Goal: Task Accomplishment & Management: Manage account settings

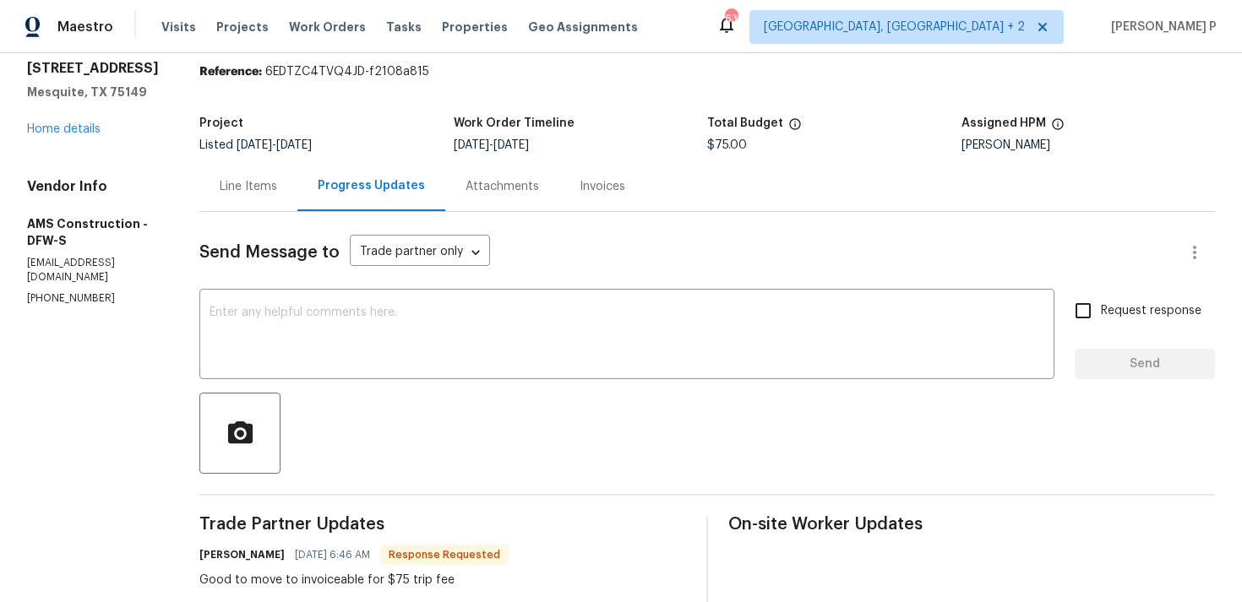
scroll to position [53, 0]
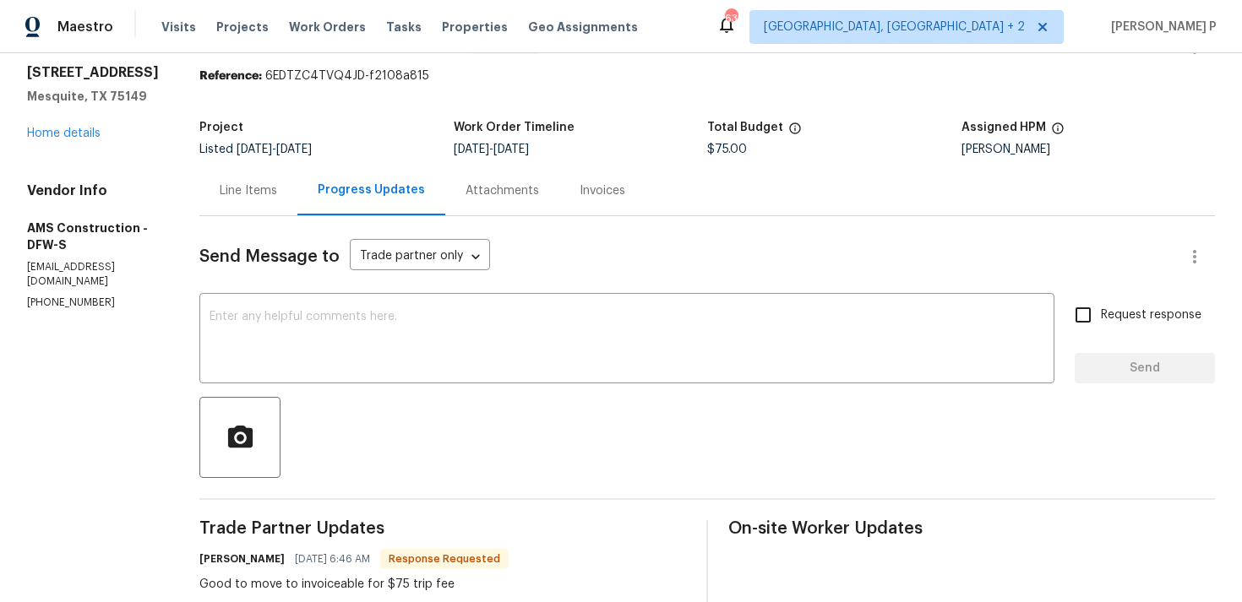
click at [240, 182] on div "Line Items" at bounding box center [248, 190] width 57 height 17
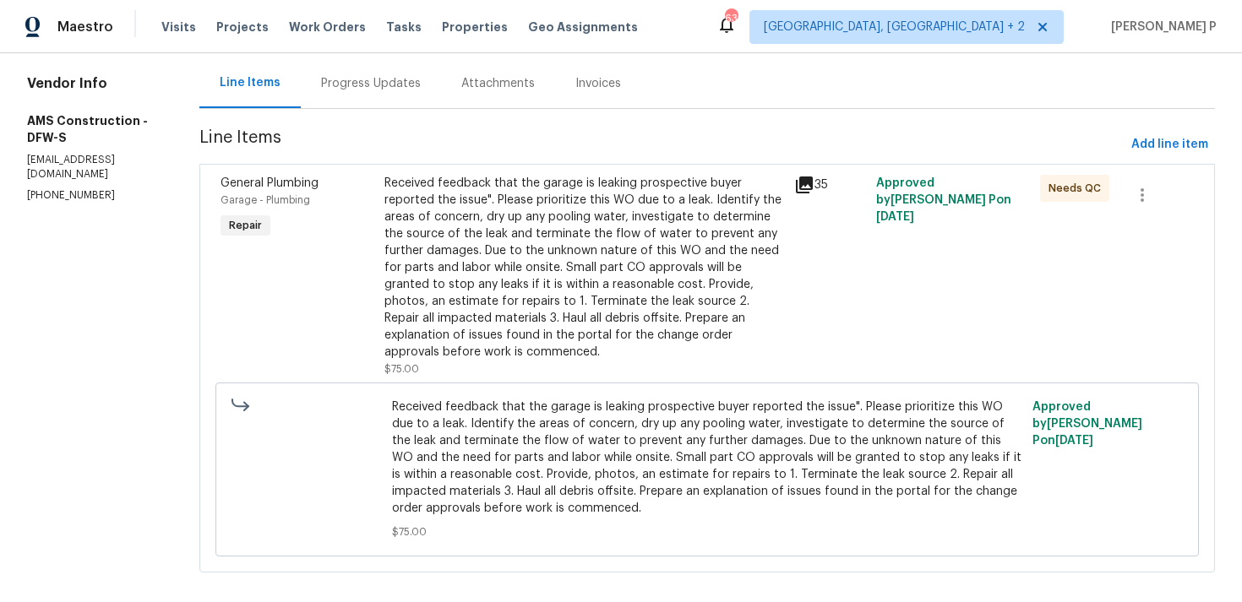
scroll to position [161, 0]
click at [563, 275] on div "Received feedback that the garage is leaking prospective buyer reported the iss…" at bounding box center [584, 267] width 400 height 186
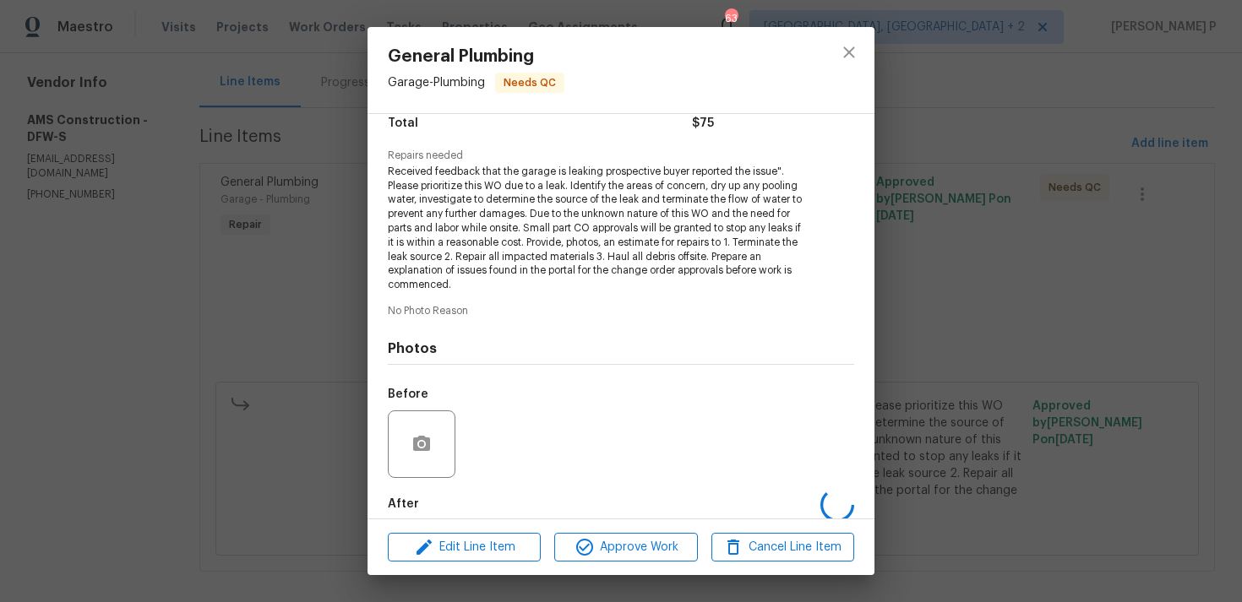
scroll to position [232, 0]
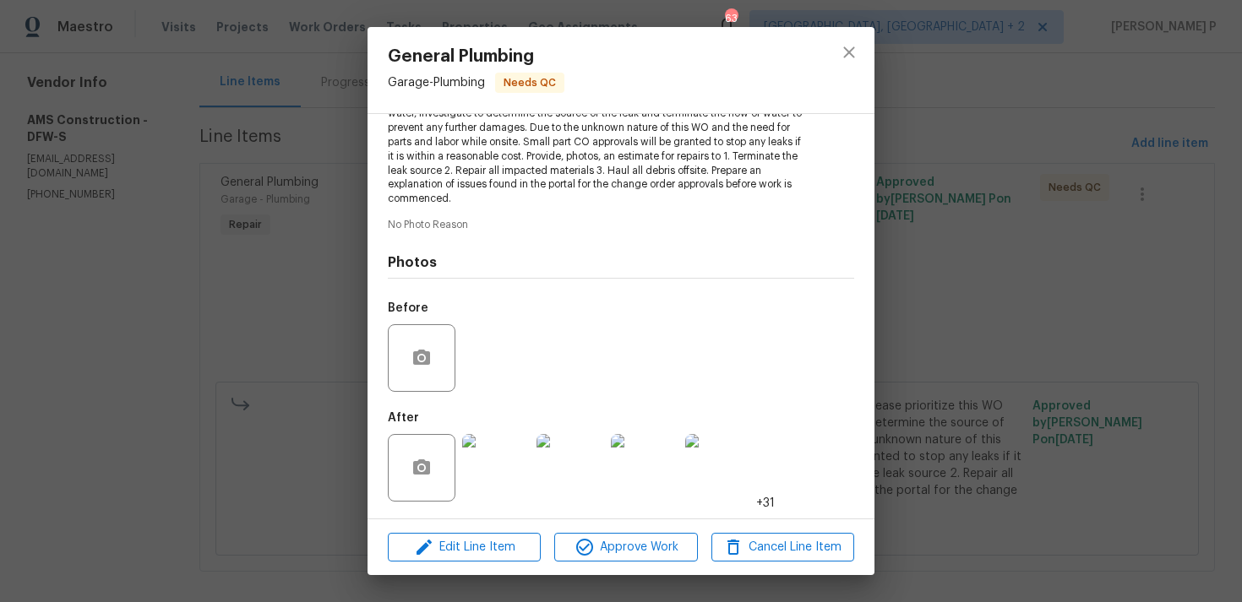
click at [487, 457] on img at bounding box center [496, 468] width 68 height 68
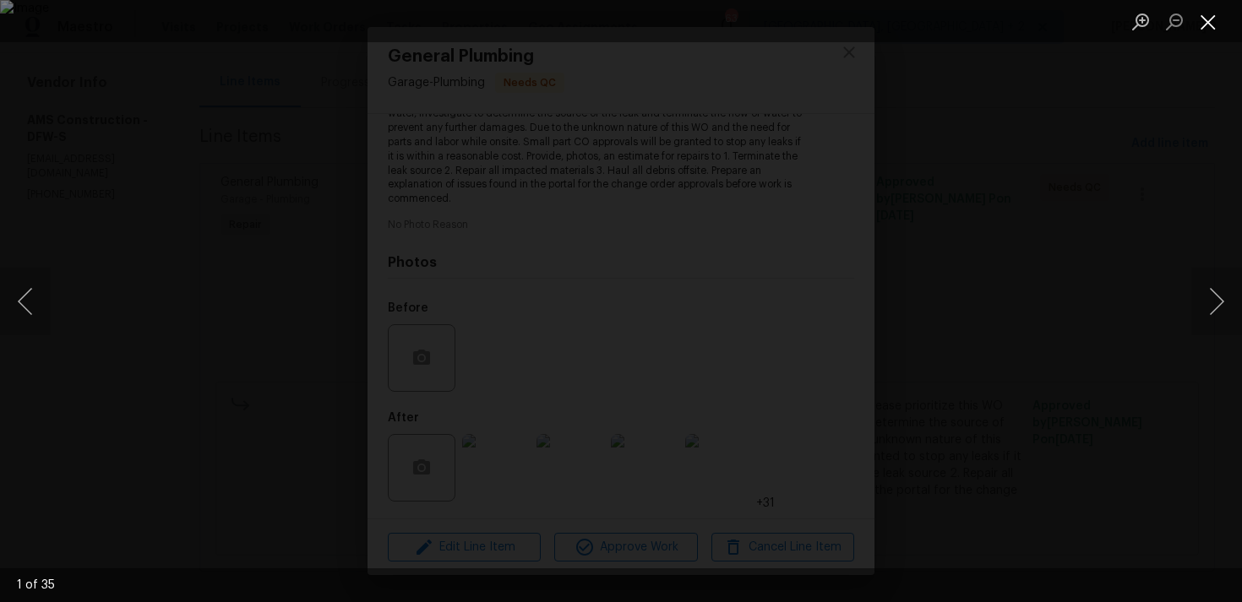
click at [1208, 17] on button "Close lightbox" at bounding box center [1208, 22] width 34 height 30
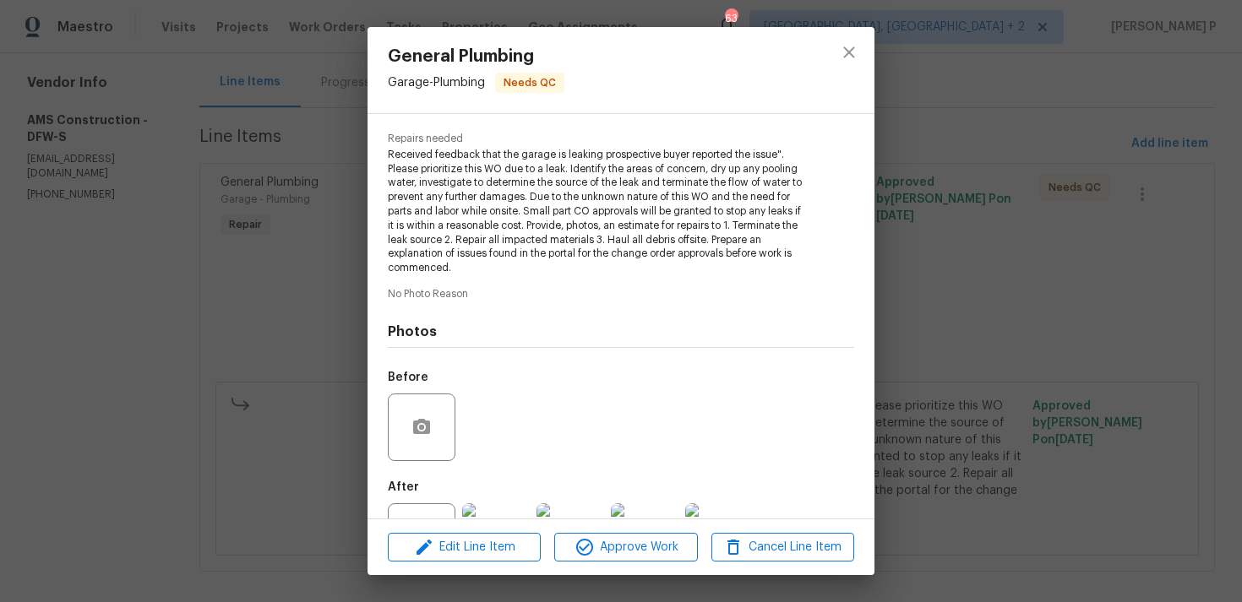
scroll to position [159, 0]
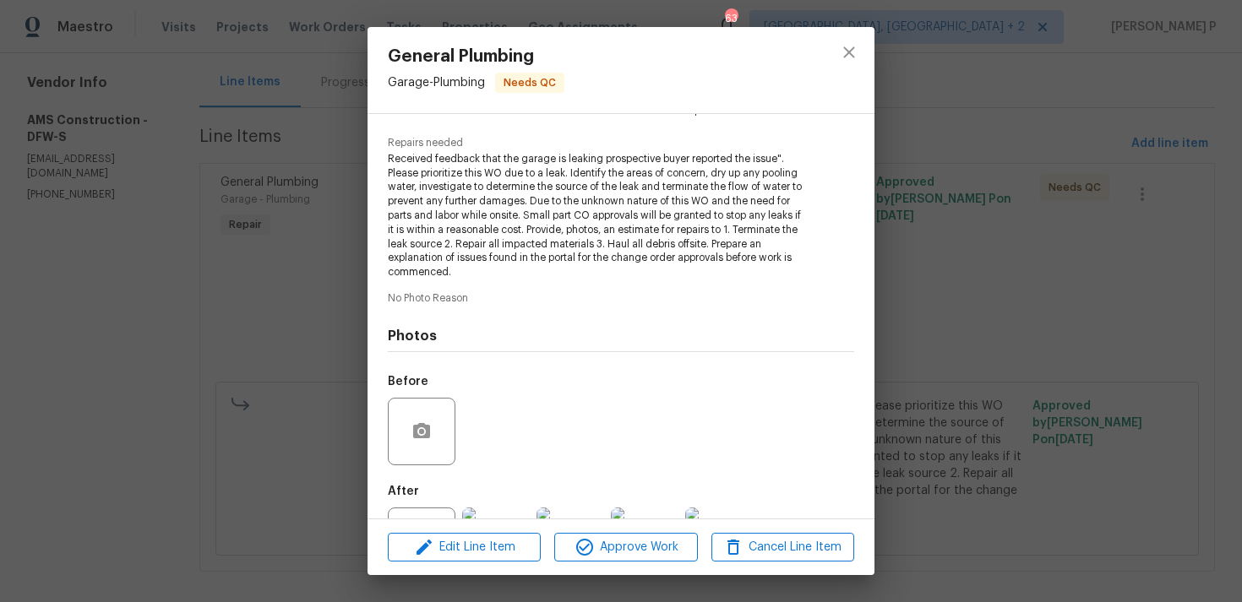
click at [574, 219] on span "Received feedback that the garage is leaking prospective buyer reported the iss…" at bounding box center [598, 216] width 420 height 128
drag, startPoint x: 537, startPoint y: 157, endPoint x: 708, endPoint y: 160, distance: 170.7
click at [708, 160] on span "Received feedback that the garage is leaking prospective buyer reported the iss…" at bounding box center [598, 216] width 420 height 128
click at [856, 47] on icon "close" at bounding box center [849, 52] width 20 height 20
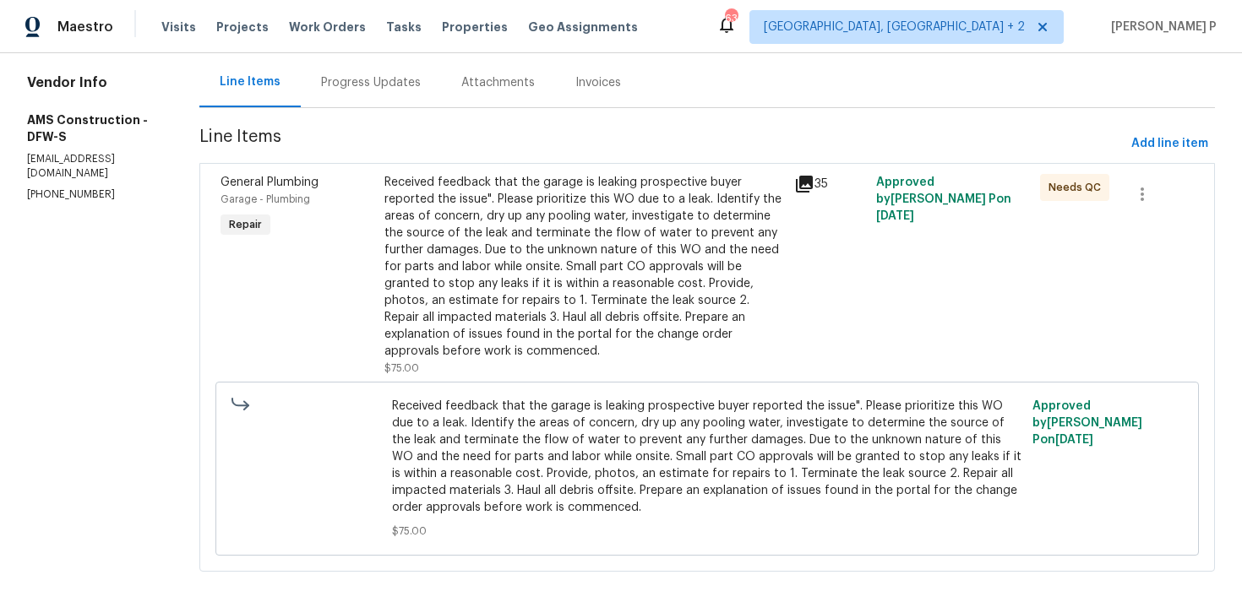
click at [383, 83] on div "Progress Updates" at bounding box center [371, 82] width 100 height 17
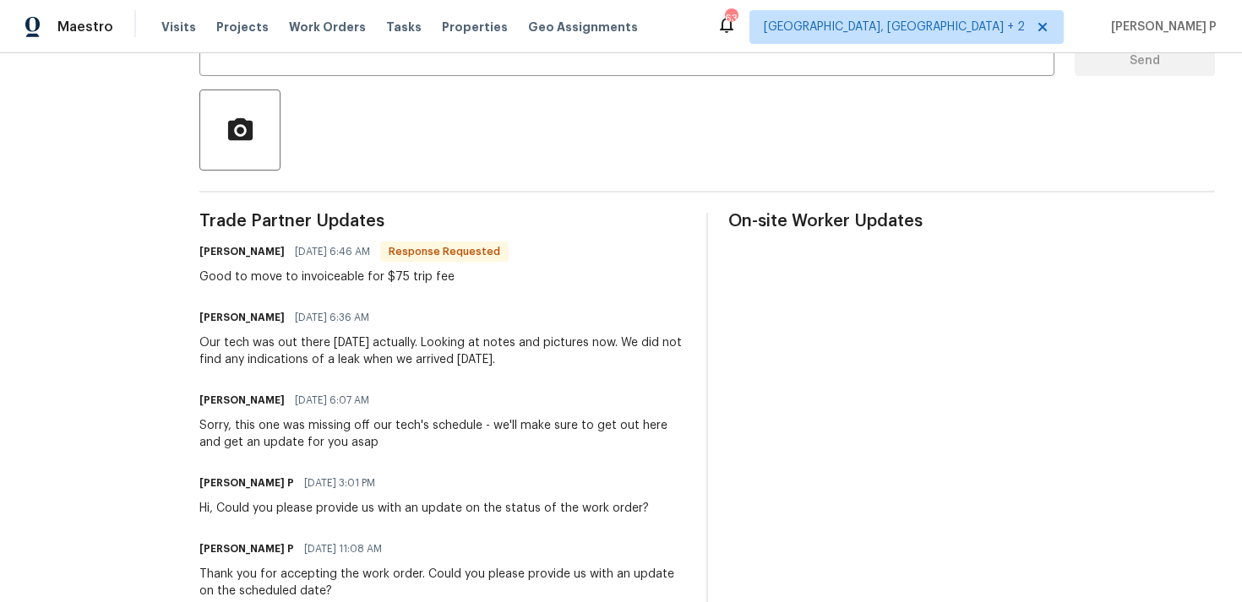
scroll to position [500, 0]
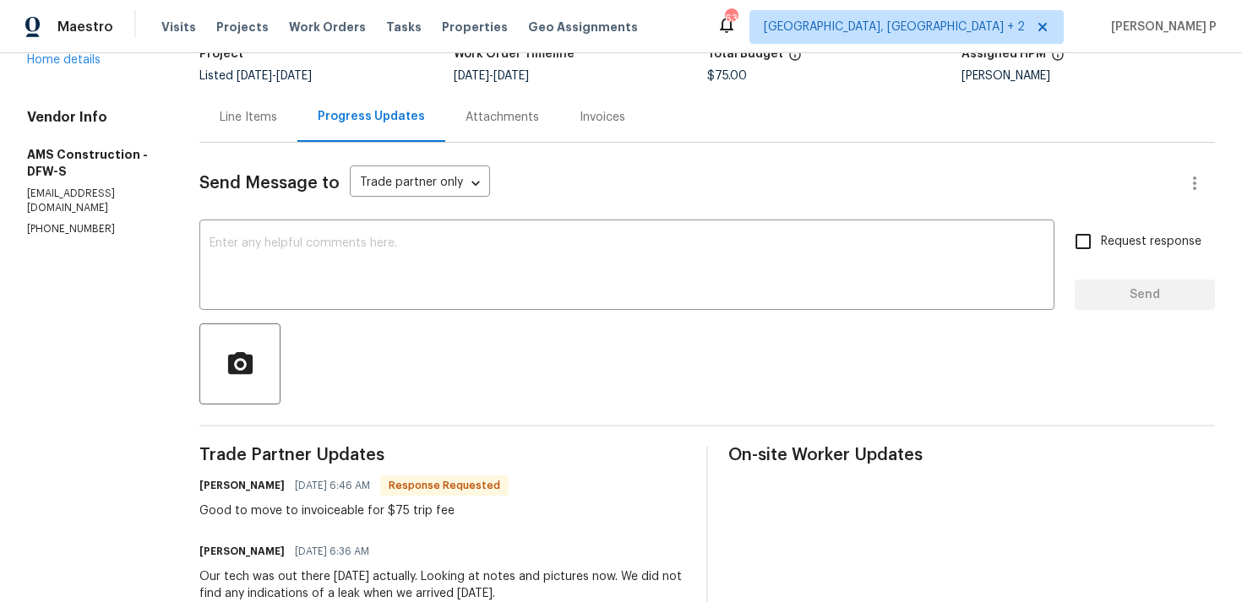
click at [264, 122] on div "Line Items" at bounding box center [248, 117] width 57 height 17
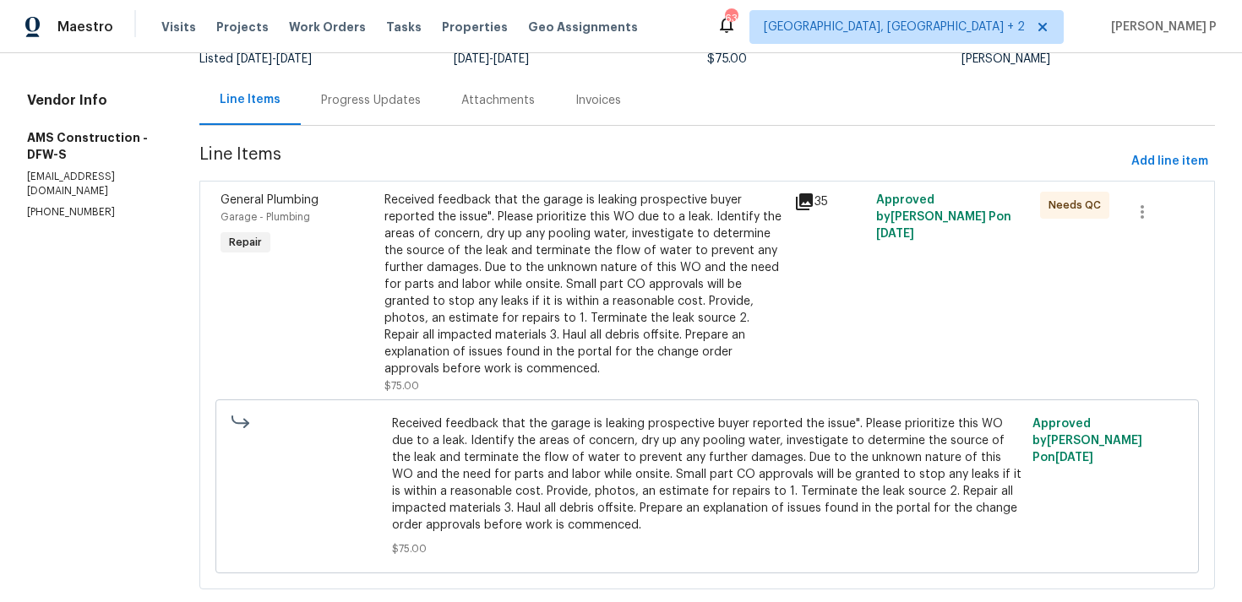
click at [542, 317] on div "Received feedback that the garage is leaking prospective buyer reported the iss…" at bounding box center [584, 285] width 400 height 186
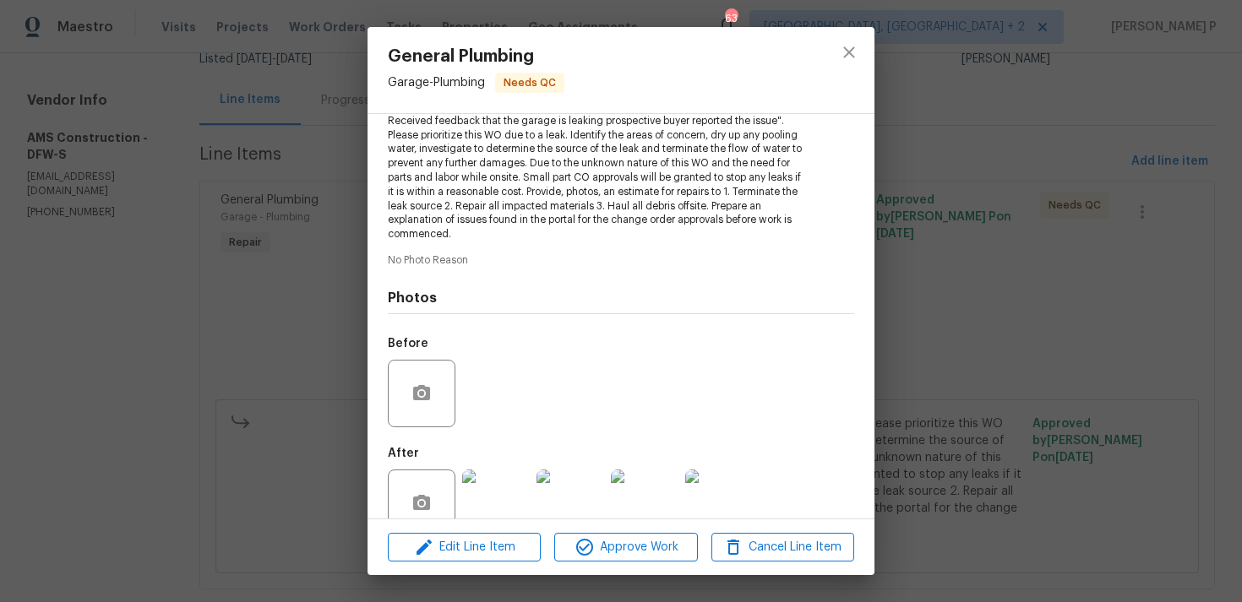
scroll to position [232, 0]
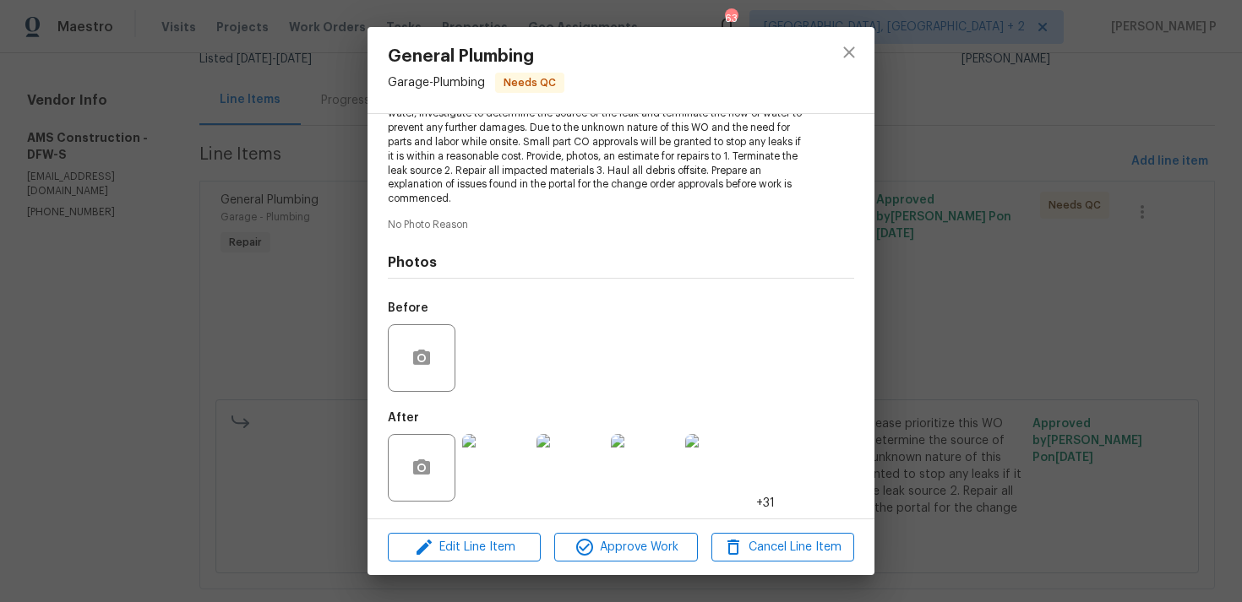
click at [510, 470] on img at bounding box center [496, 468] width 68 height 68
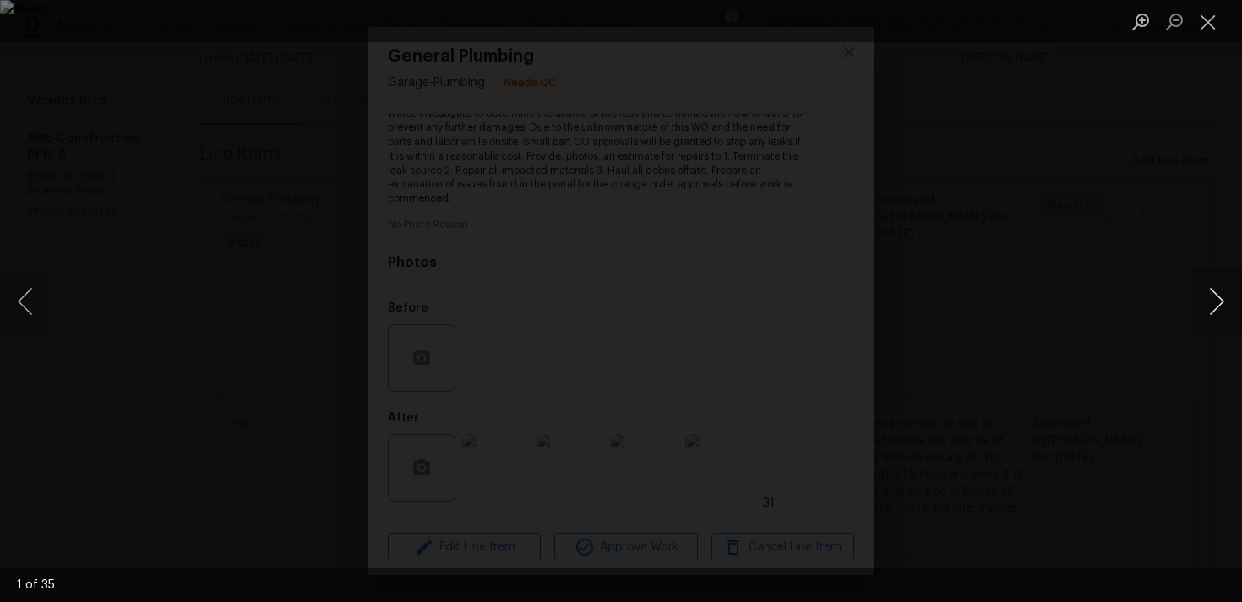
click at [1227, 304] on button "Next image" at bounding box center [1216, 302] width 51 height 68
click at [1217, 25] on button "Close lightbox" at bounding box center [1208, 22] width 34 height 30
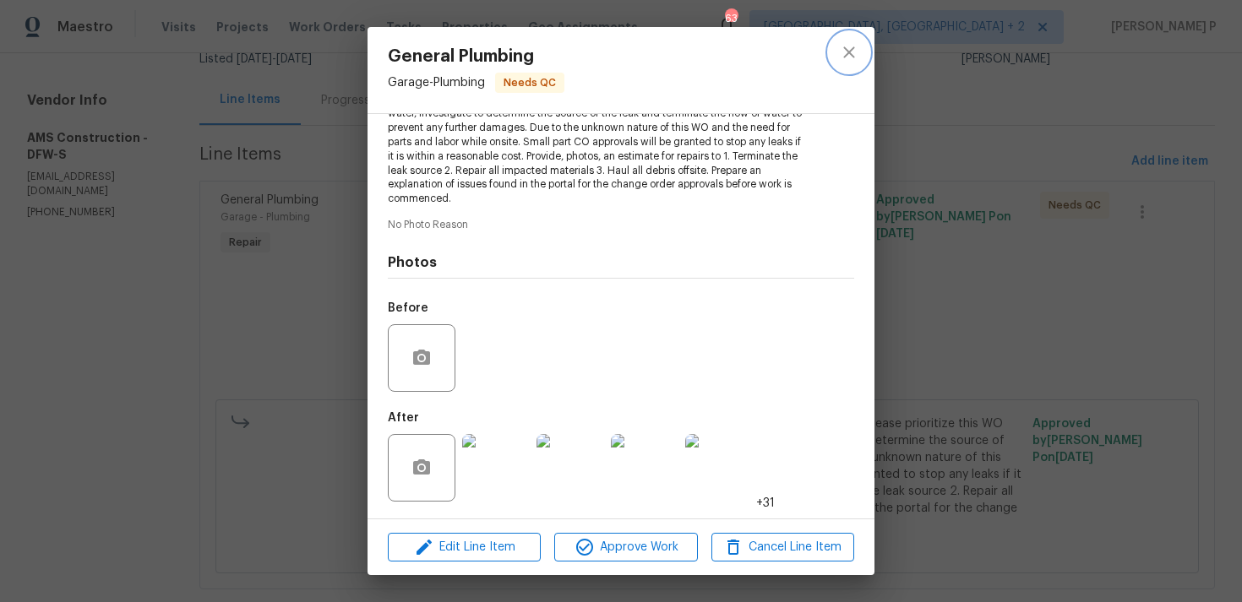
click at [854, 62] on icon "close" at bounding box center [849, 52] width 20 height 20
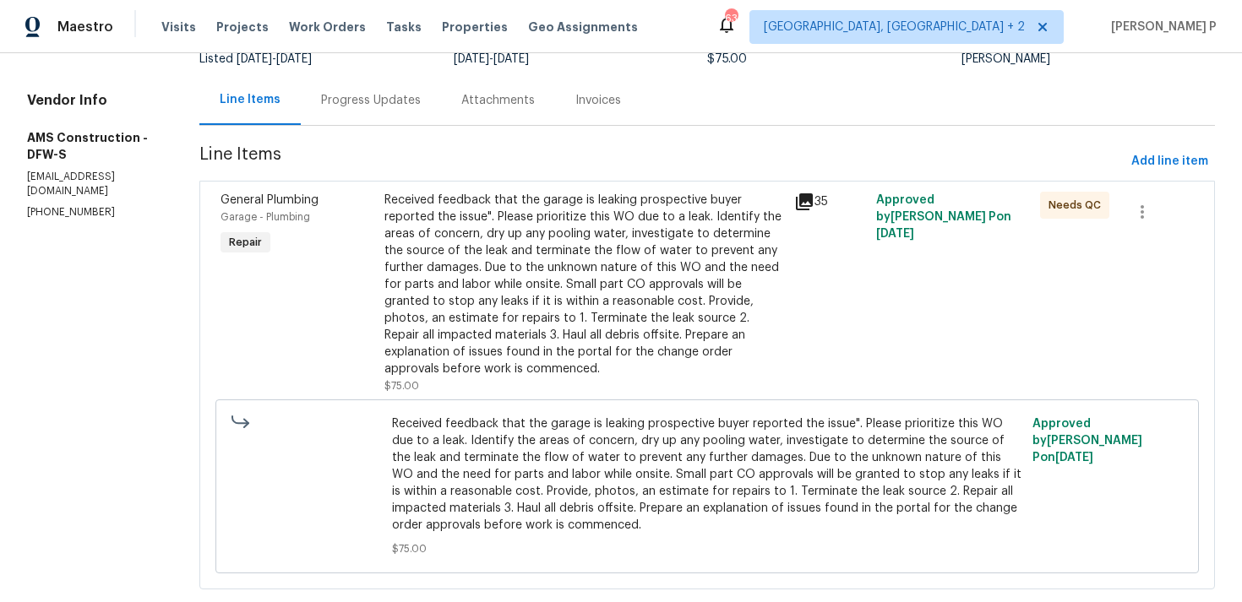
click at [355, 110] on div "Progress Updates" at bounding box center [371, 100] width 140 height 50
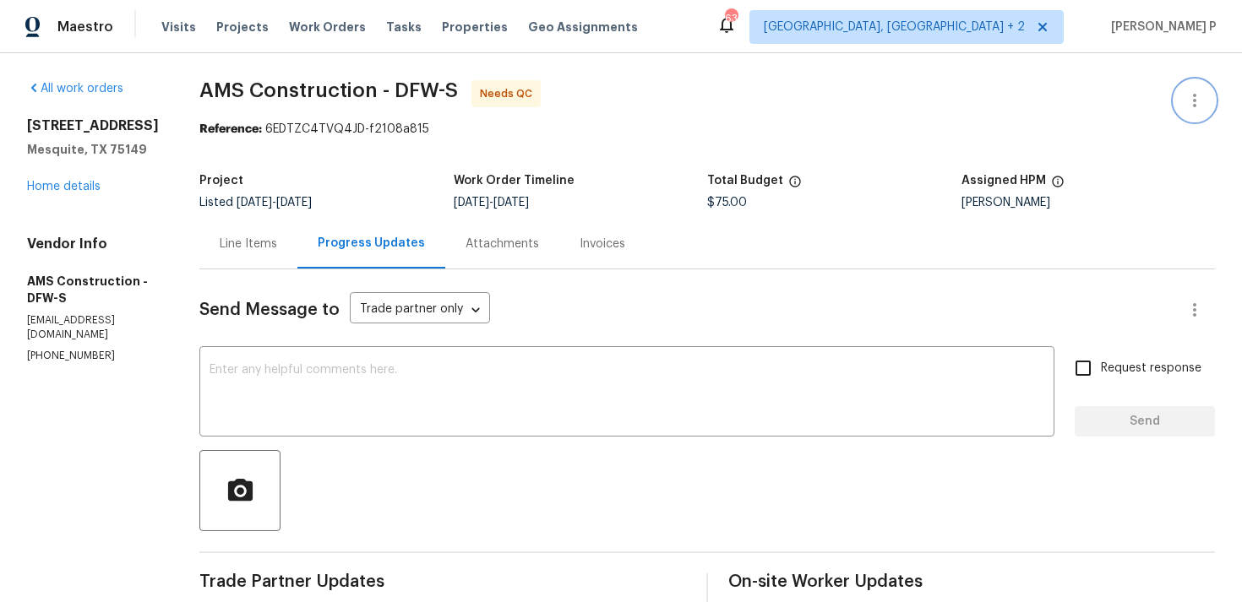
click at [1193, 99] on icon "button" at bounding box center [1194, 100] width 20 height 20
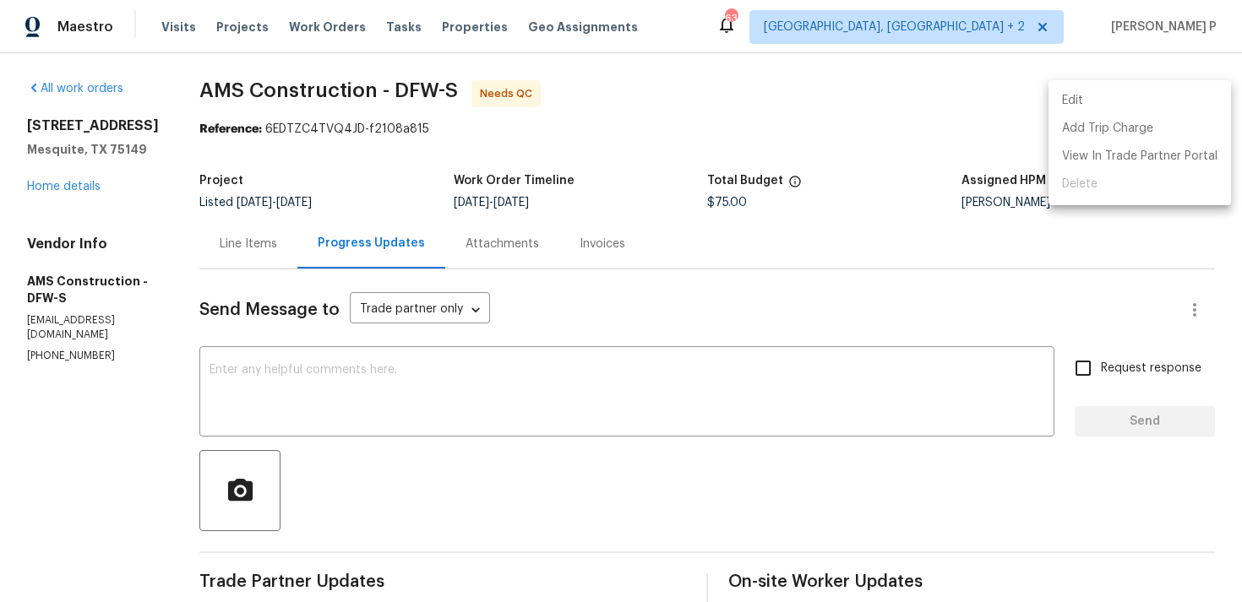
click at [1156, 99] on li "Edit" at bounding box center [1139, 101] width 182 height 28
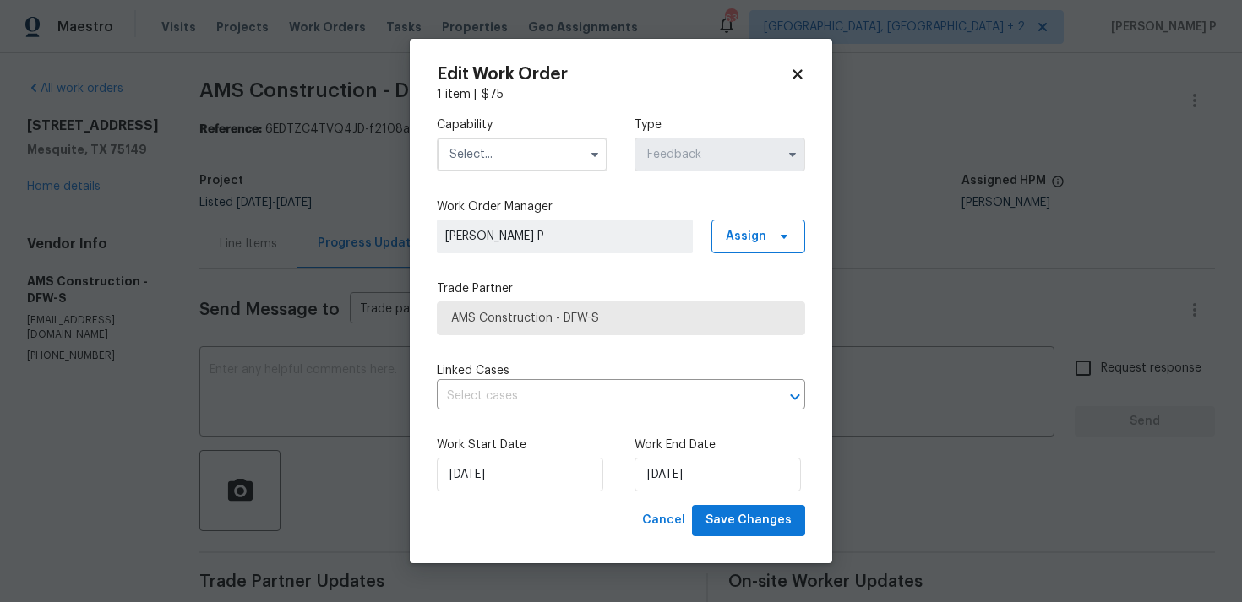
click at [534, 157] on input "text" at bounding box center [522, 155] width 171 height 34
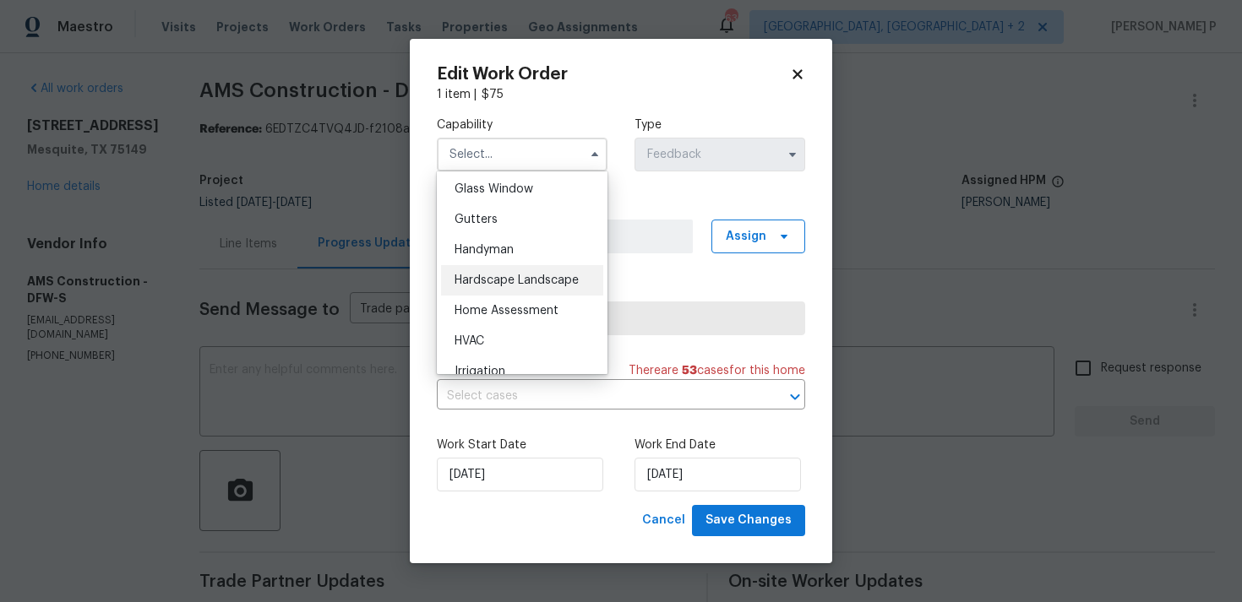
scroll to position [880, 0]
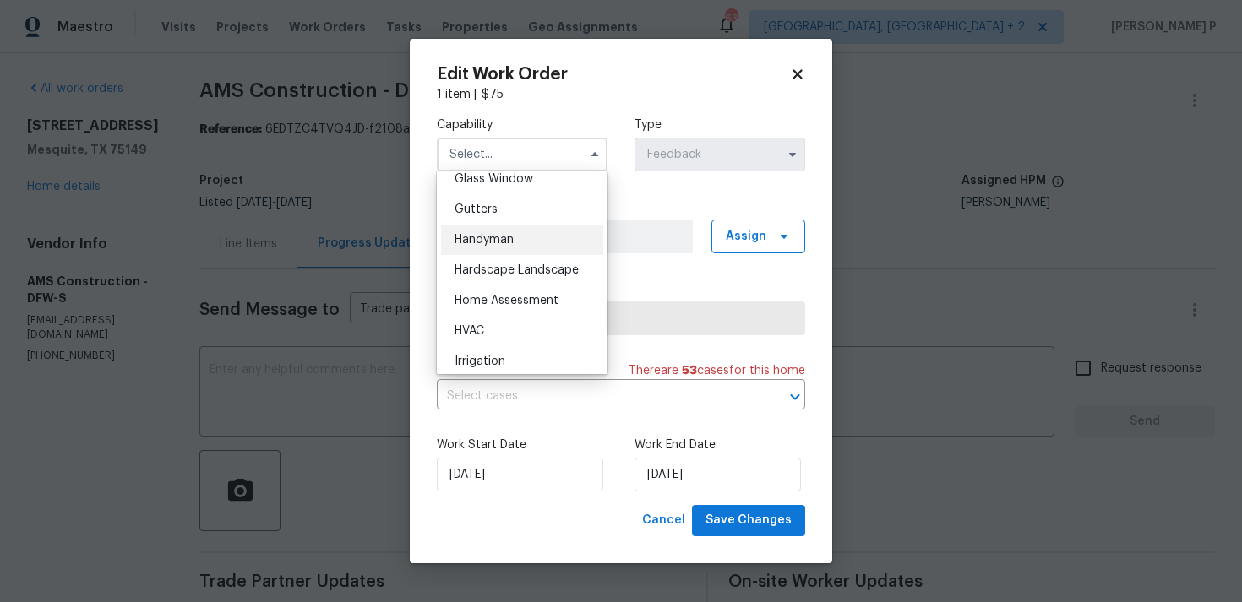
click at [503, 245] on span "Handyman" at bounding box center [483, 240] width 59 height 12
type input "Handyman"
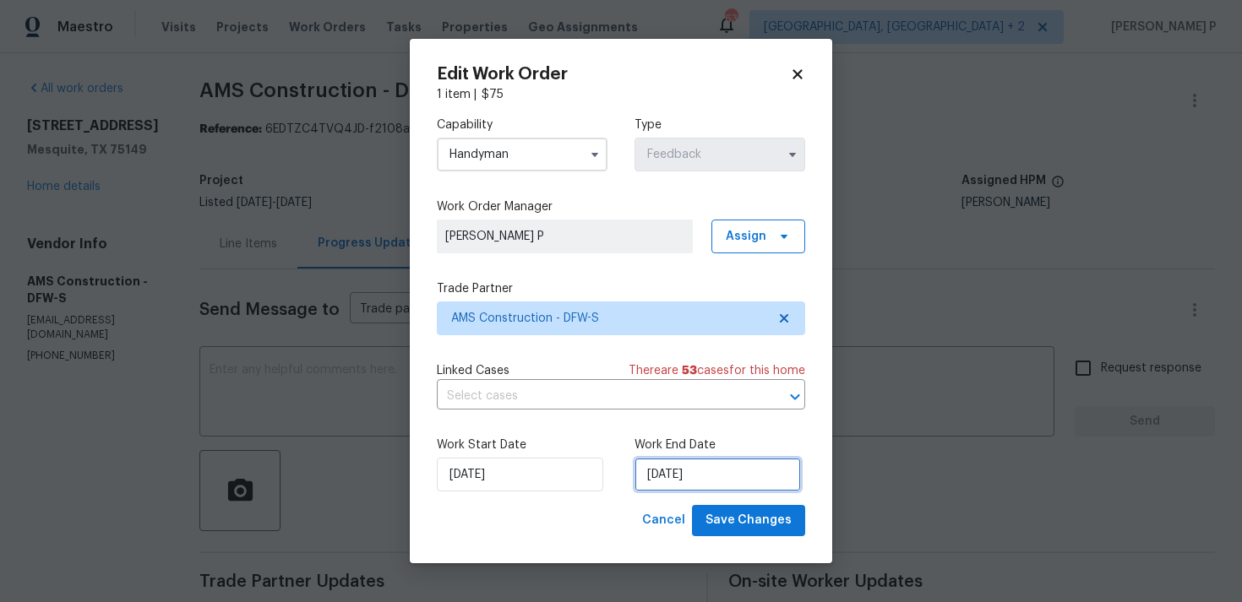
click at [722, 476] on input "02/09/2025" at bounding box center [717, 475] width 166 height 34
select select "8"
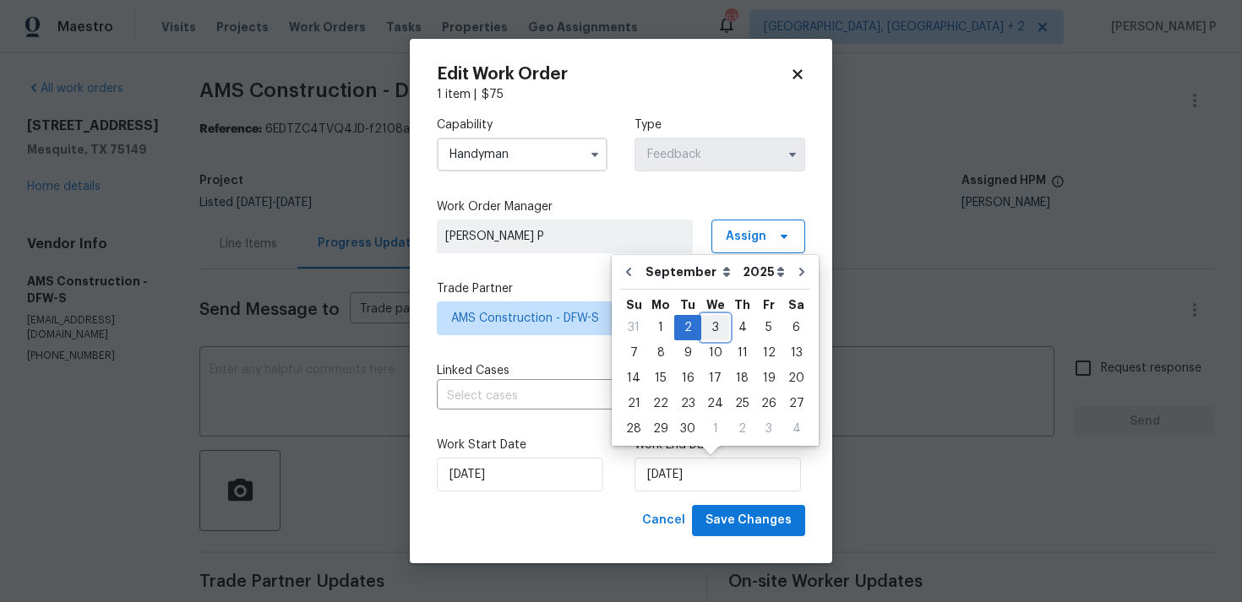
click at [715, 329] on div "3" at bounding box center [715, 328] width 28 height 24
type input "03/09/2025"
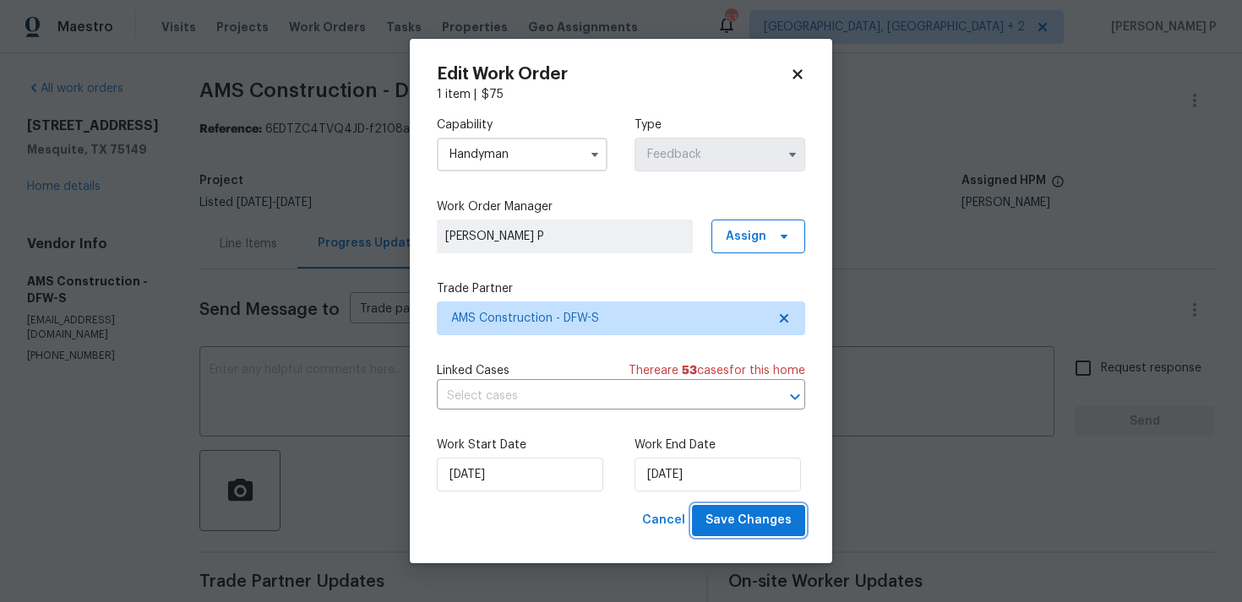
click at [750, 516] on span "Save Changes" at bounding box center [748, 520] width 86 height 21
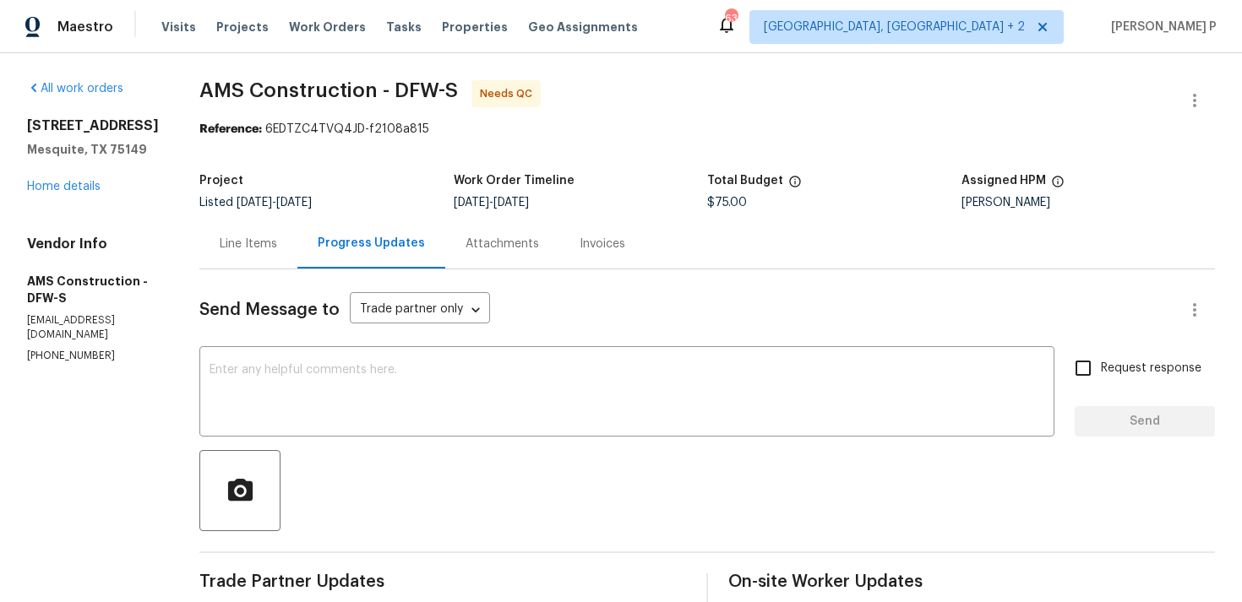
click at [470, 453] on div at bounding box center [706, 490] width 1015 height 81
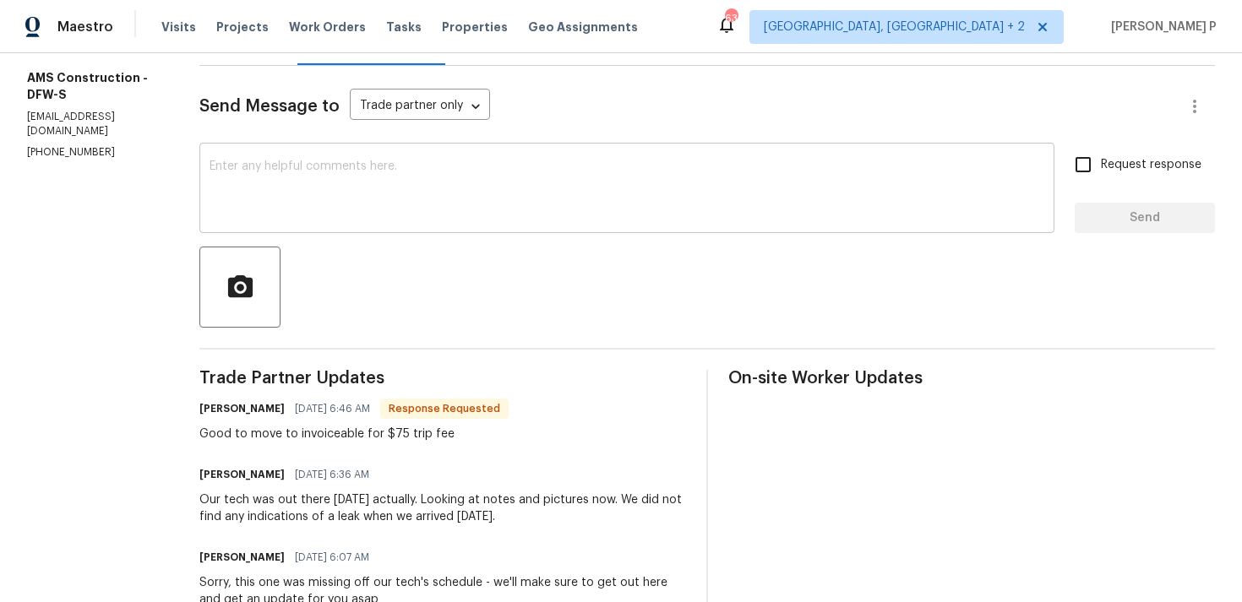
scroll to position [215, 0]
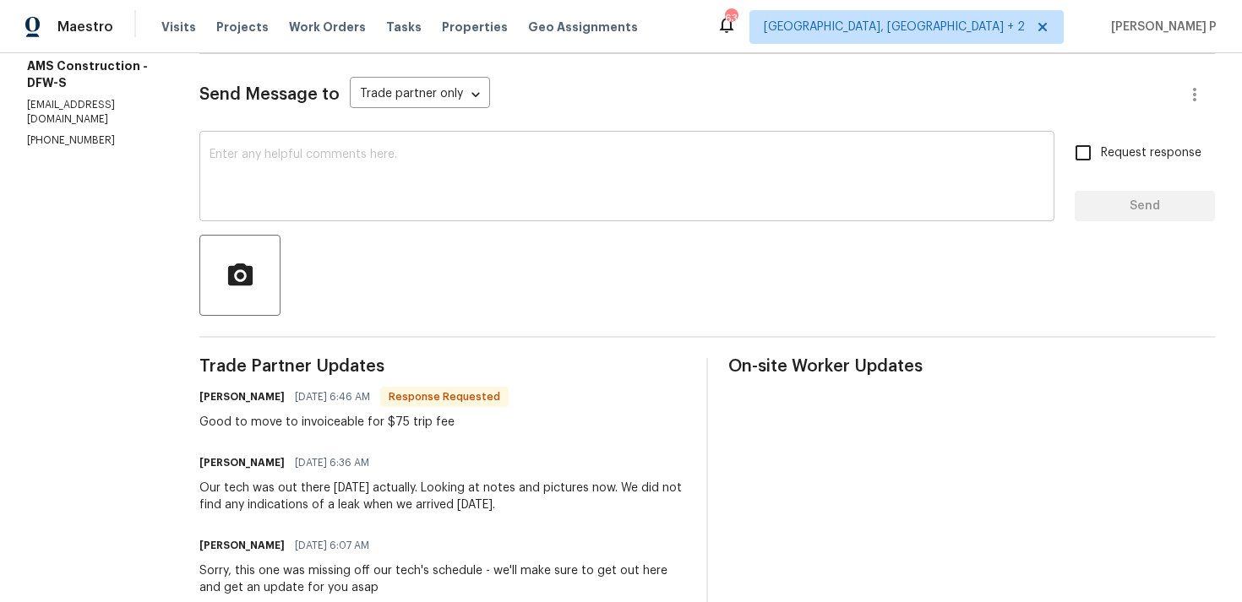
click at [279, 195] on textarea at bounding box center [626, 178] width 835 height 59
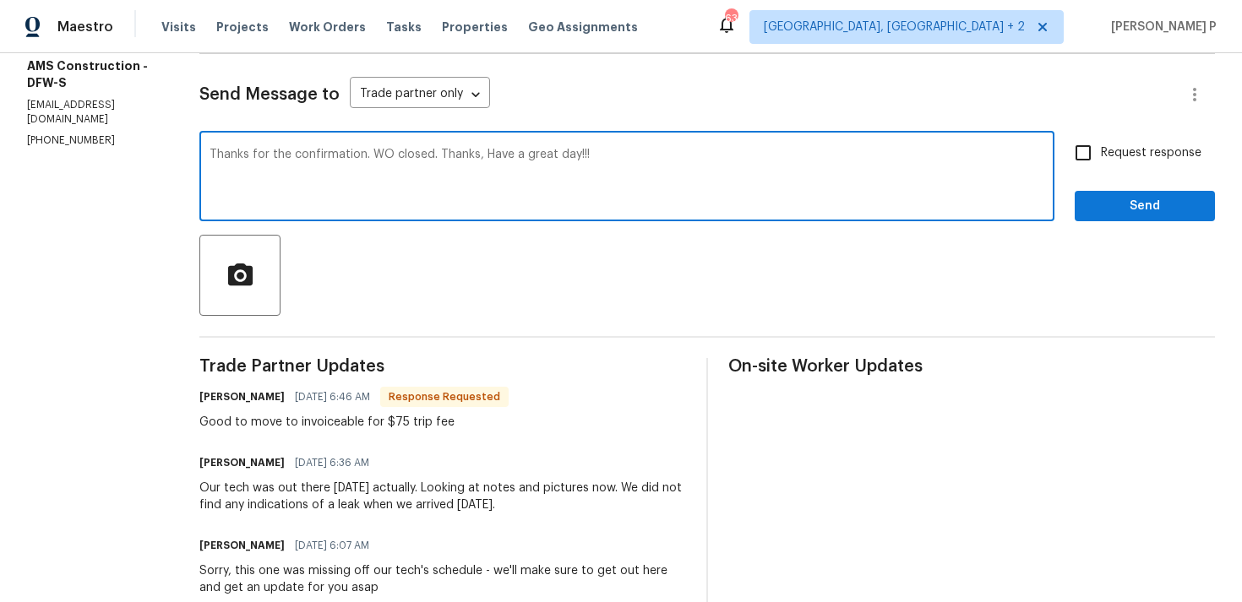
type textarea "Thanks for the confirmation. WO closed. Thanks, Have a great day!!!"
click at [1110, 215] on span "Send" at bounding box center [1144, 206] width 113 height 21
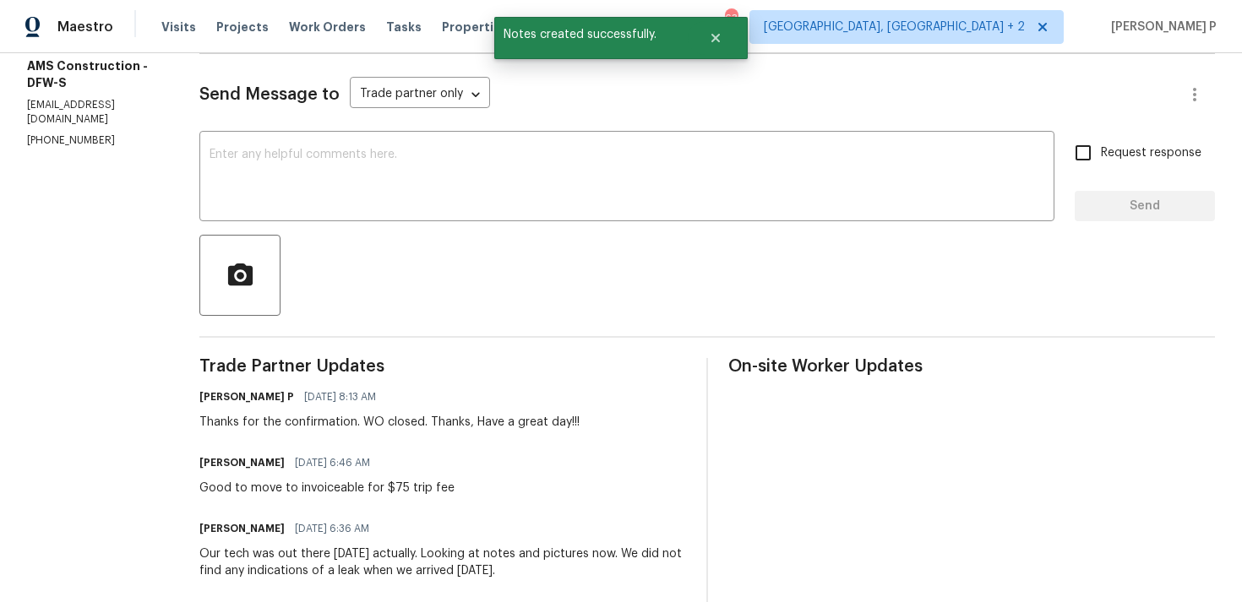
scroll to position [8, 0]
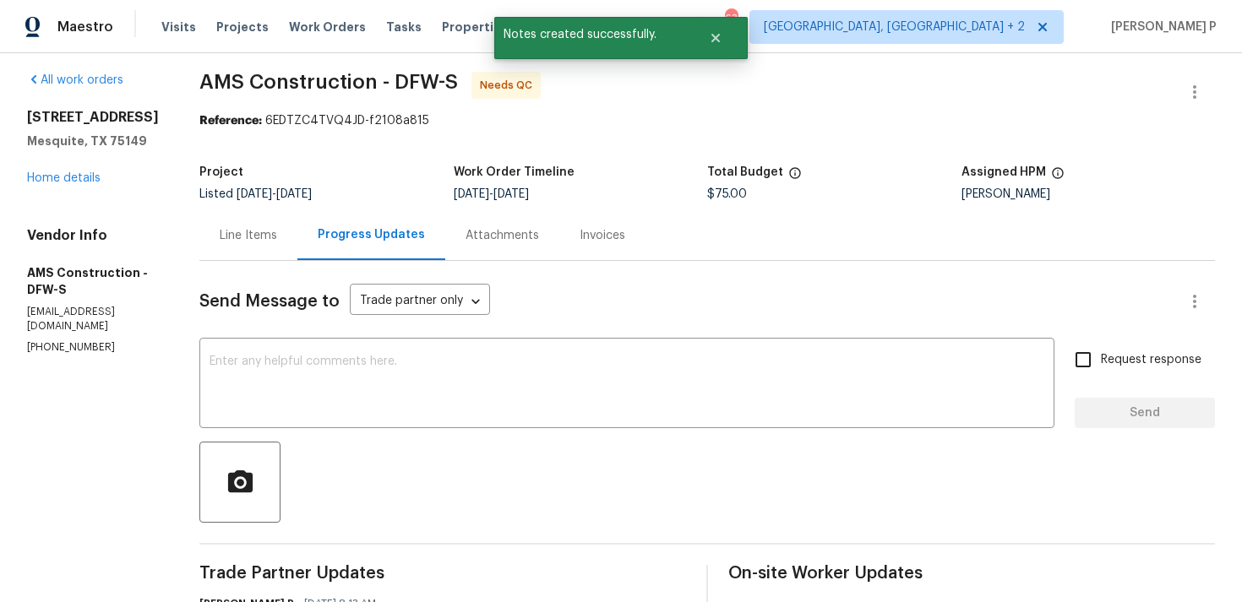
click at [258, 237] on div "Line Items" at bounding box center [248, 235] width 57 height 17
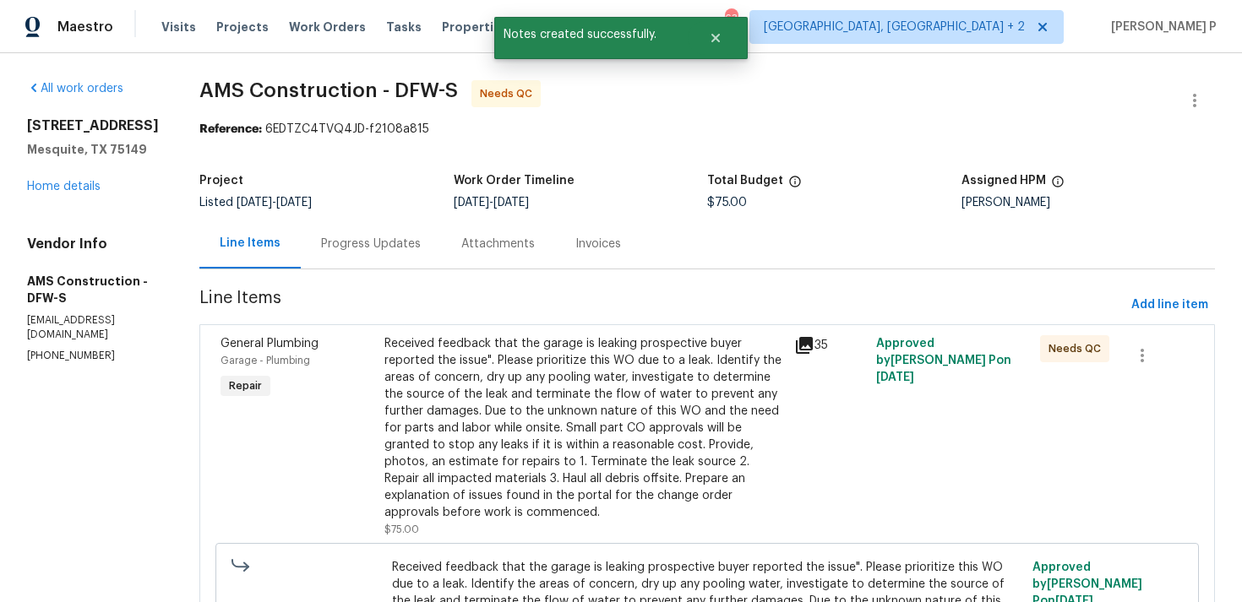
click at [590, 360] on div "Received feedback that the garage is leaking prospective buyer reported the iss…" at bounding box center [584, 428] width 400 height 186
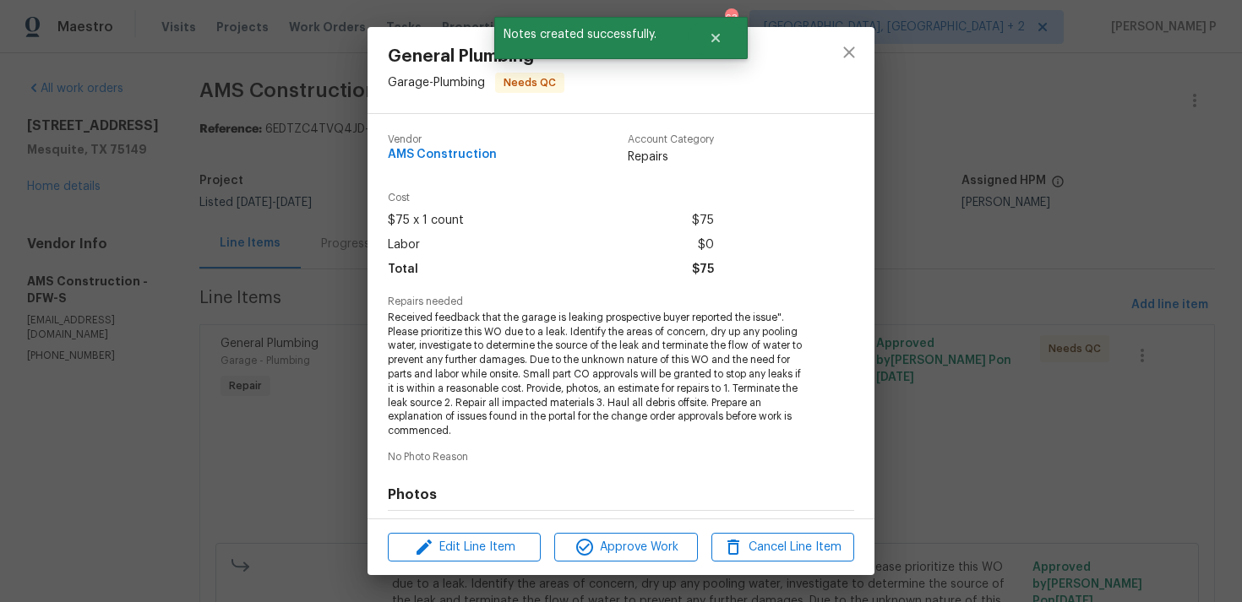
scroll to position [232, 0]
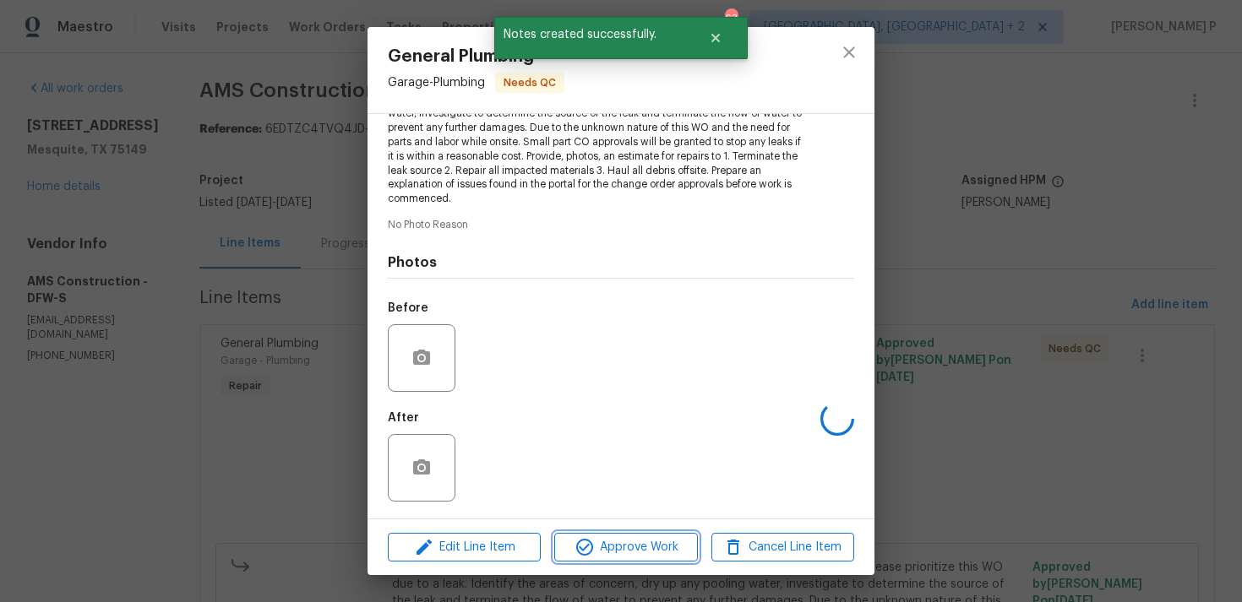
click at [639, 544] on span "Approve Work" at bounding box center [625, 547] width 133 height 21
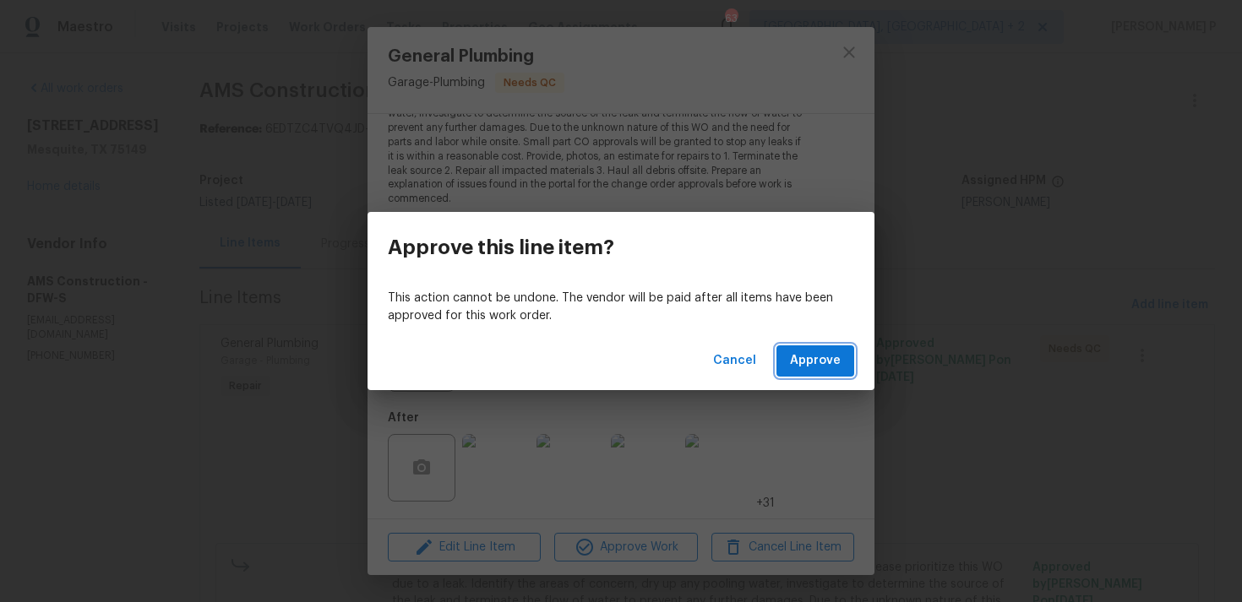
click at [820, 368] on span "Approve" at bounding box center [815, 361] width 51 height 21
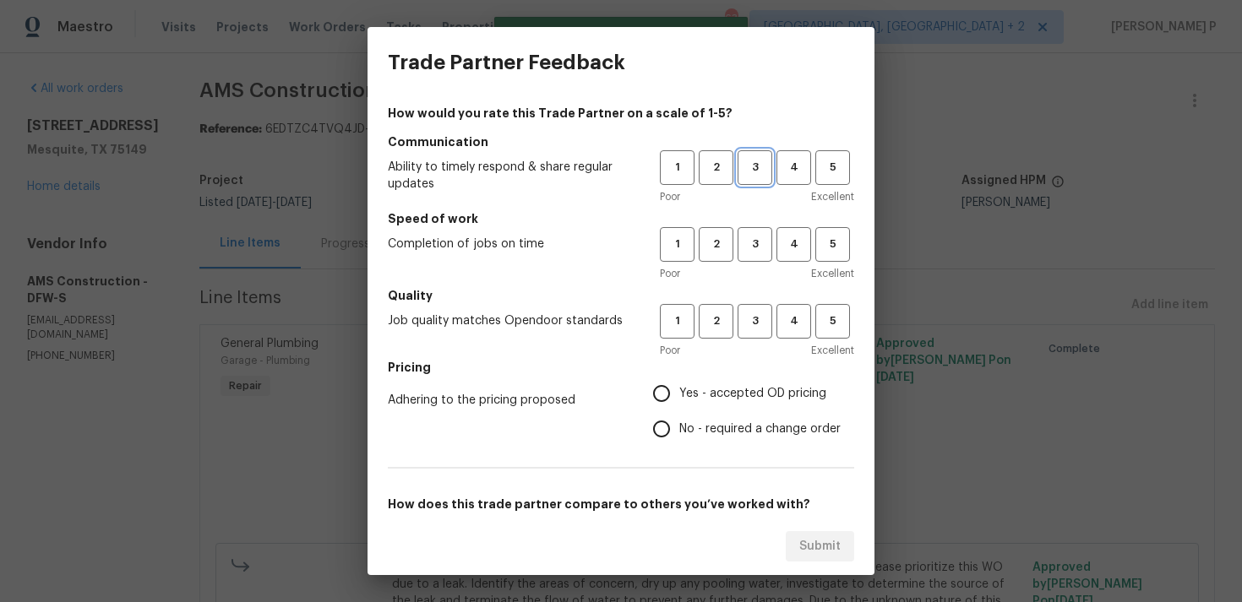
click at [755, 166] on span "3" at bounding box center [754, 167] width 31 height 19
click at [758, 241] on span "3" at bounding box center [754, 244] width 31 height 19
click at [754, 328] on span "3" at bounding box center [754, 321] width 31 height 19
click at [677, 397] on input "Yes - accepted OD pricing" at bounding box center [661, 393] width 35 height 35
radio input "true"
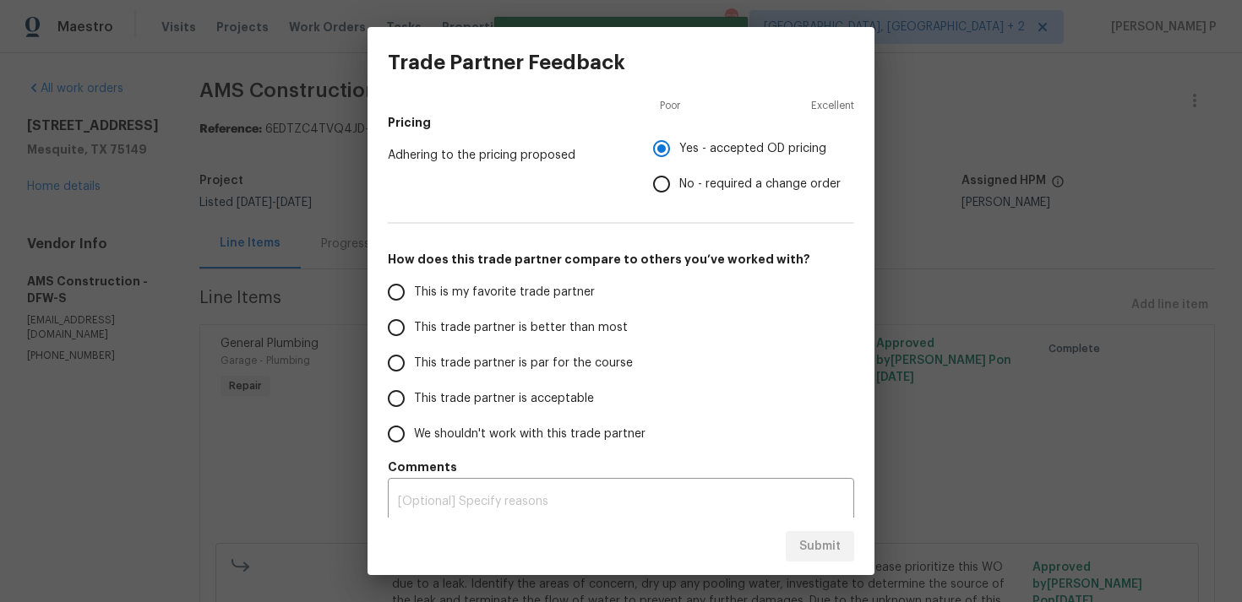
scroll to position [255, 0]
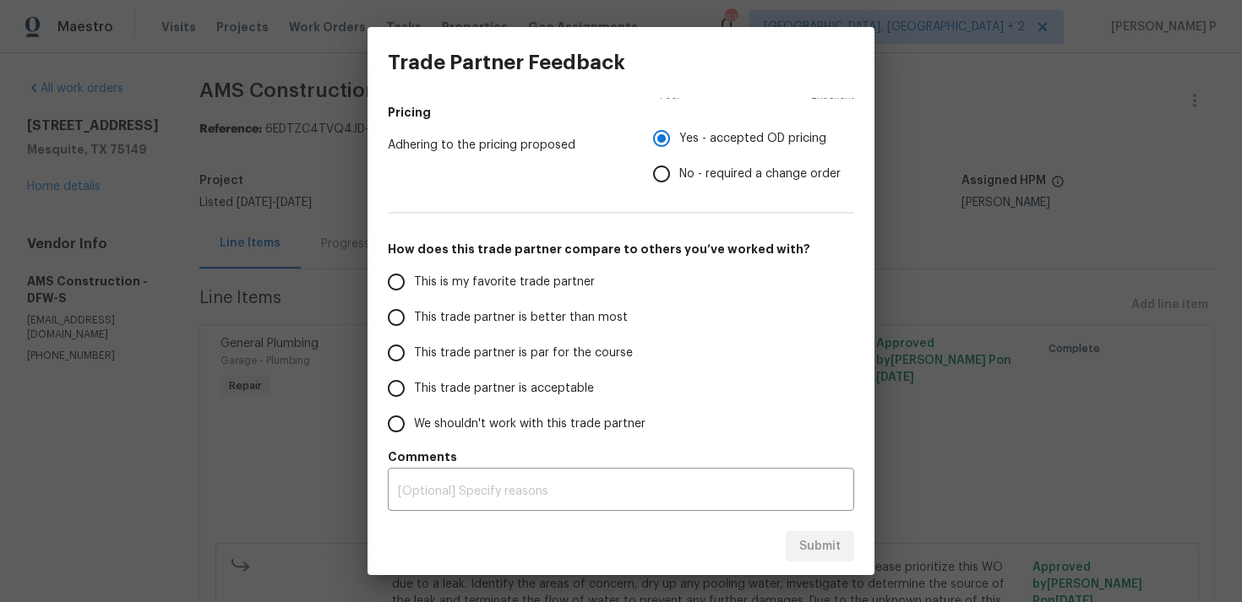
click at [470, 345] on span "This trade partner is par for the course" at bounding box center [523, 354] width 219 height 18
click at [414, 344] on input "This trade partner is par for the course" at bounding box center [395, 352] width 35 height 35
click at [817, 550] on span "Submit" at bounding box center [819, 546] width 41 height 21
radio input "true"
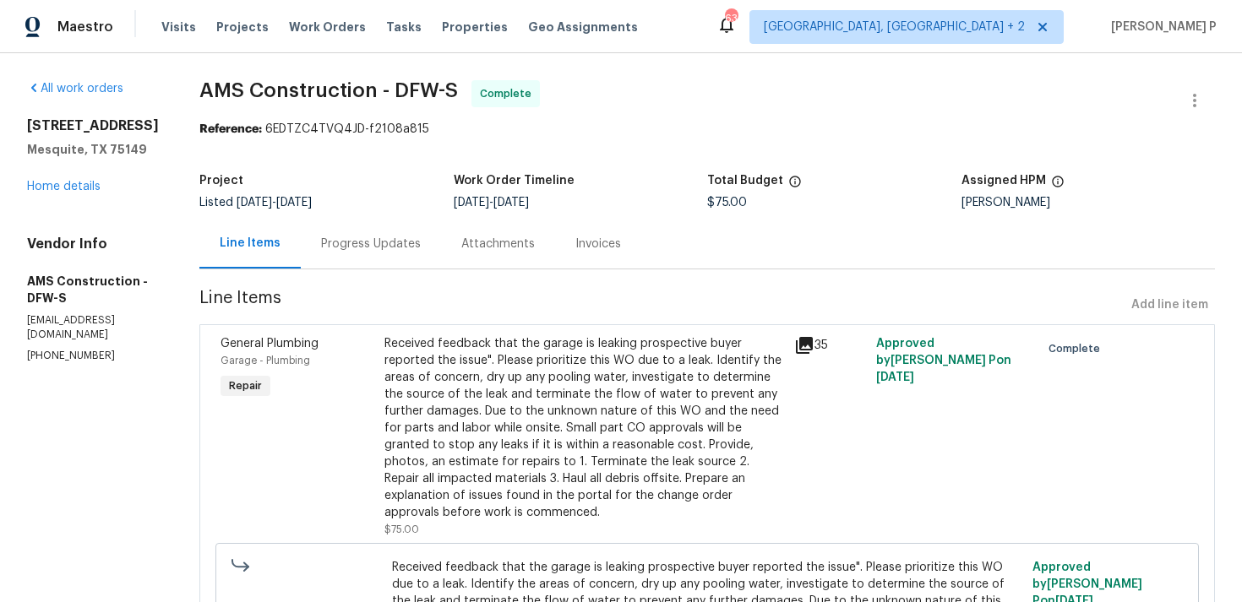
scroll to position [4, 0]
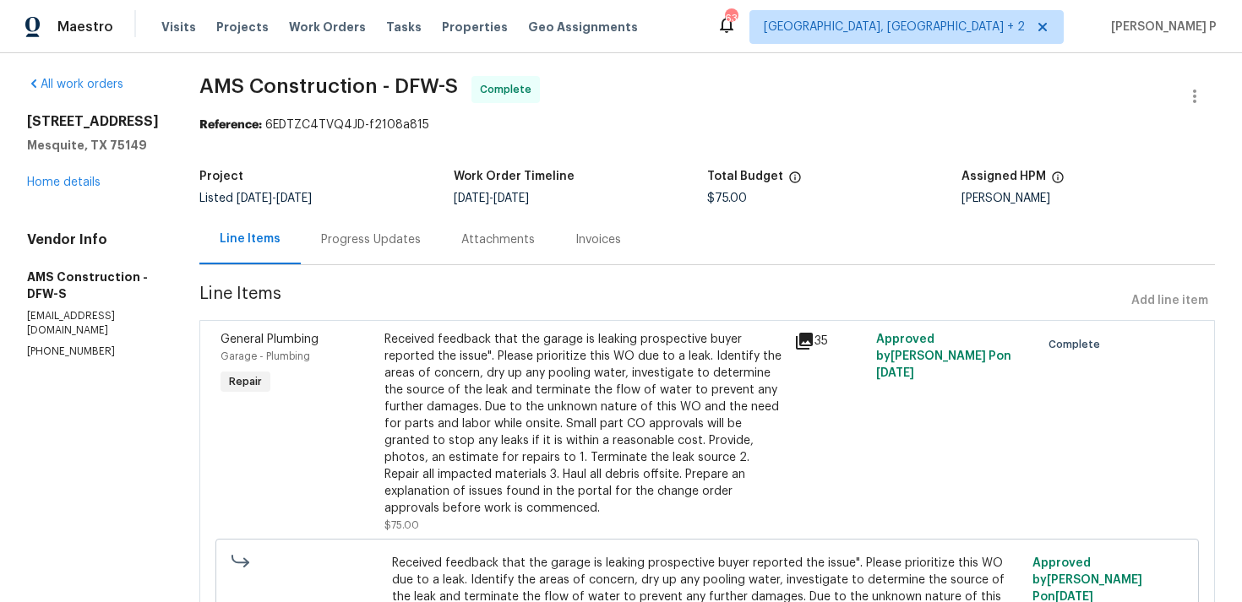
click at [362, 242] on div "Progress Updates" at bounding box center [371, 239] width 100 height 17
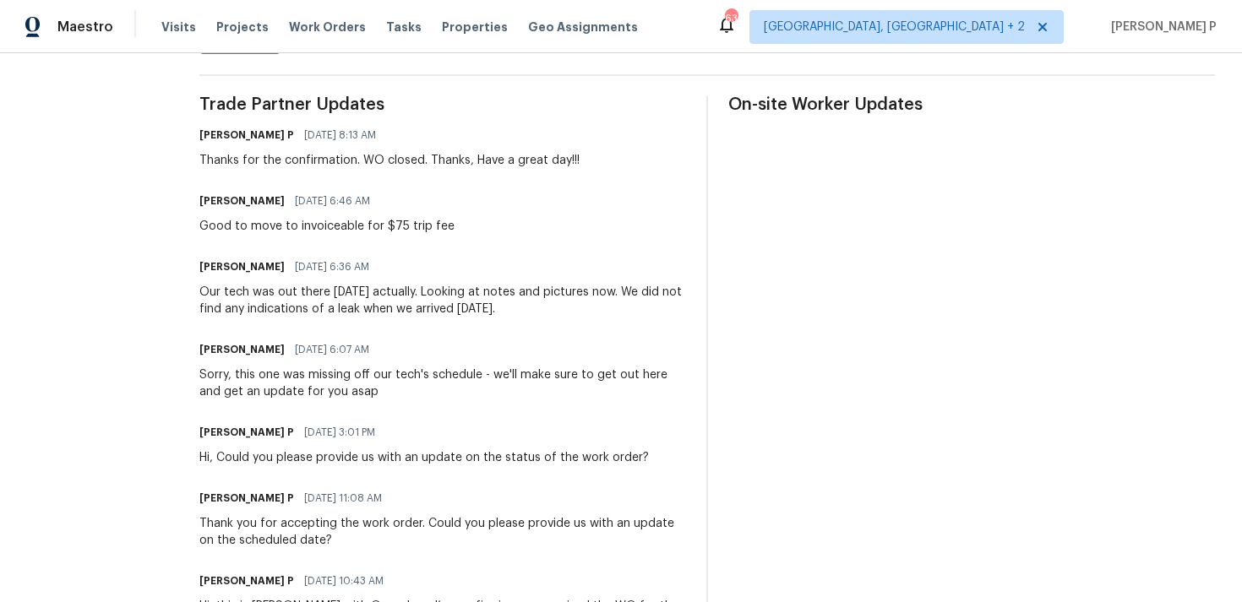
scroll to position [492, 0]
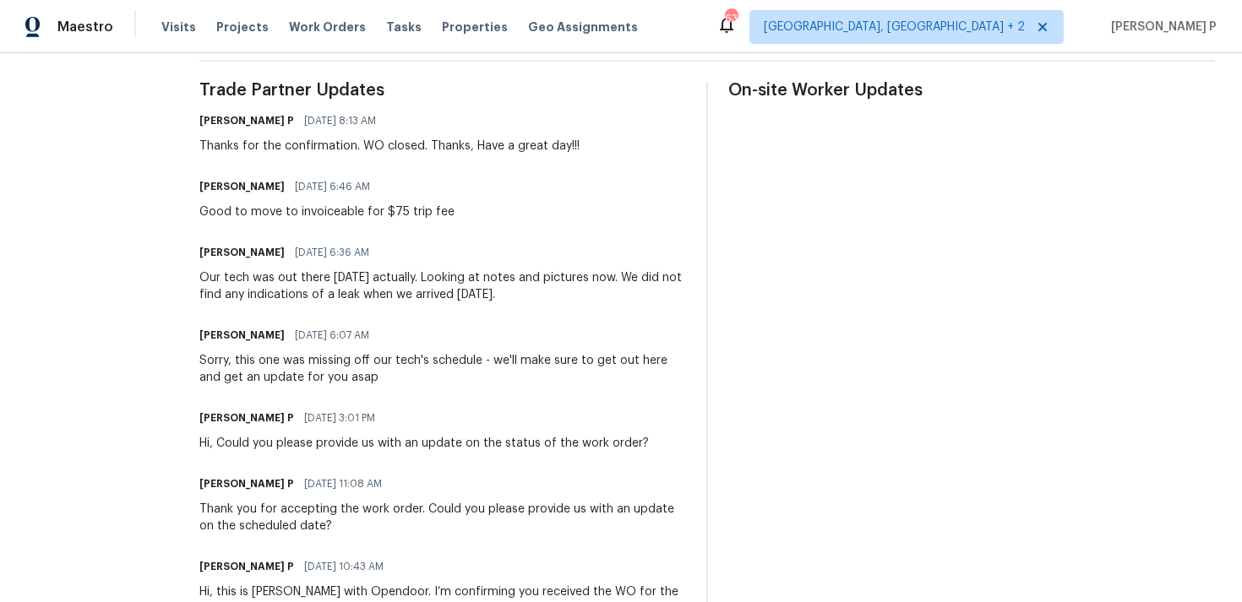
drag, startPoint x: 198, startPoint y: 276, endPoint x: 509, endPoint y: 297, distance: 312.4
click at [509, 297] on div "Our tech was out there Friday actually. Looking at notes and pictures now. We d…" at bounding box center [442, 286] width 487 height 34
copy div "Our tech was out there Friday actually. Looking at notes and pictures now. We d…"
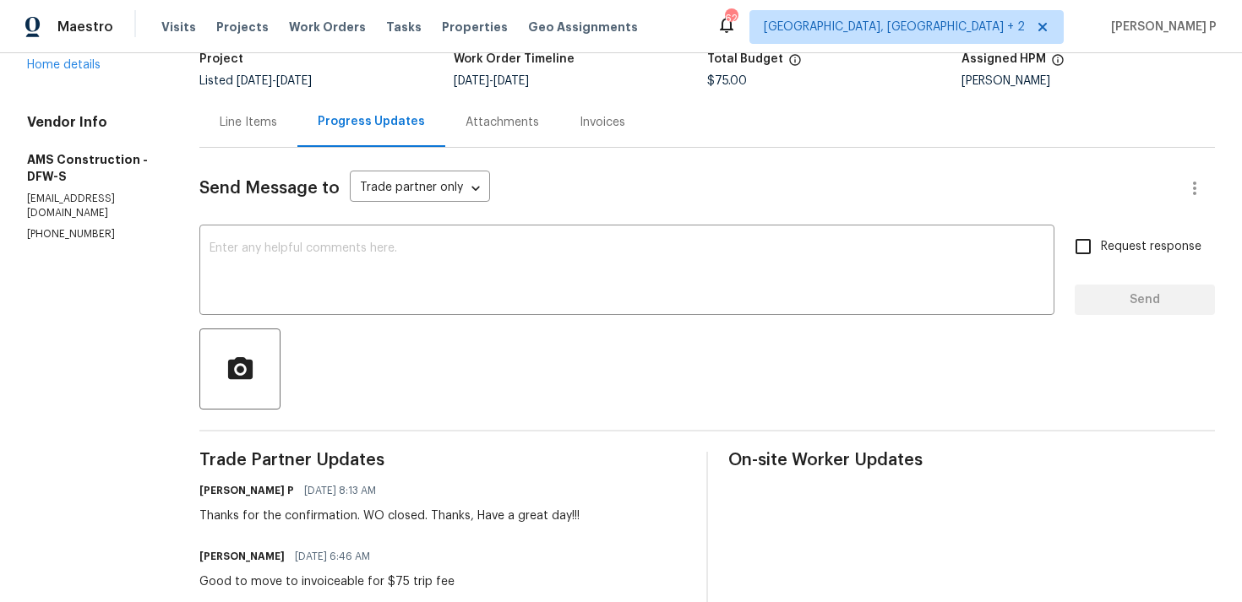
scroll to position [0, 0]
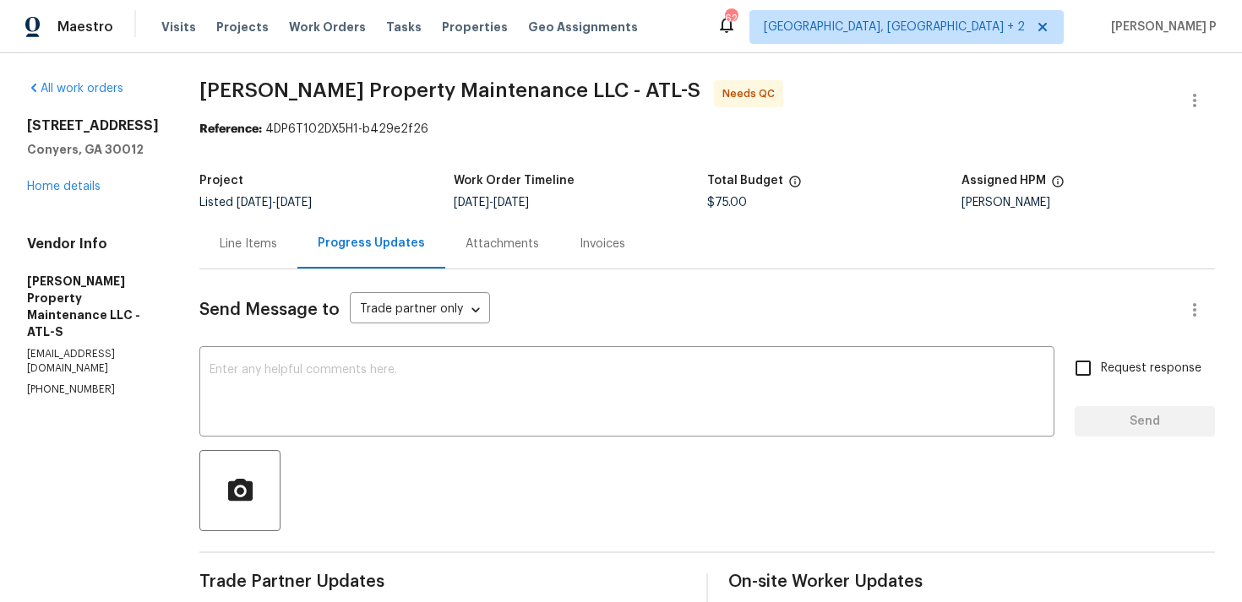
click at [254, 242] on div "Line Items" at bounding box center [248, 244] width 57 height 17
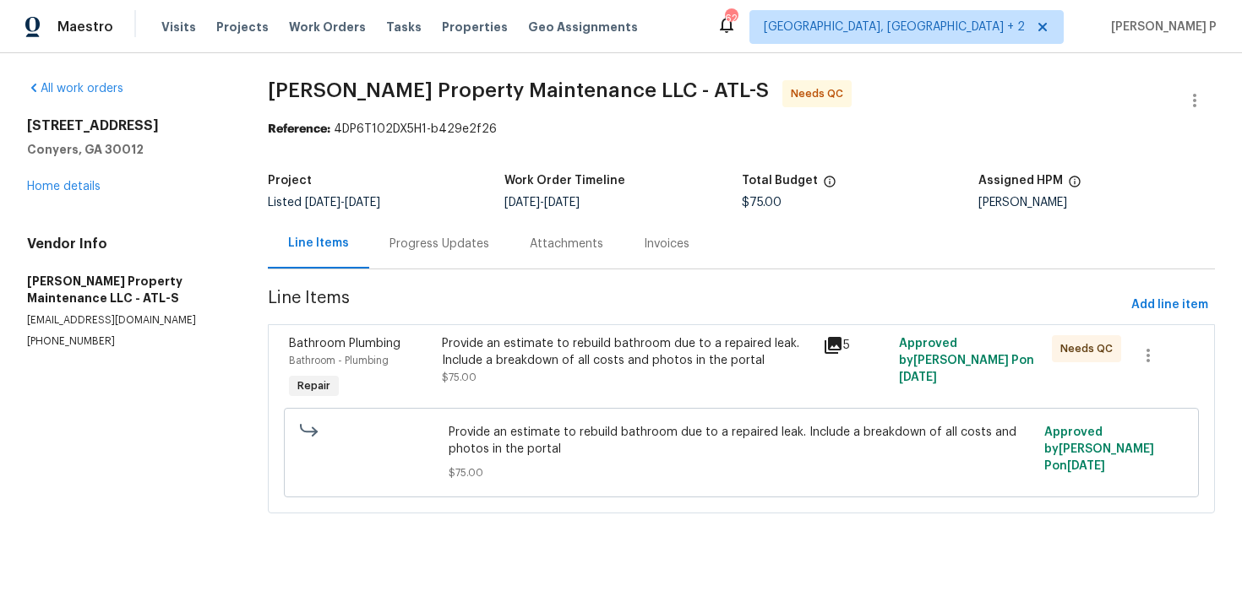
click at [568, 351] on div "Provide an estimate to rebuild bathroom due to a repaired leak. Include a break…" at bounding box center [627, 352] width 371 height 34
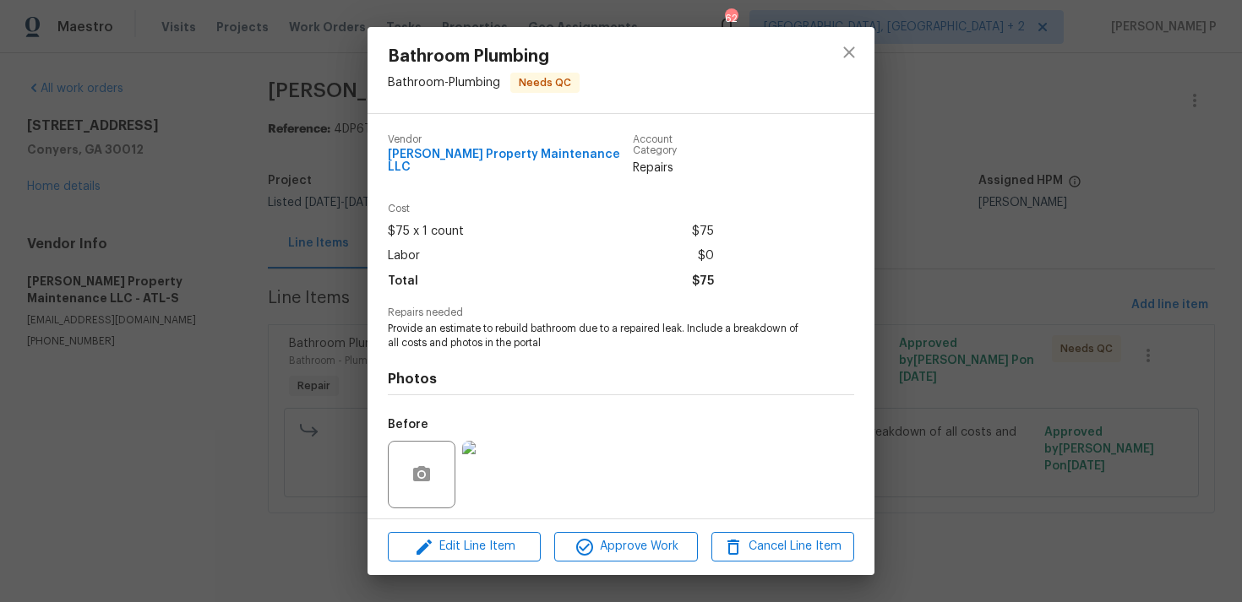
click at [510, 450] on img at bounding box center [496, 475] width 68 height 68
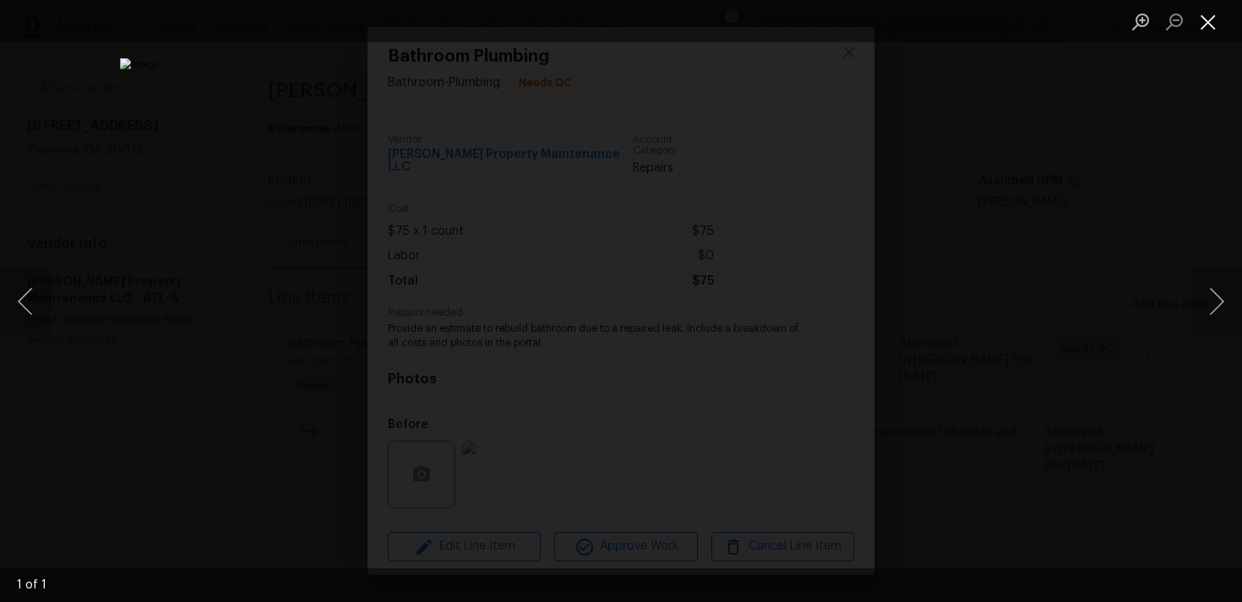
click at [1209, 21] on button "Close lightbox" at bounding box center [1208, 22] width 34 height 30
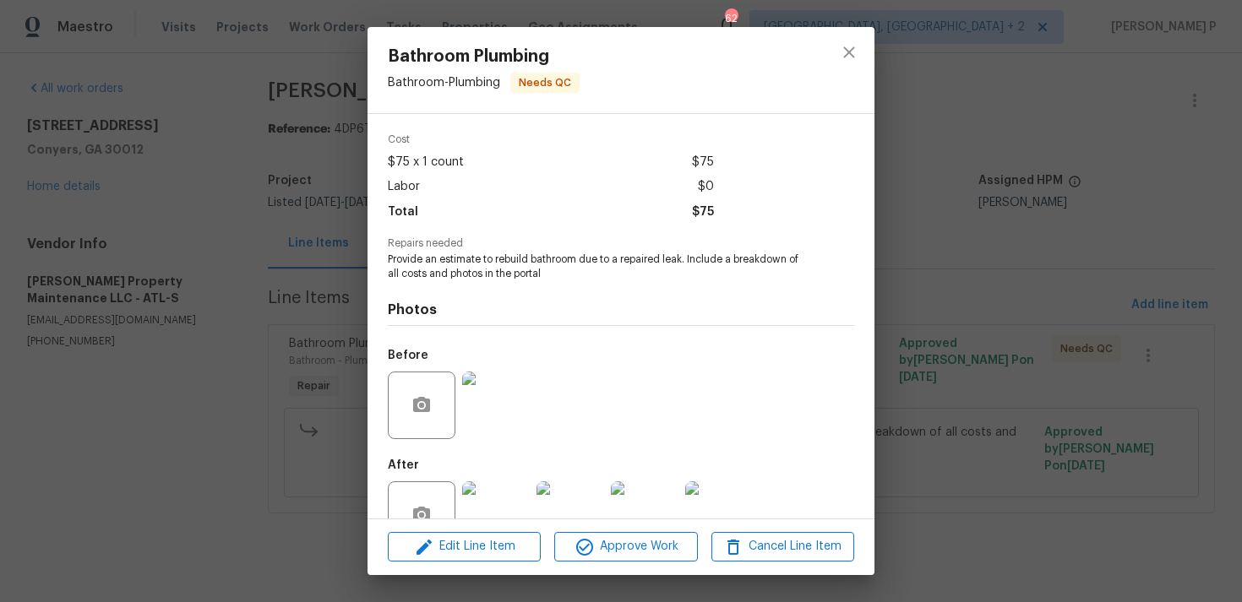
scroll to position [106, 0]
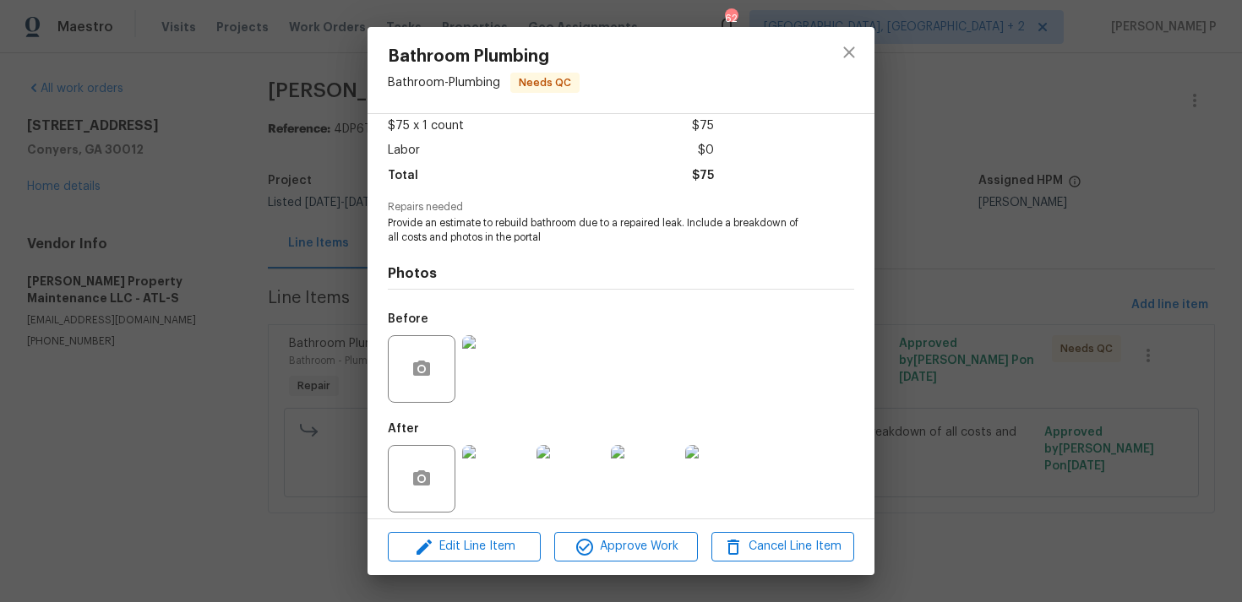
click at [482, 474] on img at bounding box center [496, 479] width 68 height 68
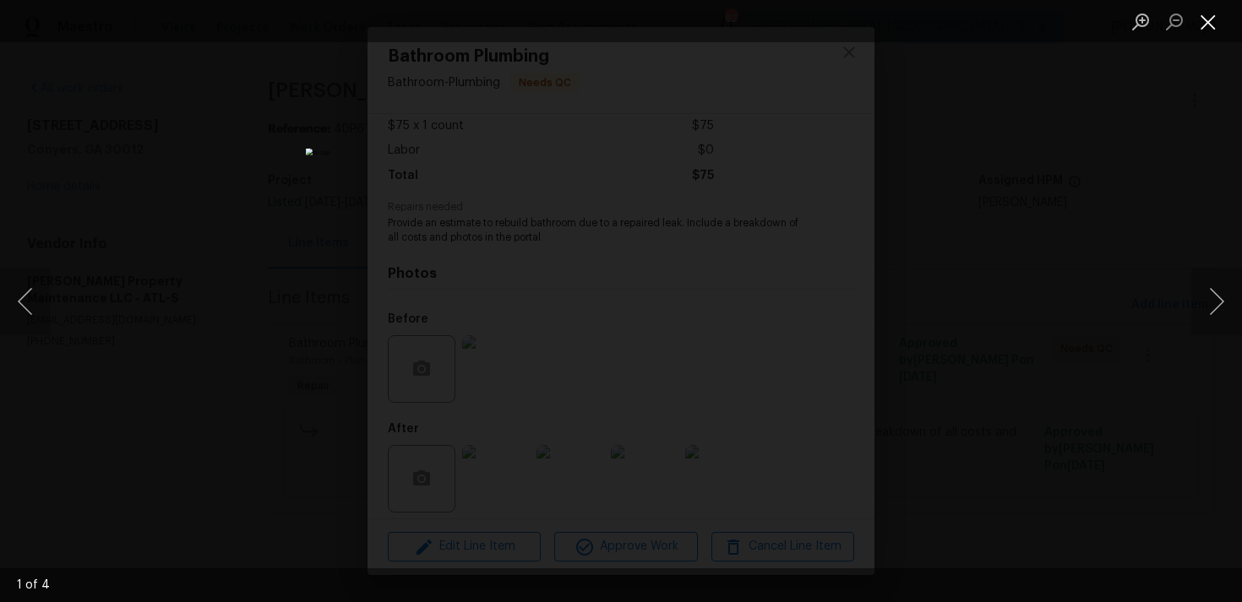
click at [1210, 19] on button "Close lightbox" at bounding box center [1208, 22] width 34 height 30
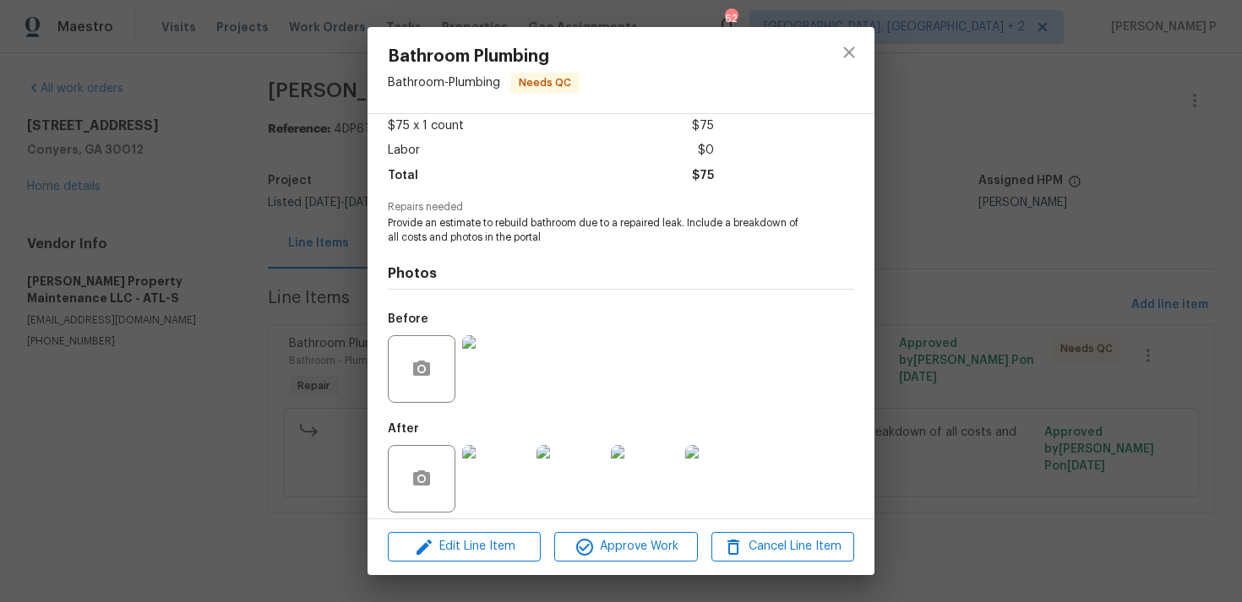
click at [514, 373] on img at bounding box center [496, 369] width 68 height 68
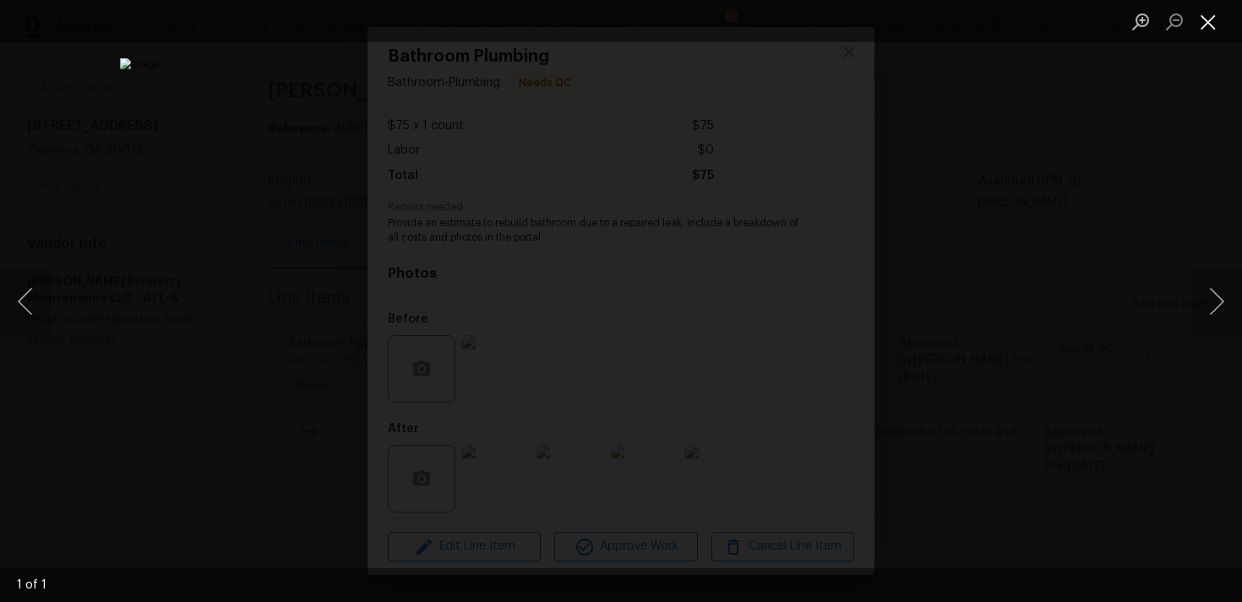
click at [1210, 21] on button "Close lightbox" at bounding box center [1208, 22] width 34 height 30
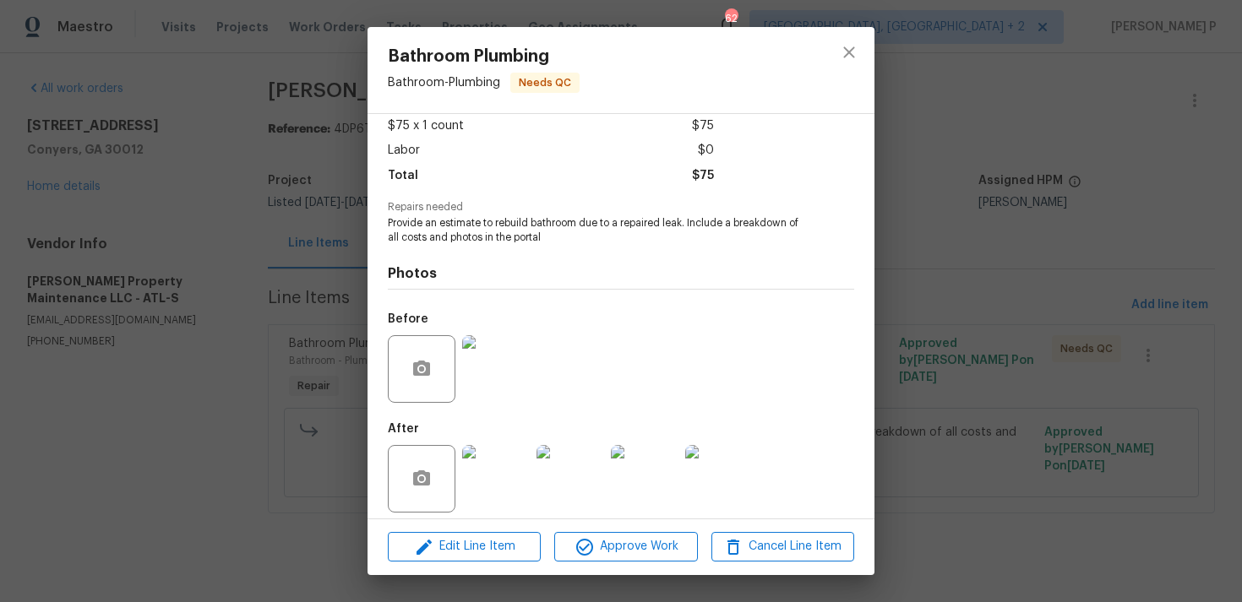
click at [501, 453] on img at bounding box center [496, 479] width 68 height 68
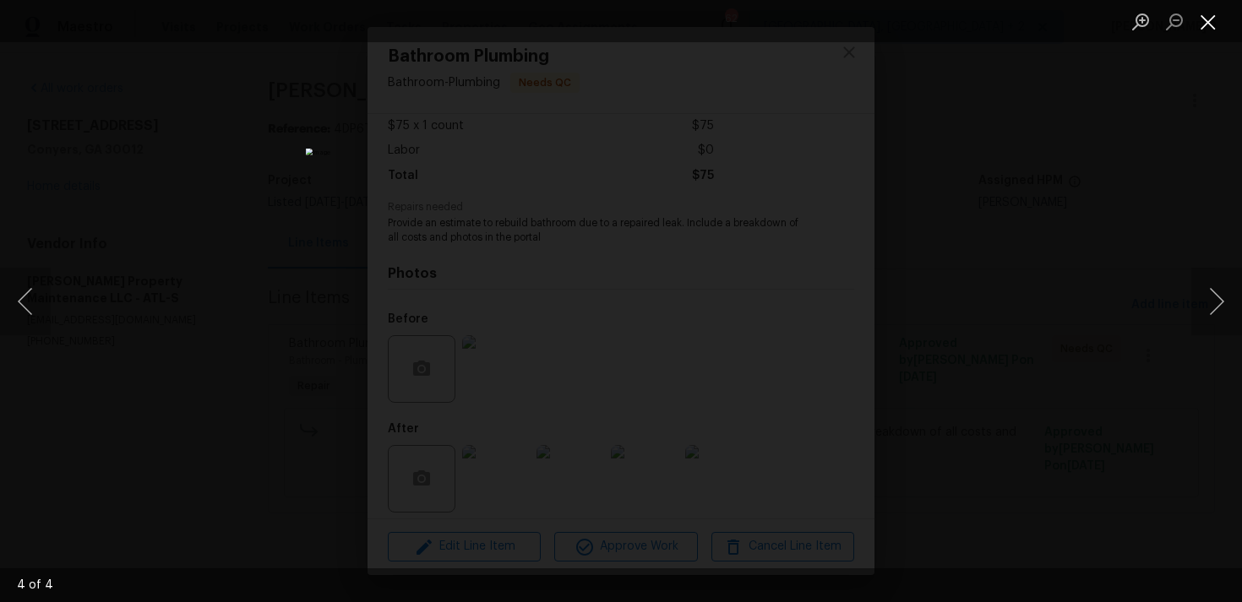
click at [1213, 19] on button "Close lightbox" at bounding box center [1208, 22] width 34 height 30
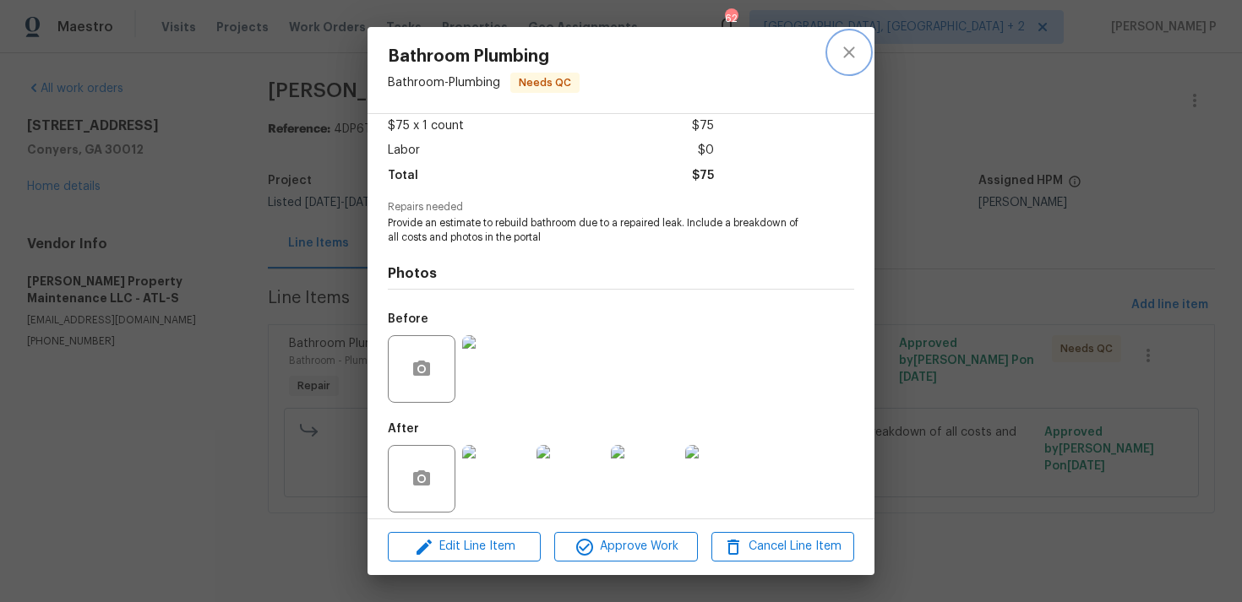
click at [848, 48] on icon "close" at bounding box center [849, 52] width 20 height 20
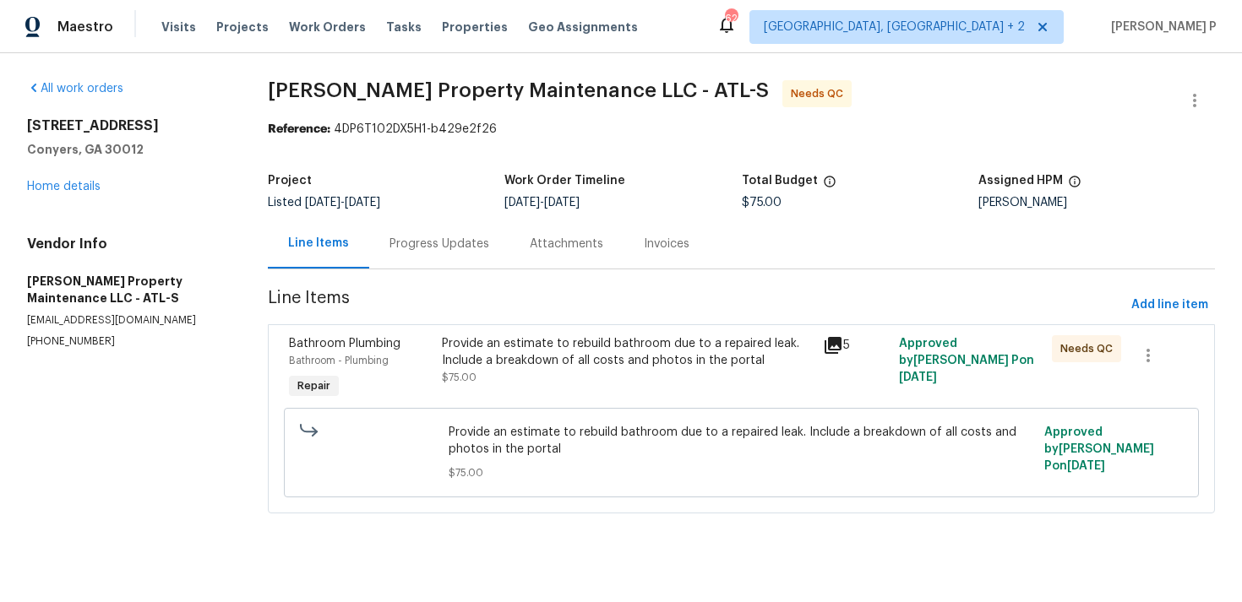
click at [537, 331] on div "Provide an estimate to rebuild bathroom due to a repaired leak. Include a break…" at bounding box center [627, 369] width 381 height 78
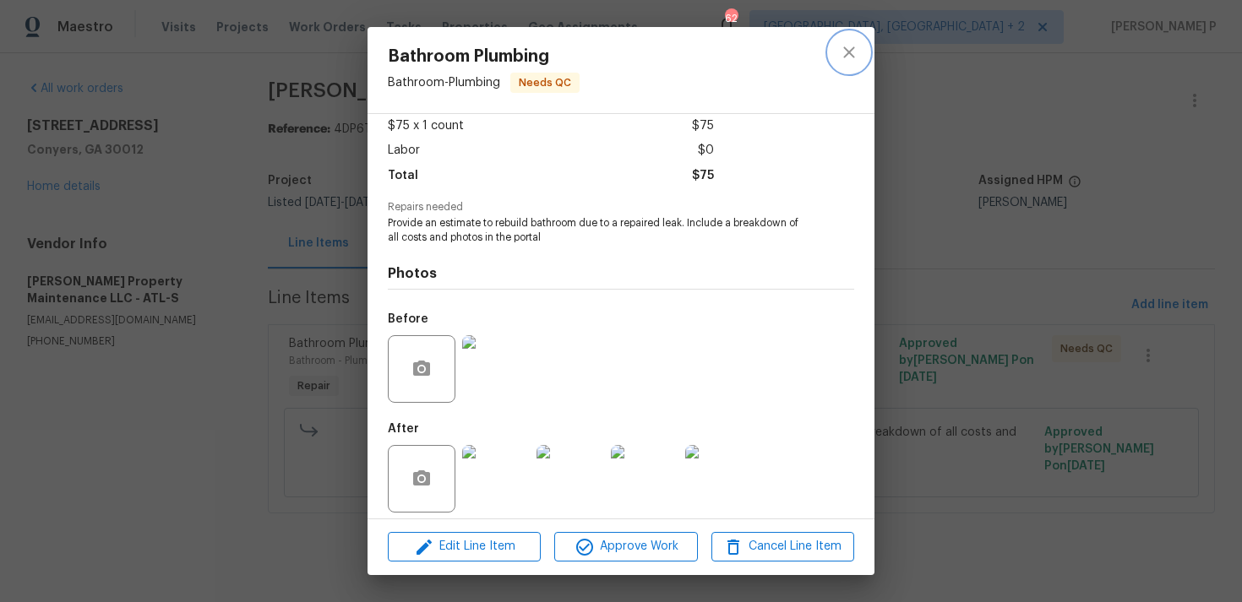
click at [847, 44] on icon "close" at bounding box center [849, 52] width 20 height 20
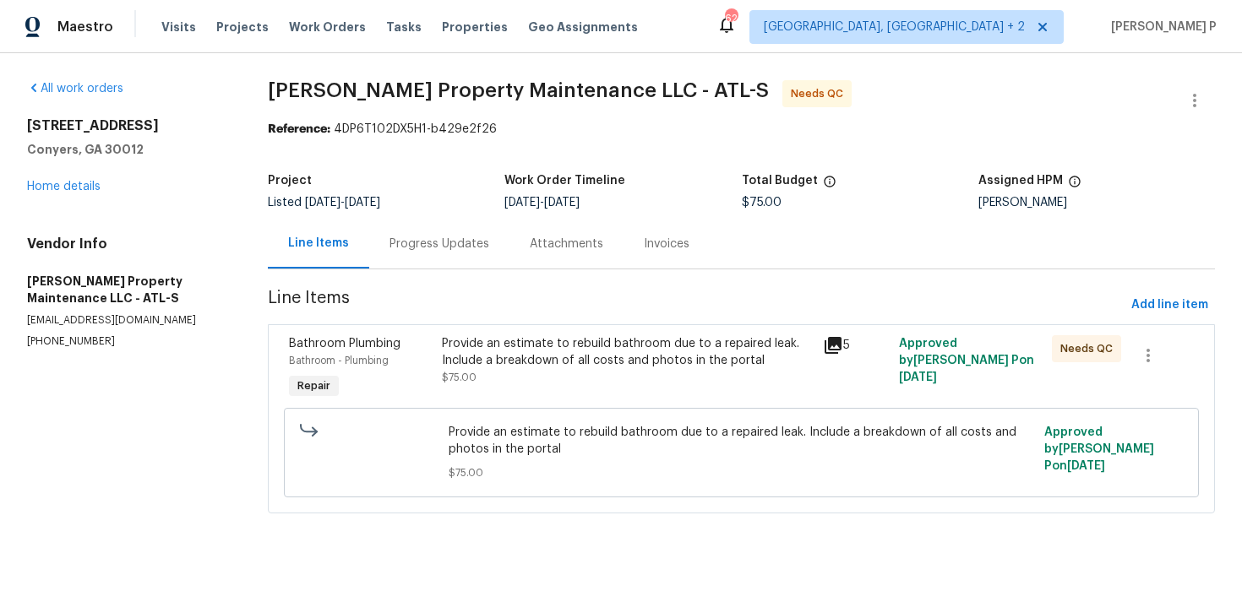
click at [441, 242] on div "Progress Updates" at bounding box center [439, 244] width 100 height 17
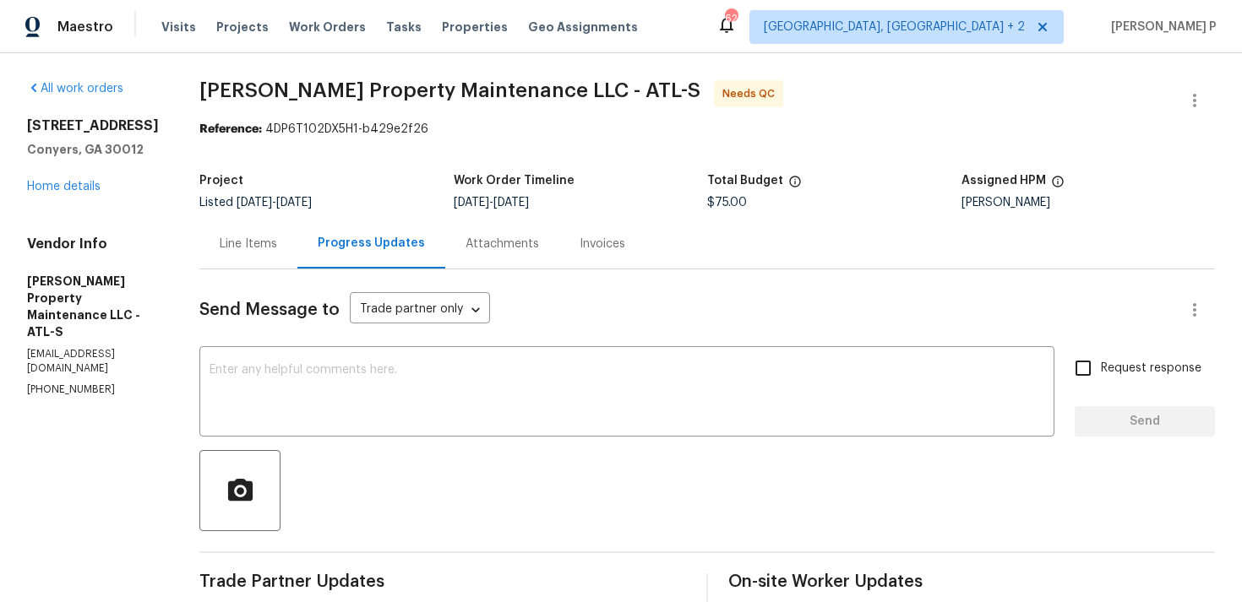
click at [266, 249] on div "Line Items" at bounding box center [248, 244] width 57 height 17
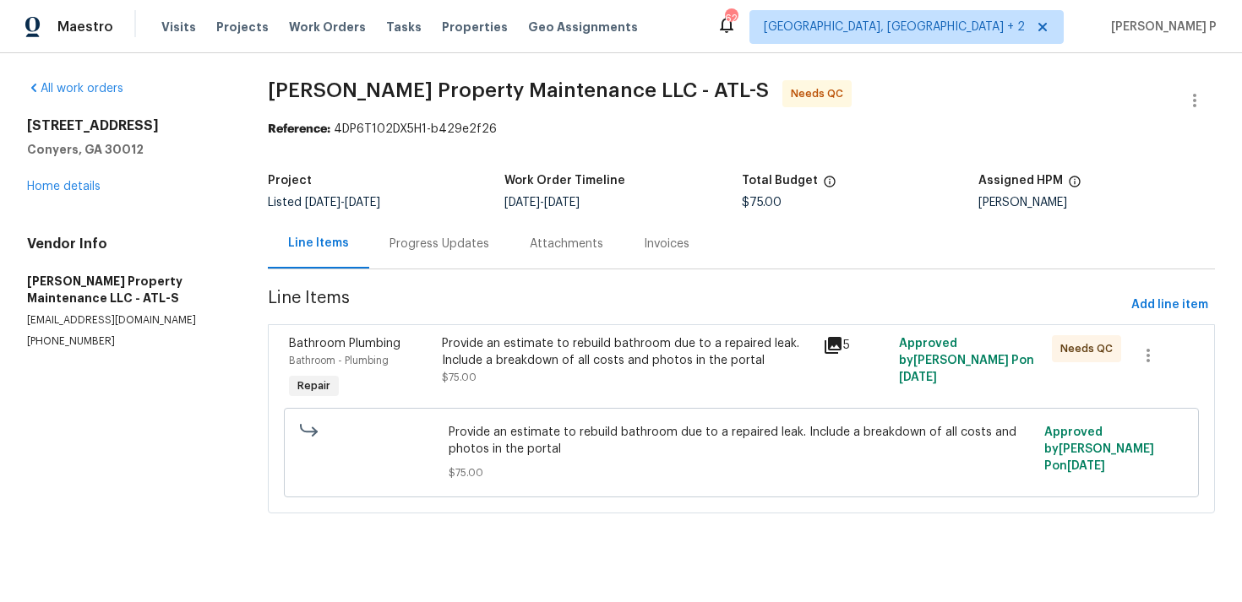
click at [602, 334] on div "Provide an estimate to rebuild bathroom due to a repaired leak. Include a break…" at bounding box center [627, 369] width 381 height 78
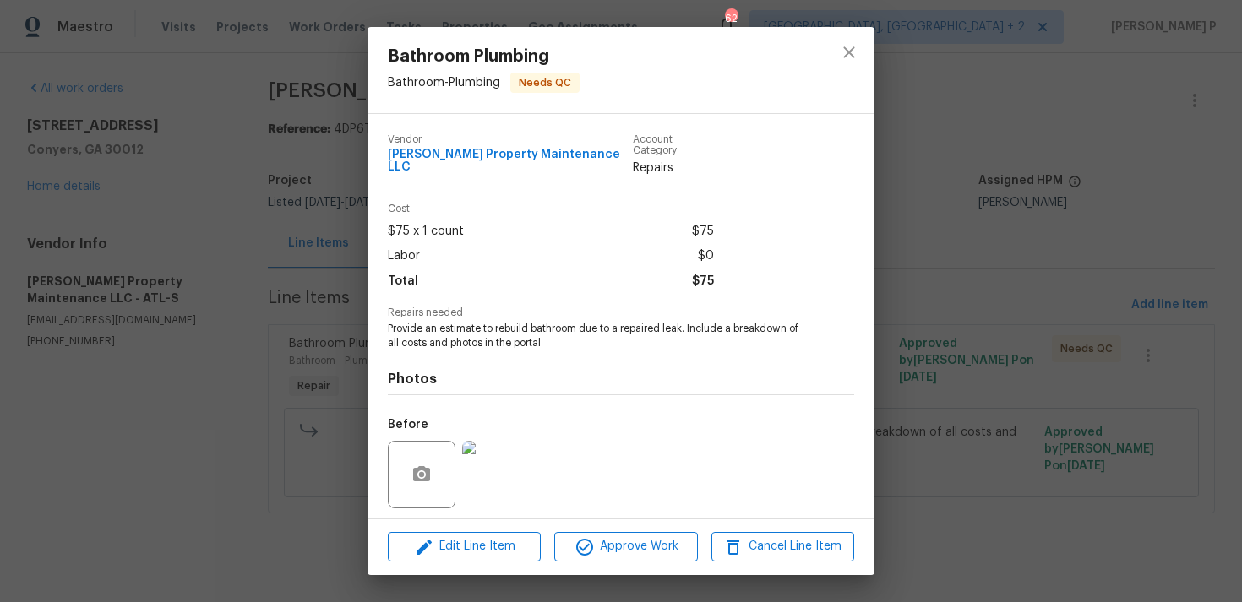
scroll to position [106, 0]
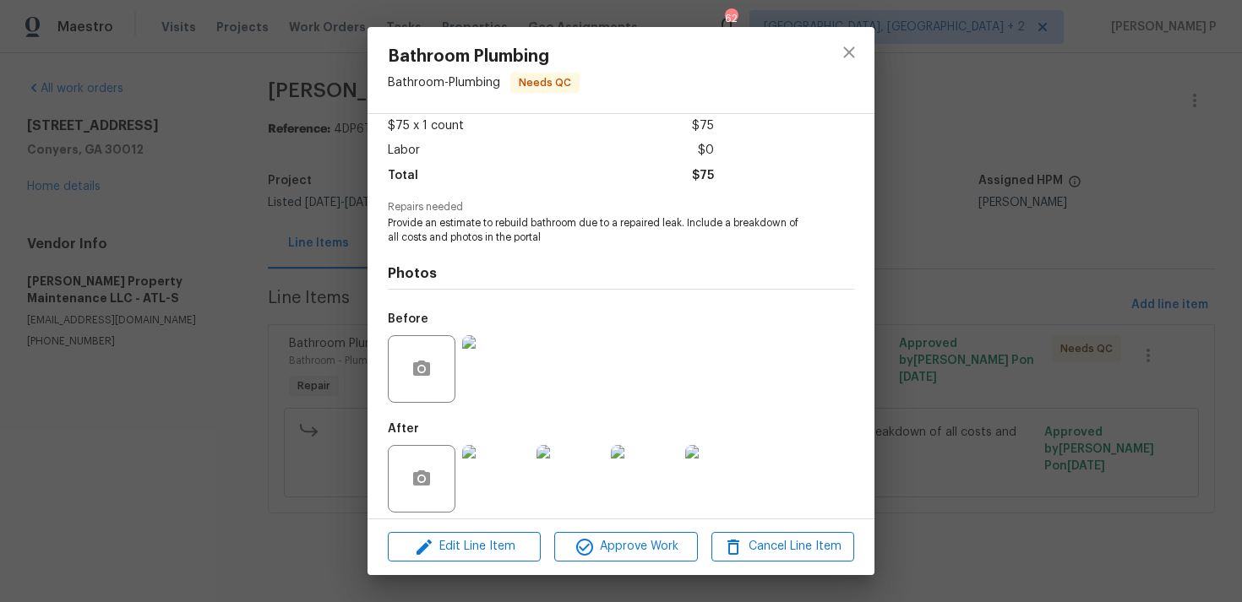
click at [478, 366] on img at bounding box center [496, 369] width 68 height 68
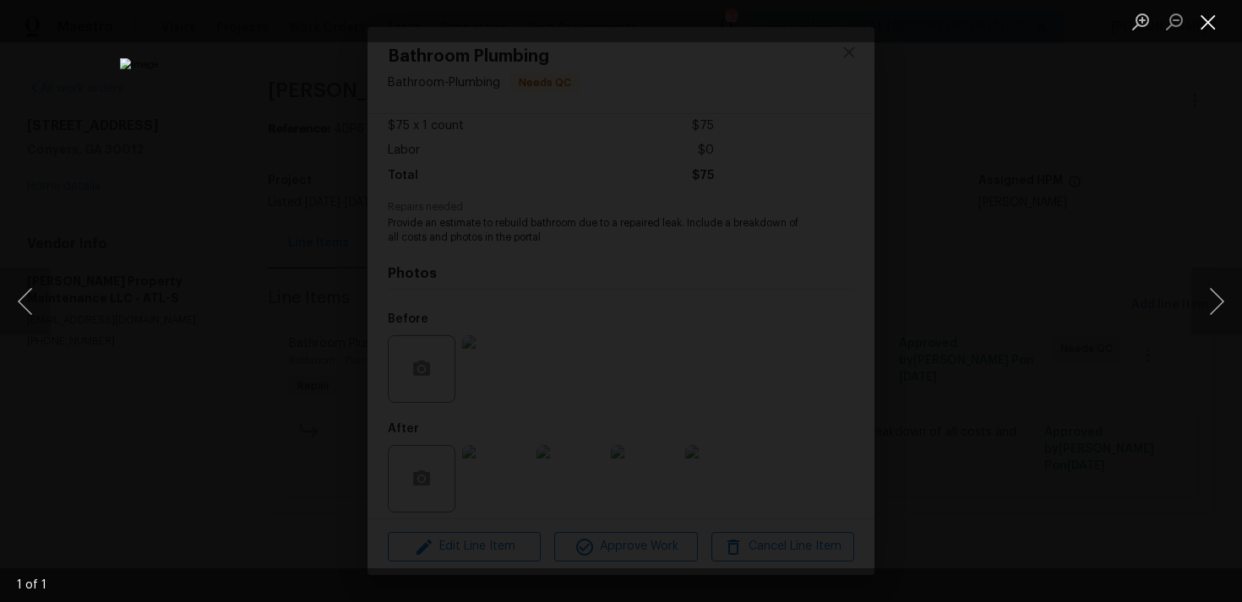
click at [1210, 13] on button "Close lightbox" at bounding box center [1208, 22] width 34 height 30
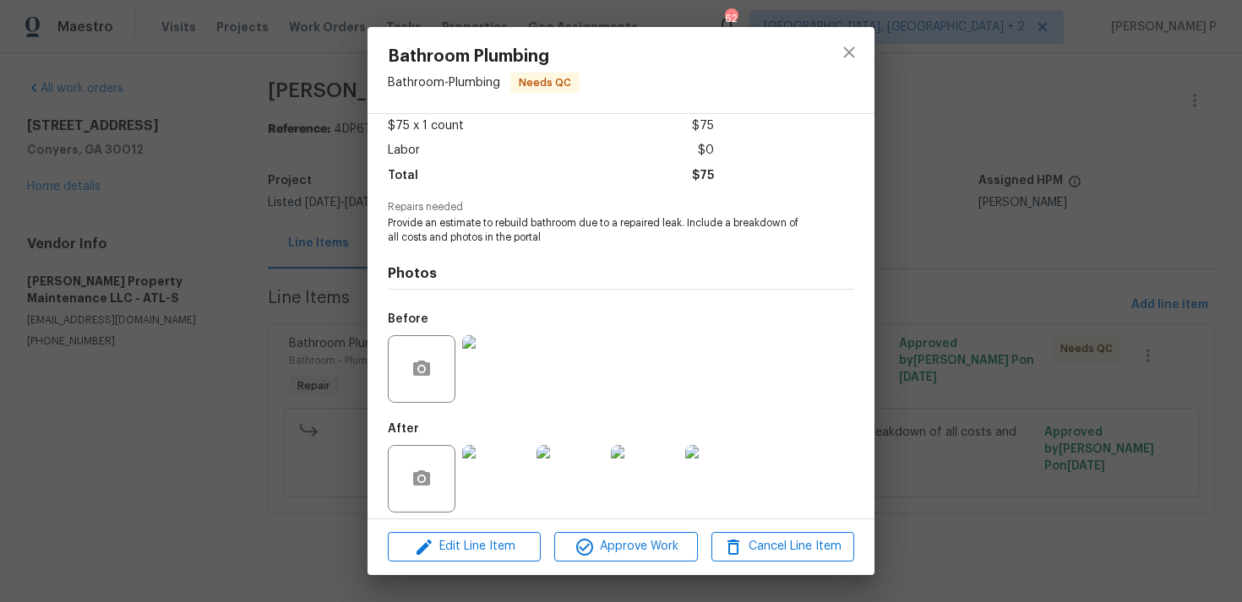
click at [520, 470] on img at bounding box center [496, 479] width 68 height 68
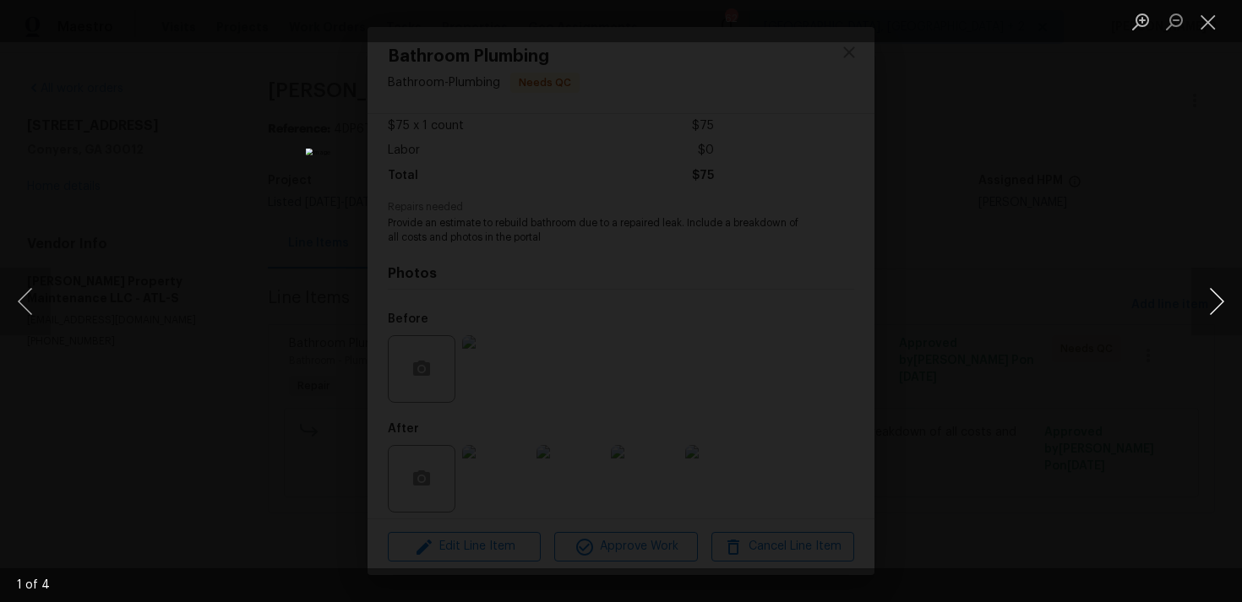
click at [1224, 300] on button "Next image" at bounding box center [1216, 302] width 51 height 68
click at [1081, 190] on div "Lightbox" at bounding box center [621, 301] width 1242 height 602
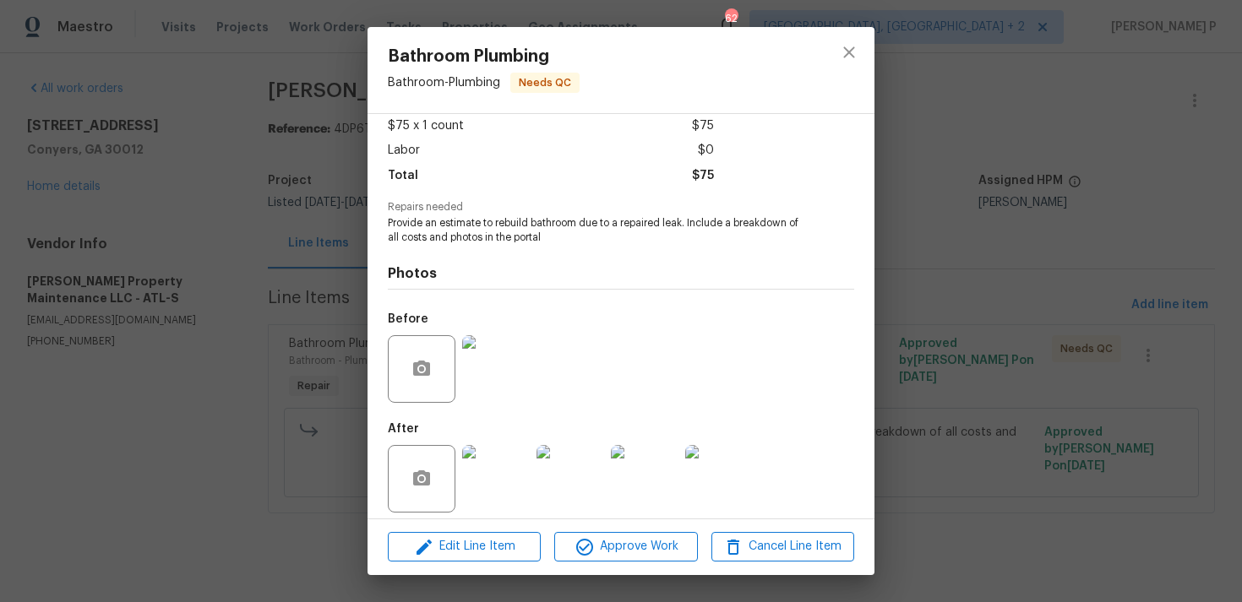
click at [351, 299] on div "Bathroom Plumbing Bathroom - Plumbing Needs QC Vendor Glen Property Maintenance…" at bounding box center [621, 301] width 1242 height 602
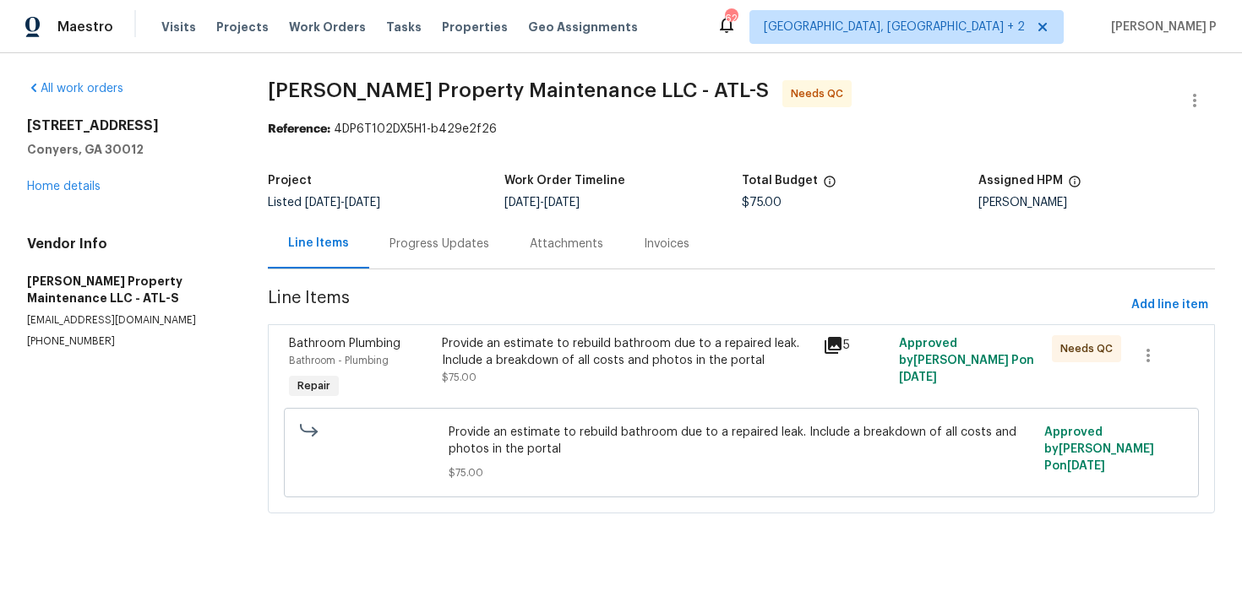
click at [466, 249] on div "Progress Updates" at bounding box center [439, 244] width 100 height 17
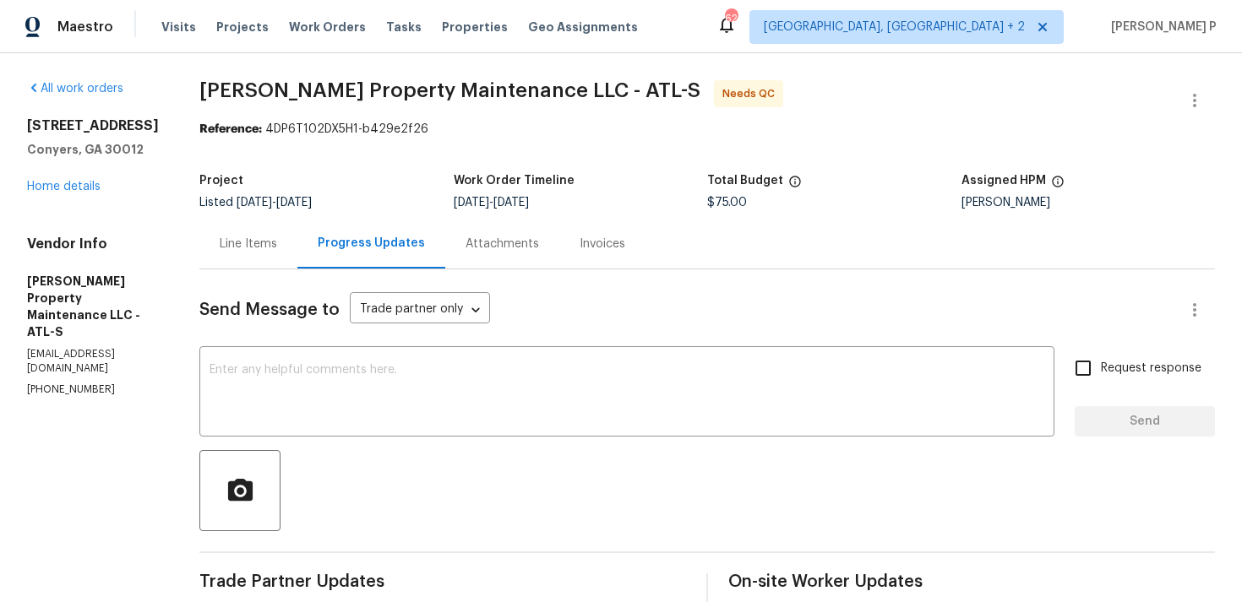
click at [284, 260] on div "Line Items" at bounding box center [248, 244] width 98 height 50
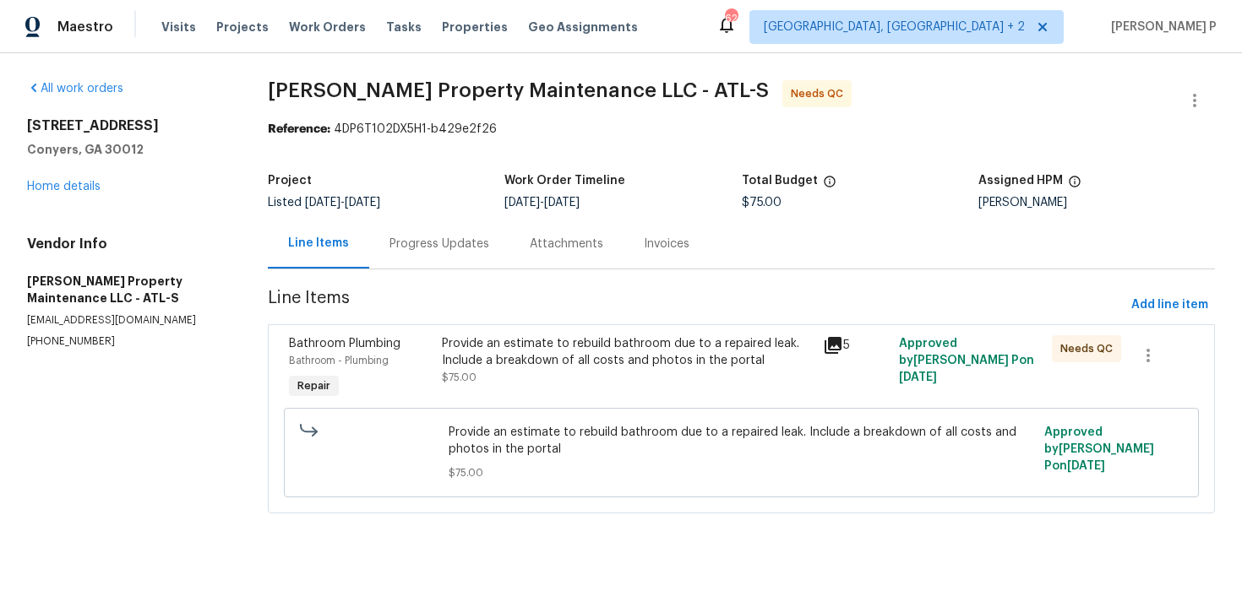
click at [434, 227] on div "Progress Updates" at bounding box center [439, 244] width 140 height 50
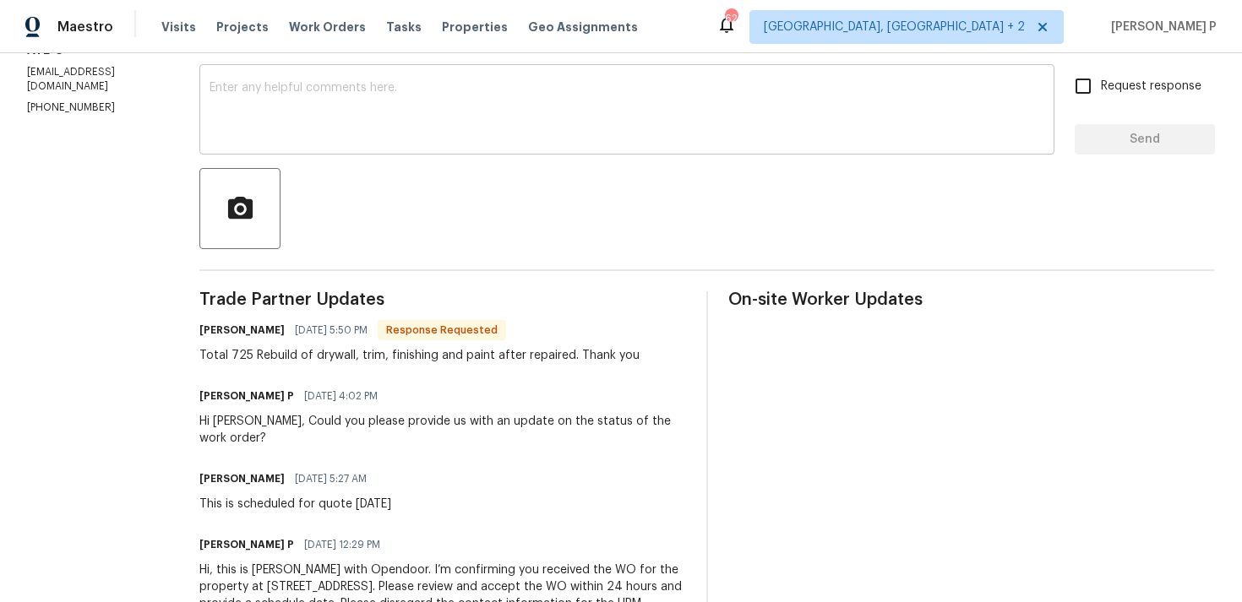
scroll to position [331, 0]
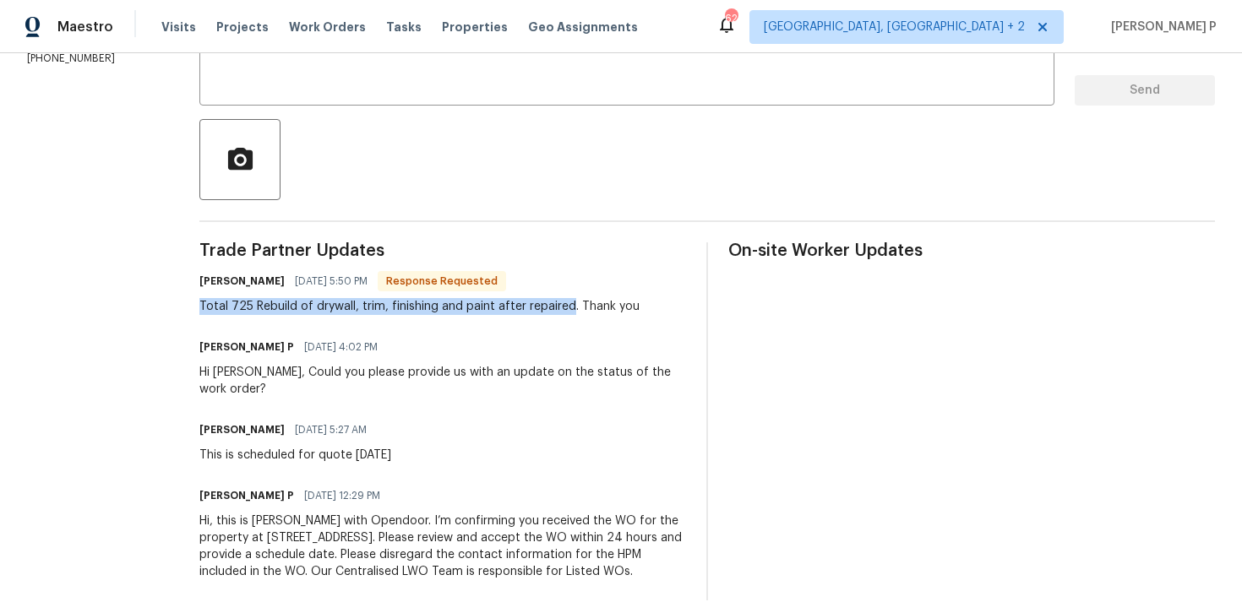
drag, startPoint x: 204, startPoint y: 302, endPoint x: 568, endPoint y: 303, distance: 364.9
click at [568, 303] on div "Total 725 Rebuild of drywall, trim, finishing and paint after repaired. Thank y…" at bounding box center [419, 306] width 440 height 17
copy div "Total 725 Rebuild of drywall, trim, finishing and paint after repaired"
click at [426, 345] on div "Ramyasri P 09/02/2025 4:02 PM" at bounding box center [442, 347] width 487 height 24
drag, startPoint x: 204, startPoint y: 307, endPoint x: 492, endPoint y: 302, distance: 288.9
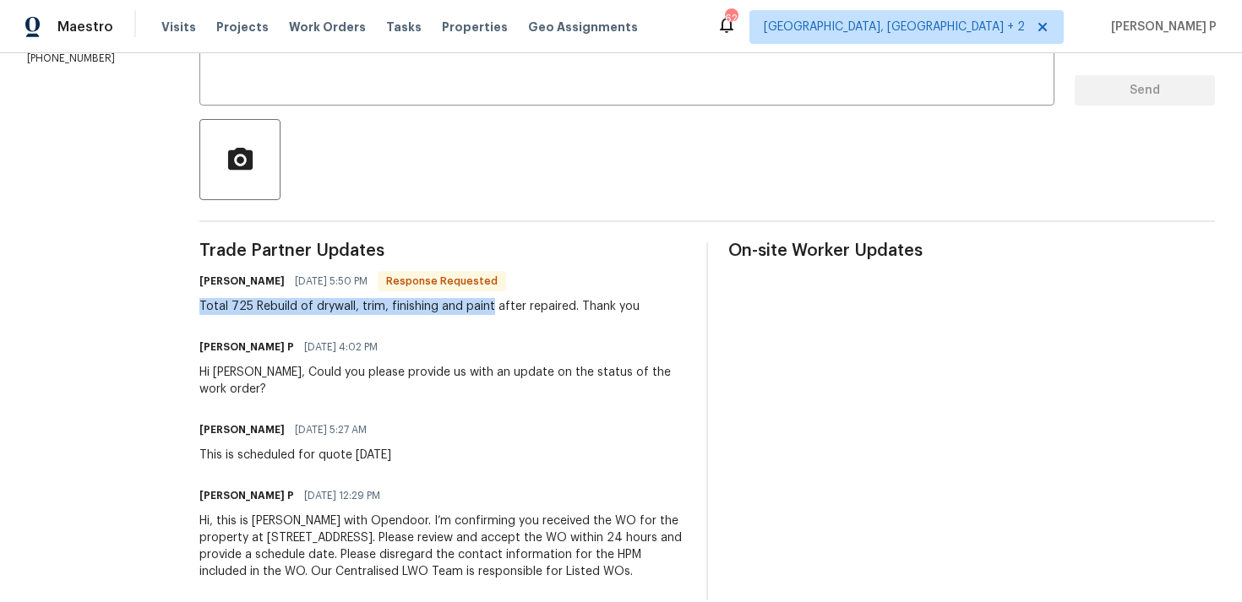
click at [492, 302] on div "Total 725 Rebuild of drywall, trim, finishing and paint after repaired. Thank y…" at bounding box center [419, 306] width 440 height 17
copy div "Total 725 Rebuild of drywall, trim, finishing and paint"
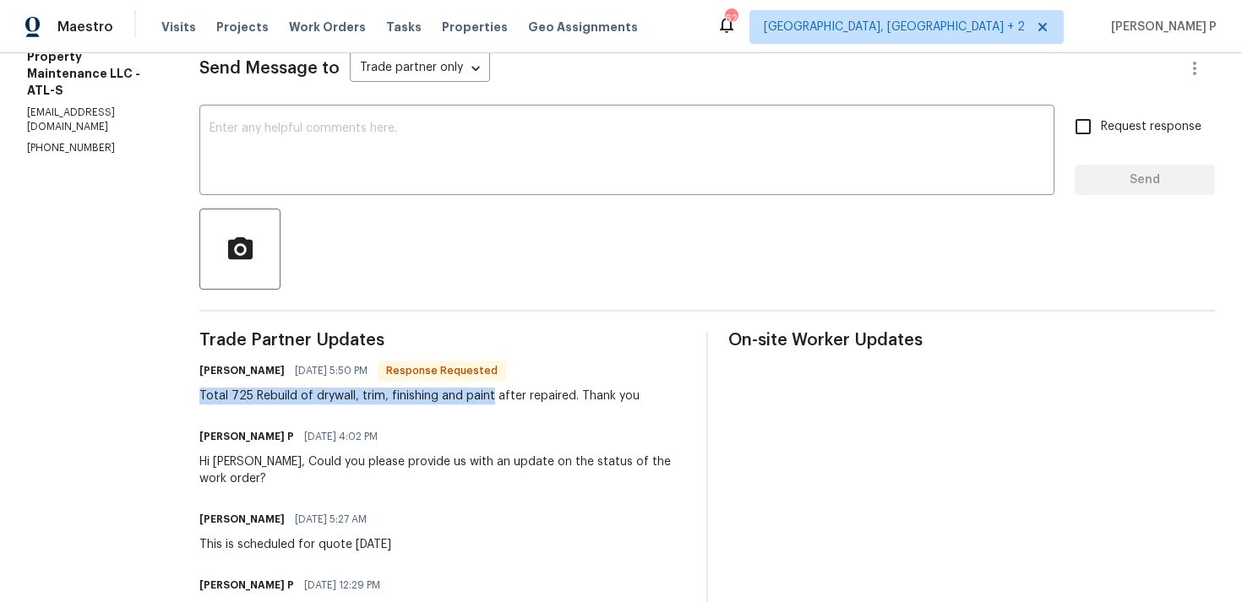
scroll to position [217, 0]
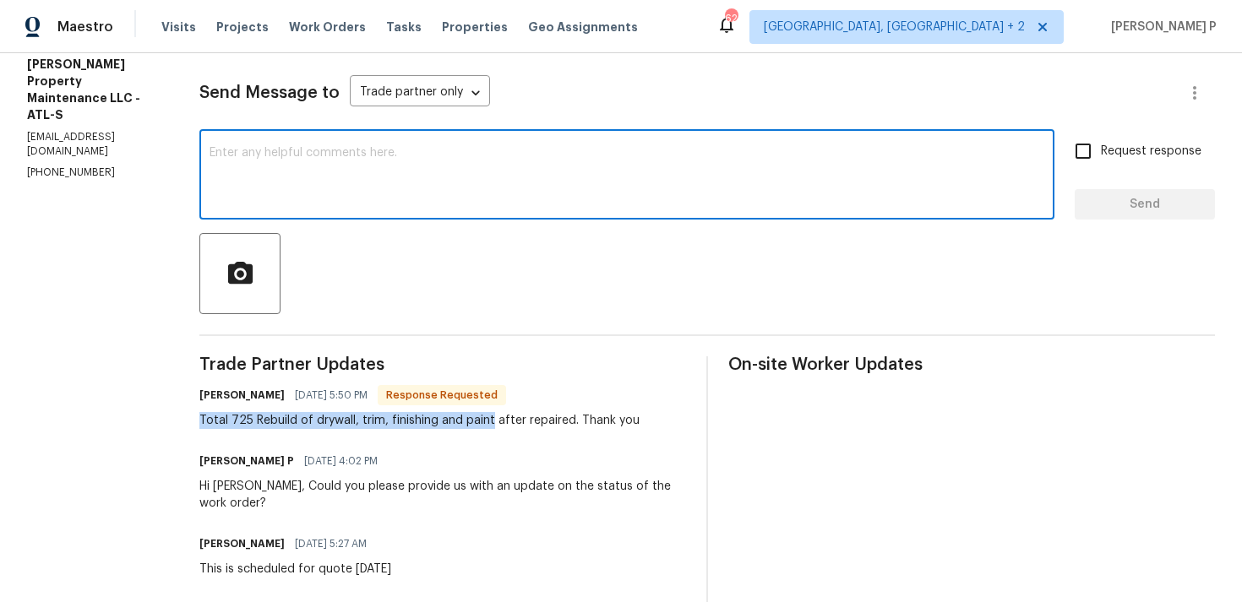
click at [443, 190] on textarea at bounding box center [626, 176] width 835 height 59
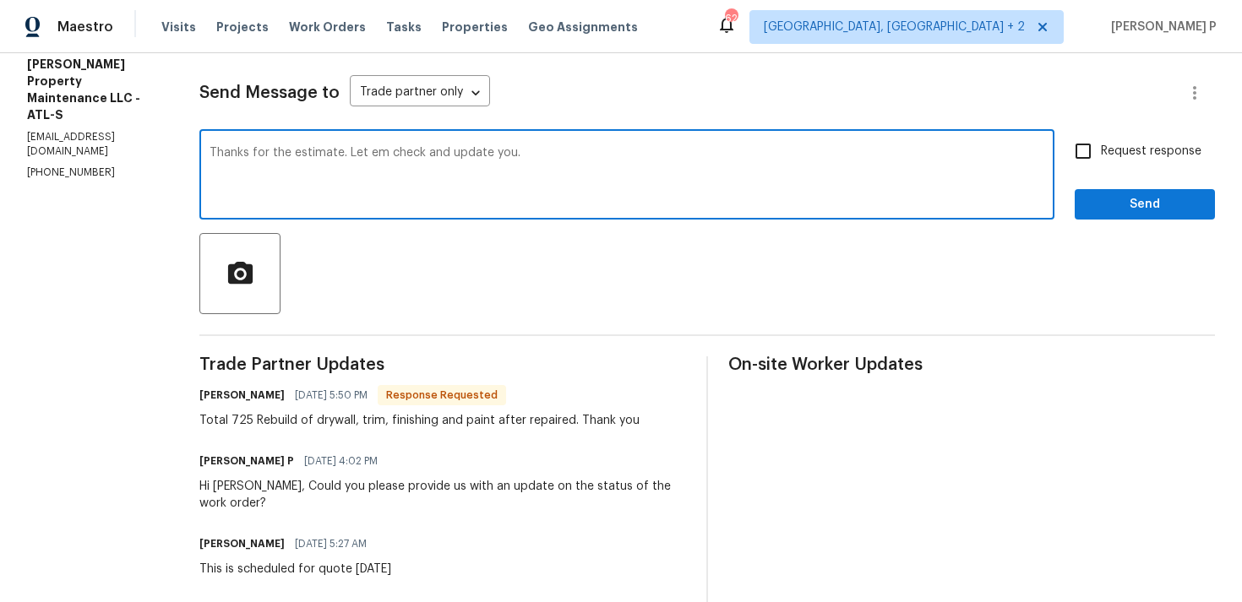
type textarea "Thanks for the estimate. Let em check and update you."
click at [1090, 209] on span "Send" at bounding box center [1144, 204] width 113 height 21
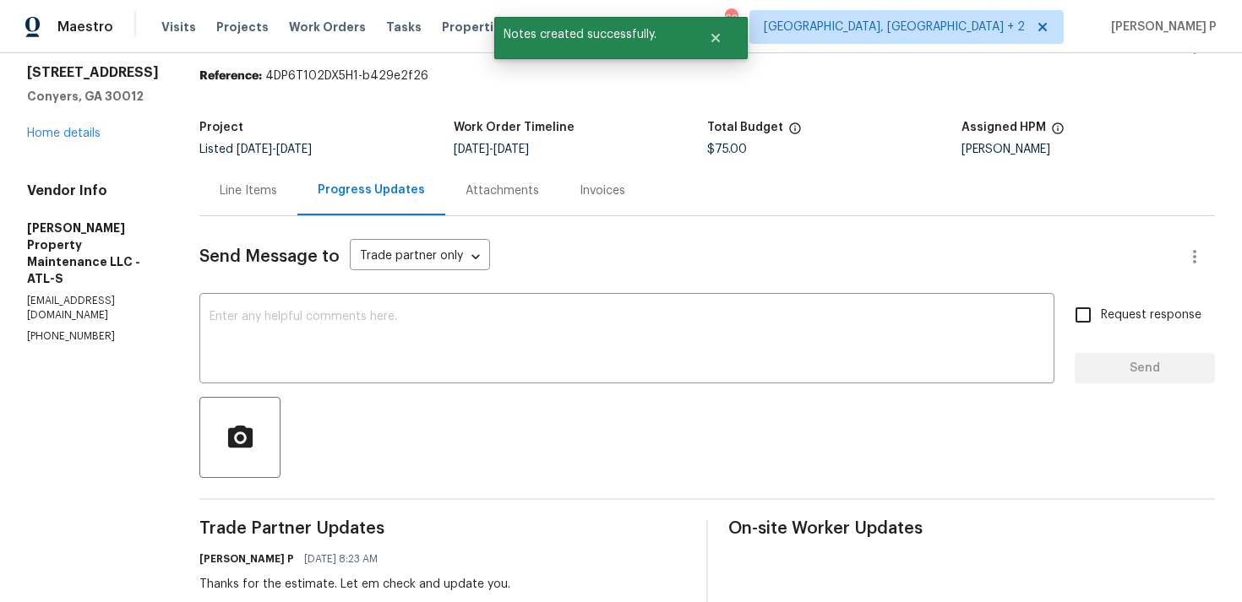
scroll to position [22, 0]
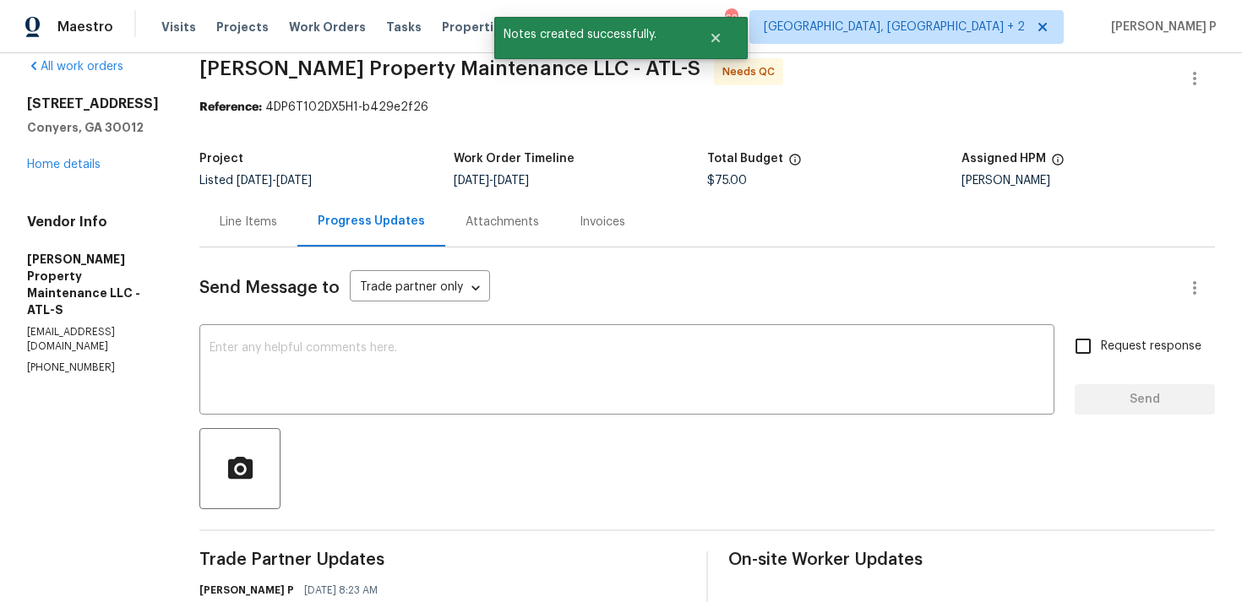
click at [259, 226] on div "Line Items" at bounding box center [248, 222] width 57 height 17
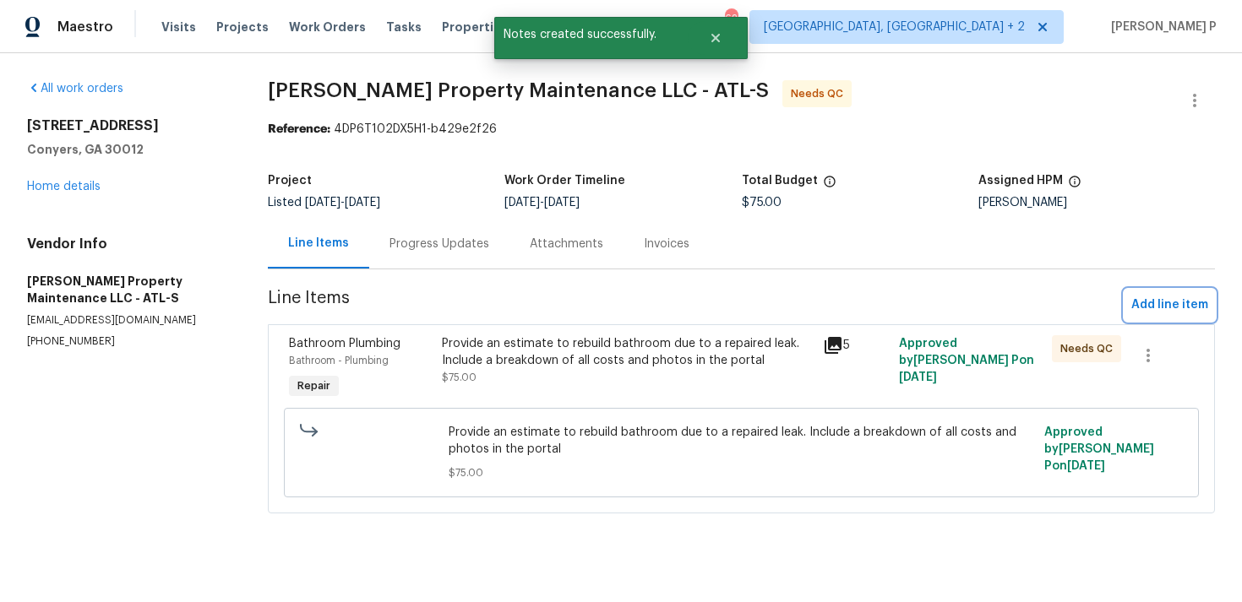
click at [1137, 296] on span "Add line item" at bounding box center [1169, 305] width 77 height 21
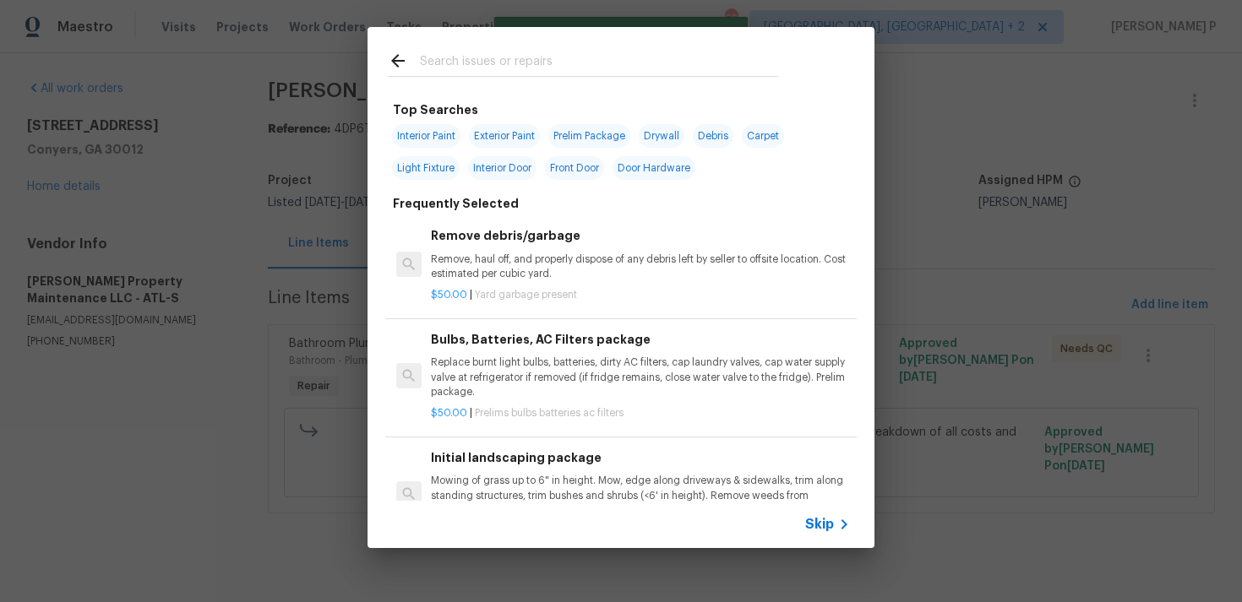
click at [829, 517] on span "Skip" at bounding box center [819, 524] width 29 height 17
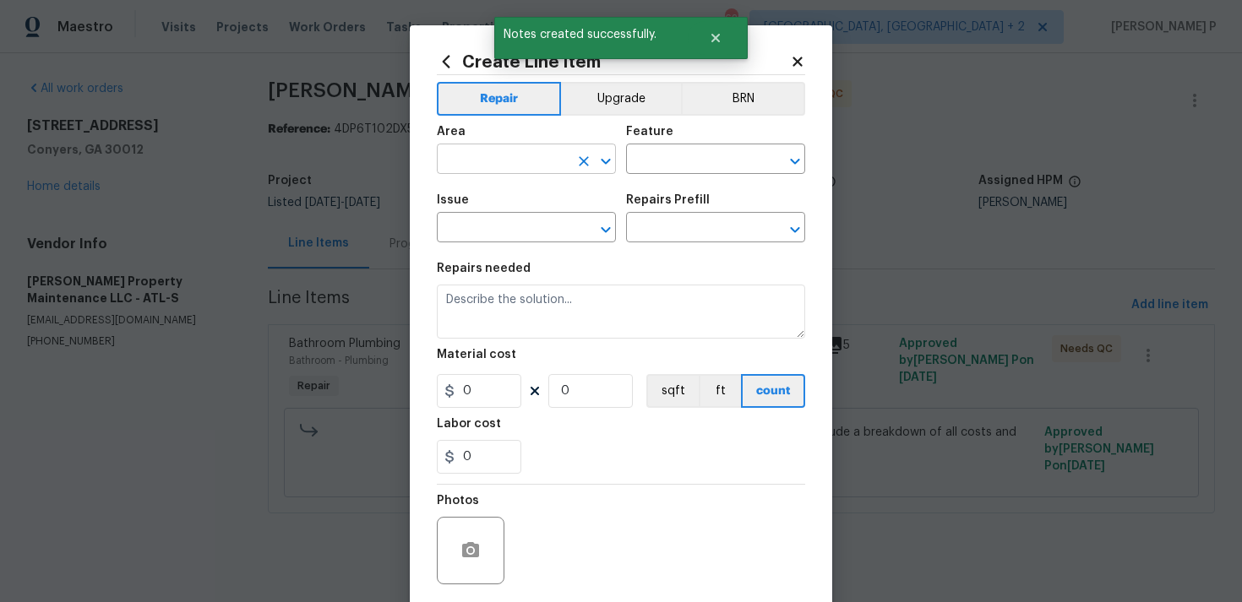
click at [520, 161] on input "text" at bounding box center [503, 161] width 132 height 26
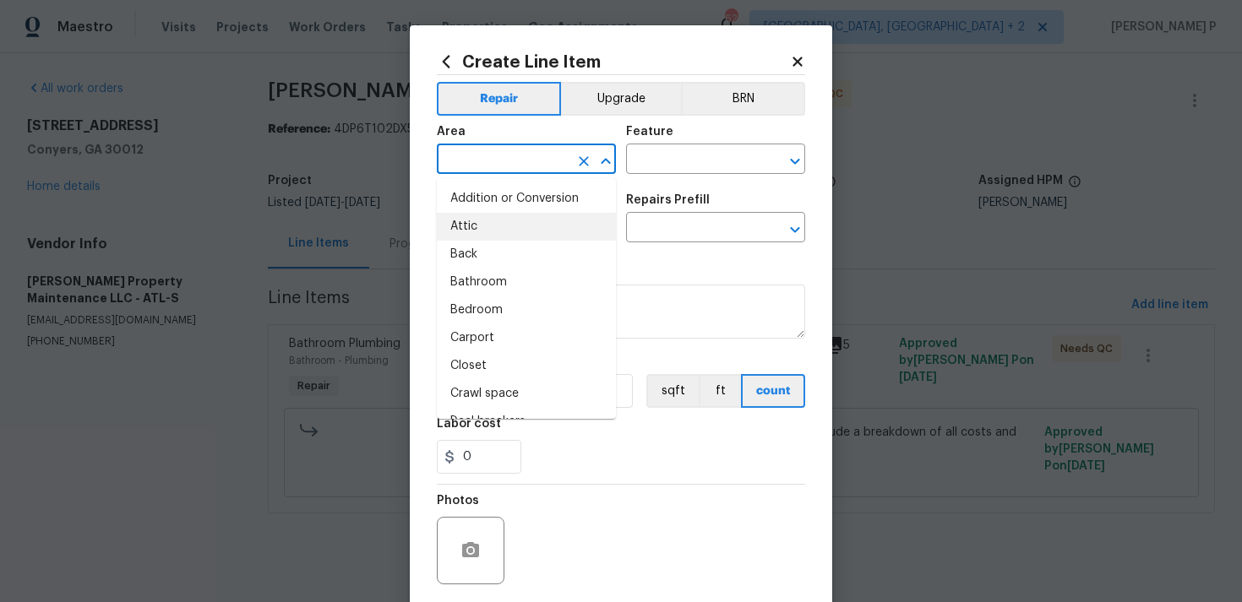
click at [500, 238] on li "Attic" at bounding box center [526, 227] width 179 height 28
type input "Attic"
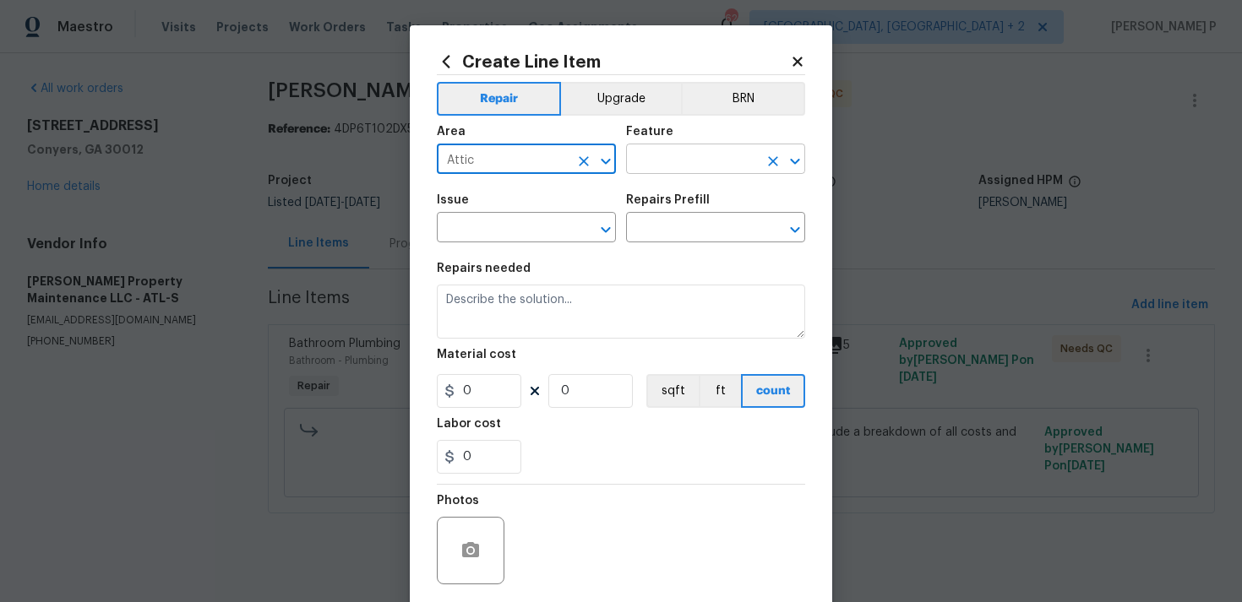
click at [696, 162] on input "text" at bounding box center [692, 161] width 132 height 26
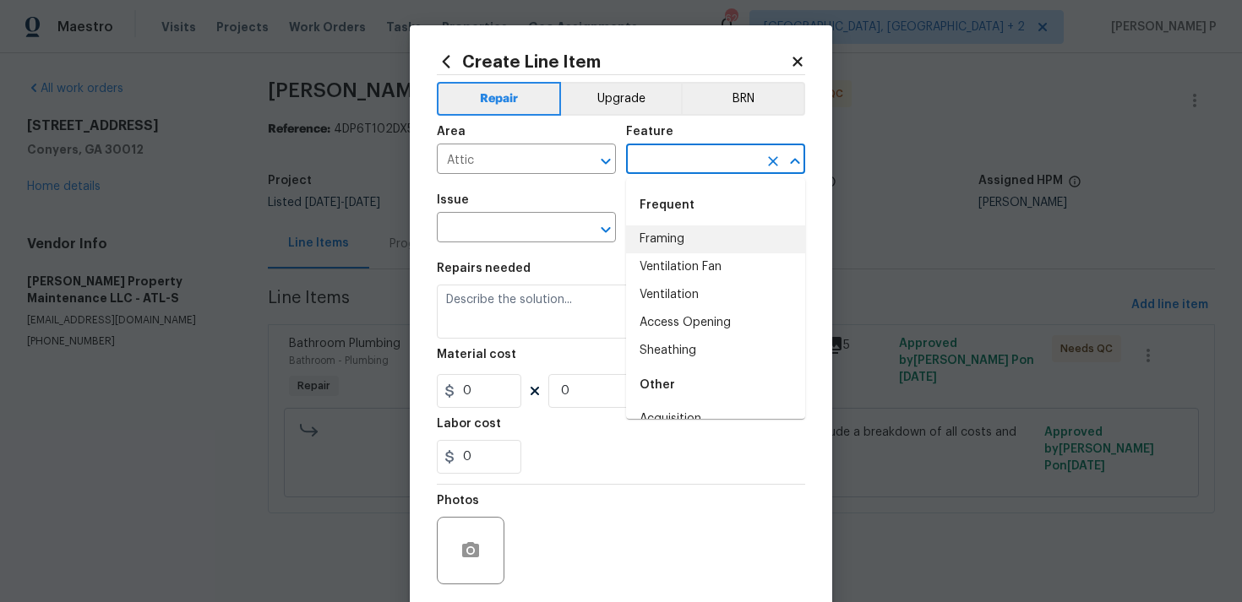
click at [663, 239] on li "Framing" at bounding box center [715, 240] width 179 height 28
type input "Framing"
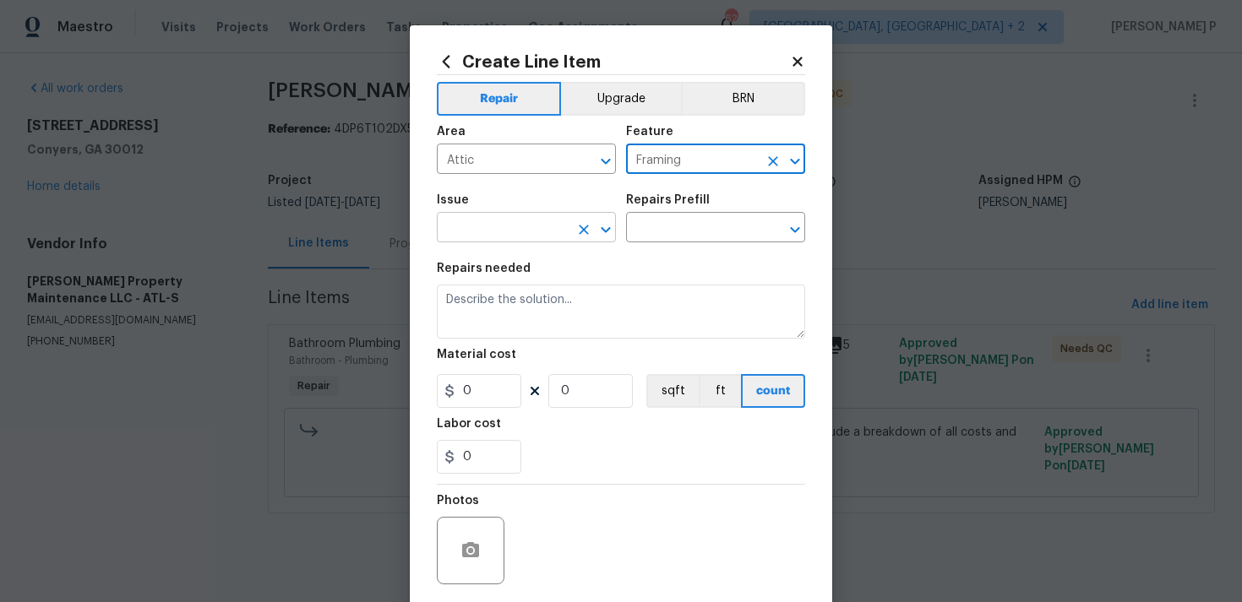
click at [610, 233] on icon "Open" at bounding box center [605, 230] width 20 height 20
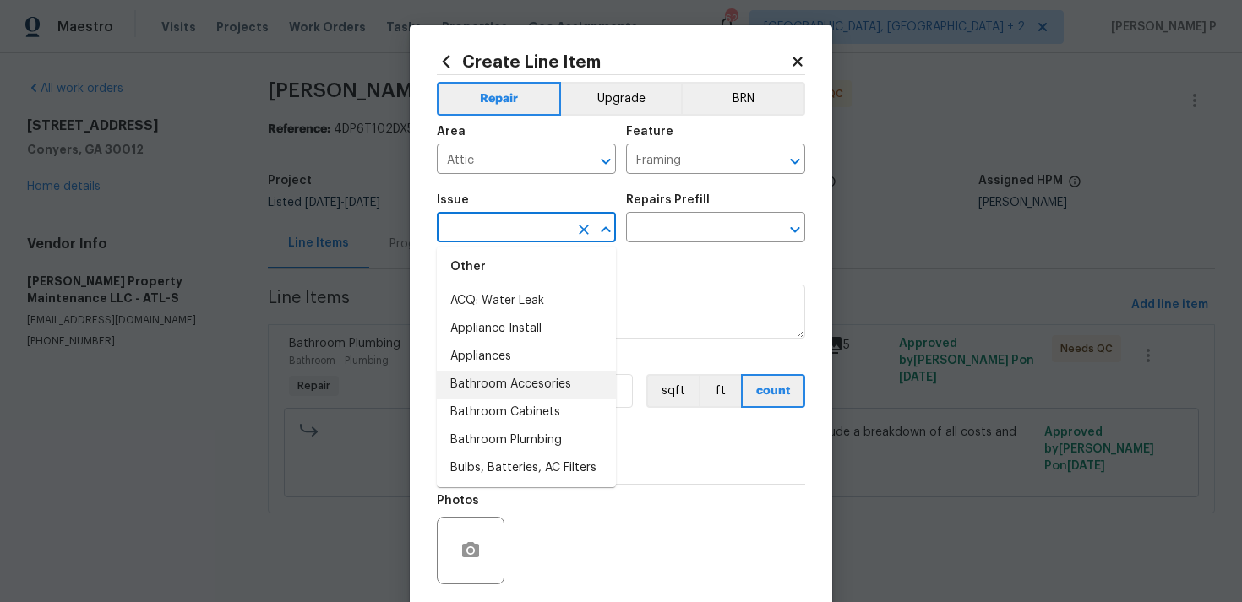
scroll to position [288, 0]
click at [493, 356] on li "Bathroom Accesories" at bounding box center [526, 354] width 179 height 28
type input "Bathroom Accesories"
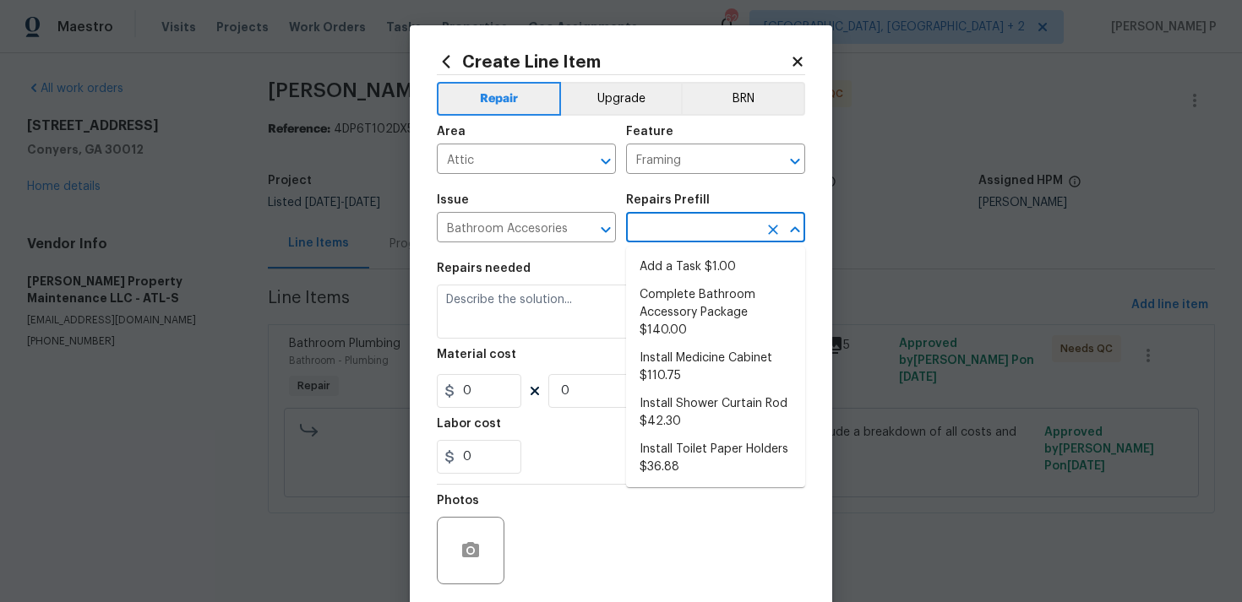
click at [692, 226] on input "text" at bounding box center [692, 229] width 132 height 26
click at [686, 276] on li "Add a Task $1.00" at bounding box center [715, 267] width 179 height 28
type input "Interior Trim"
type input "Add a Task $1.00"
type textarea "HPM to detail"
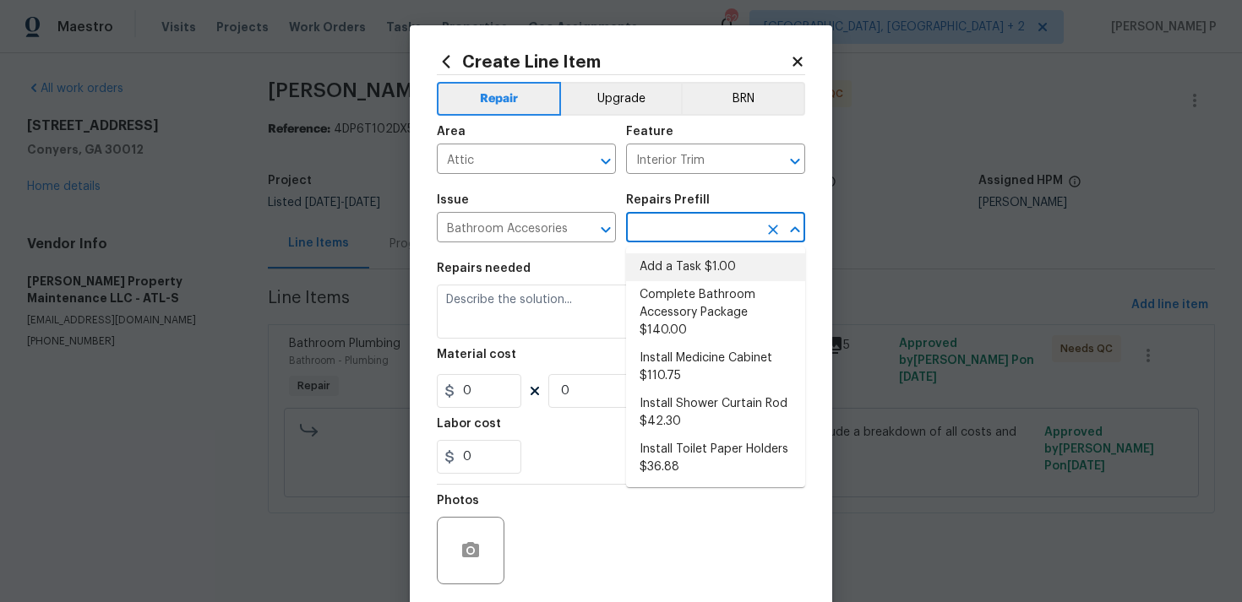
type input "1"
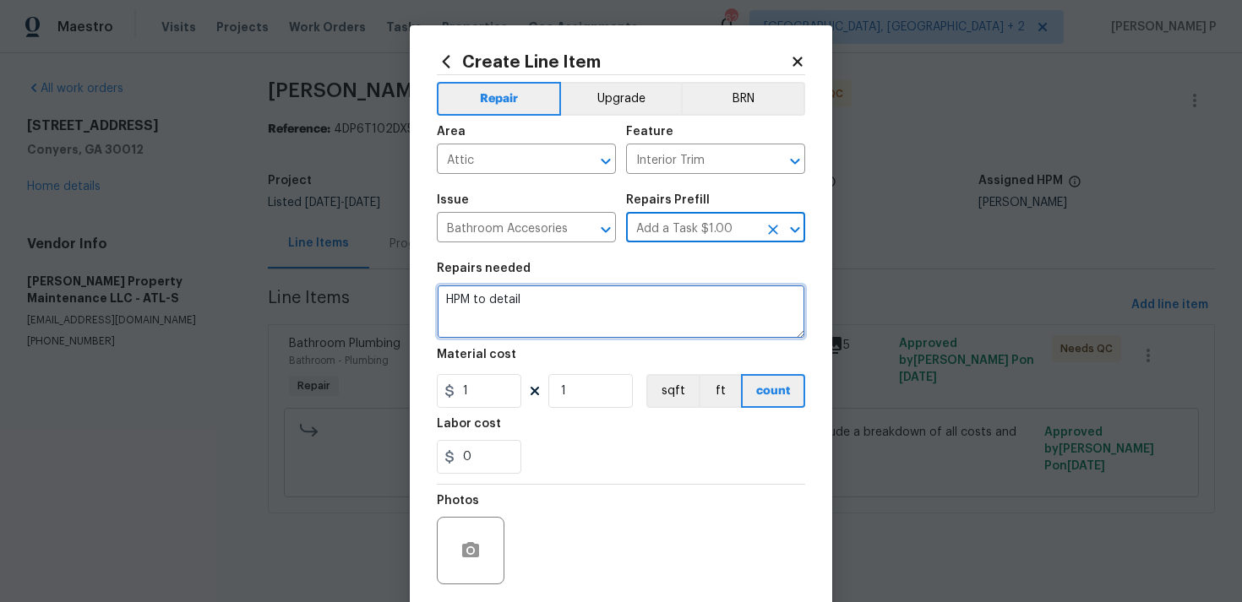
click at [501, 336] on textarea "HPM to detail" at bounding box center [621, 312] width 368 height 54
click at [533, 305] on textarea "HPM to detail" at bounding box center [621, 312] width 368 height 54
type textarea "Waiting for cost approval"
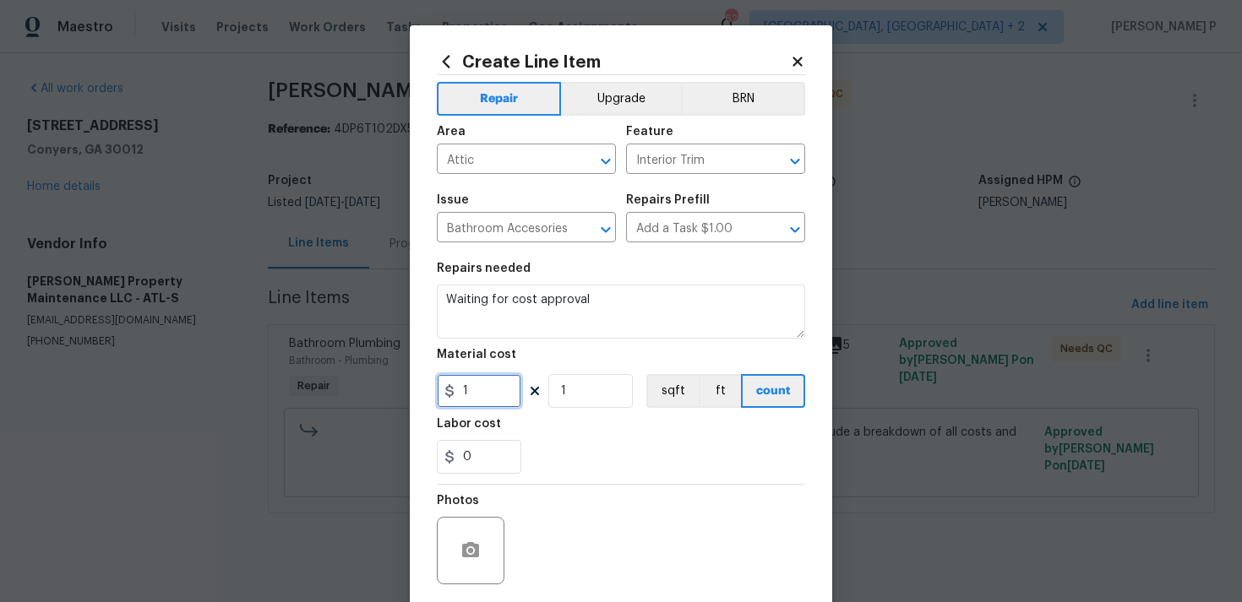
click at [490, 393] on input "1" at bounding box center [479, 391] width 84 height 34
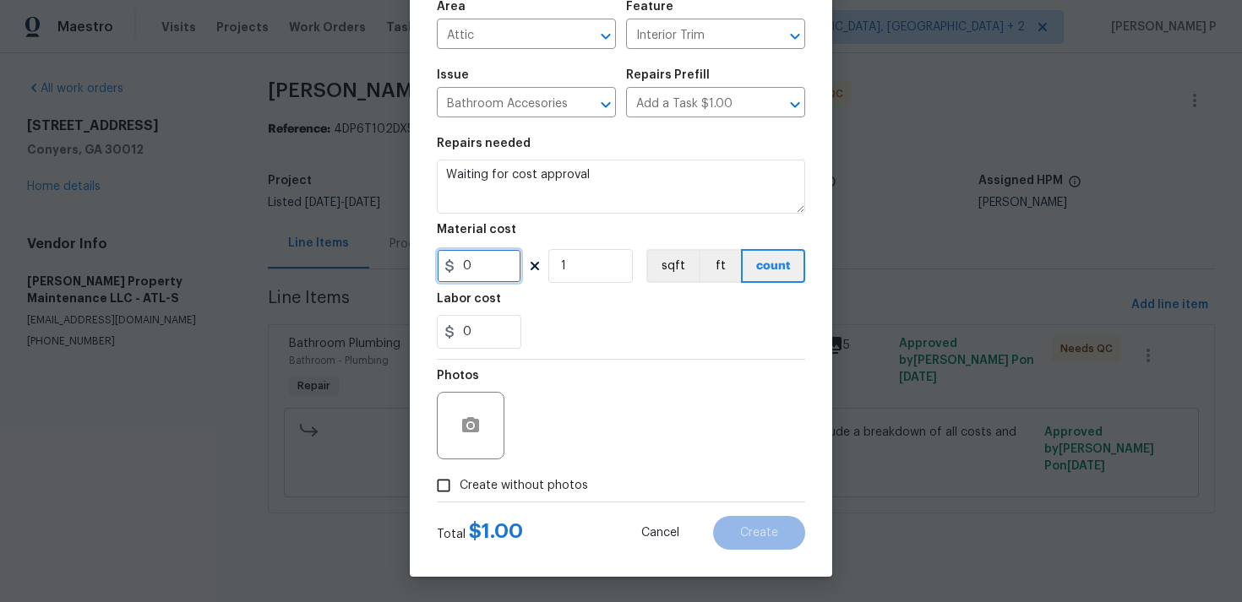
type input "0"
click at [427, 494] on input "Create without photos" at bounding box center [443, 486] width 32 height 32
checkbox input "true"
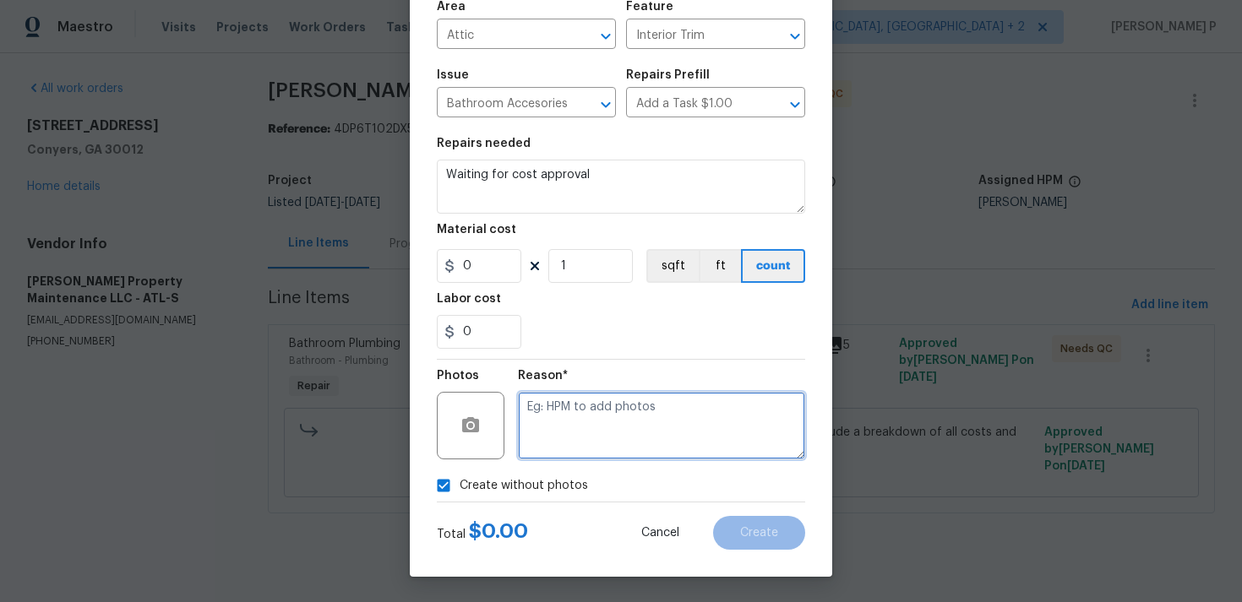
click at [595, 447] on textarea at bounding box center [661, 426] width 287 height 68
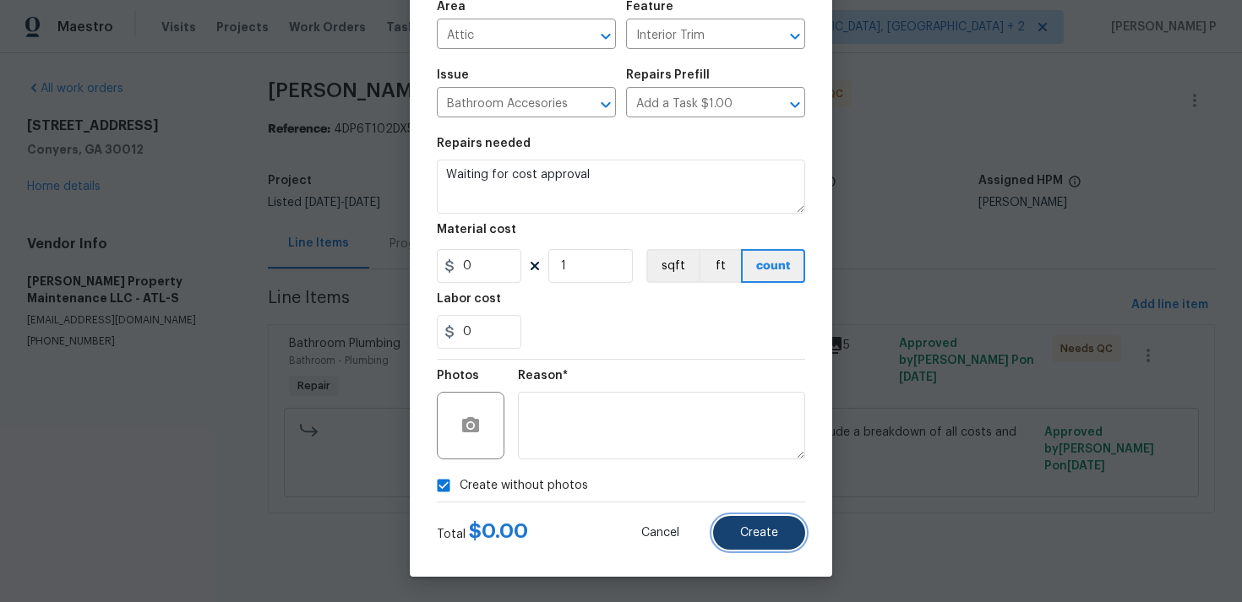
click at [779, 541] on button "Create" at bounding box center [759, 533] width 92 height 34
type input "0"
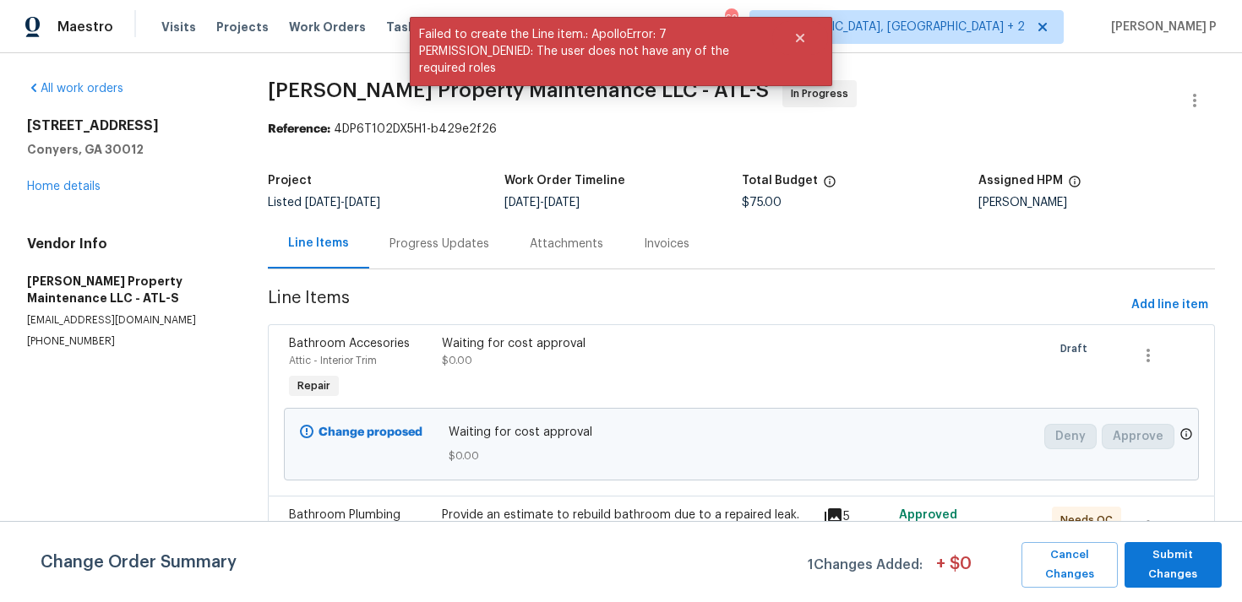
click at [218, 404] on section "All work orders 1472 Pine Log Rd NE Apt C Conyers, GA 30012 Home details Vendor…" at bounding box center [127, 392] width 200 height 625
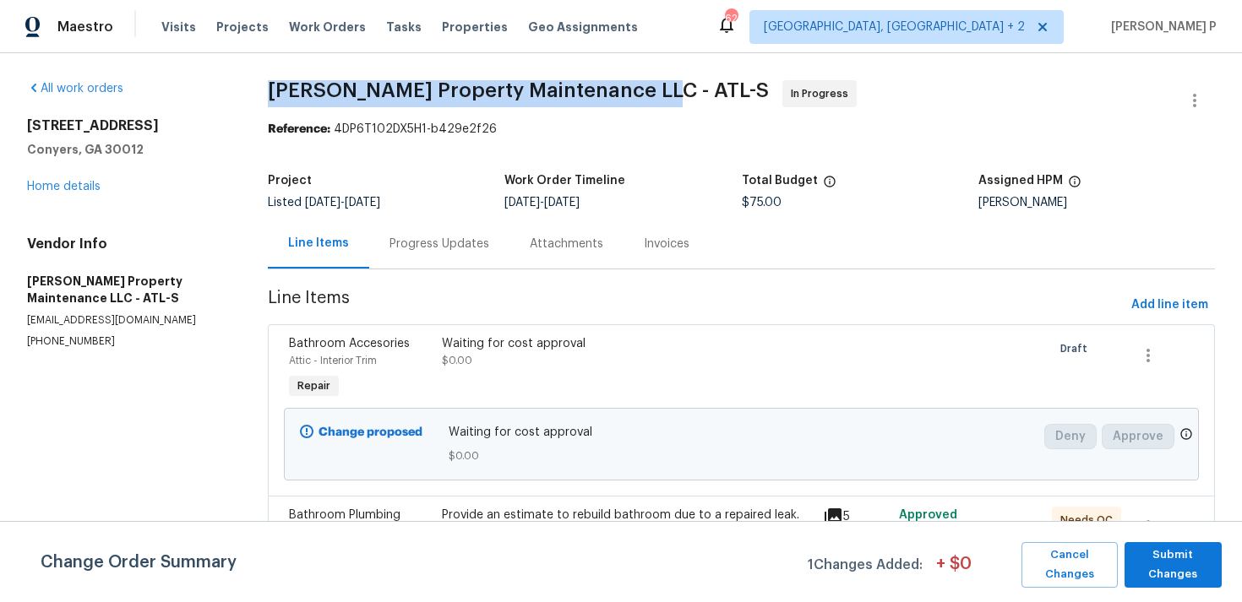
drag, startPoint x: 277, startPoint y: 87, endPoint x: 662, endPoint y: 94, distance: 385.2
click at [662, 94] on span "Glen Property Maintenance LLC - ATL-S In Progress" at bounding box center [721, 100] width 906 height 41
copy span "Glen Property Maintenance LLC - ATL-S"
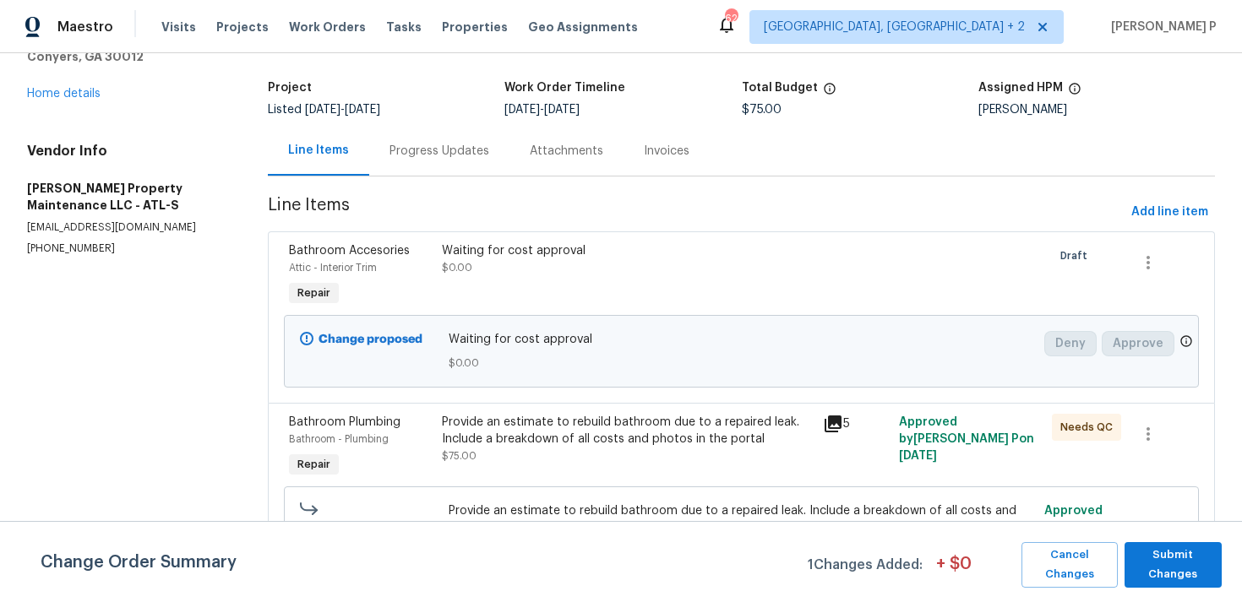
scroll to position [131, 0]
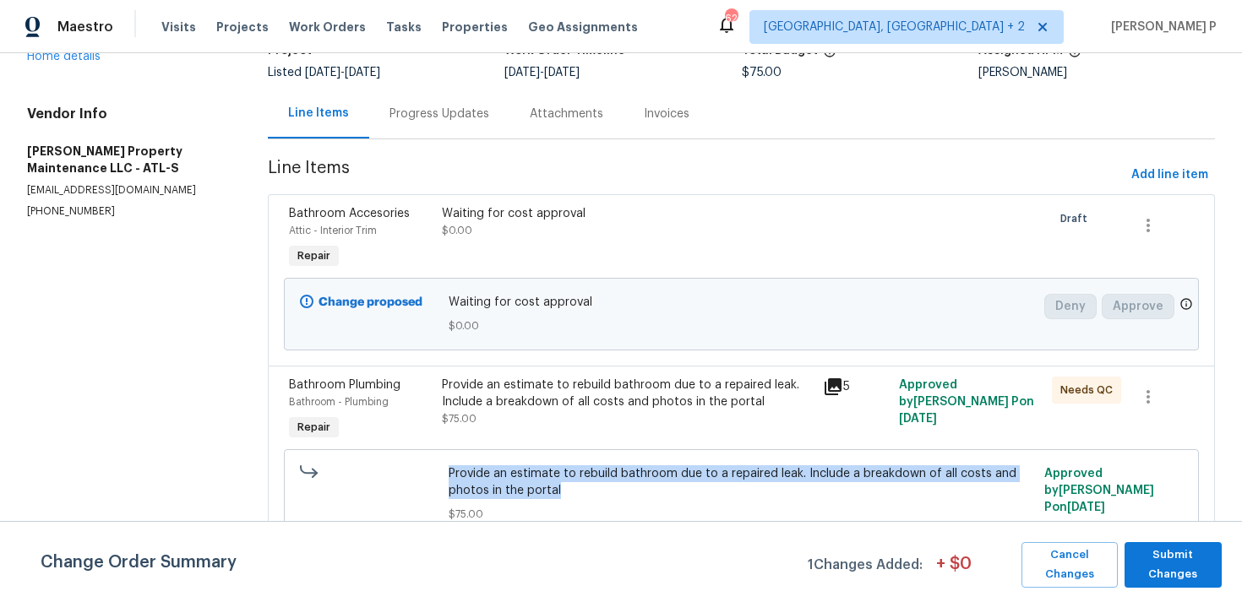
drag, startPoint x: 451, startPoint y: 472, endPoint x: 585, endPoint y: 493, distance: 136.0
click at [585, 493] on div "Provide an estimate to rebuild bathroom due to a repaired leak. Include a break…" at bounding box center [740, 494] width 595 height 68
copy span "Provide an estimate to rebuild bathroom due to a repaired leak. Include a break…"
click at [459, 119] on div "Progress Updates" at bounding box center [439, 114] width 100 height 17
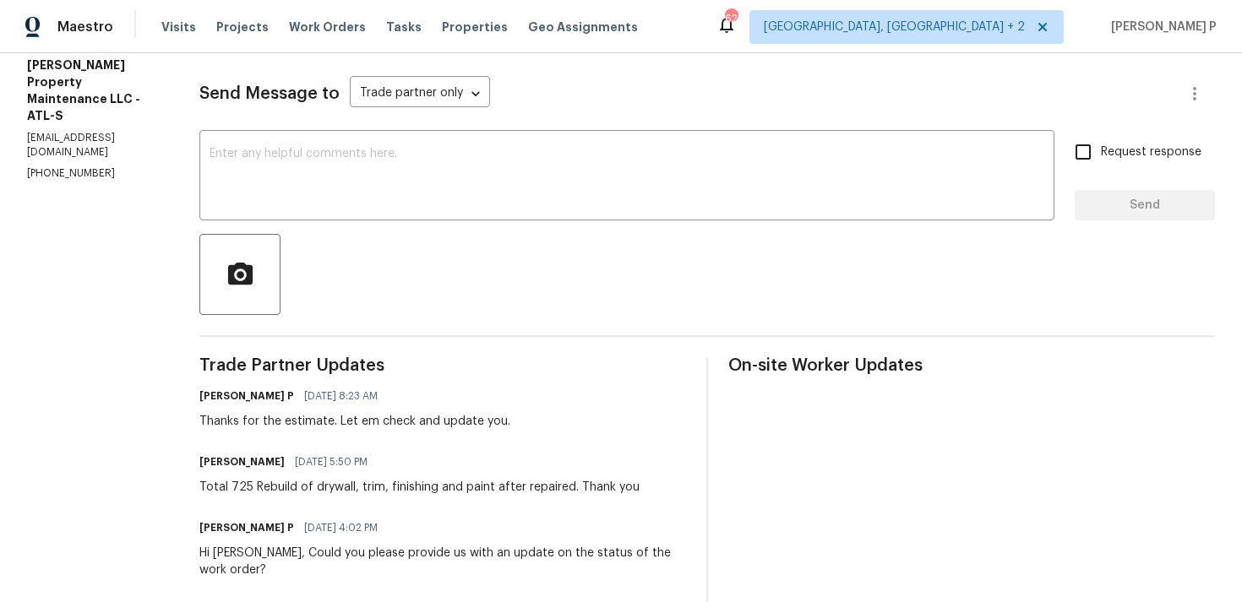
scroll to position [239, 0]
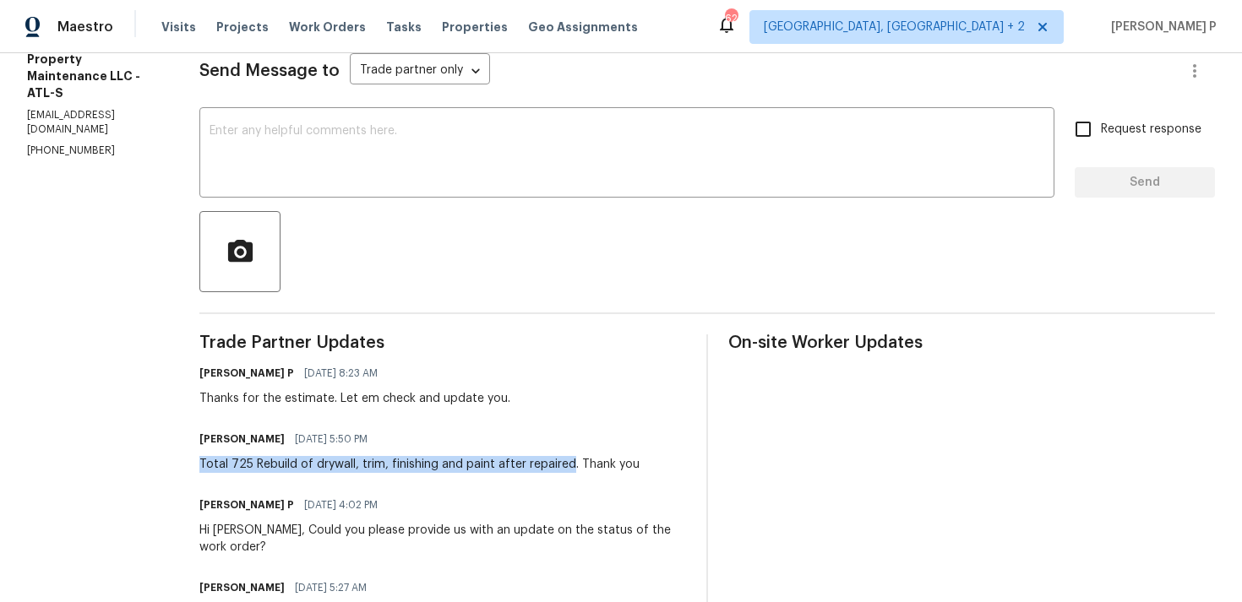
drag, startPoint x: 201, startPoint y: 461, endPoint x: 572, endPoint y: 468, distance: 370.9
click at [572, 468] on div "All work orders 1472 Pine Log Rd NE Apt C Conyers, GA 30012 Home details Vendor…" at bounding box center [621, 299] width 1242 height 971
copy div "Total 725 Rebuild of drywall, trim, finishing and paint after repaired"
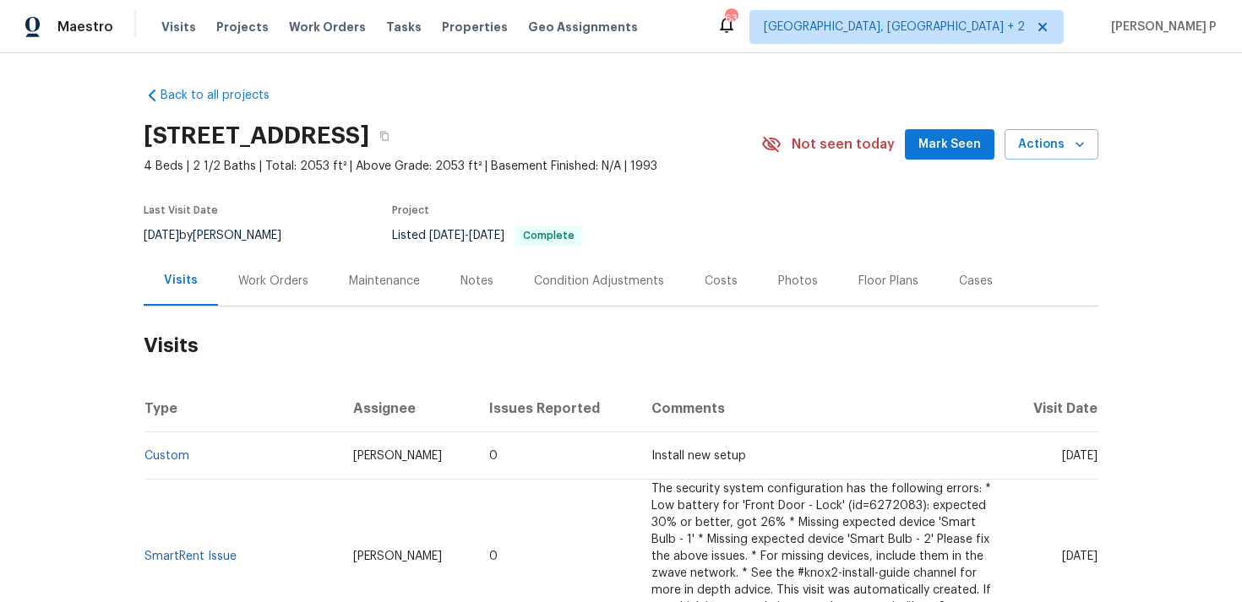
click at [264, 286] on div "Work Orders" at bounding box center [273, 281] width 70 height 17
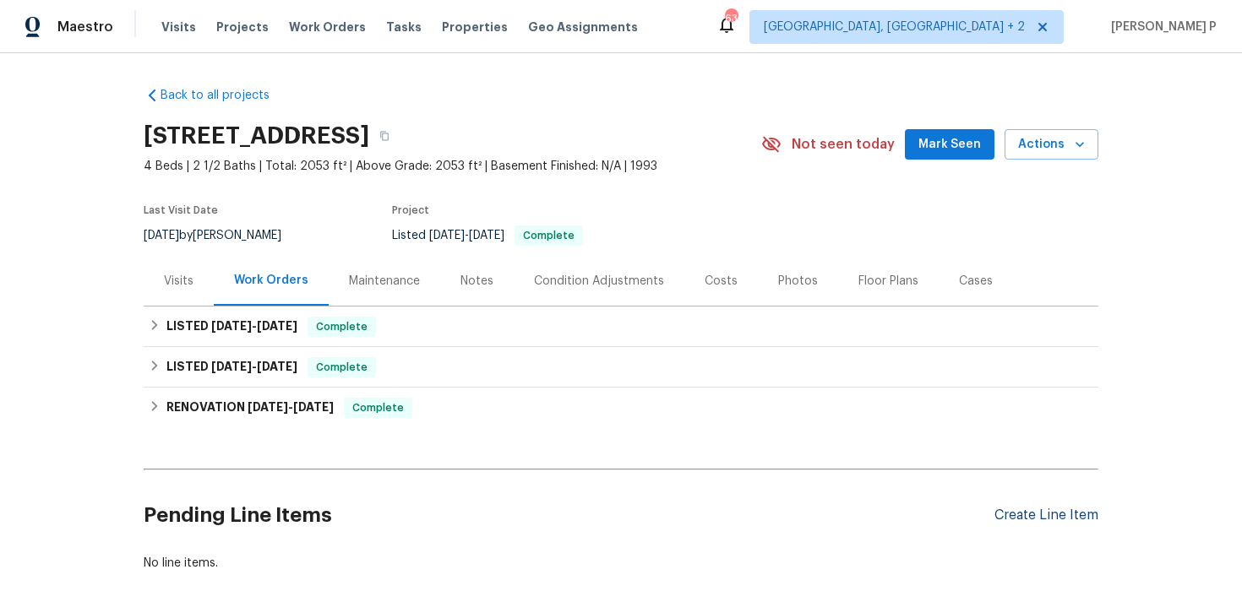
click at [1015, 508] on div "Create Line Item" at bounding box center [1046, 516] width 104 height 16
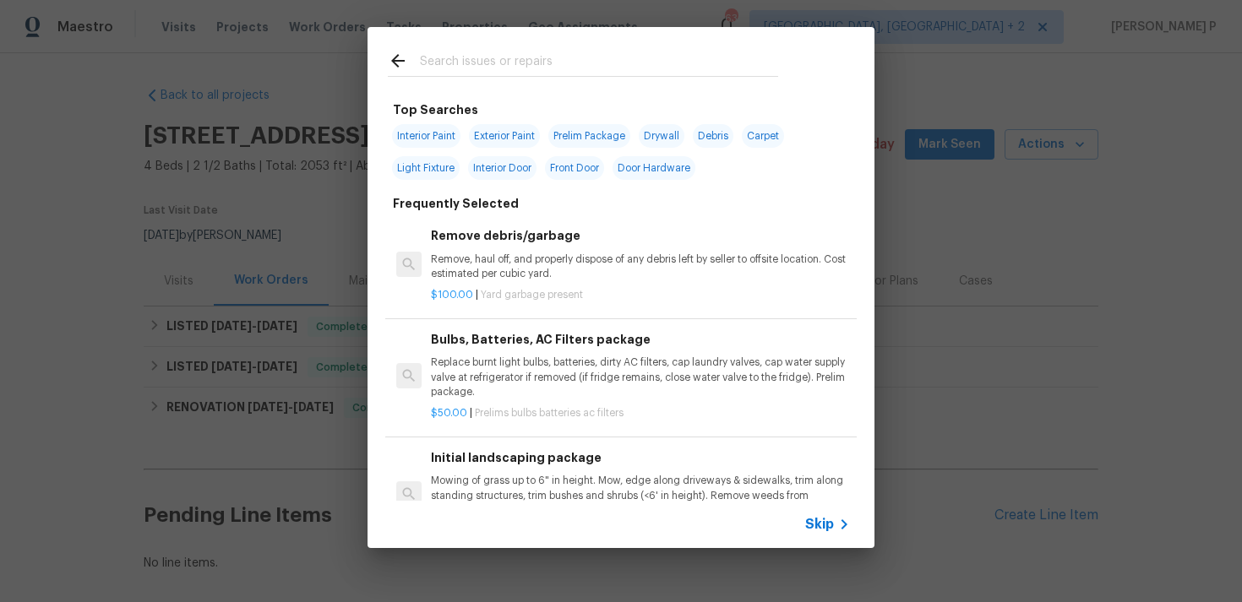
click at [807, 517] on span "Skip" at bounding box center [819, 524] width 29 height 17
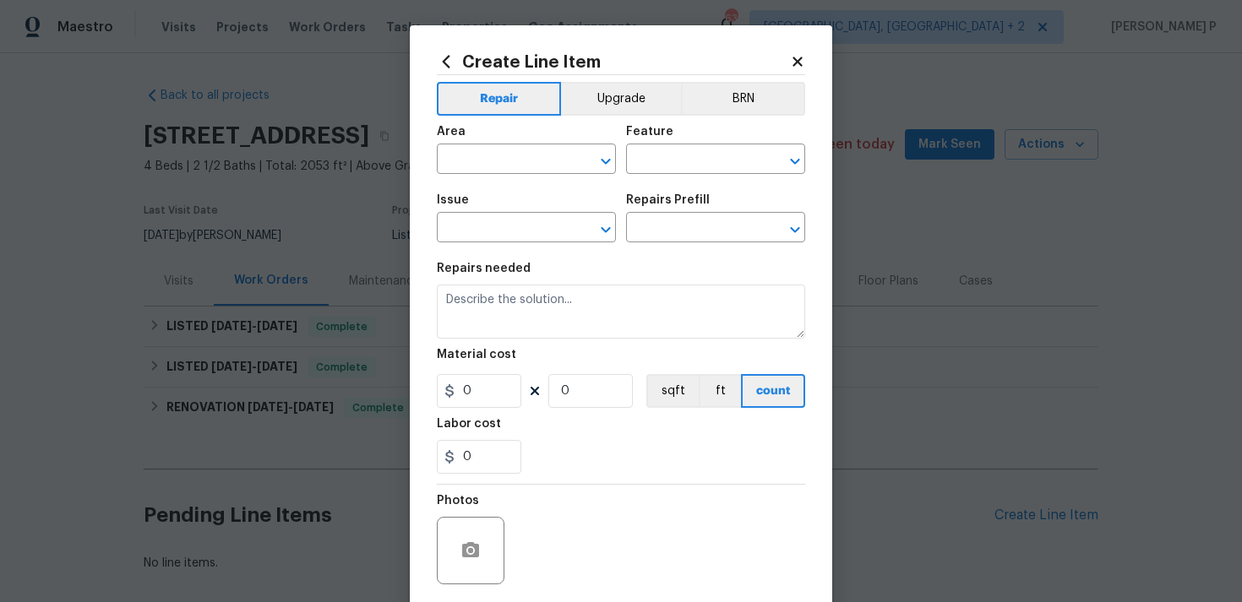
click at [494, 144] on div "Area" at bounding box center [526, 137] width 179 height 22
click at [492, 161] on input "text" at bounding box center [503, 161] width 132 height 26
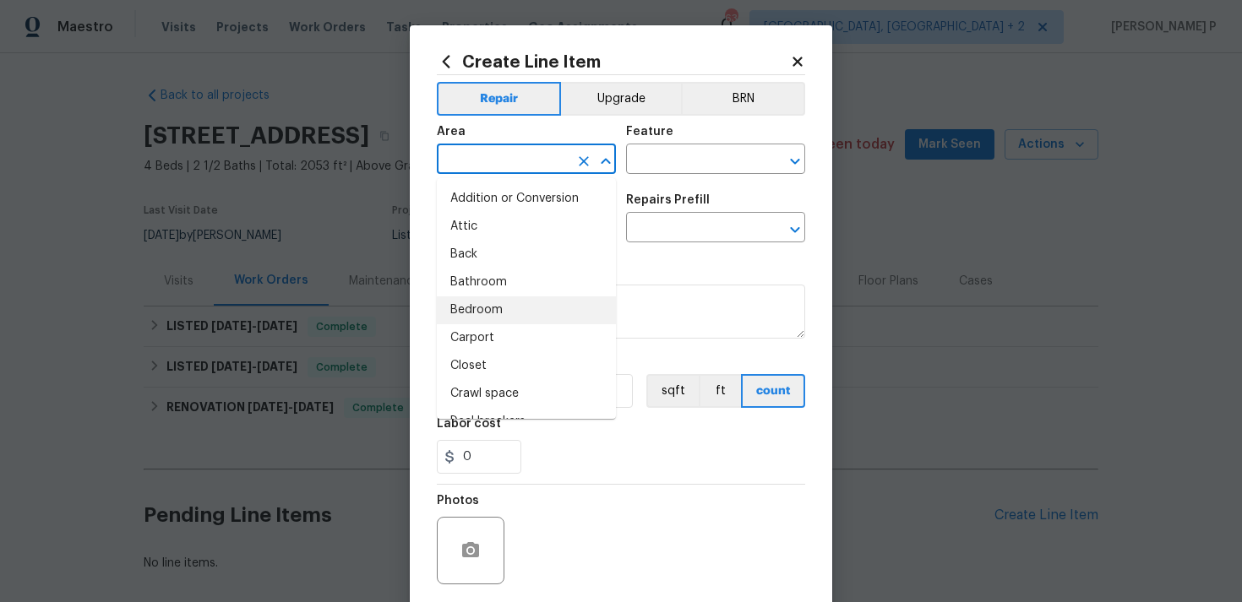
click at [496, 283] on li "Bathroom" at bounding box center [526, 283] width 179 height 28
type input "Bathroom"
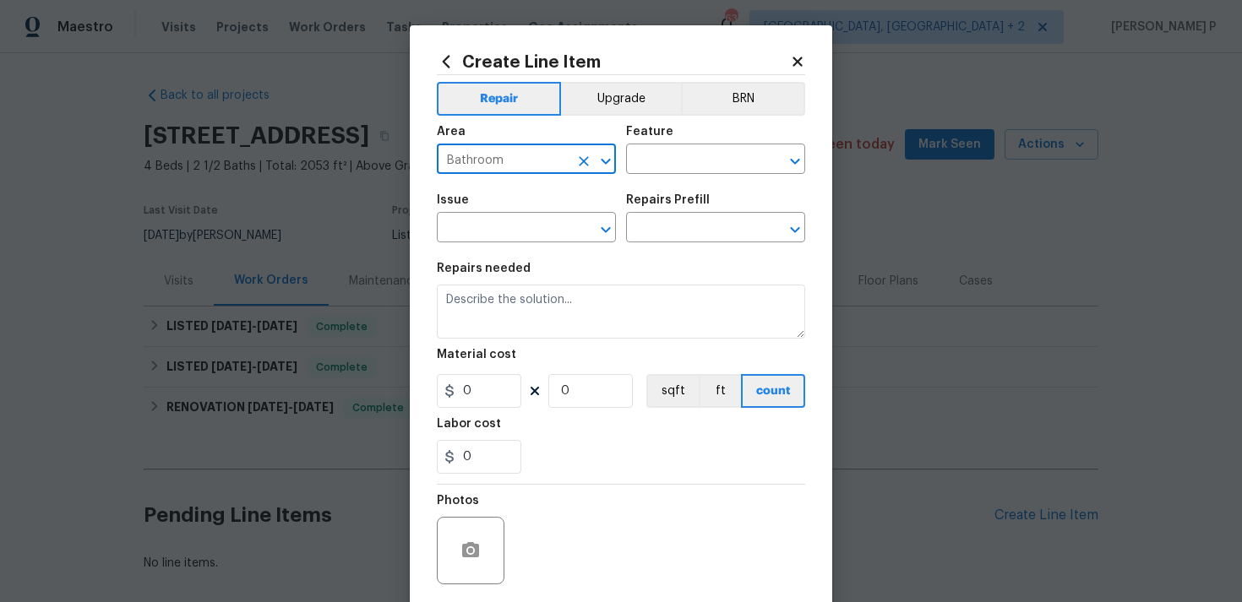
click at [683, 144] on div "Feature" at bounding box center [715, 137] width 179 height 22
click at [678, 165] on input "text" at bounding box center [692, 161] width 132 height 26
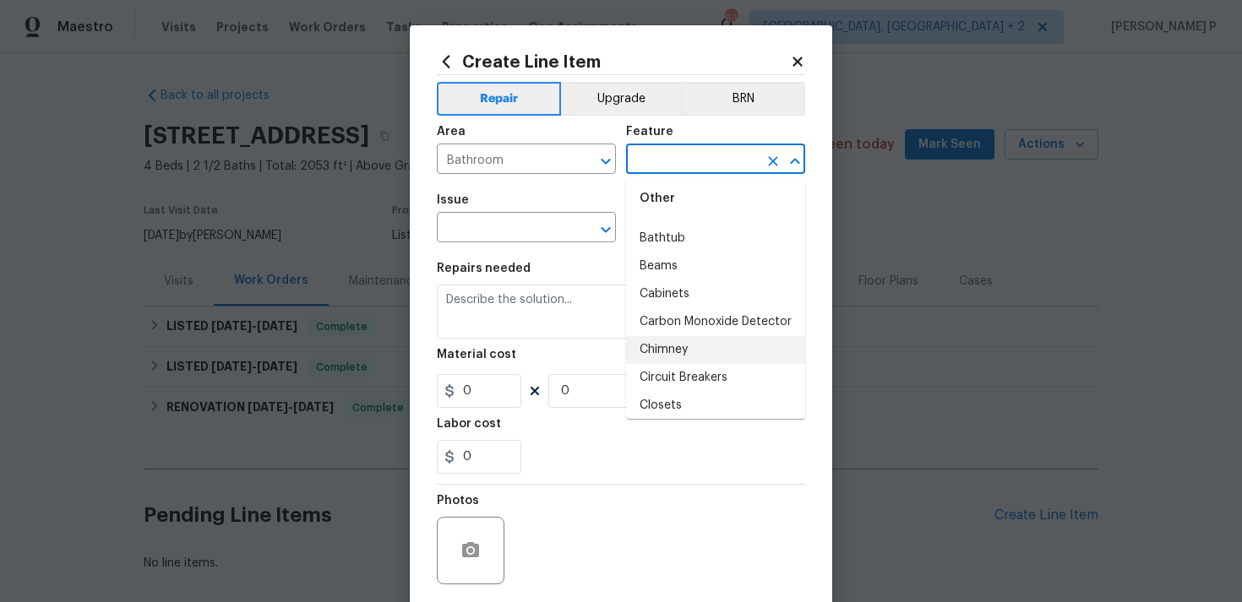
scroll to position [457, 0]
click at [668, 228] on li "Bathtub" at bounding box center [715, 241] width 179 height 28
type input "Bathtub"
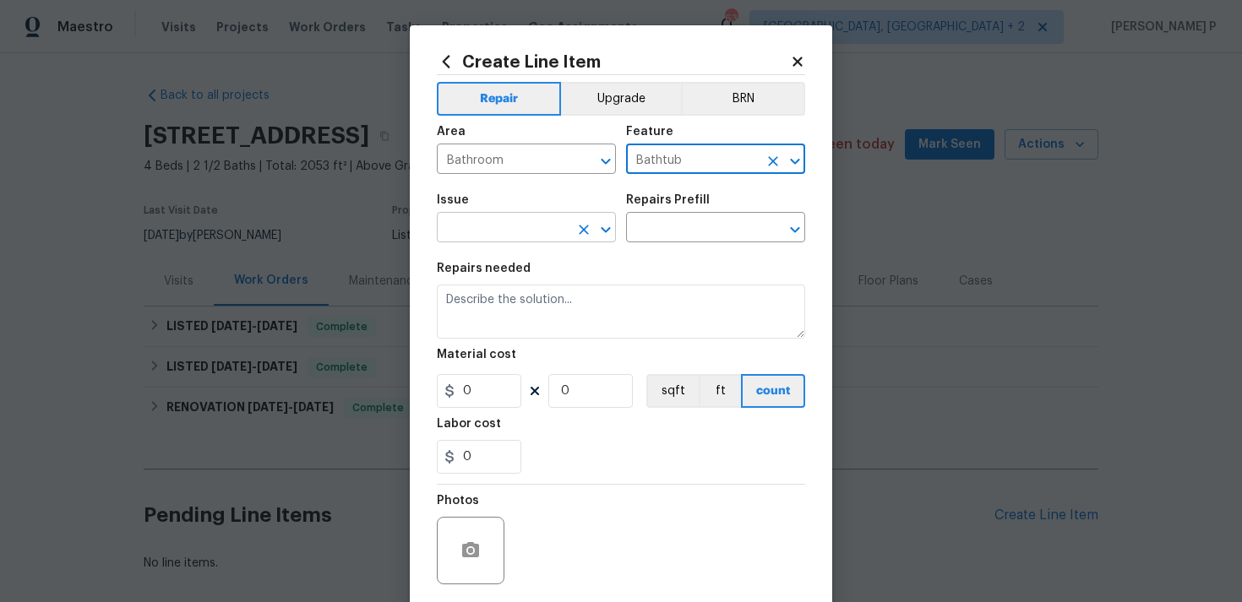
click at [605, 231] on icon "Open" at bounding box center [605, 229] width 9 height 6
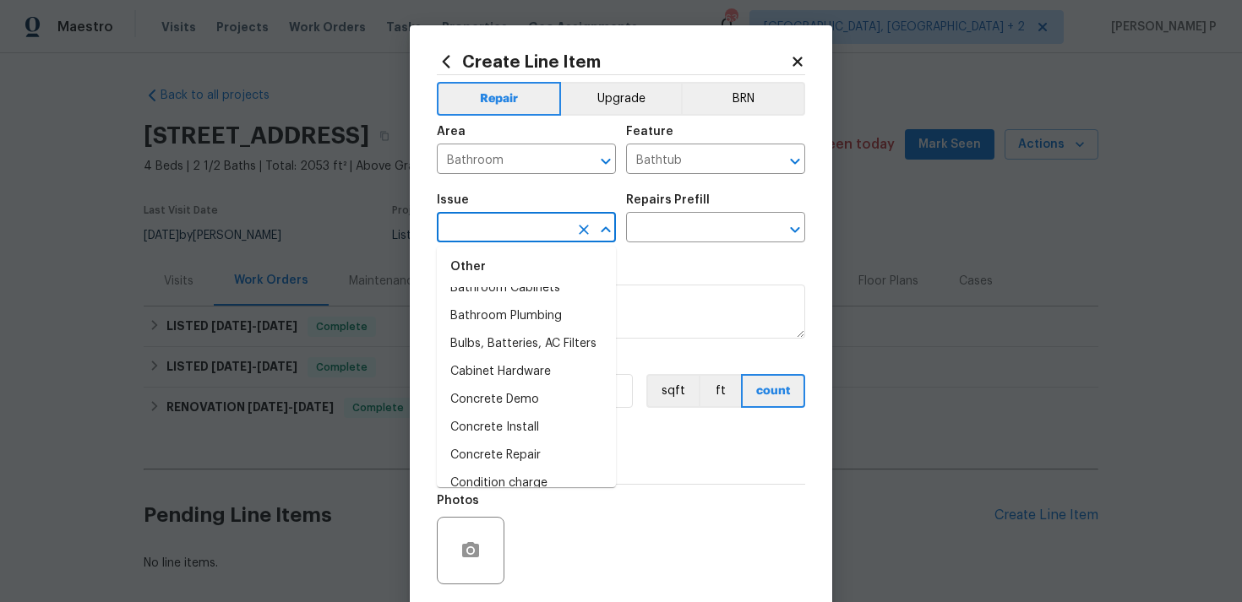
scroll to position [364, 0]
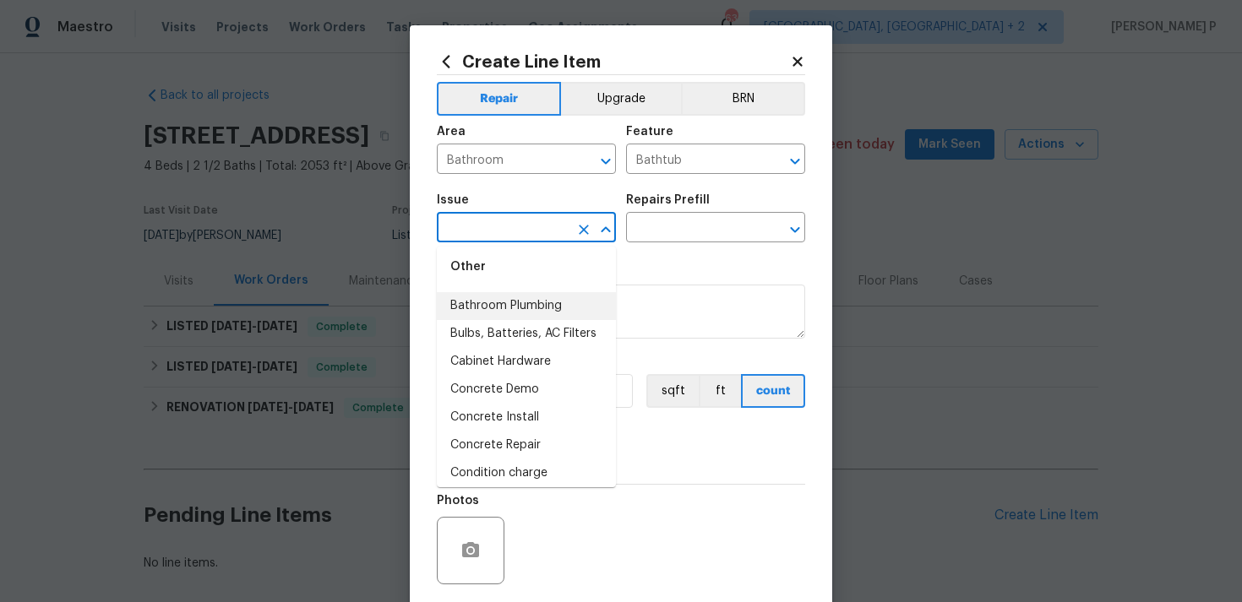
click at [513, 317] on li "Bathroom Plumbing" at bounding box center [526, 306] width 179 height 28
type input "Bathroom Plumbing"
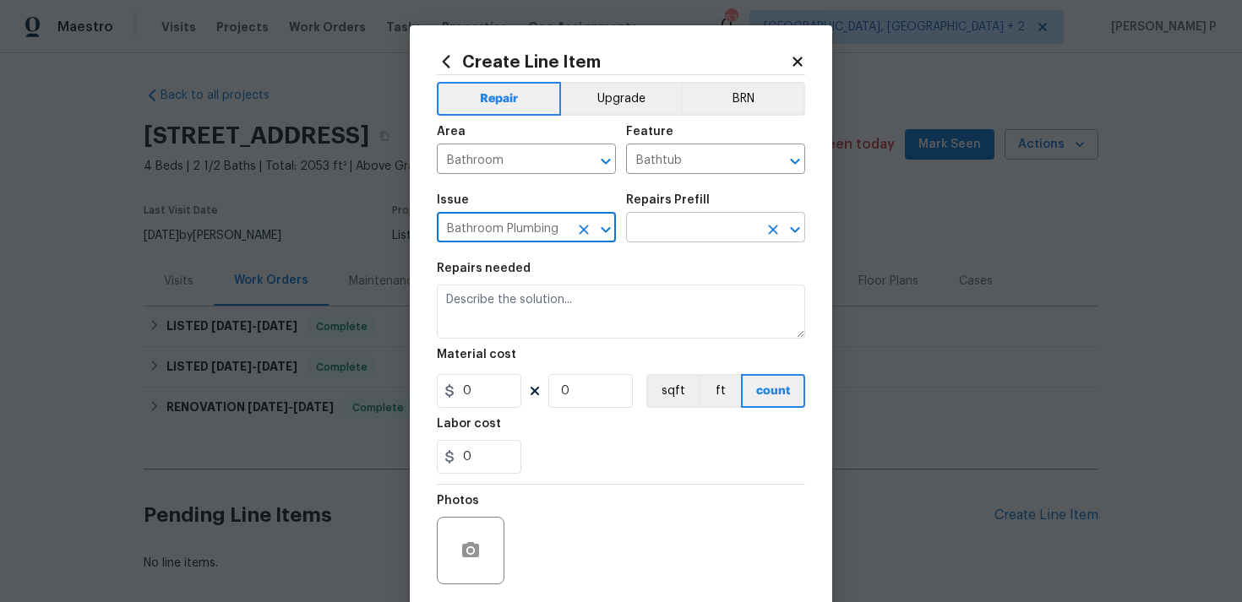
click at [688, 234] on input "text" at bounding box center [692, 229] width 132 height 26
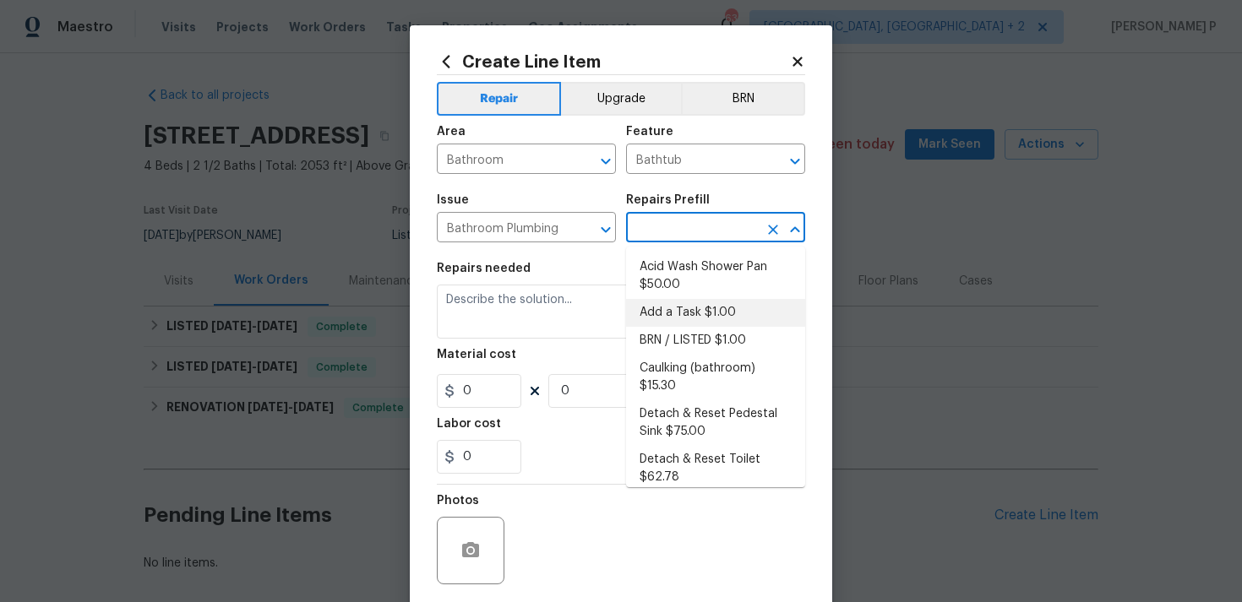
click at [682, 318] on li "Add a Task $1.00" at bounding box center [715, 313] width 179 height 28
type input "Plumbing"
type input "Add a Task $1.00"
type textarea "HPM to detail"
type input "1"
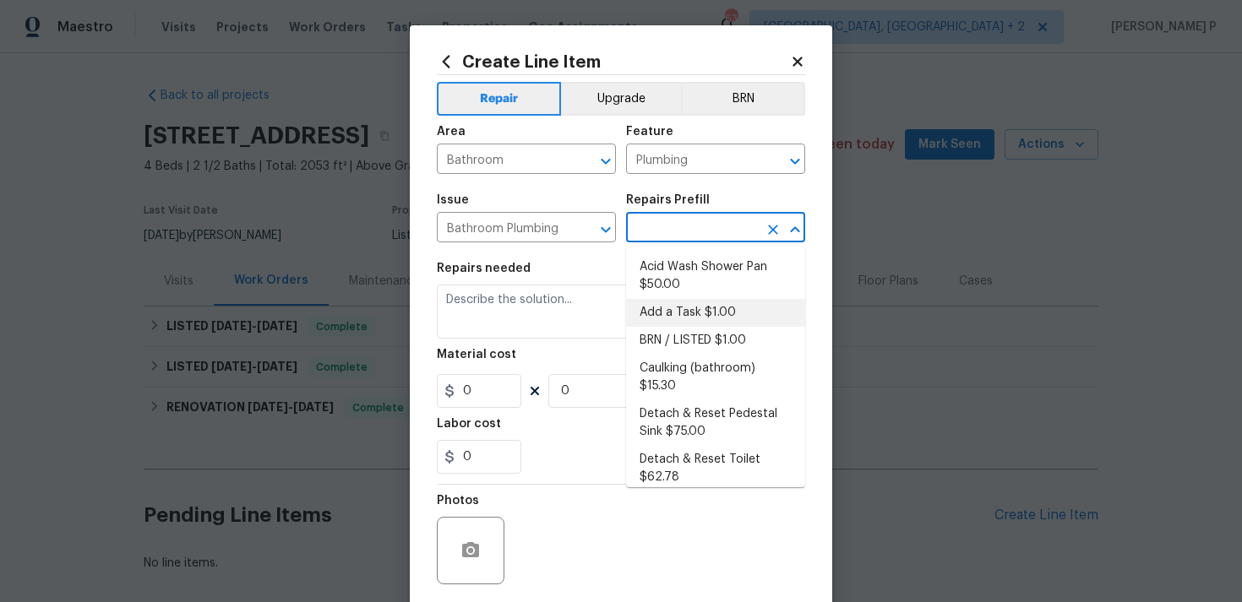
type input "1"
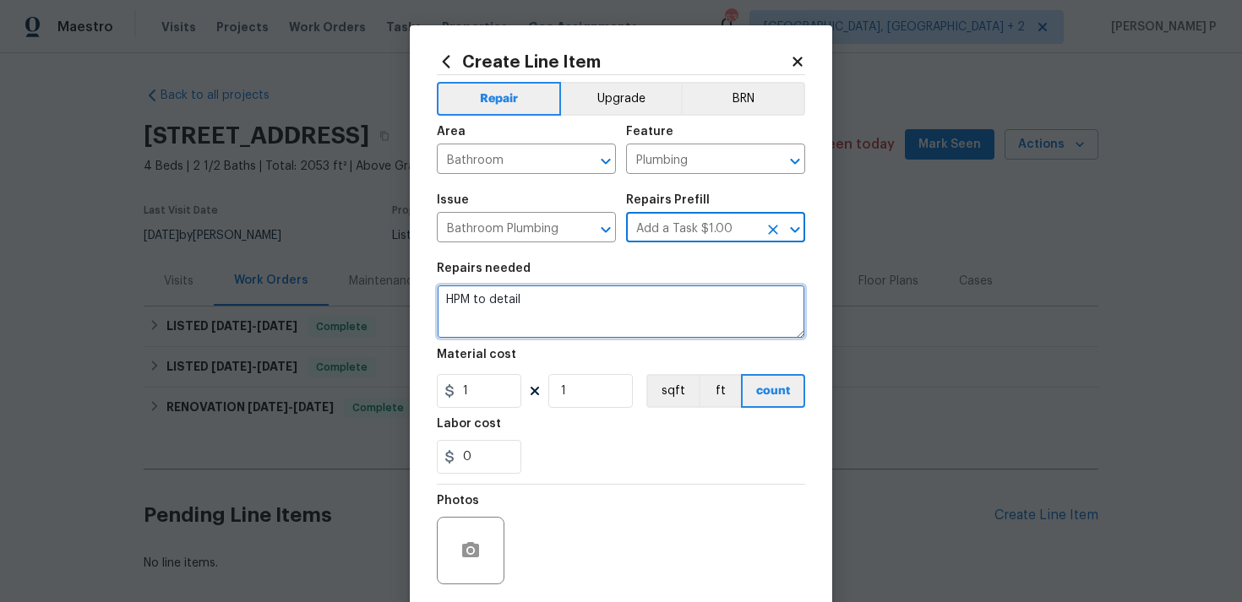
click at [579, 309] on textarea "HPM to detail" at bounding box center [621, 312] width 368 height 54
paste textarea "The upstairs primary bath tub faucet had a slight leak. Please investigate the …"
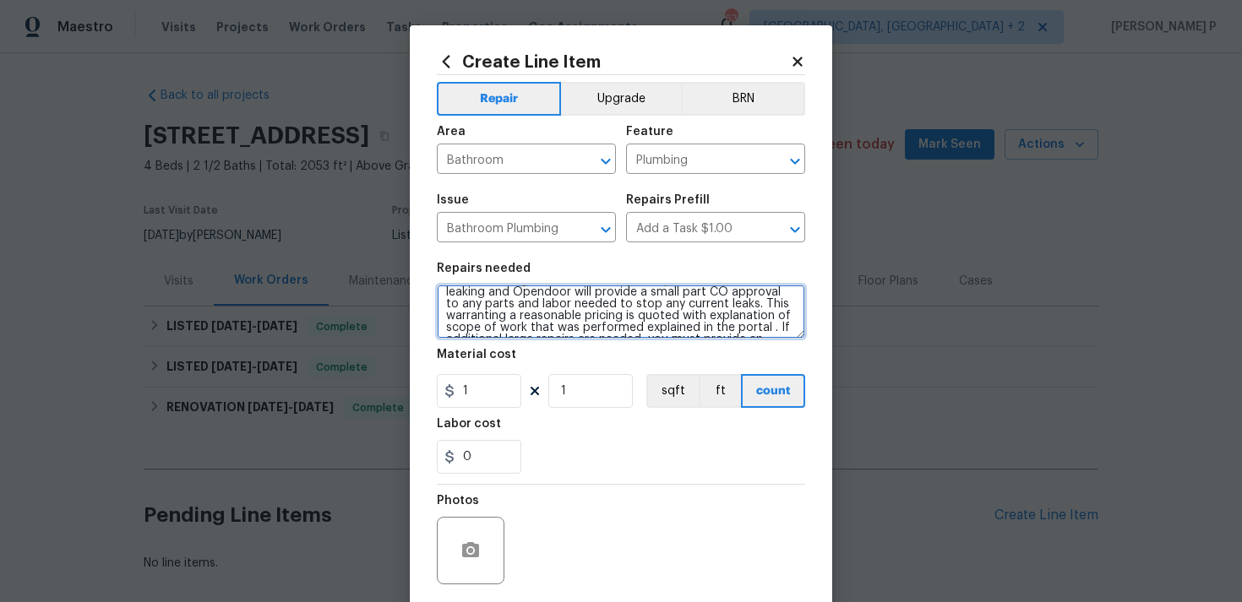
scroll to position [0, 0]
type textarea "The upstairs primary bath tub faucet had a slight leak. Please investigate the …"
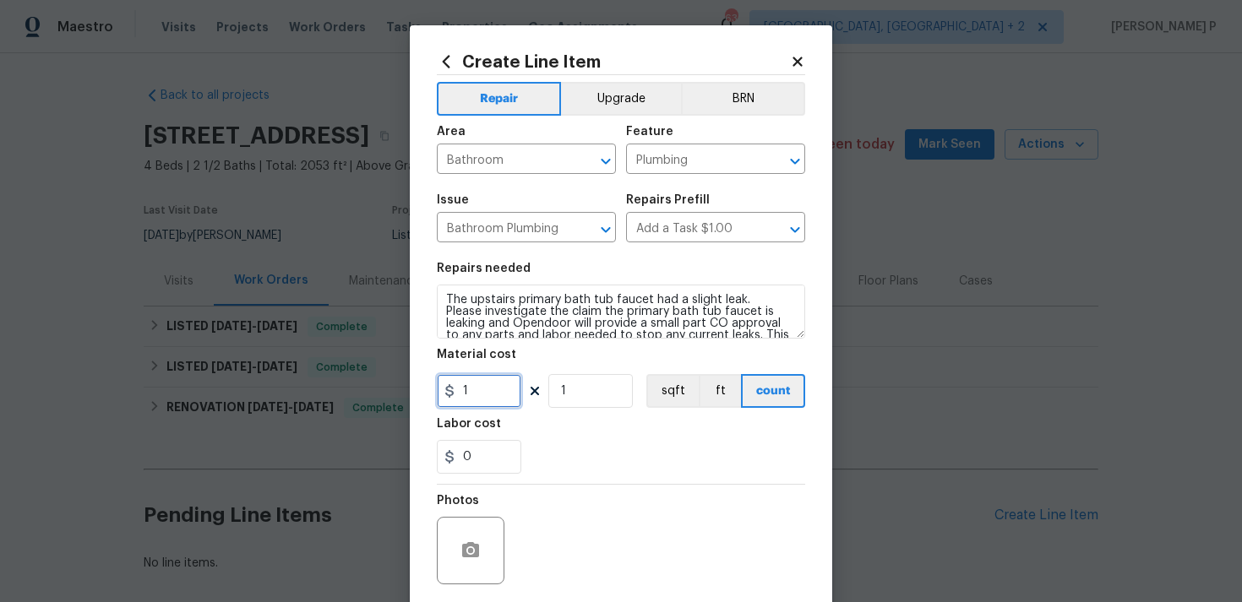
click at [498, 379] on input "1" at bounding box center [479, 391] width 84 height 34
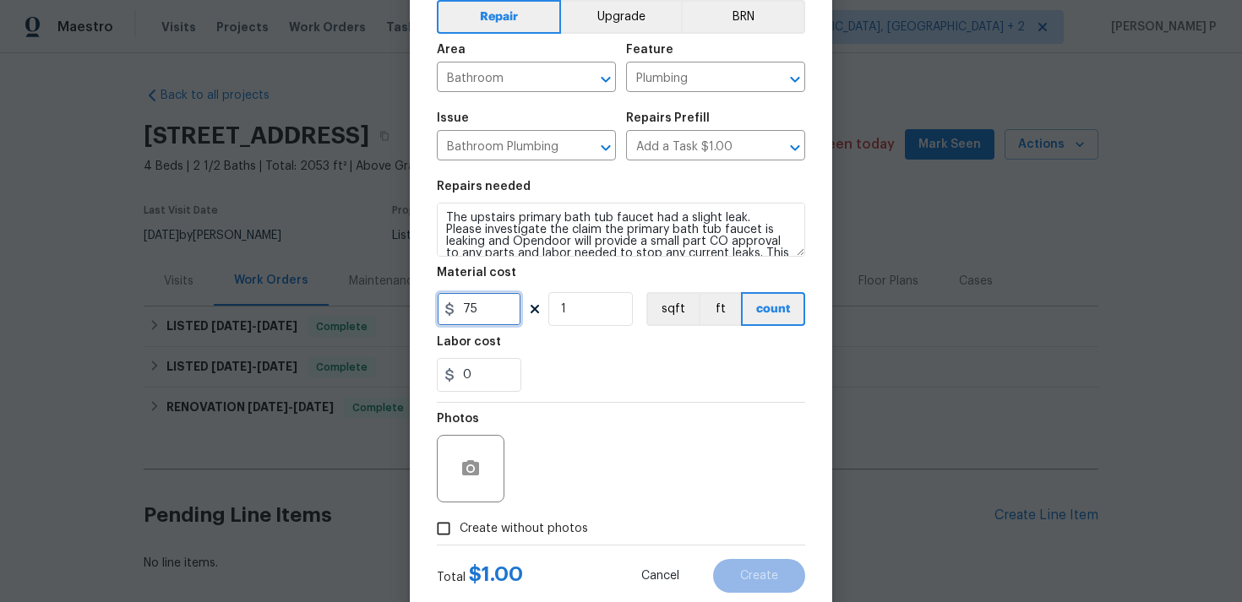
scroll to position [126, 0]
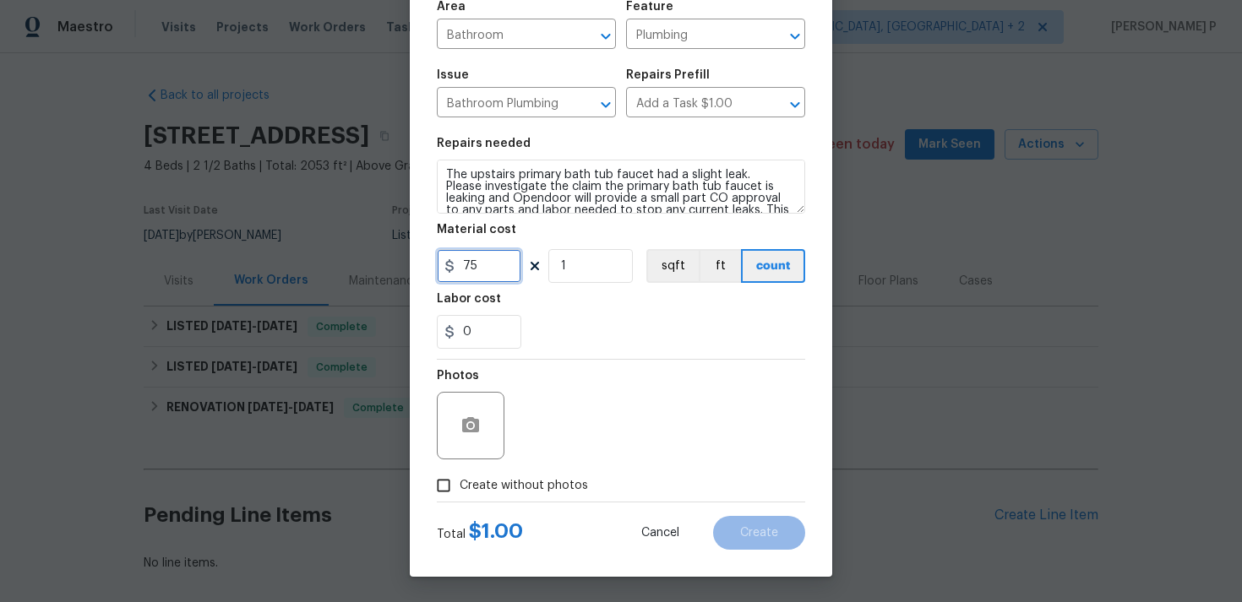
type input "75"
click at [447, 477] on input "Create without photos" at bounding box center [443, 486] width 32 height 32
checkbox input "true"
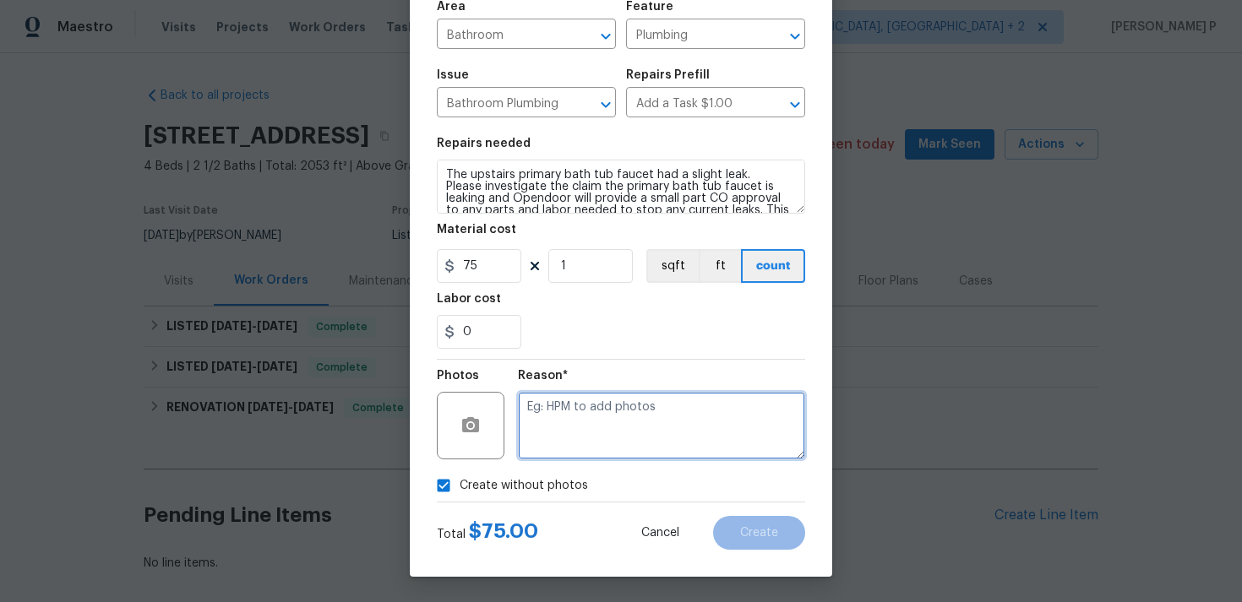
click at [590, 432] on textarea at bounding box center [661, 426] width 287 height 68
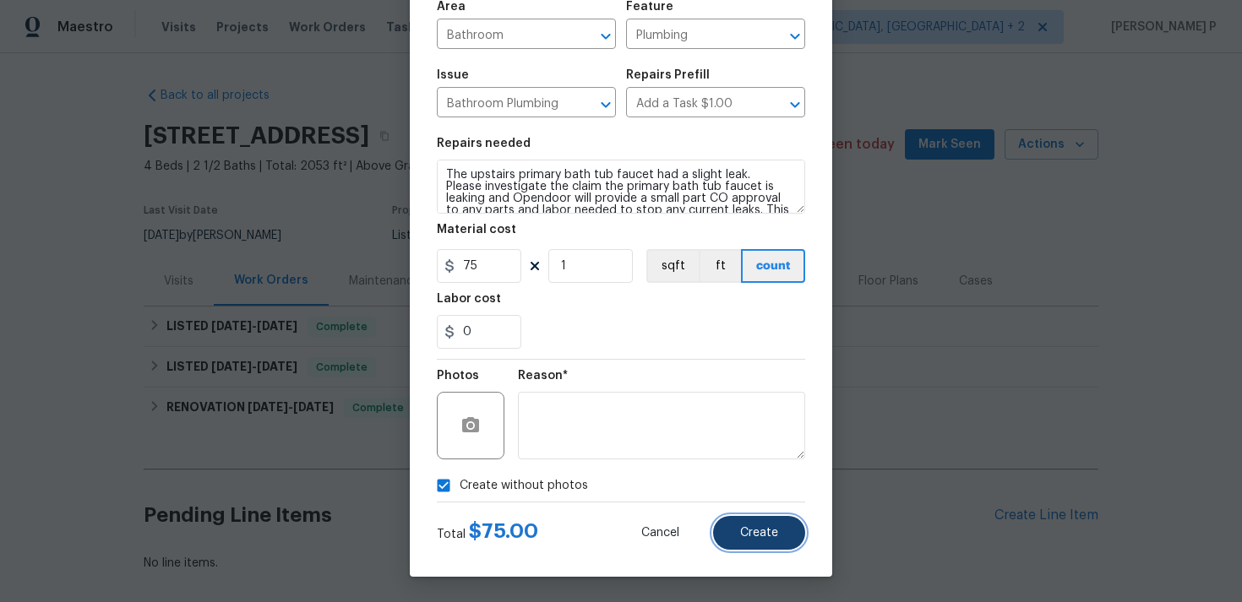
click at [759, 539] on span "Create" at bounding box center [759, 533] width 38 height 13
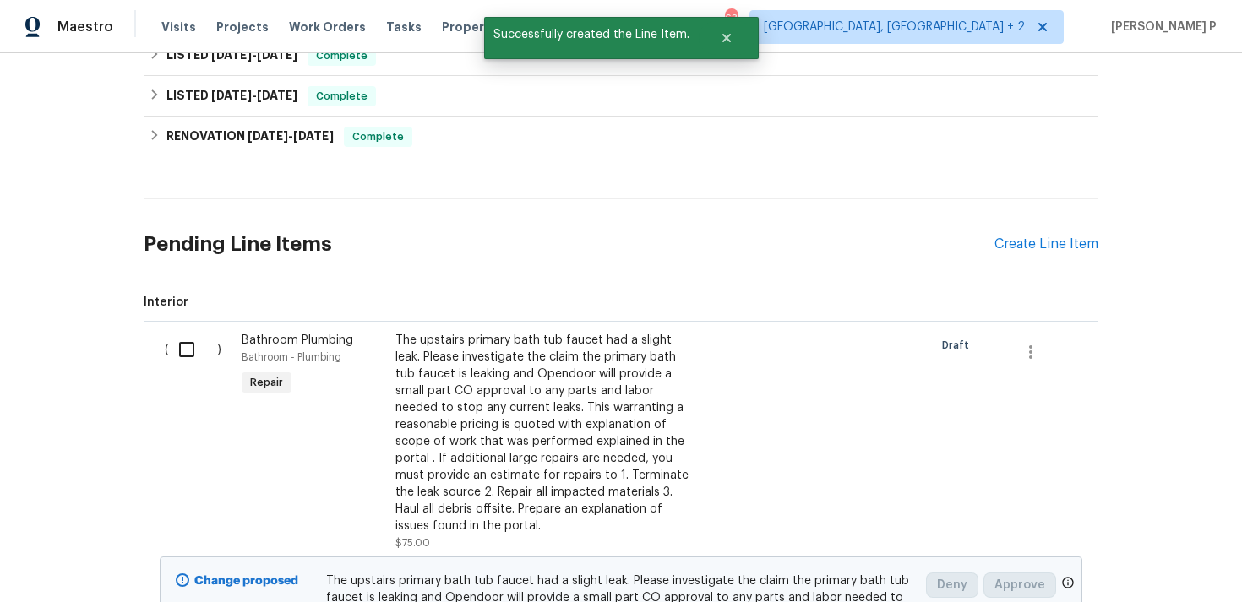
scroll to position [288, 0]
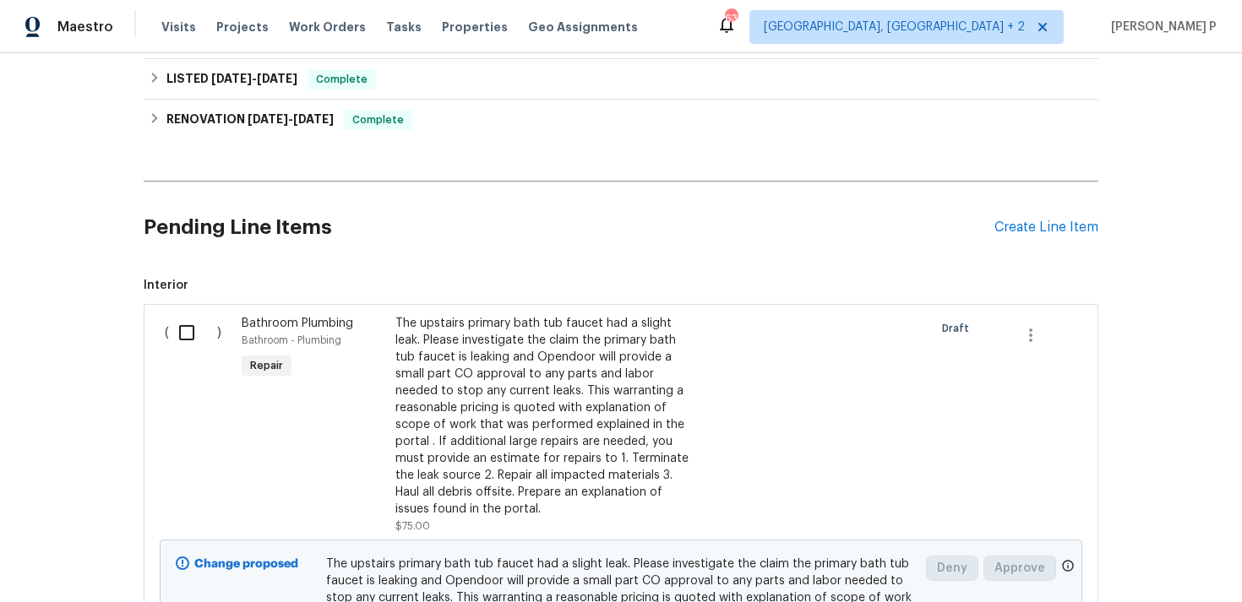
click at [191, 320] on input "checkbox" at bounding box center [193, 332] width 48 height 35
checkbox input "true"
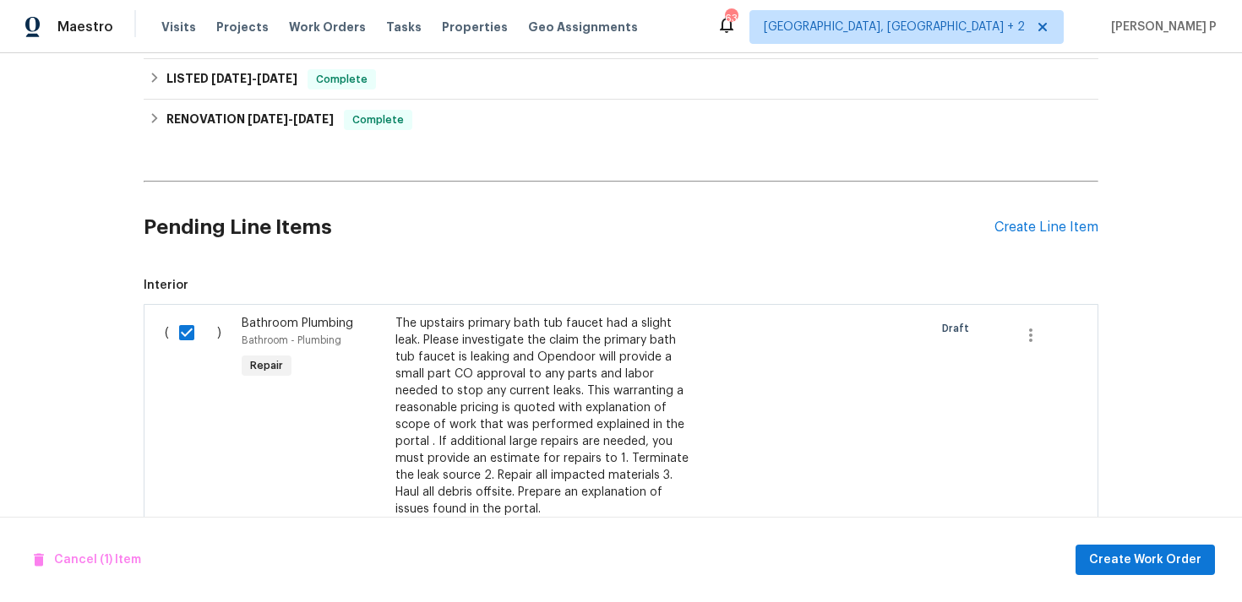
scroll to position [514, 0]
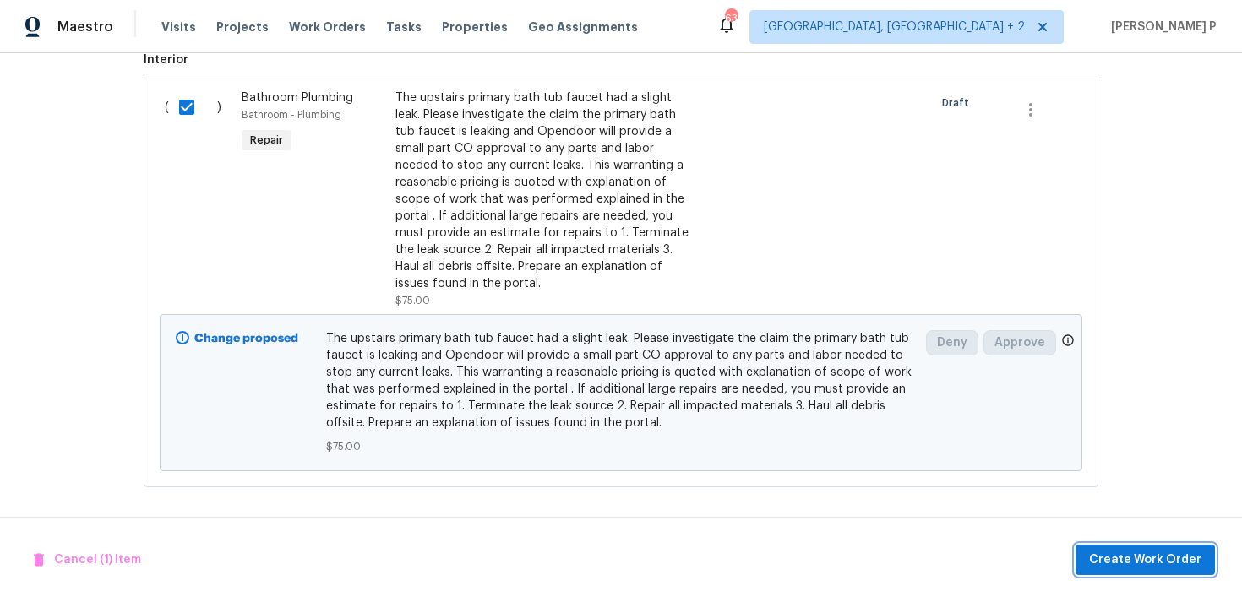
click at [1153, 559] on span "Create Work Order" at bounding box center [1145, 560] width 112 height 21
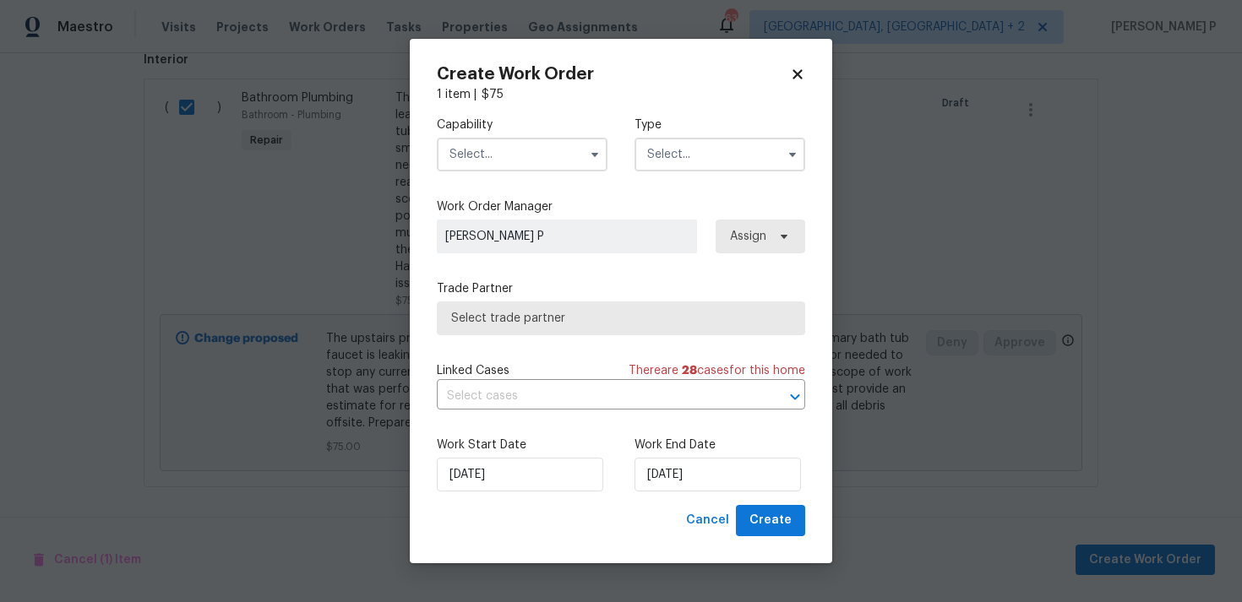
click at [654, 154] on input "text" at bounding box center [719, 155] width 171 height 34
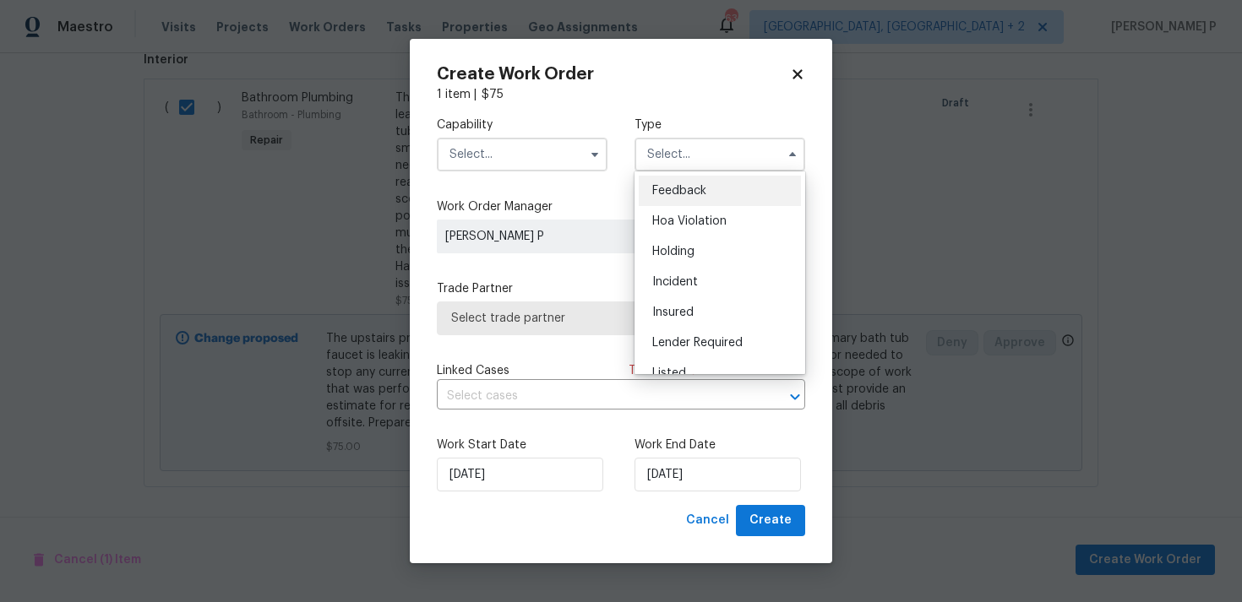
click at [680, 187] on span "Feedback" at bounding box center [679, 191] width 54 height 12
type input "Feedback"
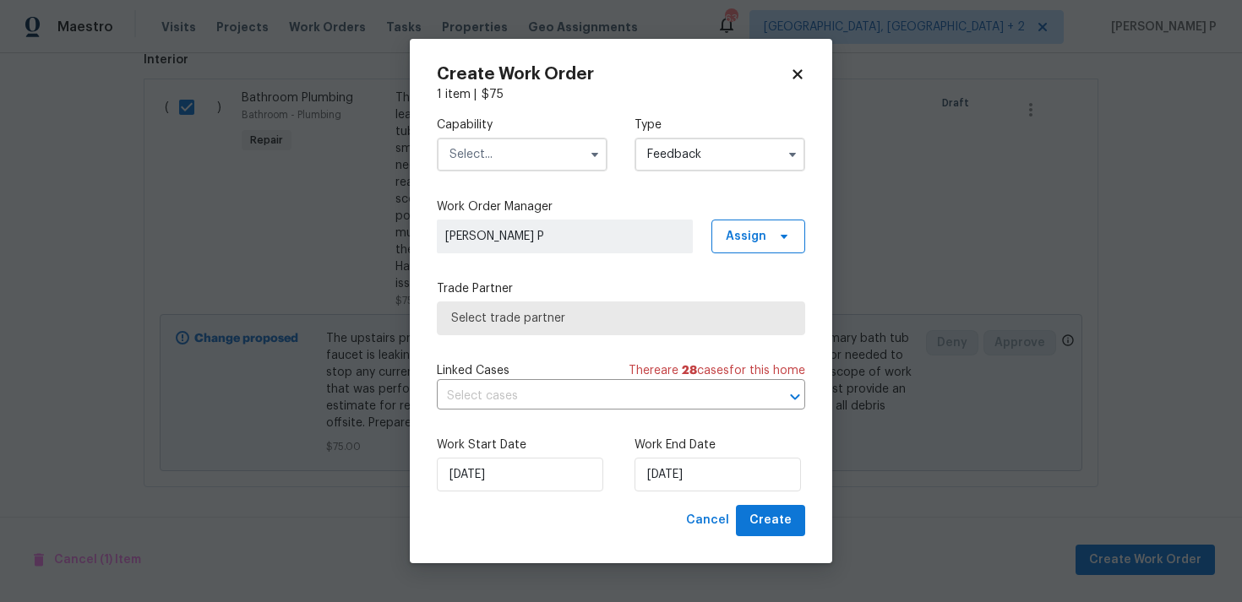
click at [544, 150] on input "text" at bounding box center [522, 155] width 171 height 34
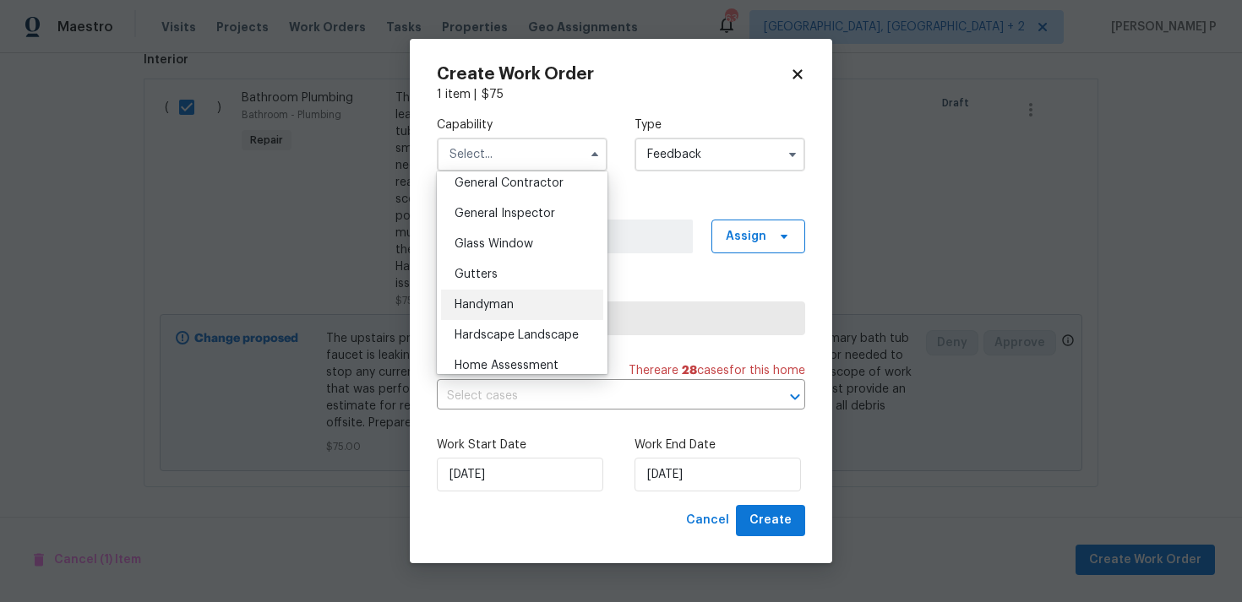
scroll to position [840, 0]
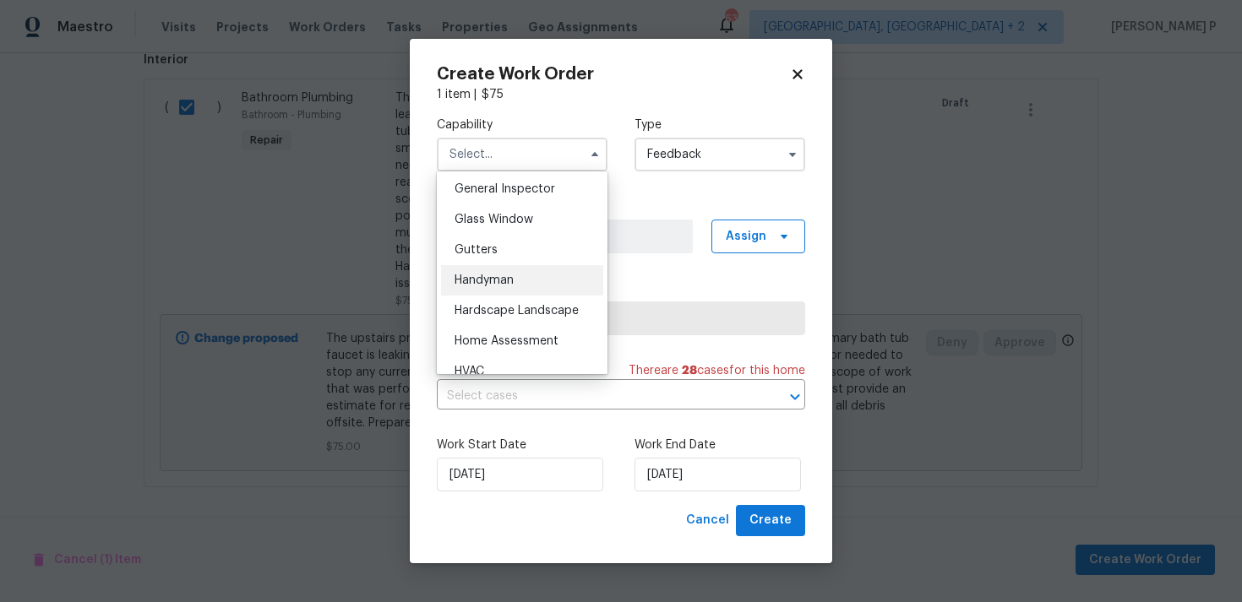
click at [495, 285] on span "Handyman" at bounding box center [483, 281] width 59 height 12
type input "Handyman"
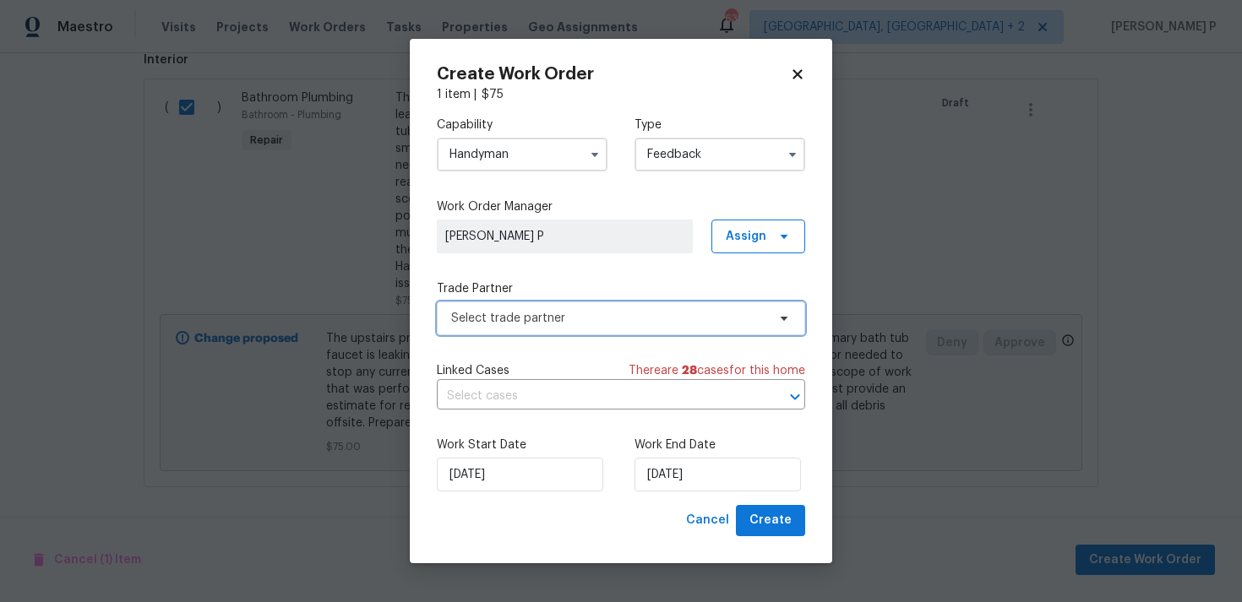
click at [546, 328] on span "Select trade partner" at bounding box center [621, 319] width 368 height 34
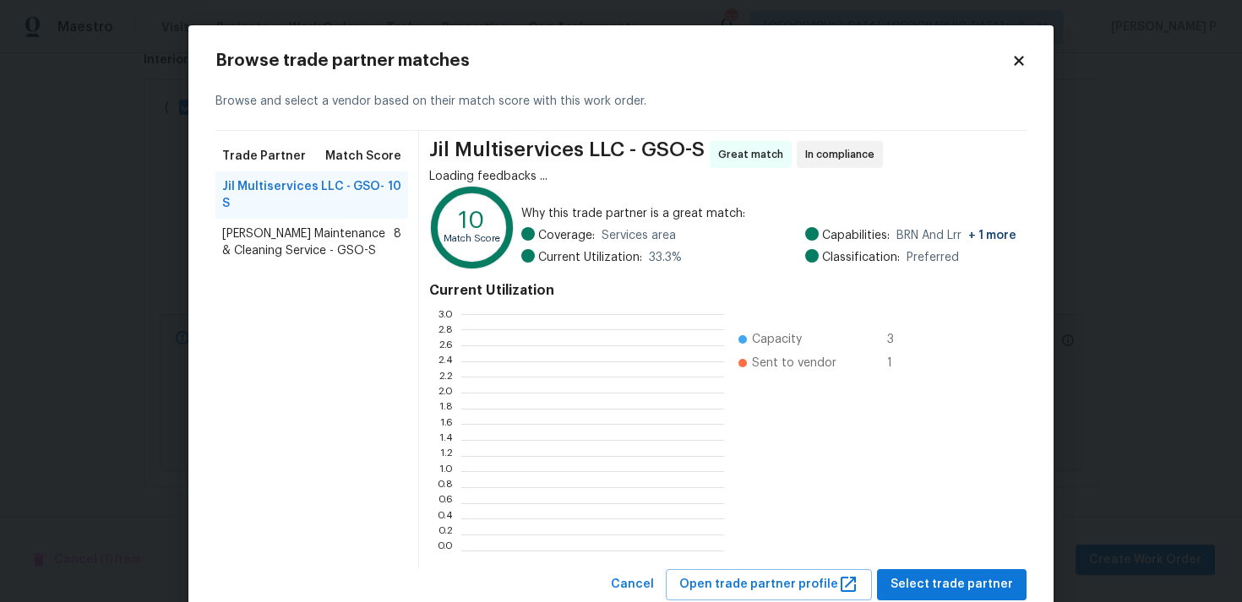
scroll to position [237, 263]
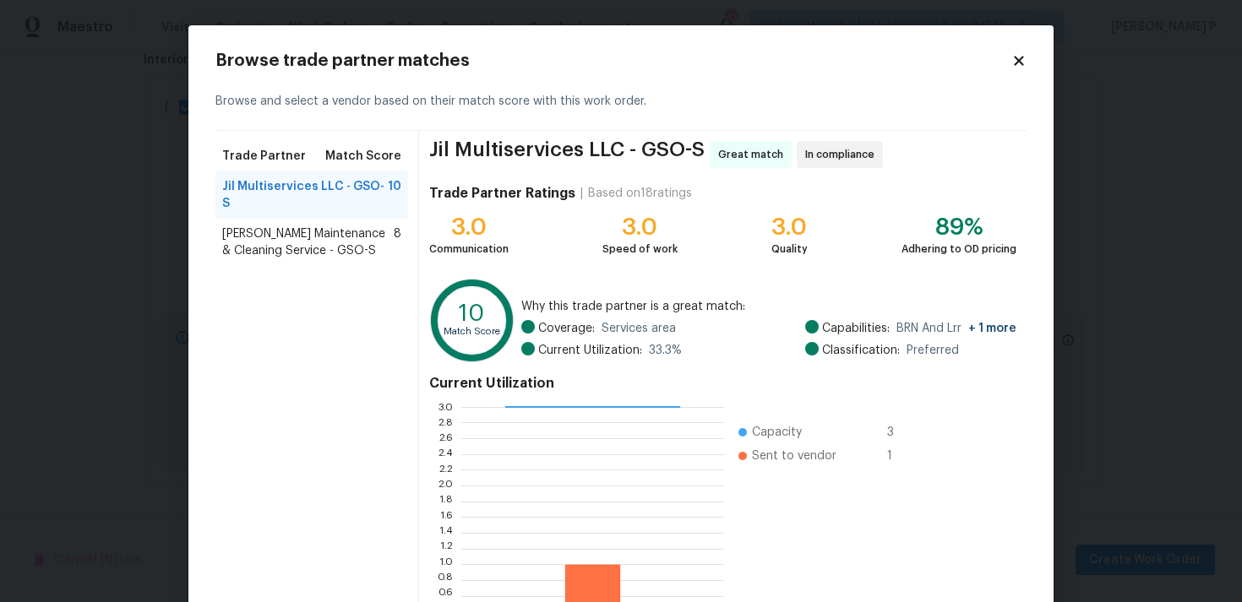
click at [252, 226] on span "Baker's Maintenance & Cleaning Service - GSO-S" at bounding box center [307, 243] width 171 height 34
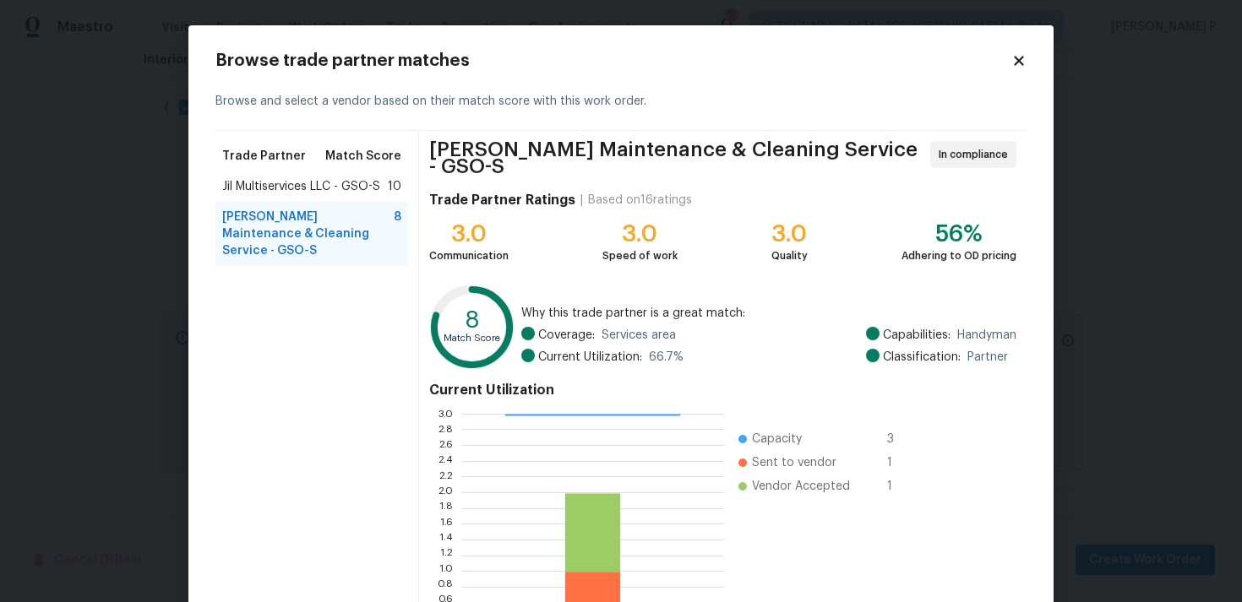
click at [276, 183] on span "Jil Multiservices LLC - GSO-S" at bounding box center [301, 186] width 158 height 17
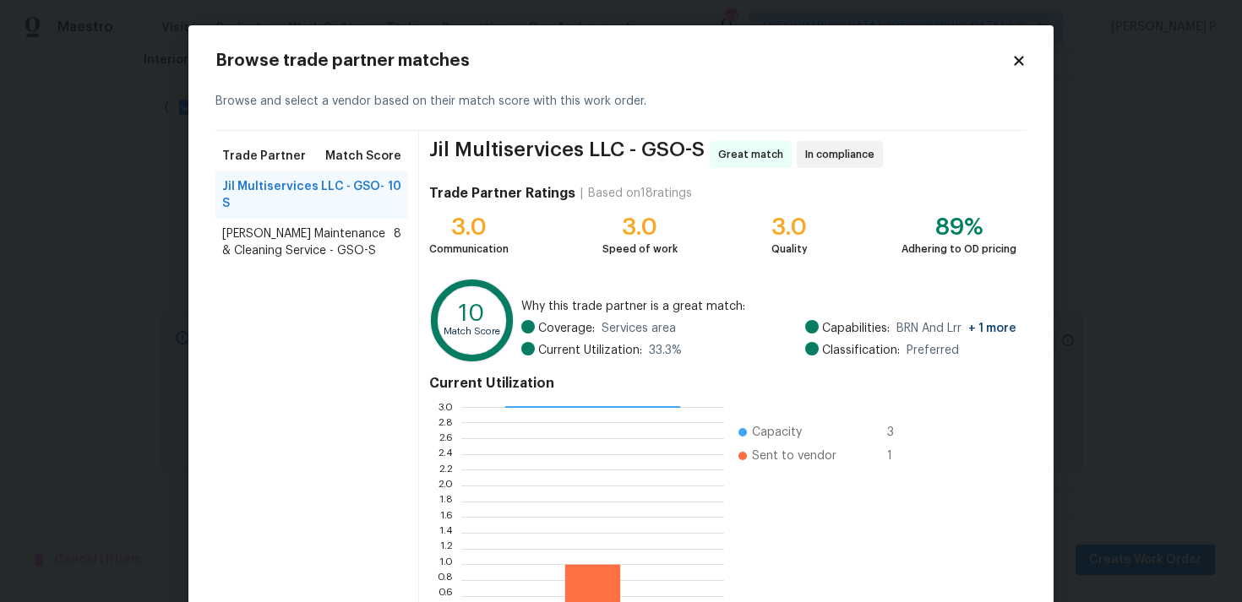
click at [298, 226] on span "Baker's Maintenance & Cleaning Service - GSO-S" at bounding box center [307, 243] width 171 height 34
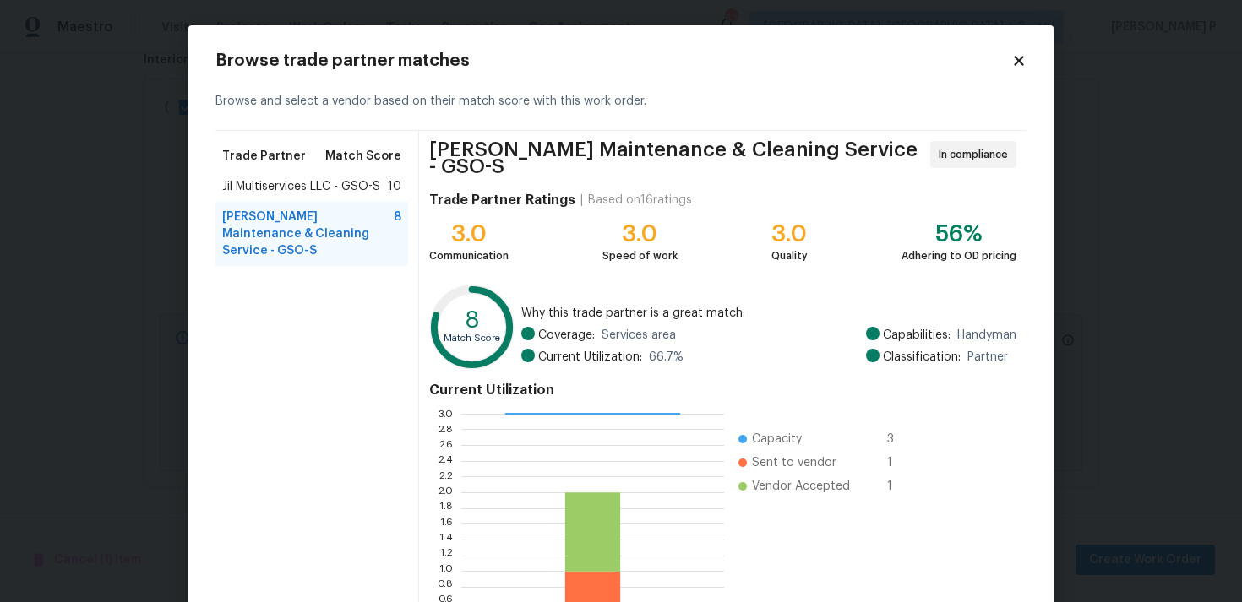
click at [296, 180] on span "Jil Multiservices LLC - GSO-S" at bounding box center [301, 186] width 158 height 17
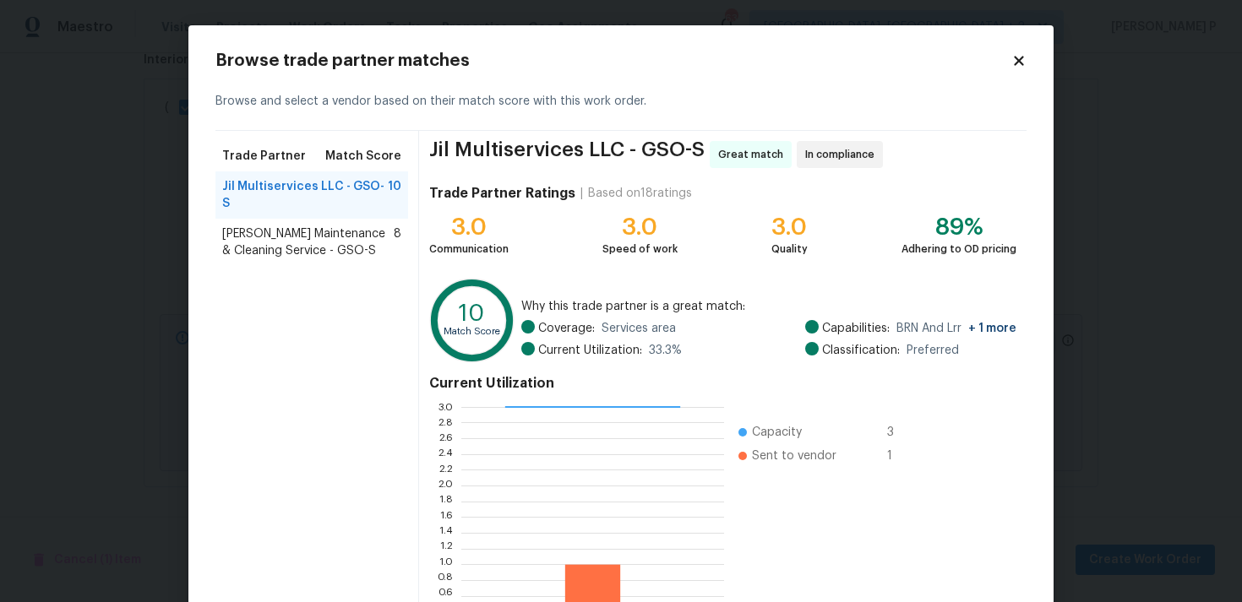
scroll to position [143, 0]
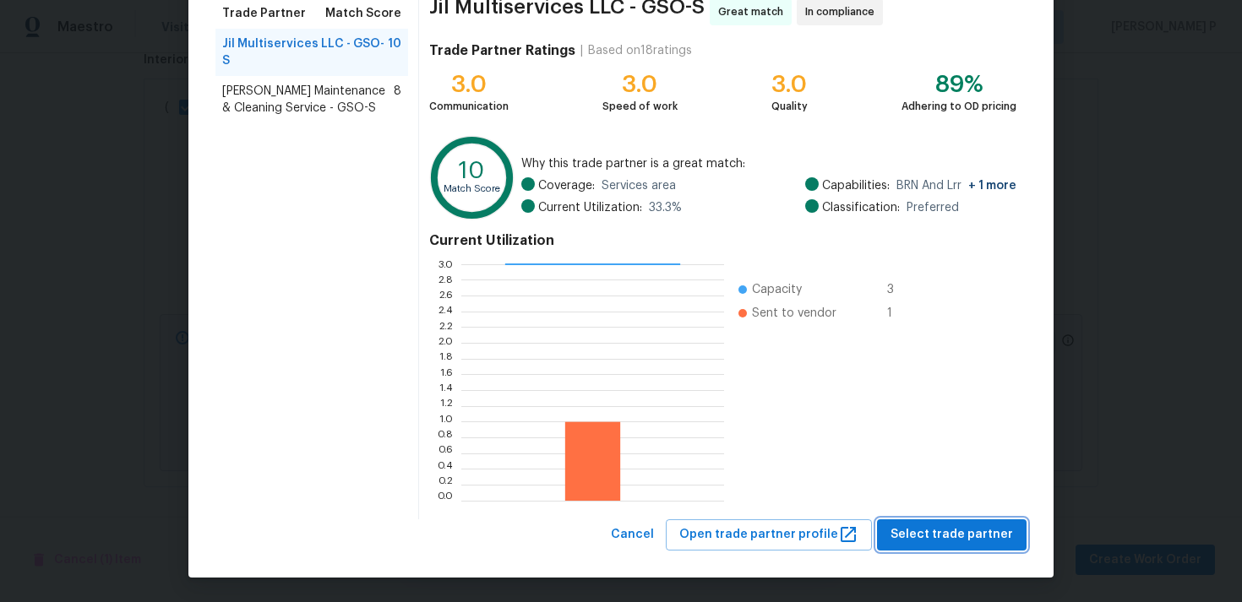
click at [957, 522] on button "Select trade partner" at bounding box center [952, 534] width 150 height 31
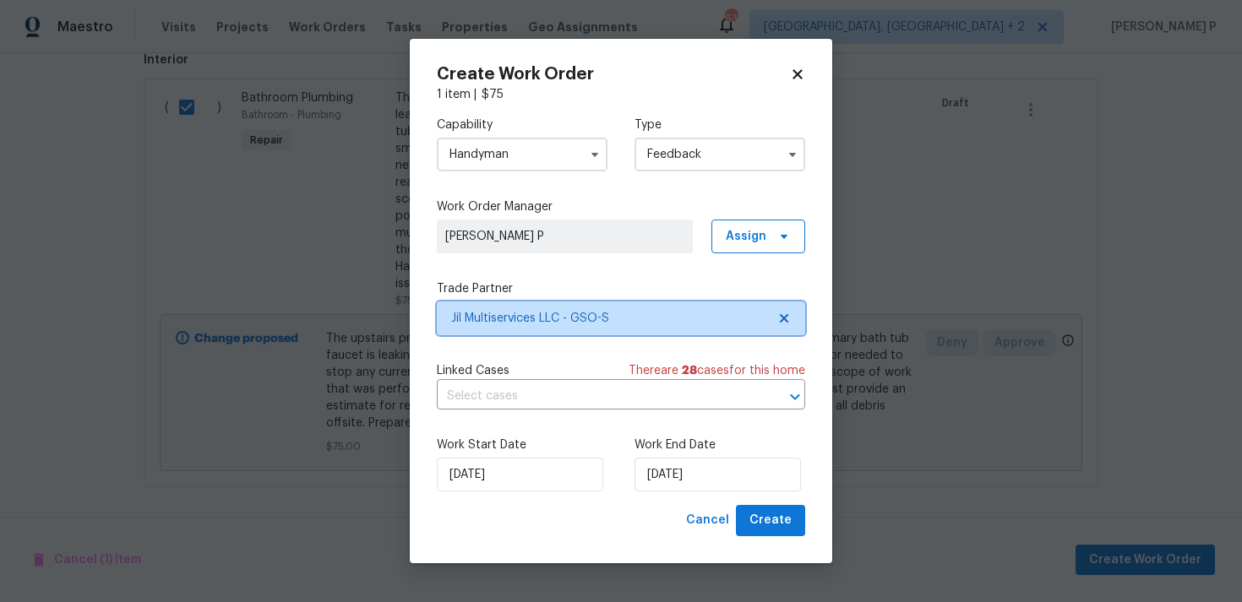
scroll to position [0, 0]
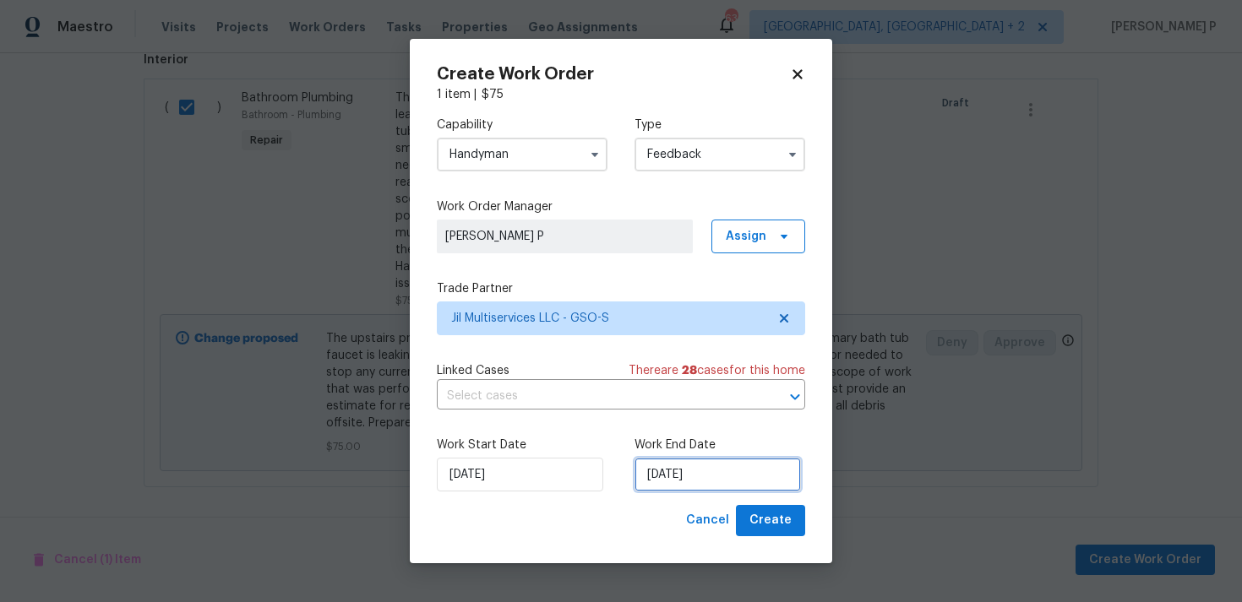
click at [684, 478] on input "[DATE]" at bounding box center [717, 475] width 166 height 34
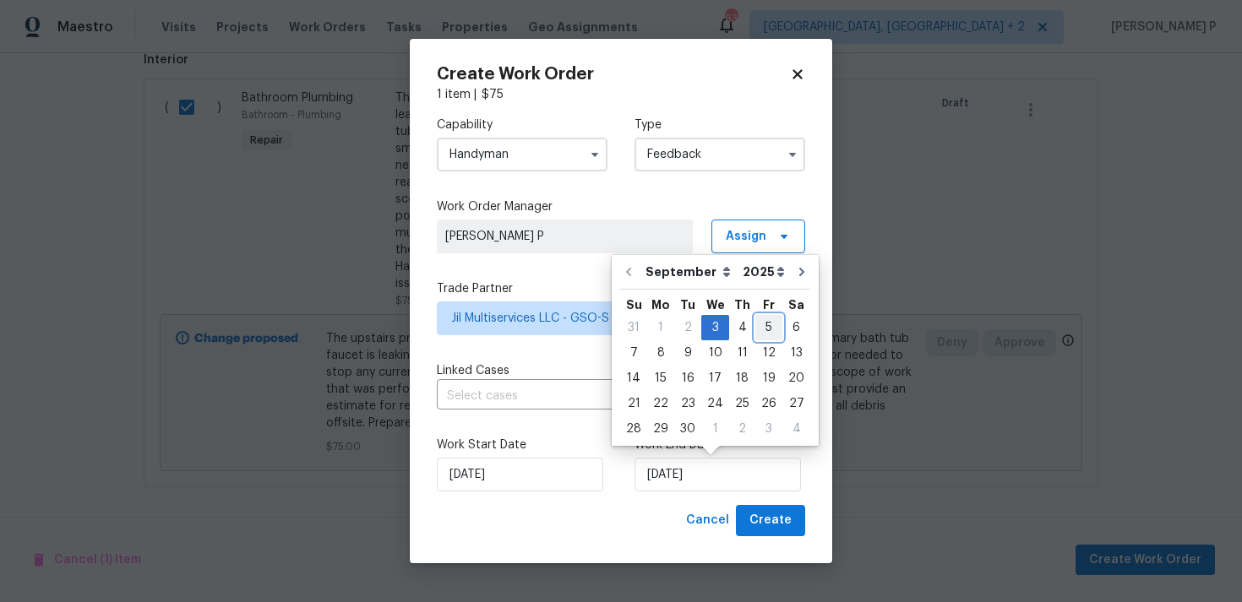
click at [760, 324] on div "5" at bounding box center [768, 328] width 27 height 24
type input "[DATE]"
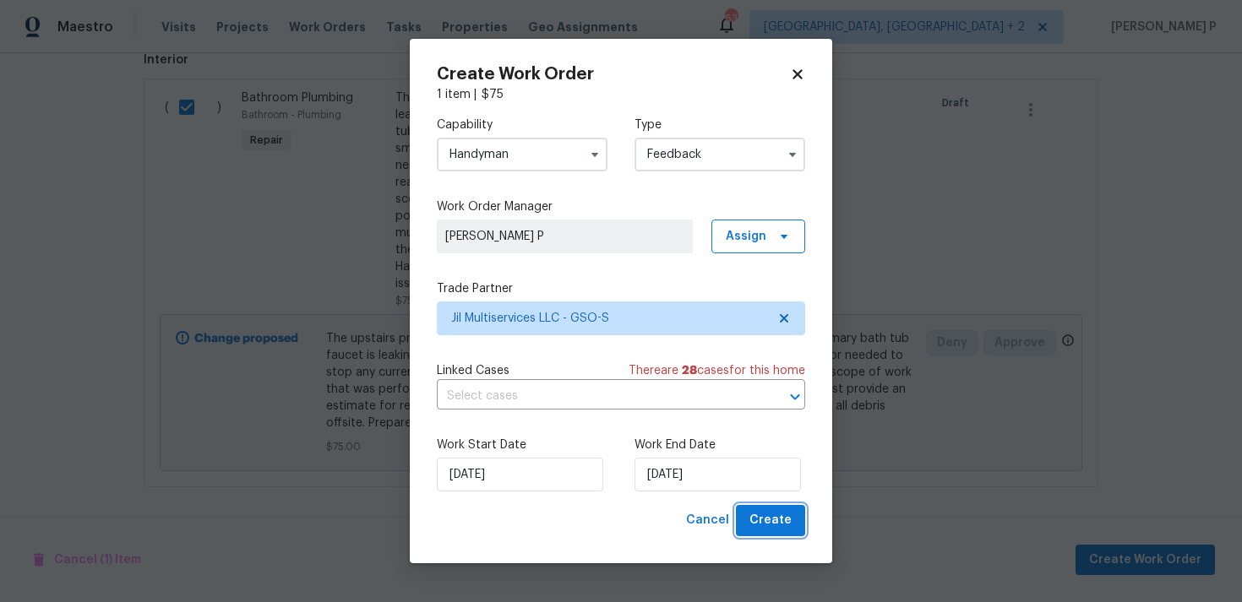
click at [779, 515] on span "Create" at bounding box center [770, 520] width 42 height 21
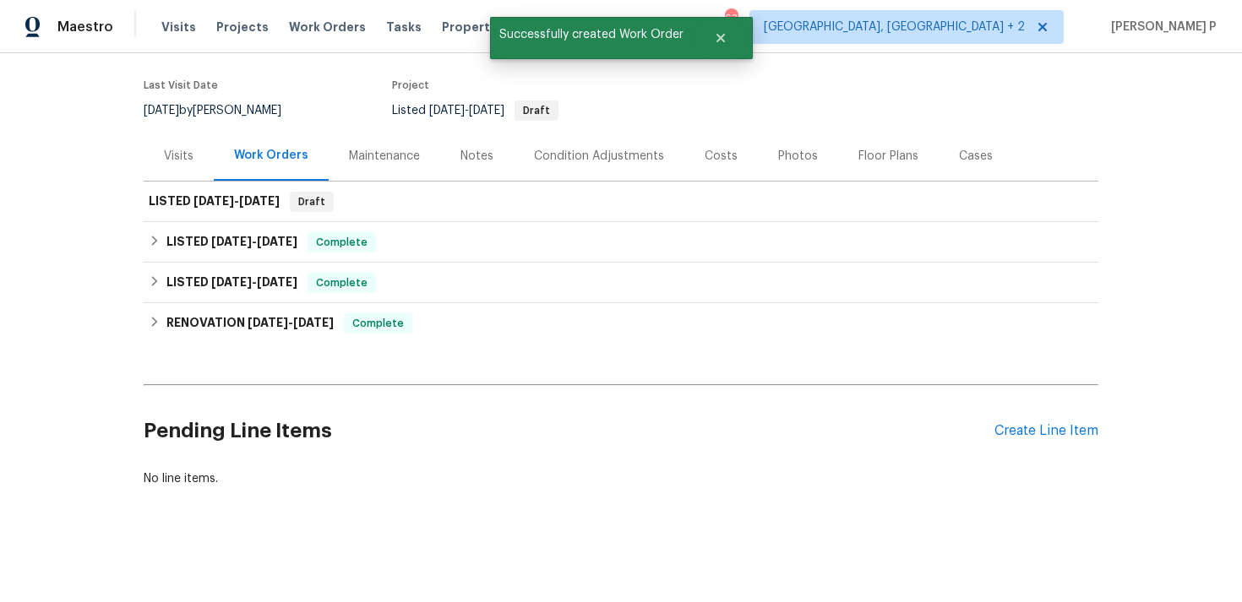
scroll to position [125, 0]
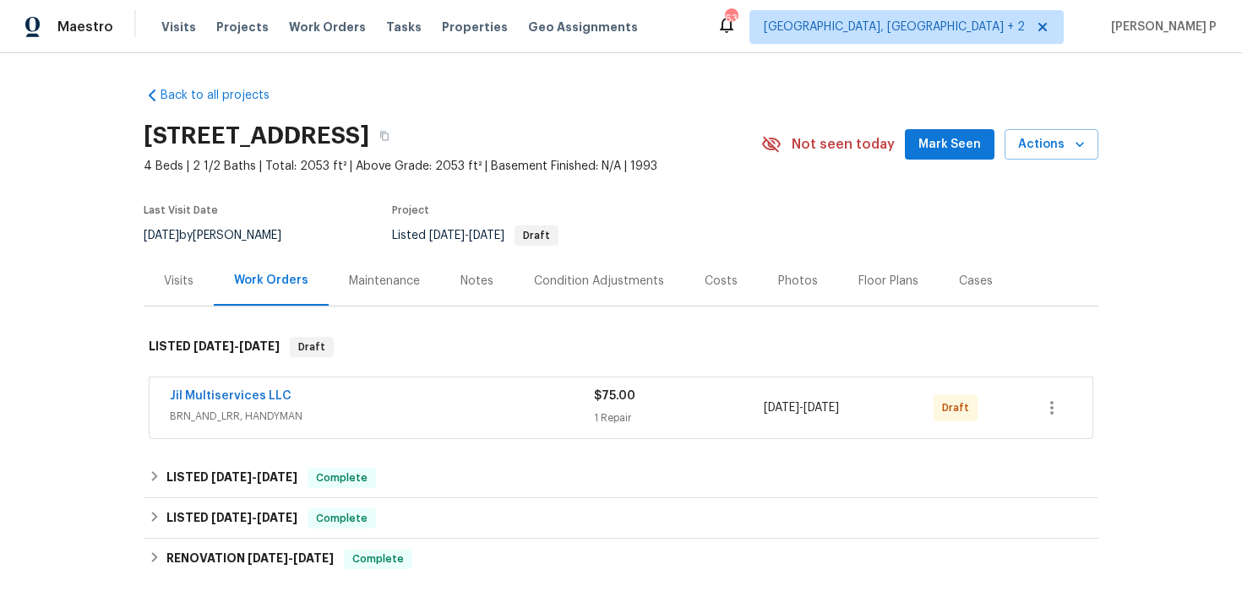
click at [242, 389] on span "Jil Multiservices LLC" at bounding box center [231, 396] width 122 height 17
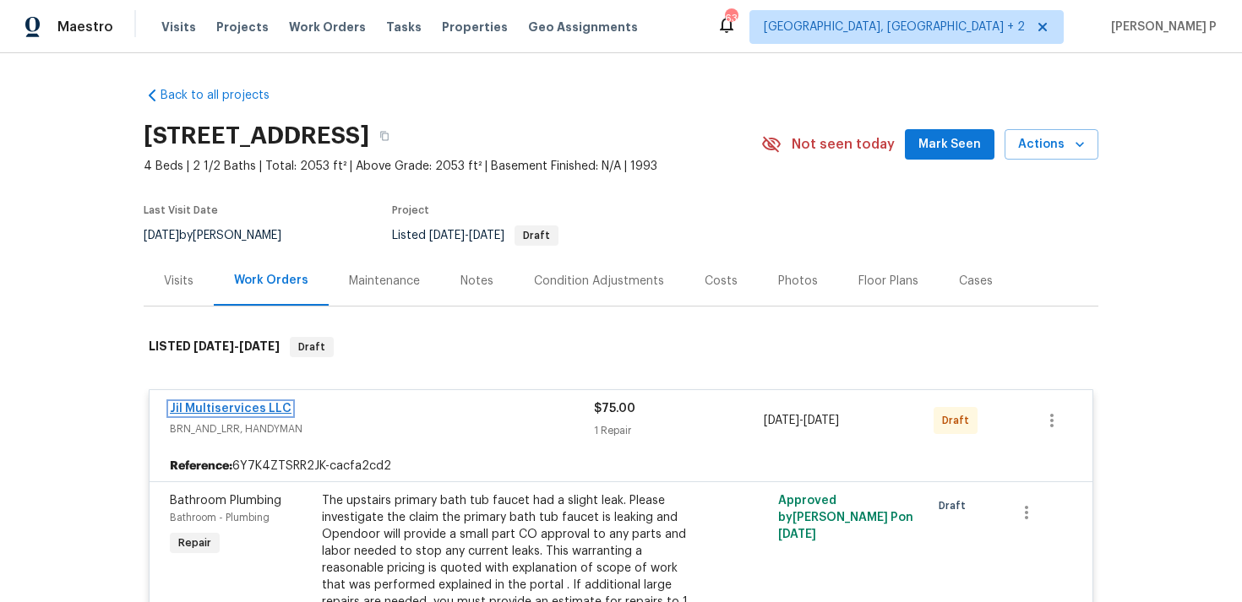
click at [244, 411] on link "Jil Multiservices LLC" at bounding box center [231, 409] width 122 height 12
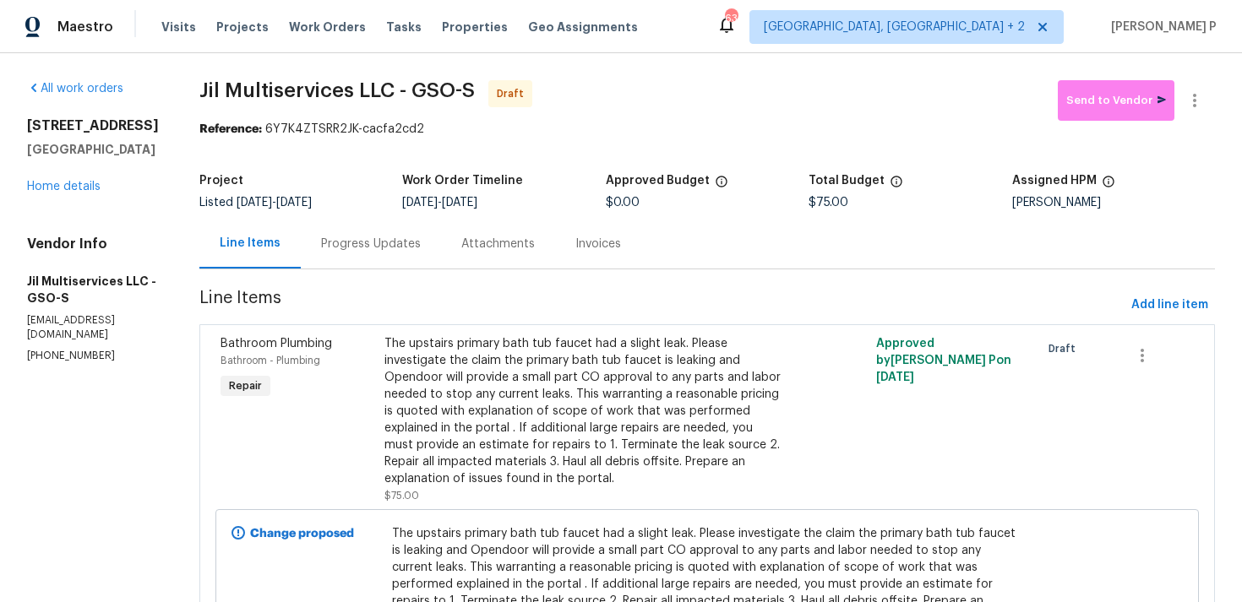
click at [399, 246] on div "Progress Updates" at bounding box center [371, 244] width 100 height 17
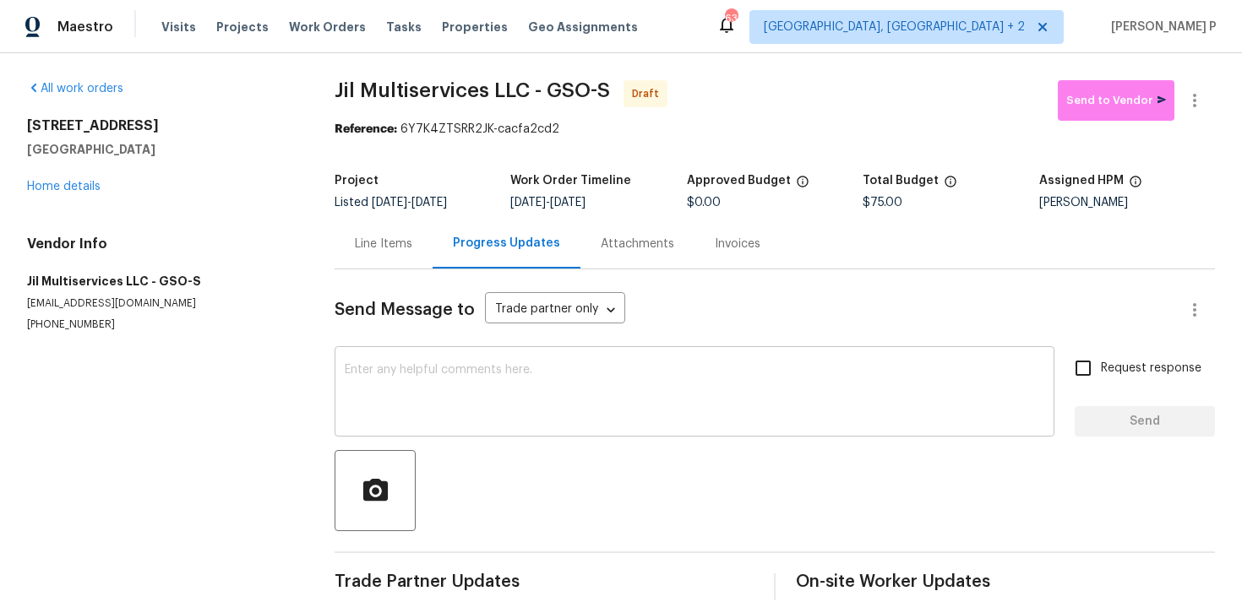
click at [422, 408] on textarea at bounding box center [694, 393] width 699 height 59
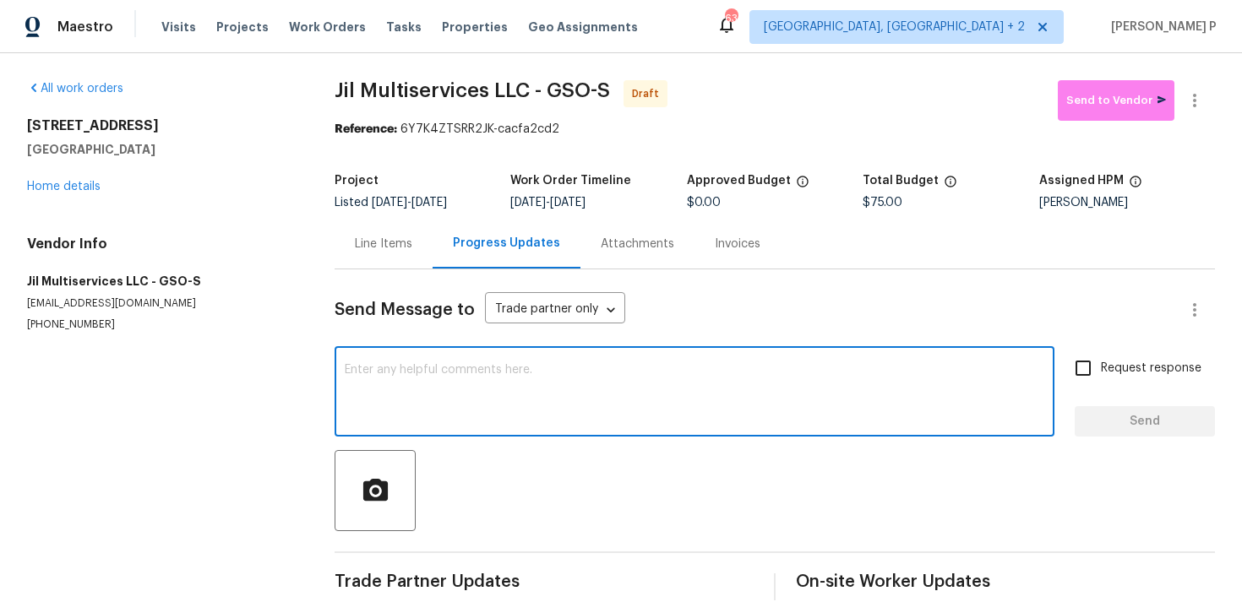
paste textarea "Hi, this is [PERSON_NAME] with Opendoor. I’m confirming you received the WO for…"
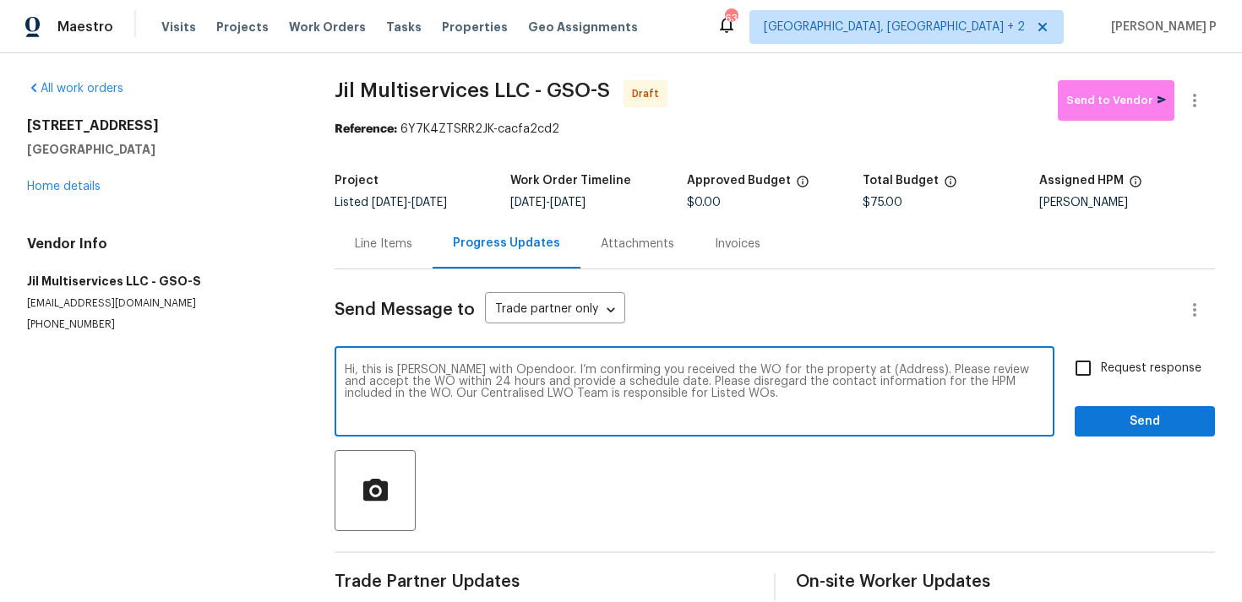
drag, startPoint x: 847, startPoint y: 370, endPoint x: 898, endPoint y: 368, distance: 50.7
click at [898, 368] on textarea "Hi, this is [PERSON_NAME] with Opendoor. I’m confirming you received the WO for…" at bounding box center [694, 393] width 699 height 59
paste textarea "[STREET_ADDRESS]"
type textarea "Hi, this is [PERSON_NAME] with Opendoor. I’m confirming you received the WO for…"
click at [1072, 376] on input "Request response" at bounding box center [1082, 368] width 35 height 35
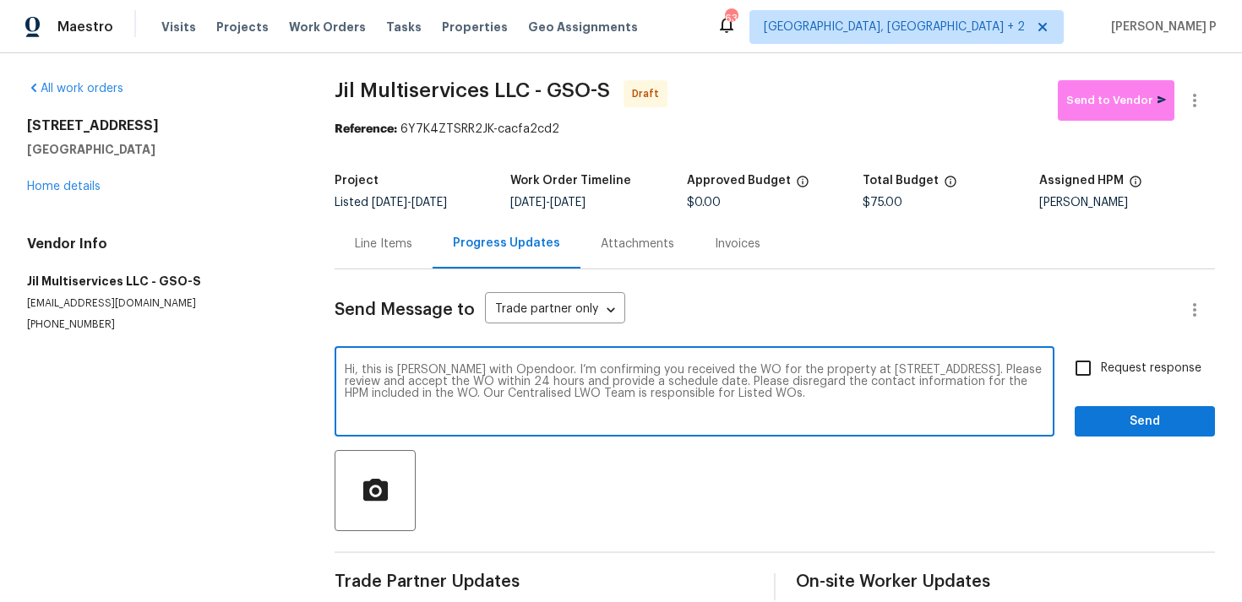
checkbox input "true"
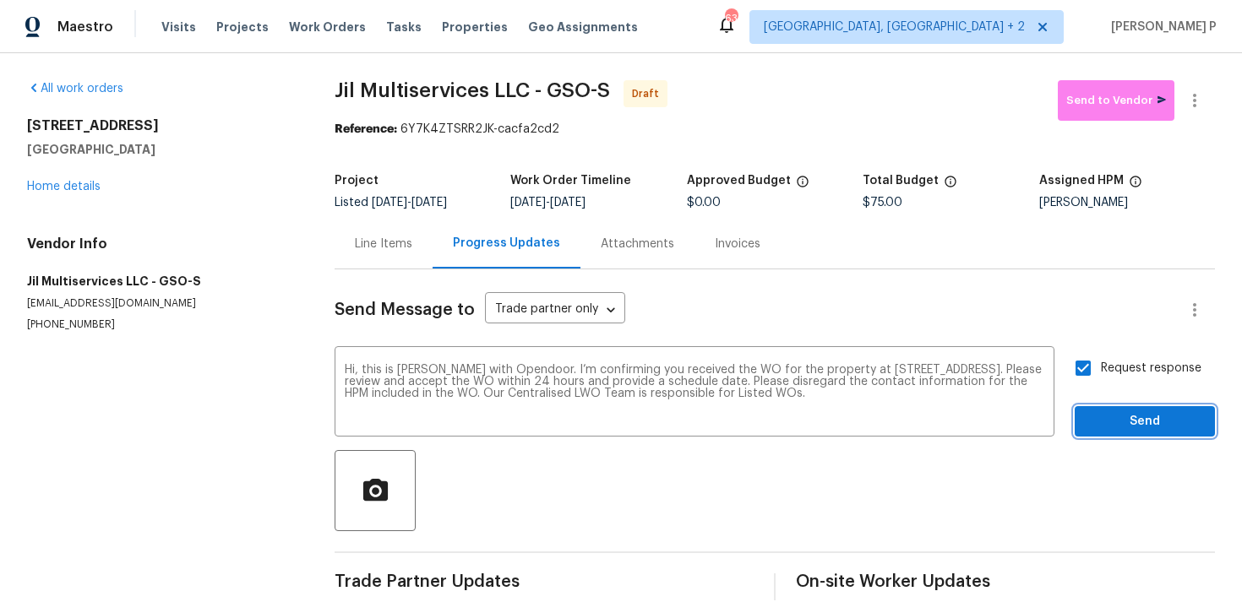
click at [1103, 419] on span "Send" at bounding box center [1144, 421] width 113 height 21
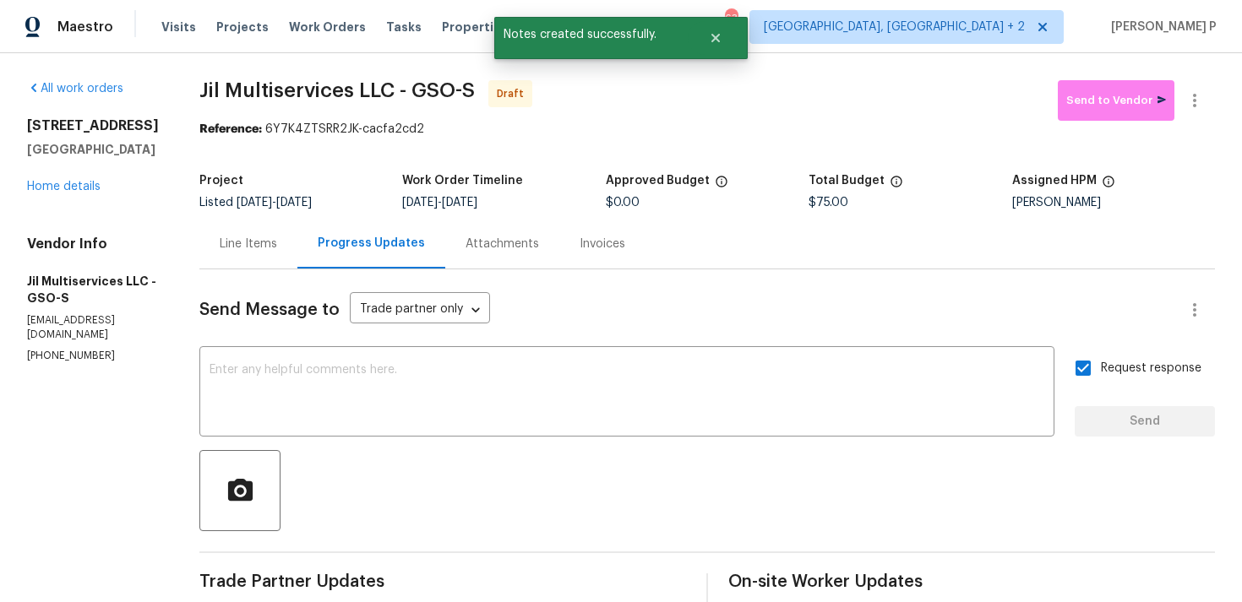
click at [731, 517] on div at bounding box center [706, 490] width 1015 height 81
click at [1207, 90] on button "button" at bounding box center [1194, 100] width 41 height 41
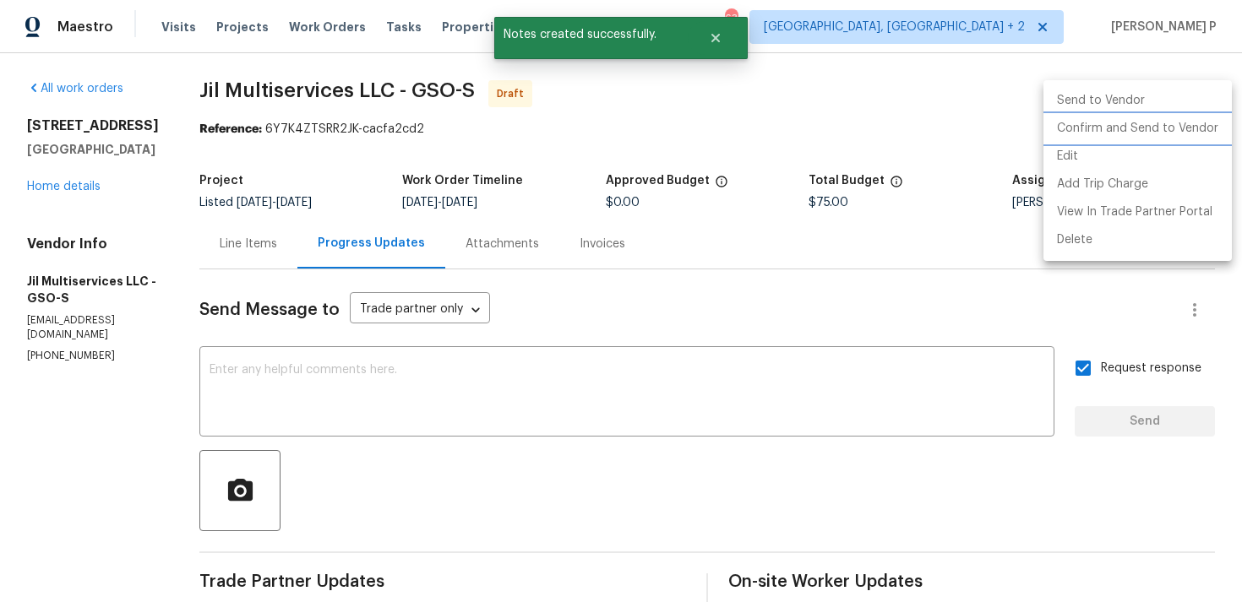
click at [1122, 123] on li "Confirm and Send to Vendor" at bounding box center [1137, 129] width 188 height 28
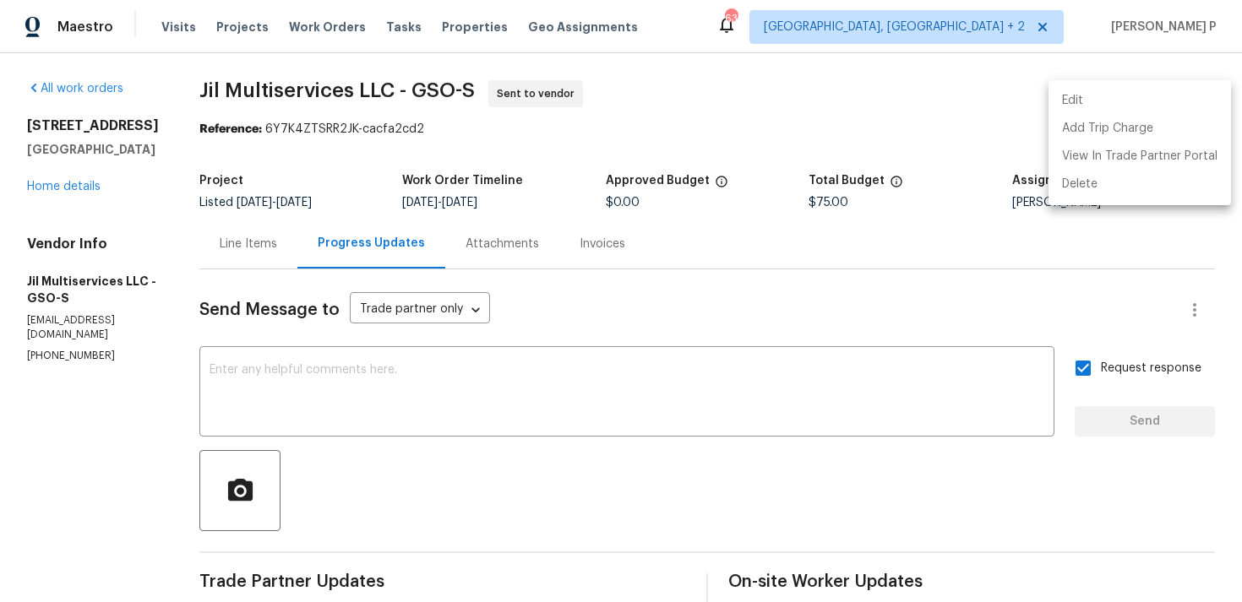
click at [610, 424] on div at bounding box center [621, 301] width 1242 height 602
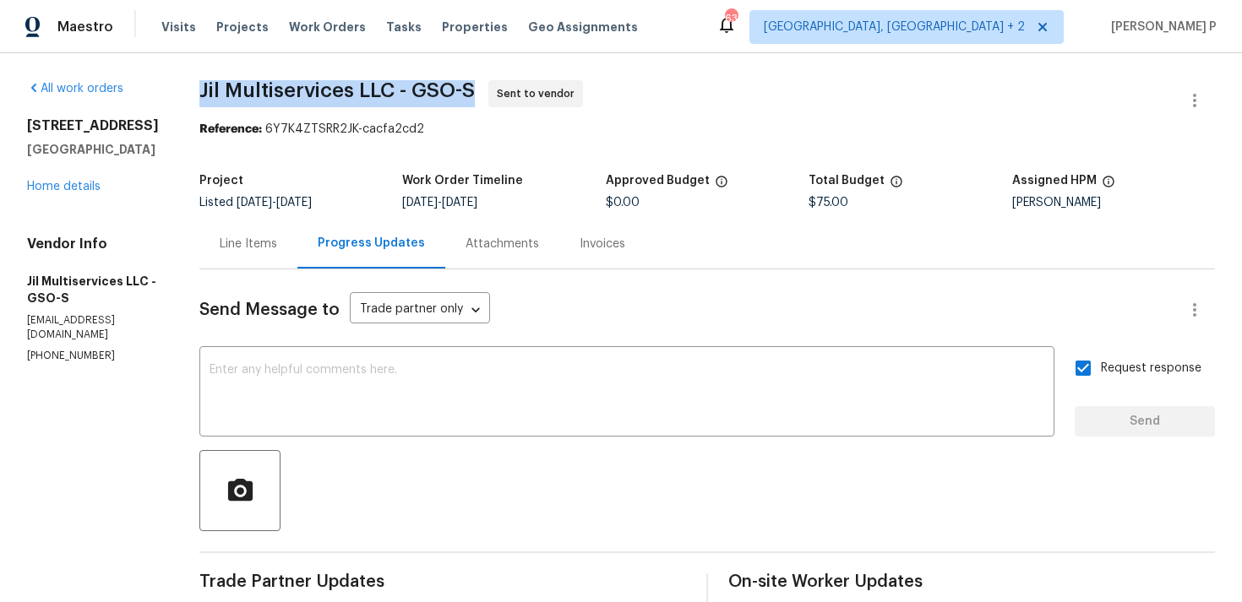
drag, startPoint x: 210, startPoint y: 89, endPoint x: 481, endPoint y: 89, distance: 270.3
click at [475, 89] on span "Jil Multiservices LLC - GSO-S" at bounding box center [336, 90] width 275 height 20
copy span "Jil Multiservices LLC - GSO-S"
click at [476, 152] on section "Jil Multiservices LLC - GSO-S Sent to vendor Reference: 6Y7K4ZTSRR2JK-cacfa2cd2…" at bounding box center [706, 398] width 1015 height 637
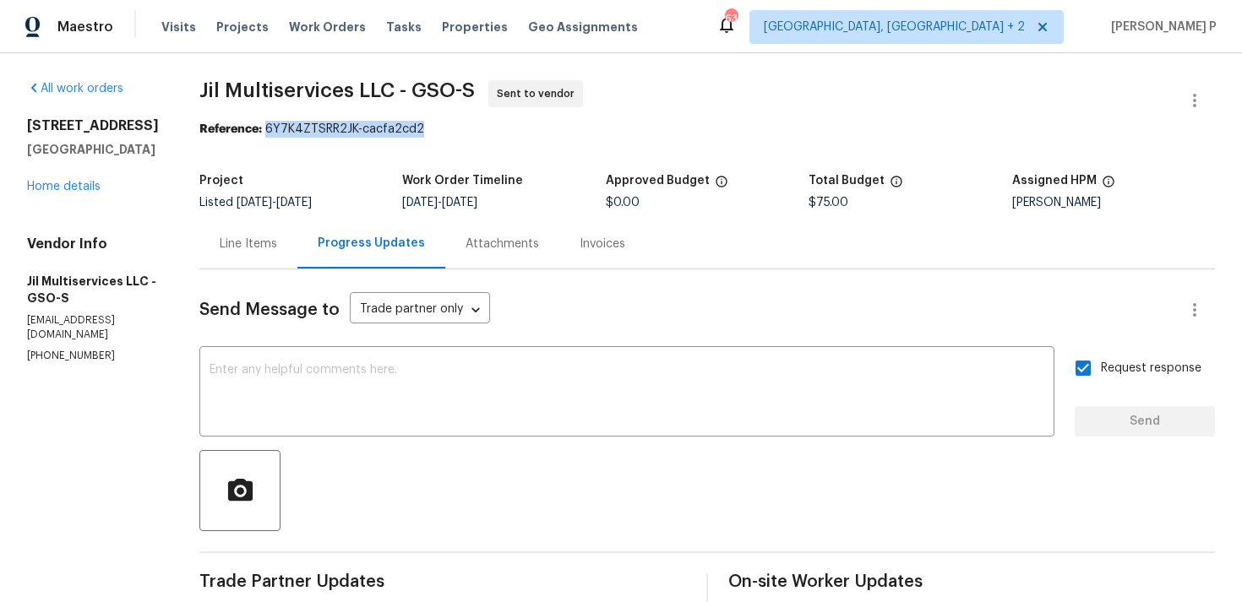
drag, startPoint x: 276, startPoint y: 130, endPoint x: 494, endPoint y: 130, distance: 217.9
click at [490, 130] on div "Reference: 6Y7K4ZTSRR2JK-cacfa2cd2" at bounding box center [706, 129] width 1015 height 17
copy div "6Y7K4ZTSRR2JK-cacfa2cd2"
click at [278, 107] on span "Jil Multiservices LLC - GSO-S Sent to vendor" at bounding box center [686, 100] width 975 height 41
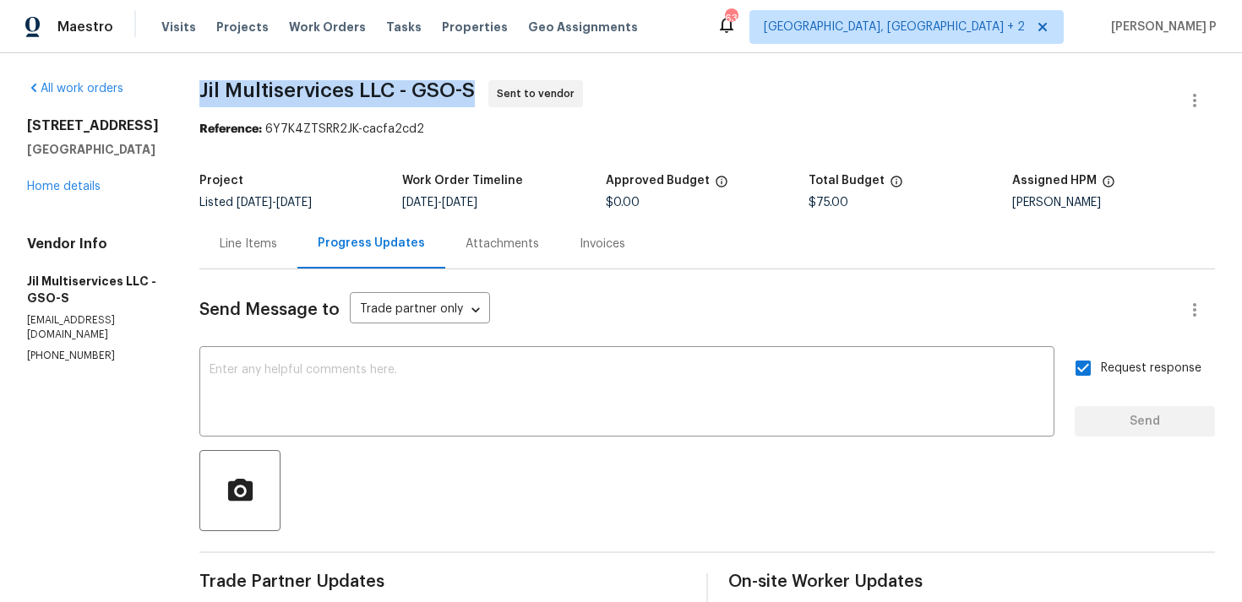
drag, startPoint x: 204, startPoint y: 90, endPoint x: 487, endPoint y: 90, distance: 283.0
click at [487, 90] on div "All work orders 3319 Timberwolf Ave High Point, NC 27265 Home details Vendor In…" at bounding box center [621, 398] width 1242 height 691
copy span "Jil Multiservices LLC - GSO-S"
click at [268, 253] on div "Line Items" at bounding box center [248, 244] width 98 height 50
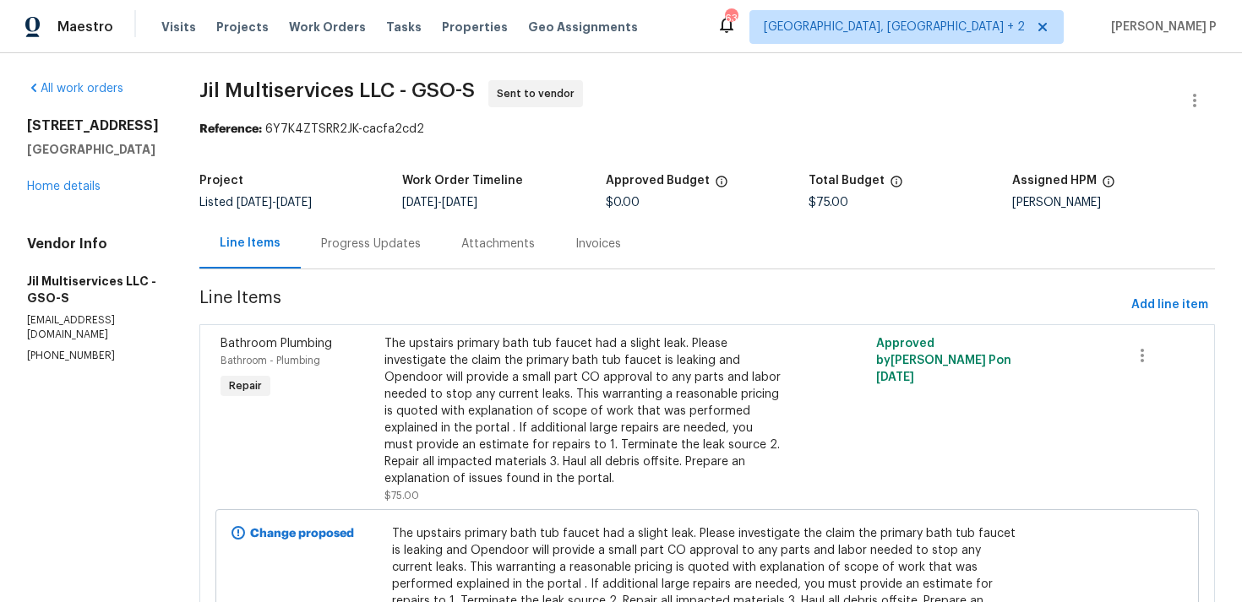
scroll to position [128, 0]
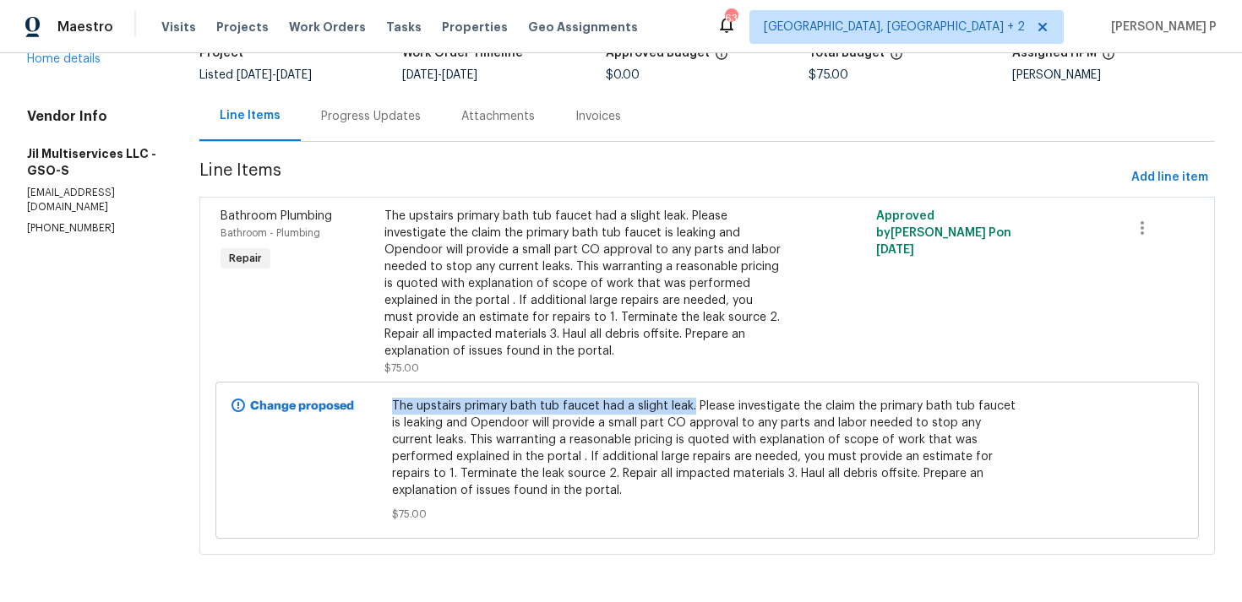
drag, startPoint x: 399, startPoint y: 405, endPoint x: 696, endPoint y: 405, distance: 297.3
click at [696, 405] on span "The upstairs primary bath tub faucet had a slight leak. Please investigate the …" at bounding box center [707, 448] width 631 height 101
copy span "The upstairs primary bath tub faucet had a slight leak."
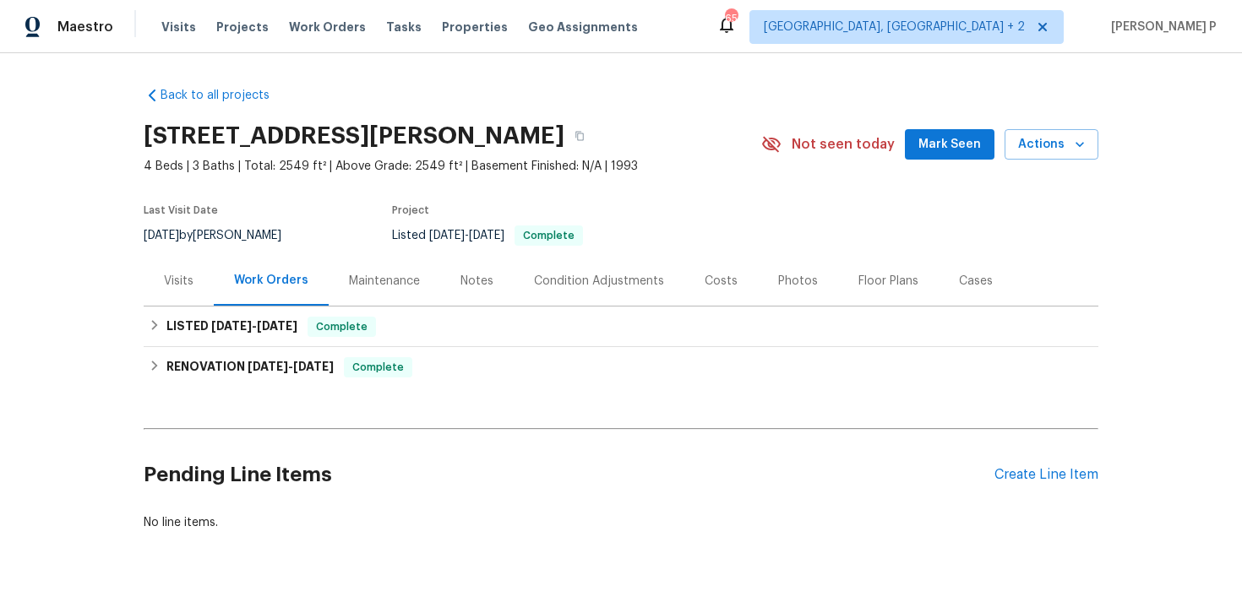
scroll to position [44, 0]
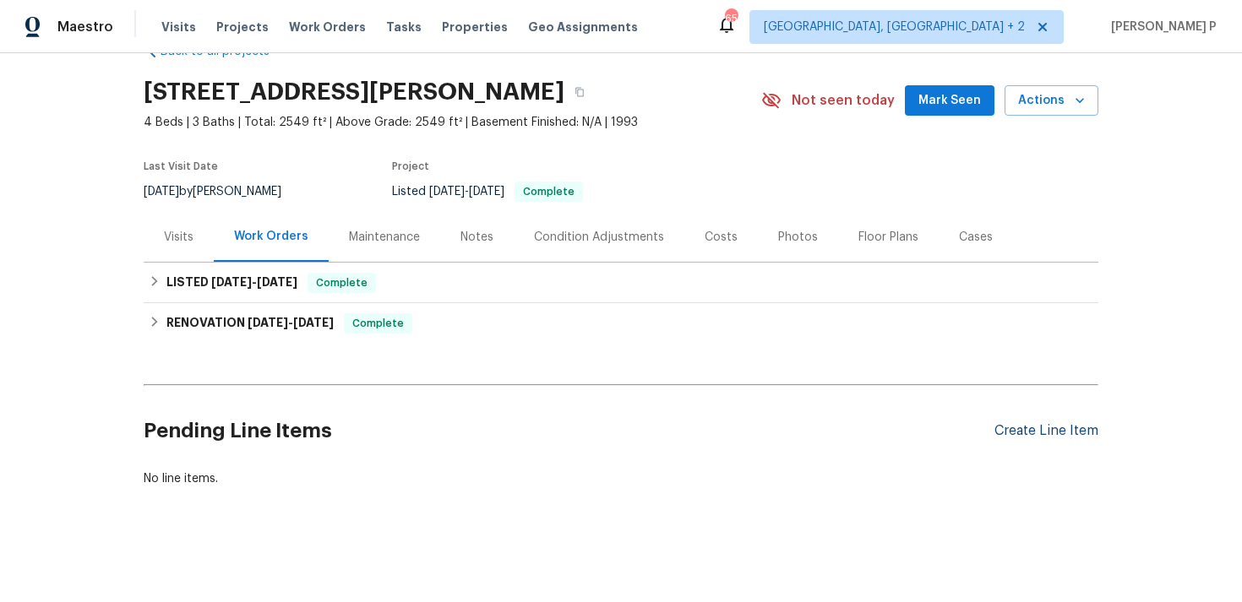
click at [1054, 430] on div "Create Line Item" at bounding box center [1046, 431] width 104 height 16
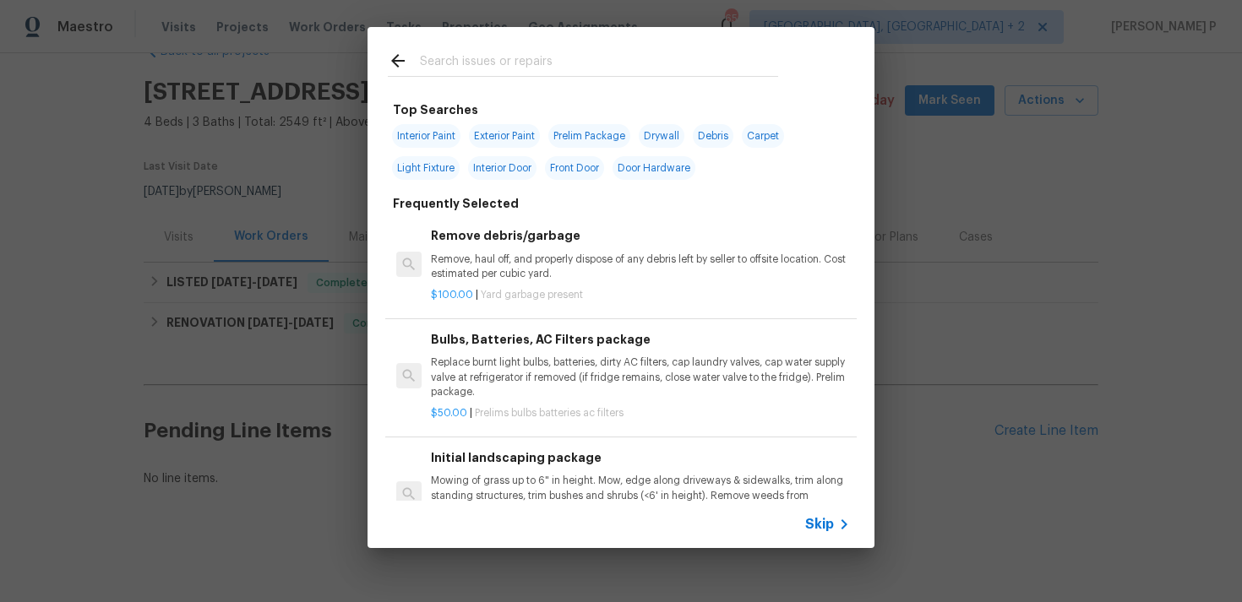
click at [818, 516] on span "Skip" at bounding box center [819, 524] width 29 height 17
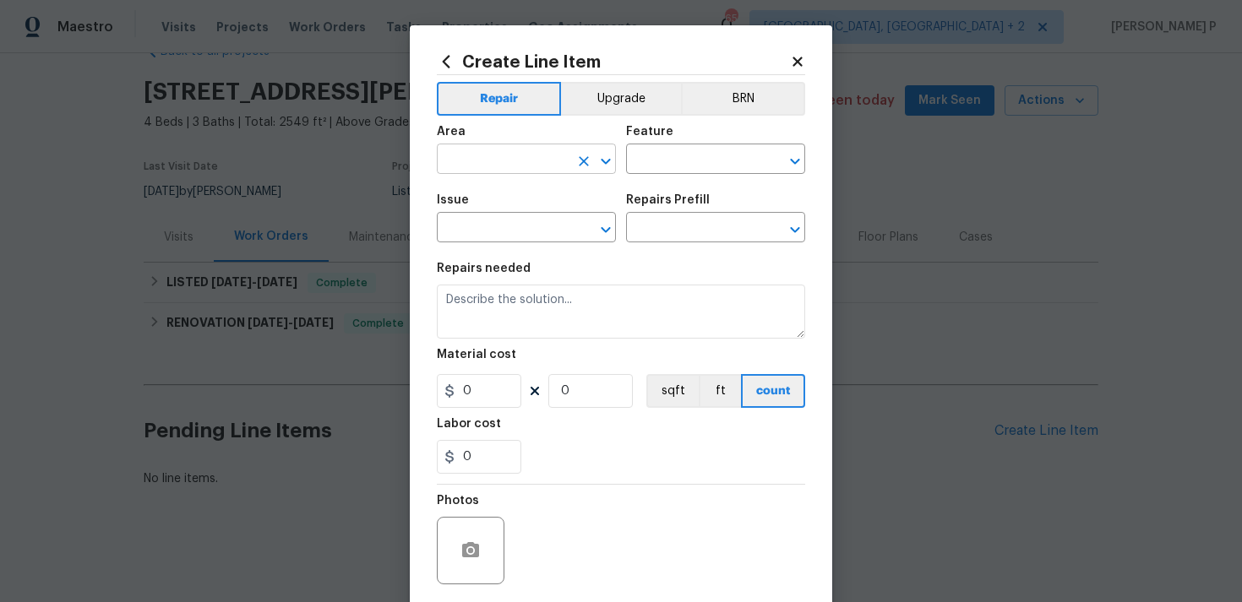
click at [608, 160] on icon "Open" at bounding box center [605, 161] width 9 height 6
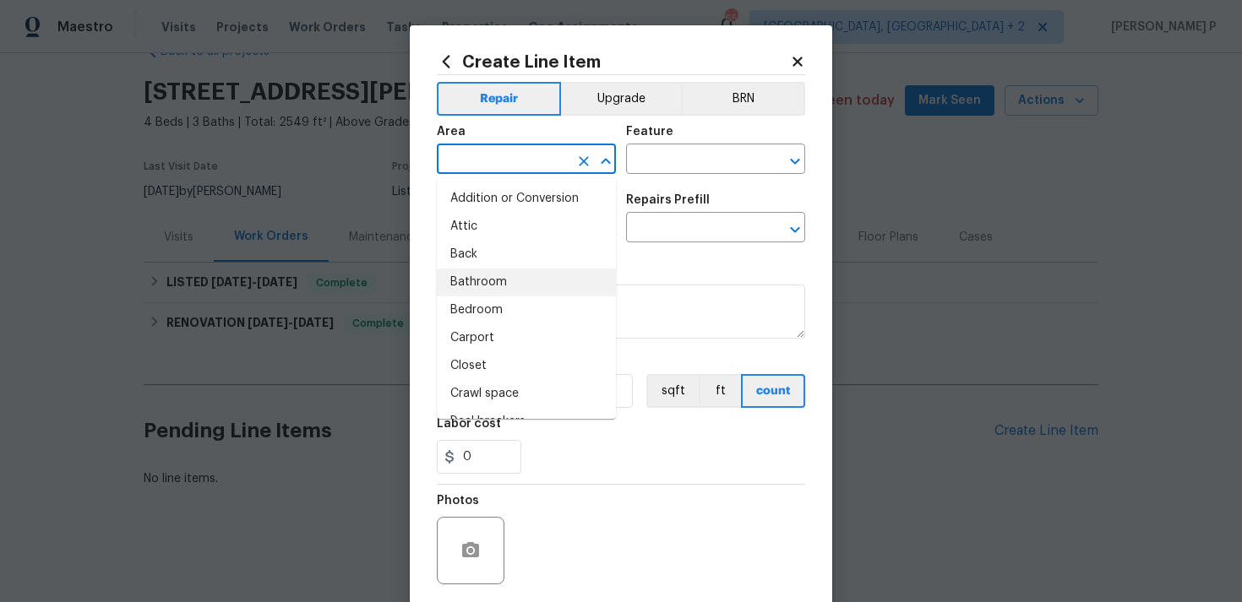
click at [522, 283] on li "Bathroom" at bounding box center [526, 283] width 179 height 28
type input "Bathroom"
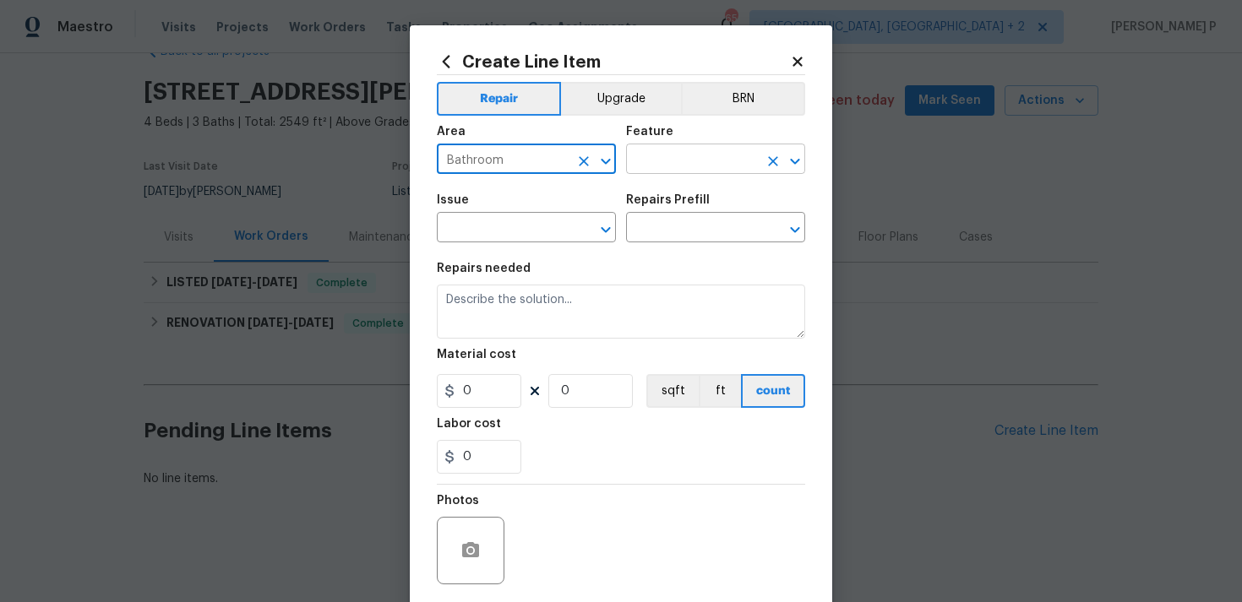
click at [678, 153] on input "text" at bounding box center [692, 161] width 132 height 26
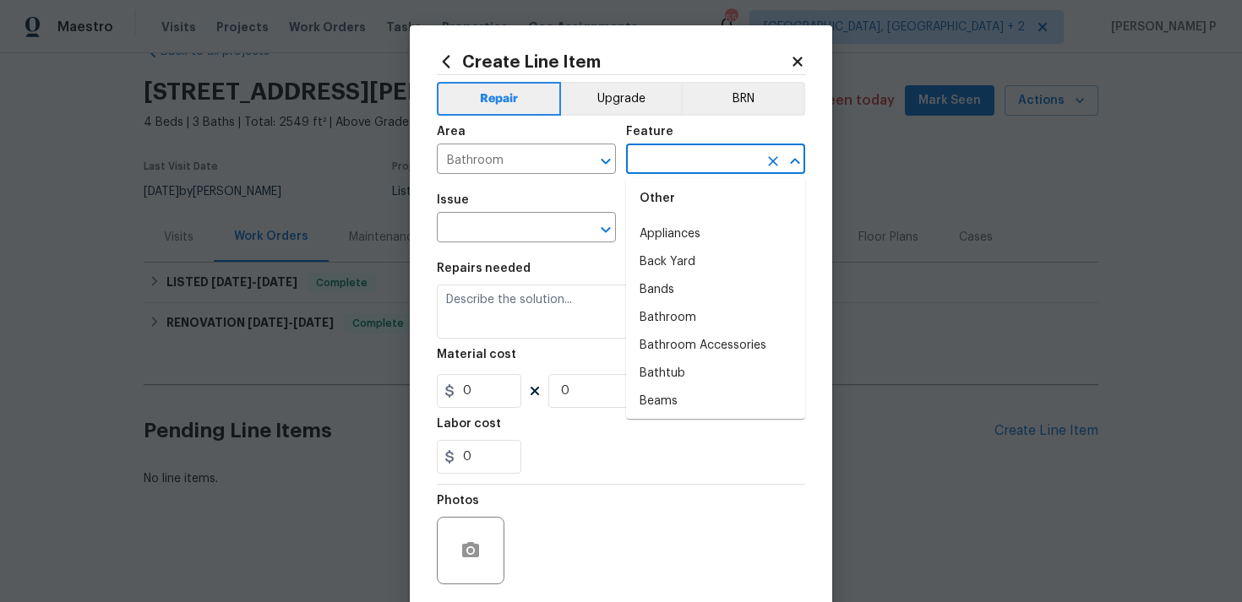
scroll to position [325, 0]
click at [692, 367] on li "Bathtub" at bounding box center [715, 373] width 179 height 28
type input "Bathtub"
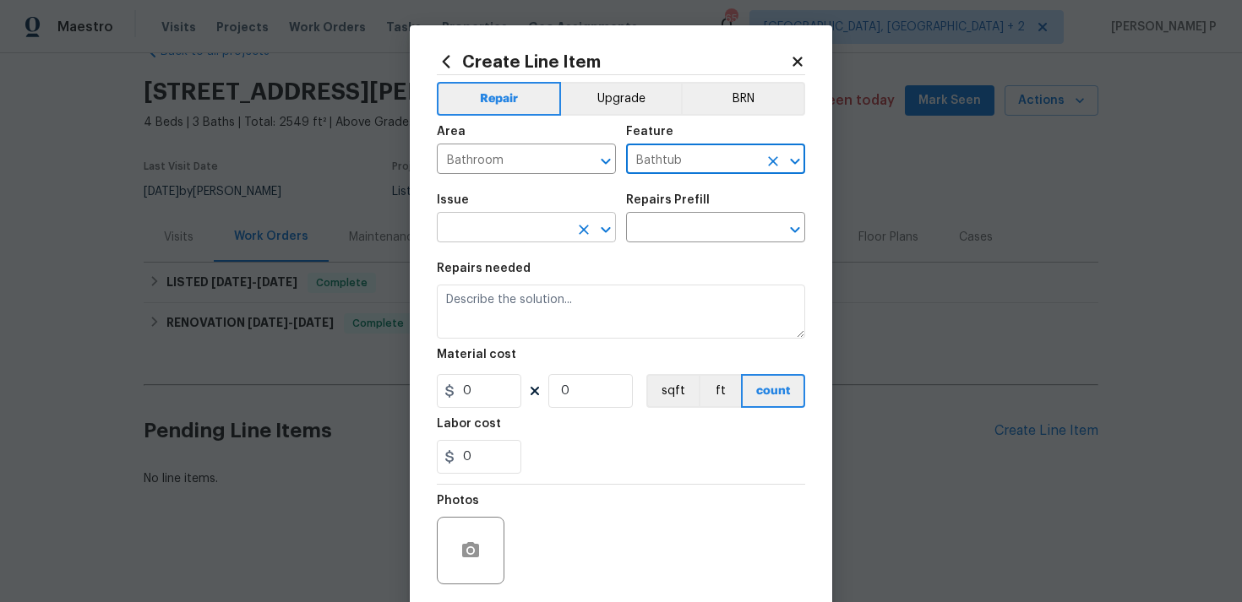
click at [612, 225] on icon "Open" at bounding box center [605, 230] width 20 height 20
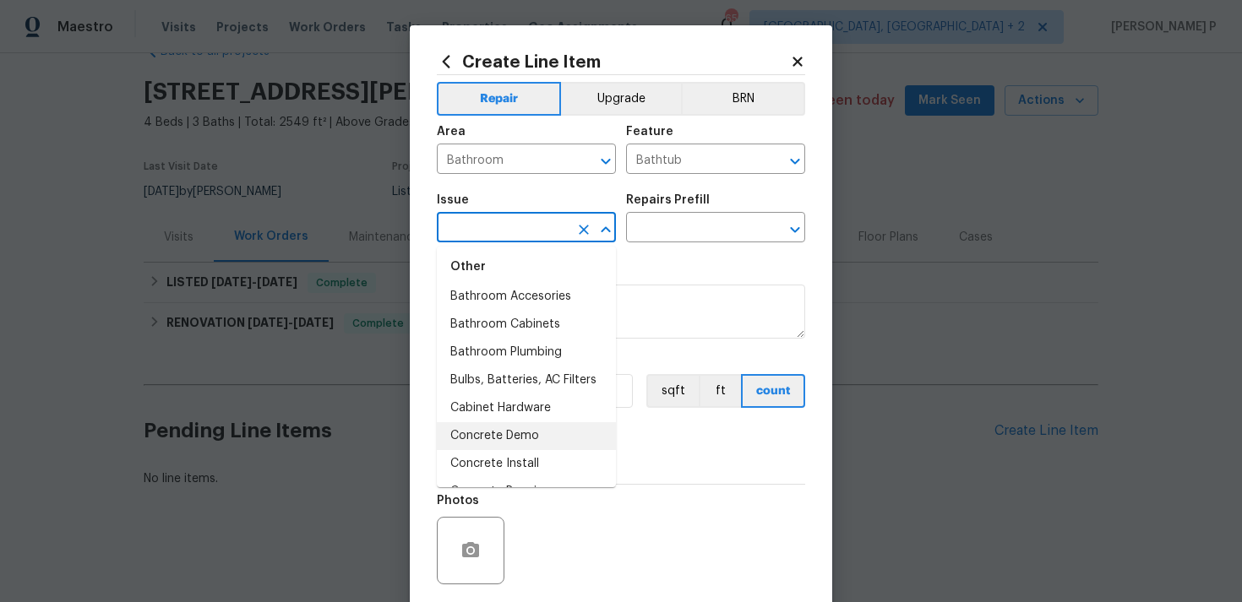
scroll to position [302, 0]
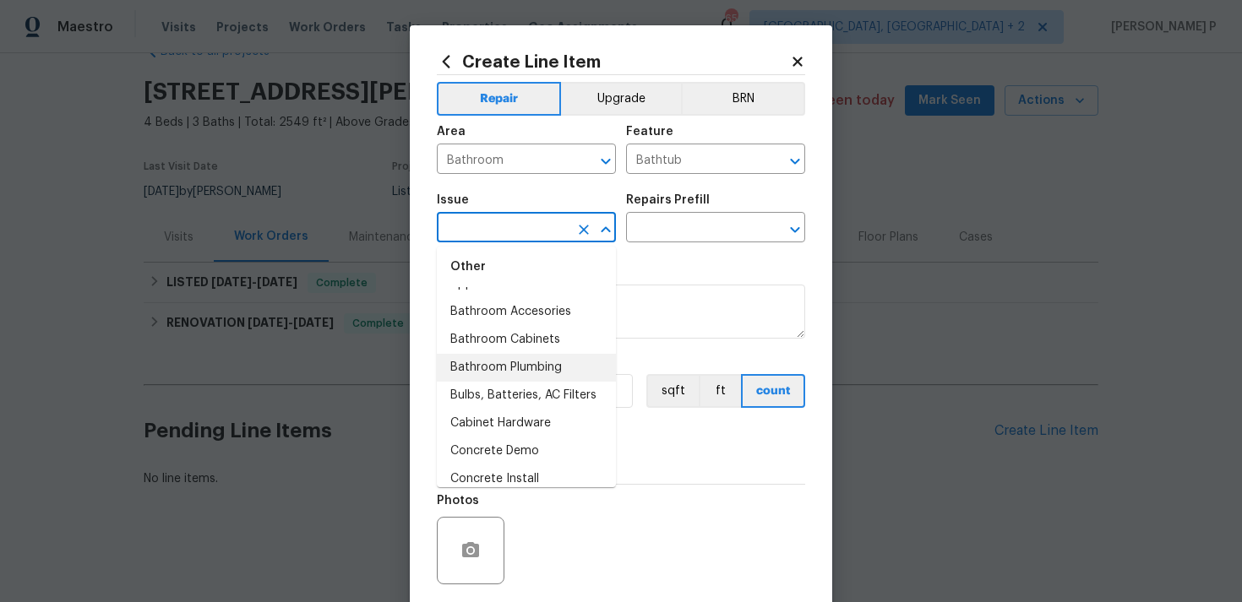
click at [522, 367] on li "Bathroom Plumbing" at bounding box center [526, 368] width 179 height 28
type input "Bathroom Plumbing"
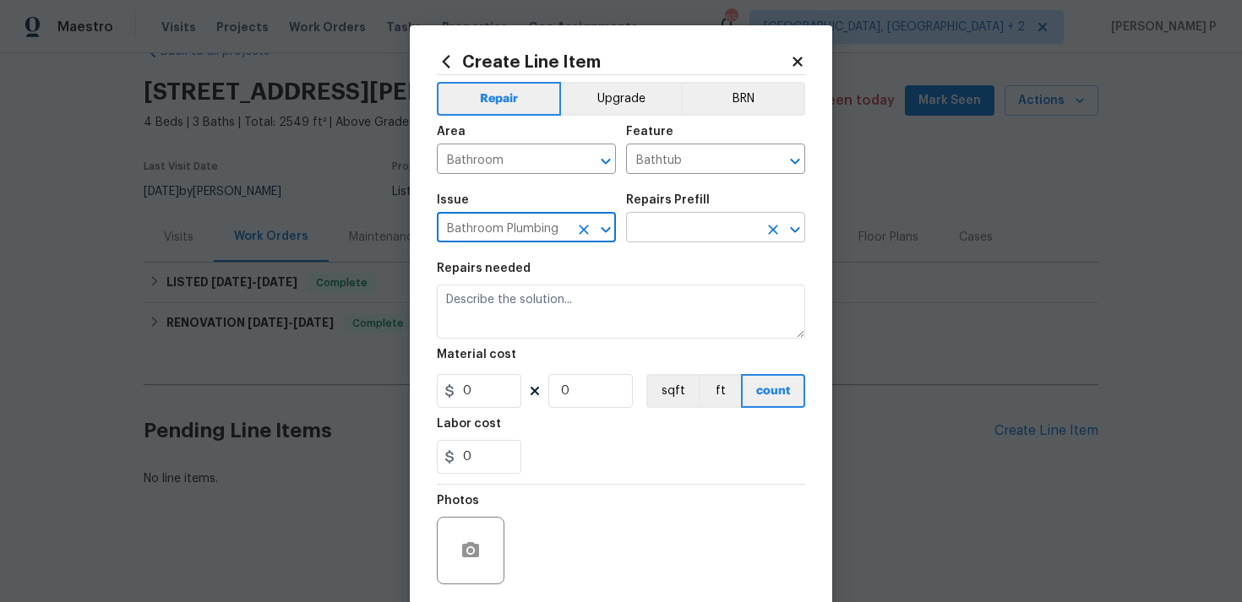
click at [662, 237] on input "text" at bounding box center [692, 229] width 132 height 26
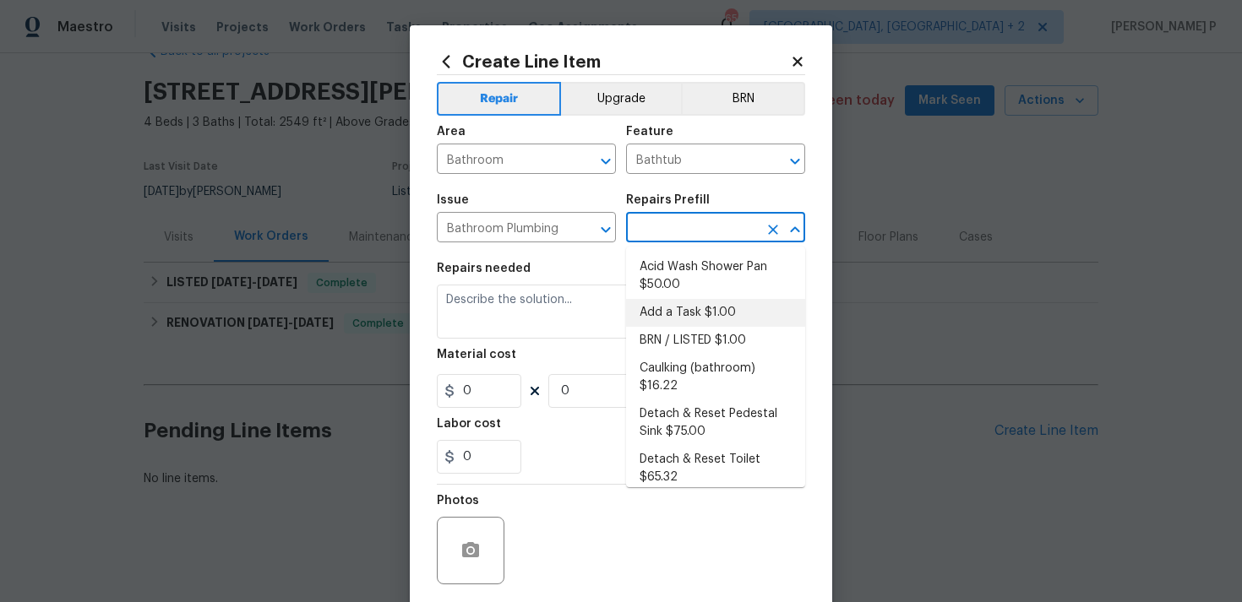
click at [665, 316] on li "Add a Task $1.00" at bounding box center [715, 313] width 179 height 28
type input "Plumbing"
type input "Add a Task $1.00"
type textarea "HPM to detail"
type input "1"
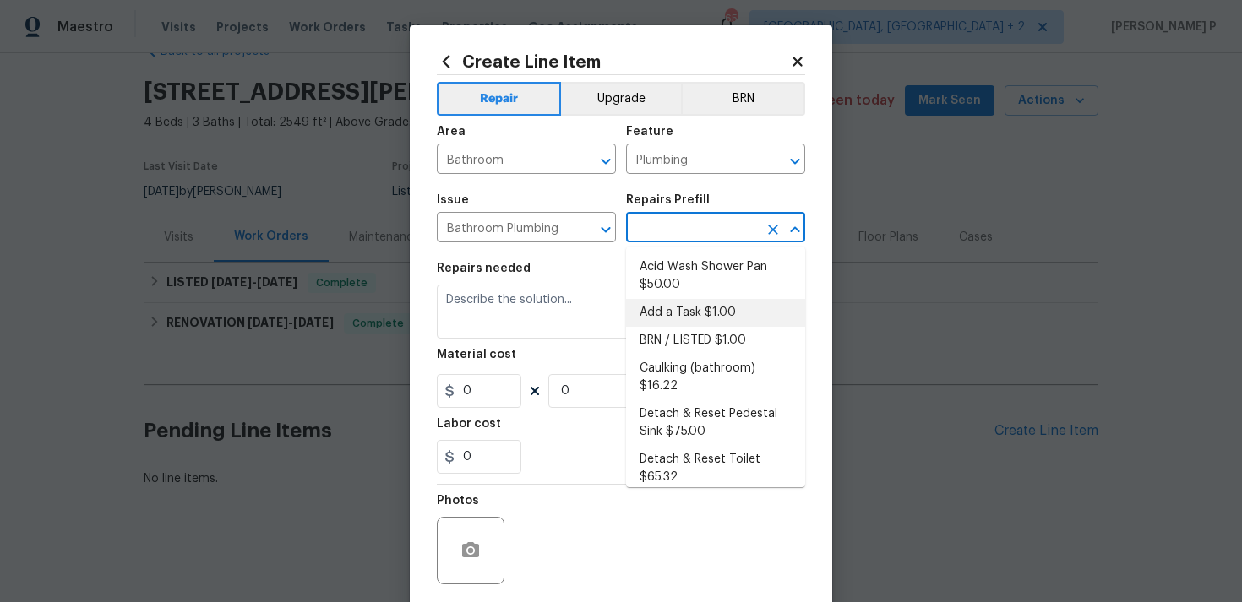
type input "1"
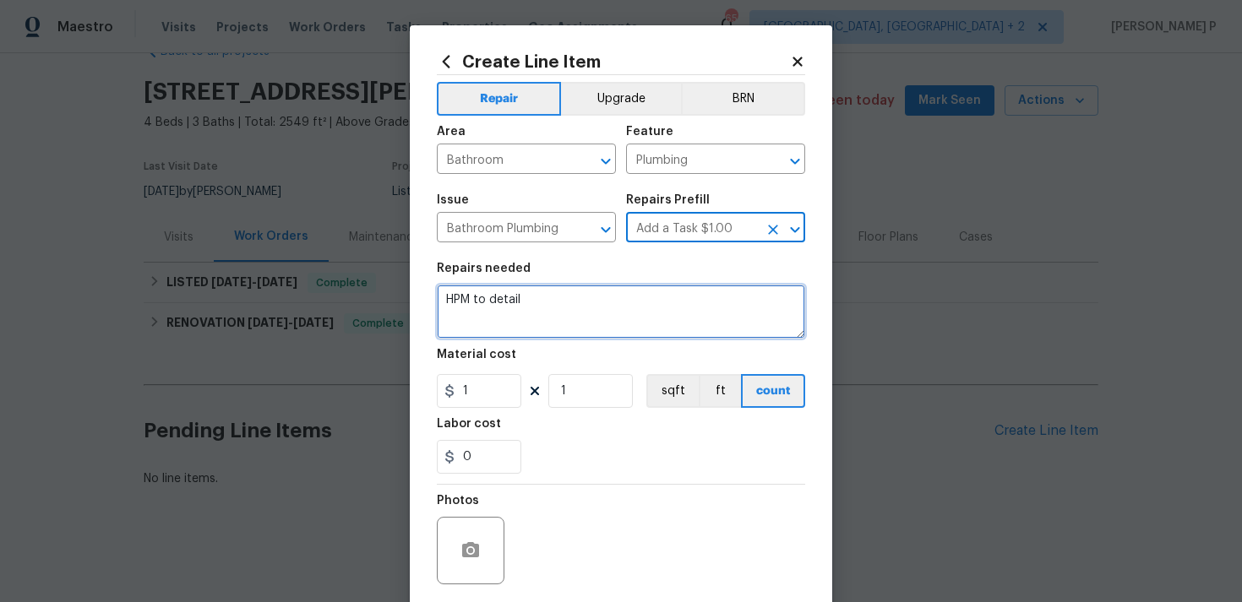
click at [607, 313] on textarea "HPM to detail" at bounding box center [621, 312] width 368 height 54
paste textarea
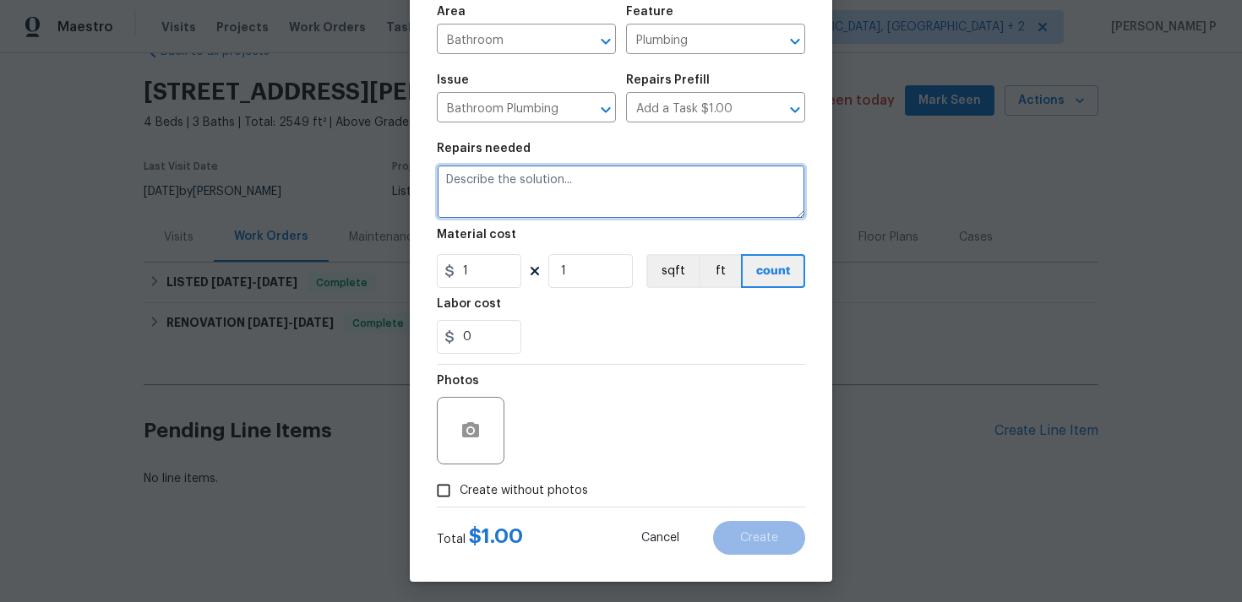
scroll to position [126, 0]
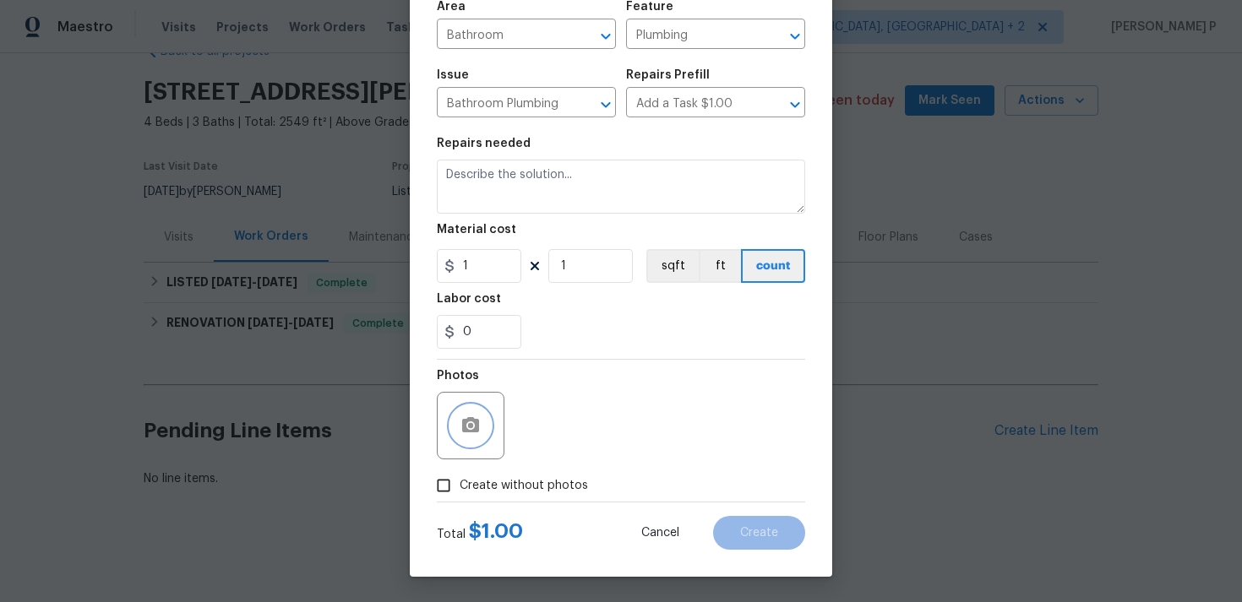
click at [471, 418] on icon "button" at bounding box center [470, 424] width 17 height 15
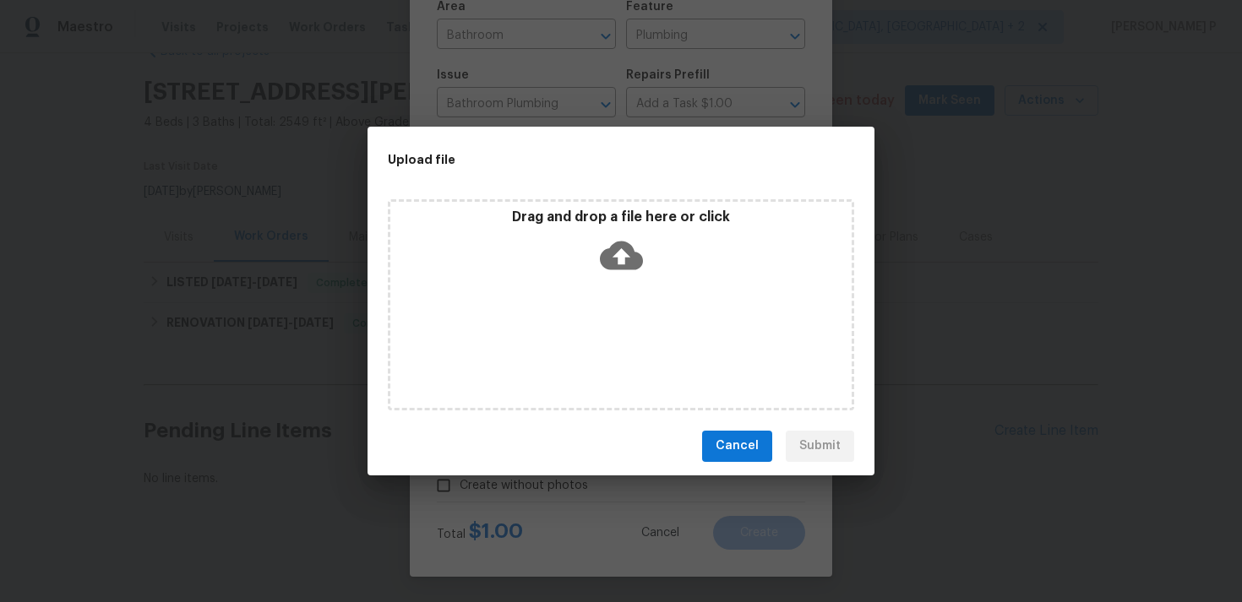
click at [623, 254] on icon at bounding box center [621, 255] width 43 height 43
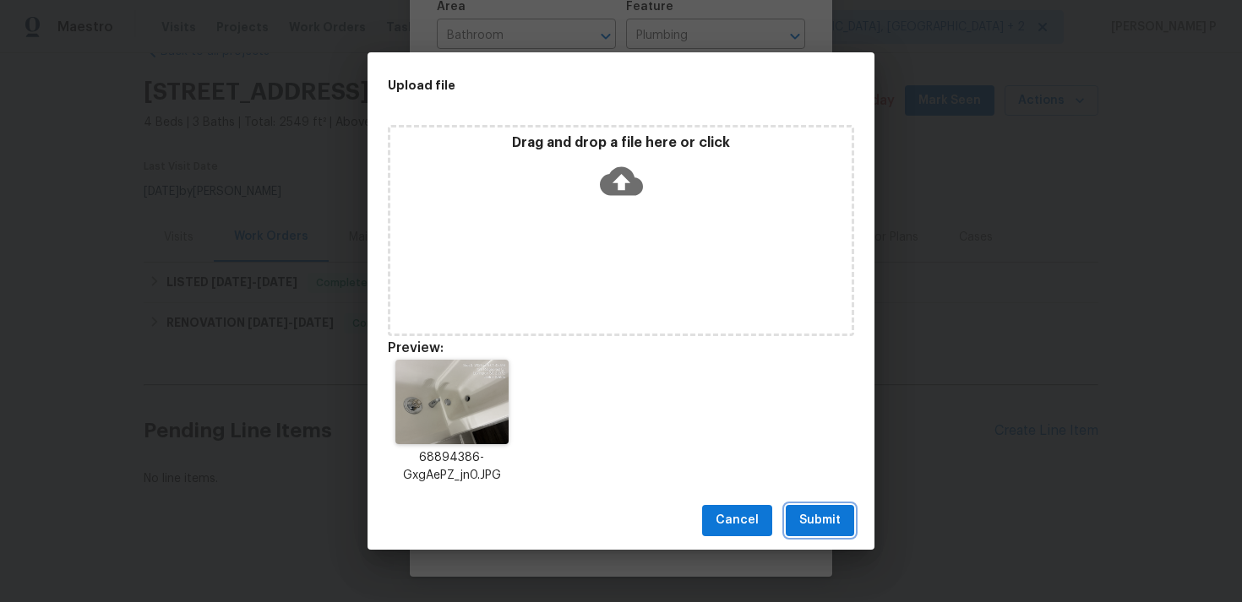
click at [827, 507] on button "Submit" at bounding box center [820, 520] width 68 height 31
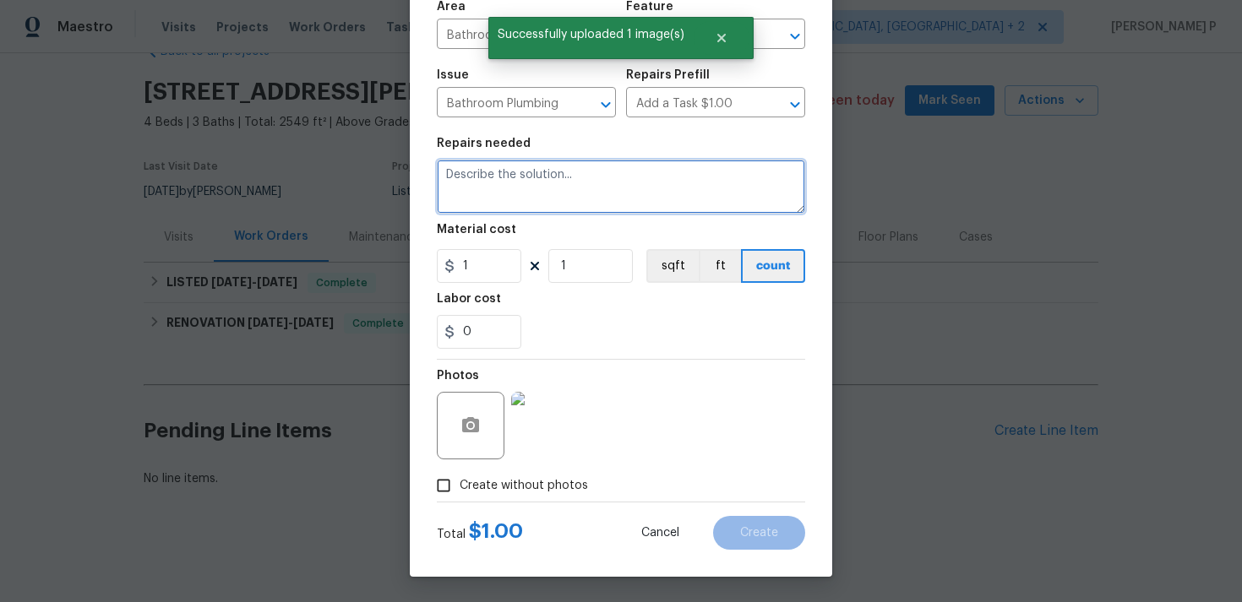
click at [492, 186] on textarea at bounding box center [621, 187] width 368 height 54
paste textarea "Master bathtub drips constantly. Please investigate the claim that the master b…"
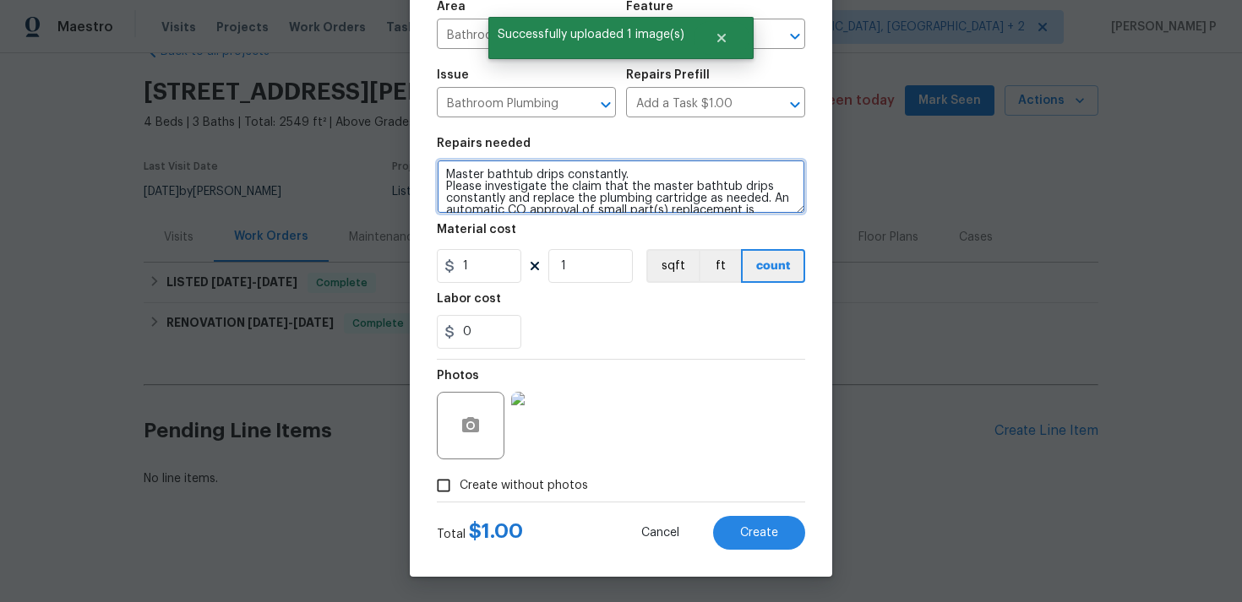
scroll to position [117, 0]
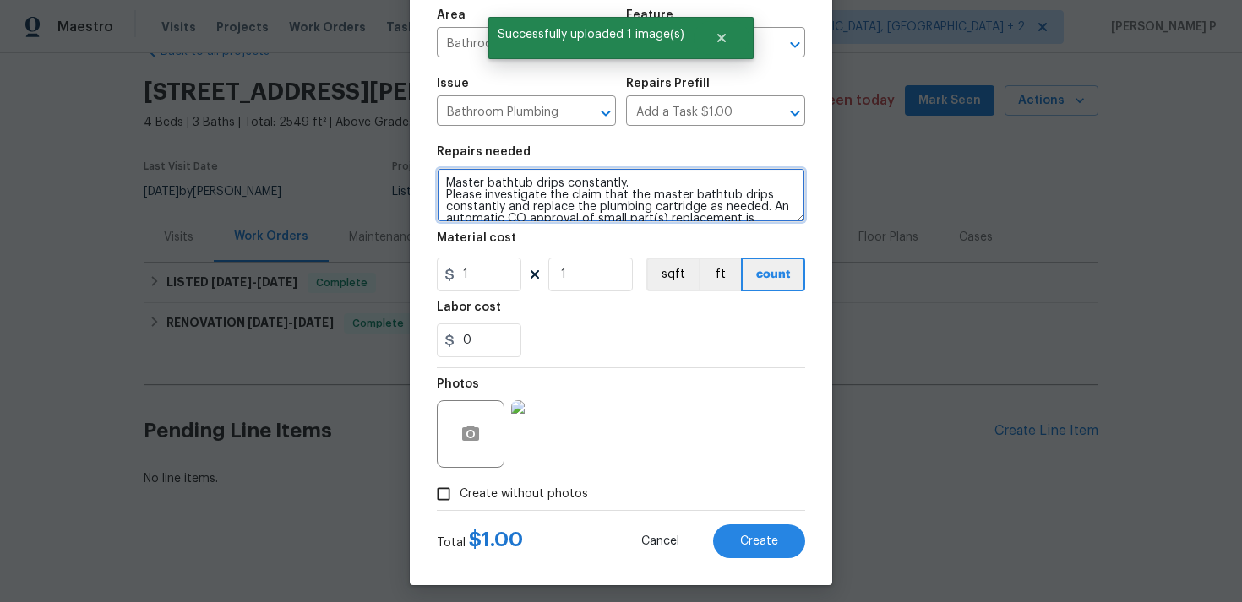
click at [443, 194] on textarea "Master bathtub drips constantly. Please investigate the claim that the master b…" at bounding box center [621, 195] width 368 height 54
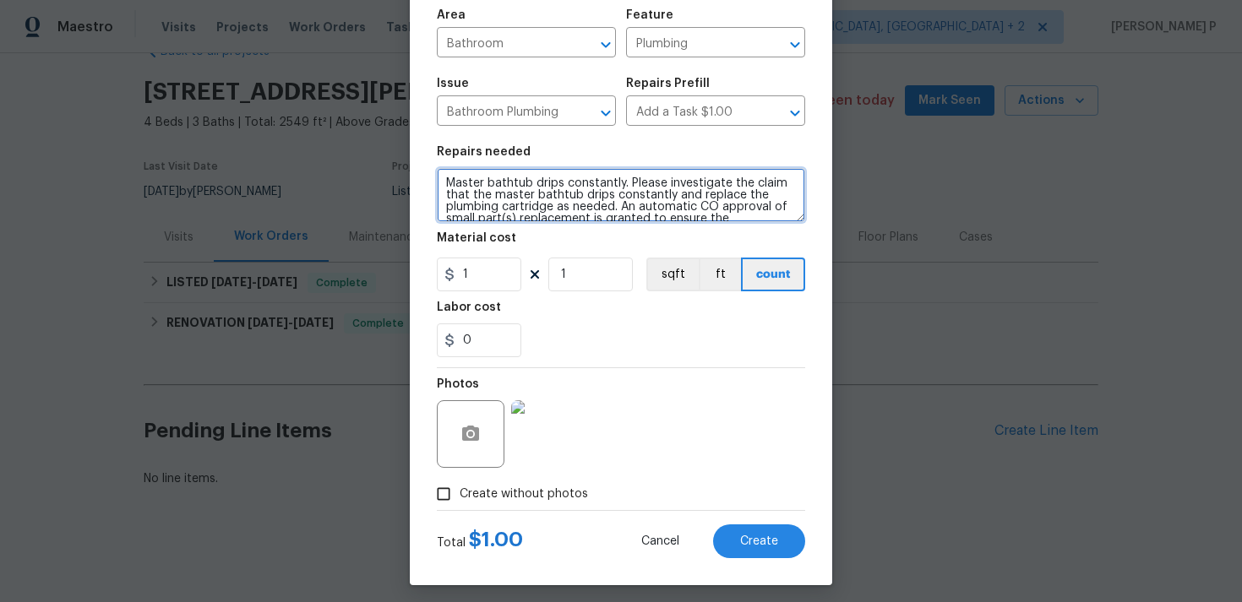
scroll to position [47, 0]
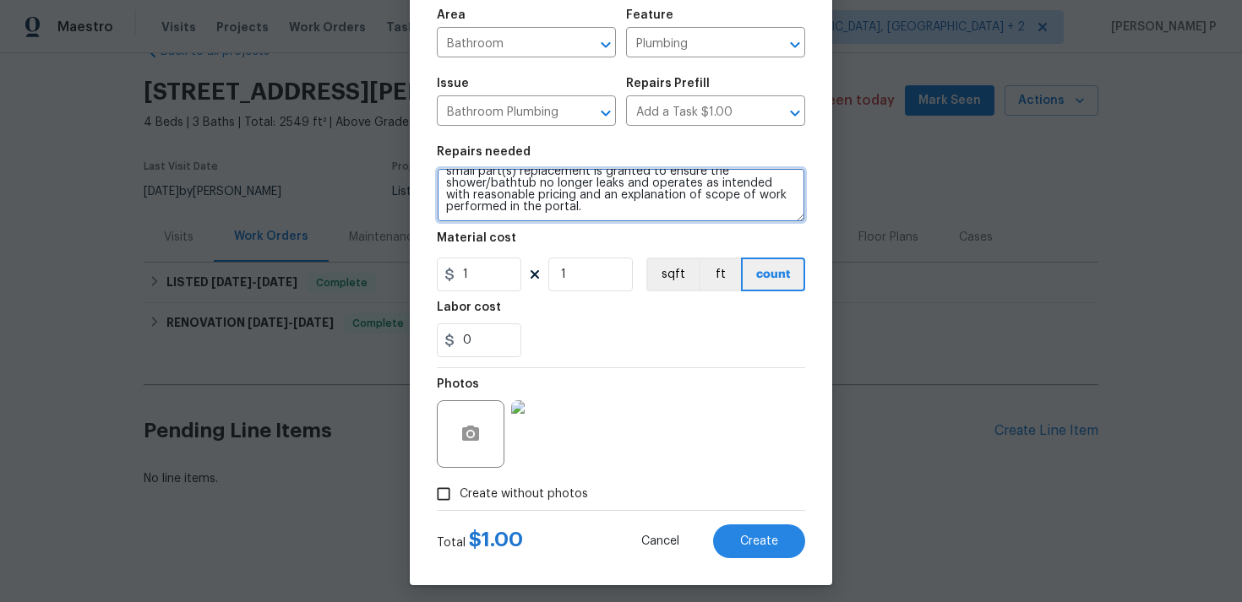
type textarea "Master bathtub drips constantly. Please investigate the claim that the master b…"
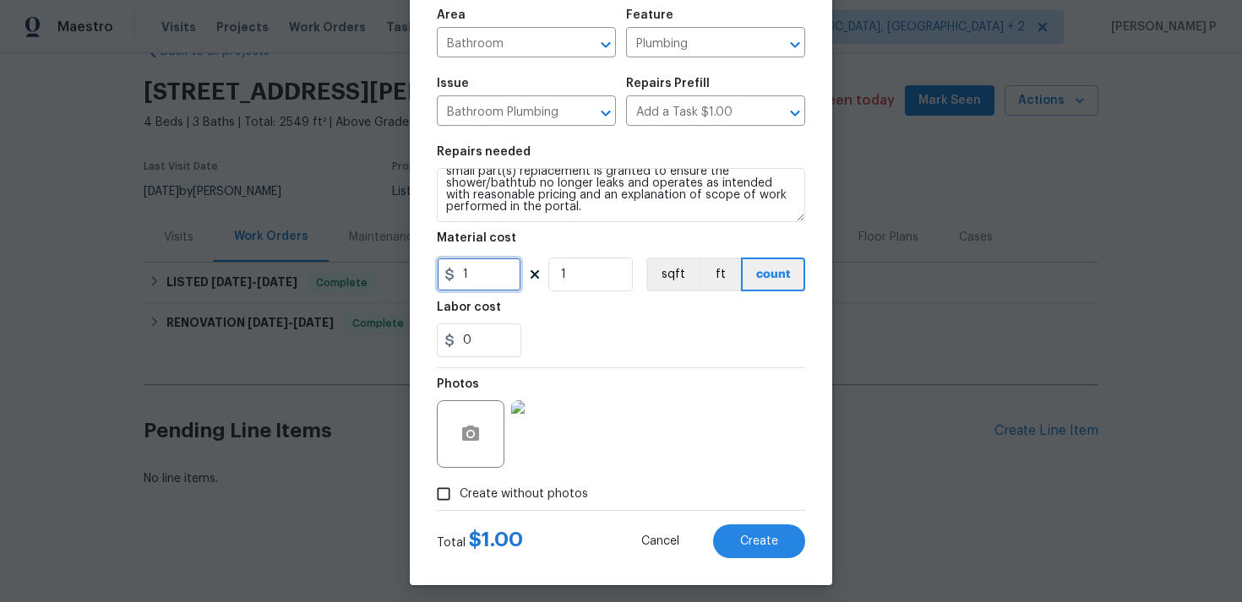
click at [473, 272] on input "1" at bounding box center [479, 275] width 84 height 34
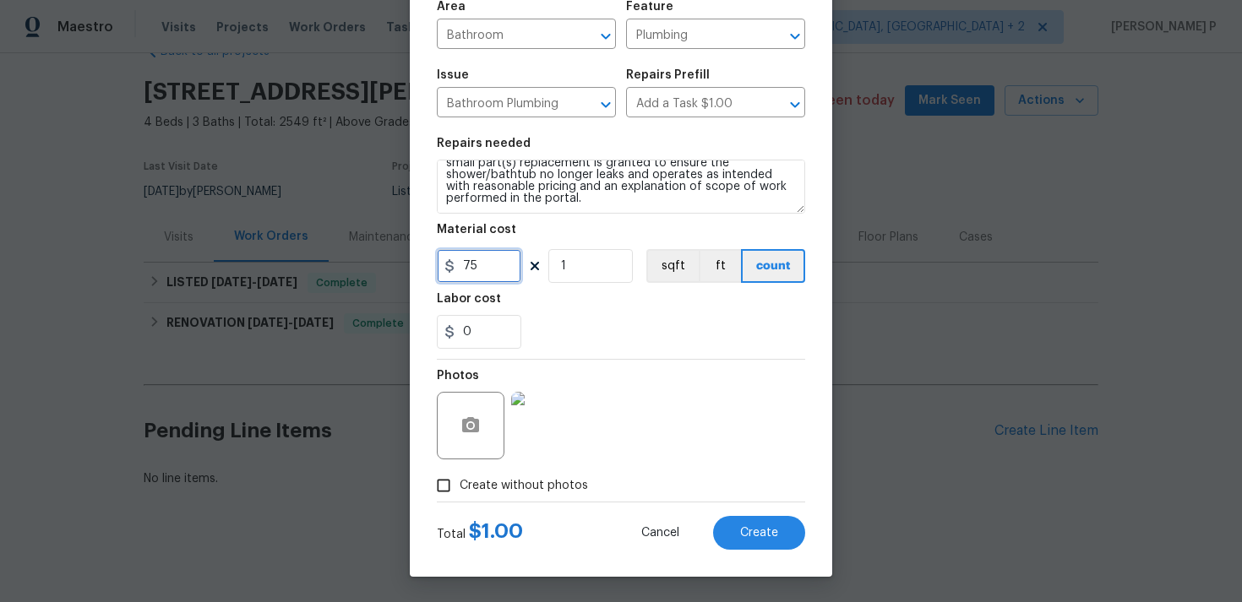
type input "75"
click at [597, 487] on div "Create without photos" at bounding box center [621, 486] width 368 height 32
click at [748, 535] on span "Create" at bounding box center [759, 533] width 38 height 13
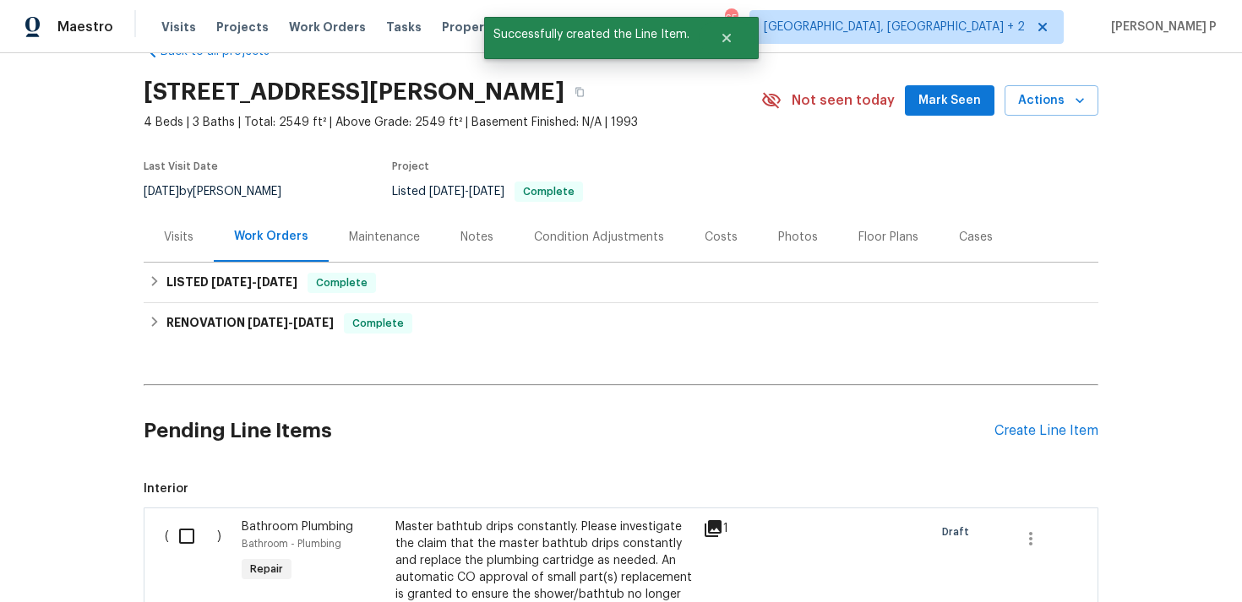
scroll to position [166, 0]
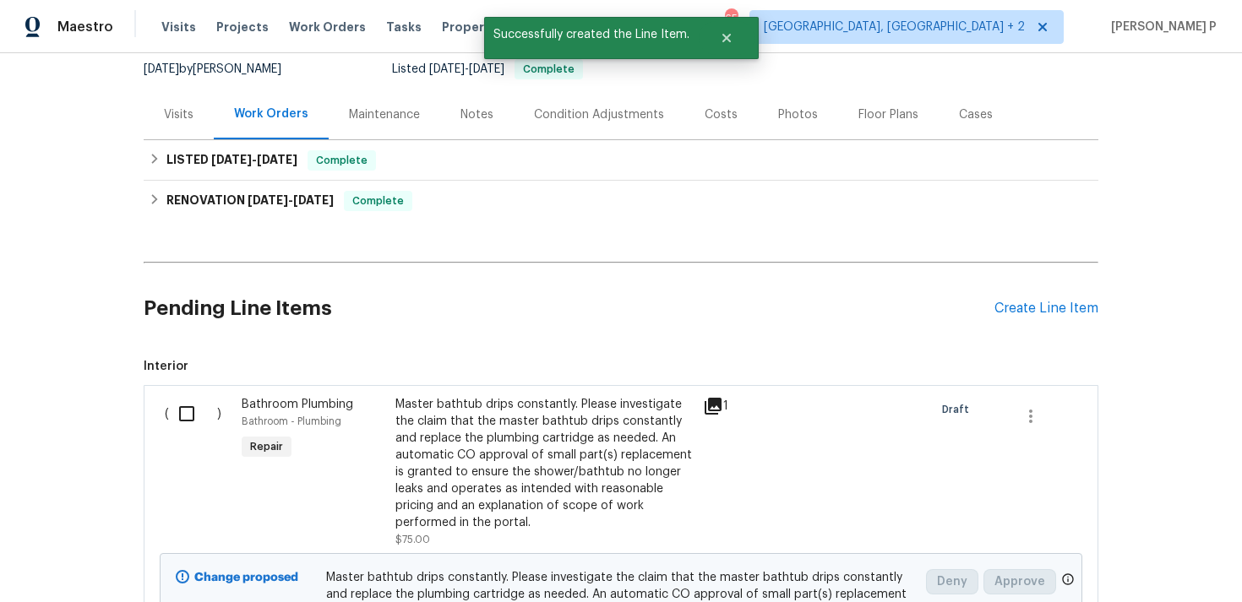
click at [191, 411] on input "checkbox" at bounding box center [193, 413] width 48 height 35
checkbox input "true"
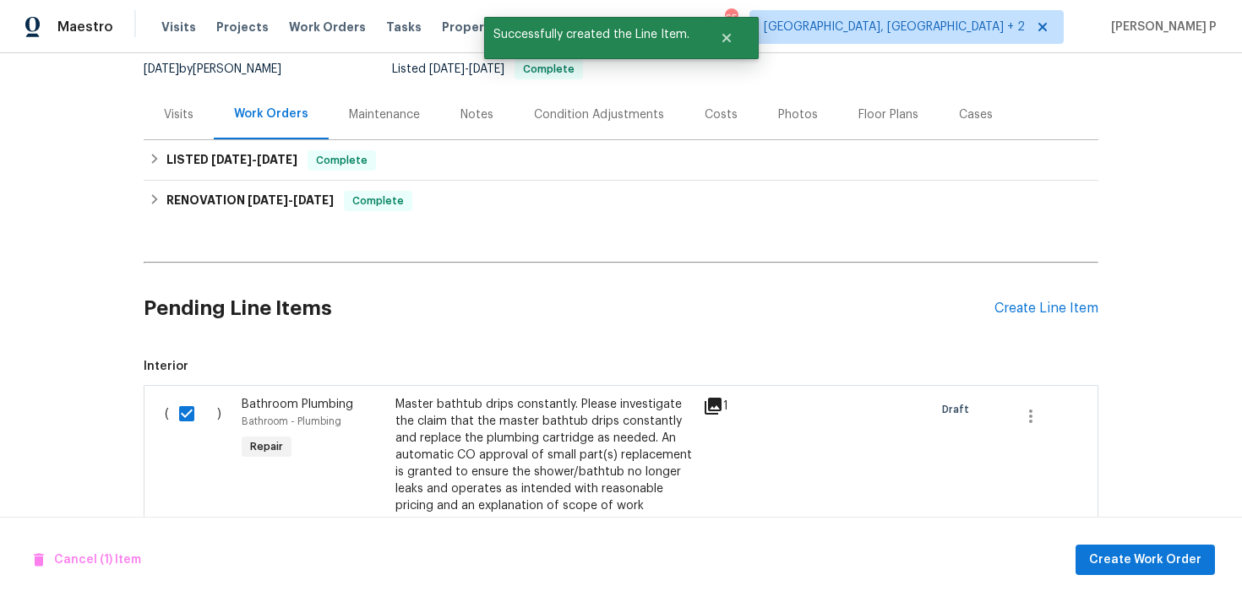
scroll to position [372, 0]
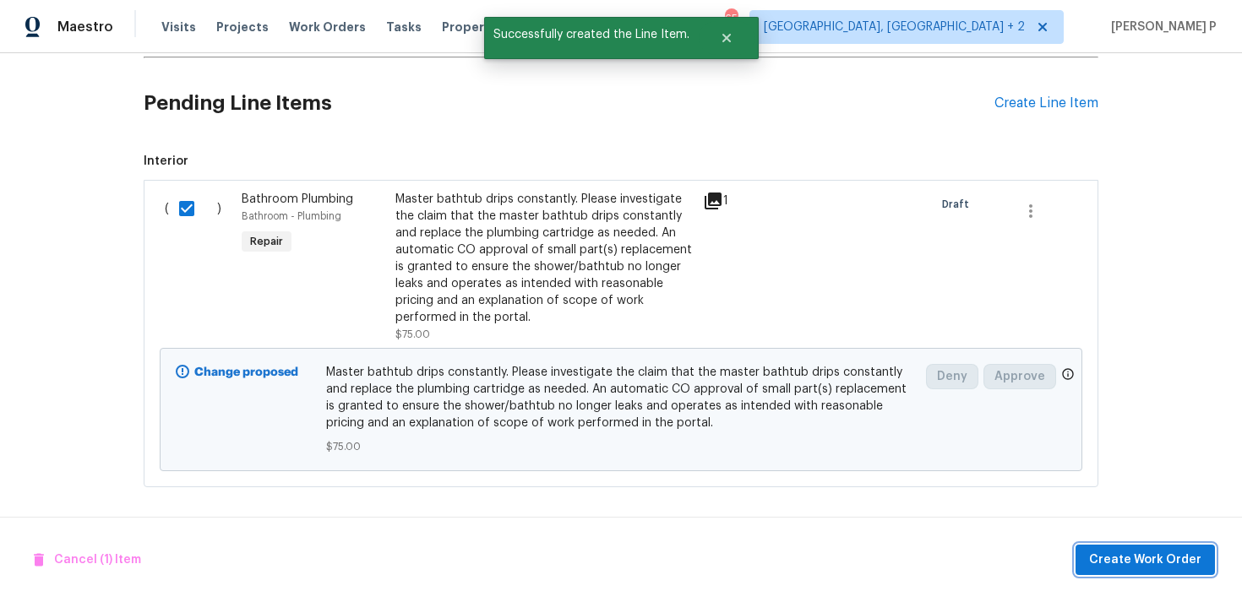
click at [1119, 551] on span "Create Work Order" at bounding box center [1145, 560] width 112 height 21
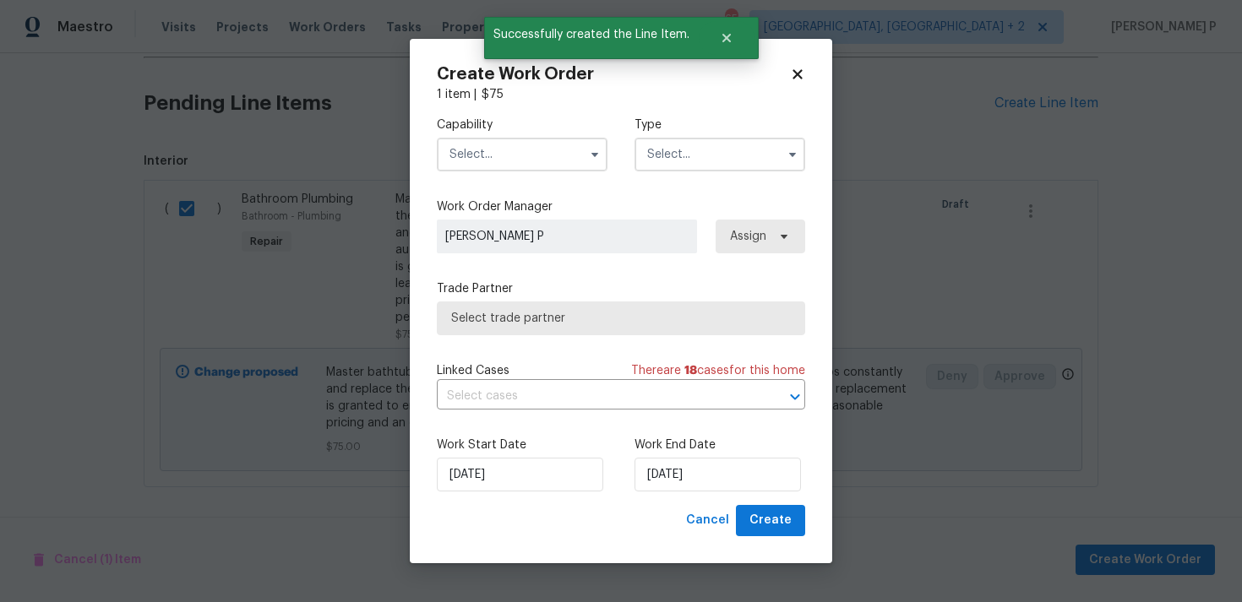
click at [692, 169] on input "text" at bounding box center [719, 155] width 171 height 34
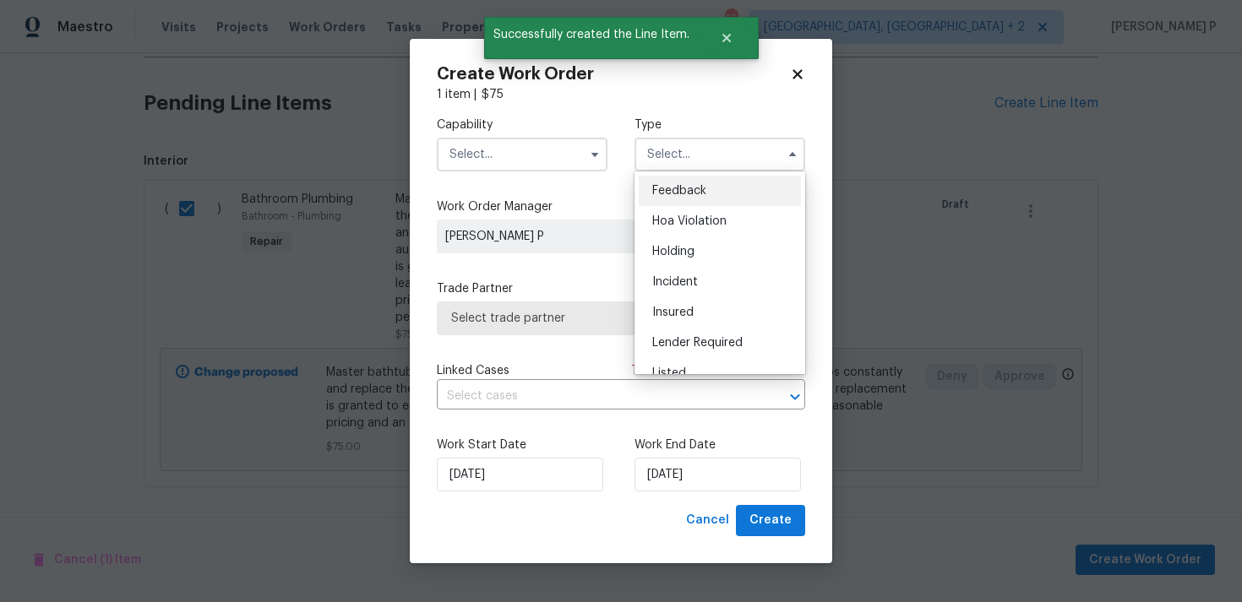
click at [686, 192] on span "Feedback" at bounding box center [679, 191] width 54 height 12
type input "Feedback"
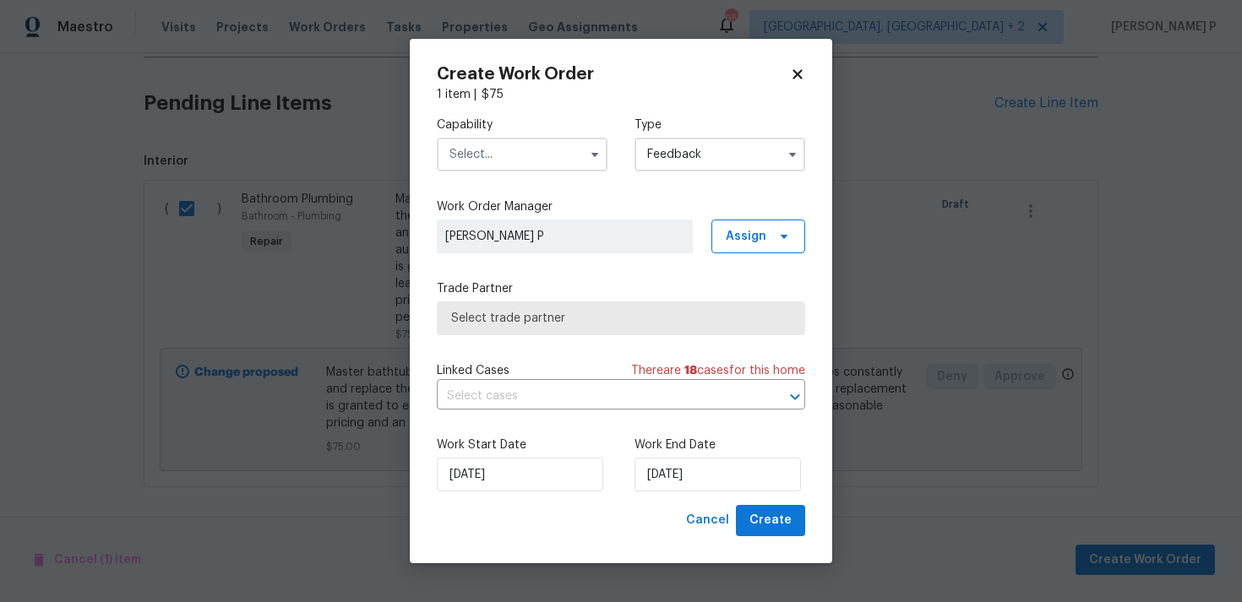
click at [513, 136] on div "Capability" at bounding box center [522, 144] width 171 height 55
click at [512, 144] on input "text" at bounding box center [522, 155] width 171 height 34
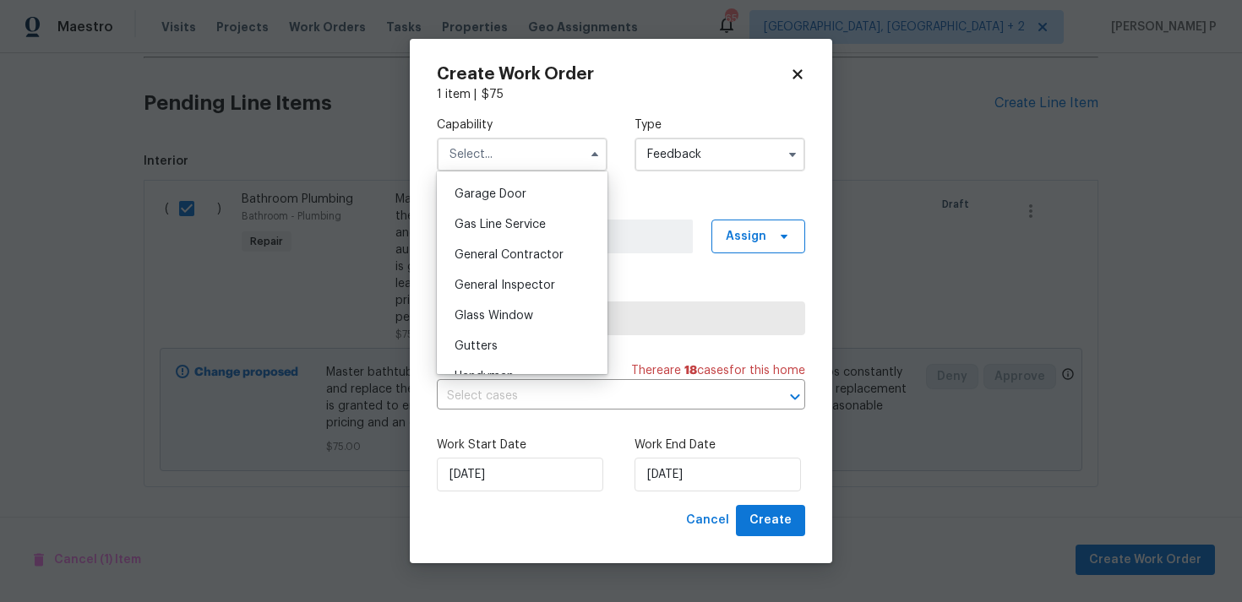
scroll to position [823, 0]
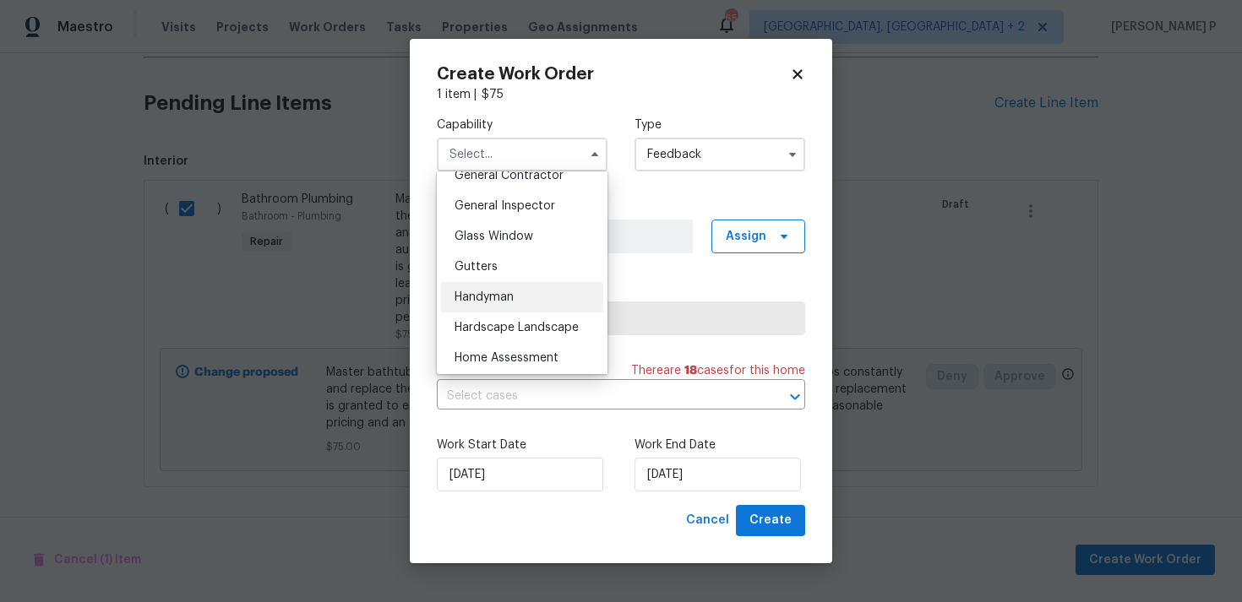
click at [481, 294] on span "Handyman" at bounding box center [483, 297] width 59 height 12
type input "Handyman"
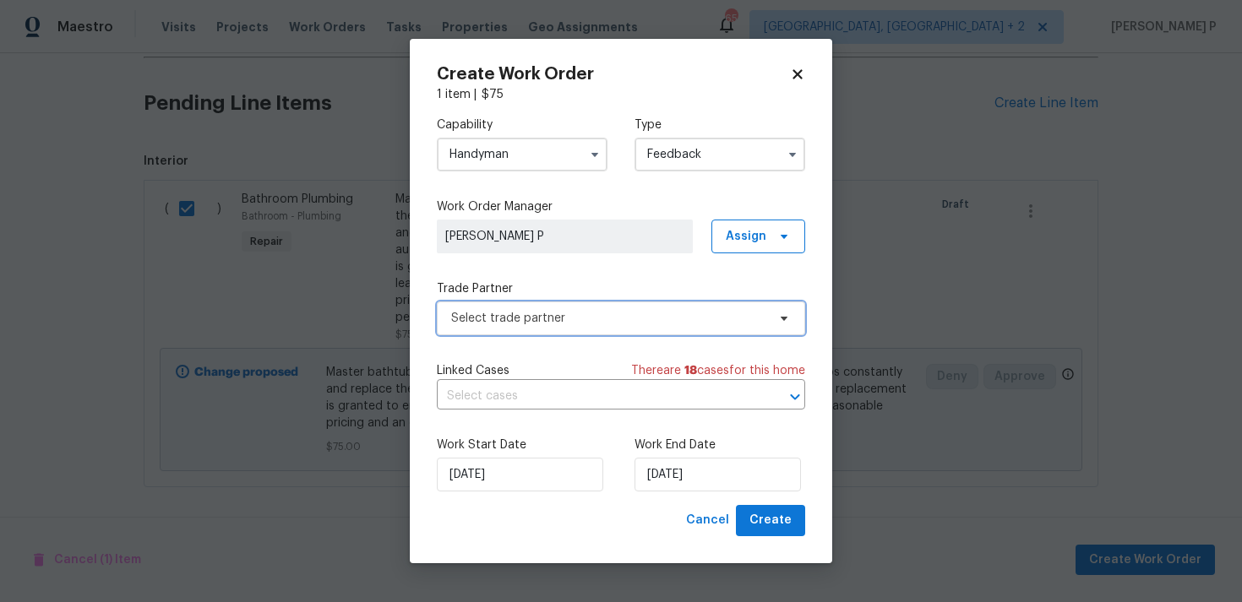
click at [552, 323] on span "Select trade partner" at bounding box center [608, 318] width 315 height 17
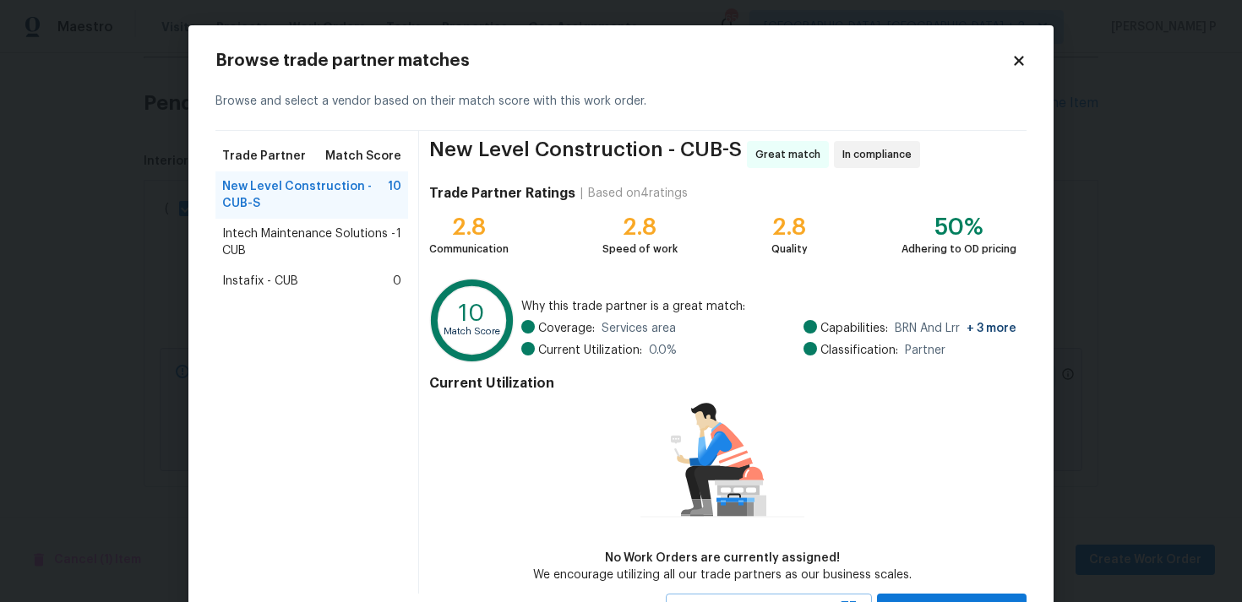
scroll to position [73, 0]
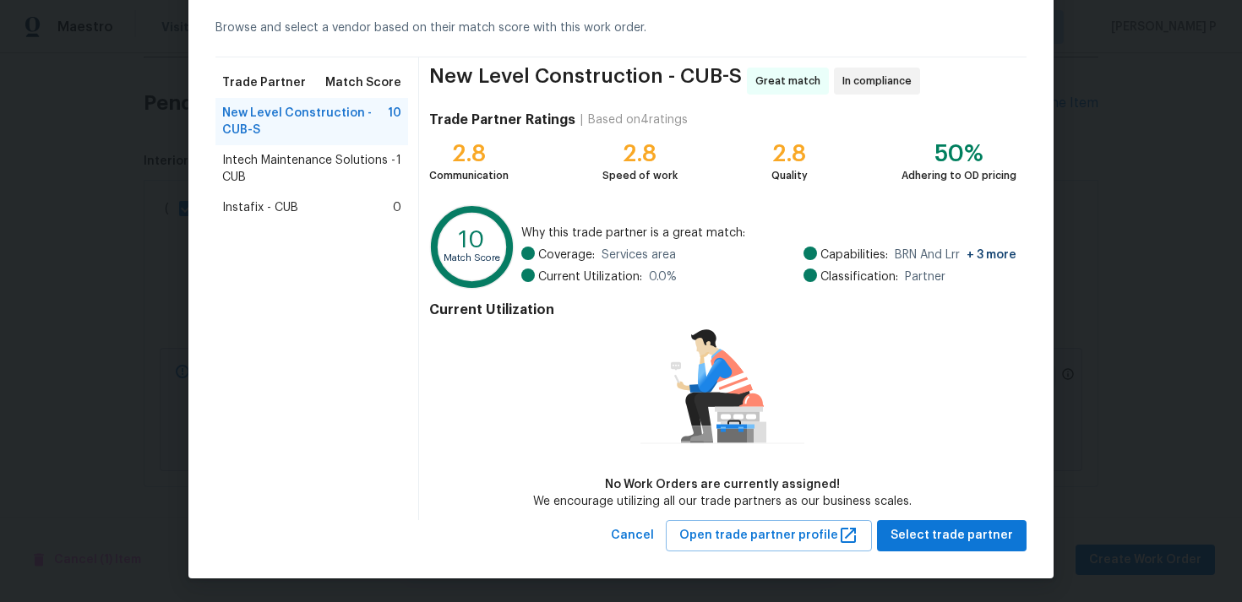
click at [309, 160] on span "Intech Maintenance Solutions - CUB" at bounding box center [309, 169] width 174 height 34
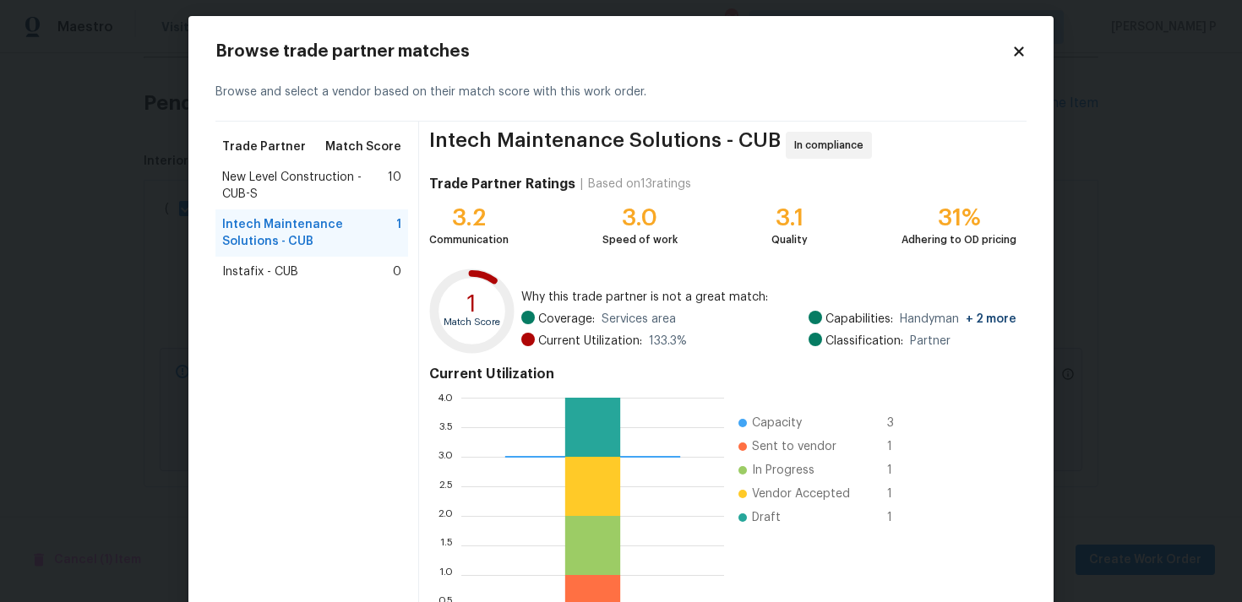
scroll to position [0, 0]
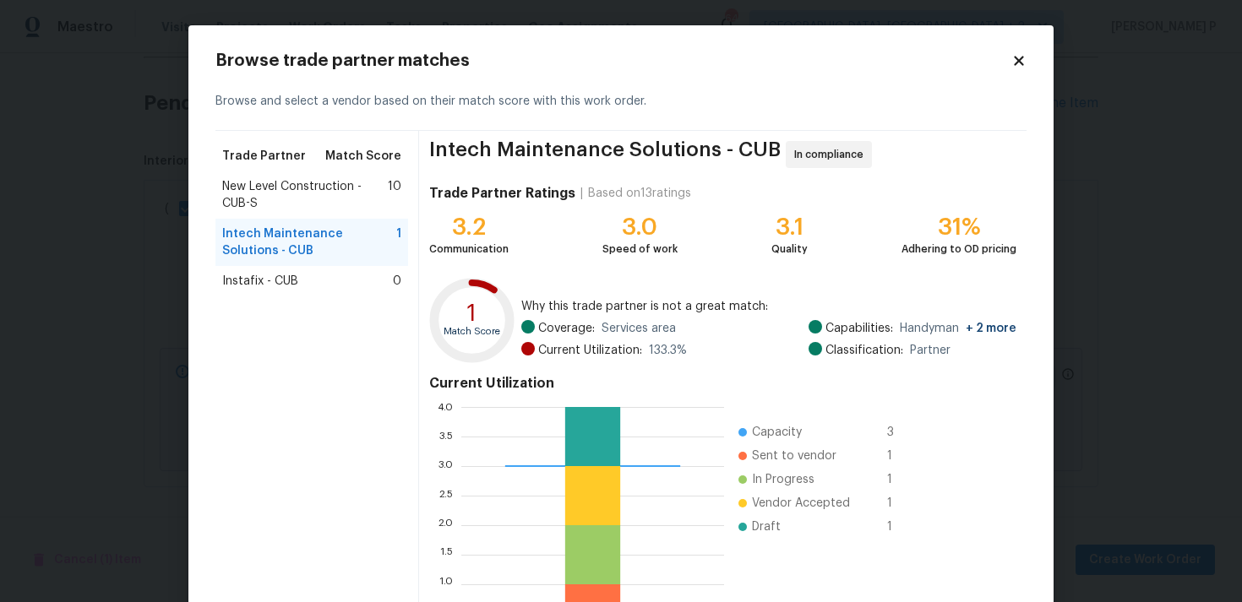
click at [315, 183] on span "New Level Construction - CUB-S" at bounding box center [305, 195] width 166 height 34
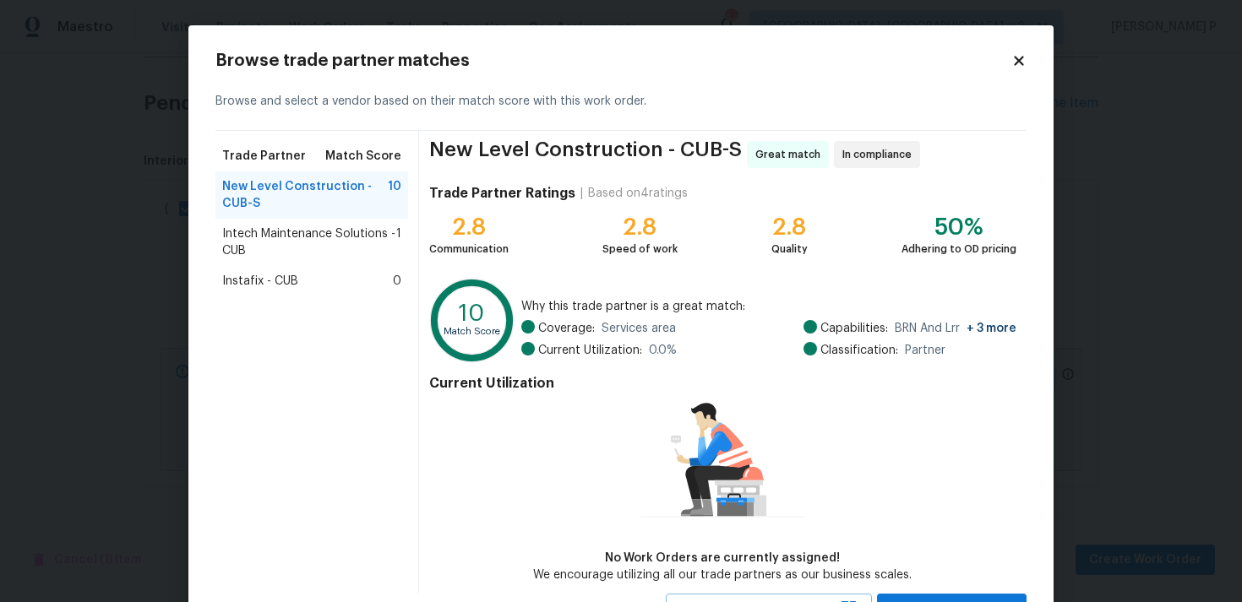
scroll to position [73, 0]
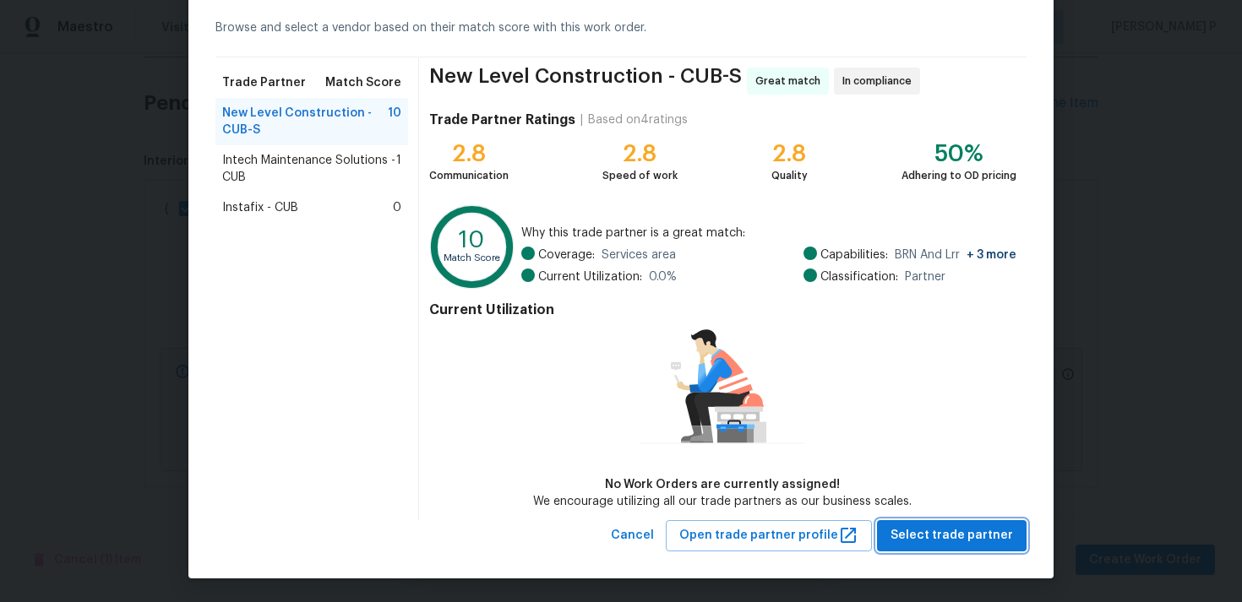
click at [977, 528] on span "Select trade partner" at bounding box center [951, 535] width 122 height 21
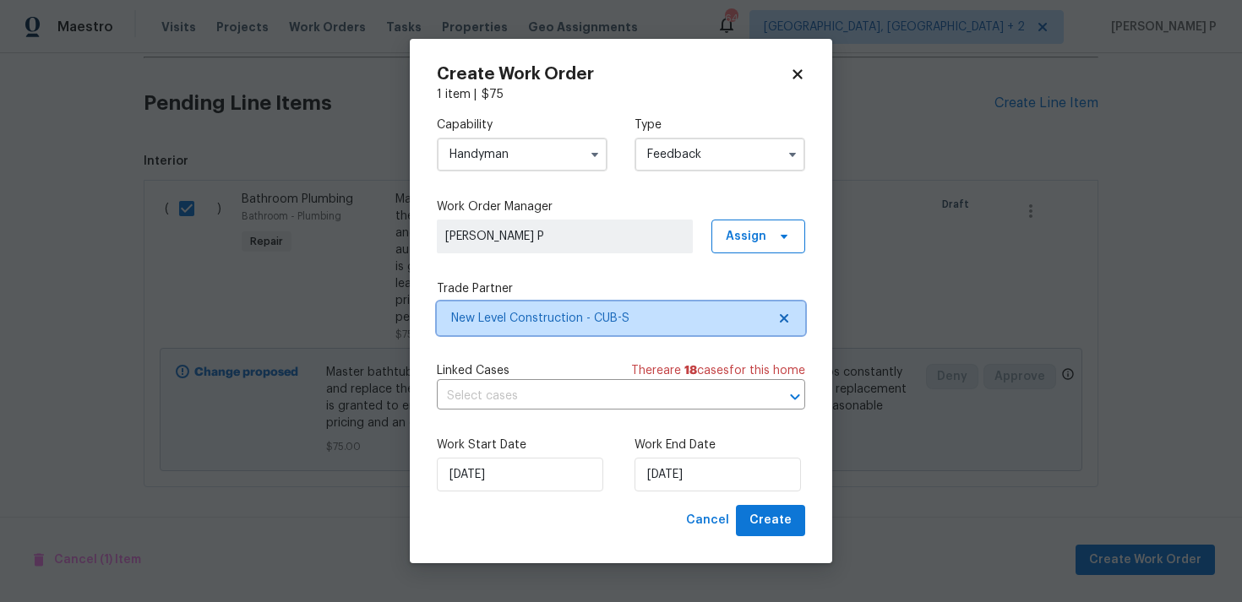
scroll to position [0, 0]
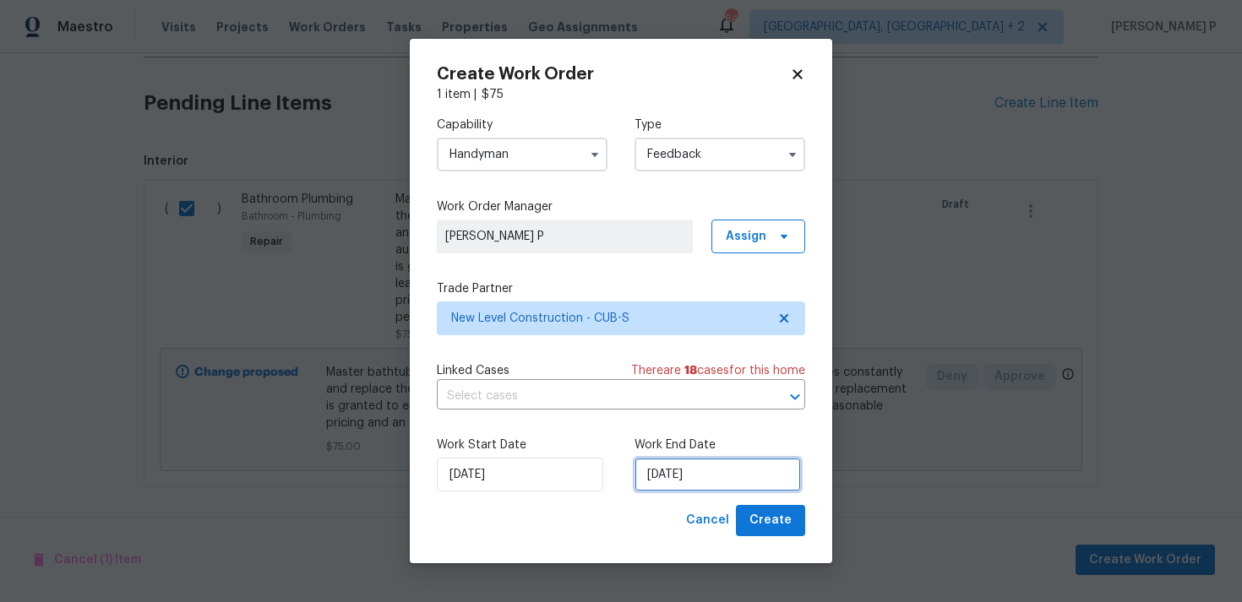
click at [690, 476] on input "03/09/2025" at bounding box center [717, 475] width 166 height 34
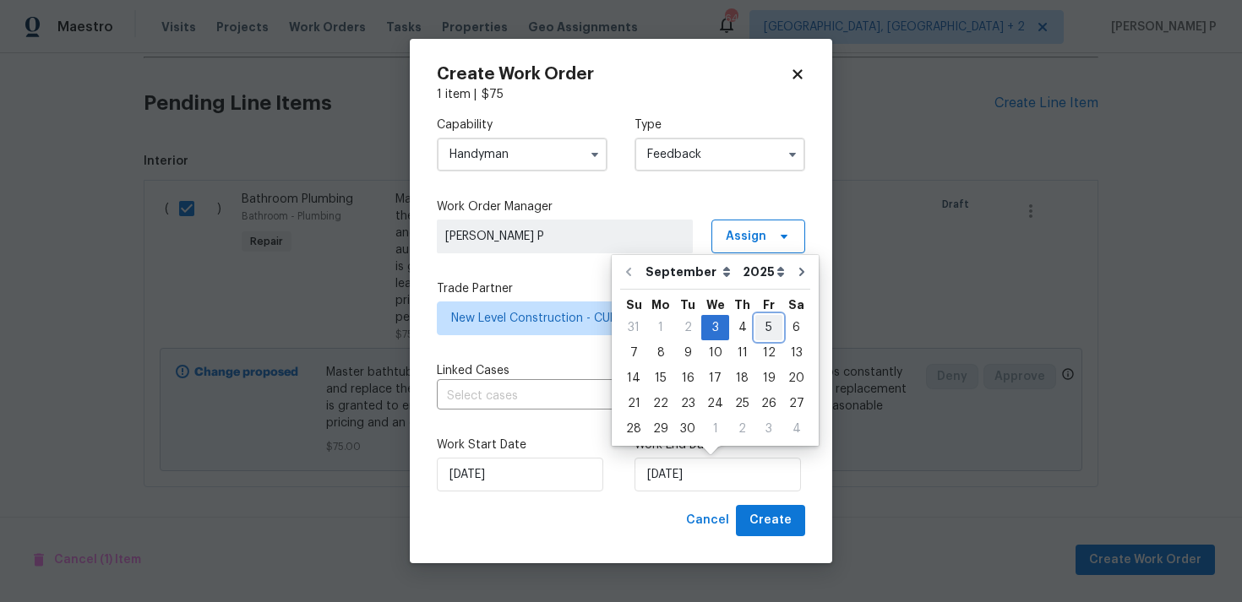
click at [757, 329] on div "5" at bounding box center [768, 328] width 27 height 24
type input "05/09/2025"
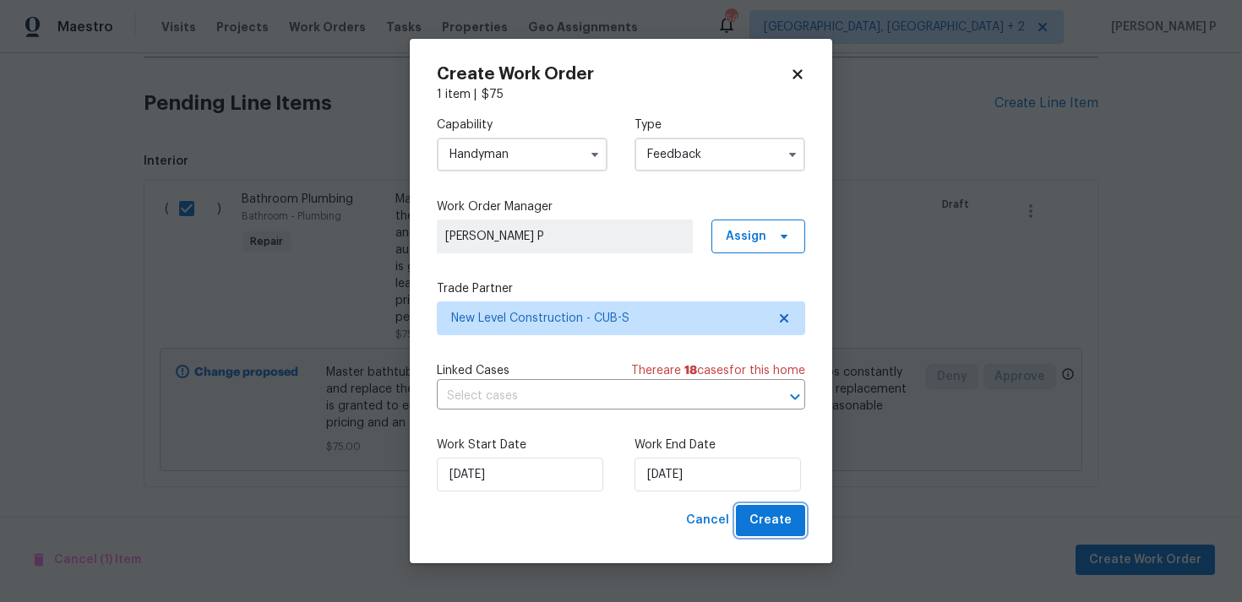
click at [769, 519] on span "Create" at bounding box center [770, 520] width 42 height 21
checkbox input "false"
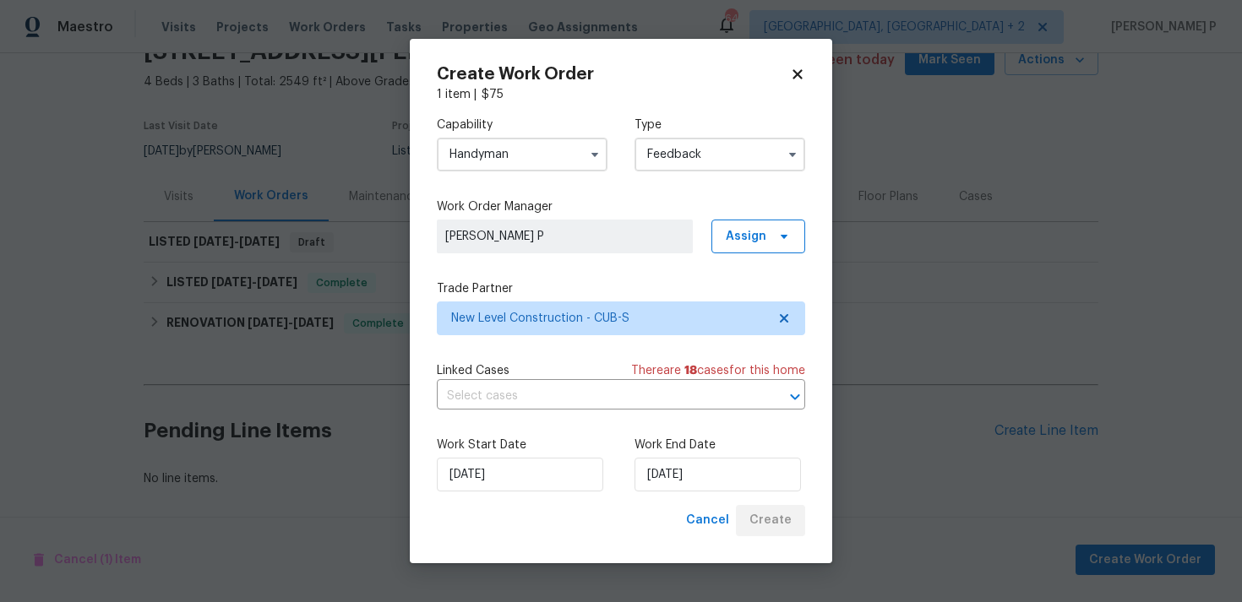
scroll to position [84, 0]
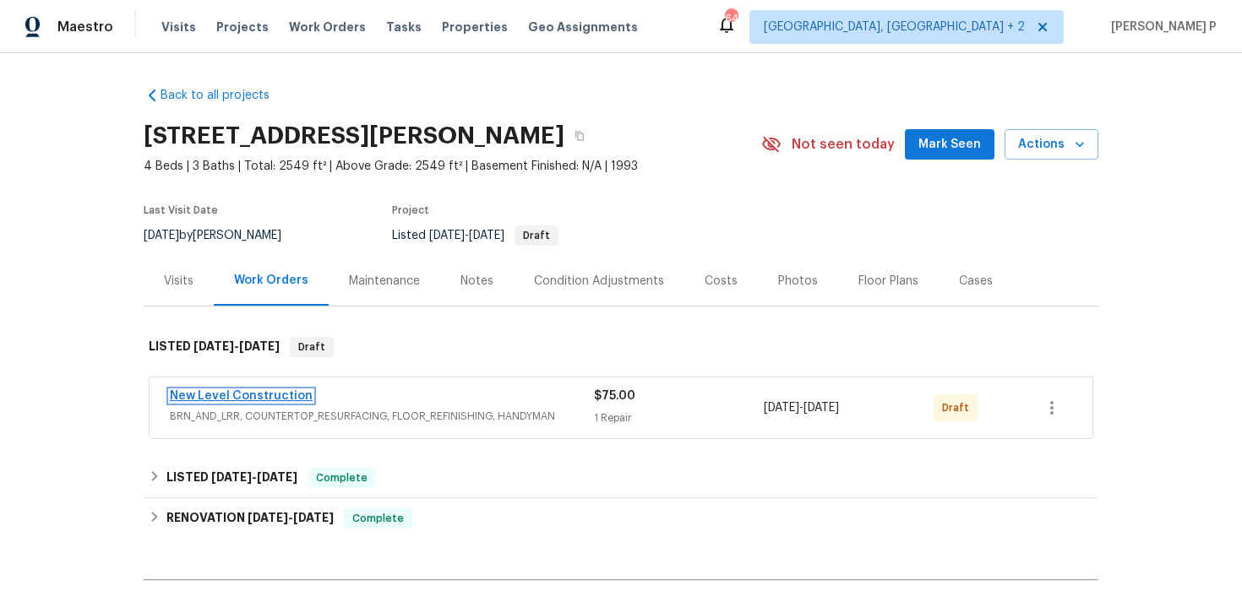
click at [253, 391] on link "New Level Construction" at bounding box center [241, 396] width 143 height 12
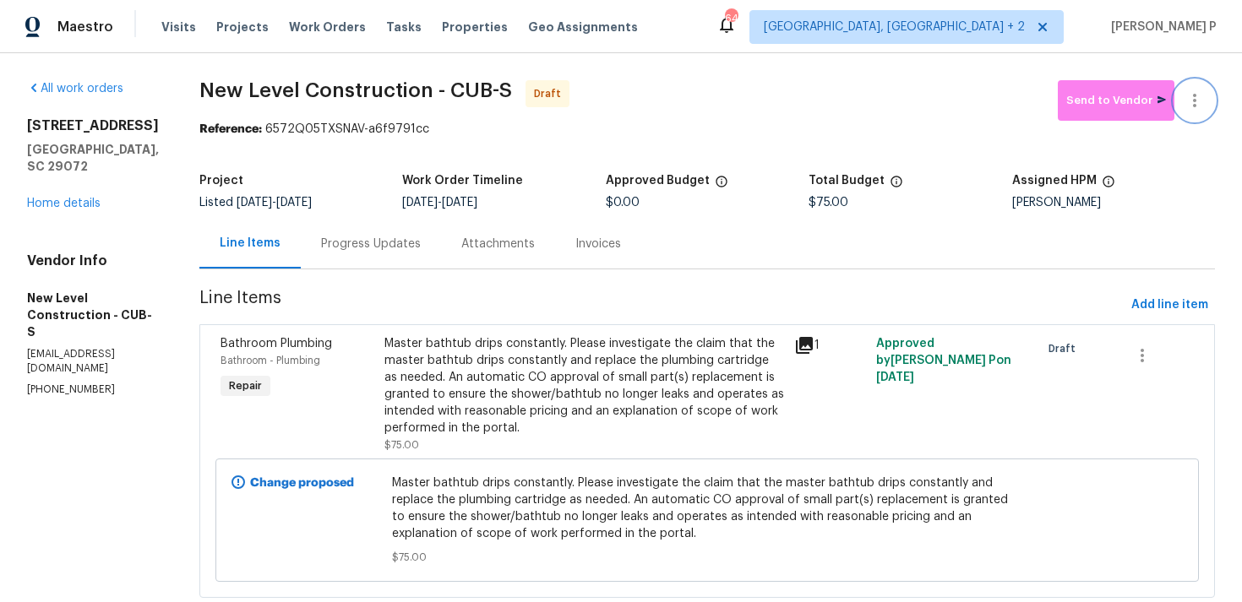
click at [1197, 99] on icon "button" at bounding box center [1194, 100] width 20 height 20
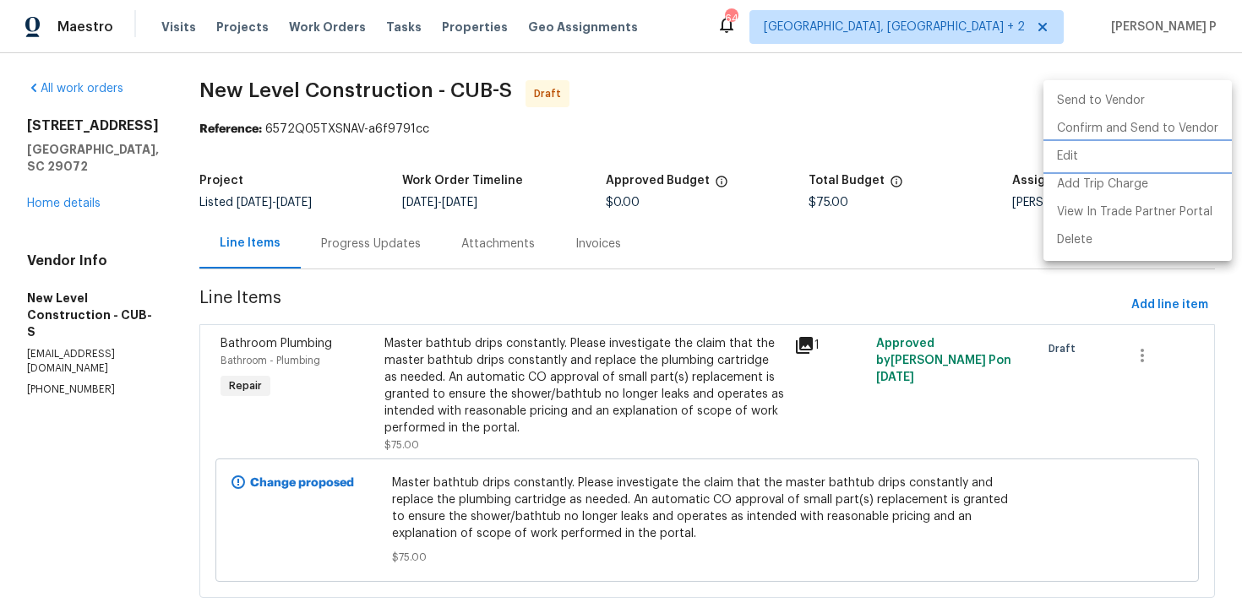
click at [1079, 162] on li "Edit" at bounding box center [1137, 157] width 188 height 28
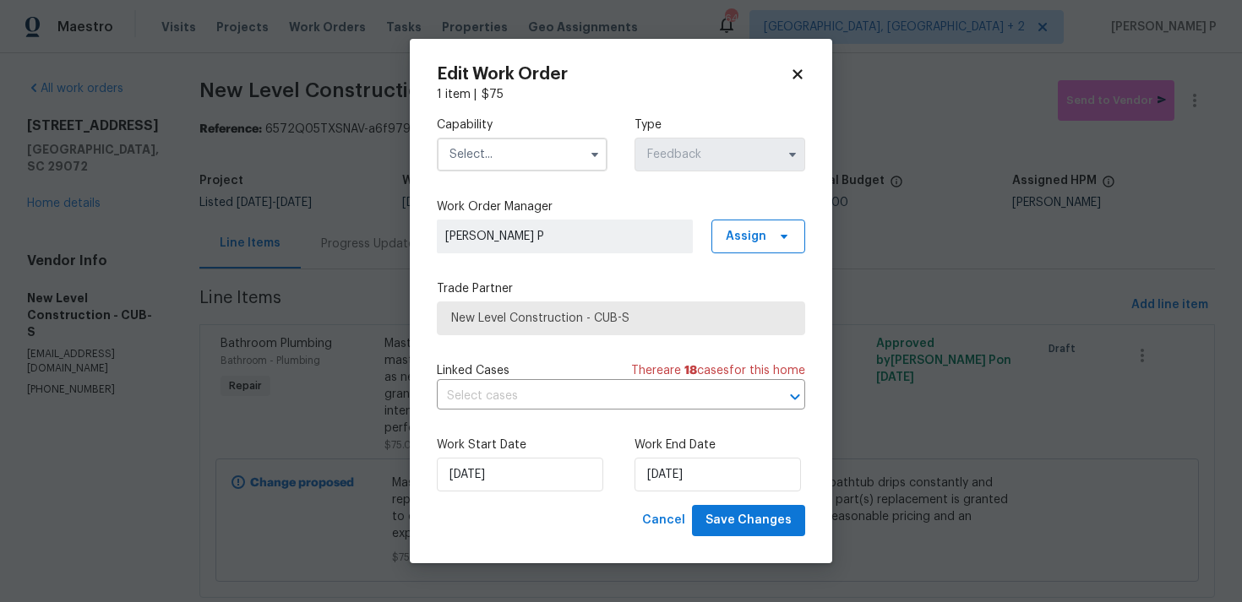
click at [500, 166] on input "text" at bounding box center [522, 155] width 171 height 34
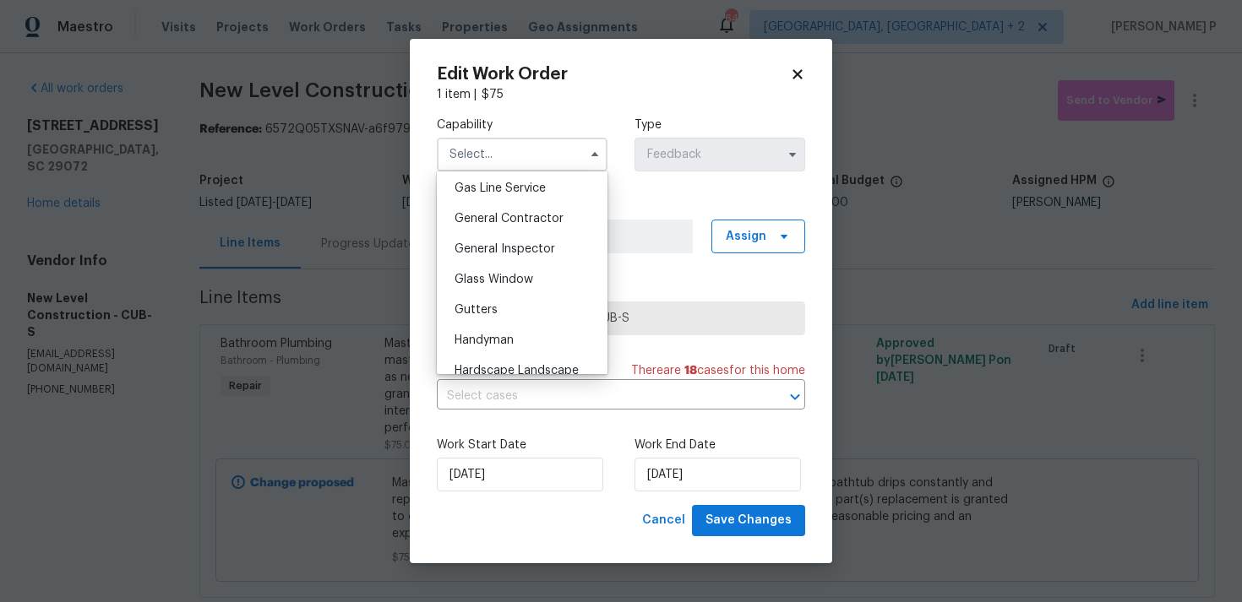
scroll to position [793, 0]
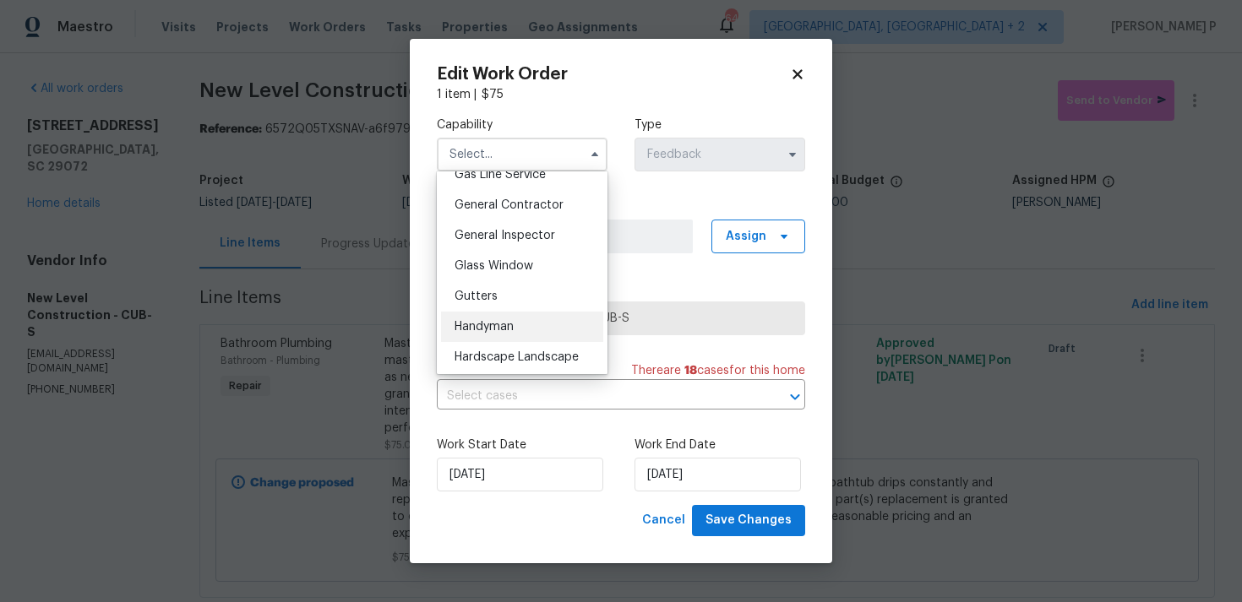
click at [490, 320] on div "Handyman" at bounding box center [522, 327] width 162 height 30
type input "Handyman"
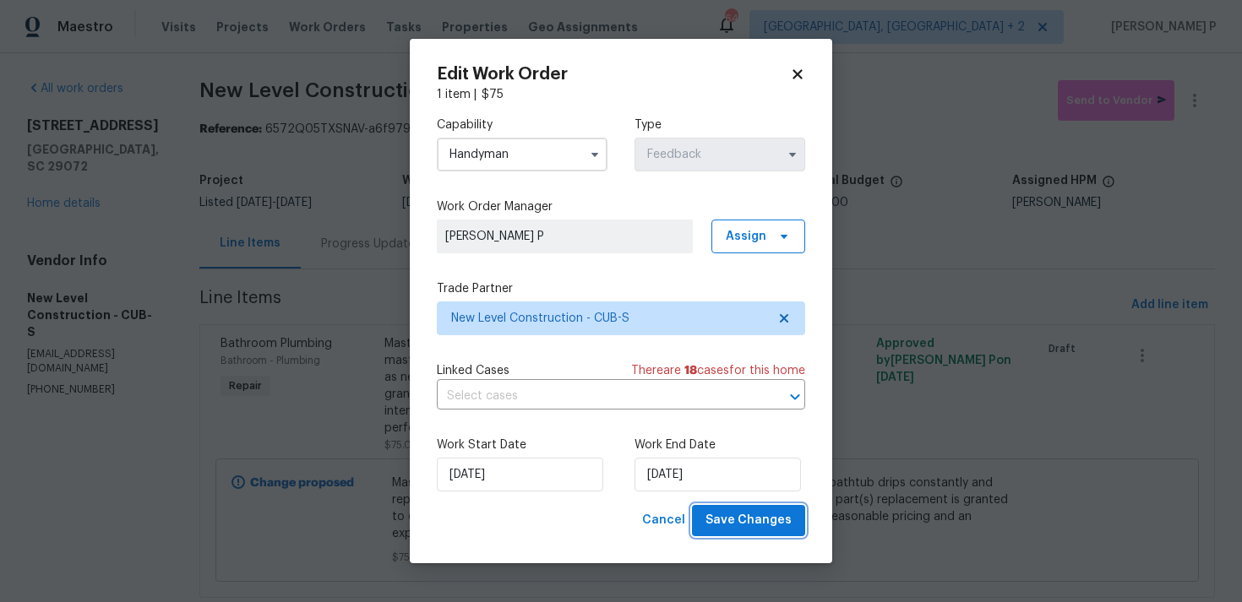
click at [729, 517] on span "Save Changes" at bounding box center [748, 520] width 86 height 21
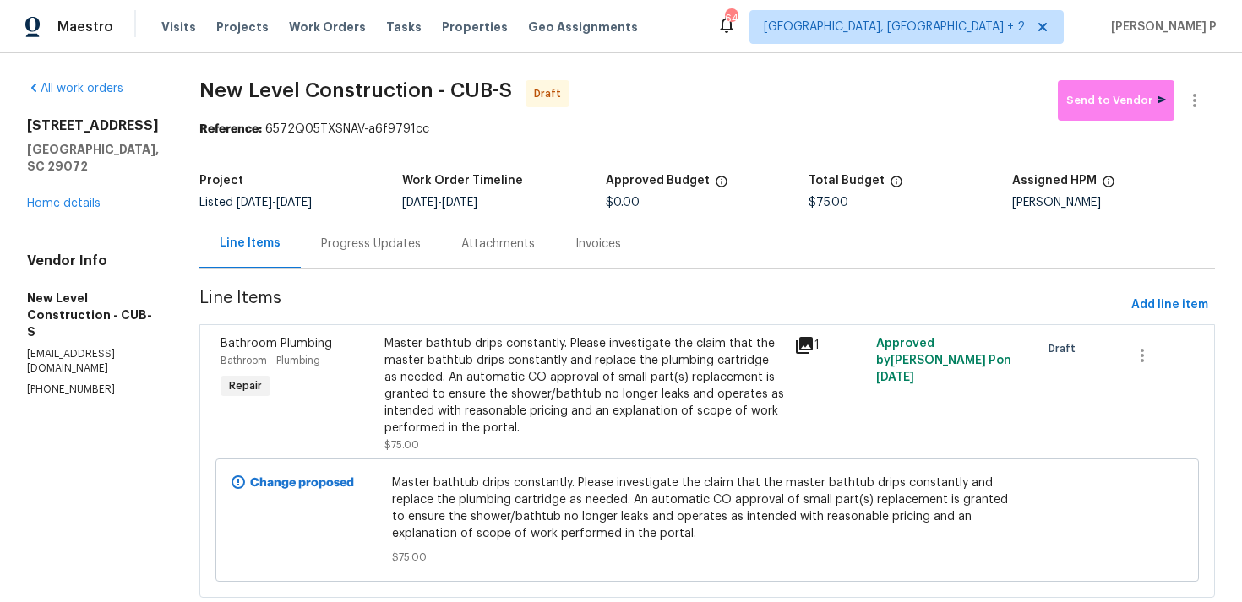
click at [421, 243] on div "Progress Updates" at bounding box center [371, 244] width 100 height 17
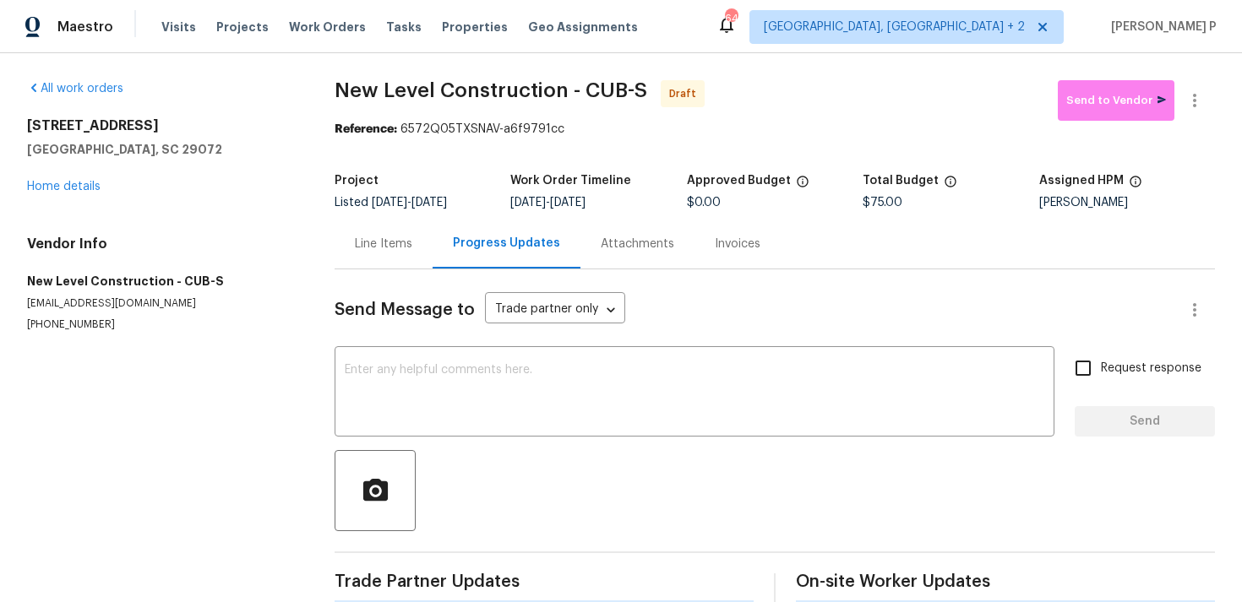
click at [459, 438] on div "Send Message to Trade partner only Trade partner only ​ x ​ Request response Se…" at bounding box center [774, 436] width 880 height 334
click at [465, 416] on textarea at bounding box center [694, 393] width 699 height 59
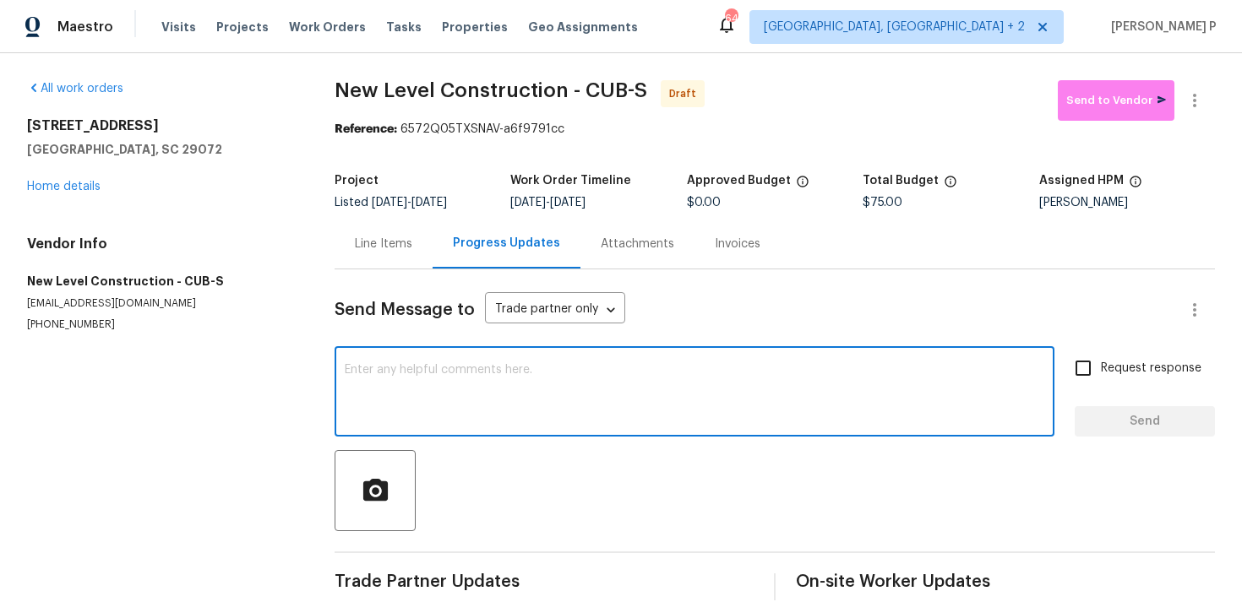
paste textarea "Hi, this is Ramyasri with Opendoor. I’m confirming you received the WO for the …"
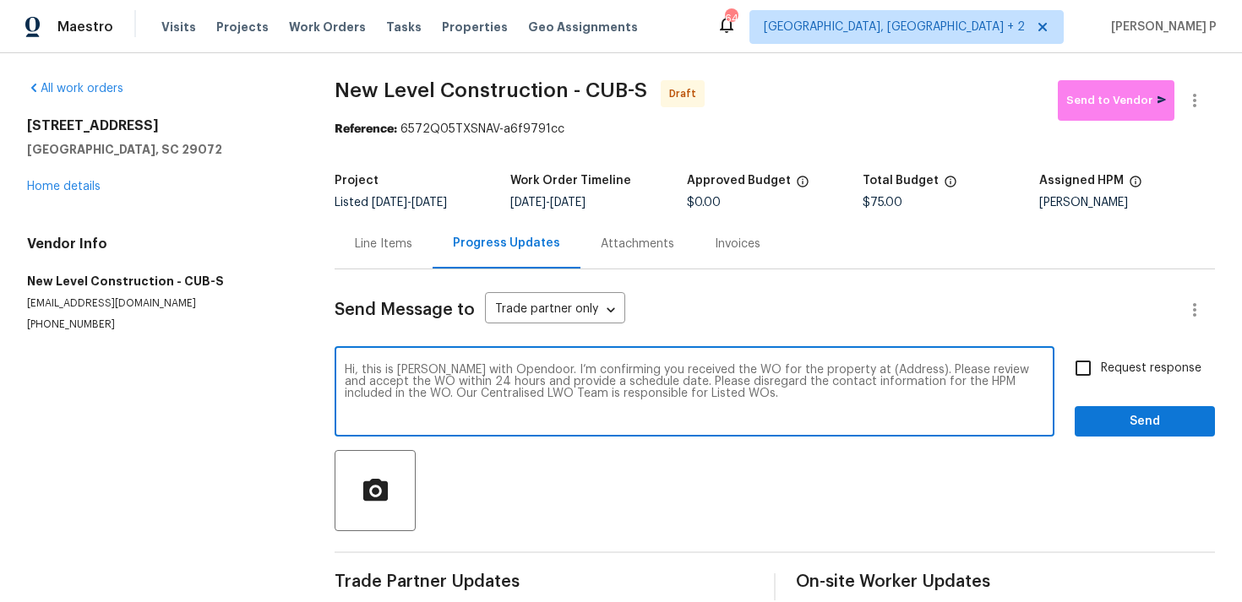
drag, startPoint x: 847, startPoint y: 367, endPoint x: 900, endPoint y: 366, distance: 52.4
click at [900, 366] on textarea "Hi, this is Ramyasri with Opendoor. I’m confirming you received the WO for the …" at bounding box center [694, 393] width 699 height 59
paste textarea "129 Ridgecrest Dr, Lexington, SC 29072"
type textarea "Hi, this is Ramyasri with Opendoor. I’m confirming you received the WO for the …"
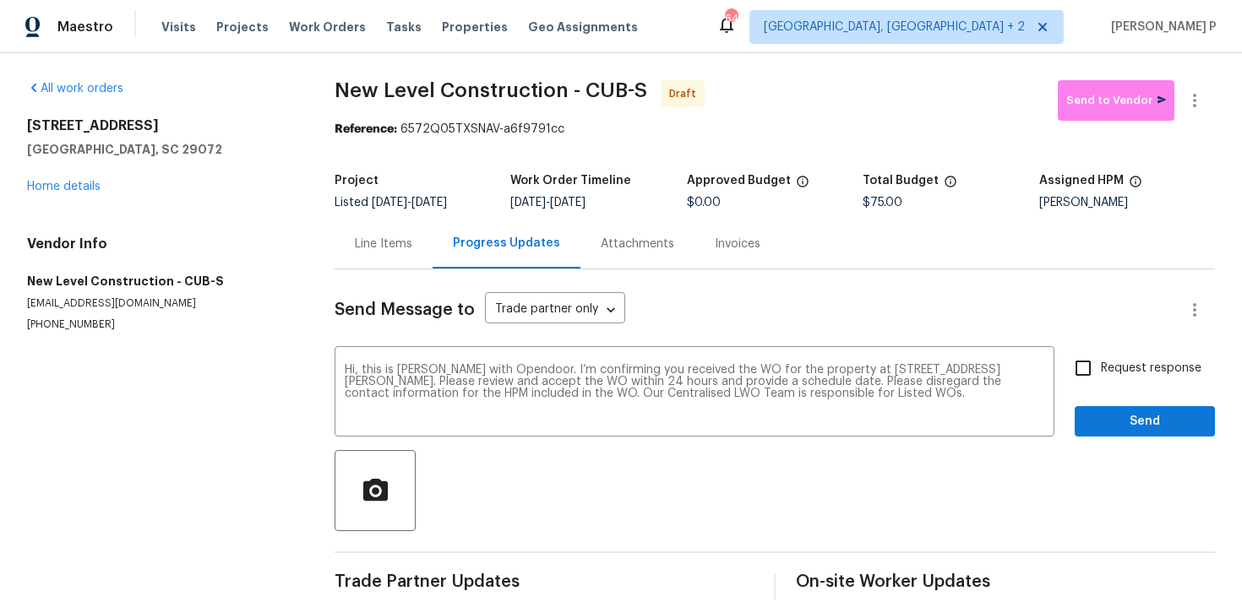
click at [1109, 369] on span "Request response" at bounding box center [1151, 369] width 101 height 18
click at [1101, 369] on input "Request response" at bounding box center [1082, 368] width 35 height 35
checkbox input "true"
click at [1107, 432] on span "Send" at bounding box center [1144, 421] width 113 height 21
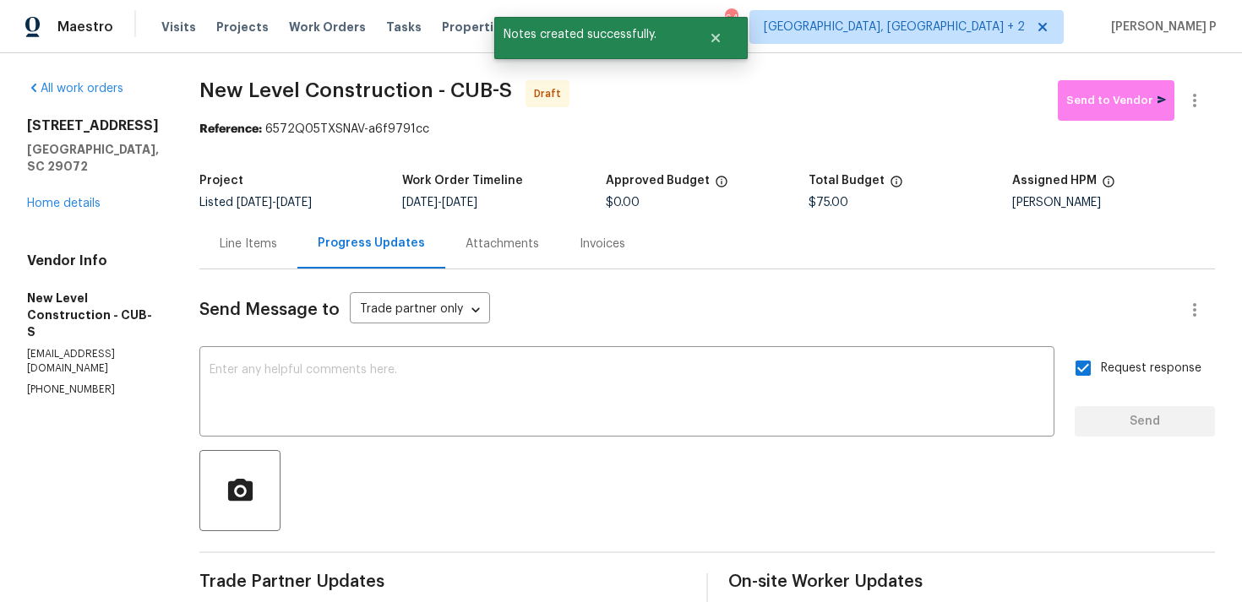
click at [704, 524] on div at bounding box center [706, 490] width 1015 height 81
click at [1196, 104] on icon "button" at bounding box center [1194, 100] width 20 height 20
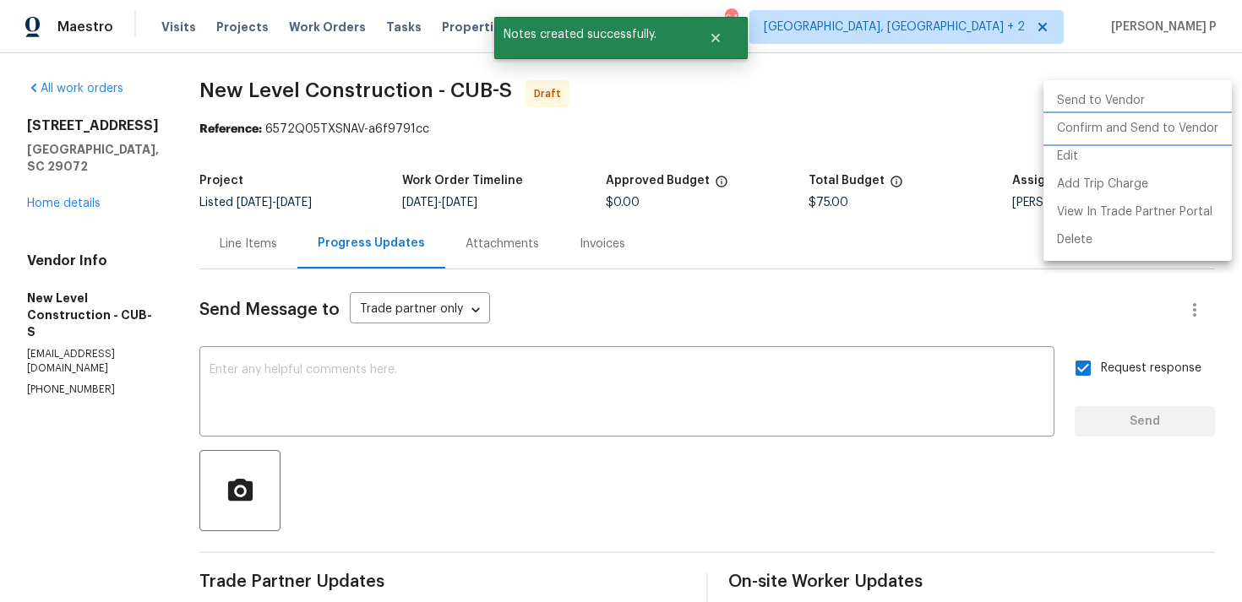
click at [1149, 119] on li "Confirm and Send to Vendor" at bounding box center [1137, 129] width 188 height 28
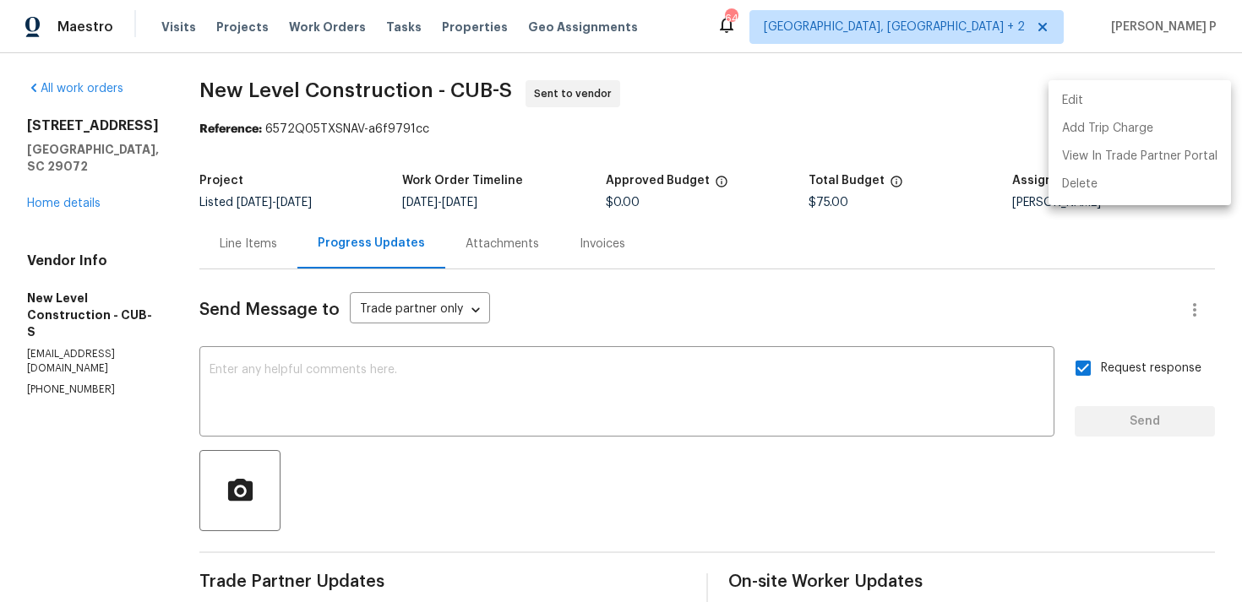
click at [825, 423] on div at bounding box center [621, 301] width 1242 height 602
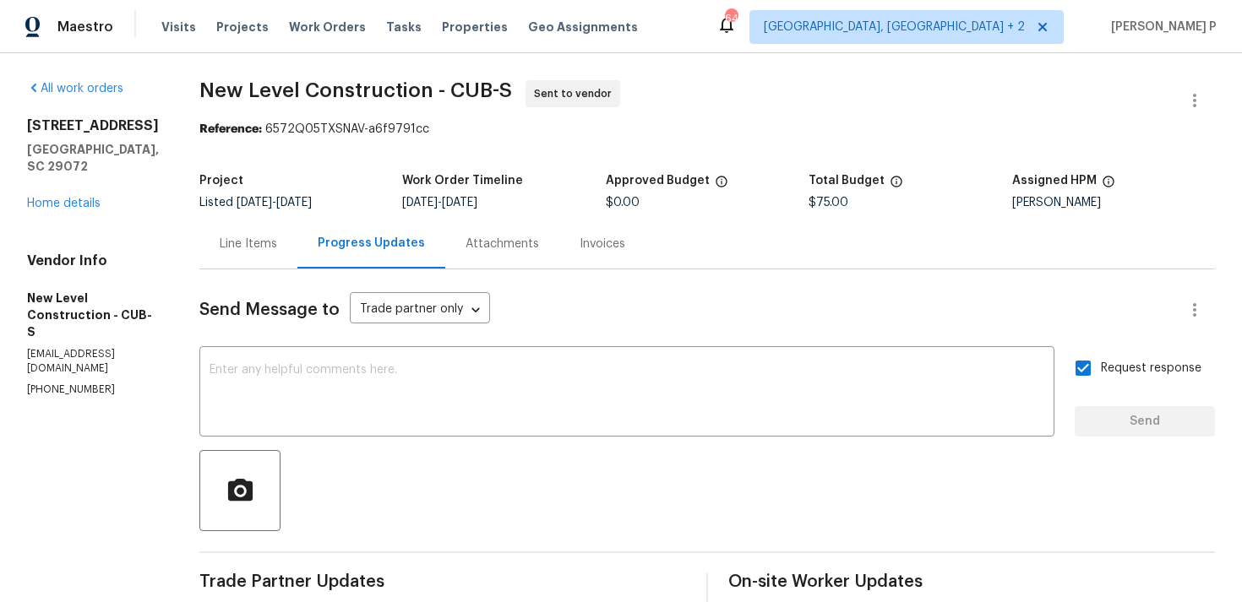
click at [259, 84] on span "New Level Construction - CUB-S" at bounding box center [355, 90] width 313 height 20
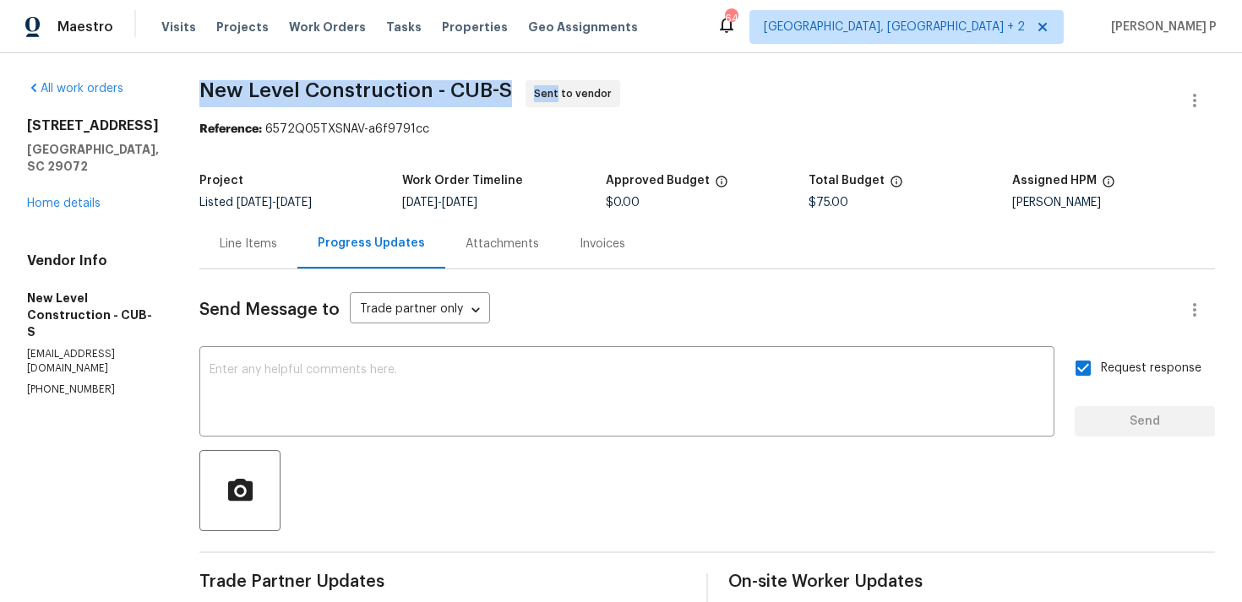
copy span "New Level Construction - CUB-S Sent"
copy span "New Level Construction - CUB-S"
drag, startPoint x: 259, startPoint y: 84, endPoint x: 556, endPoint y: 92, distance: 296.6
click at [512, 92] on span "New Level Construction - CUB-S" at bounding box center [355, 90] width 313 height 20
click at [342, 169] on div "Project Listed 9/3/2025 - 9/5/2025 Work Order Timeline 9/3/2025 - 9/5/2025 Appr…" at bounding box center [706, 192] width 1015 height 54
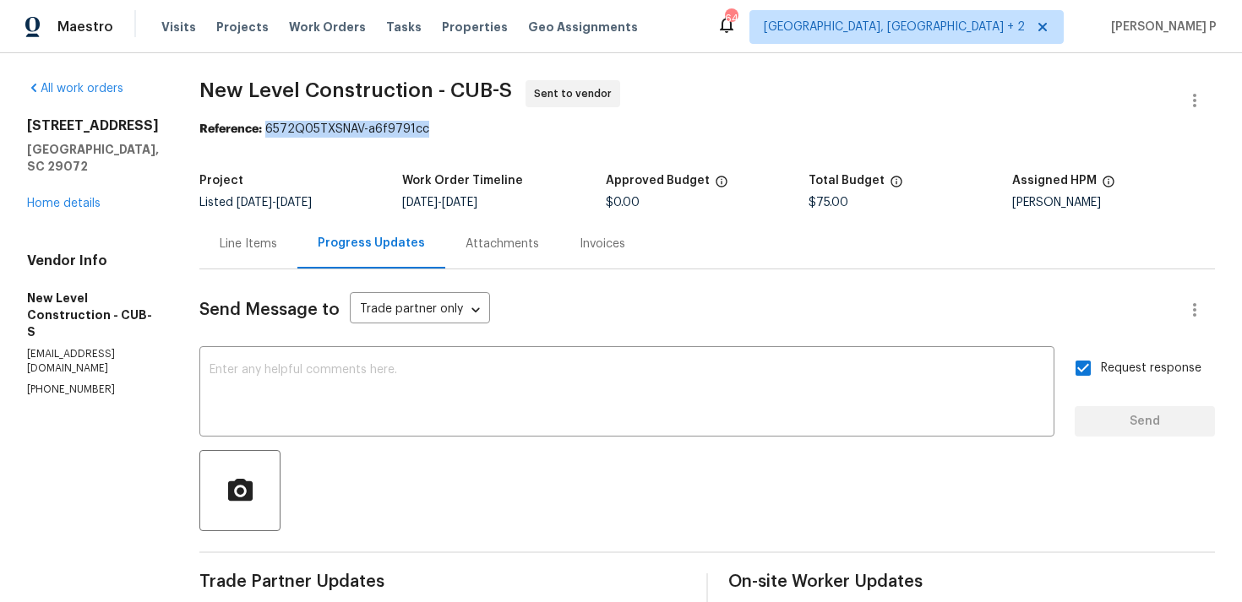
drag, startPoint x: 320, startPoint y: 129, endPoint x: 596, endPoint y: 130, distance: 276.2
click at [596, 129] on div "Reference: 6572Q05TXSNAV-a6f9791cc" at bounding box center [706, 129] width 1015 height 17
copy div "6572Q05TXSNAV-a6f9791cc"
click at [277, 250] on div "Line Items" at bounding box center [248, 244] width 57 height 17
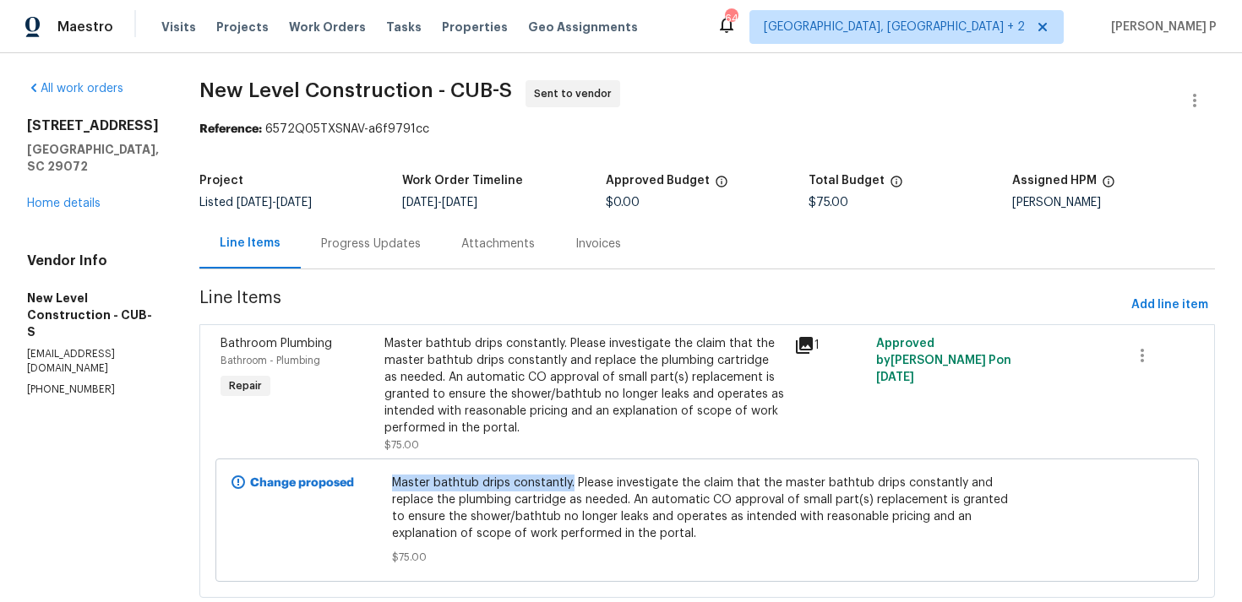
drag, startPoint x: 437, startPoint y: 481, endPoint x: 614, endPoint y: 480, distance: 177.4
click at [614, 480] on span "Master bathtub drips constantly. Please investigate the claim that the master b…" at bounding box center [707, 509] width 631 height 68
copy span "Master bathtub drips constantly."
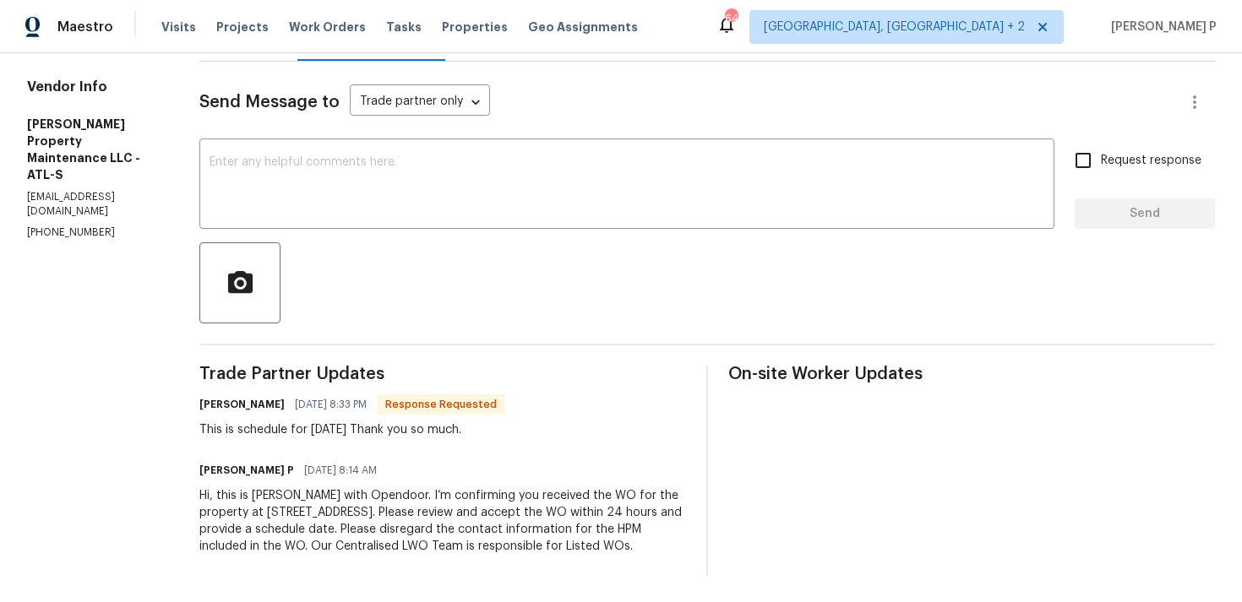
scroll to position [75, 0]
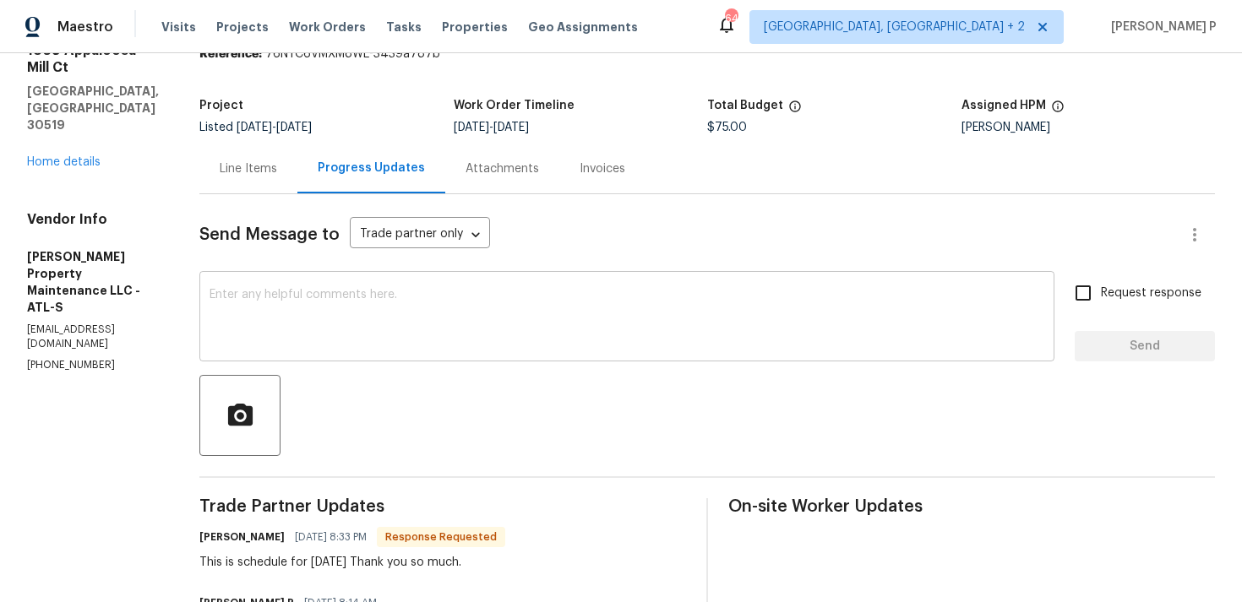
click at [446, 280] on div "x ​" at bounding box center [626, 318] width 855 height 86
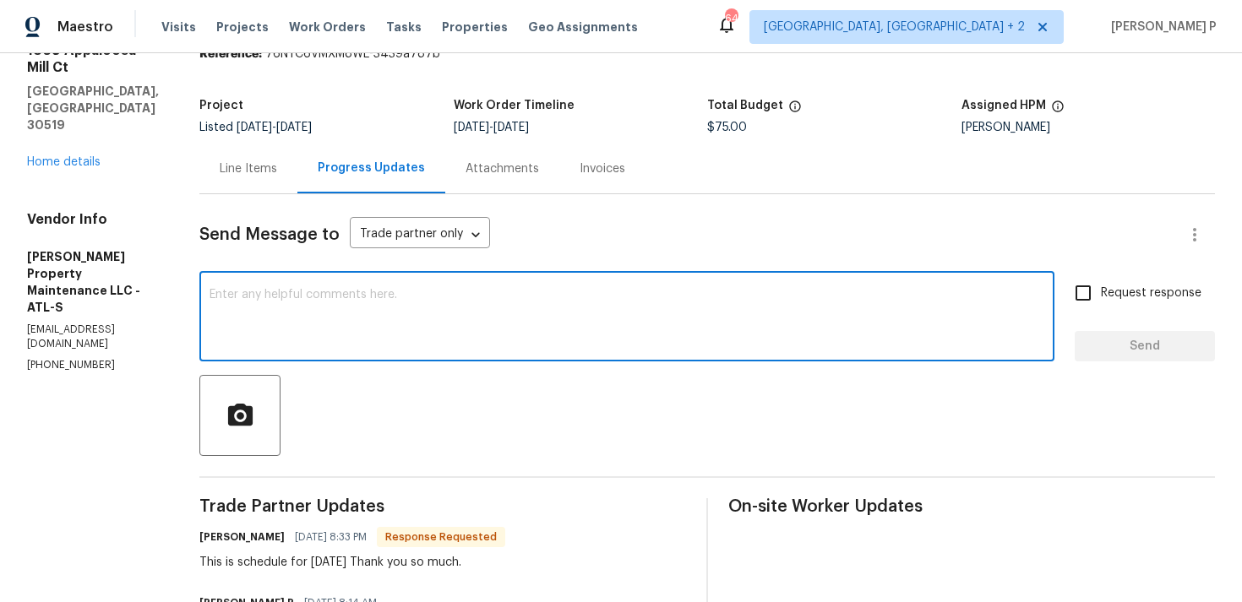
click at [430, 320] on textarea at bounding box center [626, 318] width 835 height 59
type textarea "Thanks for the update, [PERSON_NAME]"
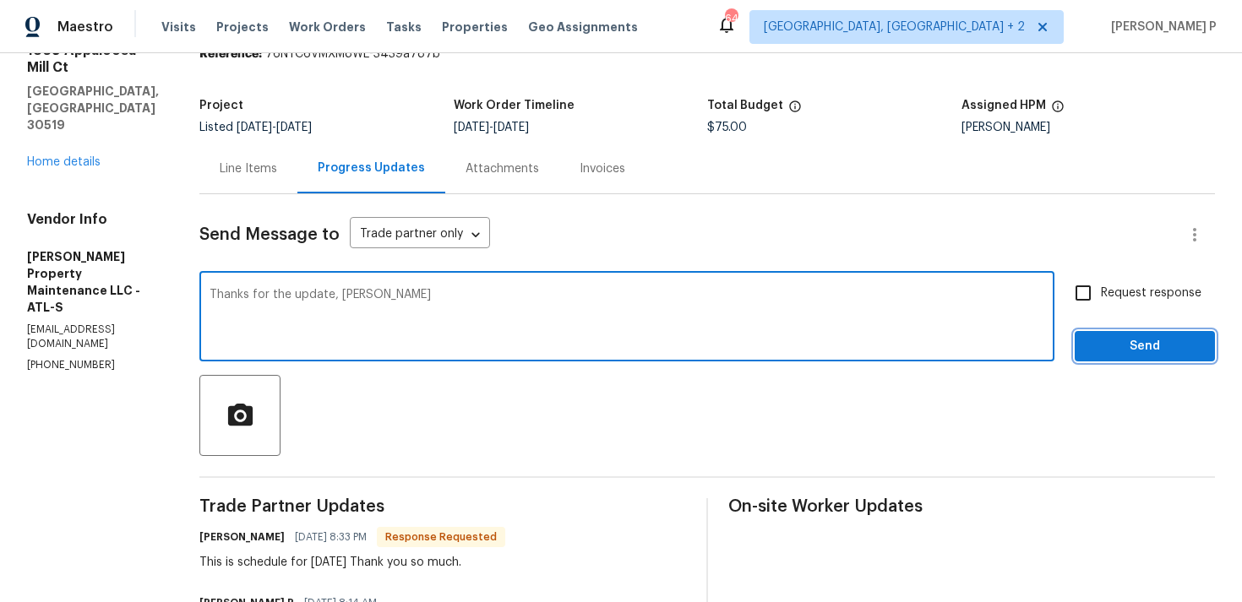
click at [1170, 344] on span "Send" at bounding box center [1144, 346] width 113 height 21
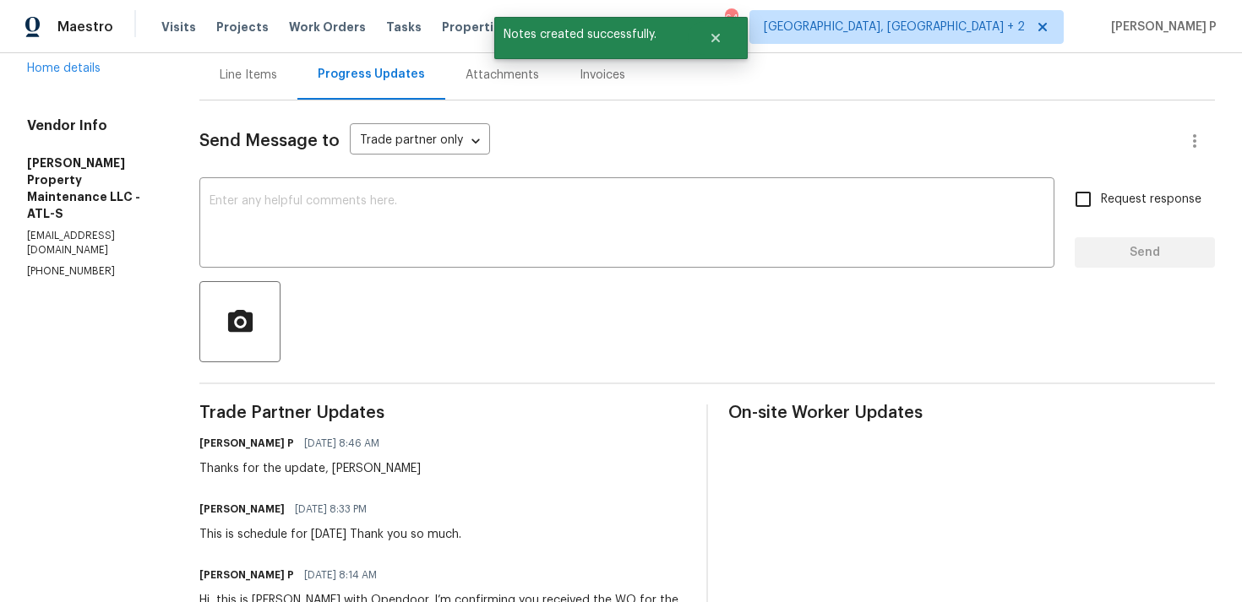
scroll to position [223, 0]
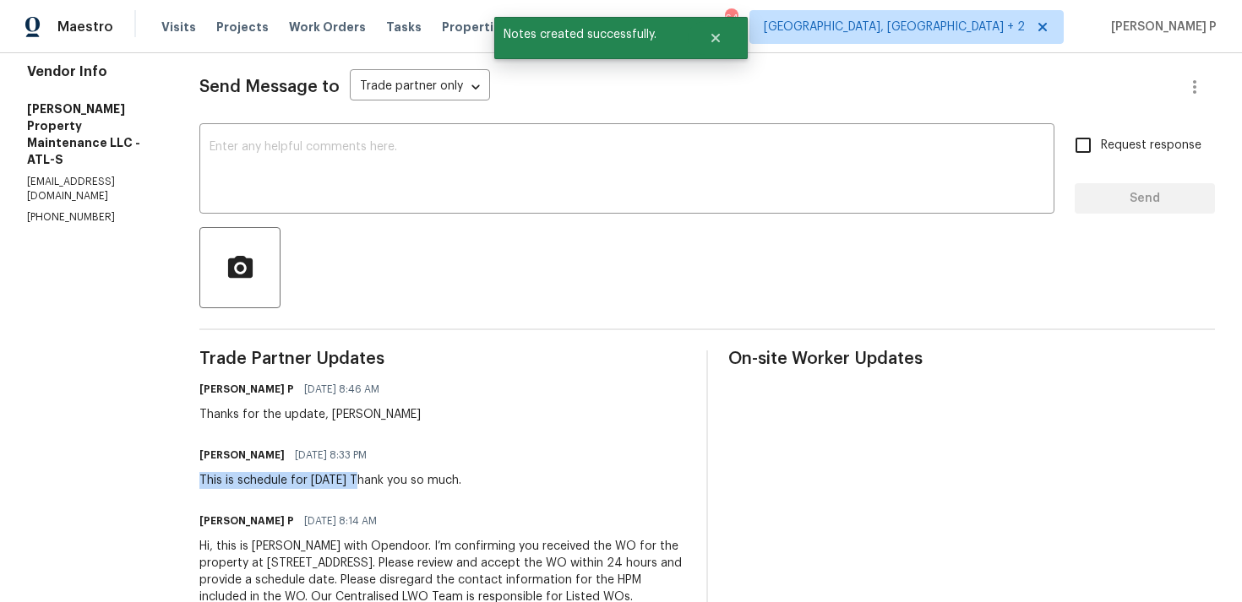
drag, startPoint x: 203, startPoint y: 480, endPoint x: 368, endPoint y: 481, distance: 165.6
click at [368, 481] on div "This is schedule for [DATE] Thank you so much." at bounding box center [330, 480] width 262 height 17
copy div "This is schedule for [DATE]"
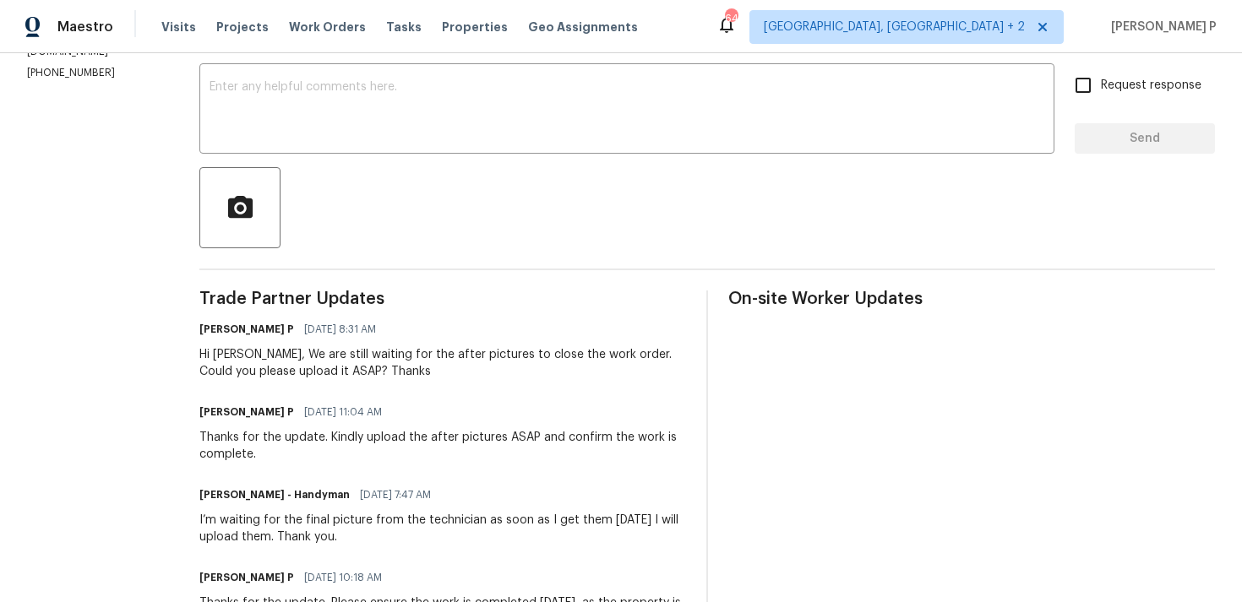
scroll to position [90, 0]
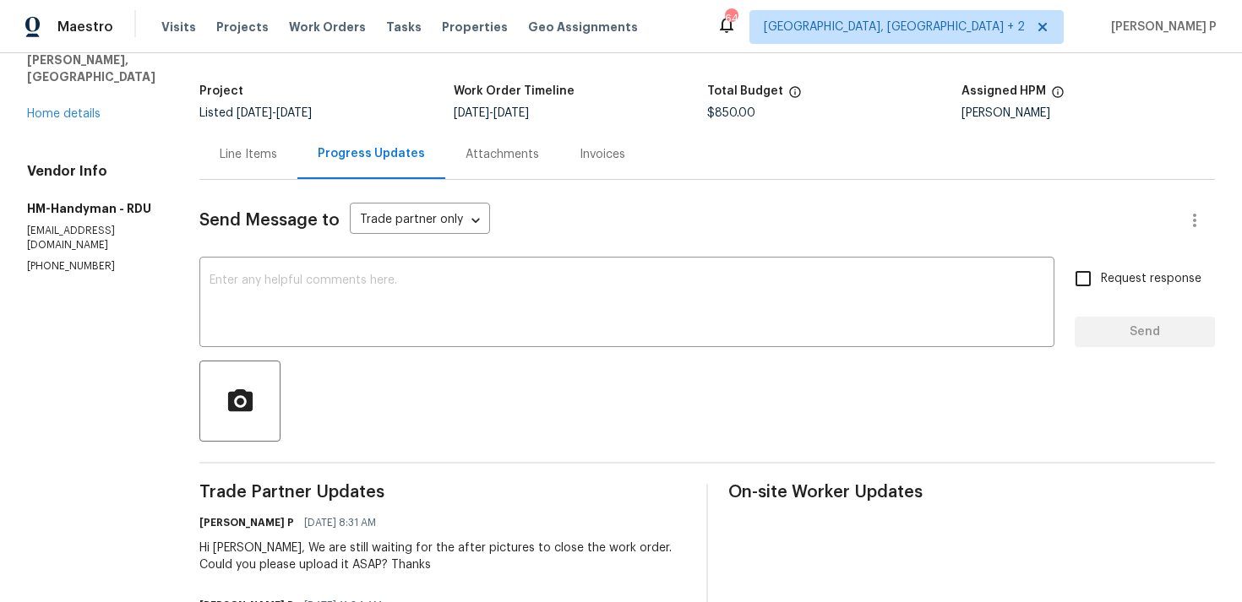
click at [261, 156] on div "Line Items" at bounding box center [248, 154] width 57 height 17
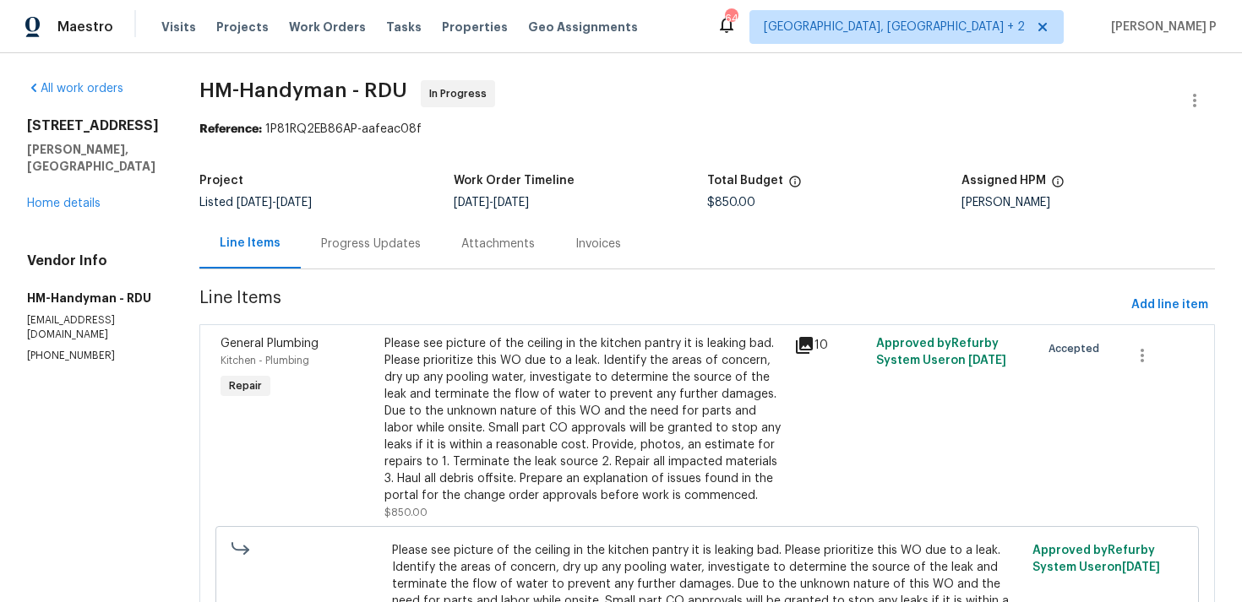
click at [606, 394] on div "Please see picture of the ceiling in the kitchen pantry it is leaking bad. Plea…" at bounding box center [584, 419] width 400 height 169
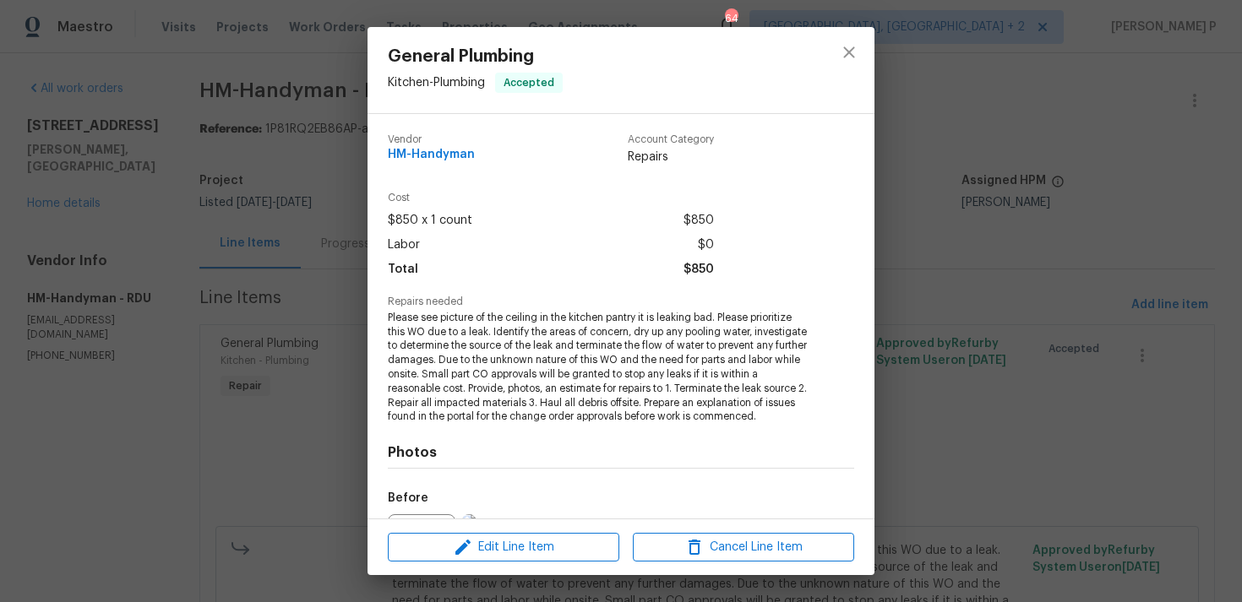
scroll to position [204, 0]
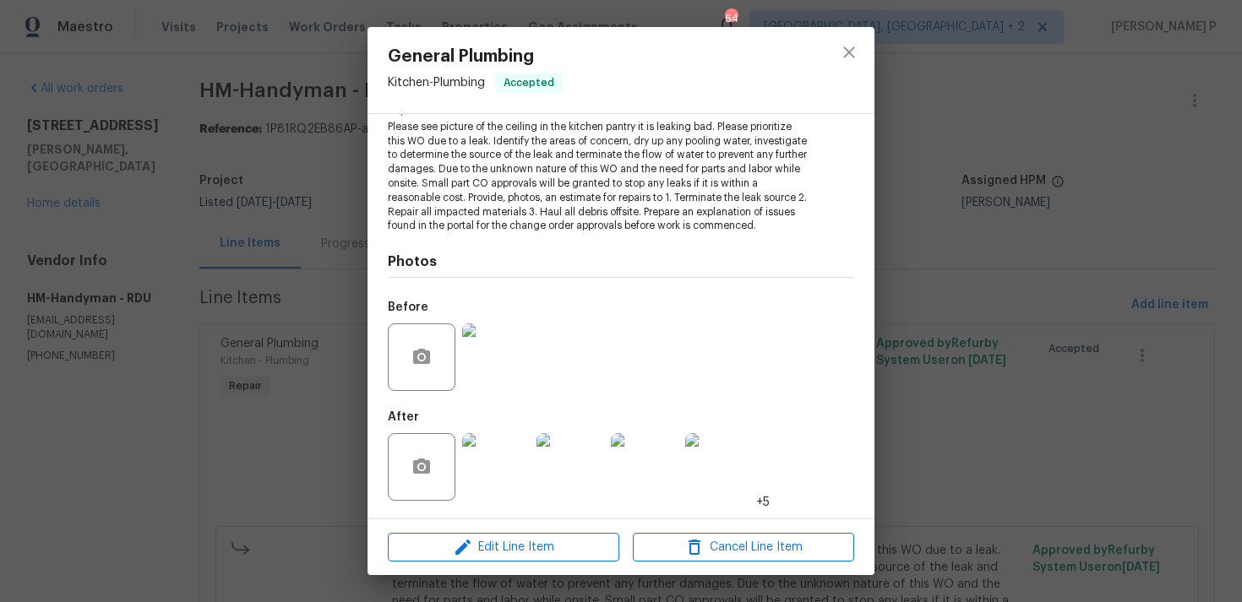
click at [515, 473] on img at bounding box center [496, 467] width 68 height 68
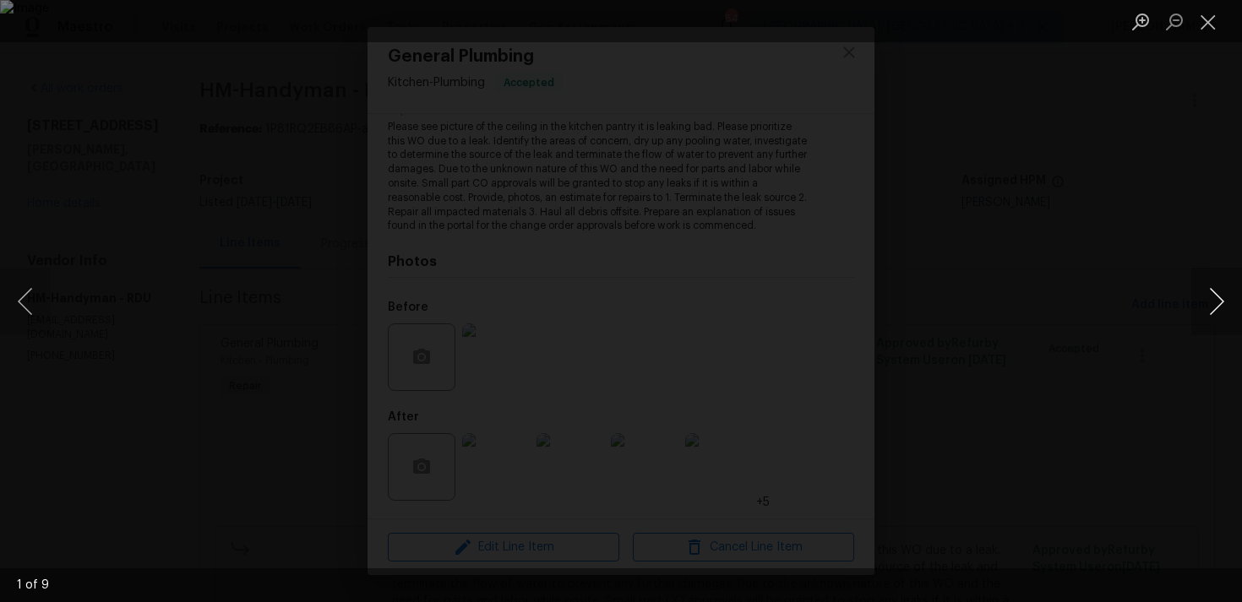
click at [1230, 302] on button "Next image" at bounding box center [1216, 302] width 51 height 68
click at [1218, 302] on button "Next image" at bounding box center [1216, 302] width 51 height 68
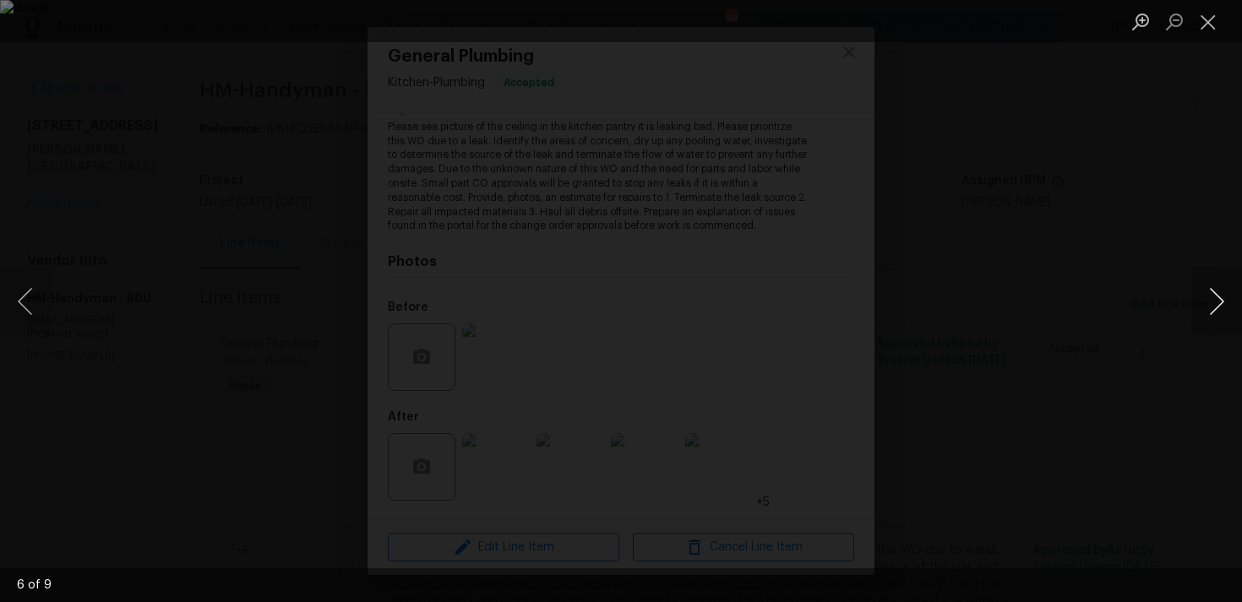
click at [1218, 302] on button "Next image" at bounding box center [1216, 302] width 51 height 68
click at [1199, 30] on button "Close lightbox" at bounding box center [1208, 22] width 34 height 30
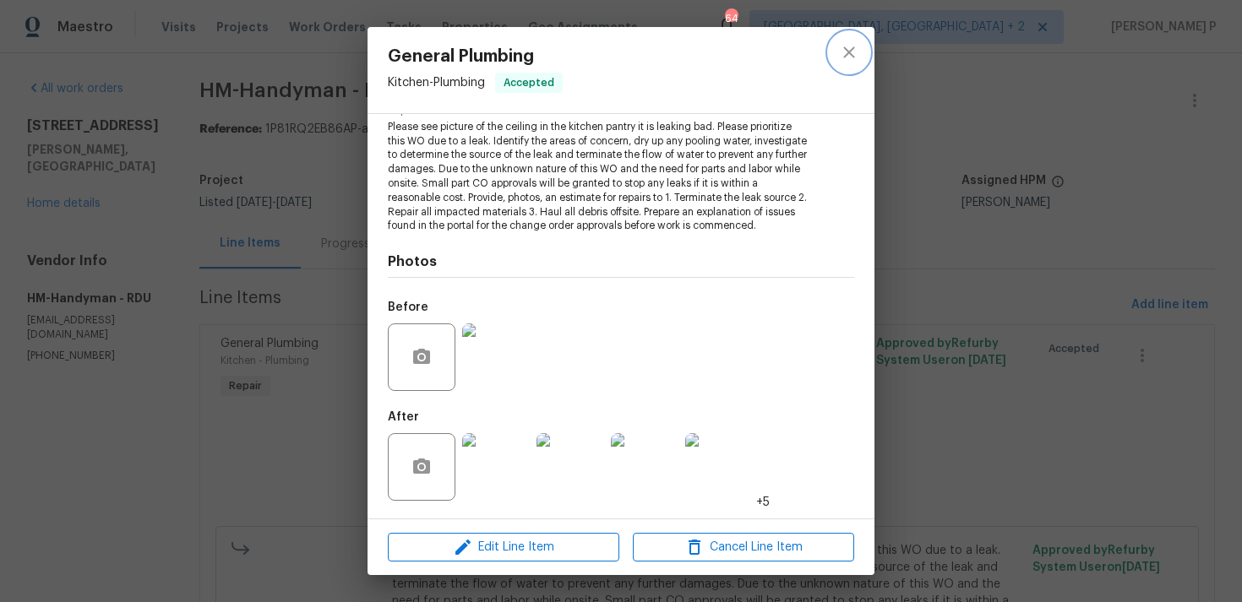
click at [851, 63] on button "close" at bounding box center [849, 52] width 41 height 41
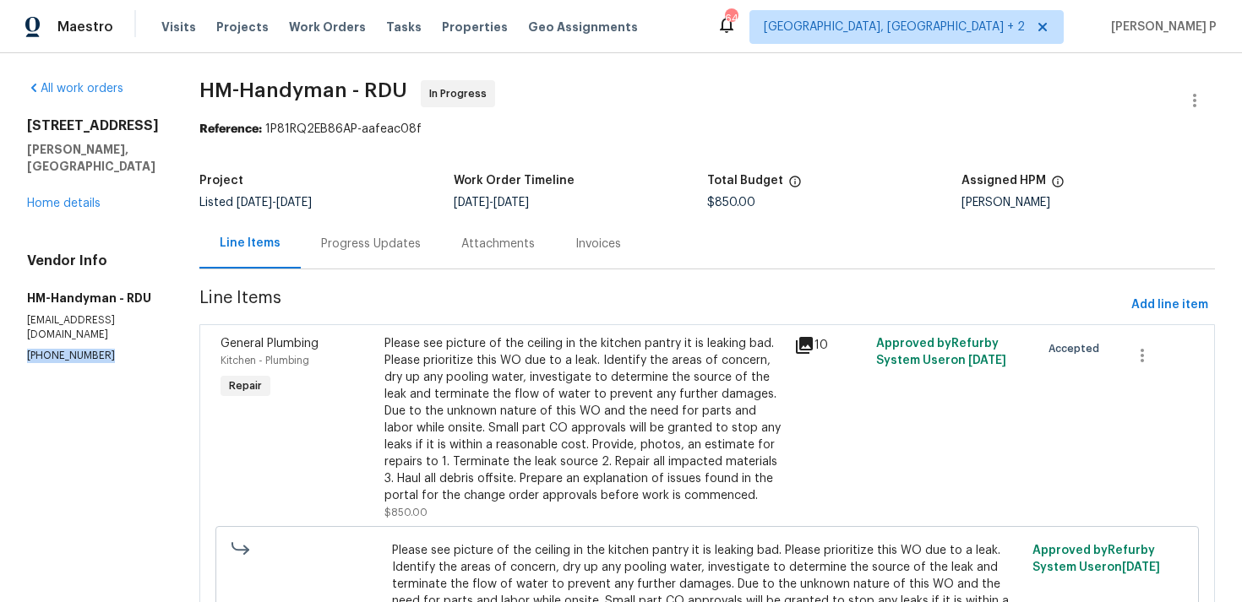
drag, startPoint x: 108, startPoint y: 342, endPoint x: 3, endPoint y: 342, distance: 105.6
click at [3, 342] on div "All work orders 735 Sycamore Springs Dr Fuquay Varina, NC 27526 Home details Ve…" at bounding box center [621, 420] width 1242 height 734
copy p "(817) 526-5400"
click at [356, 251] on div "Progress Updates" at bounding box center [371, 244] width 100 height 17
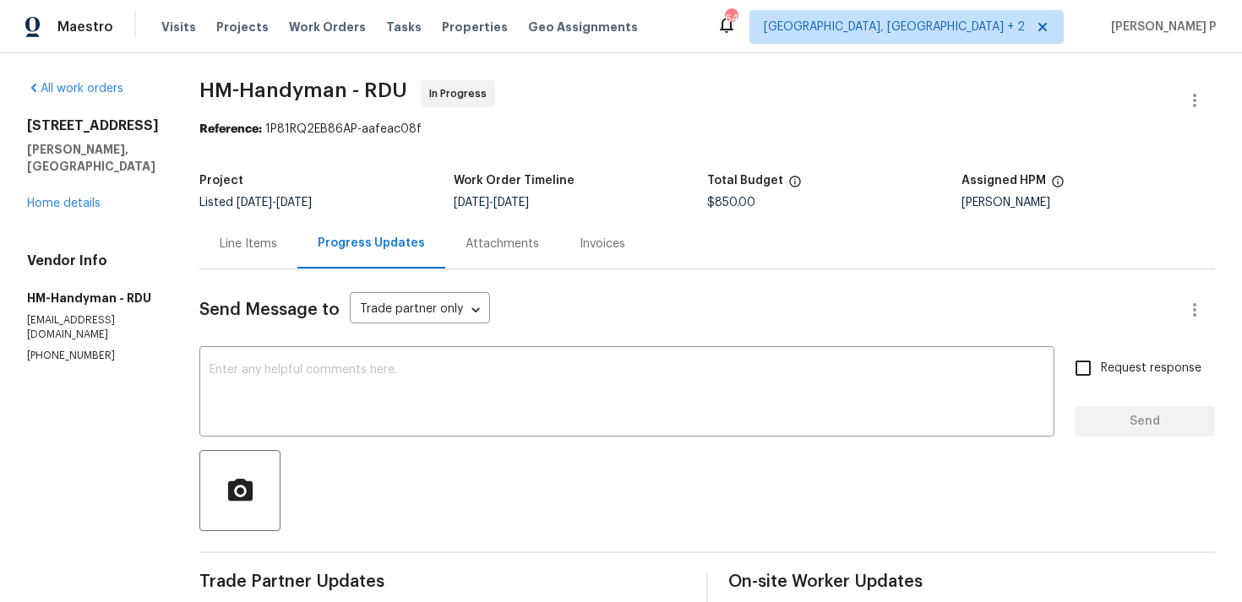
click at [487, 495] on div at bounding box center [706, 490] width 1015 height 81
click at [277, 250] on div "Line Items" at bounding box center [248, 244] width 57 height 17
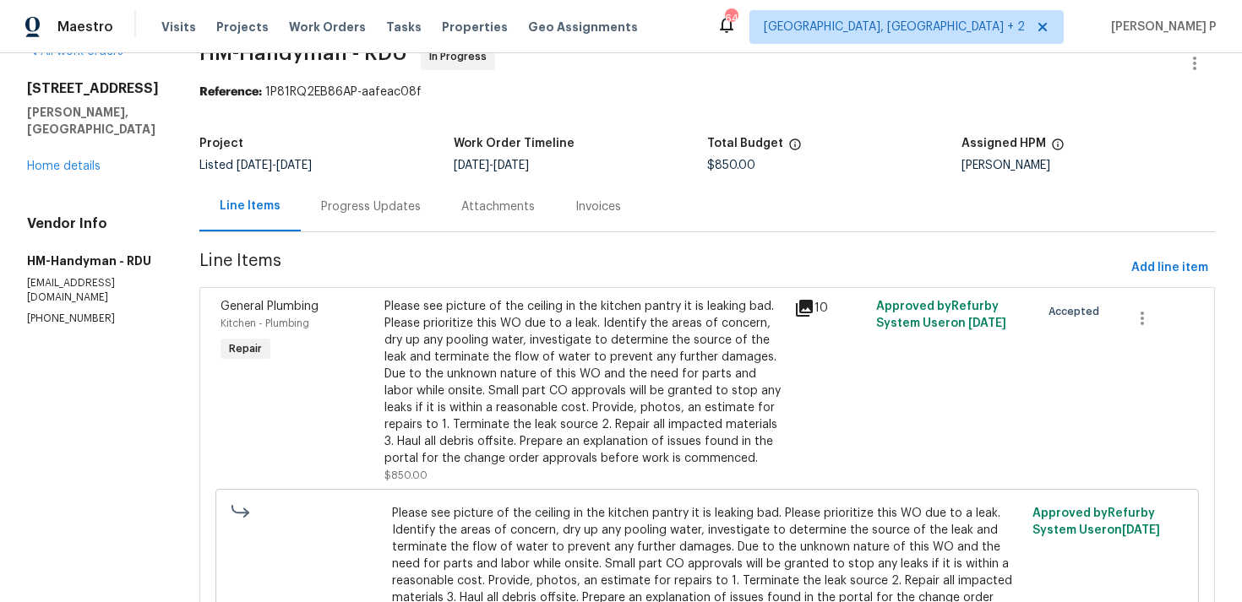
scroll to position [44, 0]
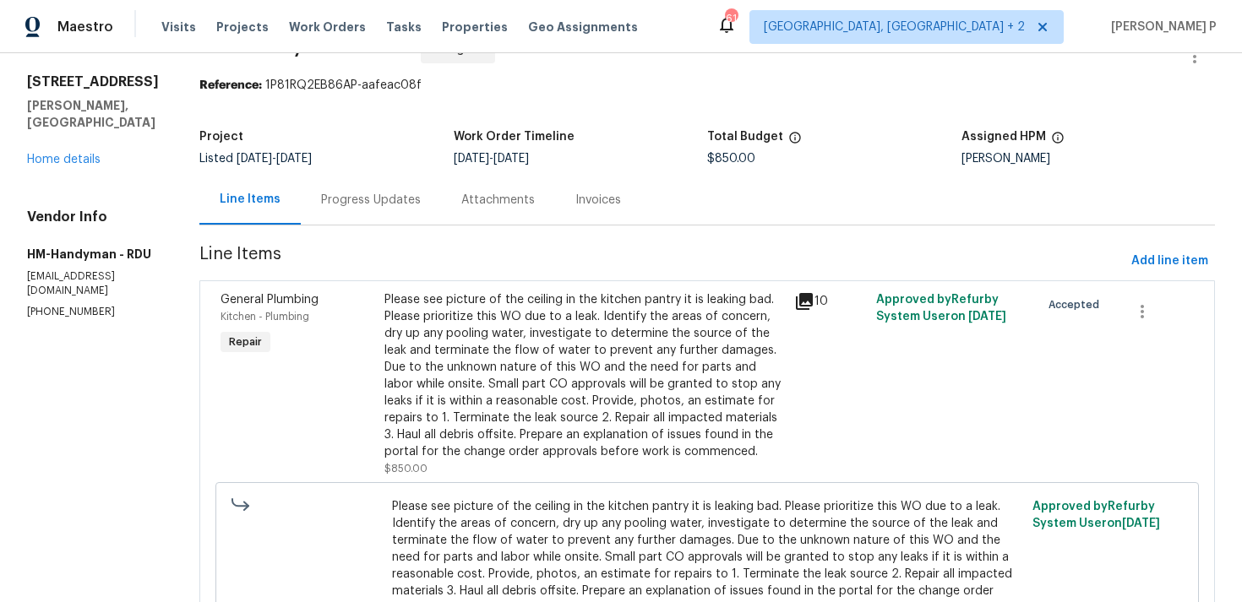
click at [395, 201] on div "Progress Updates" at bounding box center [371, 200] width 100 height 17
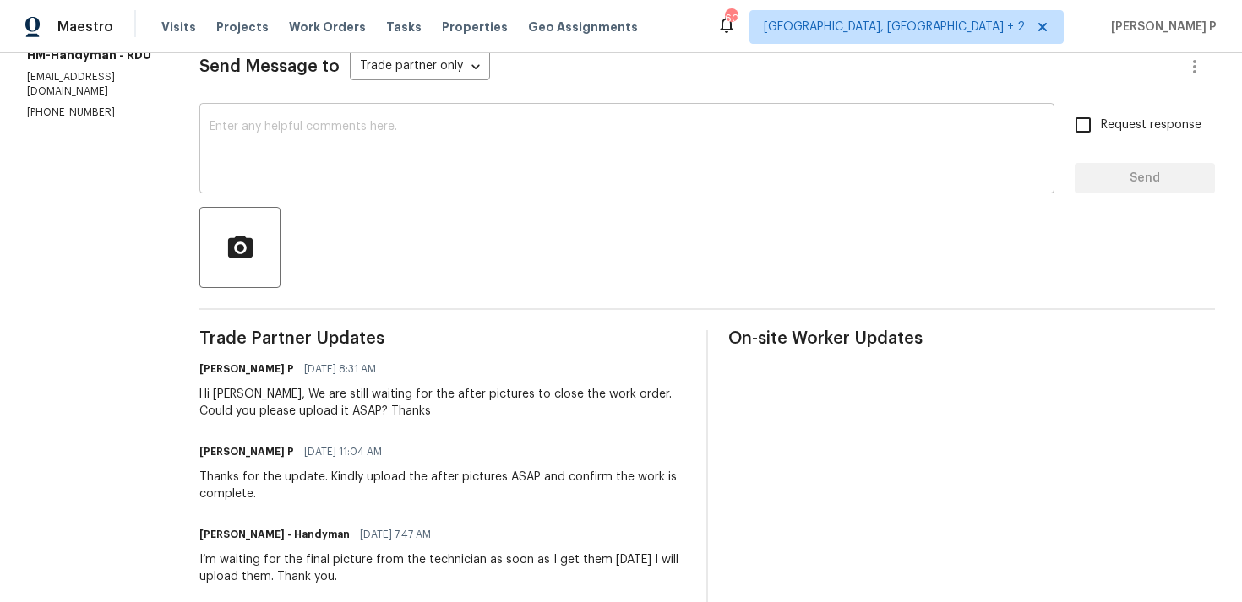
scroll to position [203, 0]
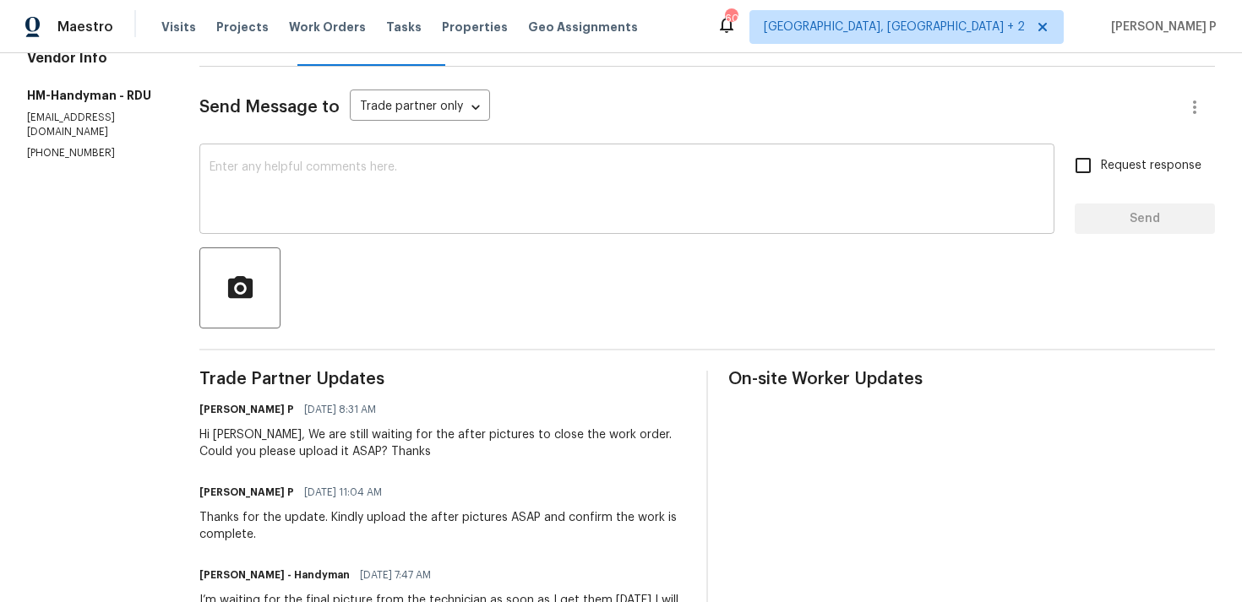
click at [449, 182] on textarea at bounding box center [626, 190] width 835 height 59
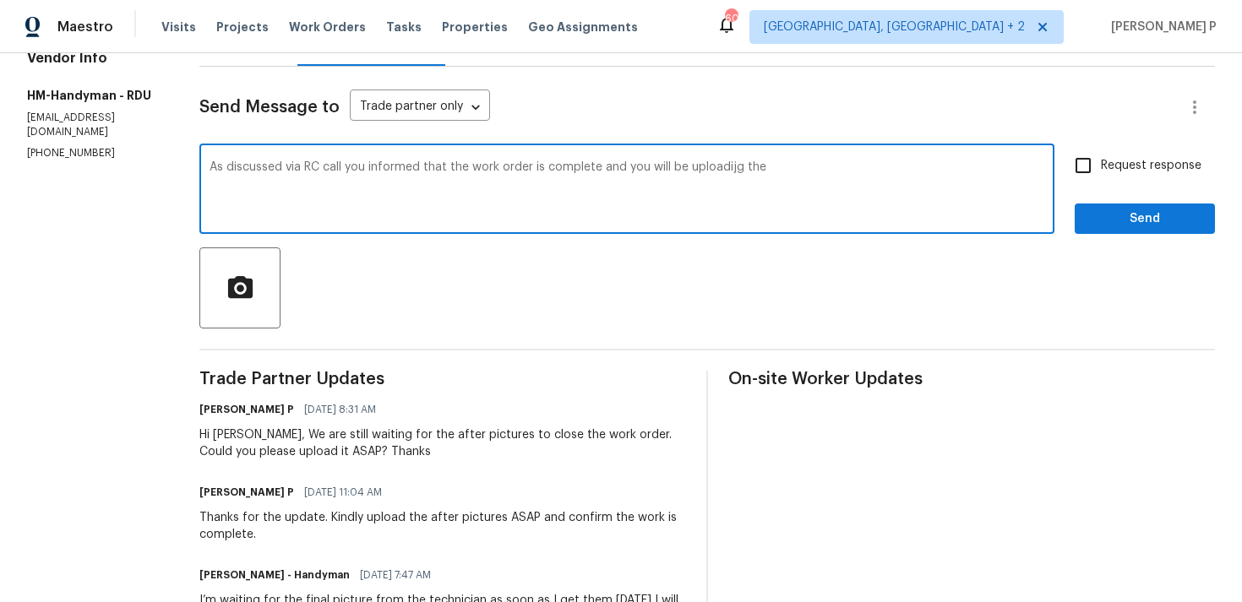
click at [747, 164] on textarea "As discussed via RC call you informed that the work order is complete and you w…" at bounding box center [626, 190] width 835 height 59
click at [833, 177] on textarea "As discussed via RC call you informed that the work order is complete and you w…" at bounding box center [626, 190] width 835 height 59
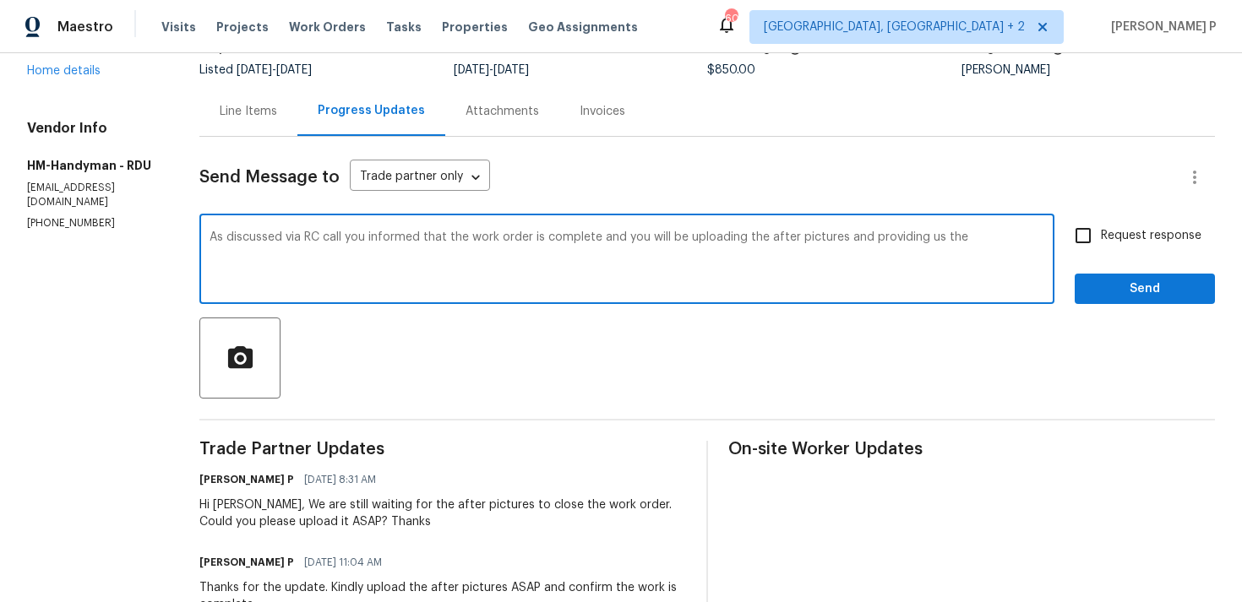
scroll to position [0, 0]
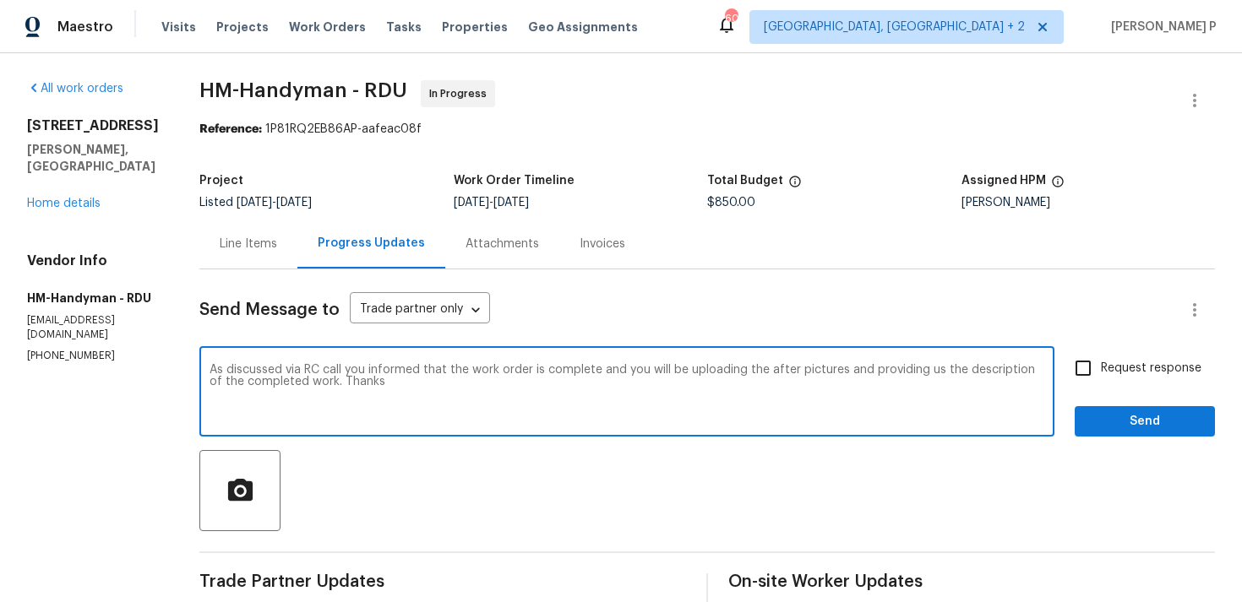
drag, startPoint x: 226, startPoint y: 372, endPoint x: 355, endPoint y: 378, distance: 128.6
click at [355, 378] on textarea "As discussed via RC call you informed that the work order is complete and you w…" at bounding box center [626, 393] width 835 height 59
paste textarea "during the RC call, you mentioned that the work order has been completed and th…"
click at [451, 389] on textarea "As discussed during the RC call, you mentioned that the work order has been com…" at bounding box center [626, 393] width 835 height 59
click at [231, 391] on textarea "As discussed during the RC call, you mentioned that the work order has been com…" at bounding box center [626, 393] width 835 height 59
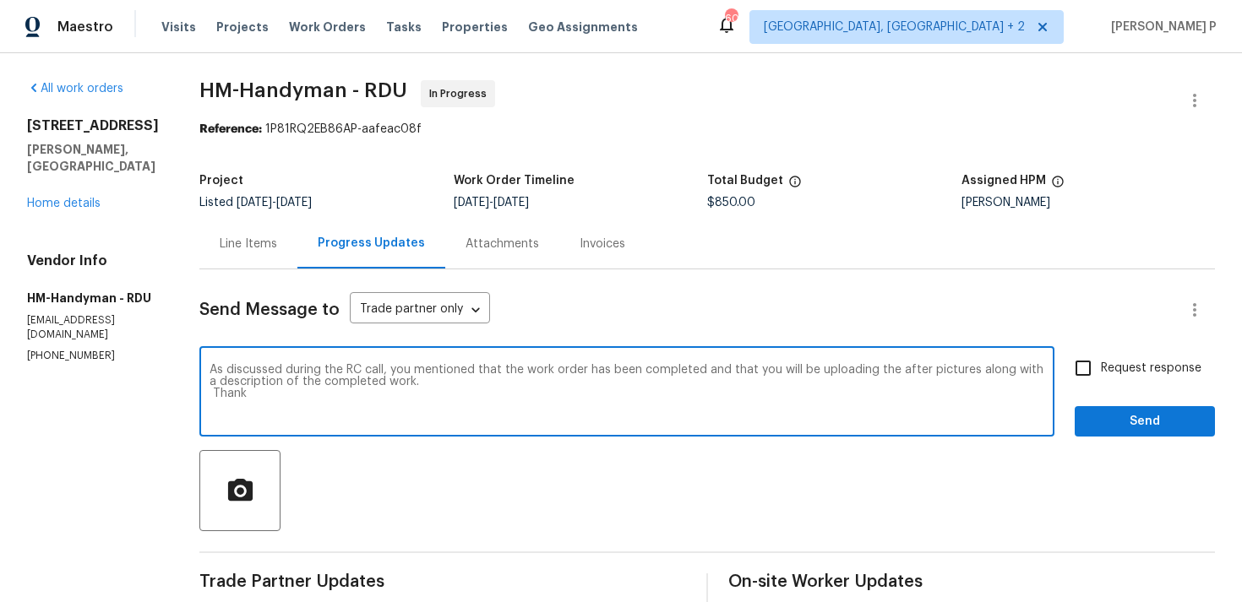
click at [227, 389] on textarea "As discussed during the RC call, you mentioned that the work order has been com…" at bounding box center [626, 393] width 835 height 59
click at [526, 383] on textarea "As discussed during the RC call, you mentioned that the work order has been com…" at bounding box center [626, 393] width 835 height 59
click at [459, 382] on textarea "As discussed during the RC call, you mentioned that the work order has been com…" at bounding box center [626, 393] width 835 height 59
click at [520, 384] on textarea "As discussed during the RC call, you mentioned that the work order has been com…" at bounding box center [626, 393] width 835 height 59
type textarea "As discussed during the RC call, you mentioned that the work order has been com…"
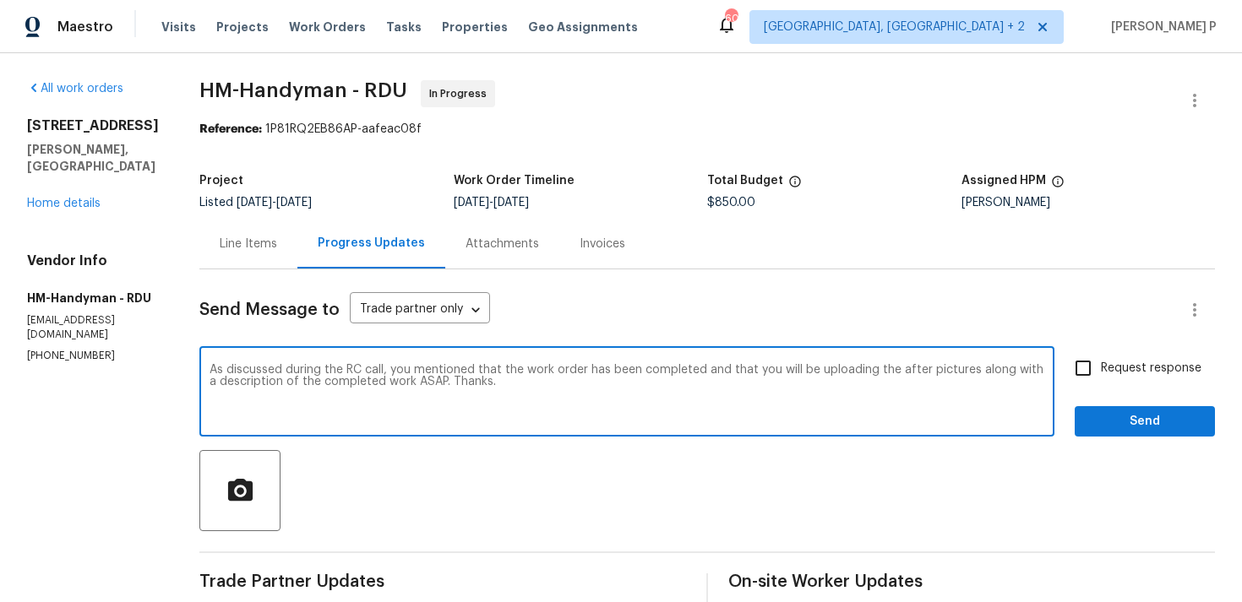
click at [1098, 363] on input "Request response" at bounding box center [1082, 368] width 35 height 35
checkbox input "true"
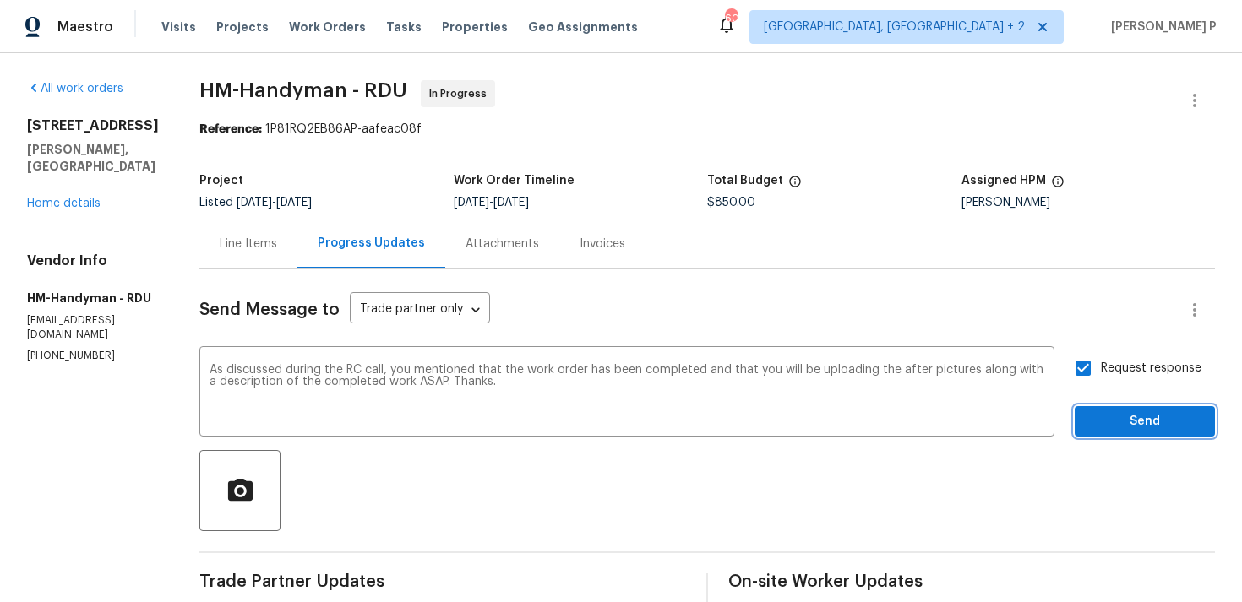
click at [1120, 418] on span "Send" at bounding box center [1144, 421] width 113 height 21
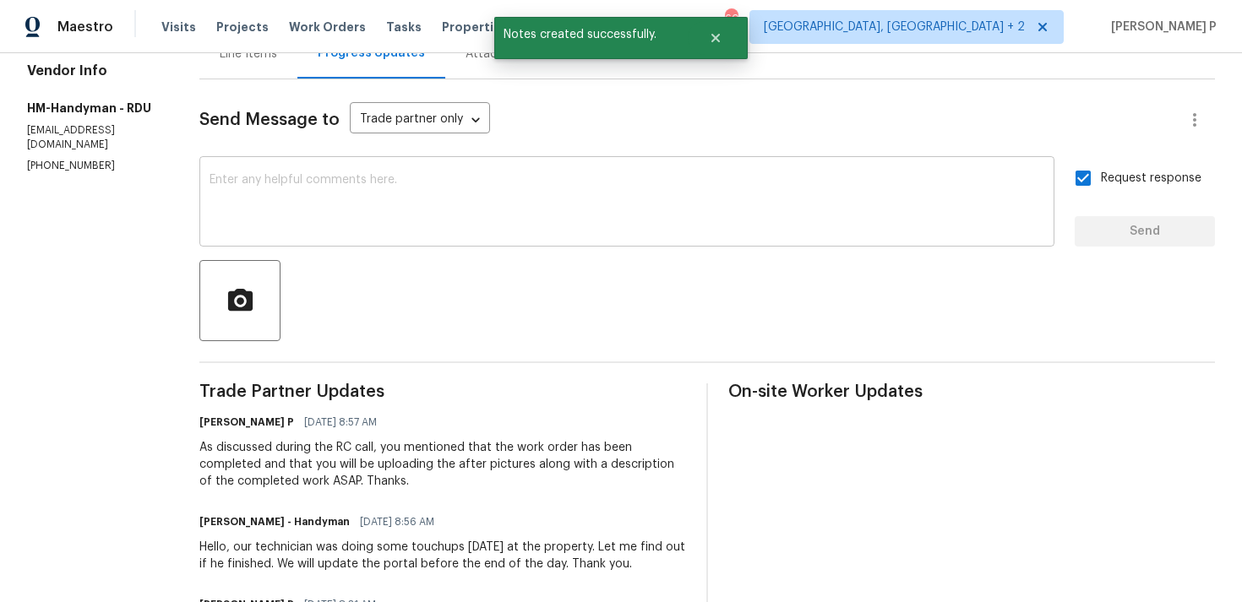
scroll to position [206, 0]
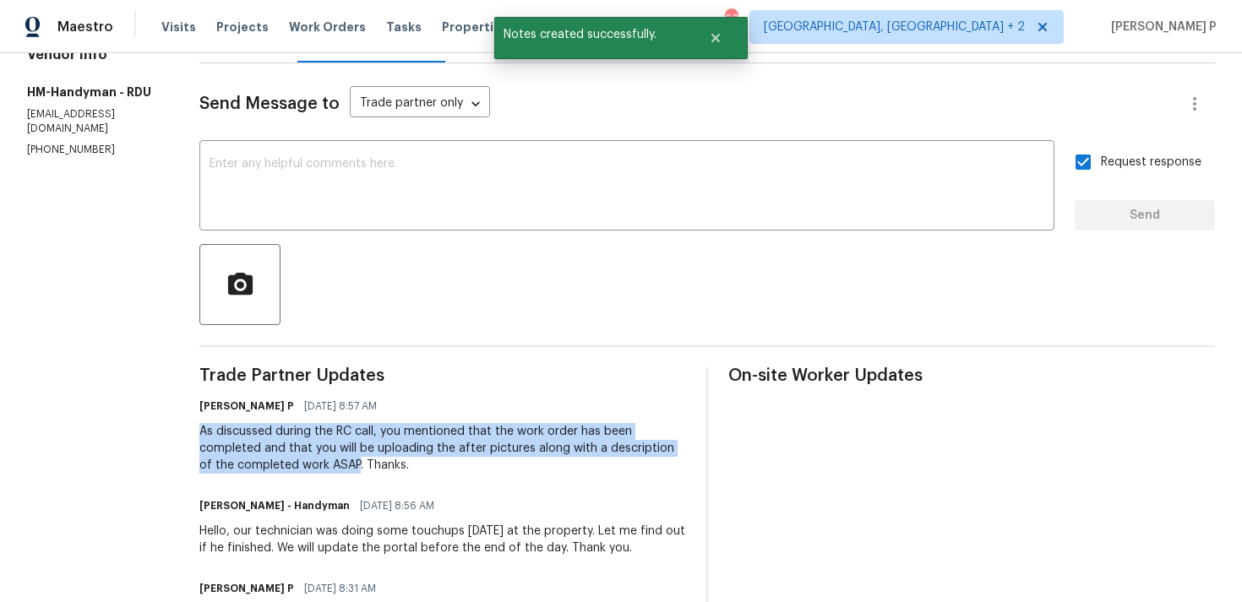
drag, startPoint x: 216, startPoint y: 434, endPoint x: 372, endPoint y: 464, distance: 159.0
click at [372, 464] on div "As discussed during the RC call, you mentioned that the work order has been com…" at bounding box center [442, 448] width 487 height 51
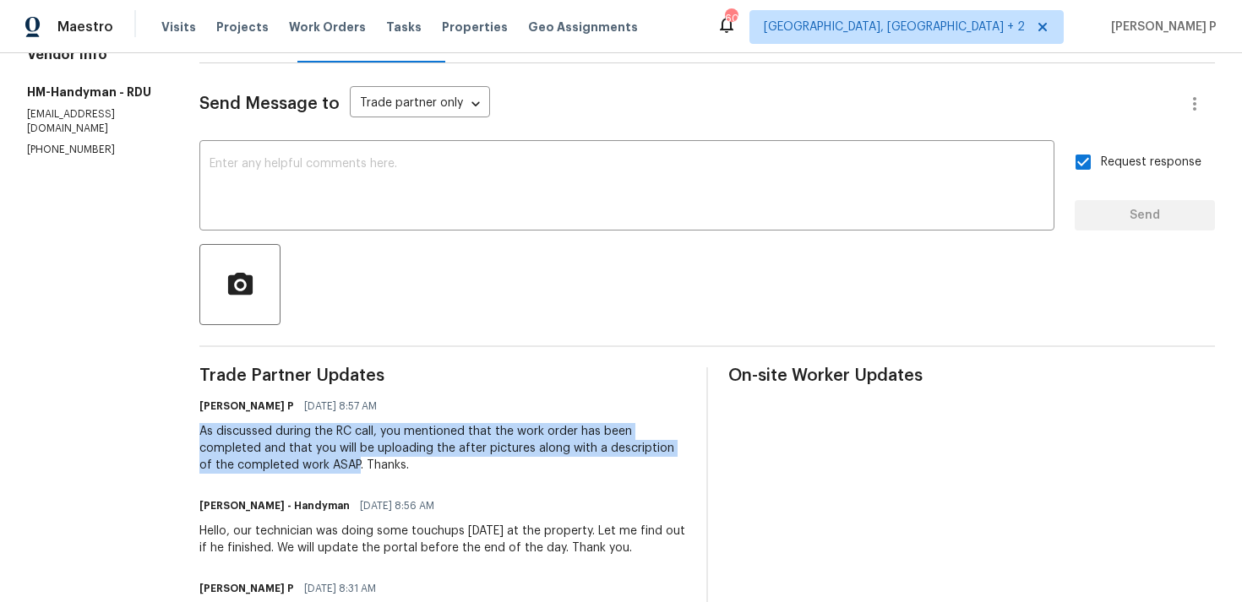
copy div "As discussed during the RC call, you mentioned that the work order has been com…"
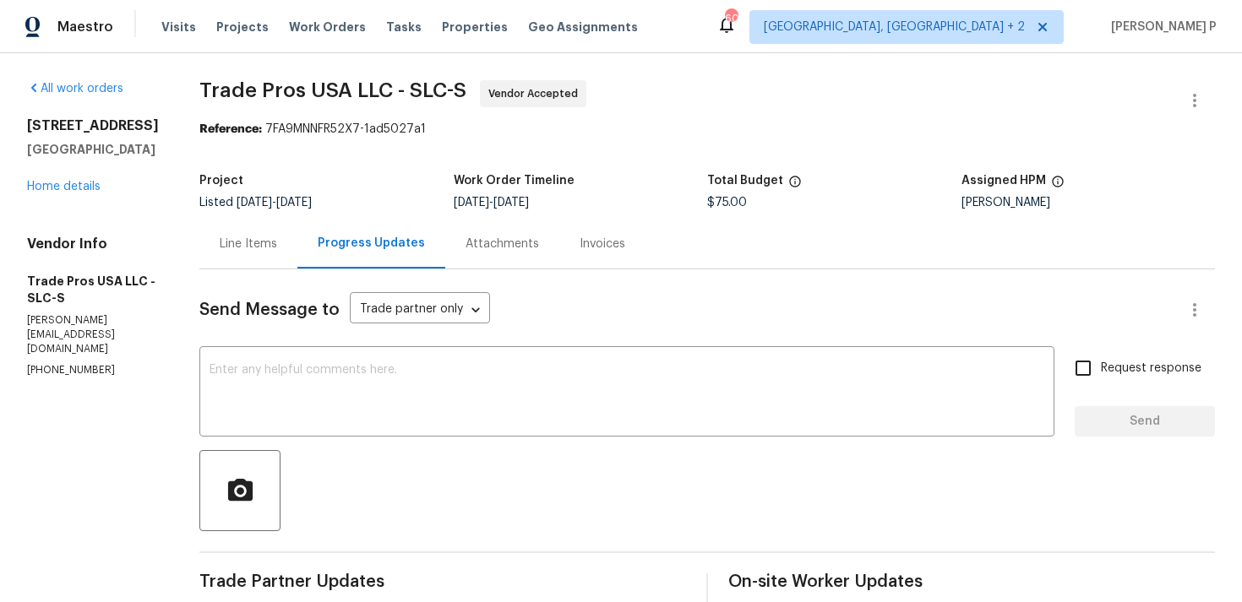
scroll to position [225, 0]
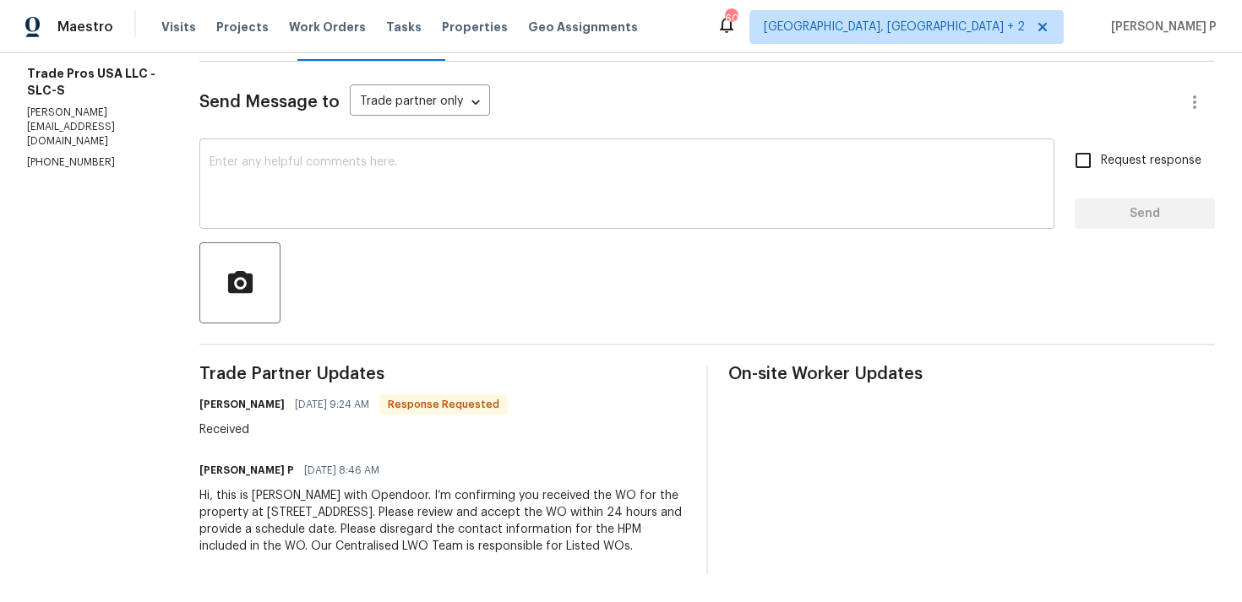
click at [259, 168] on textarea at bounding box center [626, 185] width 835 height 59
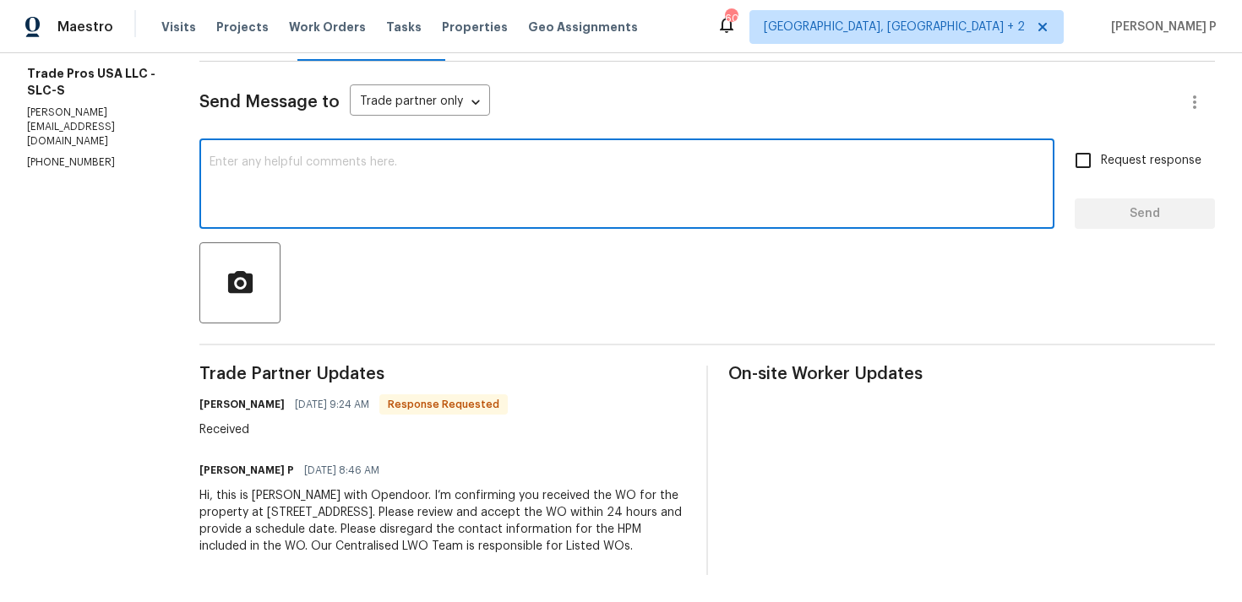
paste textarea "Thank you for accepting the work order. Could you please provide us with an upd…"
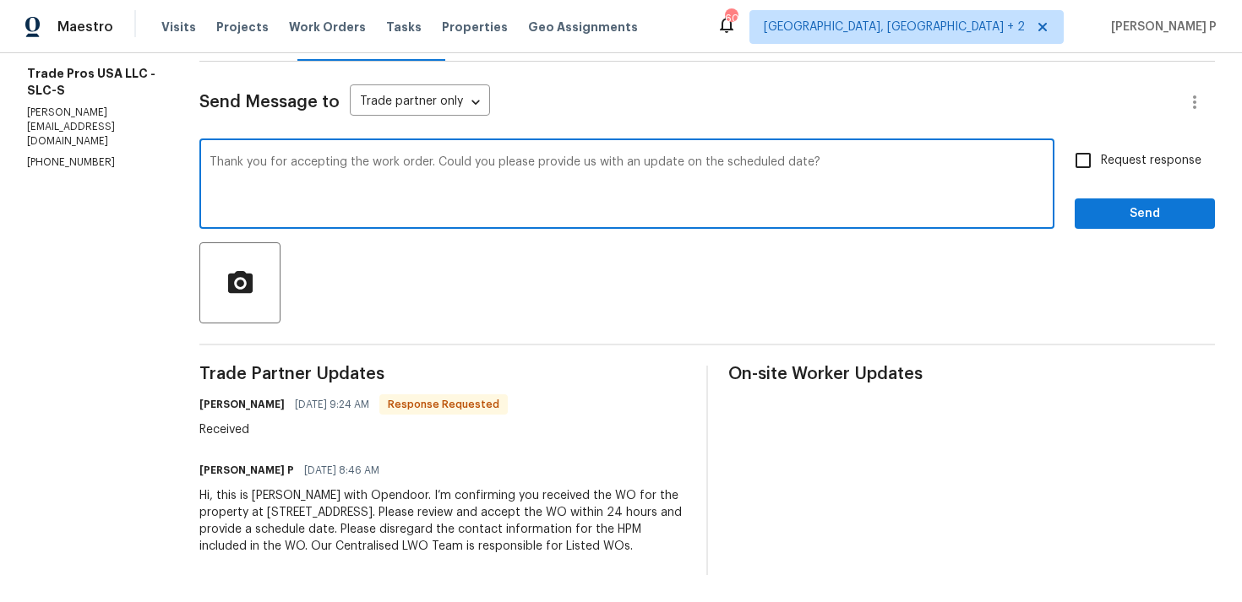
type textarea "Thank you for accepting the work order. Could you please provide us with an upd…"
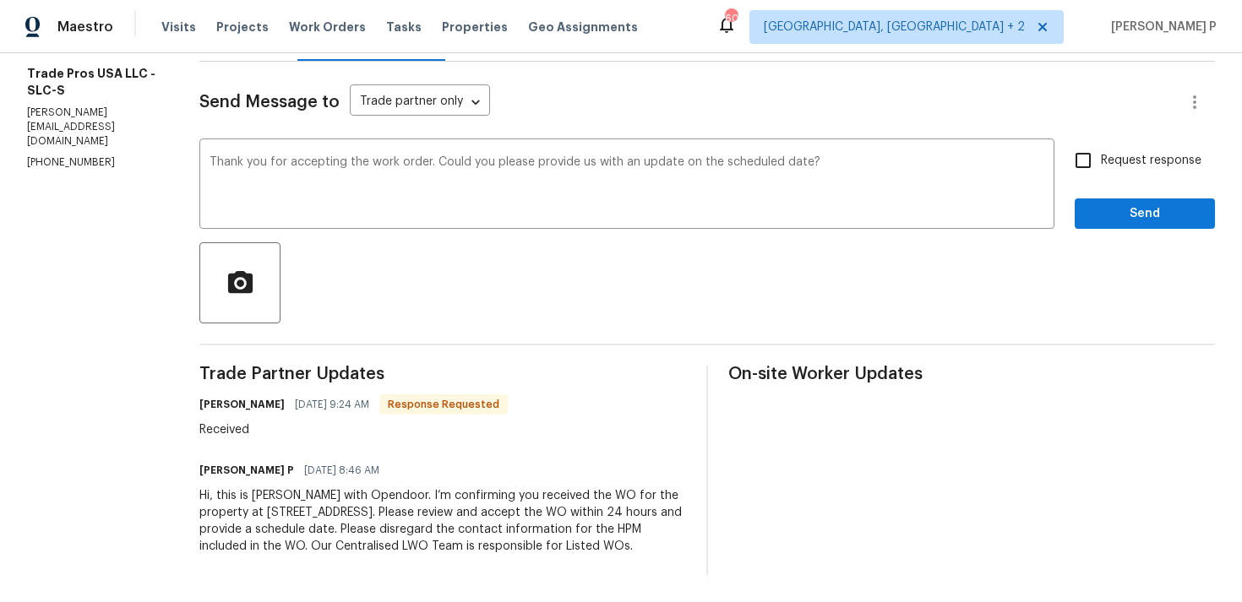
click at [1111, 152] on span "Request response" at bounding box center [1151, 161] width 101 height 18
click at [1101, 144] on input "Request response" at bounding box center [1082, 160] width 35 height 35
checkbox input "true"
click at [1110, 204] on span "Send" at bounding box center [1144, 214] width 113 height 21
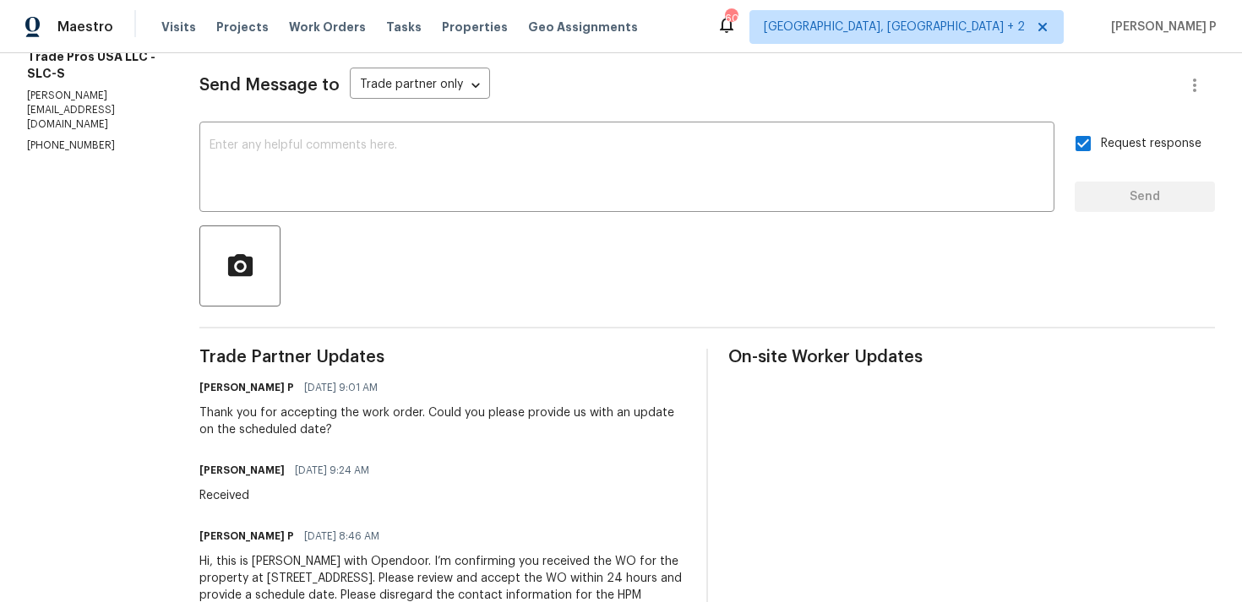
scroll to position [0, 0]
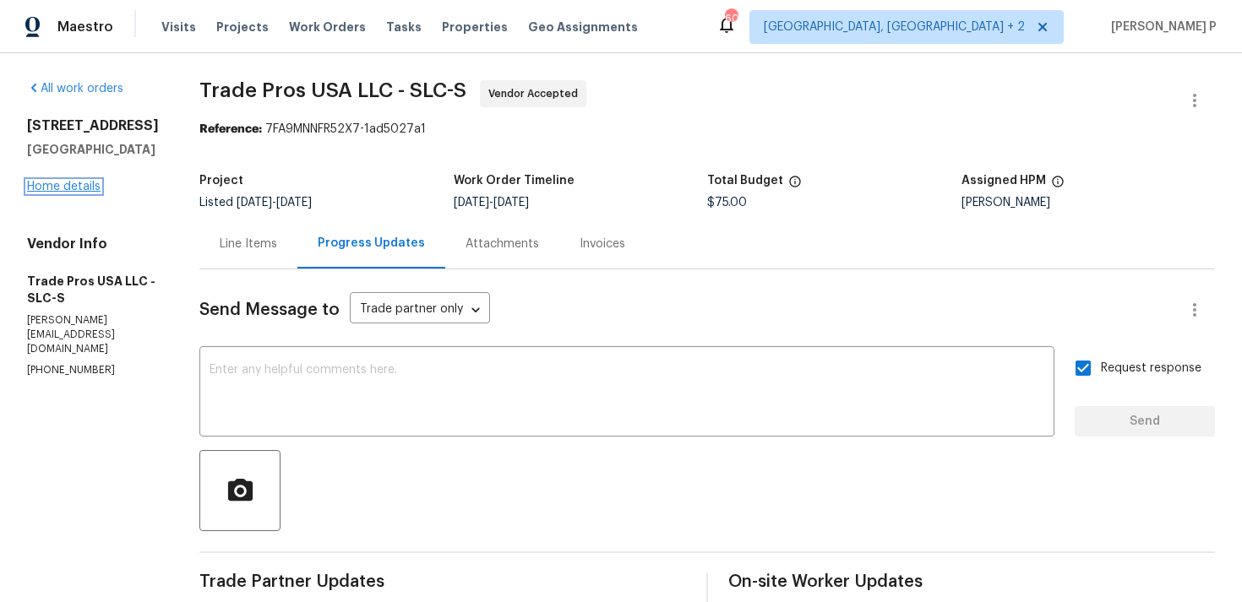
click at [46, 193] on link "Home details" at bounding box center [63, 187] width 73 height 12
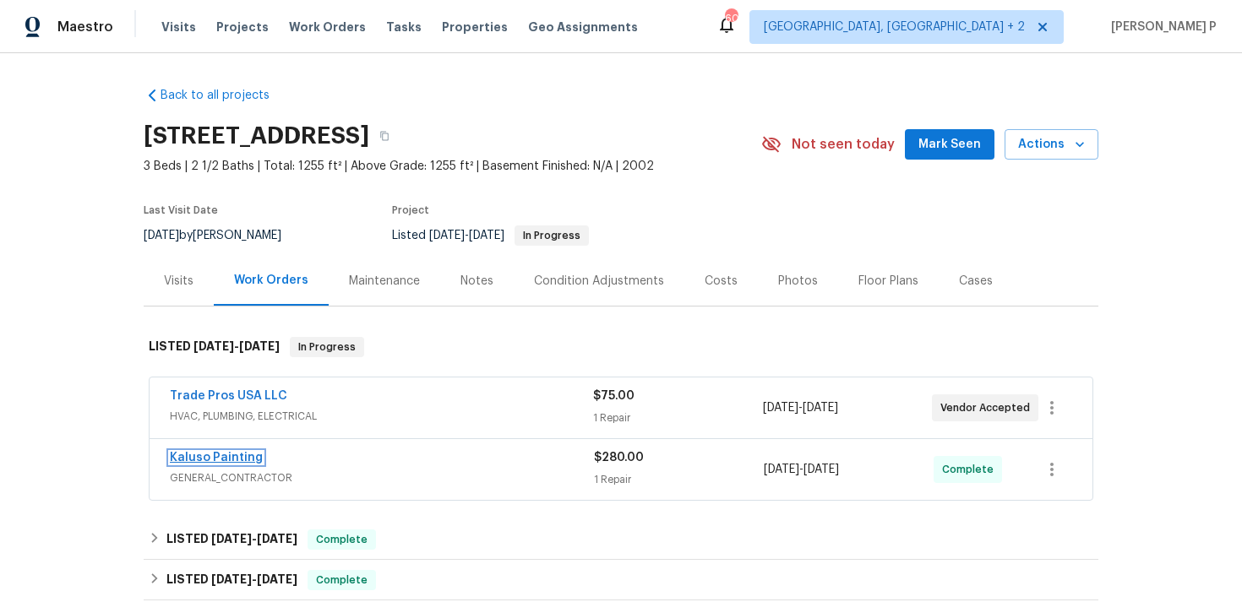
click at [215, 464] on link "Kaluso Painting" at bounding box center [216, 458] width 93 height 12
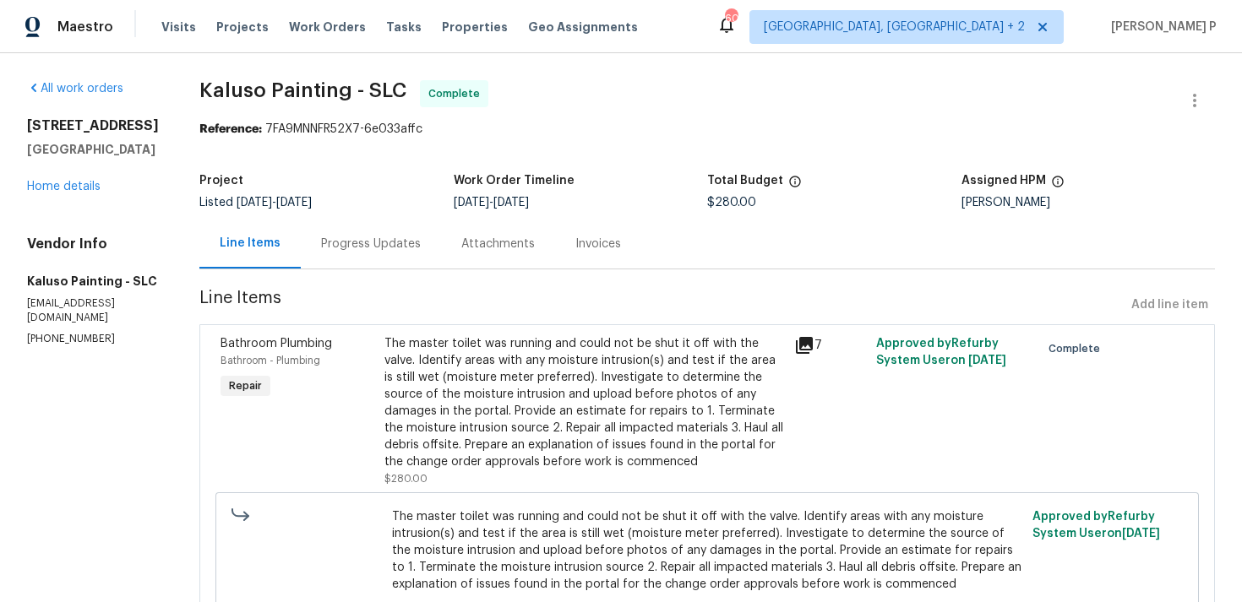
click at [394, 252] on div "Progress Updates" at bounding box center [371, 244] width 100 height 17
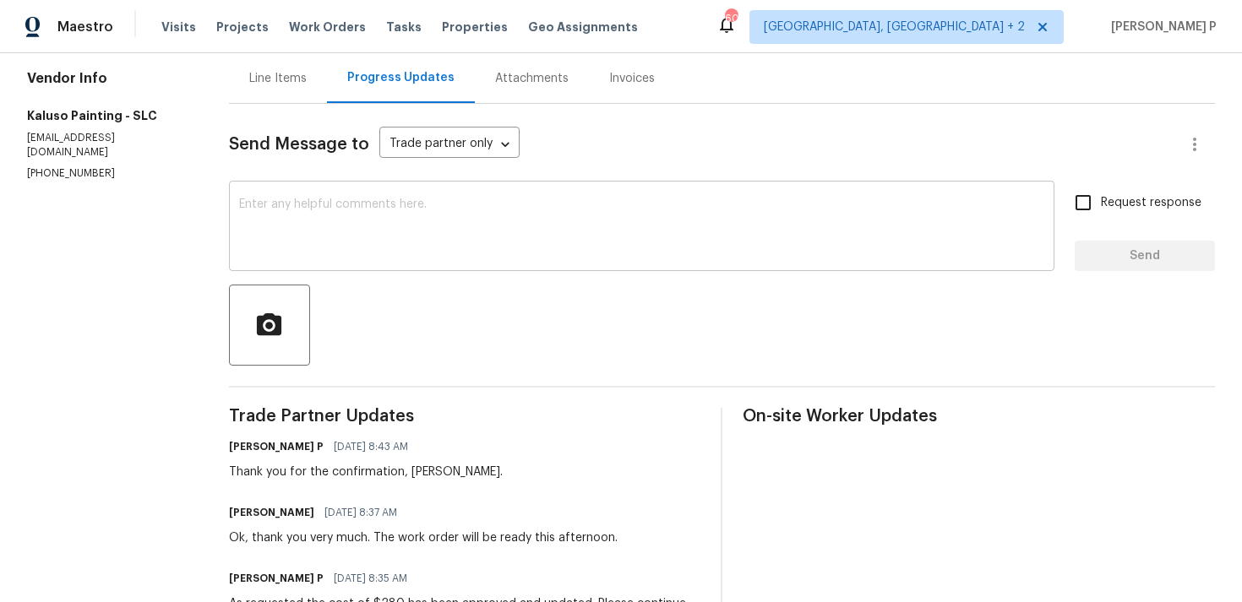
scroll to position [197, 0]
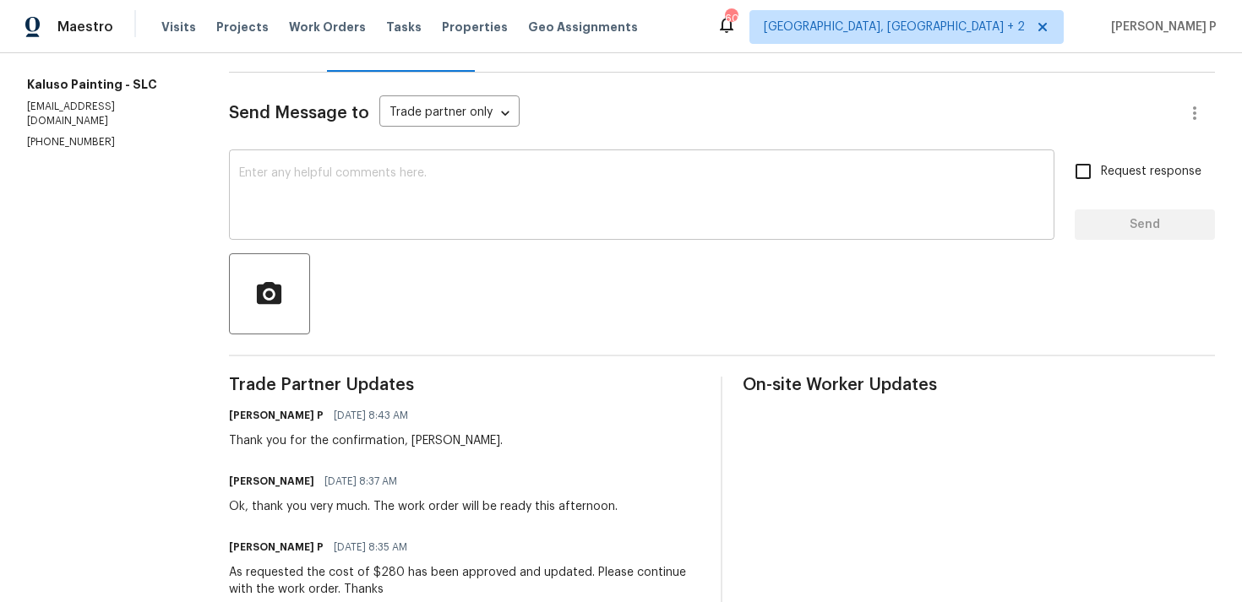
click at [322, 206] on textarea at bounding box center [641, 196] width 805 height 59
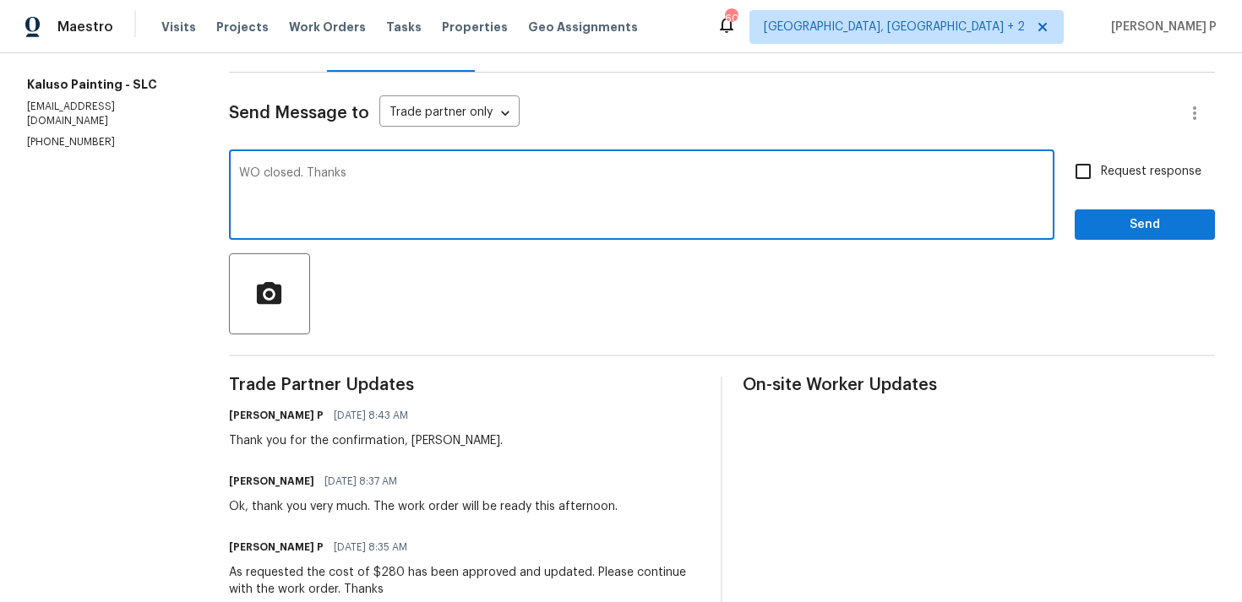
type textarea "WO closed. Thanks"
click at [1135, 227] on span "Send" at bounding box center [1144, 225] width 113 height 21
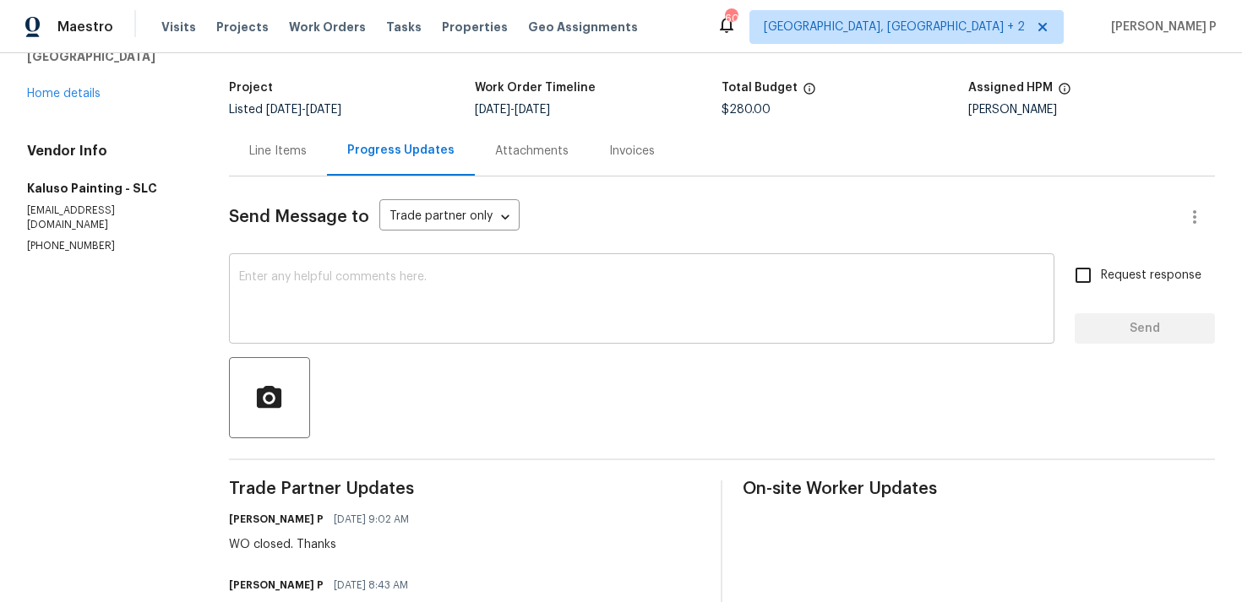
scroll to position [0, 0]
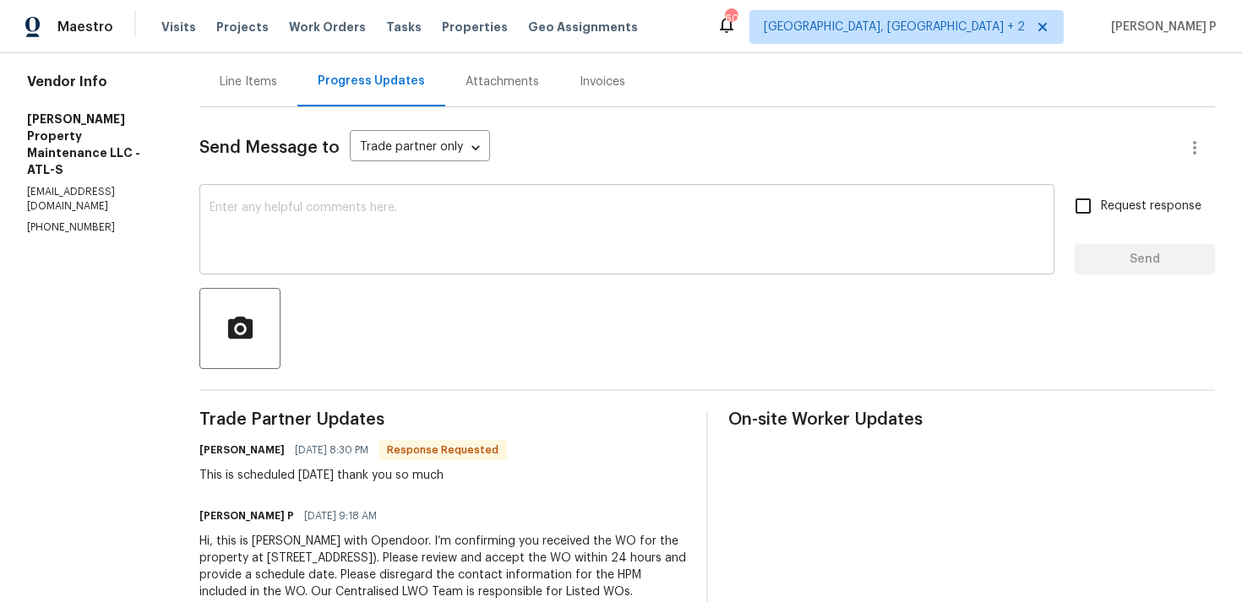
scroll to position [155, 0]
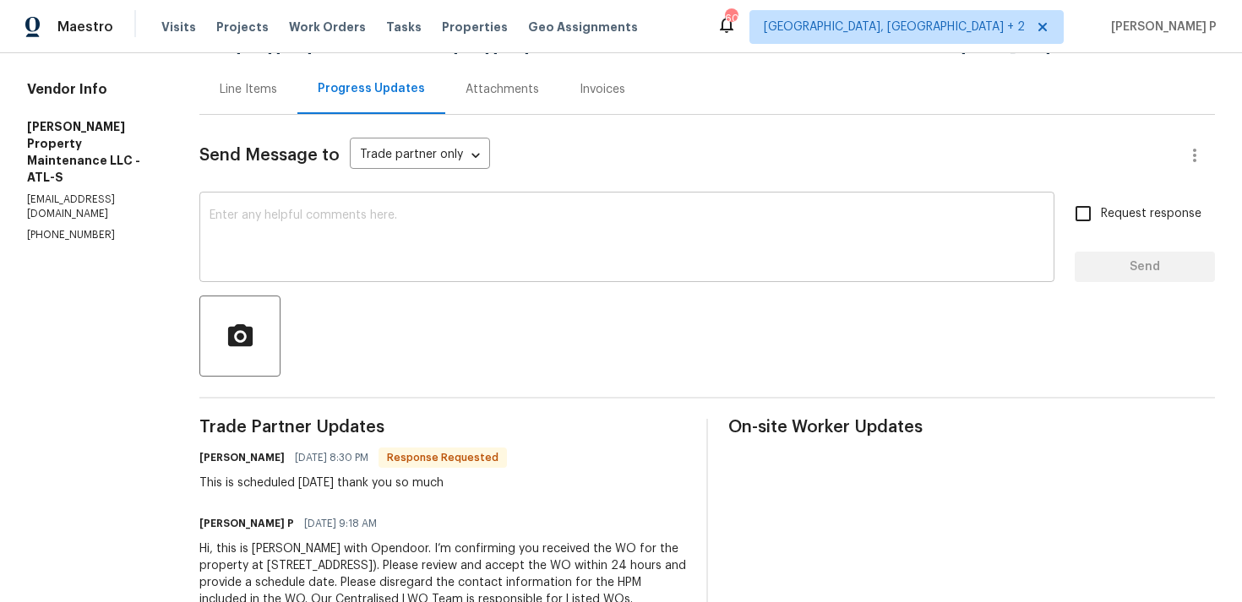
click at [395, 221] on textarea at bounding box center [626, 238] width 835 height 59
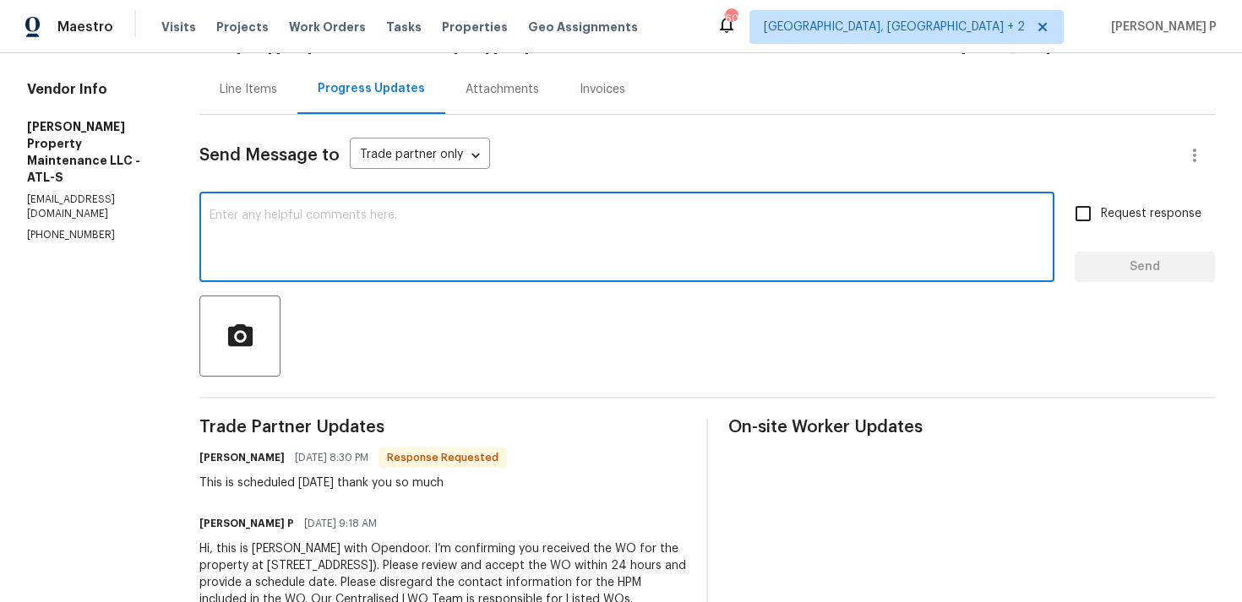
click at [278, 238] on textarea at bounding box center [626, 238] width 835 height 59
paste textarea "Thank you for accepting the work order and providing the scheduled date."
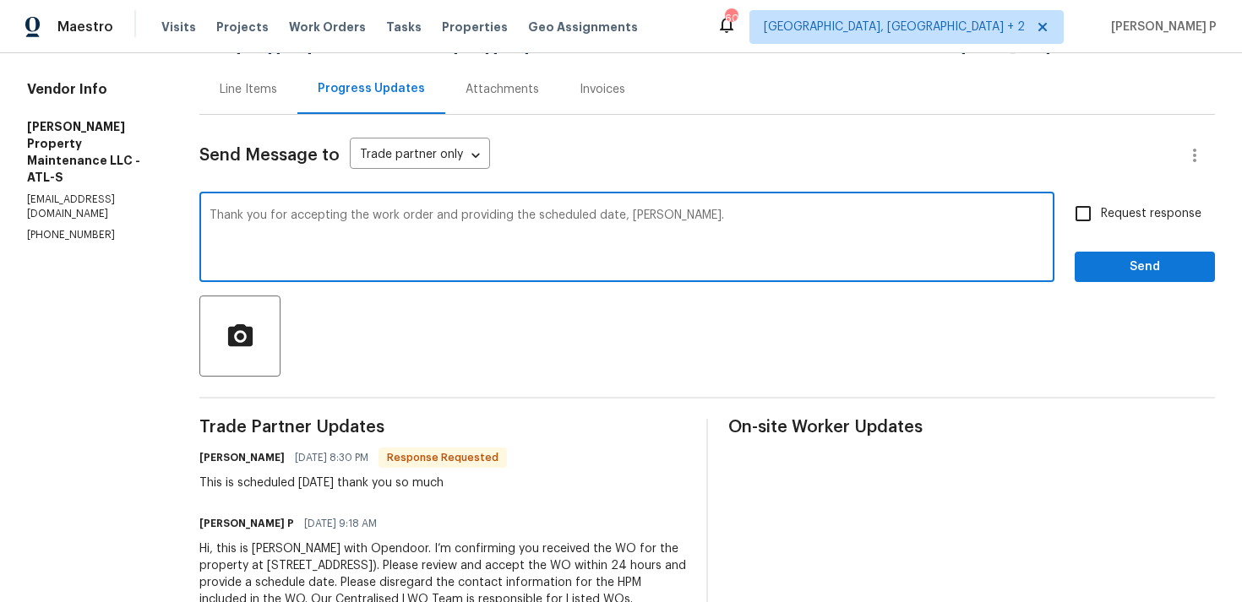
type textarea "Thank you for accepting the work order and providing the scheduled date, Daniel."
click at [1130, 270] on span "Send" at bounding box center [1144, 267] width 113 height 21
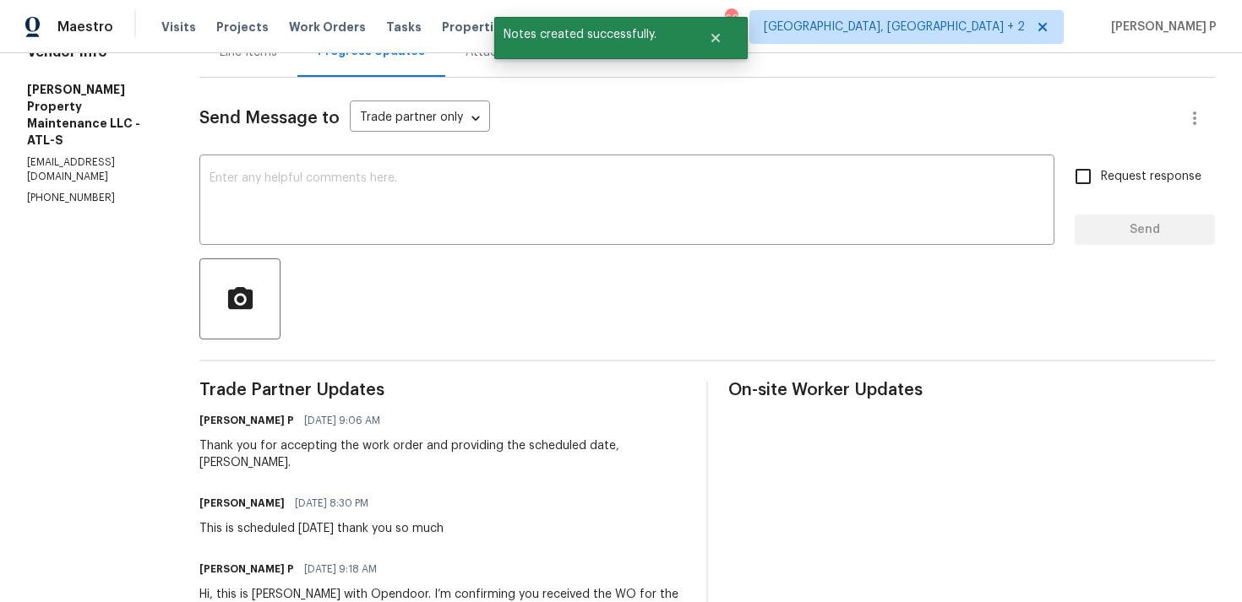
scroll to position [240, 0]
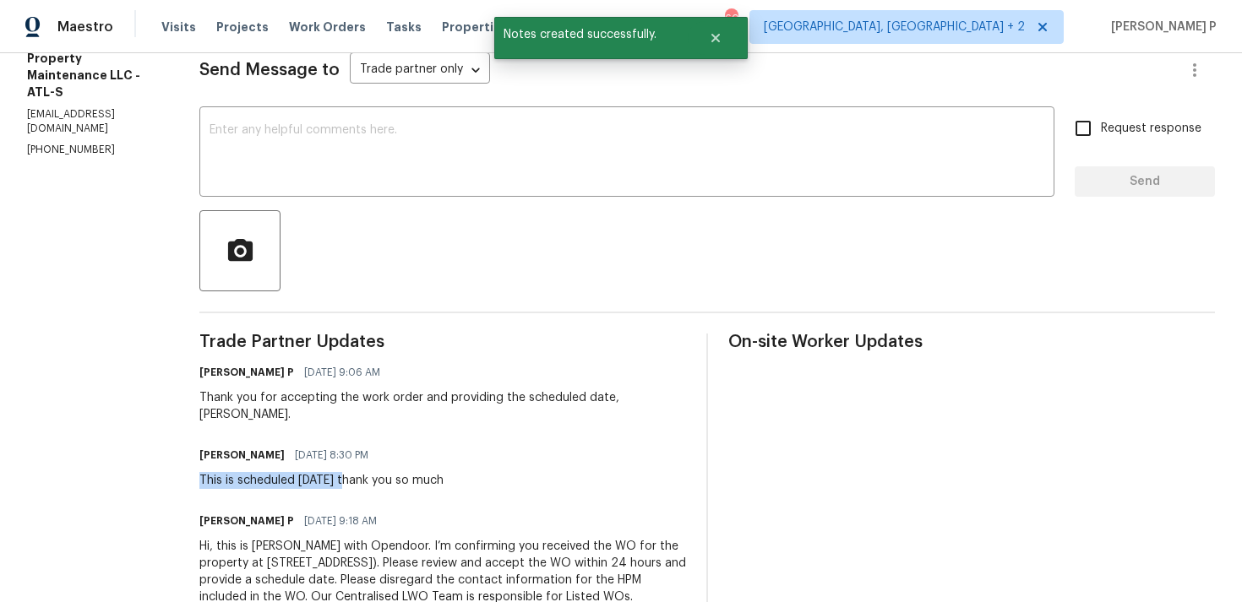
drag, startPoint x: 201, startPoint y: 462, endPoint x: 354, endPoint y: 464, distance: 152.9
click at [354, 464] on div "All work orders 6405 Beaver Creek Trl Atlanta, GA 30349 Home details Vendor Inf…" at bounding box center [621, 233] width 1242 height 840
copy div "This is scheduled tomorrow"
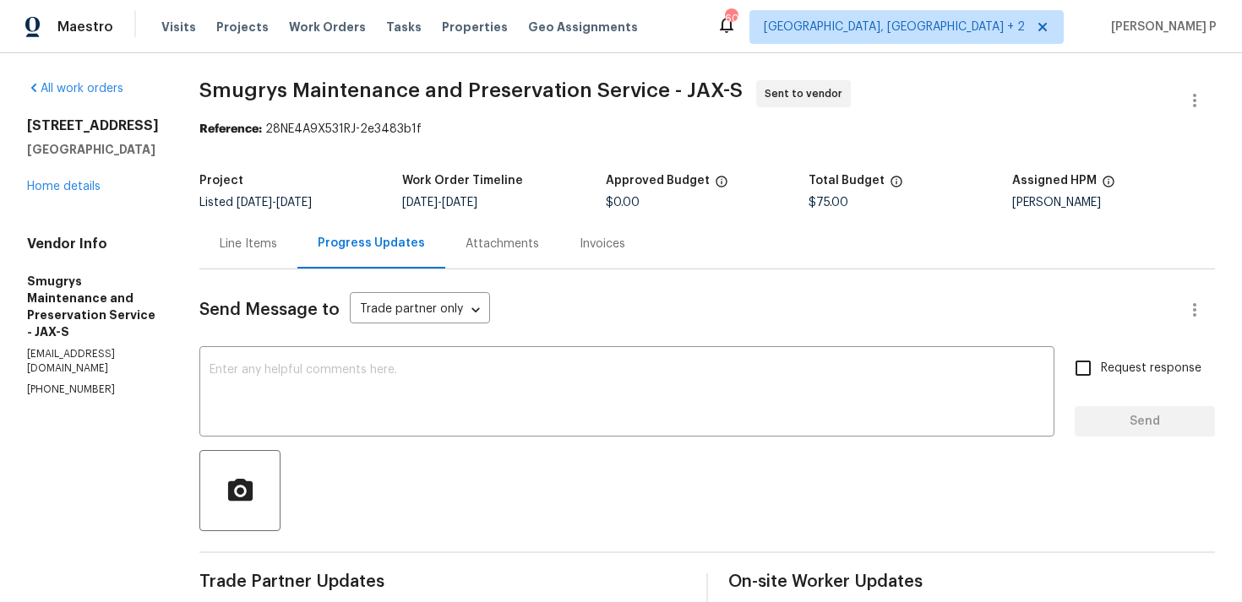
scroll to position [159, 0]
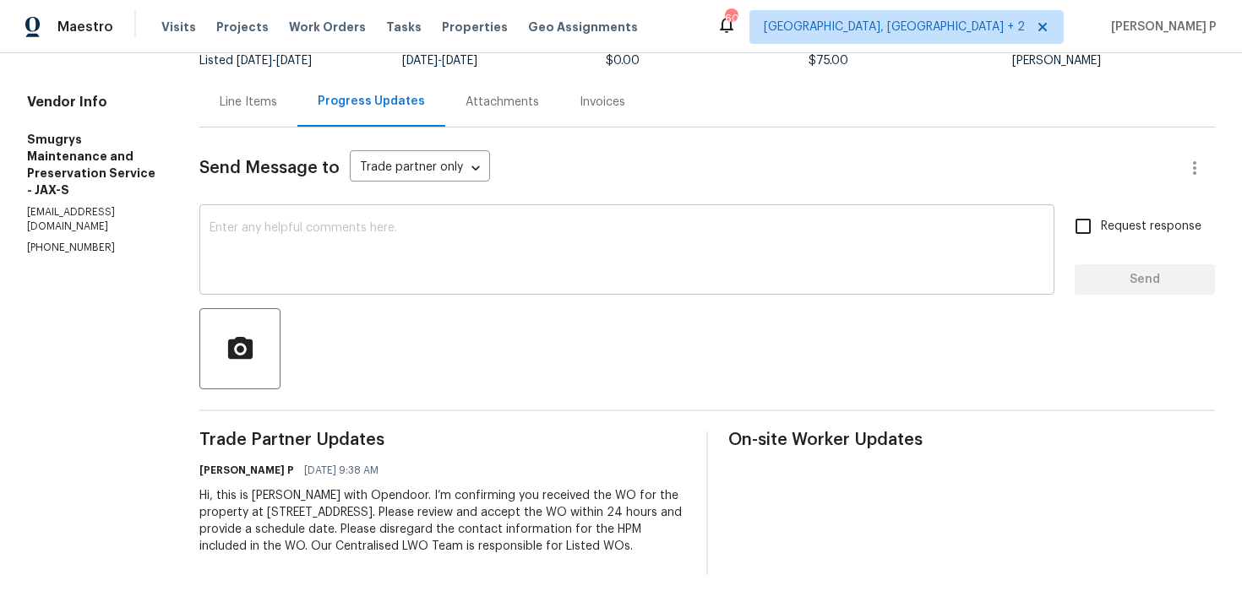
click at [233, 251] on textarea at bounding box center [626, 251] width 835 height 59
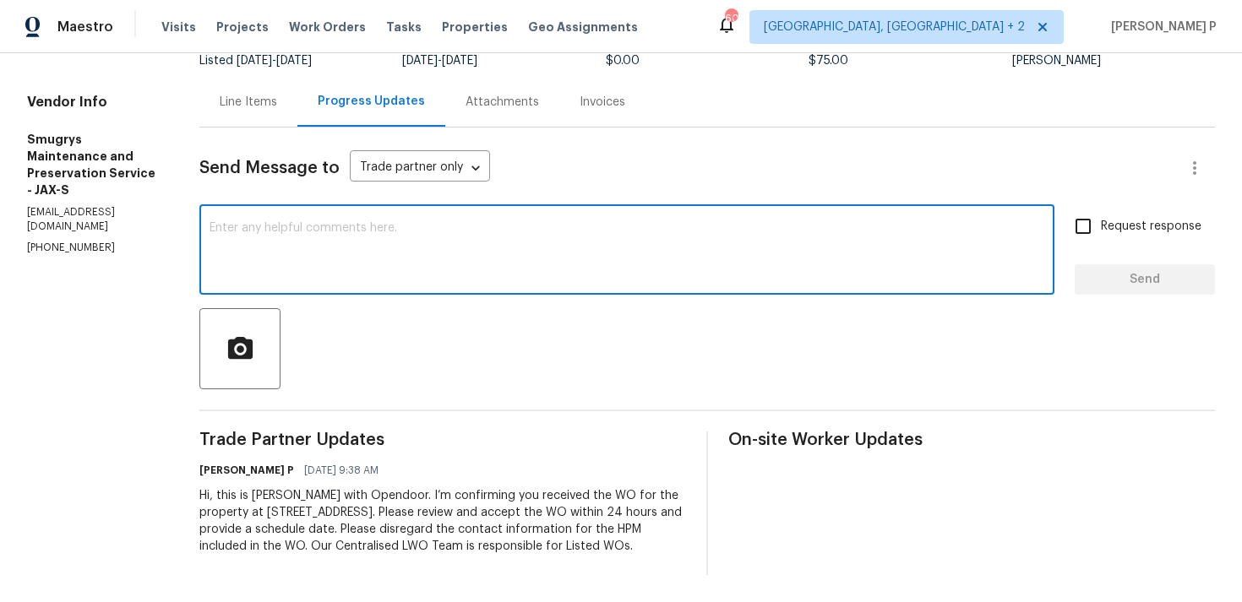
paste textarea "Just a reminder: Please accept the work order within an hour to avoid reassignm…"
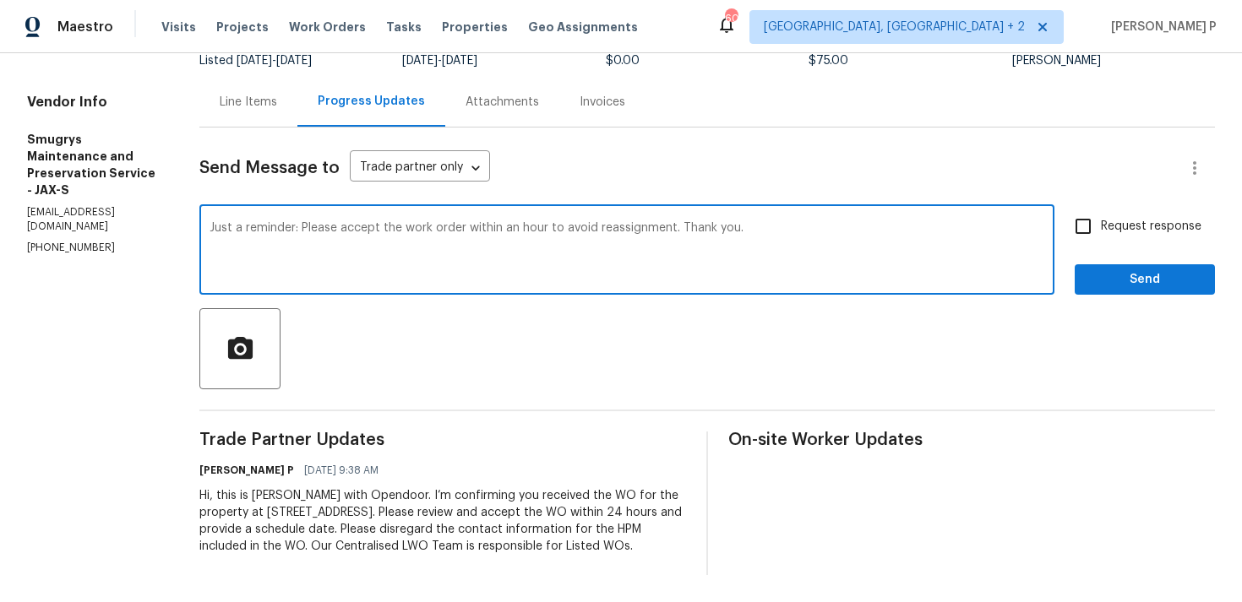
click at [234, 222] on textarea "Just a reminder: Please accept the work order within an hour to avoid reassignm…" at bounding box center [626, 251] width 835 height 59
type textarea "Just a friendly reminder: Please accept the work order within an hour to avoid …"
click at [791, 223] on textarea "Just a friendly reminder: Please accept the work order within an hour to avoid …" at bounding box center [626, 251] width 835 height 59
click at [1082, 209] on input "Request response" at bounding box center [1082, 226] width 35 height 35
checkbox input "true"
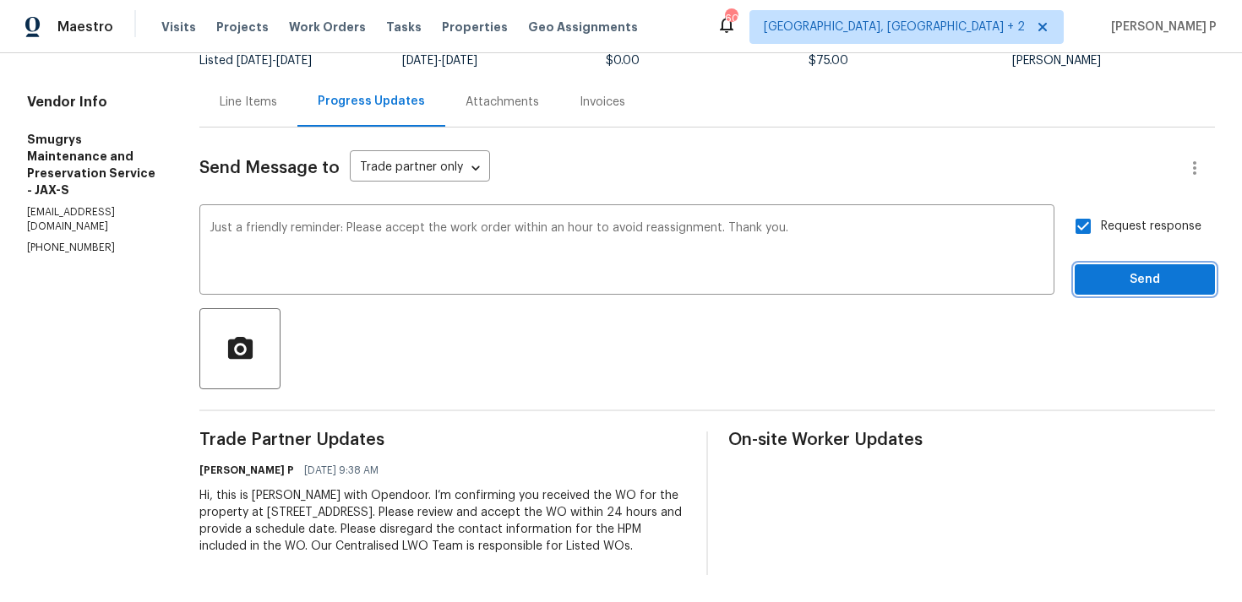
click at [1109, 269] on span "Send" at bounding box center [1144, 279] width 113 height 21
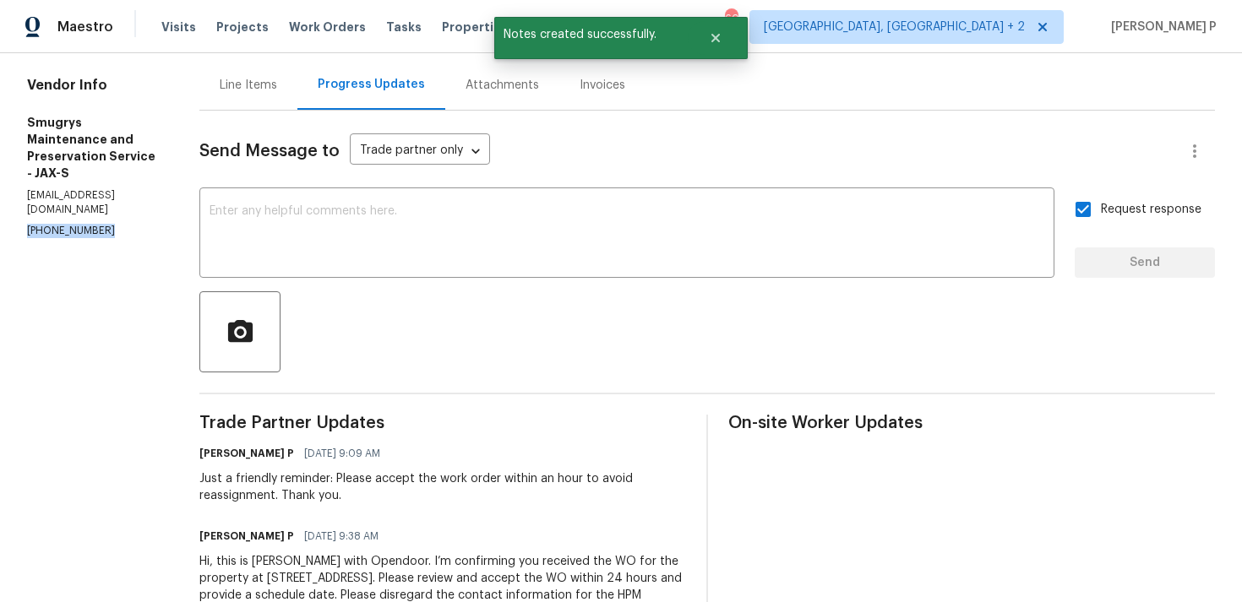
drag, startPoint x: 105, startPoint y: 250, endPoint x: 0, endPoint y: 253, distance: 104.8
click at [0, 253] on div "All work orders 120 Legendary Dr Unit 201 Saint Augustine, FL 32092 Home detail…" at bounding box center [621, 281] width 1242 height 774
copy p "(904) 343-8216"
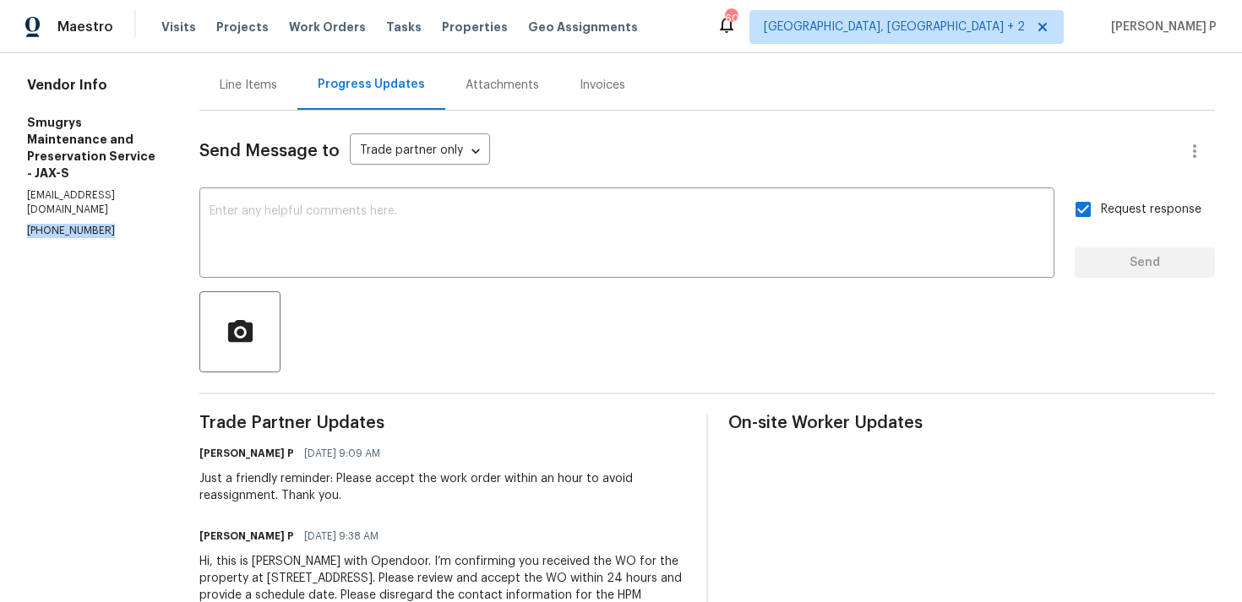
scroll to position [242, 0]
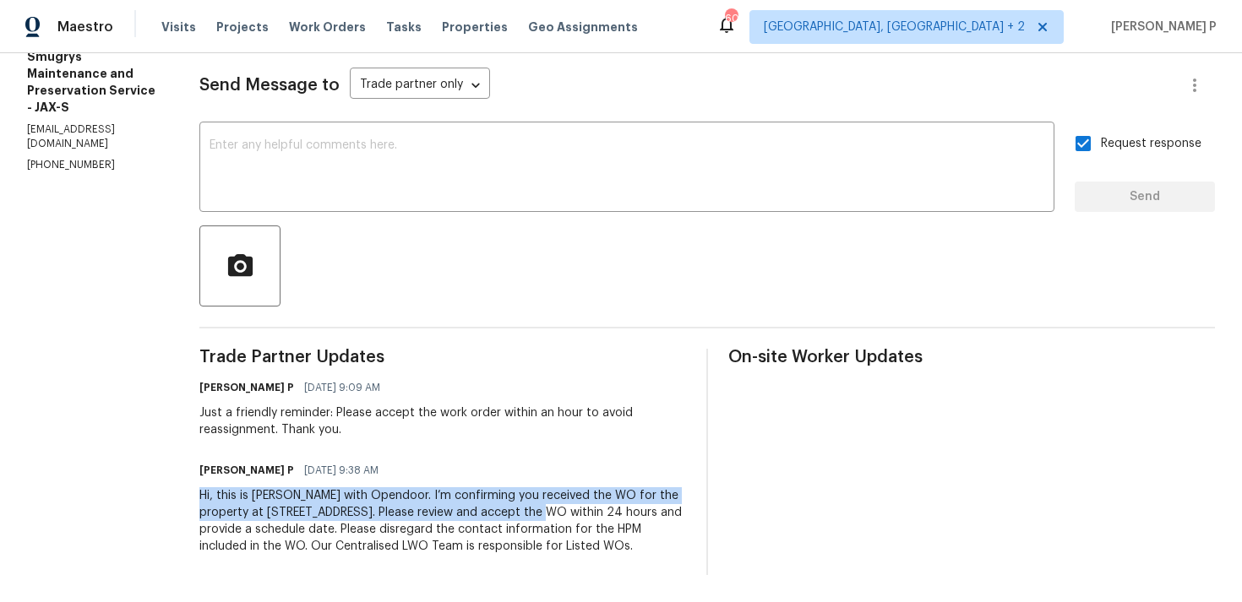
drag, startPoint x: 194, startPoint y: 479, endPoint x: 502, endPoint y: 492, distance: 307.8
click at [502, 492] on div "Hi, this is Ramyasri with Opendoor. I’m confirming you received the WO for the …" at bounding box center [442, 521] width 487 height 68
copy div "Hi, this is Ramyasri with Opendoor. I’m confirming you received the WO for the …"
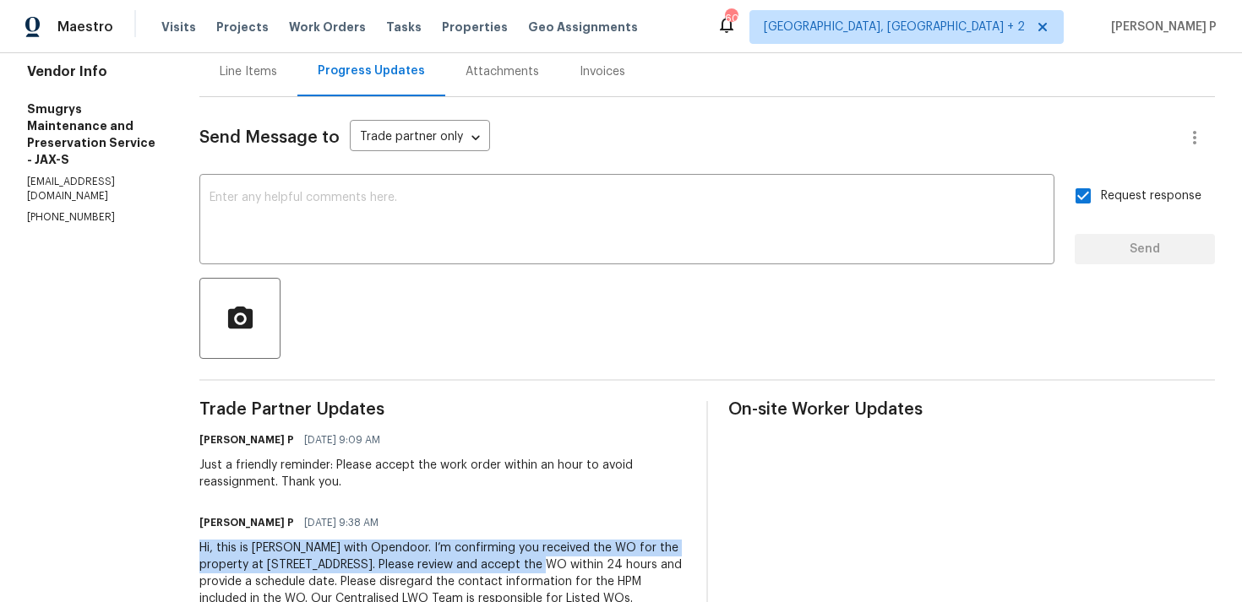
scroll to position [0, 0]
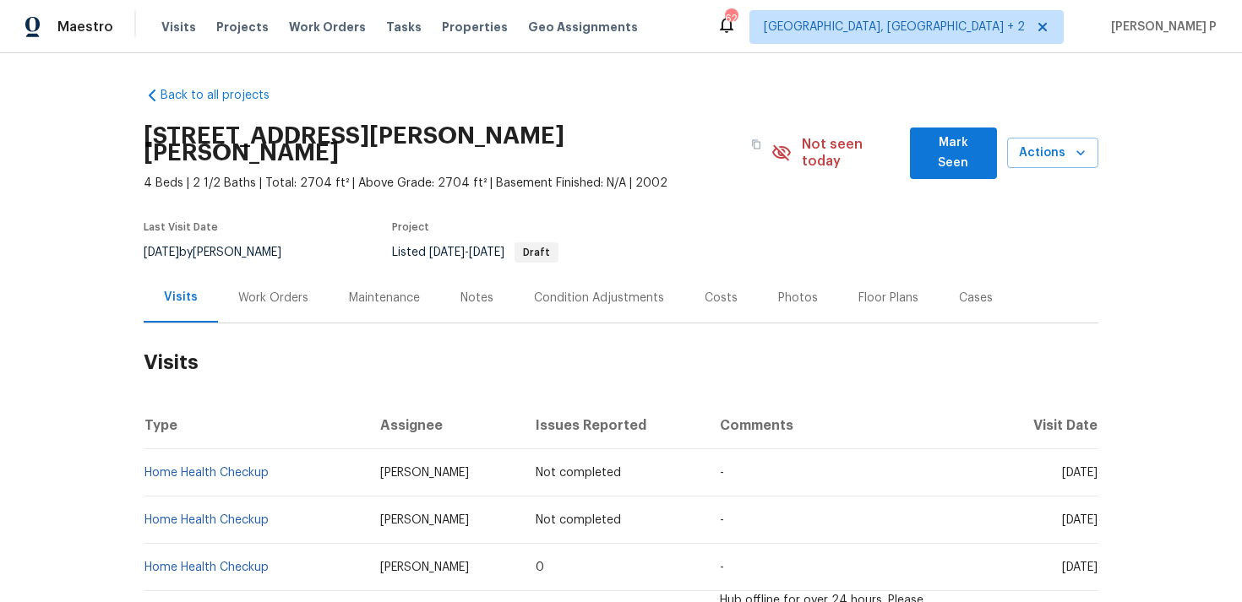
click at [271, 290] on div "Work Orders" at bounding box center [273, 298] width 70 height 17
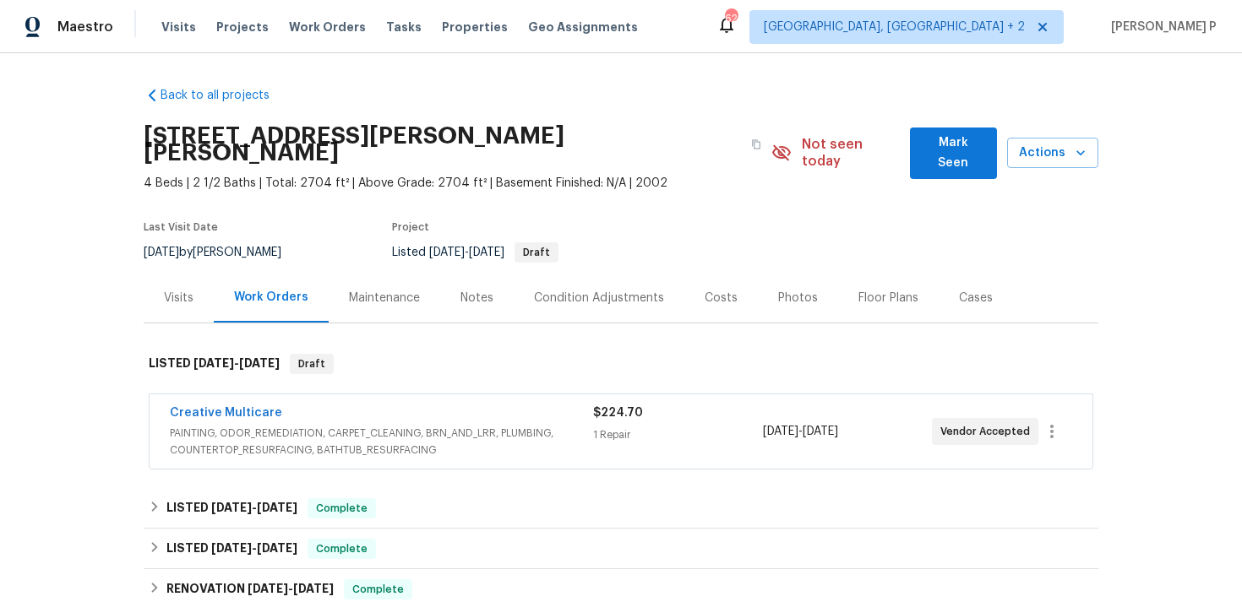
click at [282, 425] on span "PAINTING, ODOR_REMEDIATION, CARPET_CLEANING, BRN_AND_LRR, PLUMBING, COUNTERTOP_…" at bounding box center [381, 442] width 423 height 34
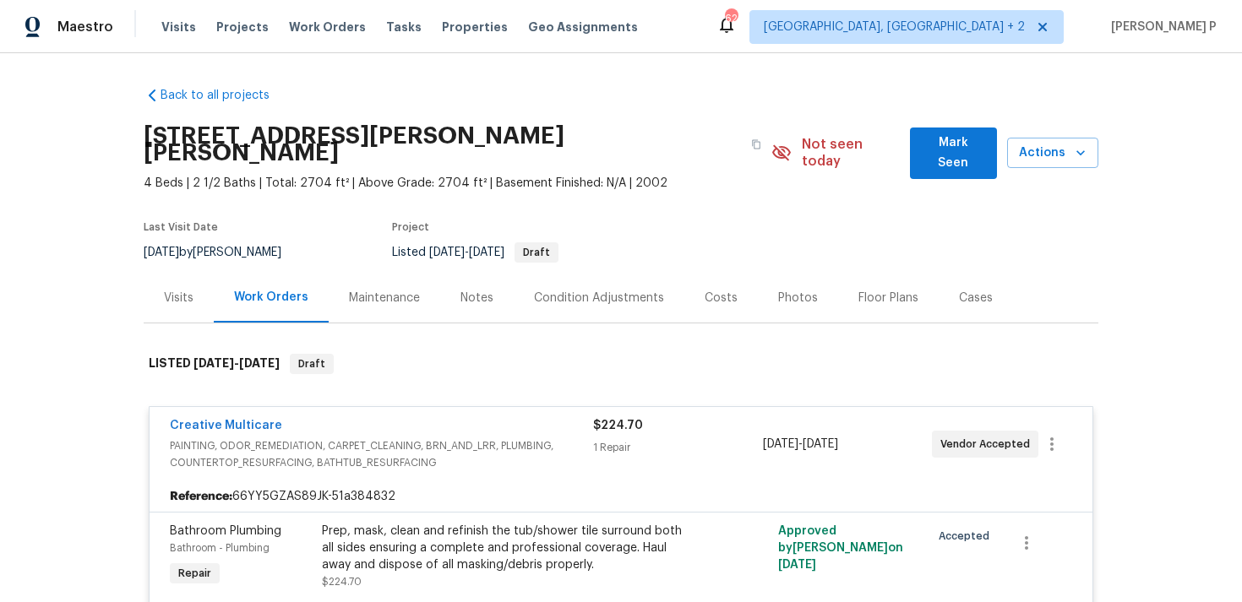
click at [316, 438] on span "PAINTING, ODOR_REMEDIATION, CARPET_CLEANING, BRN_AND_LRR, PLUMBING, COUNTERTOP_…" at bounding box center [381, 455] width 423 height 34
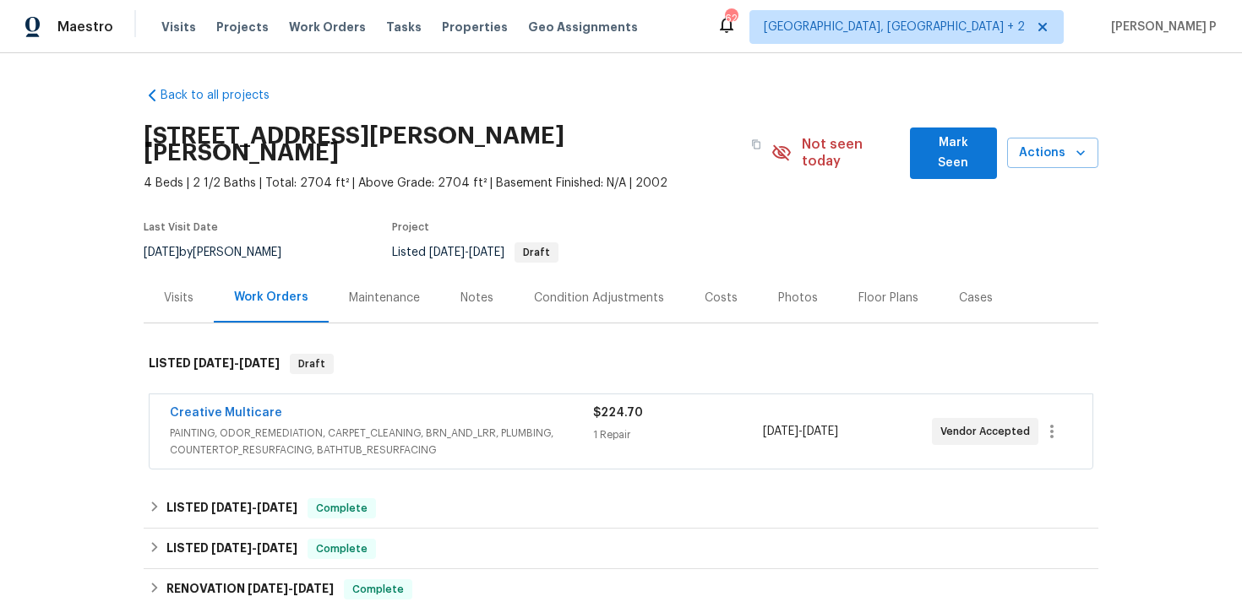
scroll to position [249, 0]
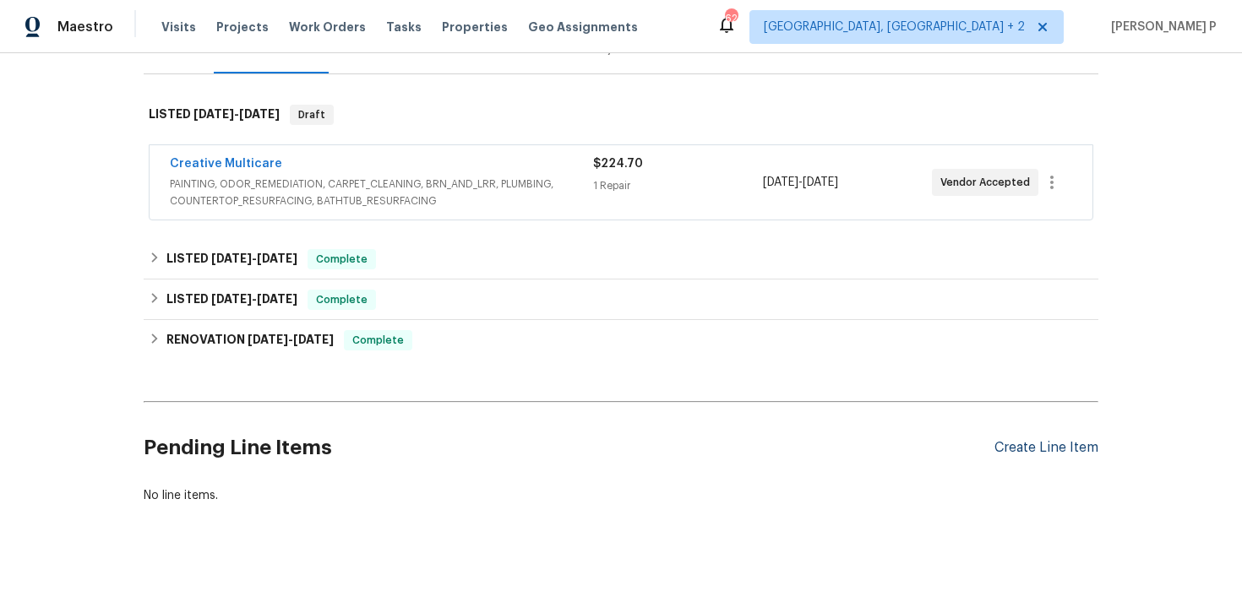
click at [1024, 440] on div "Create Line Item" at bounding box center [1046, 448] width 104 height 16
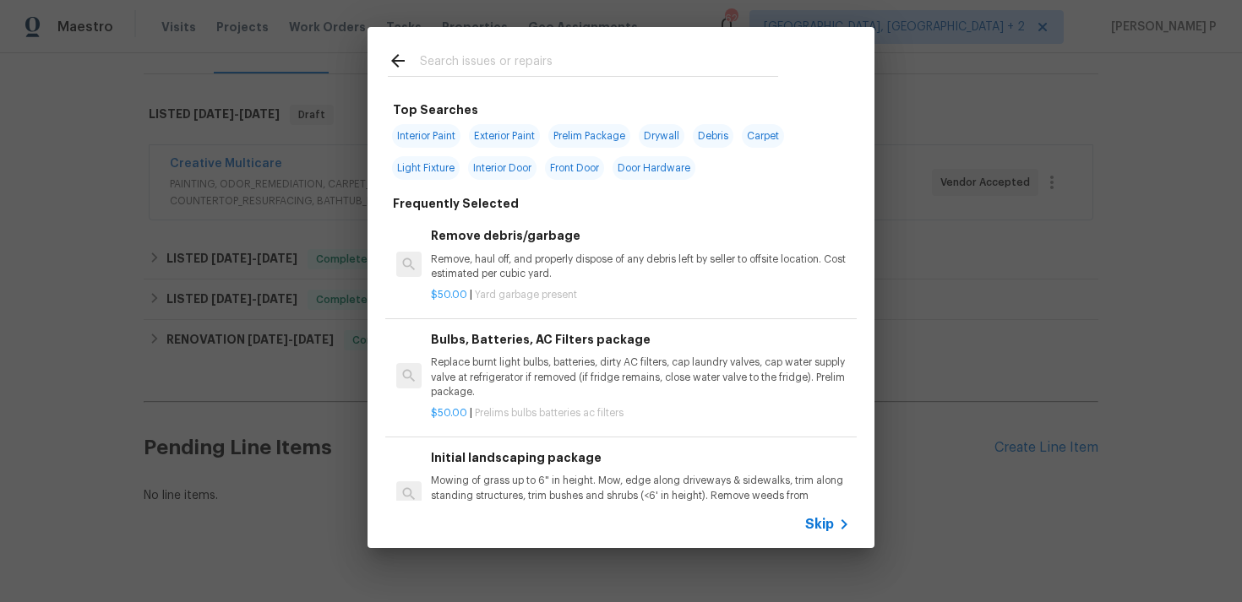
click at [817, 524] on span "Skip" at bounding box center [819, 524] width 29 height 17
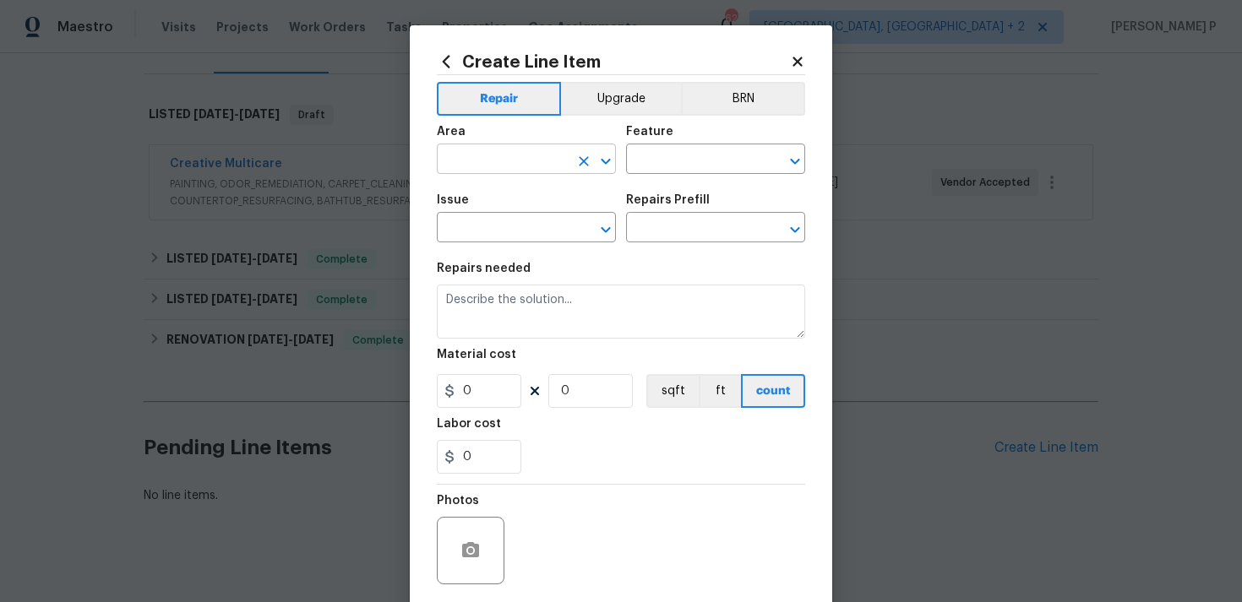
click at [607, 159] on icon "Open" at bounding box center [605, 161] width 9 height 6
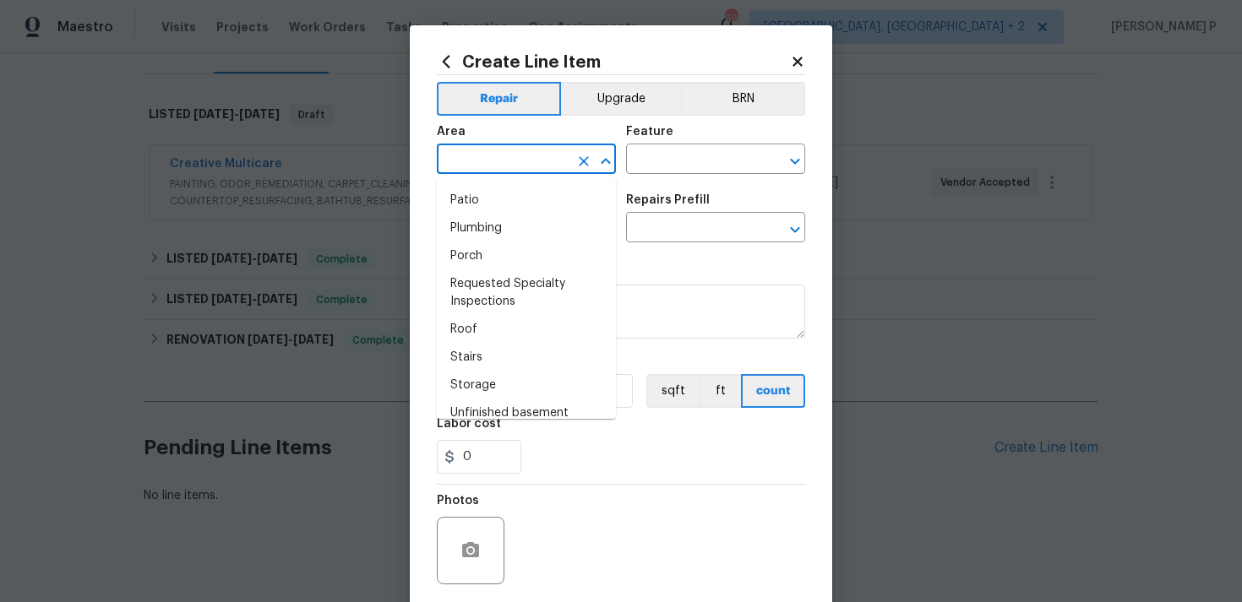
scroll to position [1063, 0]
click at [476, 255] on li "Porch" at bounding box center [526, 251] width 179 height 28
type input "Porch"
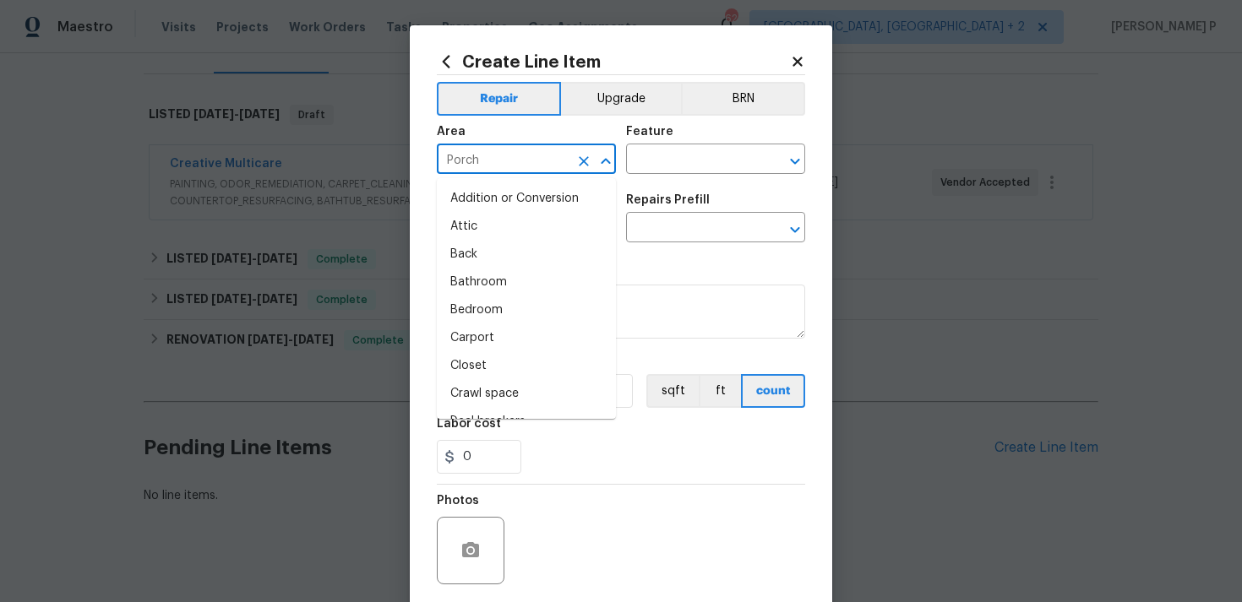
scroll to position [909, 0]
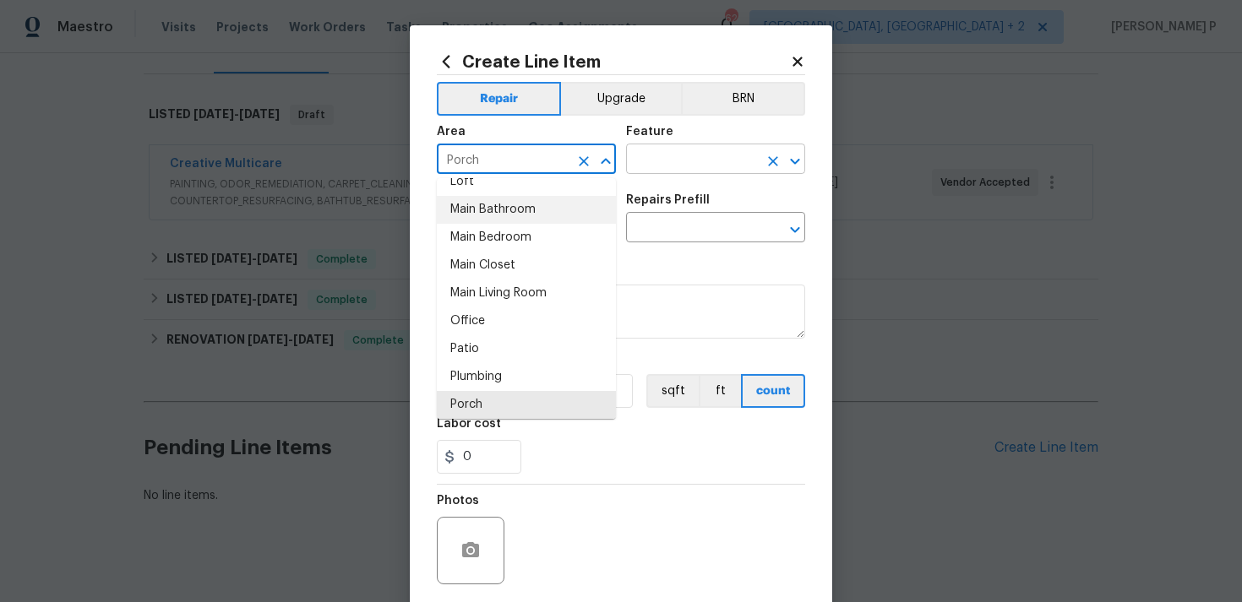
click at [694, 173] on input "text" at bounding box center [692, 161] width 132 height 26
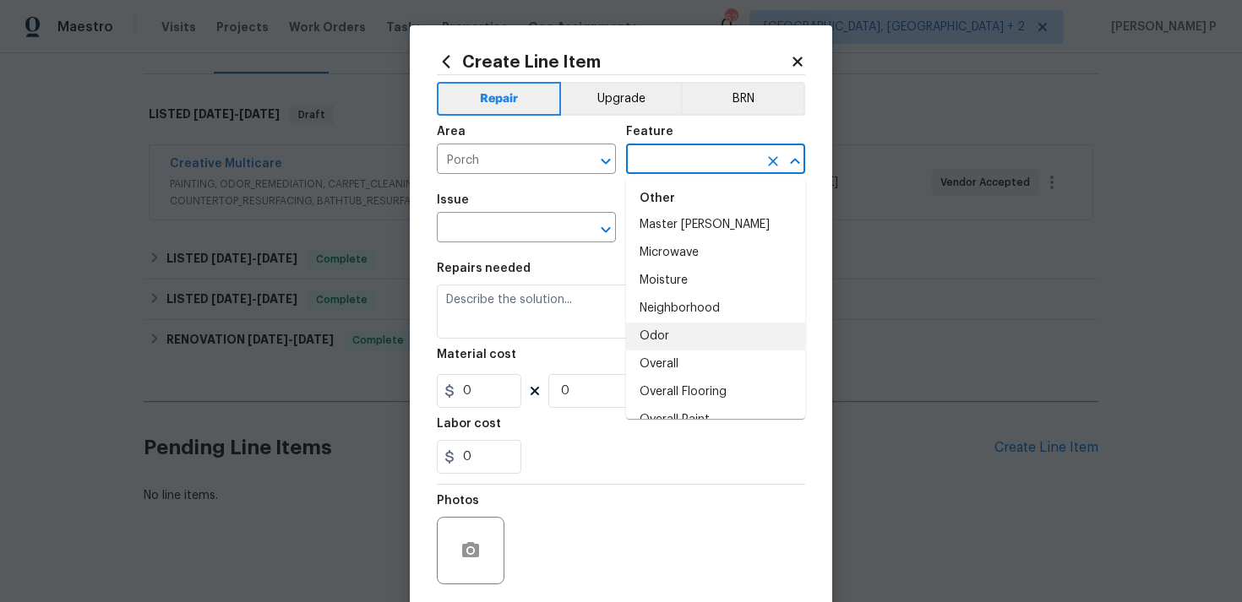
scroll to position [2733, 0]
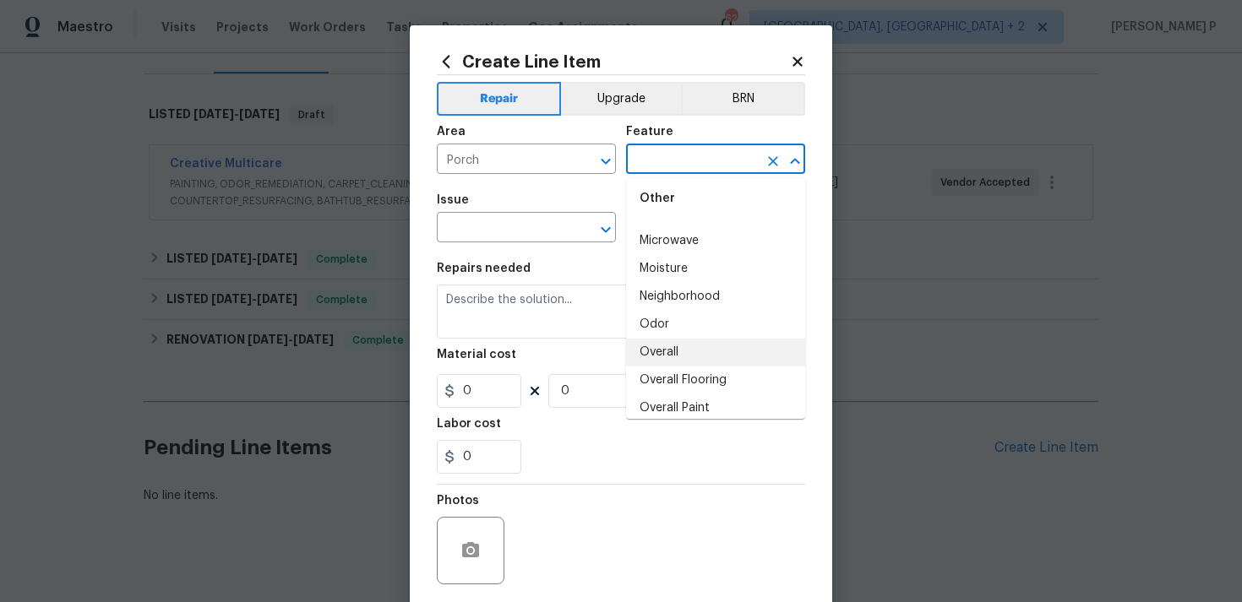
click at [679, 351] on li "Overall" at bounding box center [715, 353] width 179 height 28
type input "Overall"
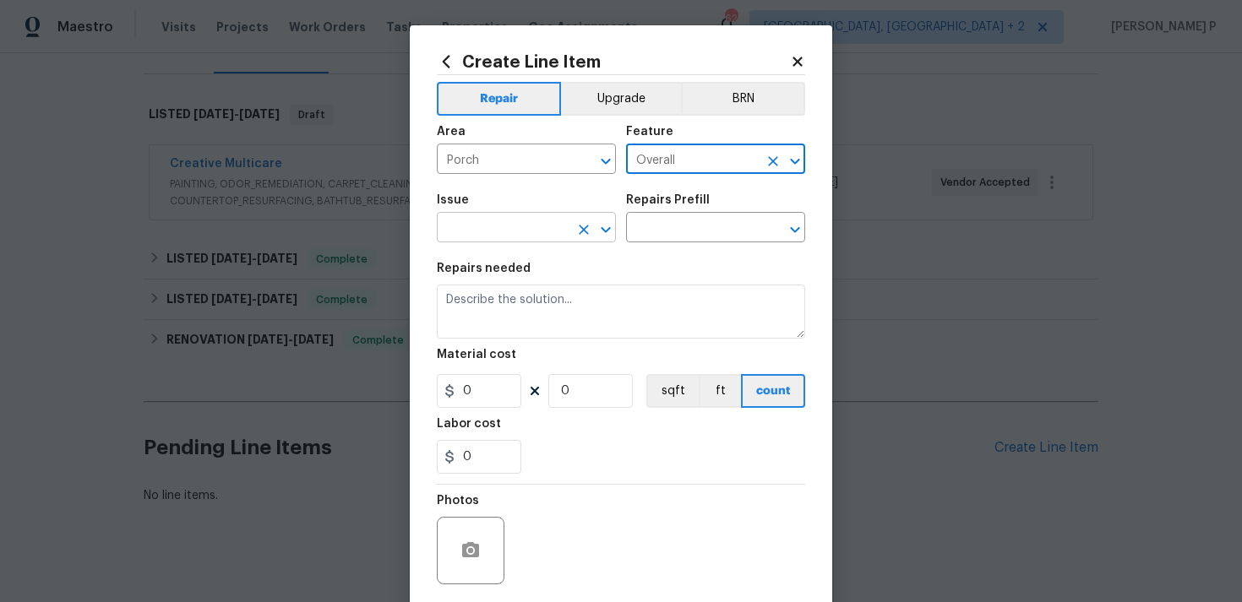
click at [604, 225] on icon "Open" at bounding box center [605, 230] width 20 height 20
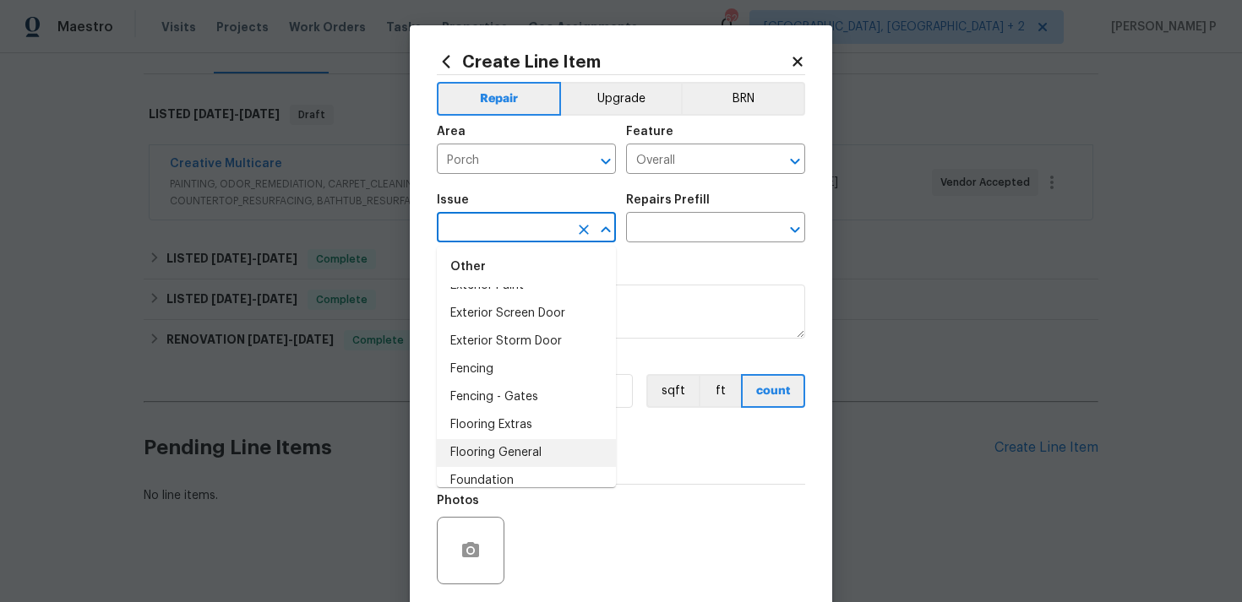
scroll to position [1156, 0]
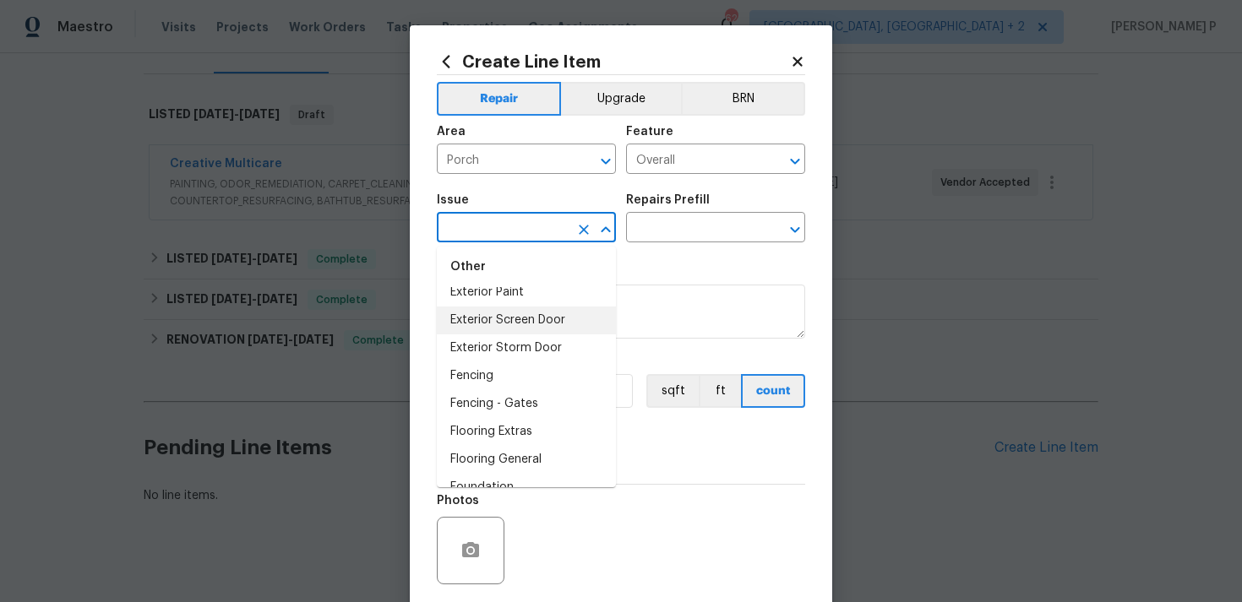
click at [511, 318] on li "Exterior Screen Door" at bounding box center [526, 321] width 179 height 28
type input "Exterior Screen Door"
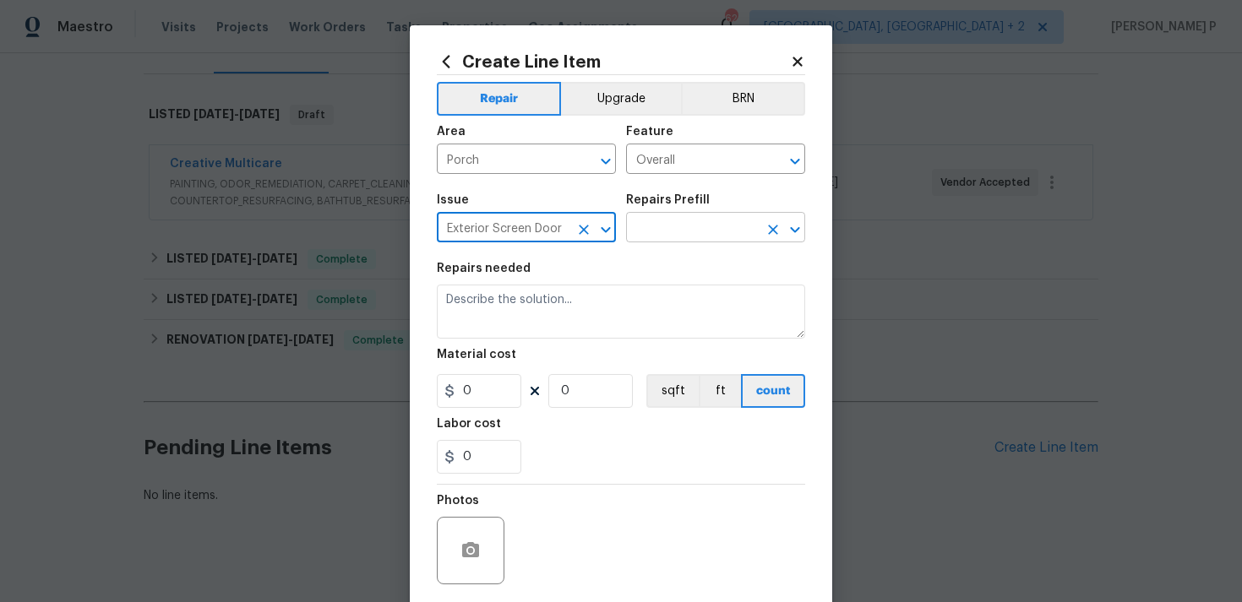
click at [660, 232] on input "text" at bounding box center [692, 229] width 132 height 26
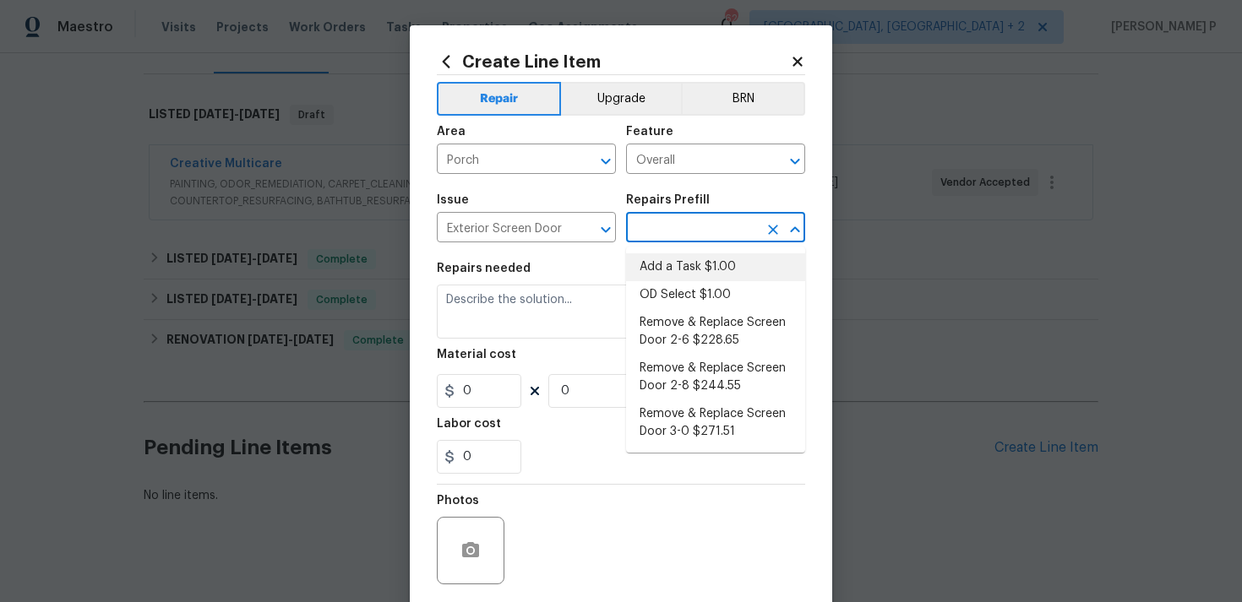
click at [669, 273] on li "Add a Task $1.00" at bounding box center [715, 267] width 179 height 28
type input "Interior Door"
type input "Add a Task $1.00"
type textarea "HPM to detail"
type input "1"
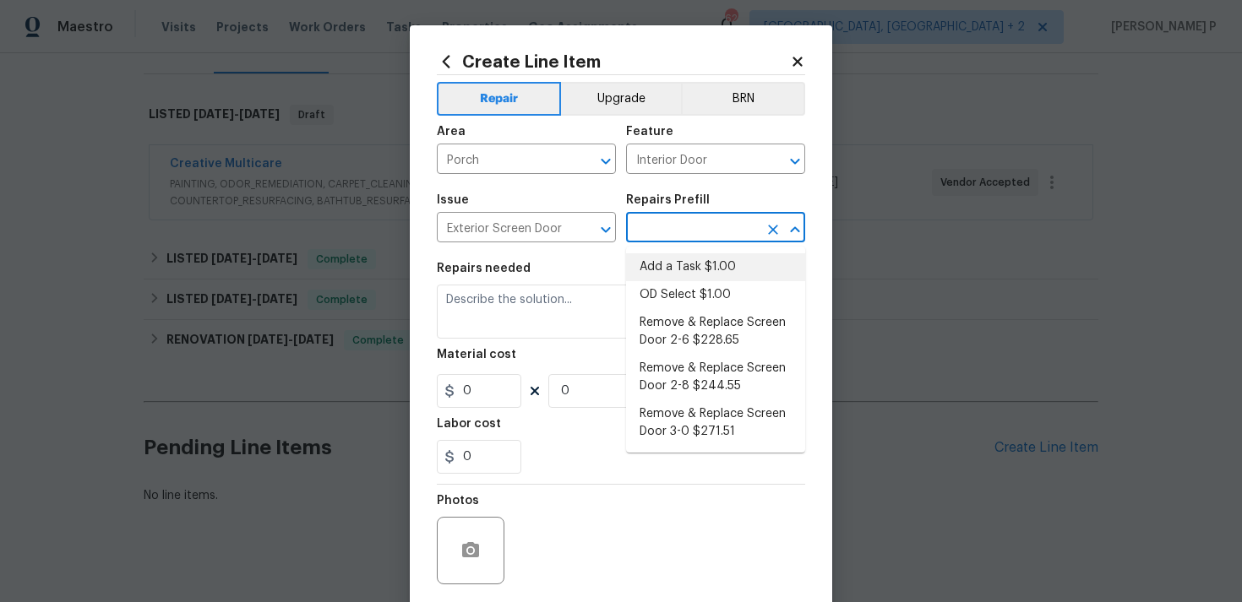
type input "1"
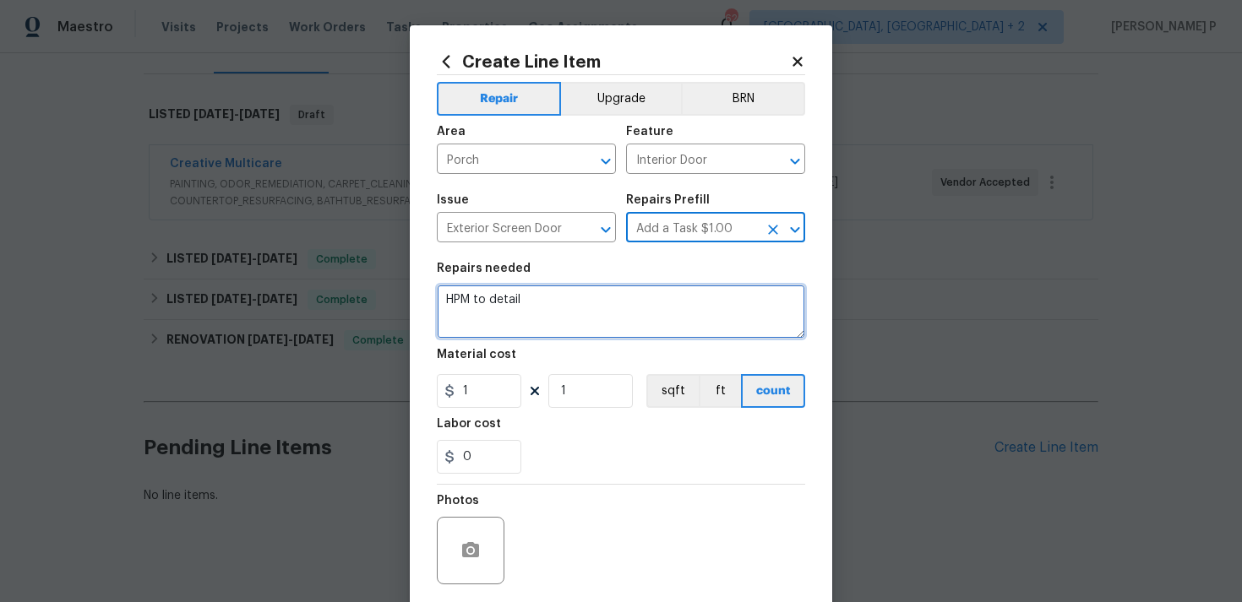
click at [490, 309] on textarea "HPM to detail" at bounding box center [621, 312] width 368 height 54
paste textarea "The trim near the roof on the screen porch is loose and needs to be re-secured.…"
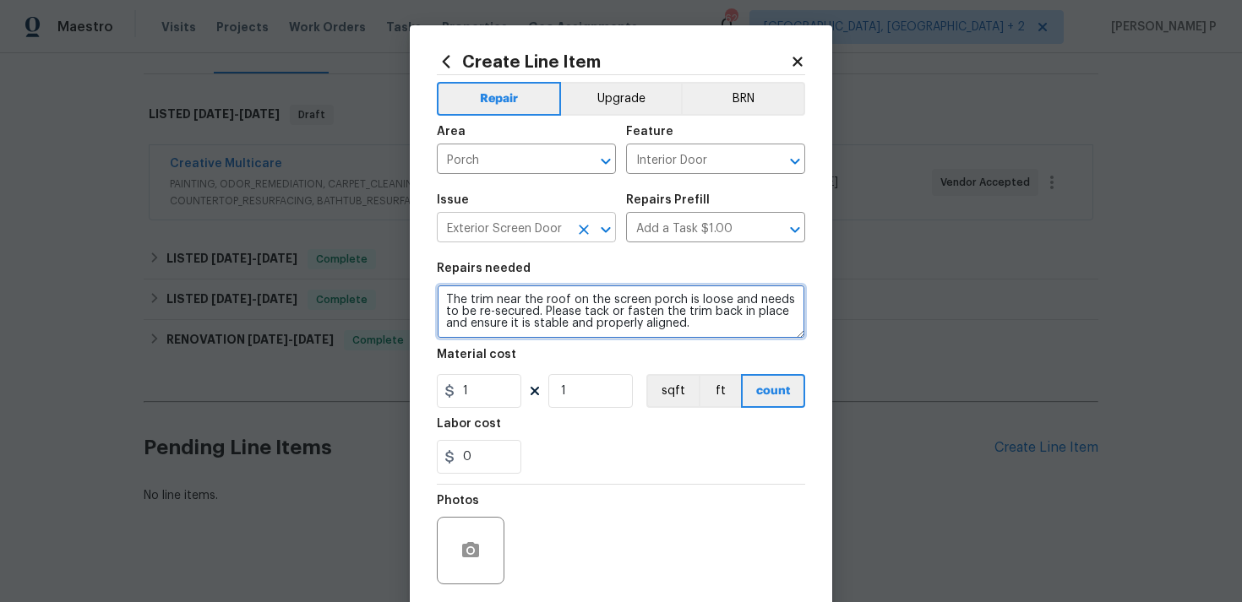
click at [609, 222] on icon "Open" at bounding box center [605, 230] width 20 height 20
type textarea "The trim near the roof on the screen porch is loose and needs to be re-secured.…"
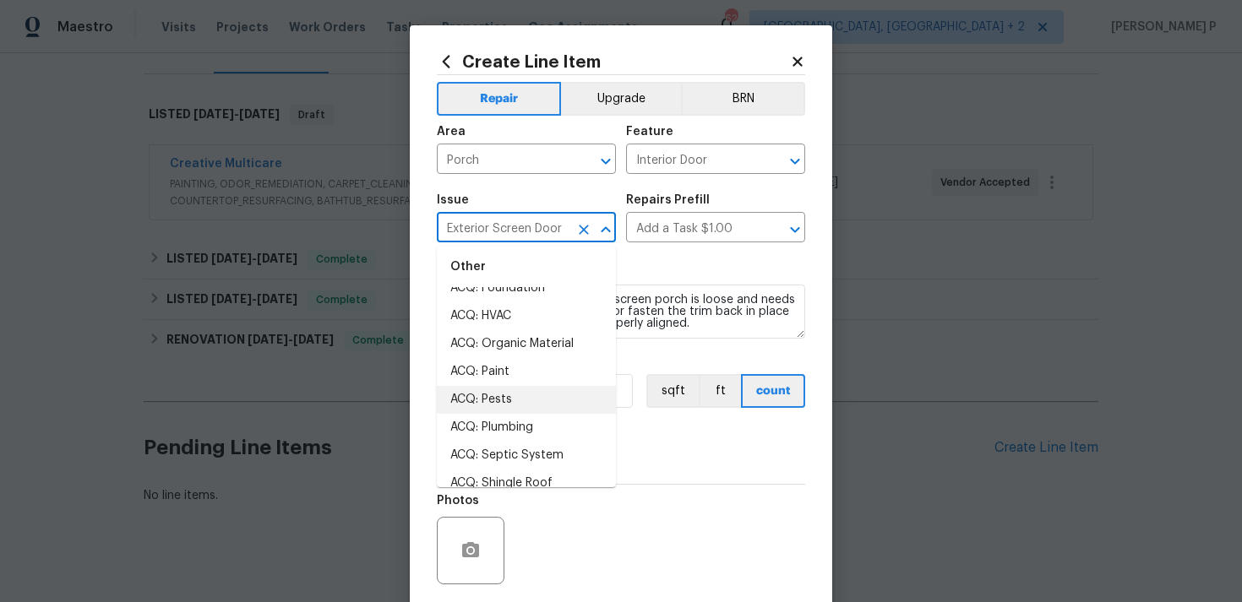
scroll to position [0, 0]
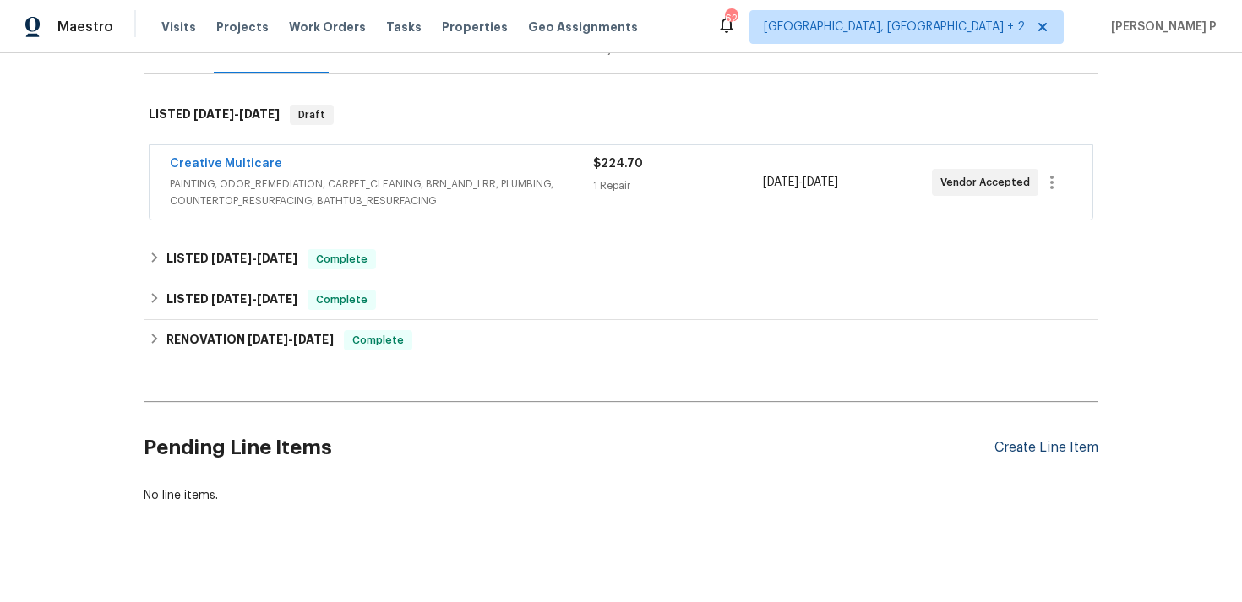
click at [1016, 440] on div "Create Line Item" at bounding box center [1046, 448] width 104 height 16
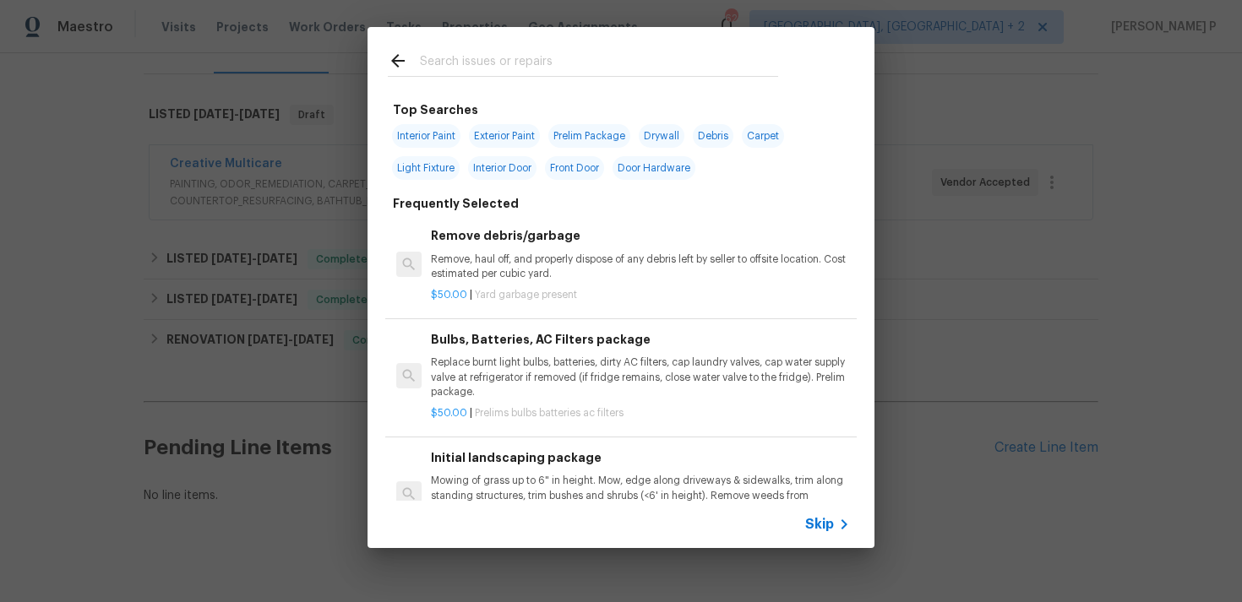
click at [817, 519] on span "Skip" at bounding box center [819, 524] width 29 height 17
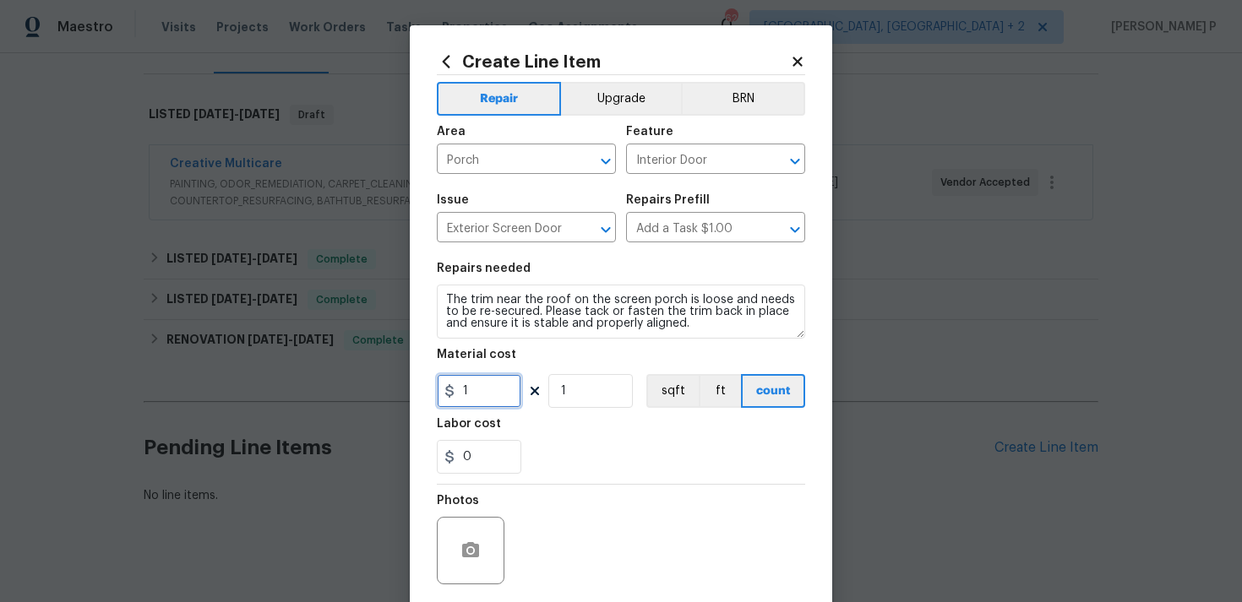
click at [491, 392] on input "1" at bounding box center [479, 391] width 84 height 34
type input "75"
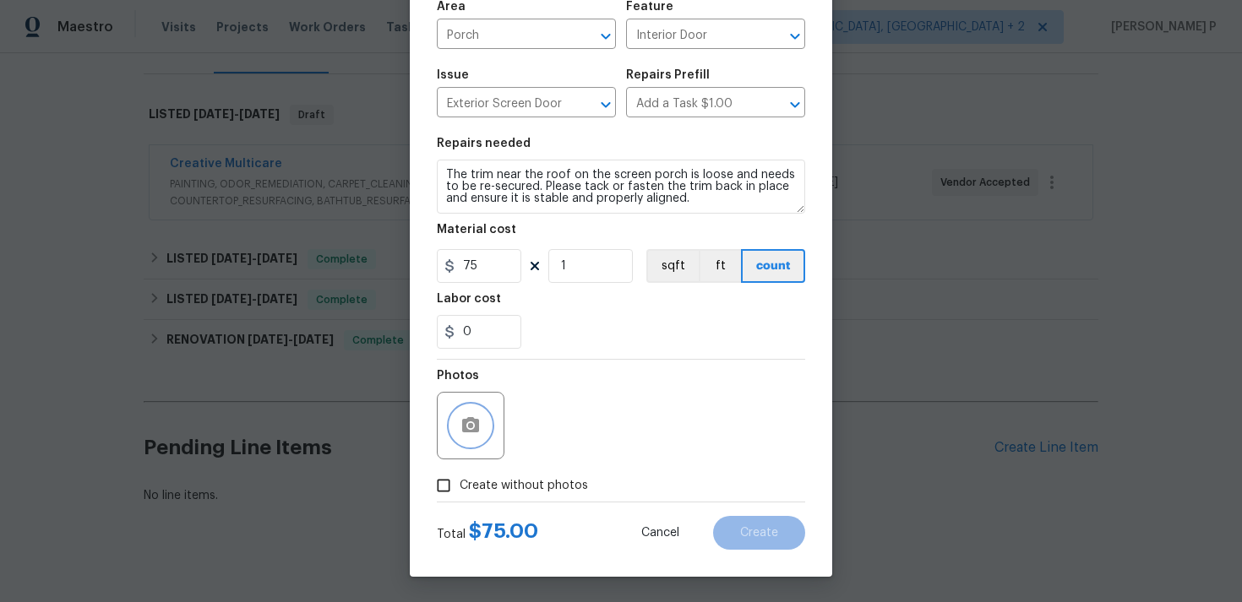
click at [471, 429] on icon "button" at bounding box center [470, 424] width 17 height 15
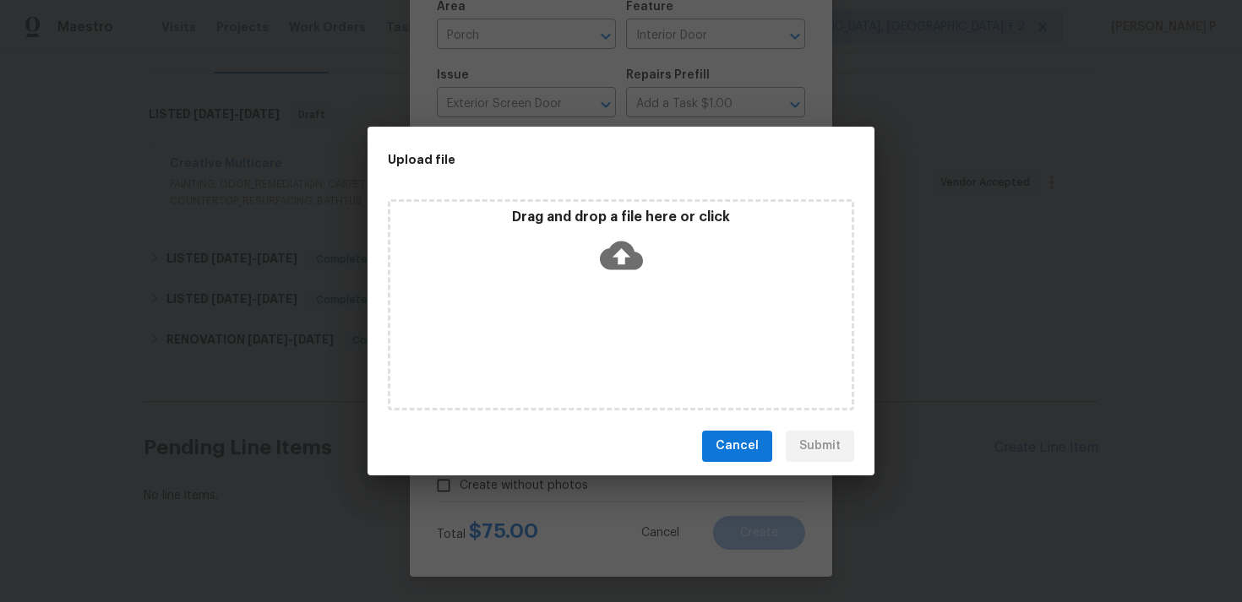
click at [621, 258] on icon at bounding box center [621, 255] width 43 height 43
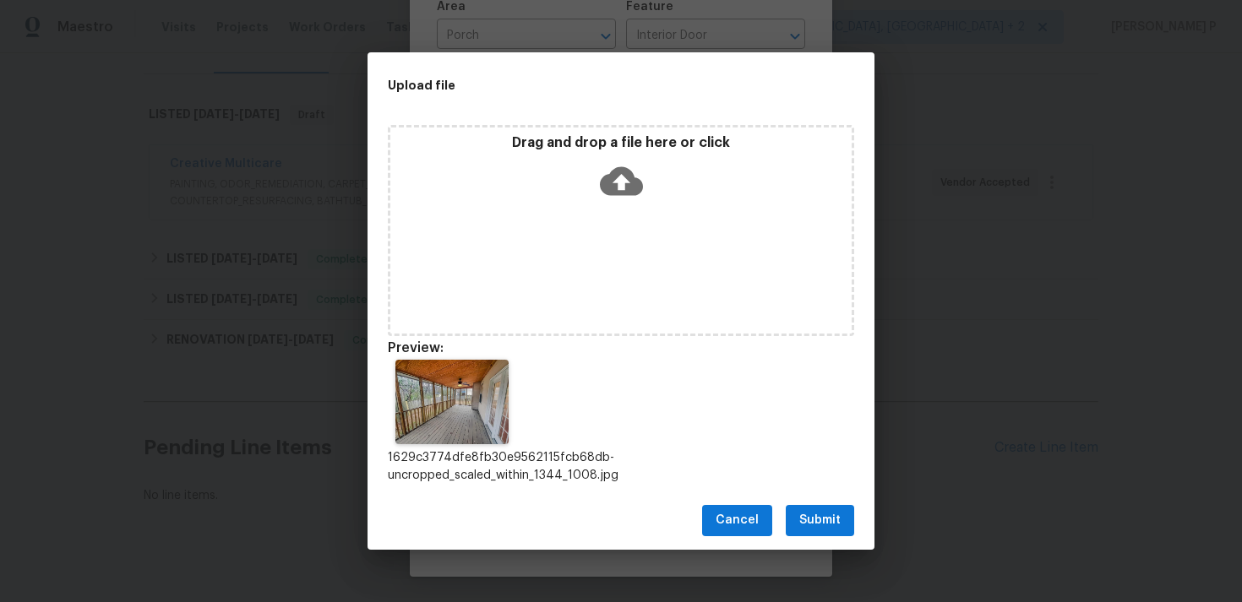
click at [815, 531] on button "Submit" at bounding box center [820, 520] width 68 height 31
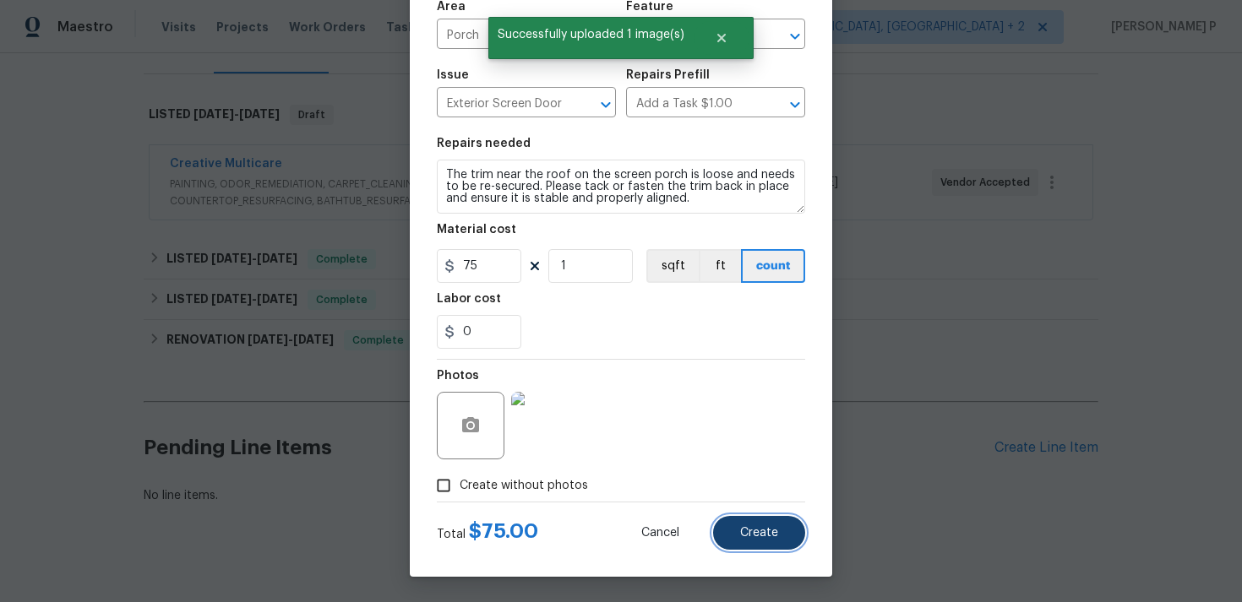
click at [760, 518] on button "Create" at bounding box center [759, 533] width 92 height 34
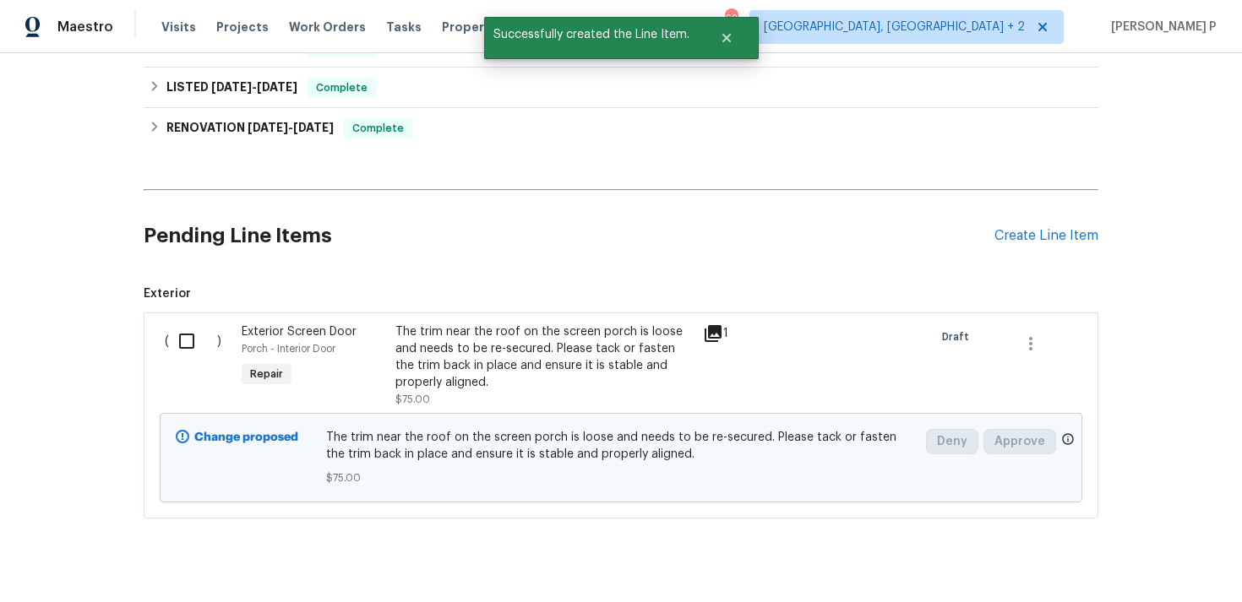
scroll to position [476, 0]
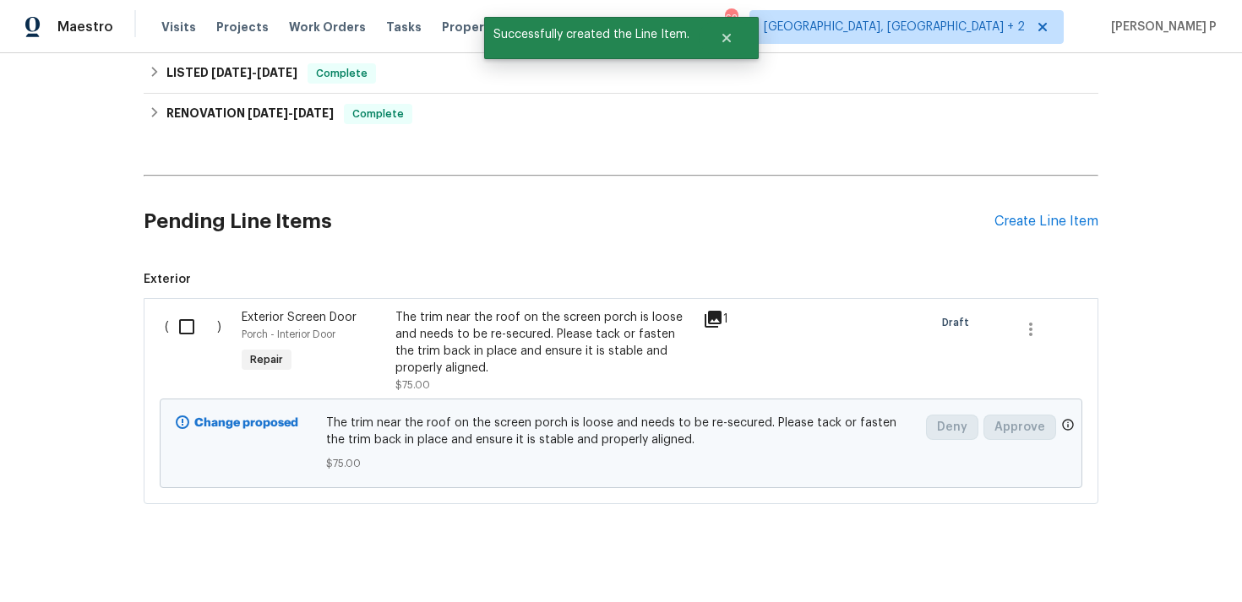
click at [189, 313] on input "checkbox" at bounding box center [193, 326] width 48 height 35
checkbox input "true"
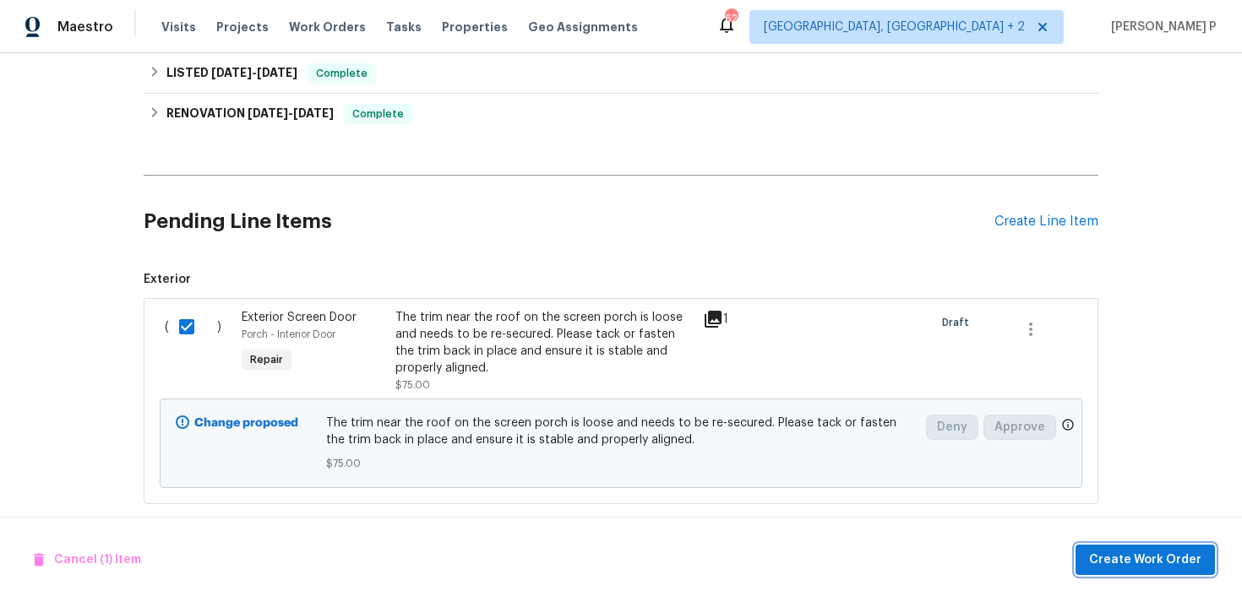
click at [1151, 556] on span "Create Work Order" at bounding box center [1145, 560] width 112 height 21
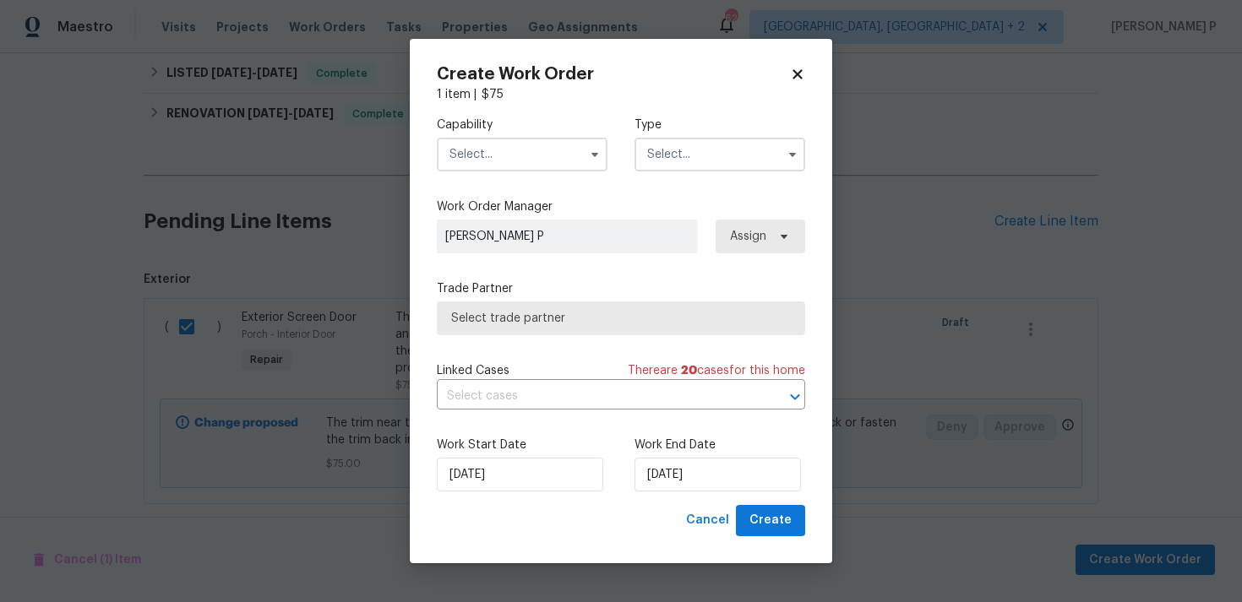
click at [704, 162] on input "text" at bounding box center [719, 155] width 171 height 34
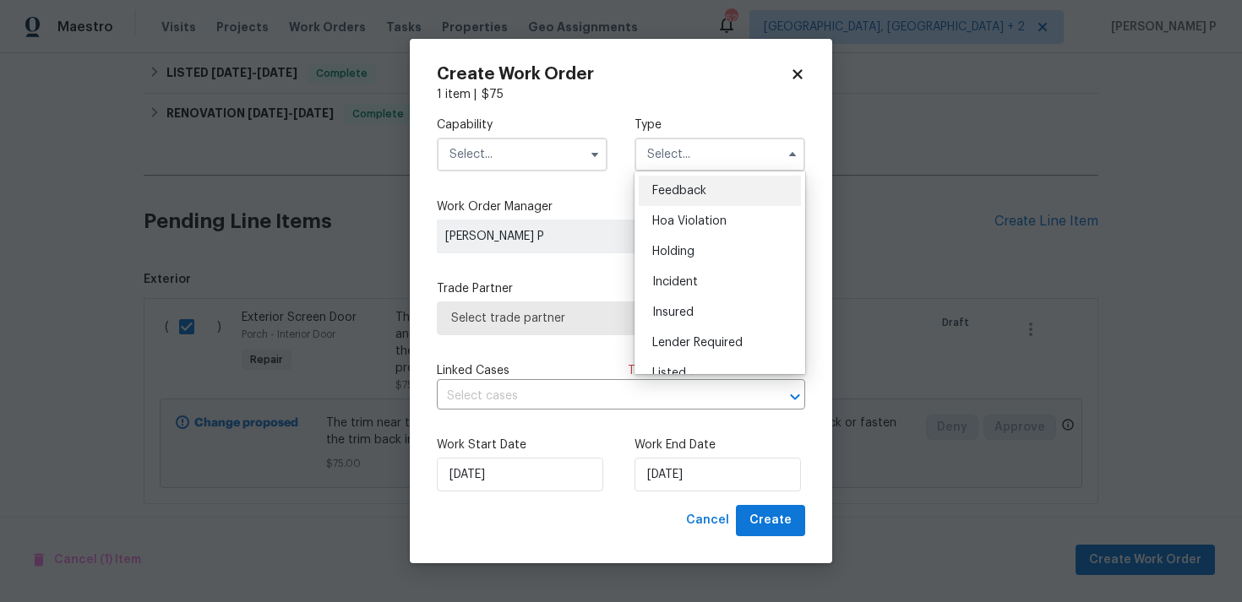
click at [683, 199] on div "Feedback" at bounding box center [720, 191] width 162 height 30
type input "Feedback"
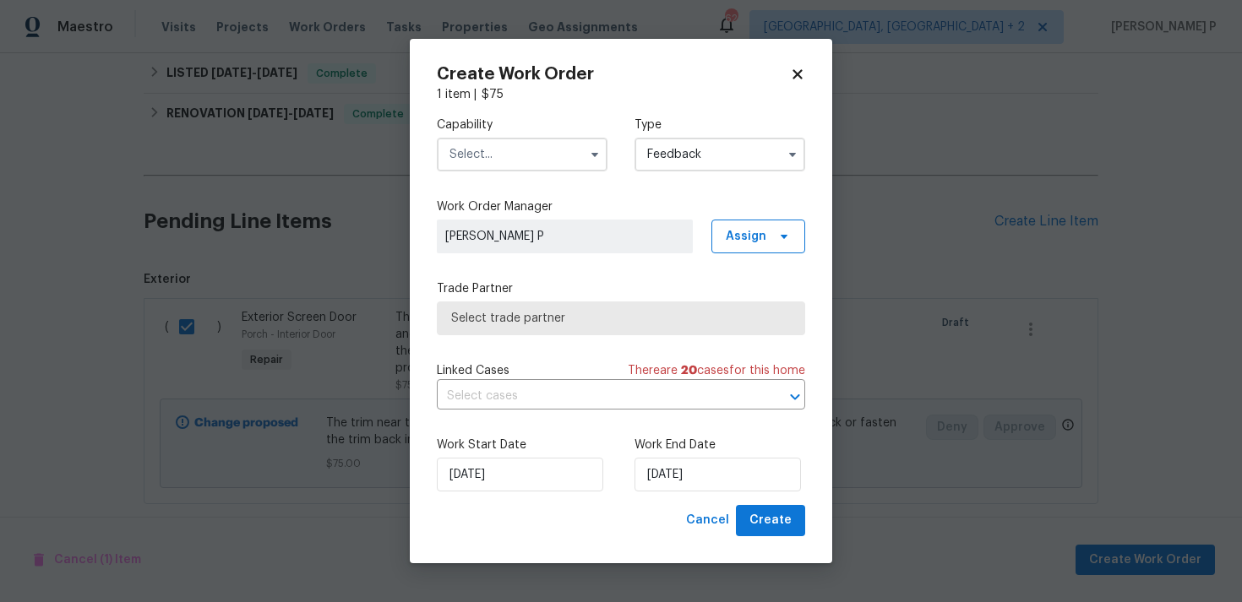
click at [506, 150] on input "text" at bounding box center [522, 155] width 171 height 34
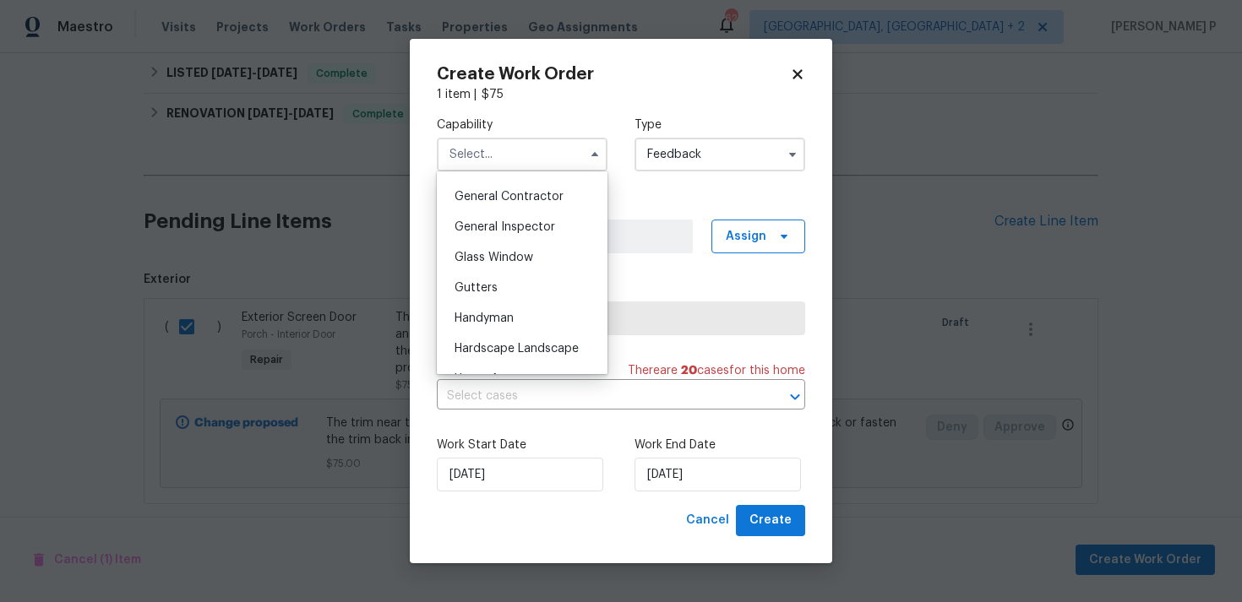
scroll to position [818, 0]
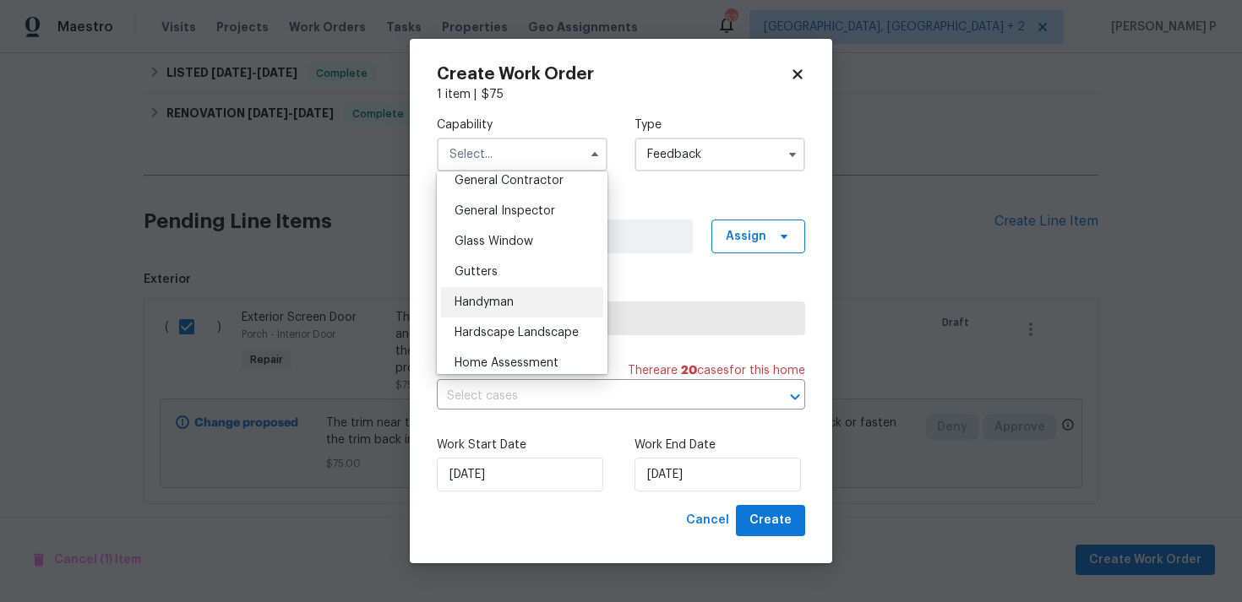
click at [493, 302] on span "Handyman" at bounding box center [483, 302] width 59 height 12
type input "Handyman"
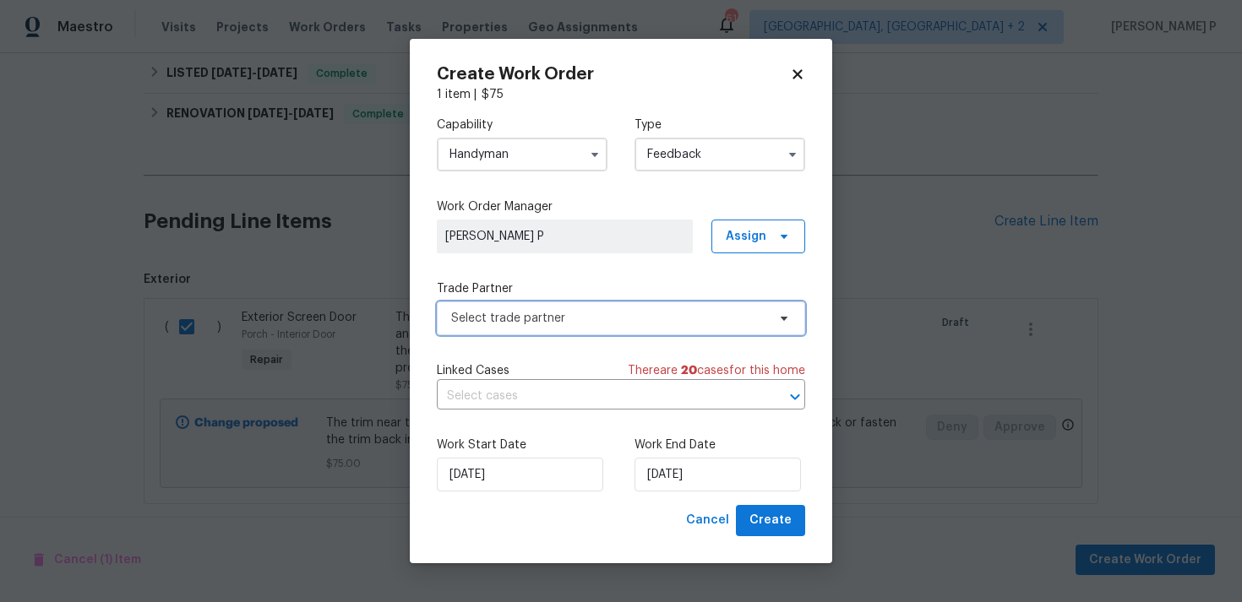
click at [554, 324] on span "Select trade partner" at bounding box center [608, 318] width 315 height 17
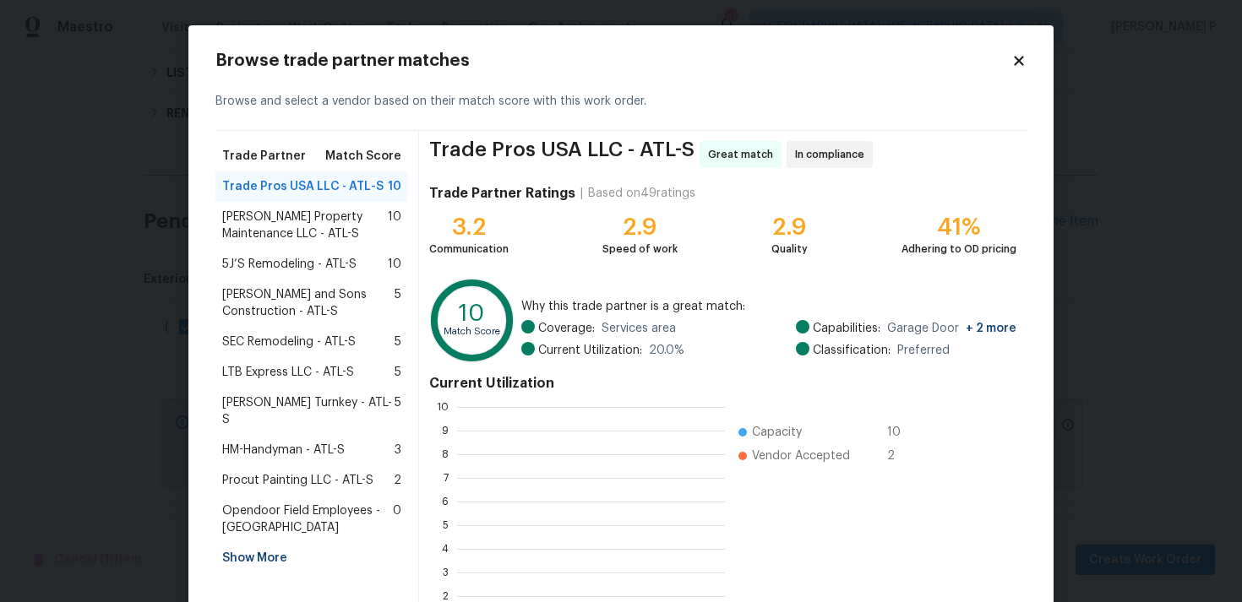
scroll to position [237, 268]
click at [309, 219] on span "Glen Property Maintenance LLC - ATL-S" at bounding box center [305, 226] width 166 height 34
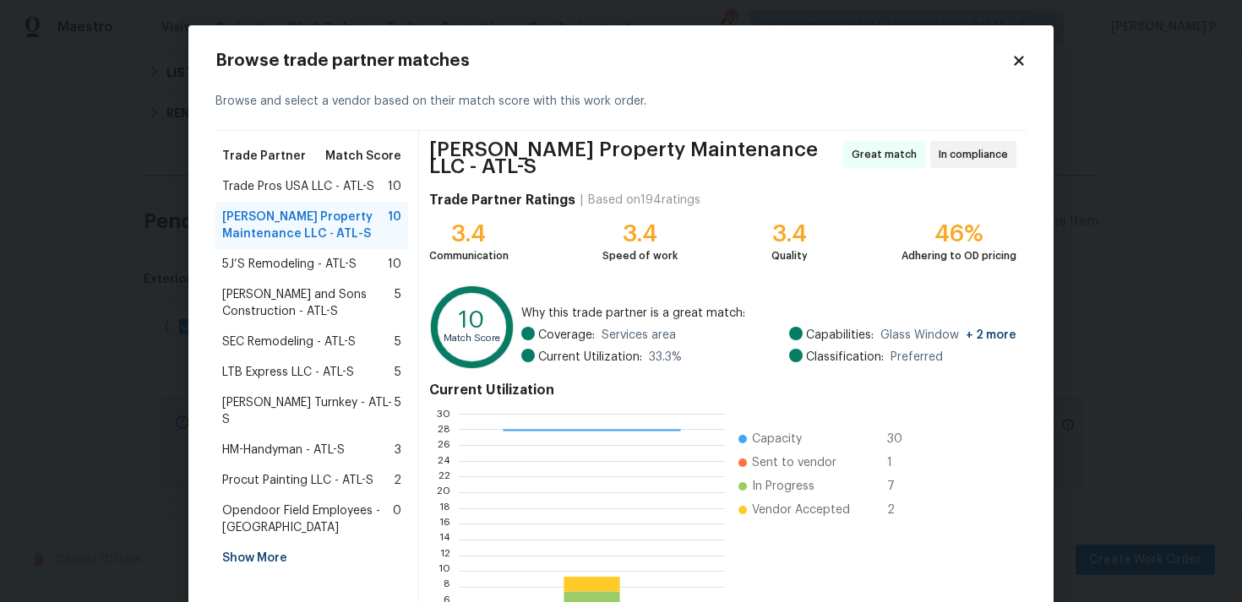
scroll to position [143, 0]
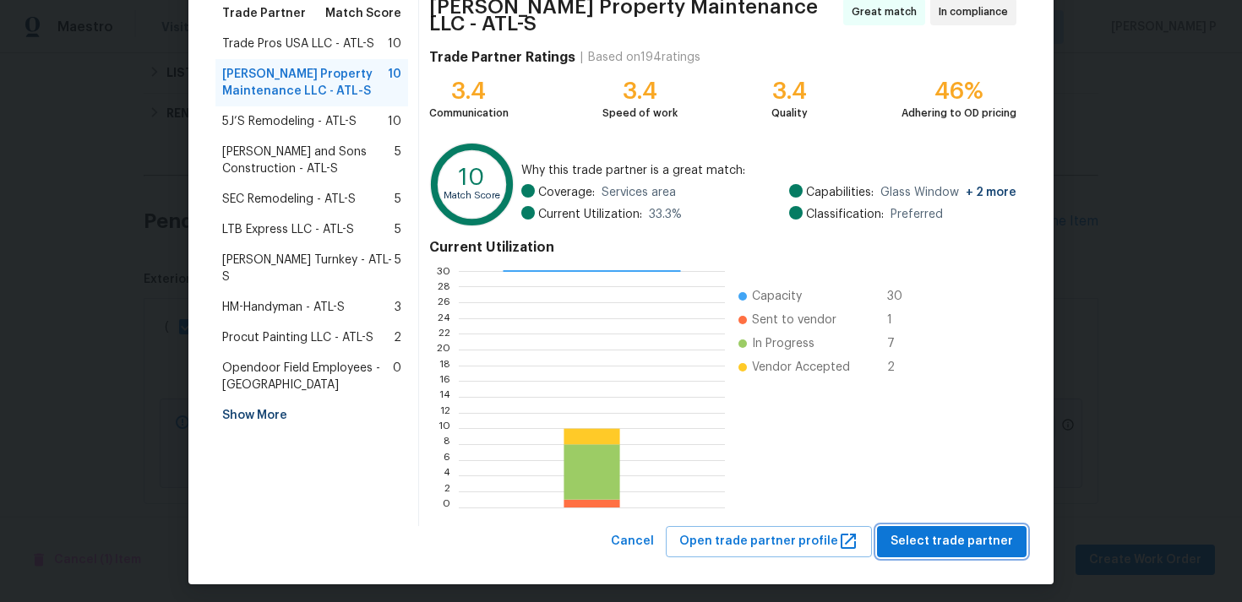
click at [930, 531] on span "Select trade partner" at bounding box center [951, 541] width 122 height 21
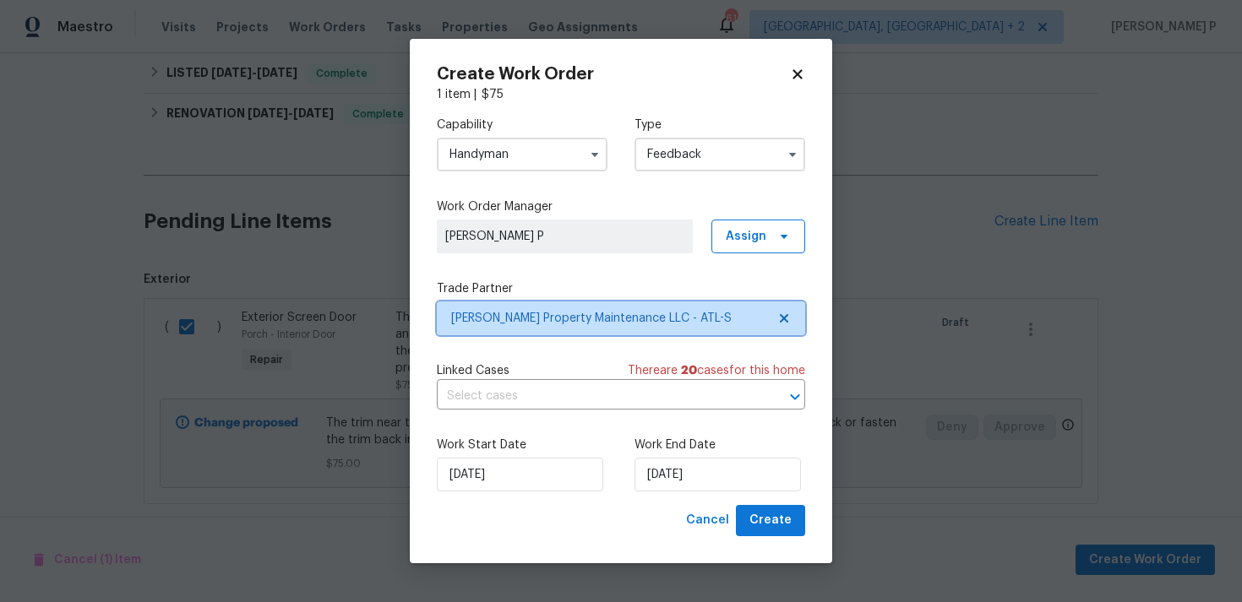
scroll to position [0, 0]
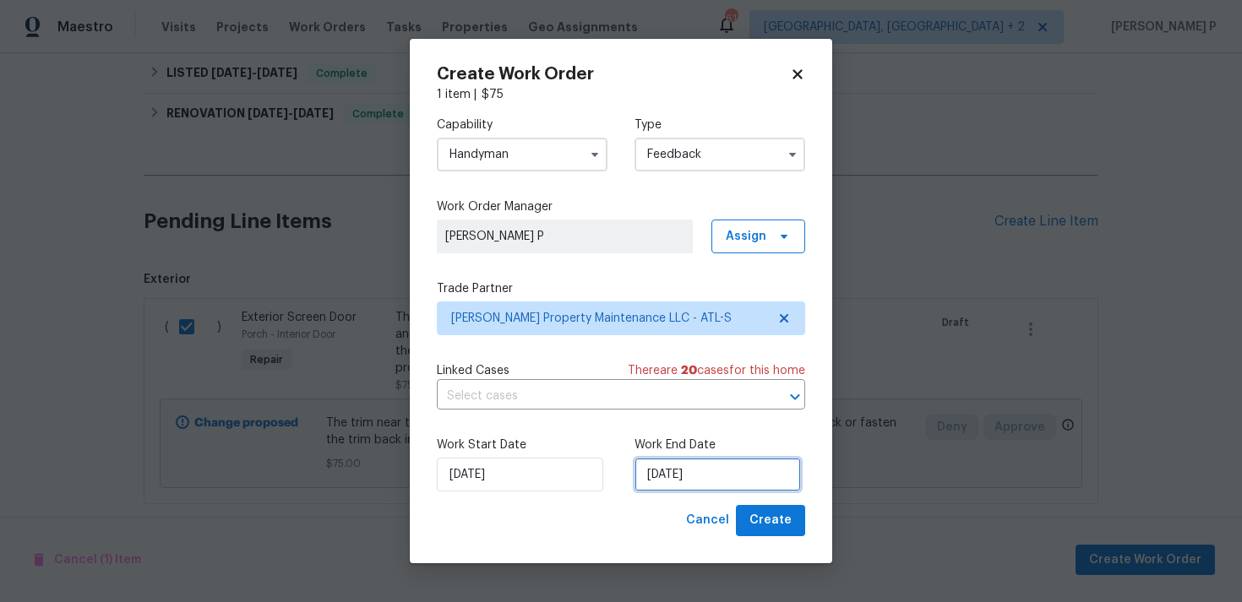
click at [677, 489] on input "03/09/2025" at bounding box center [717, 475] width 166 height 34
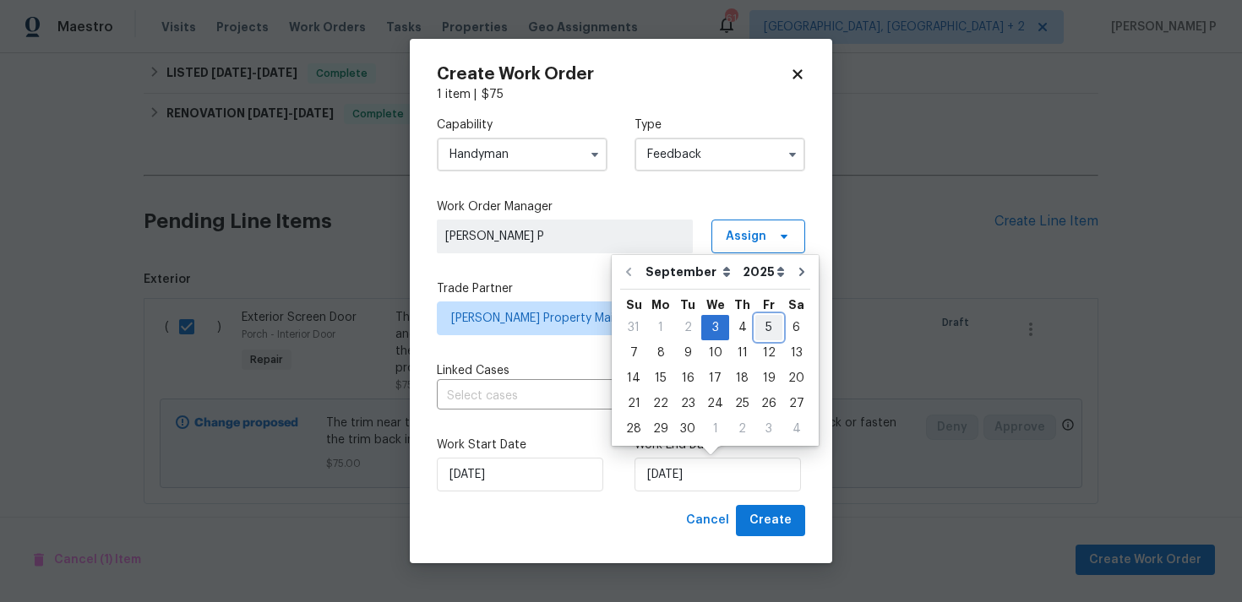
click at [763, 325] on div "5" at bounding box center [768, 328] width 27 height 24
type input "05/09/2025"
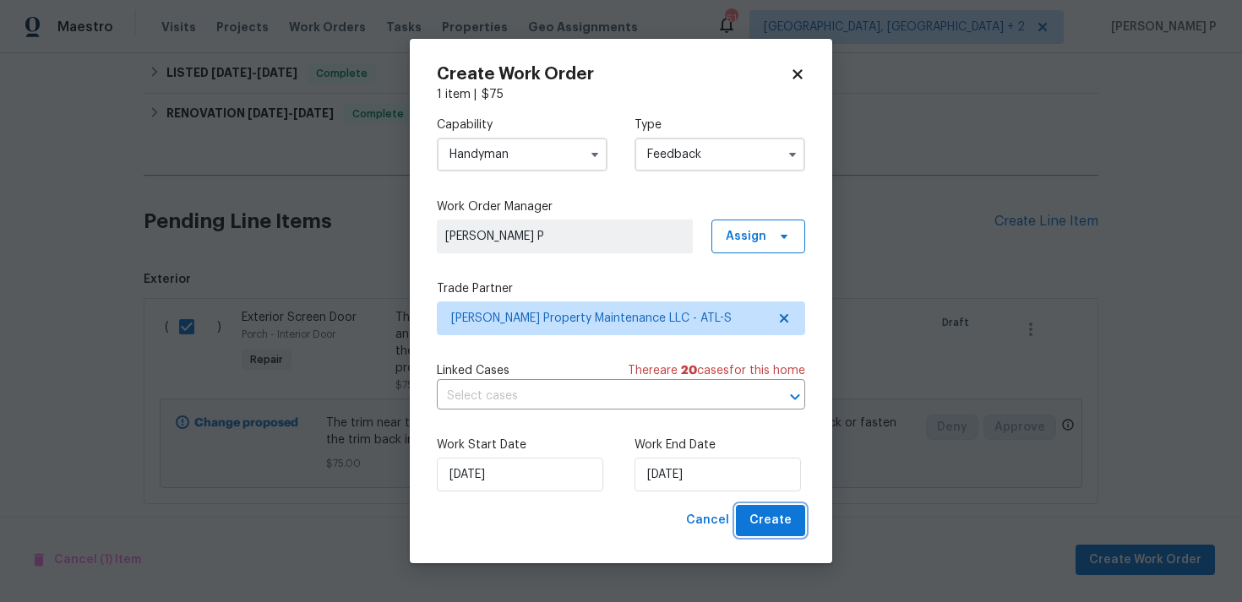
click at [764, 523] on span "Create" at bounding box center [770, 520] width 42 height 21
checkbox input "false"
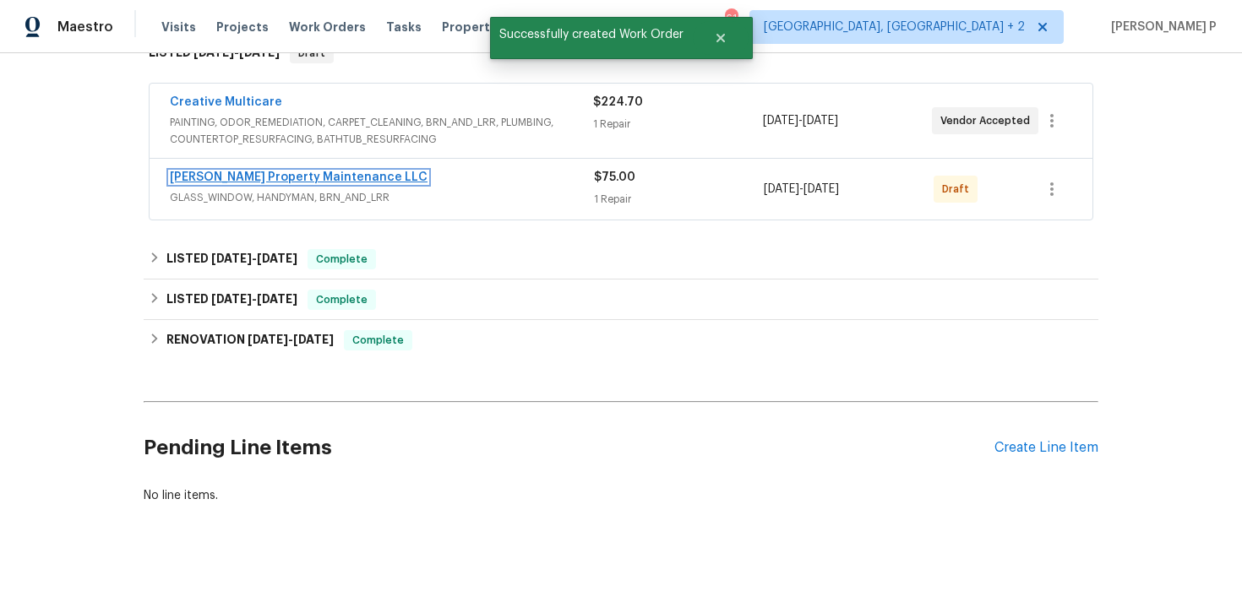
click at [289, 171] on link "Glen Property Maintenance LLC" at bounding box center [299, 177] width 258 height 12
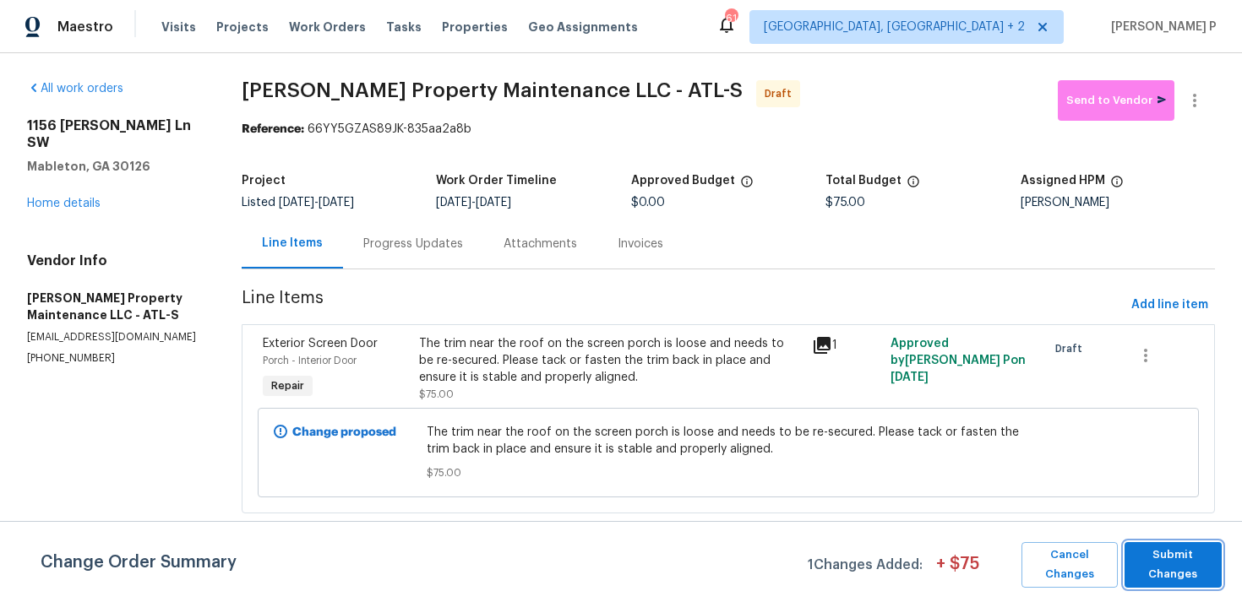
click at [1162, 571] on span "Submit Changes" at bounding box center [1173, 565] width 80 height 39
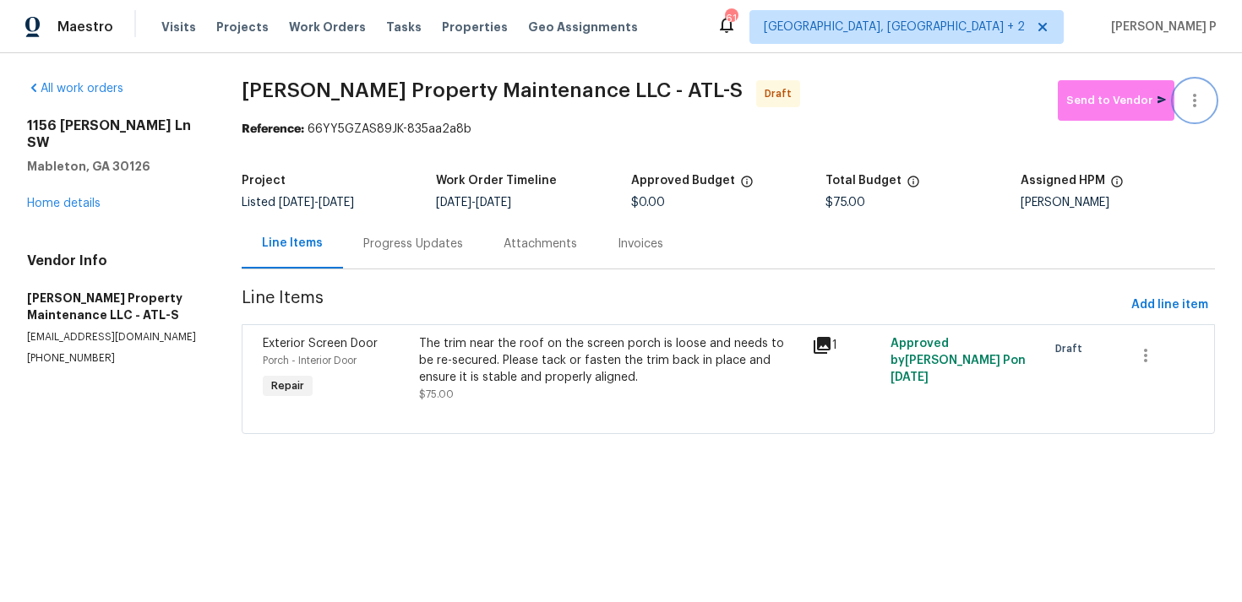
click at [1189, 100] on icon "button" at bounding box center [1194, 100] width 20 height 20
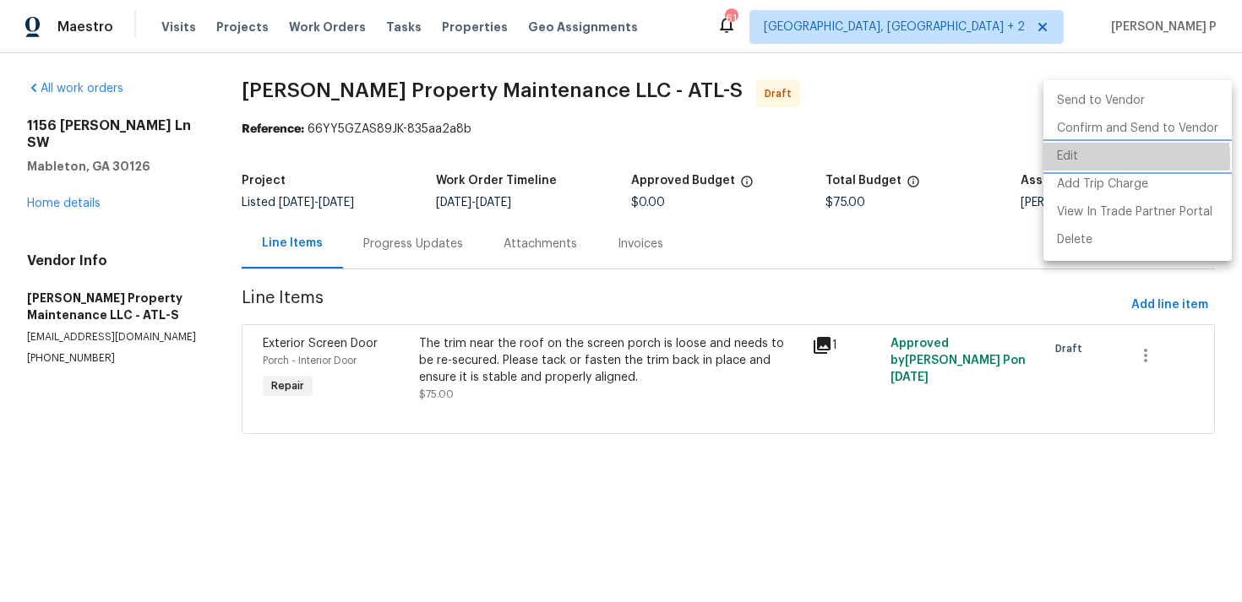
click at [1079, 160] on li "Edit" at bounding box center [1137, 157] width 188 height 28
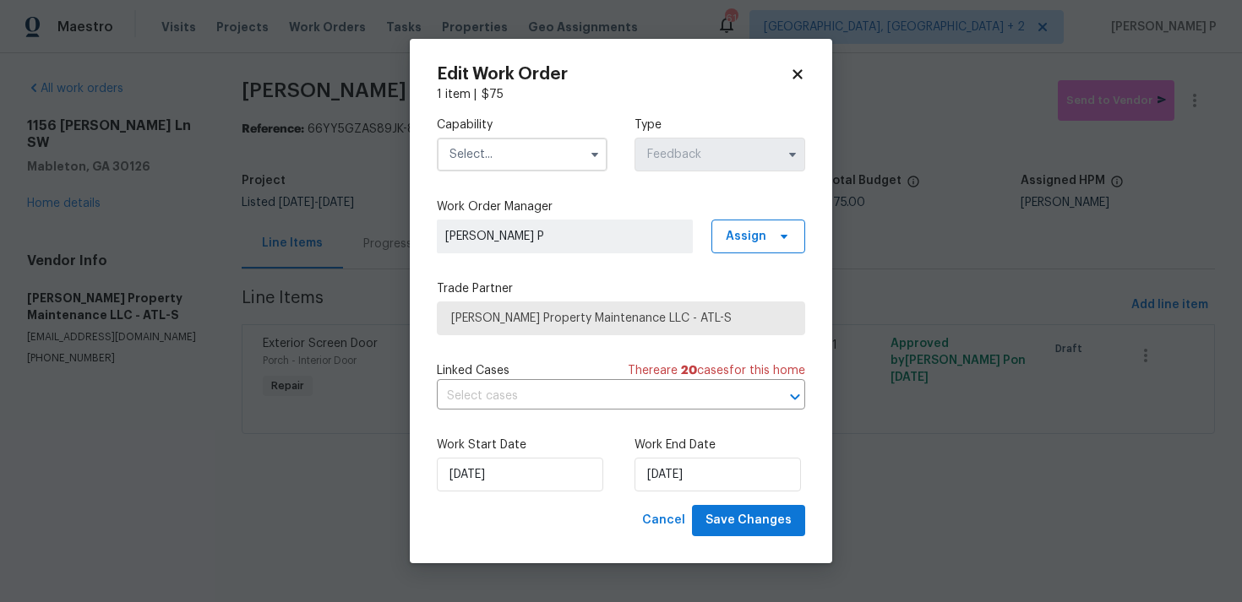
click at [544, 160] on input "text" at bounding box center [522, 155] width 171 height 34
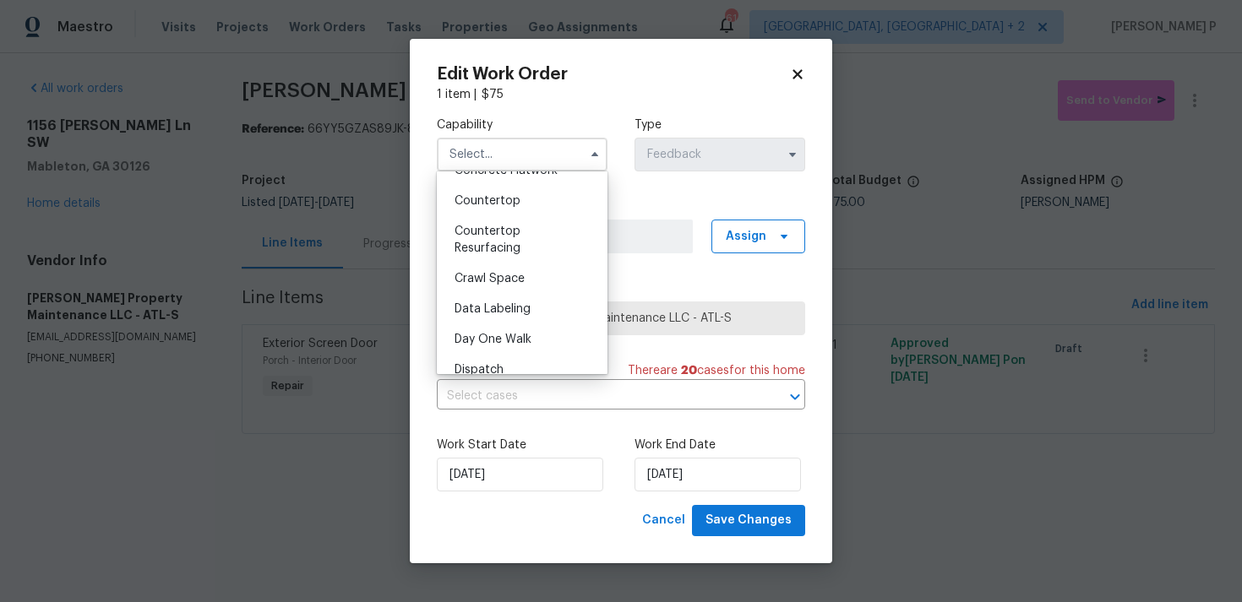
scroll to position [656, 0]
click at [530, 314] on span "Gas Line Service" at bounding box center [499, 312] width 91 height 12
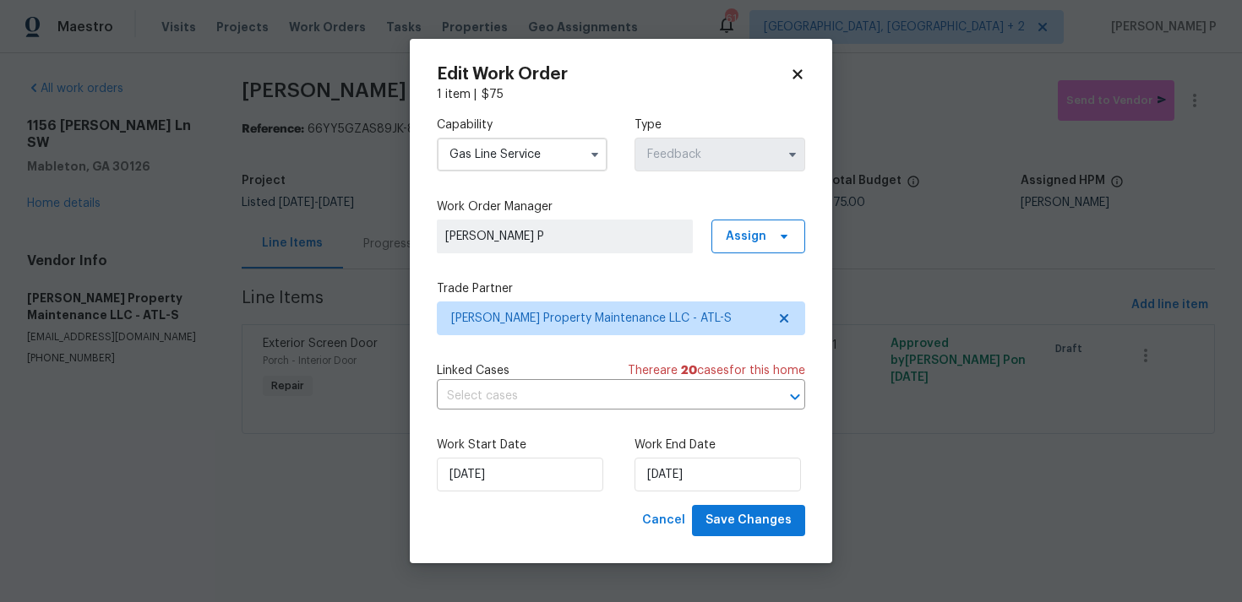
click at [543, 144] on input "Gas Line Service" at bounding box center [522, 155] width 171 height 34
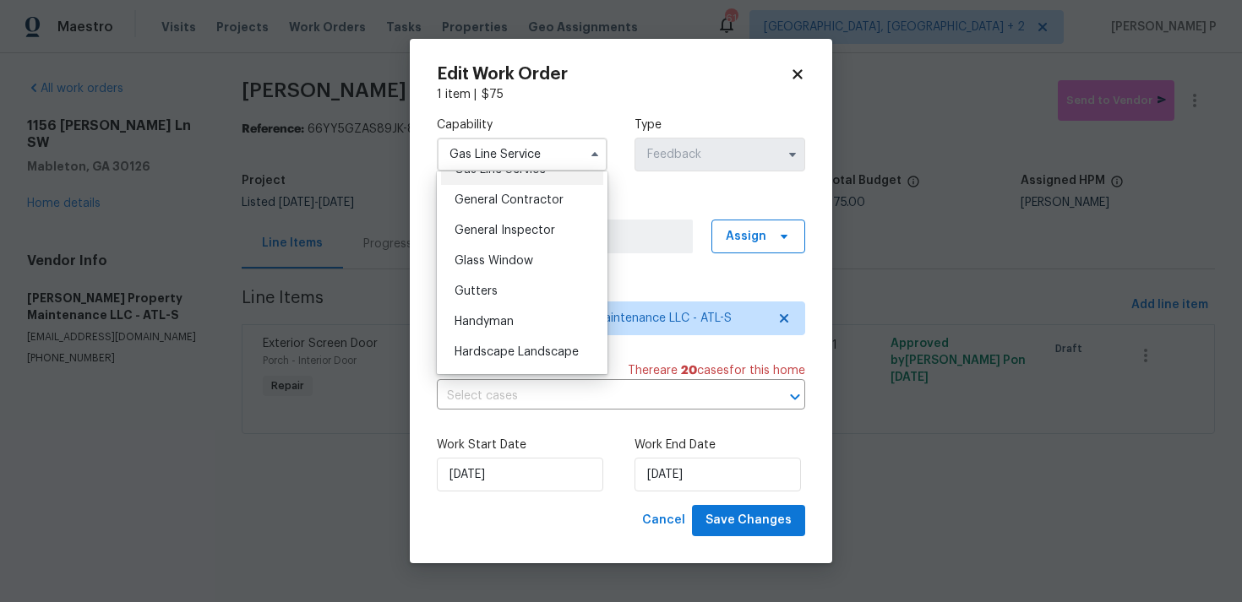
scroll to position [808, 0]
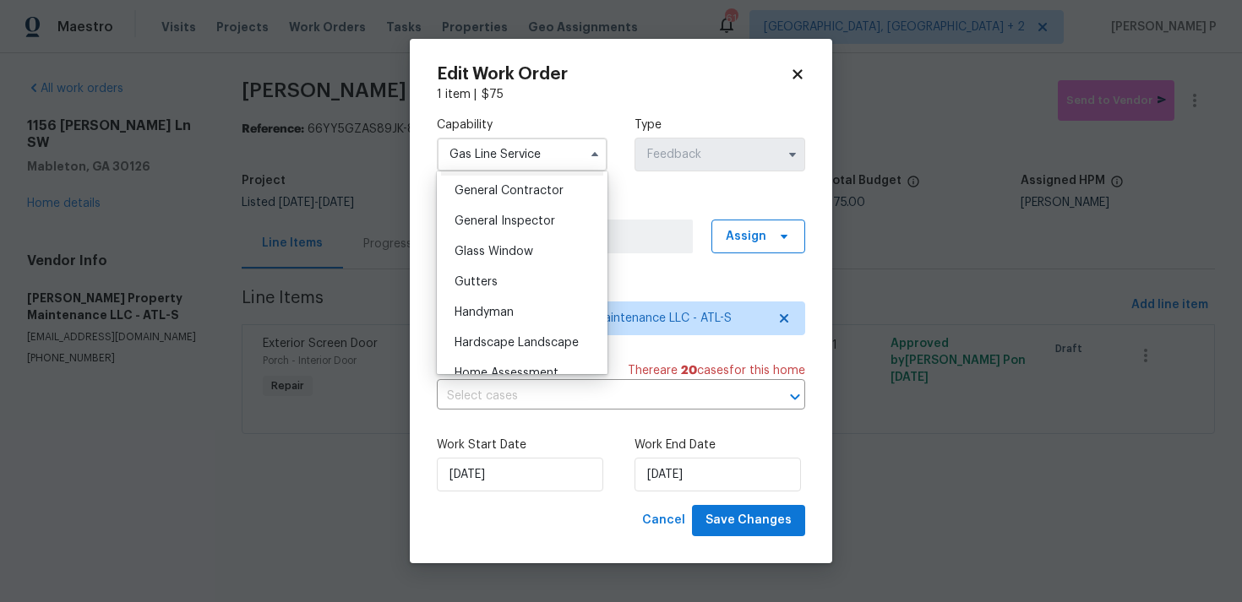
click at [519, 306] on div "Handyman" at bounding box center [522, 312] width 162 height 30
type input "Handyman"
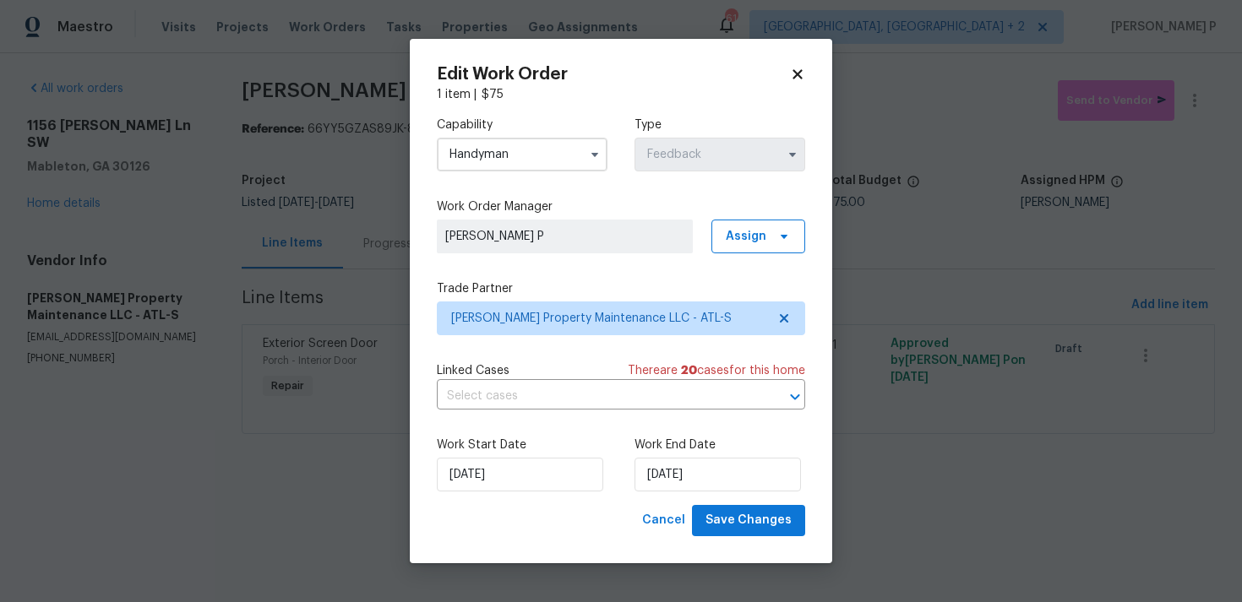
click at [746, 503] on div "Work Start Date 03/09/2025 Work End Date 05/09/2025" at bounding box center [621, 464] width 368 height 82
click at [746, 523] on span "Save Changes" at bounding box center [748, 520] width 86 height 21
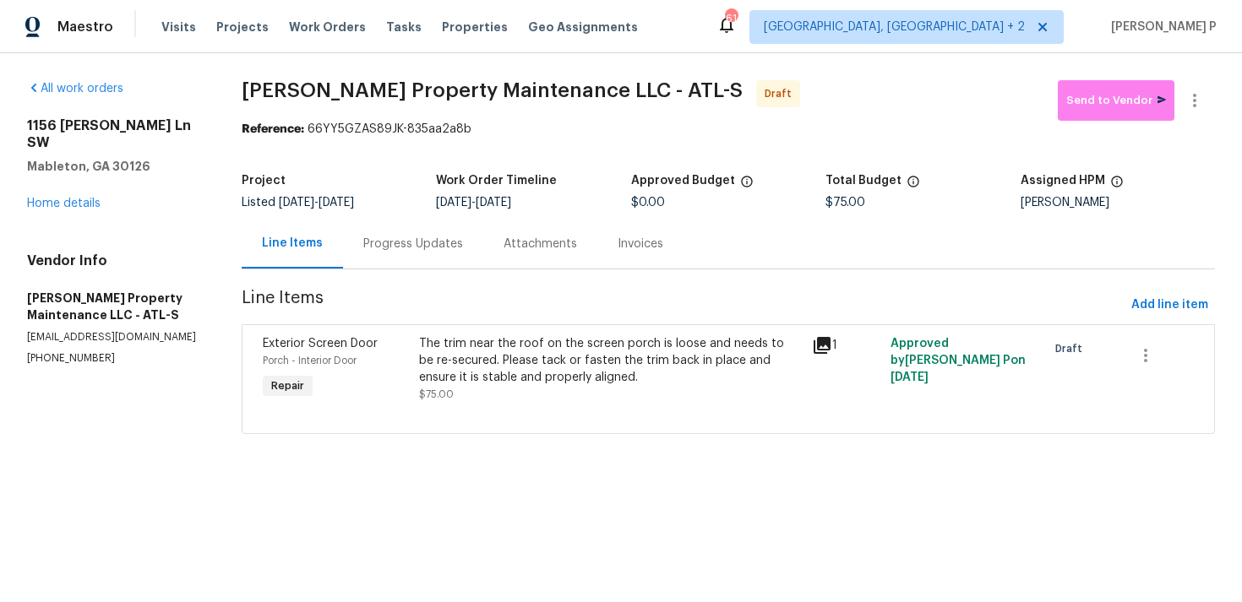
click at [446, 250] on div "Progress Updates" at bounding box center [413, 244] width 100 height 17
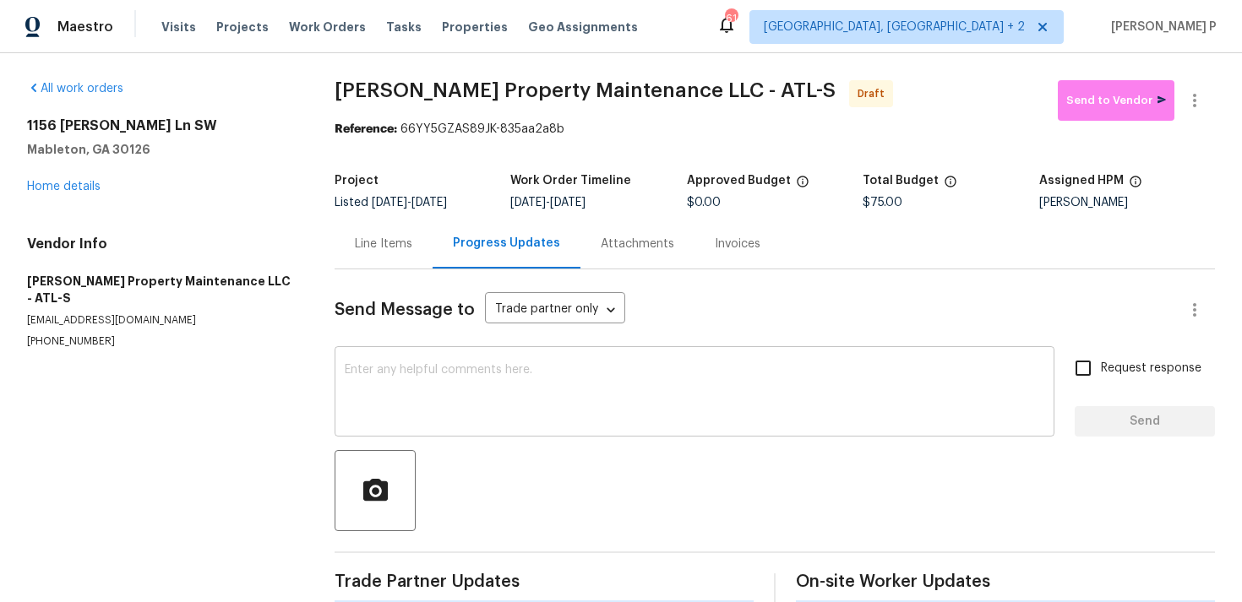
click at [432, 403] on textarea at bounding box center [694, 393] width 699 height 59
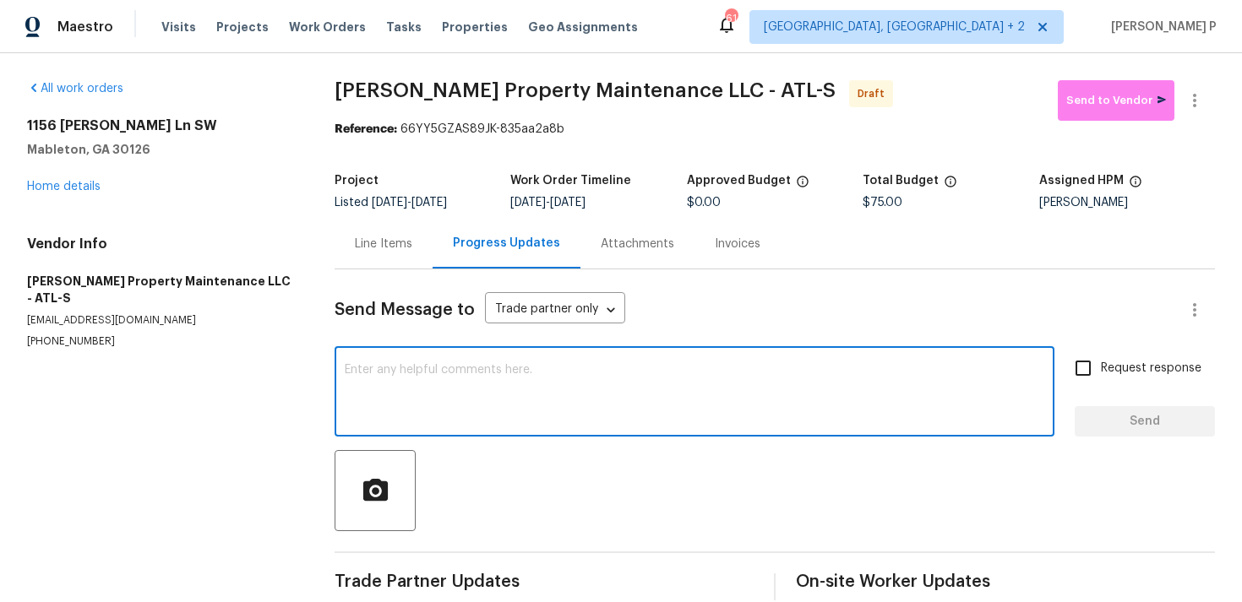
paste textarea "Hi, this is Ramyasri with Opendoor. I’m confirming you received the WO for the …"
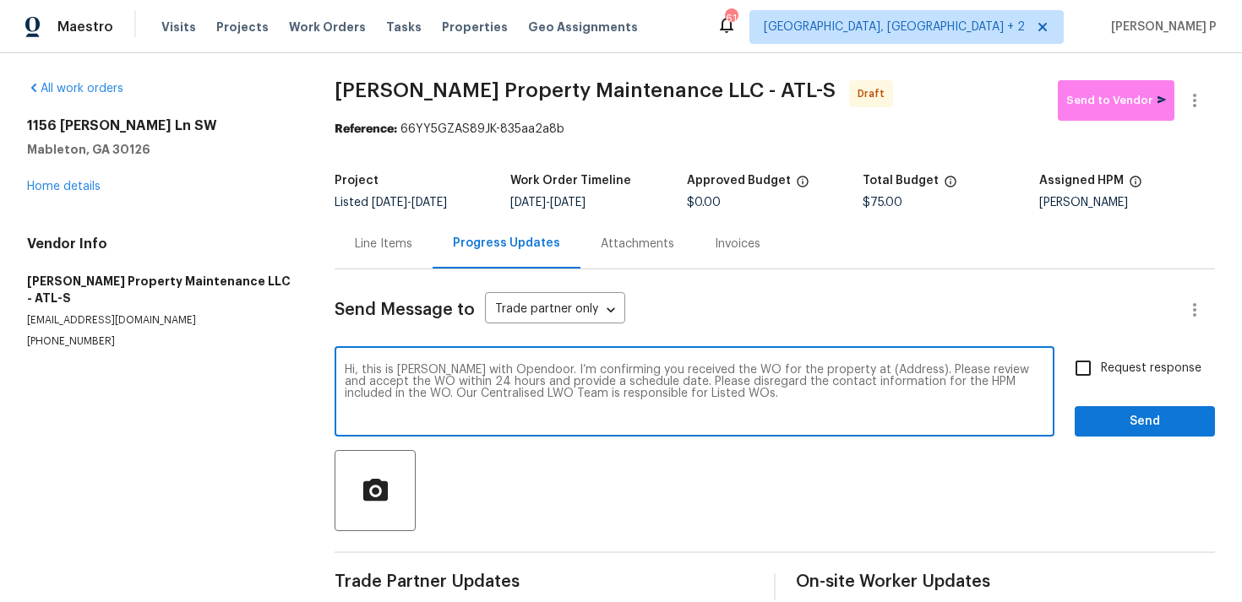
drag, startPoint x: 846, startPoint y: 370, endPoint x: 898, endPoint y: 366, distance: 51.7
click at [898, 366] on textarea "Hi, this is Ramyasri with Opendoor. I’m confirming you received the WO for the …" at bounding box center [694, 393] width 699 height 59
paste textarea "1156 Madison Green Ln SW, Mableton, GA 30126"
type textarea "Hi, this is Ramyasri with Opendoor. I’m confirming you received the WO for the …"
click at [1075, 374] on input "Request response" at bounding box center [1082, 368] width 35 height 35
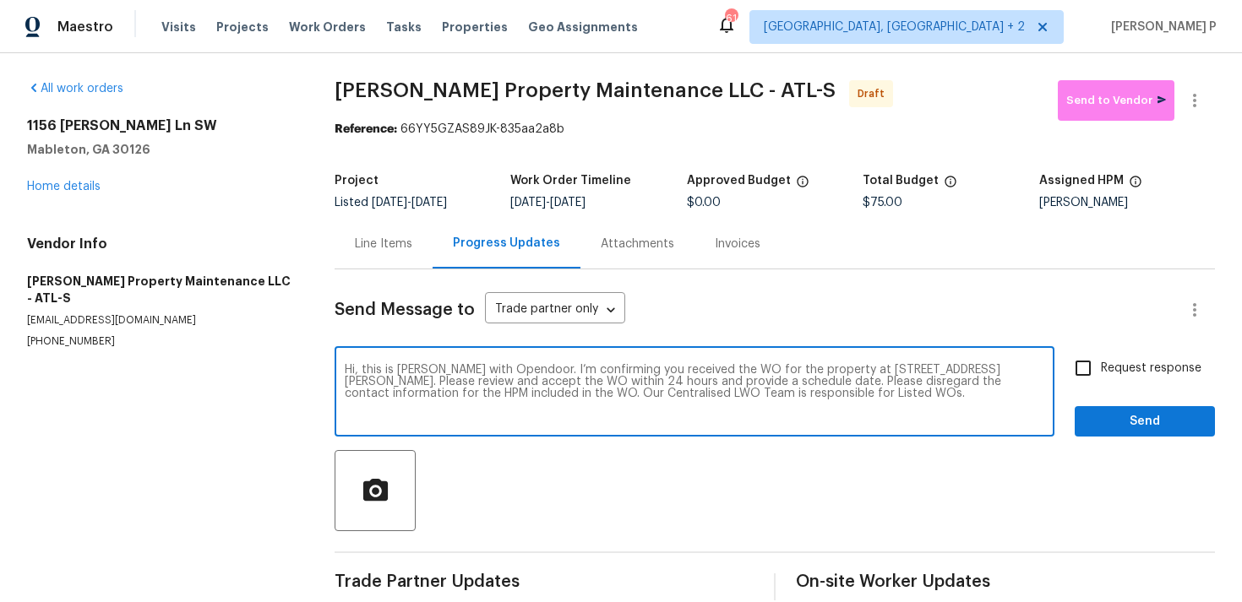
checkbox input "true"
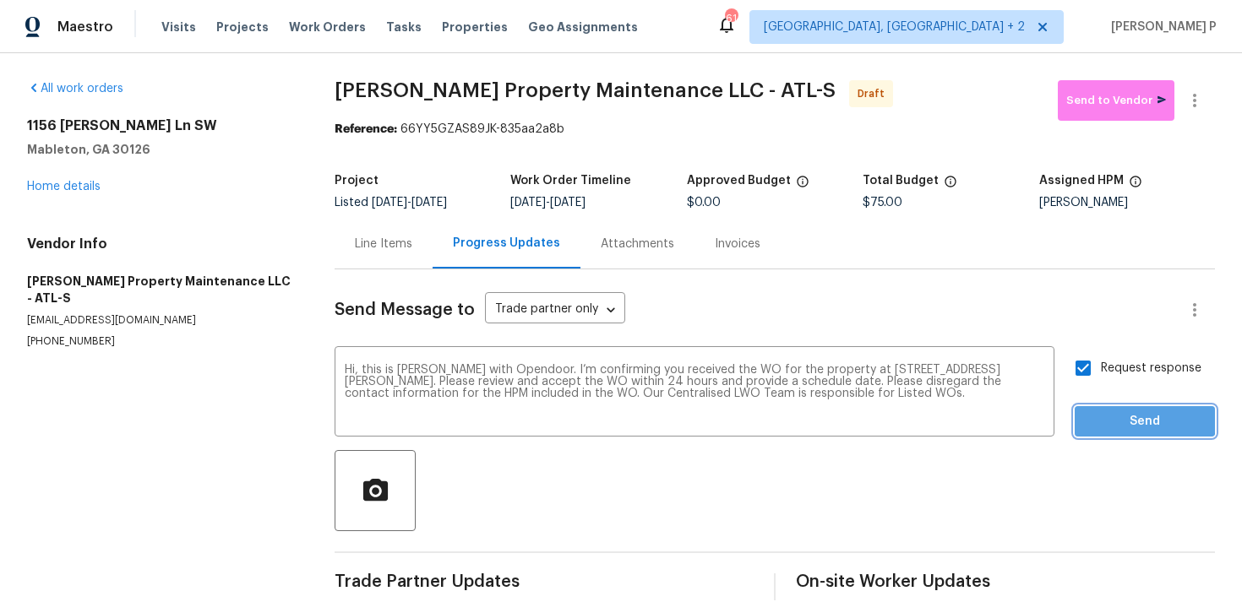
click at [1096, 419] on span "Send" at bounding box center [1144, 421] width 113 height 21
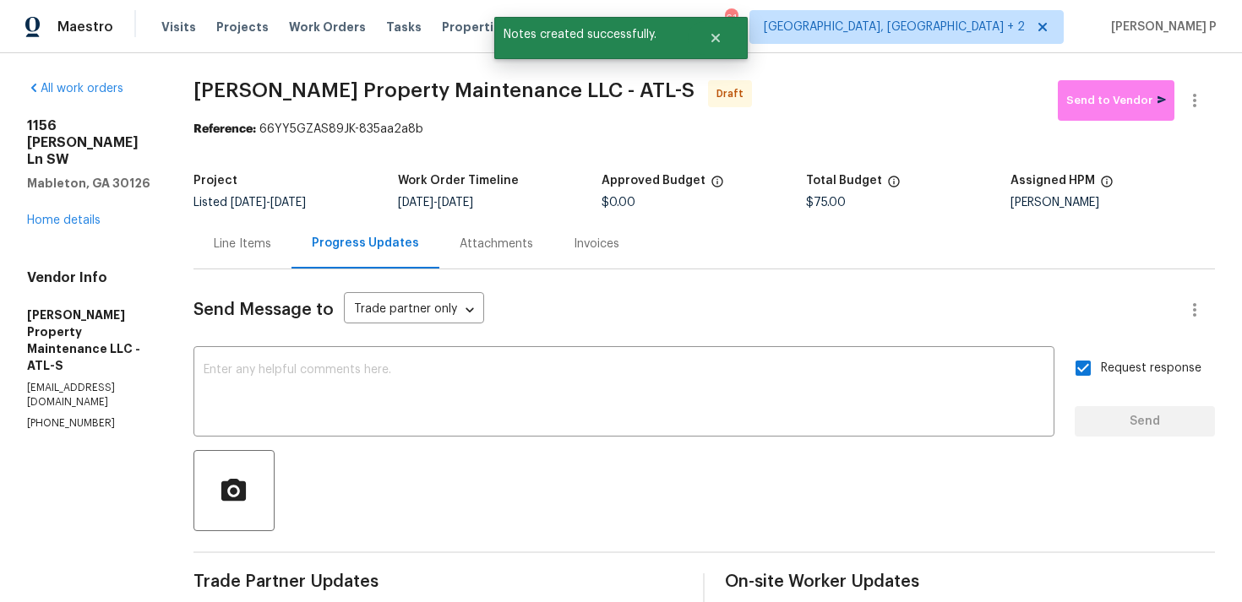
click at [729, 491] on div at bounding box center [703, 490] width 1021 height 81
click at [1198, 101] on icon "button" at bounding box center [1194, 100] width 20 height 20
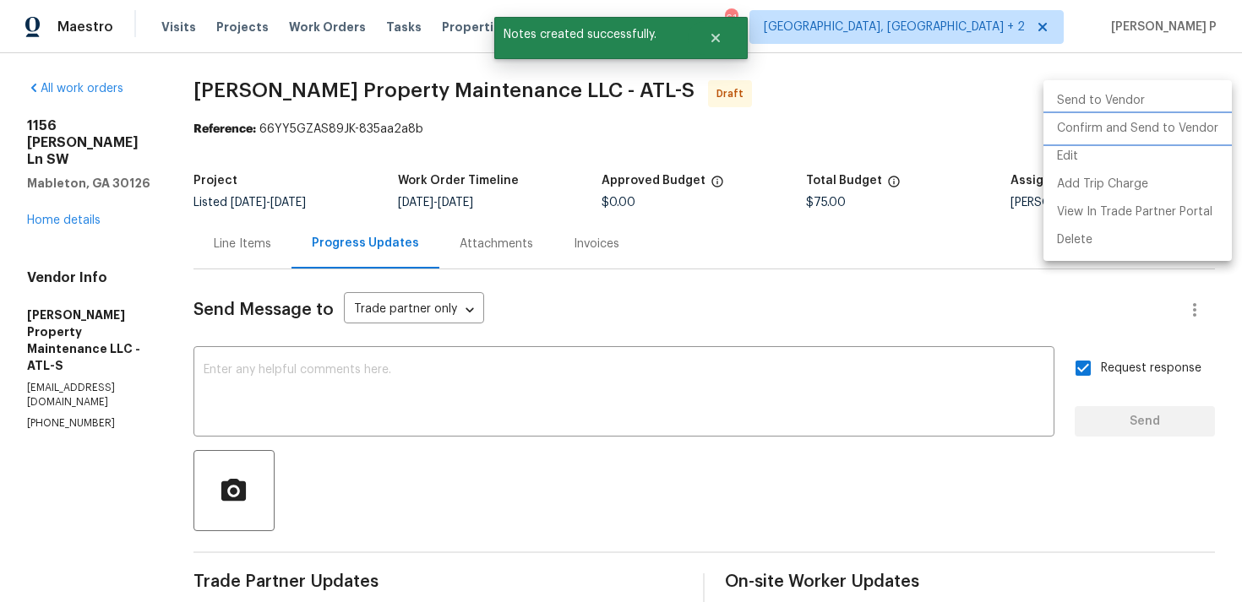
click at [1146, 122] on li "Confirm and Send to Vendor" at bounding box center [1137, 129] width 188 height 28
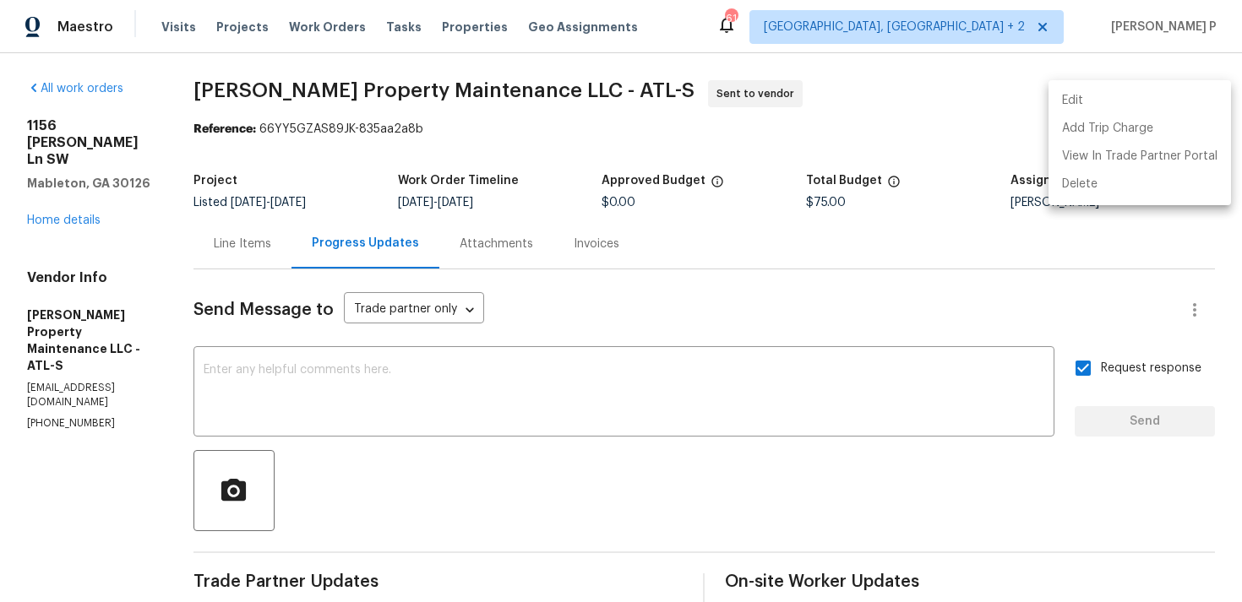
click at [484, 499] on div at bounding box center [621, 301] width 1242 height 602
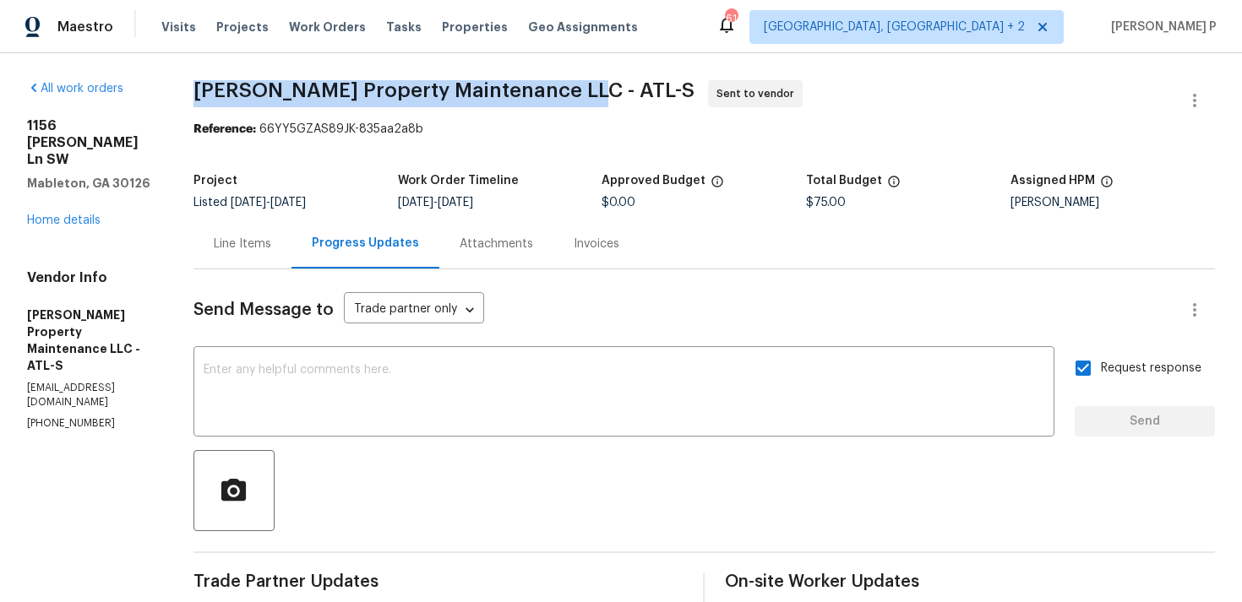
drag, startPoint x: 205, startPoint y: 90, endPoint x: 579, endPoint y: 101, distance: 374.3
click at [579, 101] on span "Glen Property Maintenance LLC - ATL-S Sent to vendor" at bounding box center [683, 100] width 981 height 41
copy span "Glen Property Maintenance LLC - ATL-S"
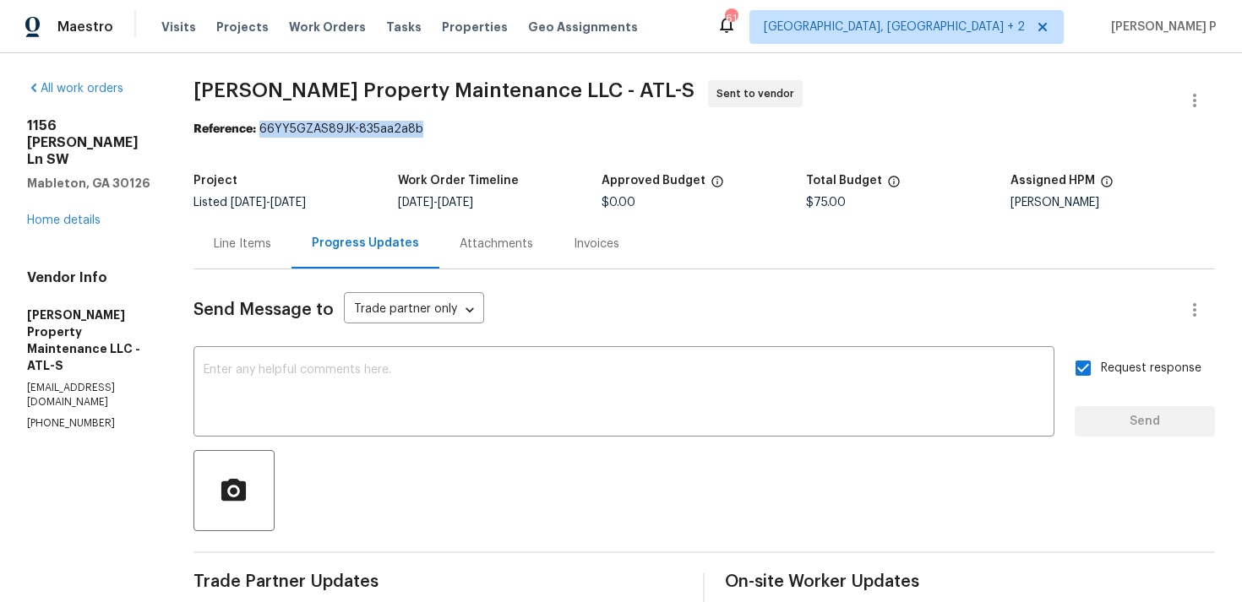
drag, startPoint x: 272, startPoint y: 128, endPoint x: 447, endPoint y: 128, distance: 174.8
click at [447, 128] on div "Reference: 66YY5GZAS89JK-835aa2a8b" at bounding box center [703, 129] width 1021 height 17
copy div "66YY5GZAS89JK-835aa2a8b"
click at [324, 80] on span "Glen Property Maintenance LLC - ATL-S" at bounding box center [443, 90] width 501 height 20
click at [256, 243] on div "Line Items" at bounding box center [242, 244] width 57 height 17
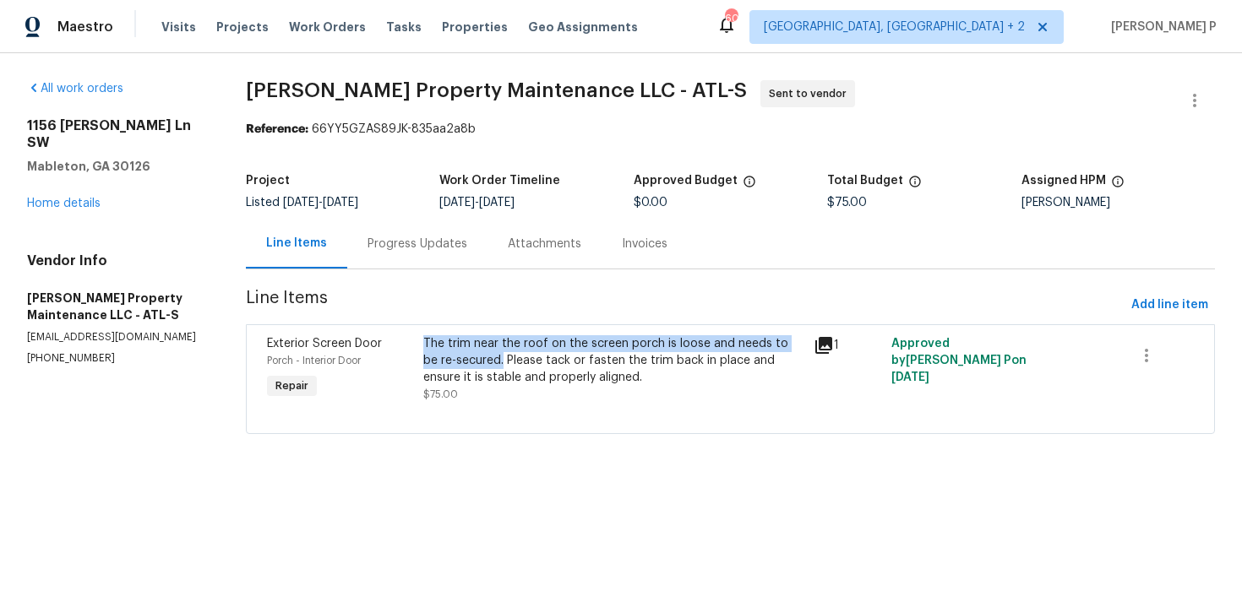
copy div "The trim near the roof on the screen porch is loose and needs to be re-secured."
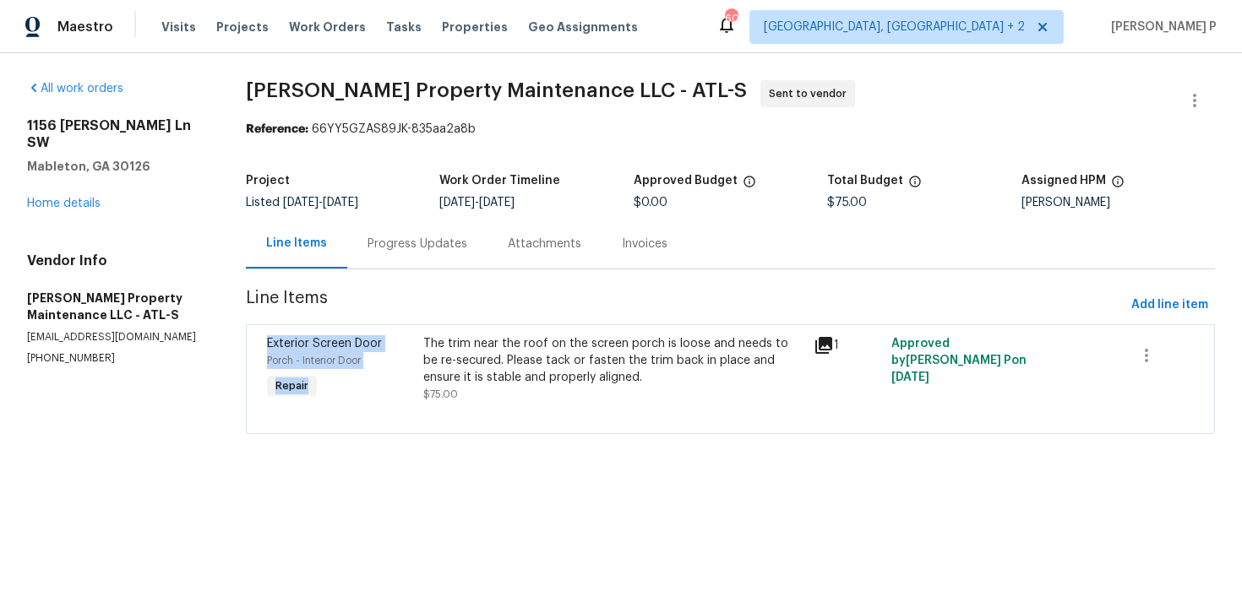
drag, startPoint x: 427, startPoint y: 345, endPoint x: 499, endPoint y: 275, distance: 100.3
click at [499, 277] on section "Glen Property Maintenance LLC - ATL-S Sent to vendor Reference: 66YY5GZAS89JK-8…" at bounding box center [730, 267] width 969 height 374
click at [548, 302] on span "Line Items" at bounding box center [685, 305] width 878 height 31
click at [129, 404] on section "All work orders 1156 Madison Green Ln SW Mableton, GA 30126 Home details Vendor…" at bounding box center [116, 267] width 178 height 374
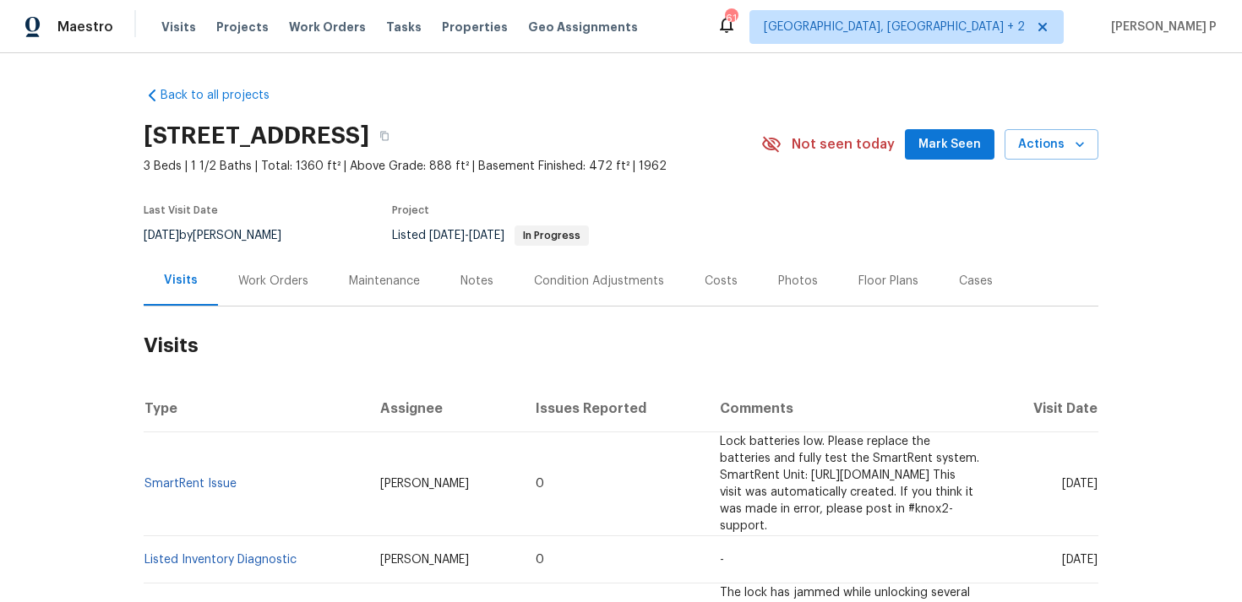
click at [283, 274] on div "Work Orders" at bounding box center [273, 281] width 70 height 17
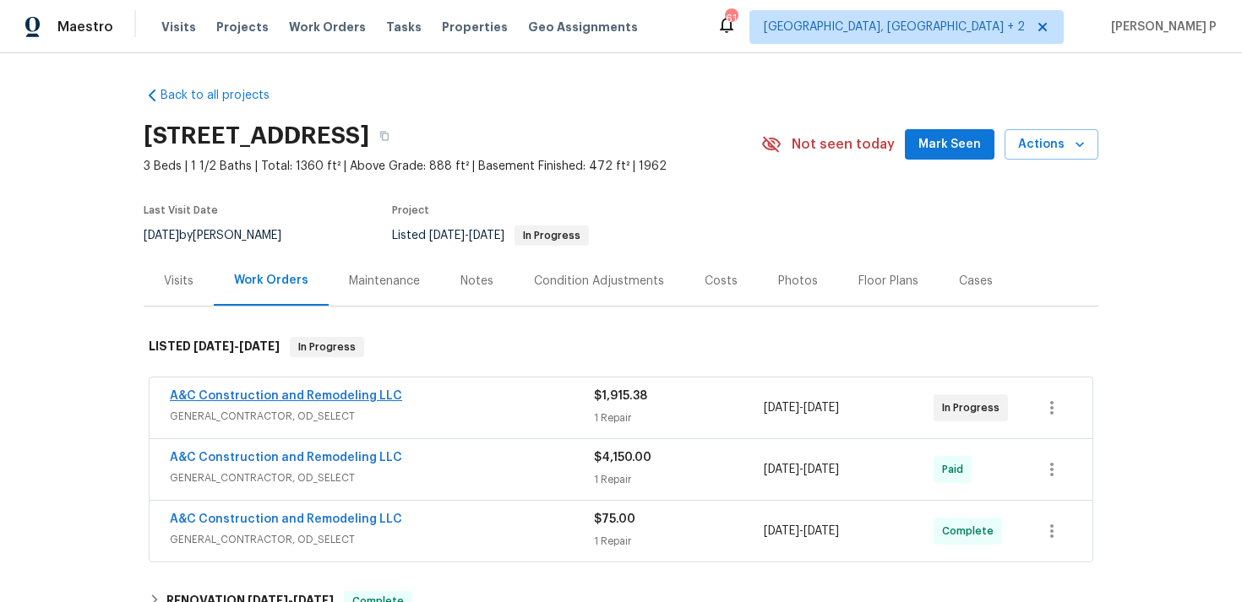
scroll to position [16, 0]
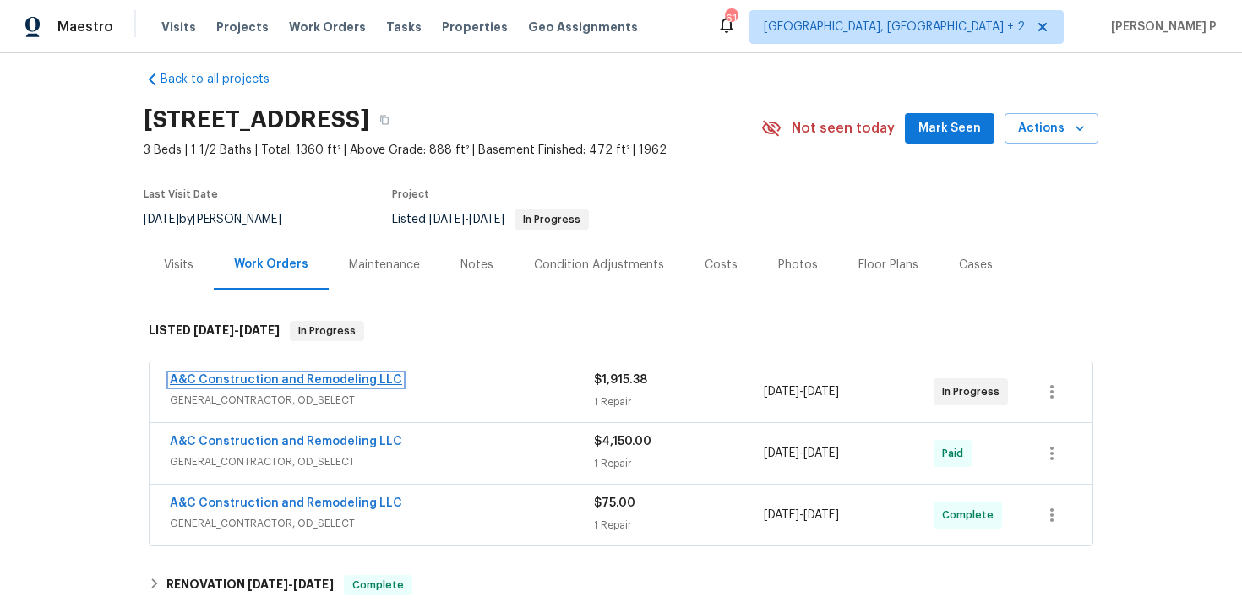
click at [273, 377] on link "A&C Construction and Remodeling LLC" at bounding box center [286, 380] width 232 height 12
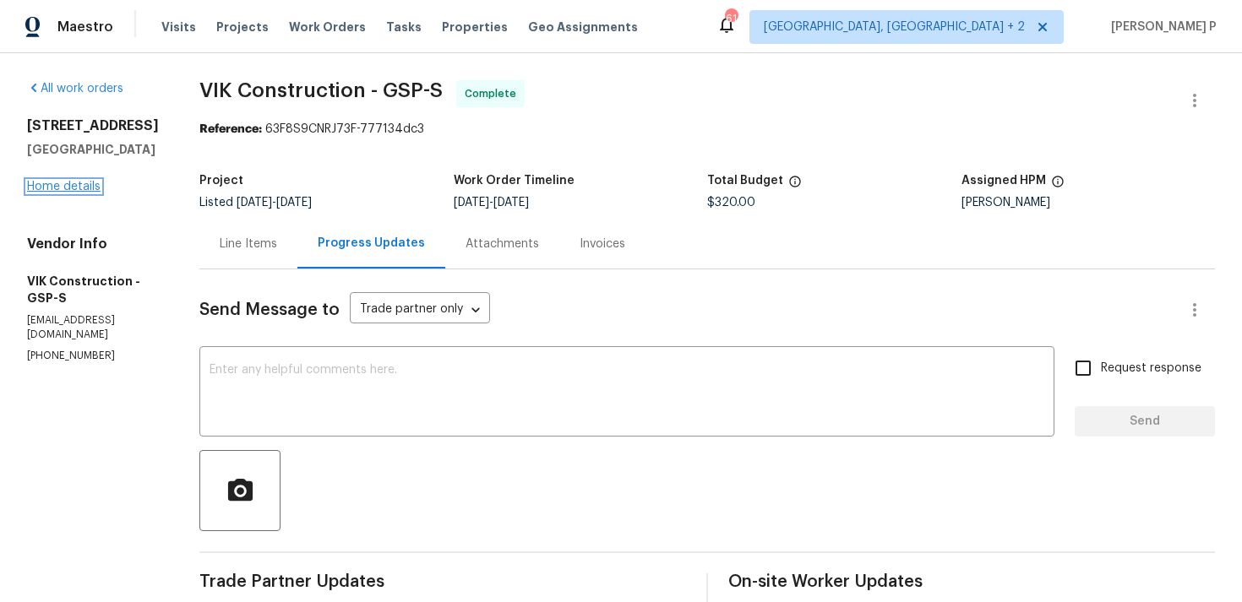
click at [84, 190] on link "Home details" at bounding box center [63, 187] width 73 height 12
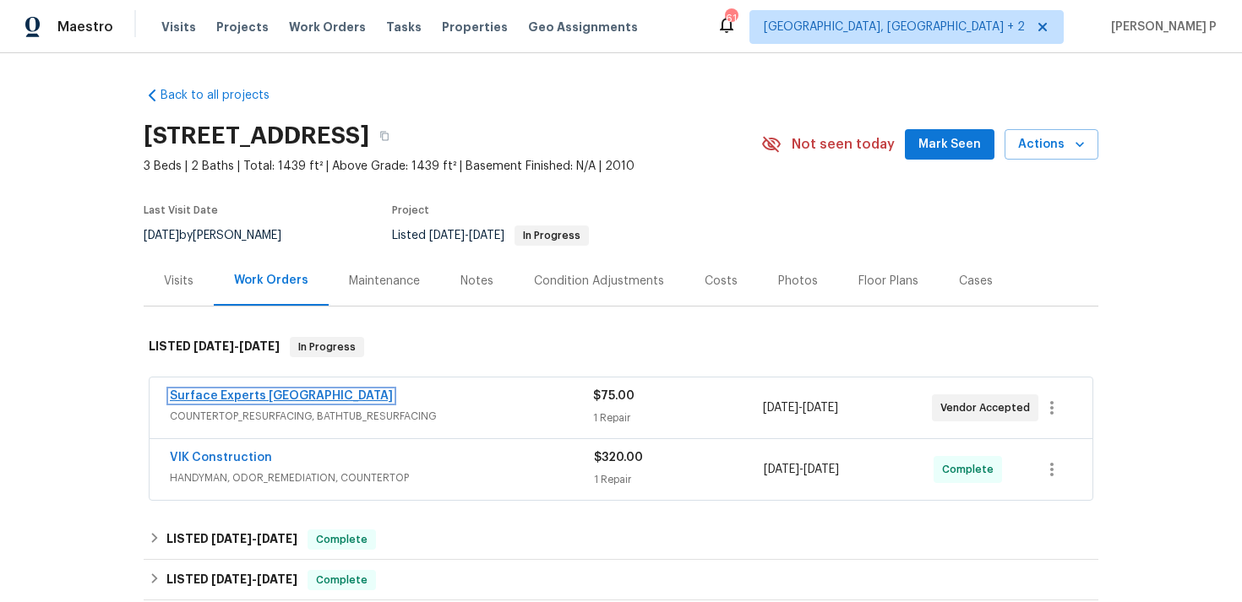
click at [267, 394] on link "Surface Experts [GEOGRAPHIC_DATA]" at bounding box center [281, 396] width 223 height 12
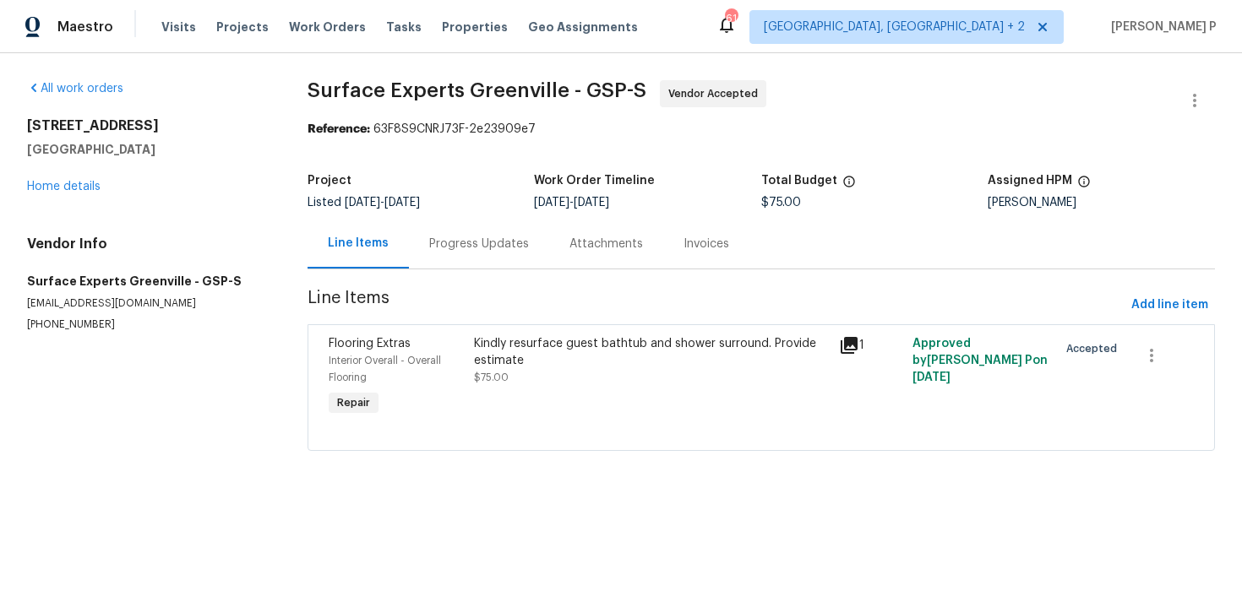
click at [503, 247] on div "Progress Updates" at bounding box center [479, 244] width 100 height 17
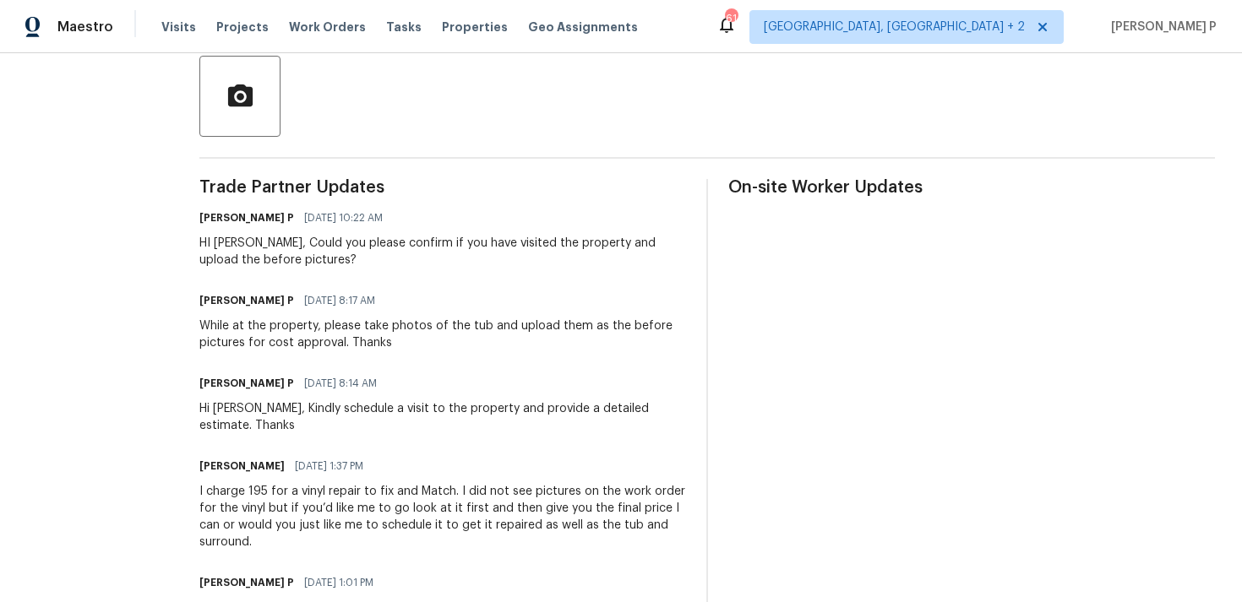
scroll to position [407, 0]
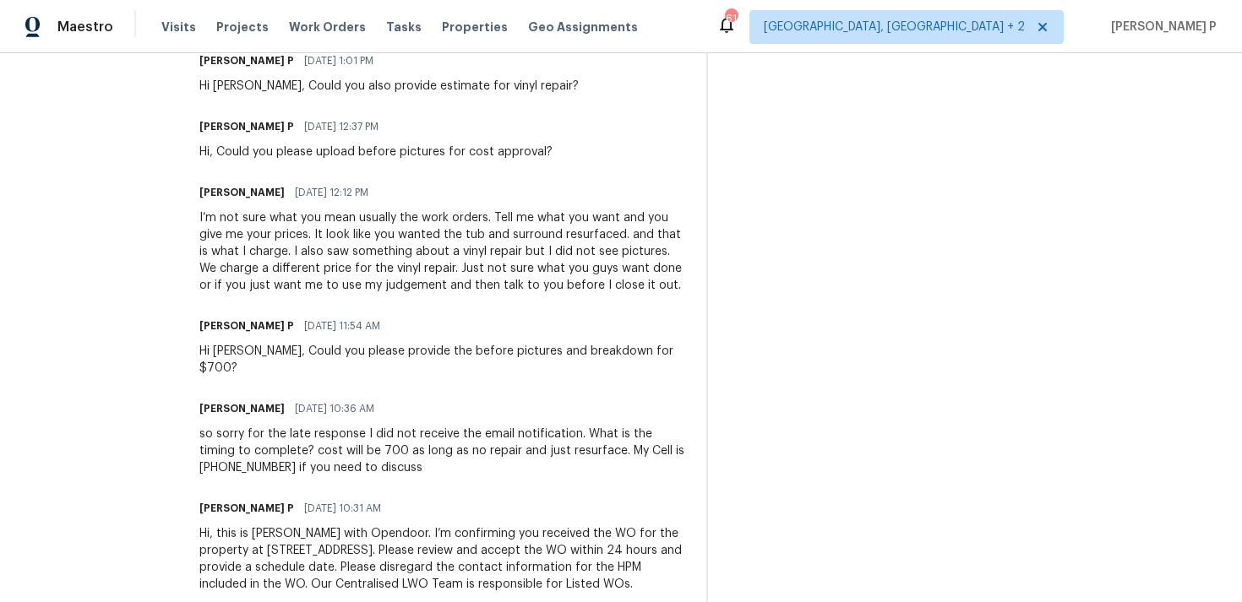
click at [509, 438] on div "so sorry for the late response I did not receive the email notification. What i…" at bounding box center [442, 451] width 487 height 51
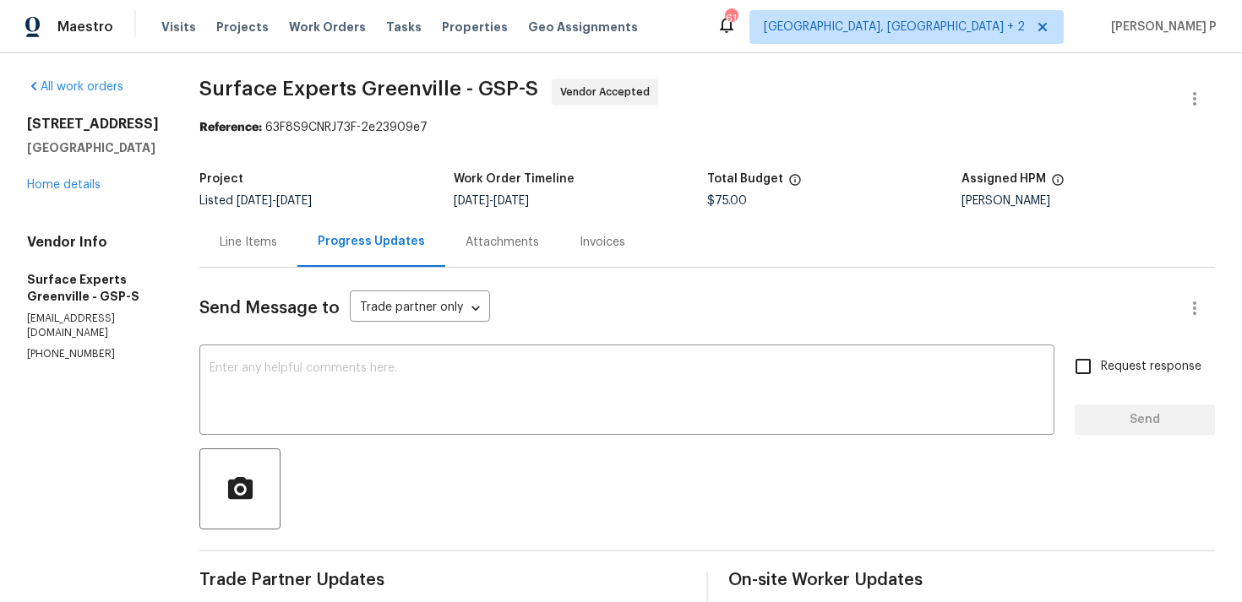
scroll to position [0, 0]
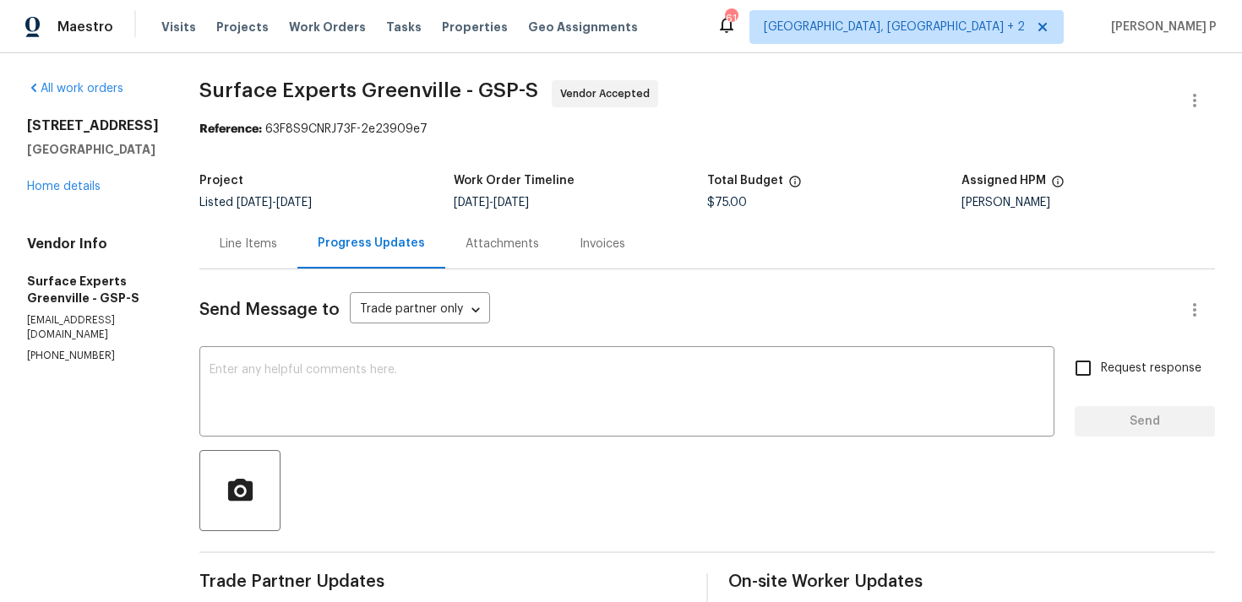
click at [111, 349] on p "(864) 800-7002" at bounding box center [93, 356] width 132 height 14
drag, startPoint x: 111, startPoint y: 338, endPoint x: 21, endPoint y: 338, distance: 90.4
copy p "(864) 800-7002"
click at [585, 519] on div at bounding box center [706, 490] width 1015 height 81
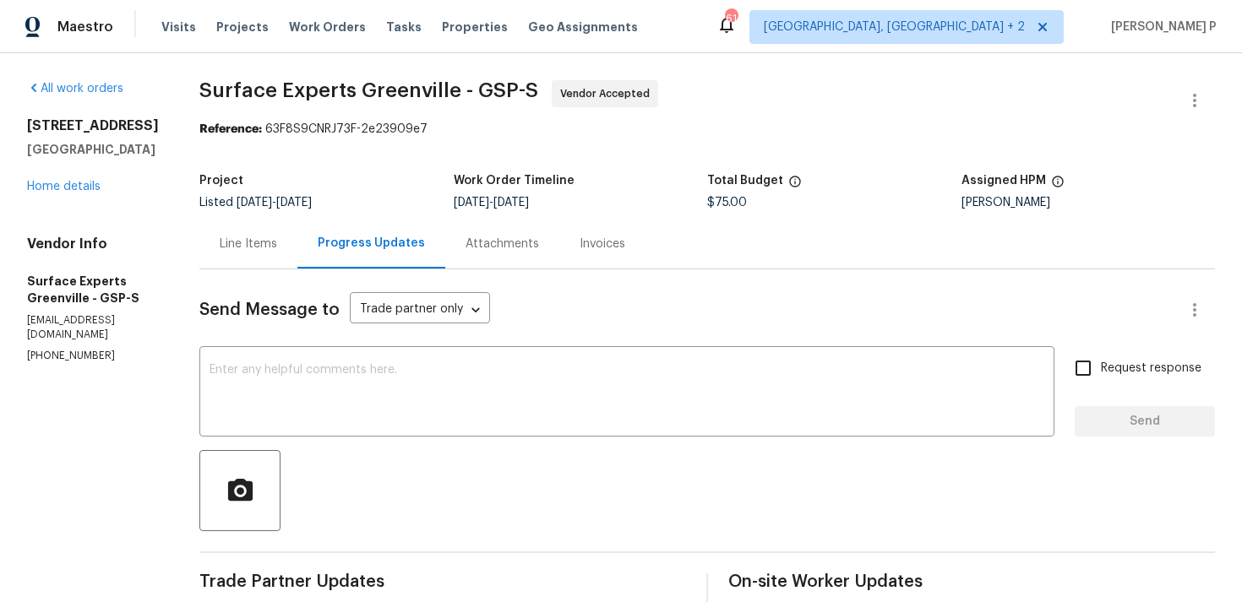
click at [435, 481] on div at bounding box center [706, 490] width 1015 height 81
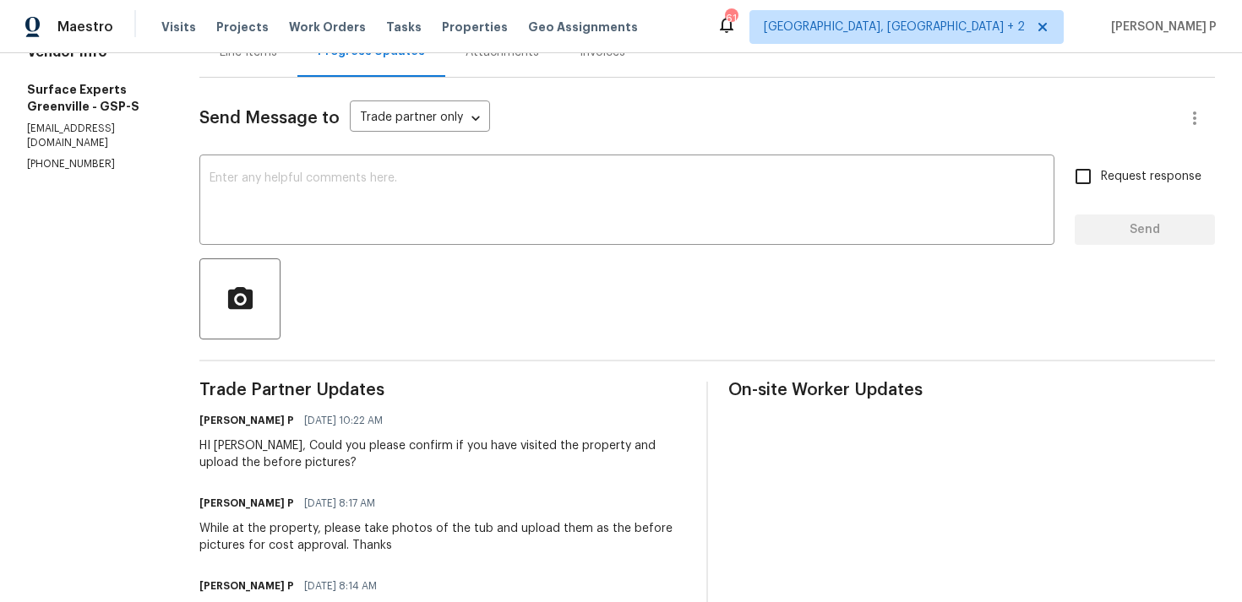
scroll to position [102, 0]
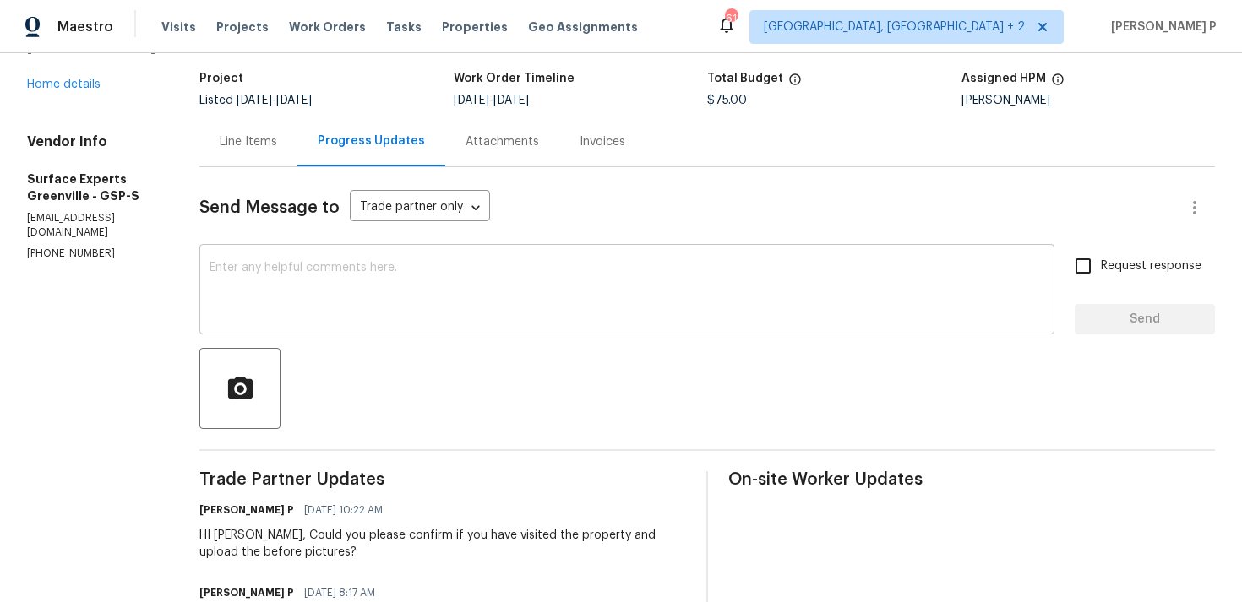
click at [372, 272] on textarea at bounding box center [626, 291] width 835 height 59
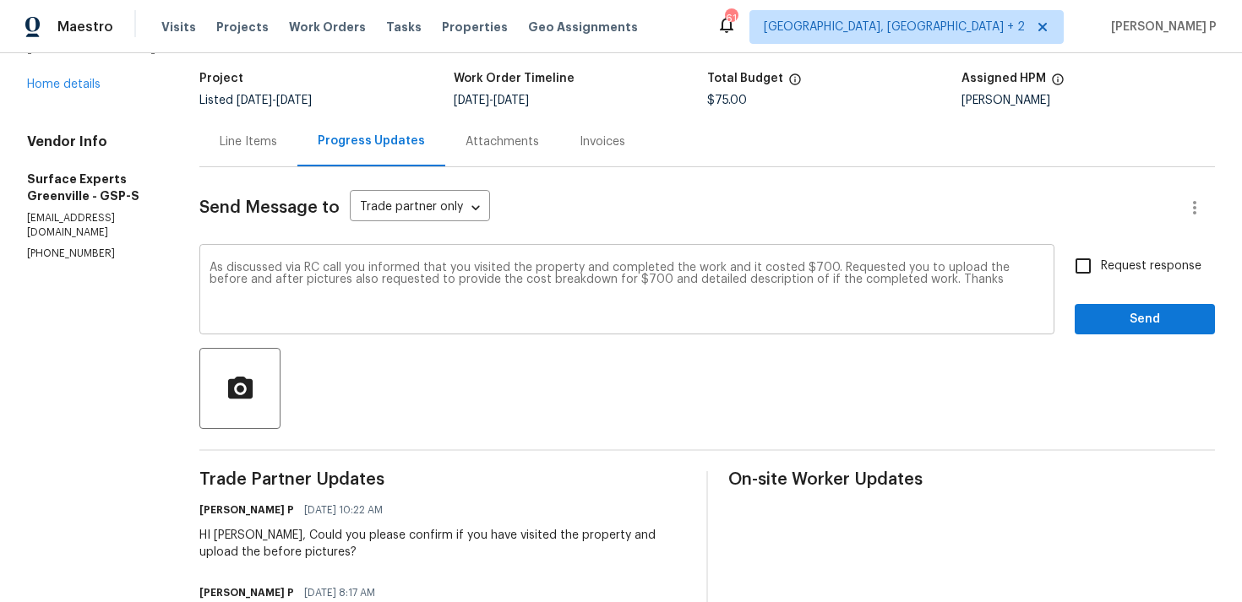
drag, startPoint x: 222, startPoint y: 264, endPoint x: 808, endPoint y: 273, distance: 586.3
click at [811, 275] on div "As discussed via RC call you informed that you visited the property and complet…" at bounding box center [626, 291] width 855 height 86
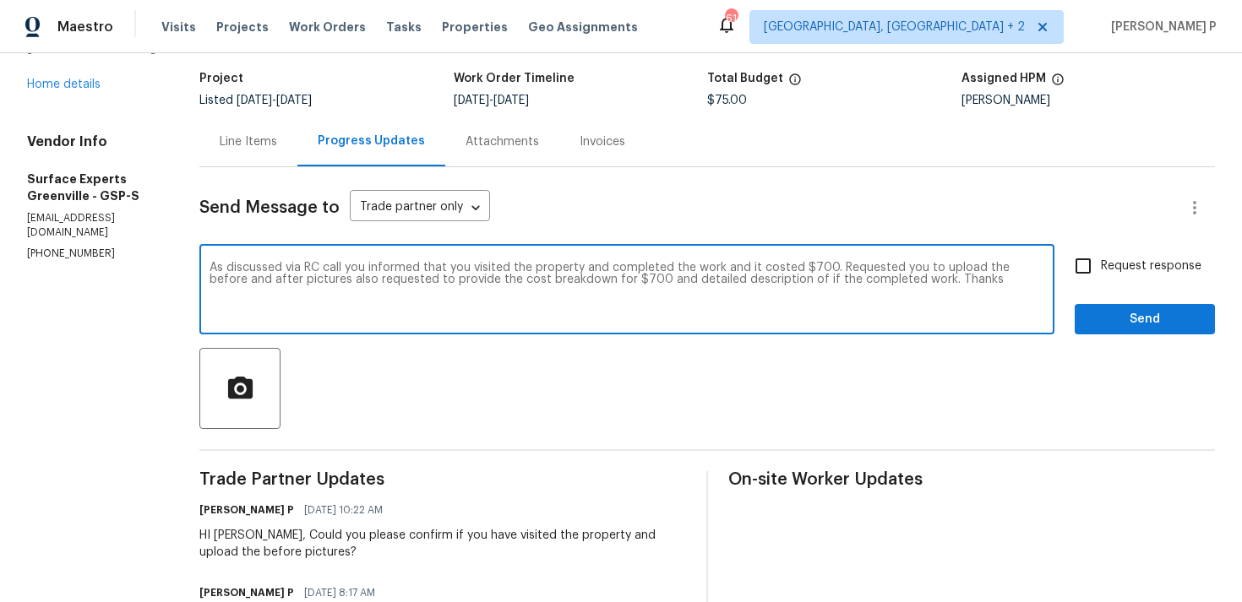
click at [411, 269] on textarea "As discussed via RC call you informed that you visited the property and complet…" at bounding box center [626, 291] width 835 height 59
paste textarea "during the RC call, you confirmed that you visited the property and completed t…"
type textarea "As discussed during the RC call, you confirmed that you visited the property an…"
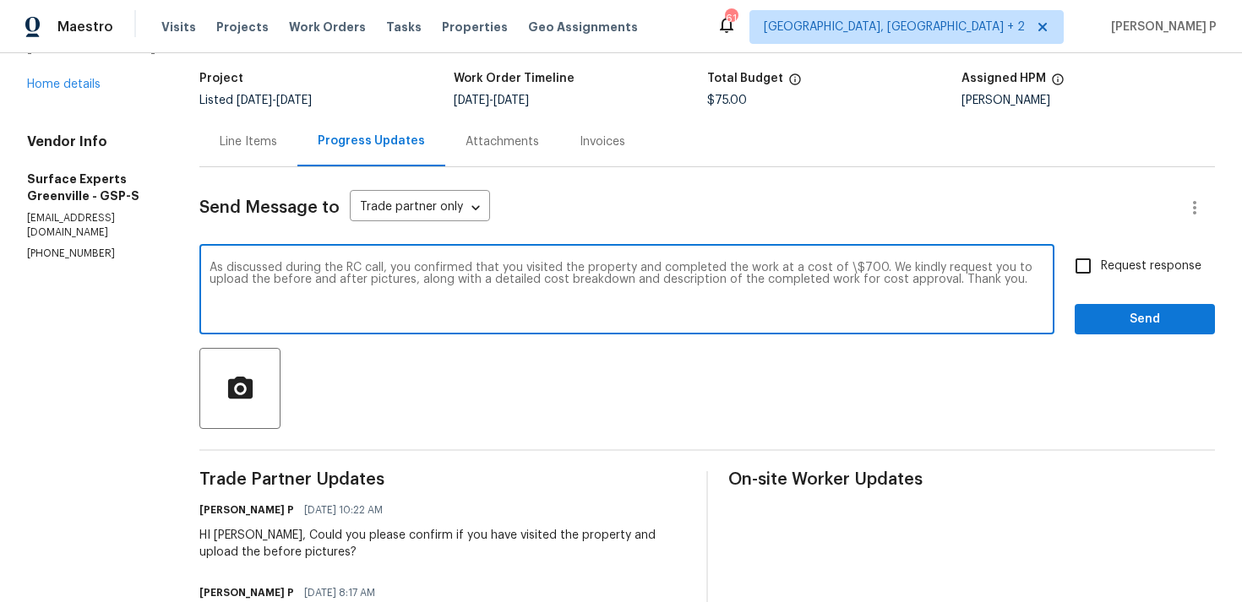
click at [1096, 267] on input "Request response" at bounding box center [1082, 265] width 35 height 35
checkbox input "true"
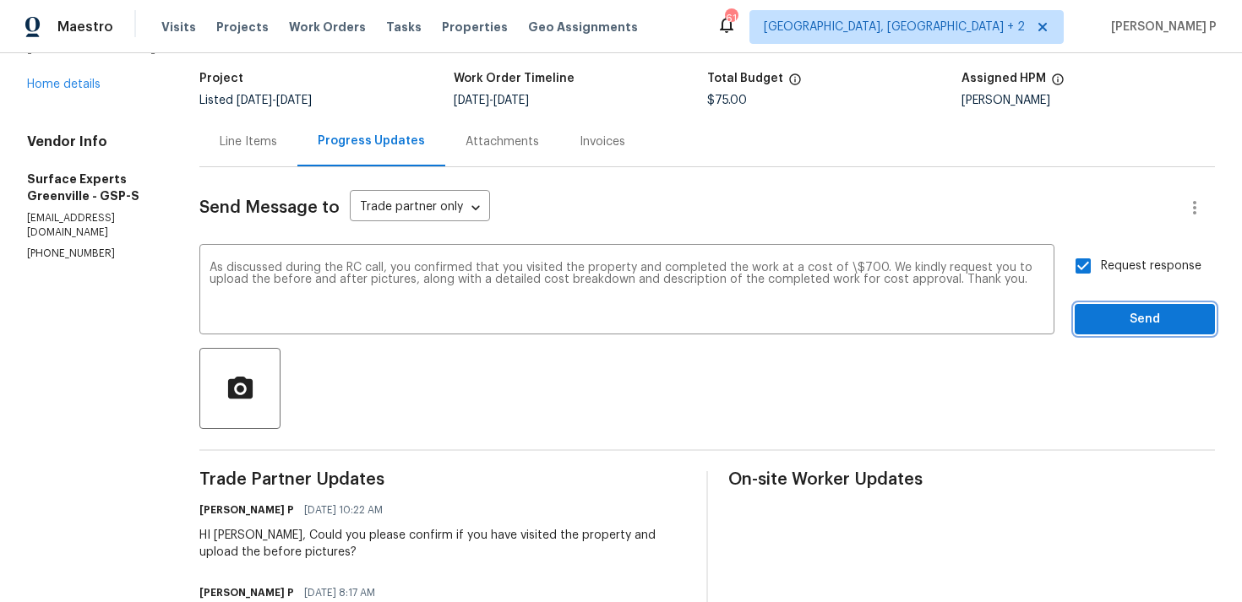
click at [1117, 320] on span "Send" at bounding box center [1144, 319] width 113 height 21
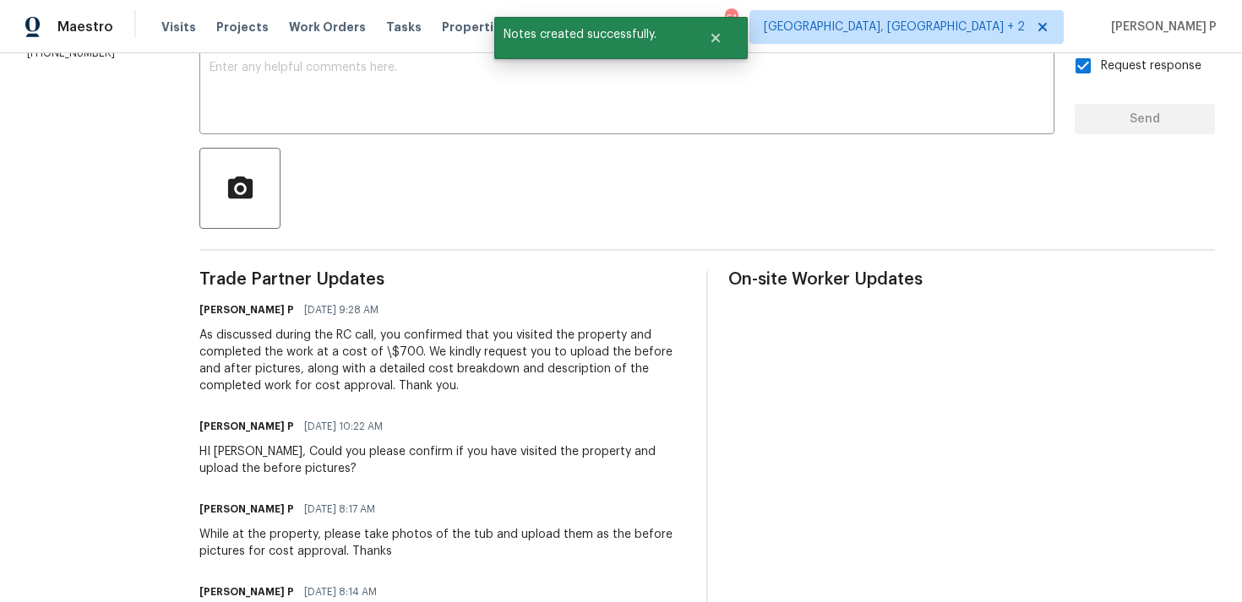
scroll to position [315, 0]
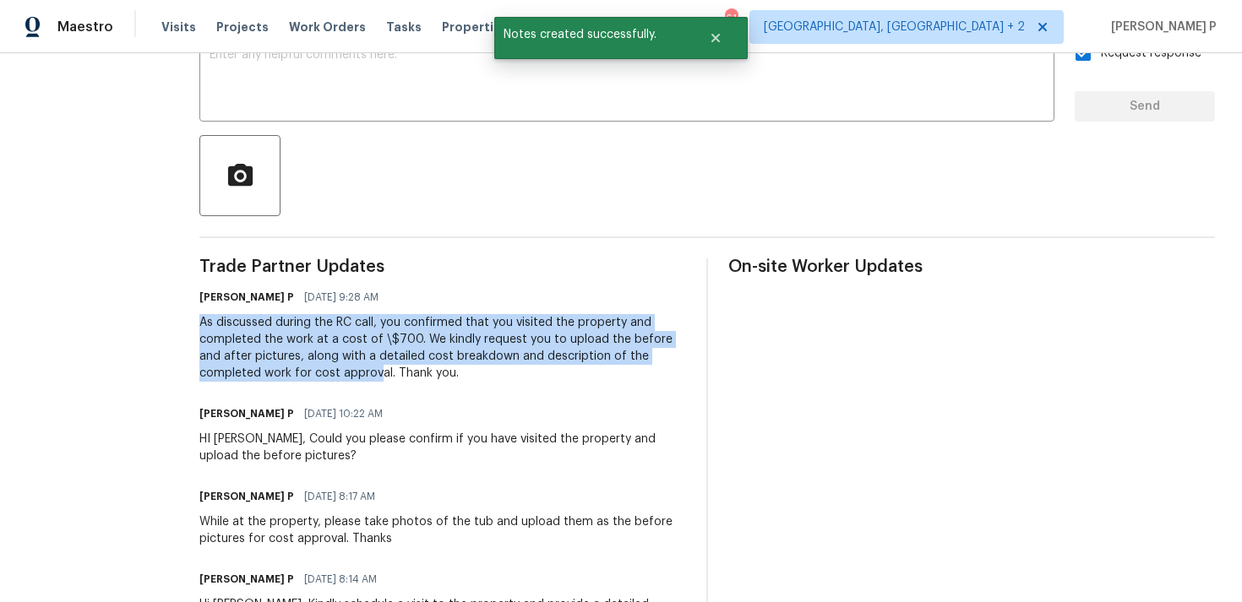
drag, startPoint x: 213, startPoint y: 324, endPoint x: 391, endPoint y: 377, distance: 186.0
click at [391, 377] on div "All work orders 10 Maplecroft St Greenville, SC 29609 Home details Vendor Info …" at bounding box center [621, 548] width 1242 height 1620
click at [408, 374] on div "As discussed during the RC call, you confirmed that you visited the property an…" at bounding box center [442, 348] width 487 height 68
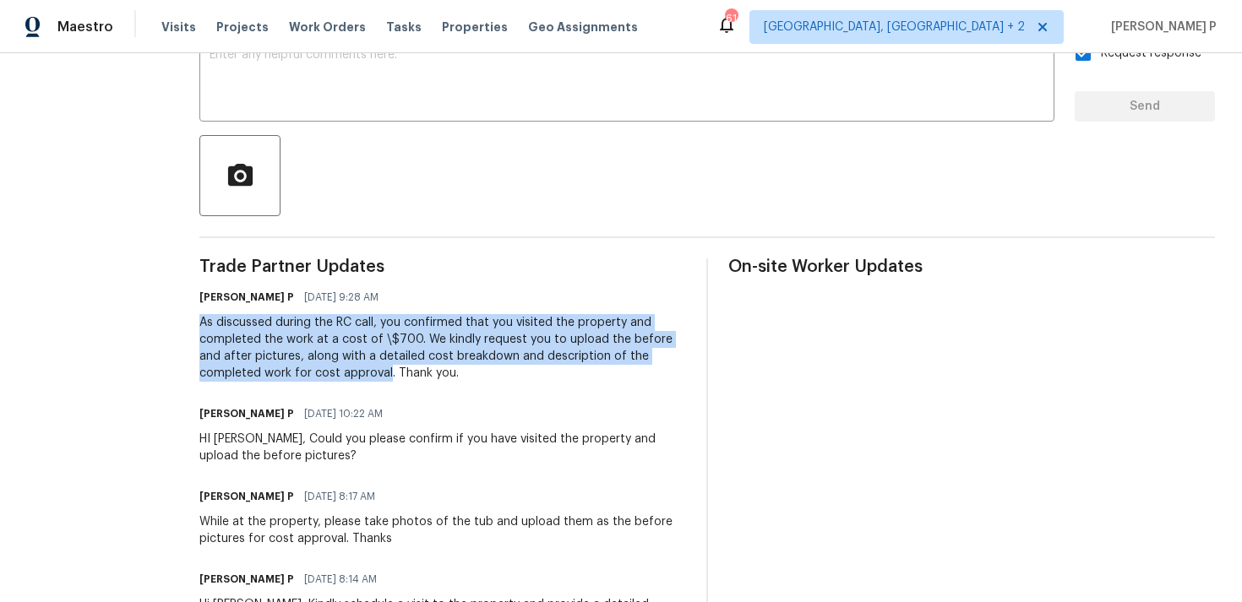
drag, startPoint x: 213, startPoint y: 326, endPoint x: 402, endPoint y: 373, distance: 195.0
click at [402, 373] on div "All work orders 10 Maplecroft St Greenville, SC 29609 Home details Vendor Info …" at bounding box center [621, 548] width 1242 height 1620
copy div "As discussed during the RC call, you confirmed that you visited the property an…"
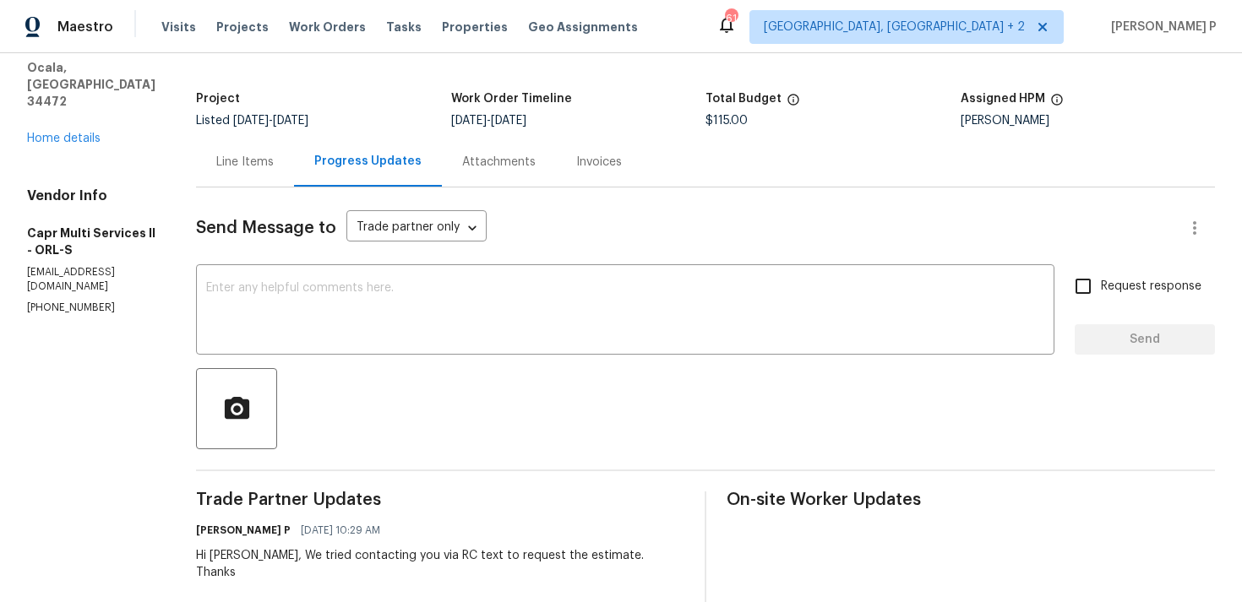
scroll to position [76, 0]
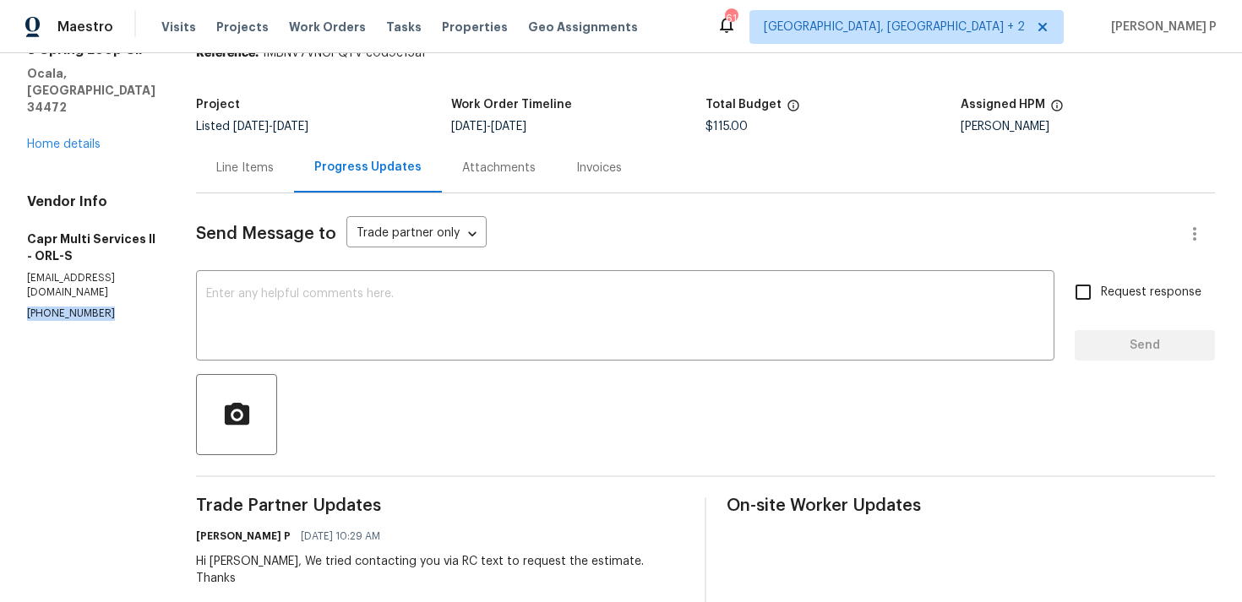
drag, startPoint x: 106, startPoint y: 265, endPoint x: 26, endPoint y: 265, distance: 79.4
click at [27, 307] on p "[PHONE_NUMBER]" at bounding box center [91, 314] width 128 height 14
copy p "[PHONE_NUMBER]"
click at [369, 398] on div at bounding box center [705, 414] width 1019 height 81
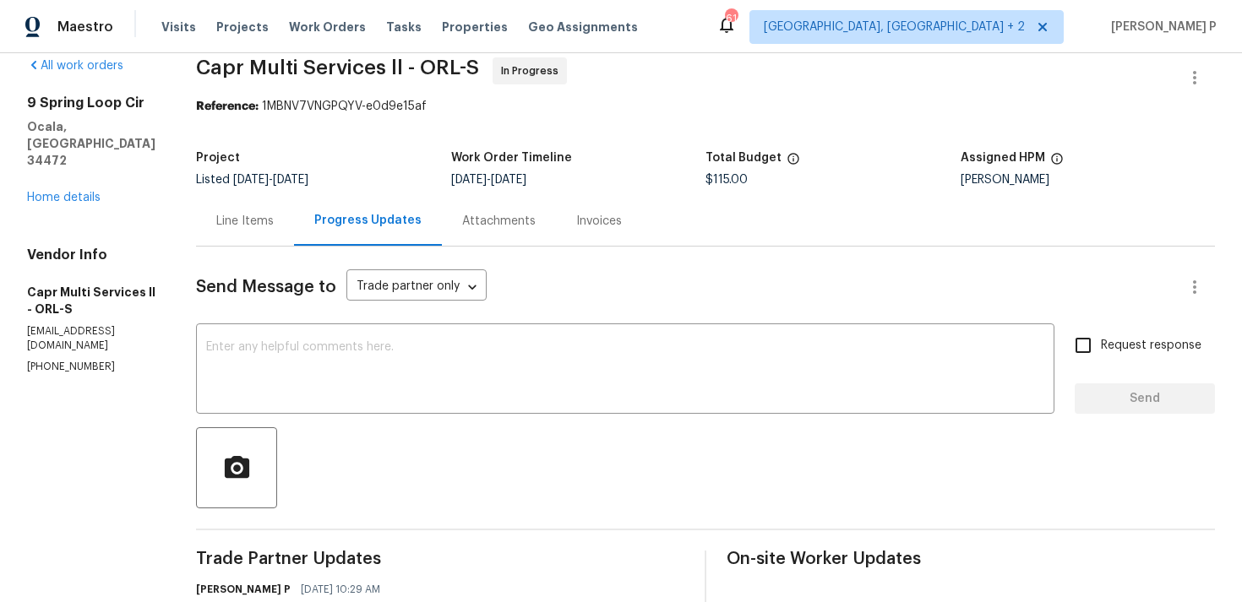
scroll to position [0, 0]
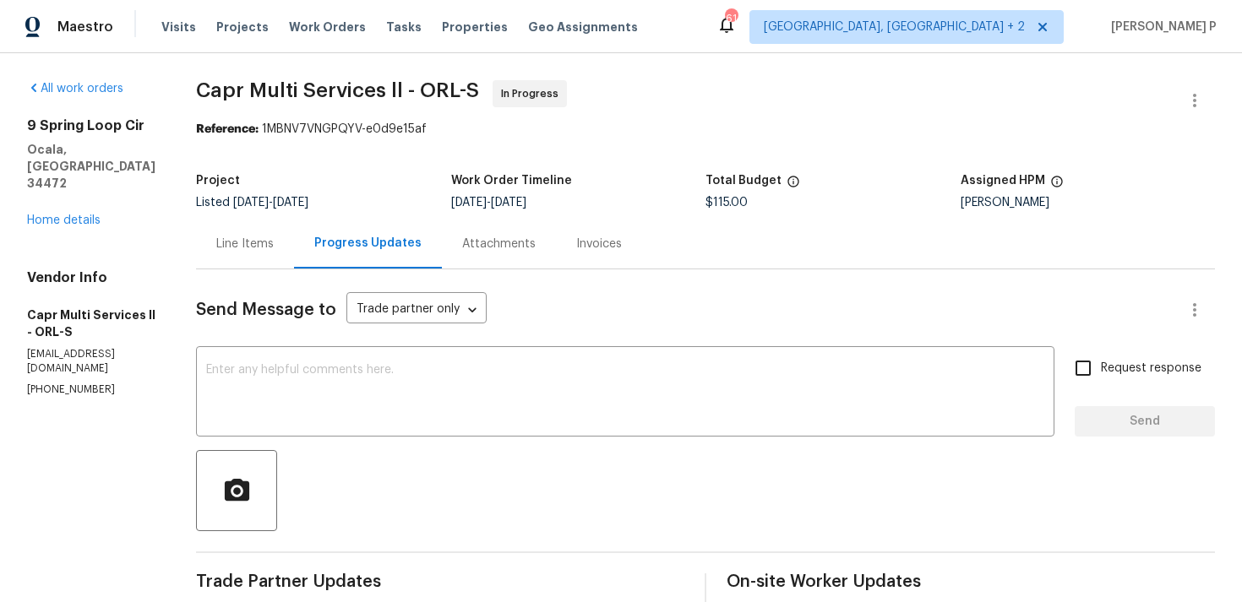
click at [235, 235] on div "Line Items" at bounding box center [245, 244] width 98 height 50
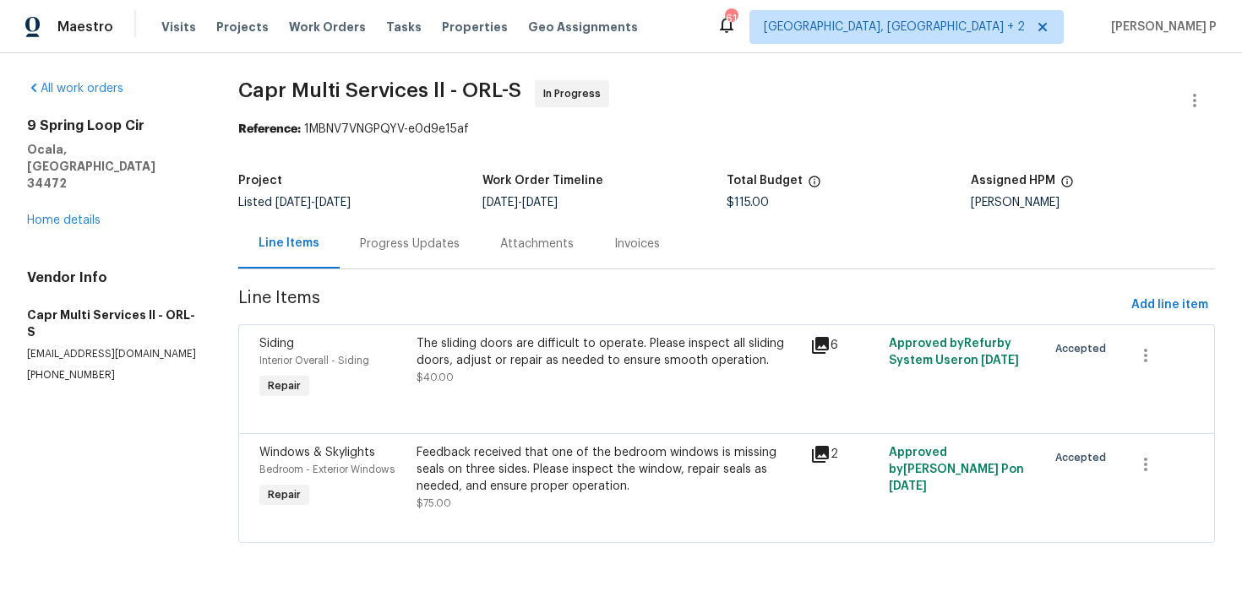
click at [511, 351] on div "The sliding doors are difficult to operate. Please inspect all sliding doors, a…" at bounding box center [607, 352] width 383 height 34
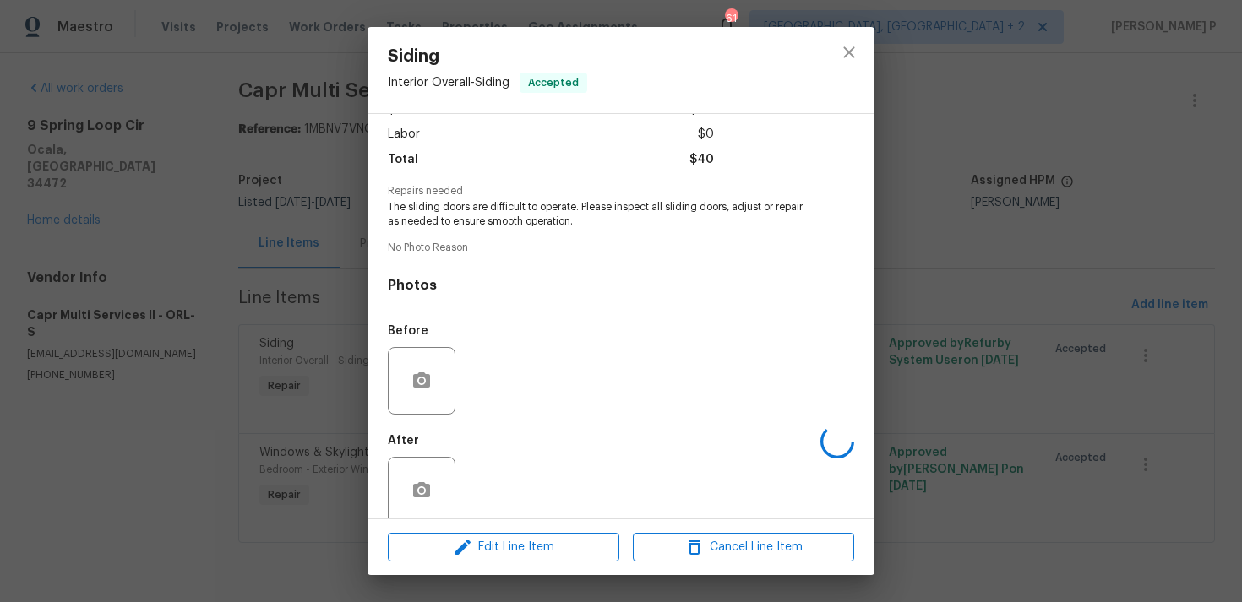
scroll to position [133, 0]
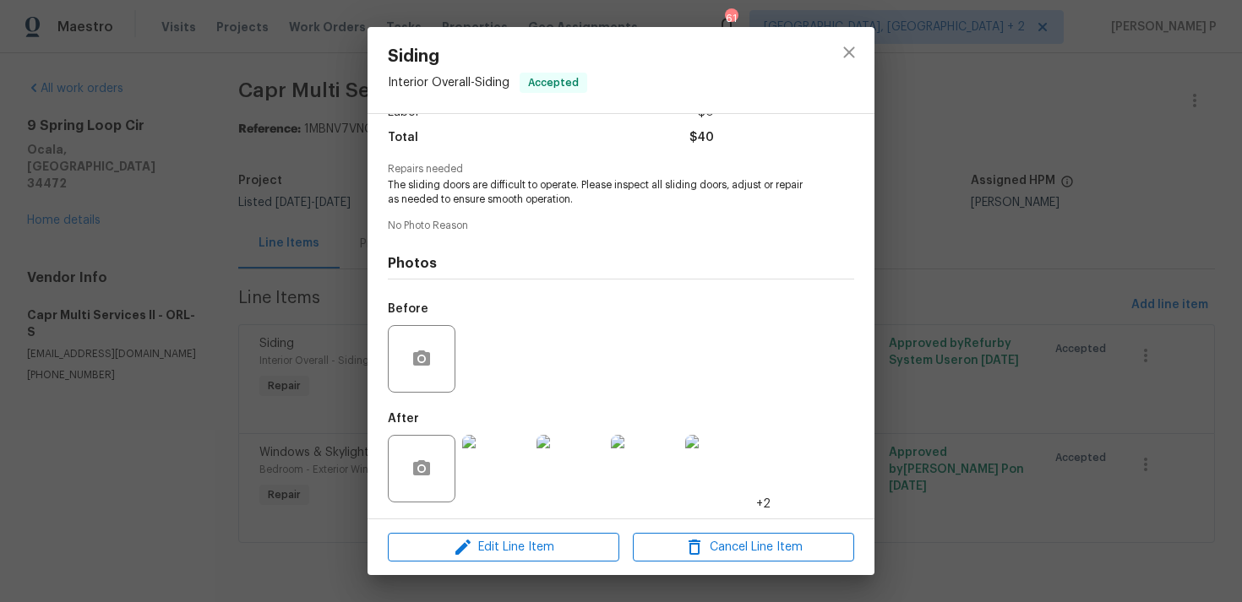
click at [508, 447] on img at bounding box center [496, 469] width 68 height 68
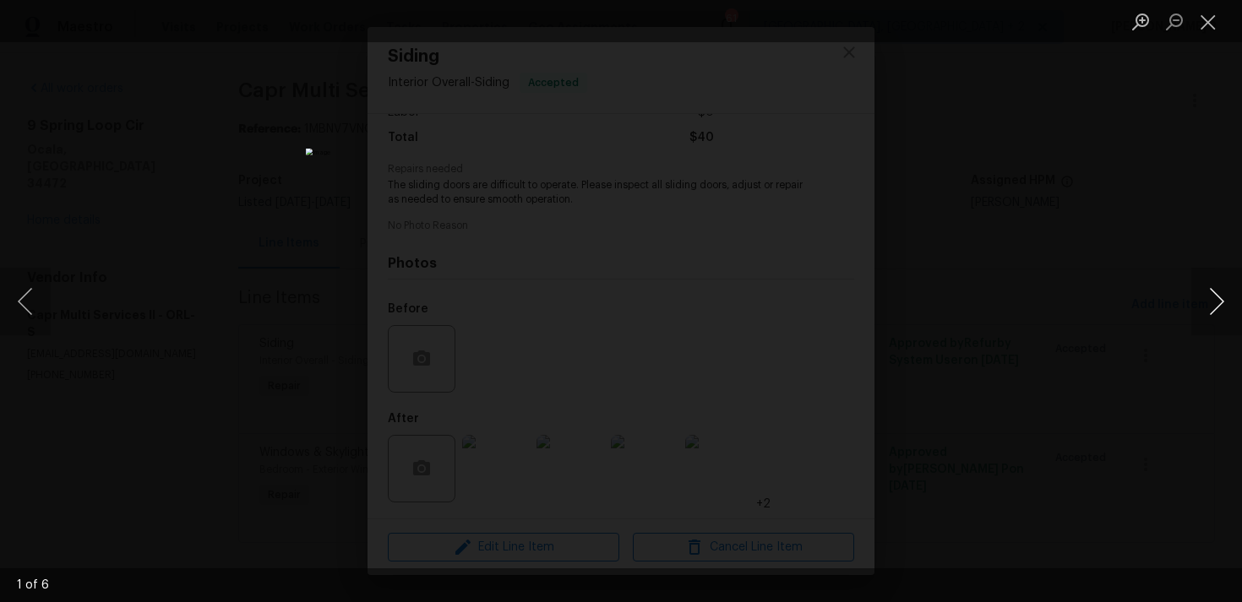
click at [1211, 301] on button "Next image" at bounding box center [1216, 302] width 51 height 68
click at [1213, 291] on button "Next image" at bounding box center [1216, 302] width 51 height 68
click at [1217, 309] on button "Next image" at bounding box center [1216, 302] width 51 height 68
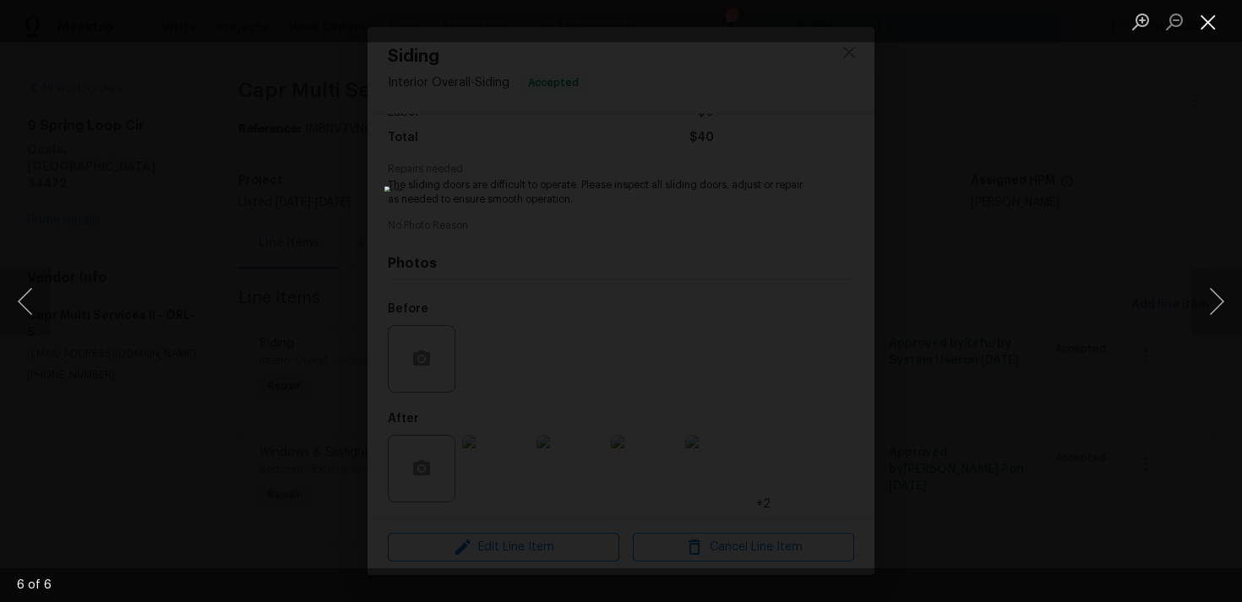
click at [1204, 25] on button "Close lightbox" at bounding box center [1208, 22] width 34 height 30
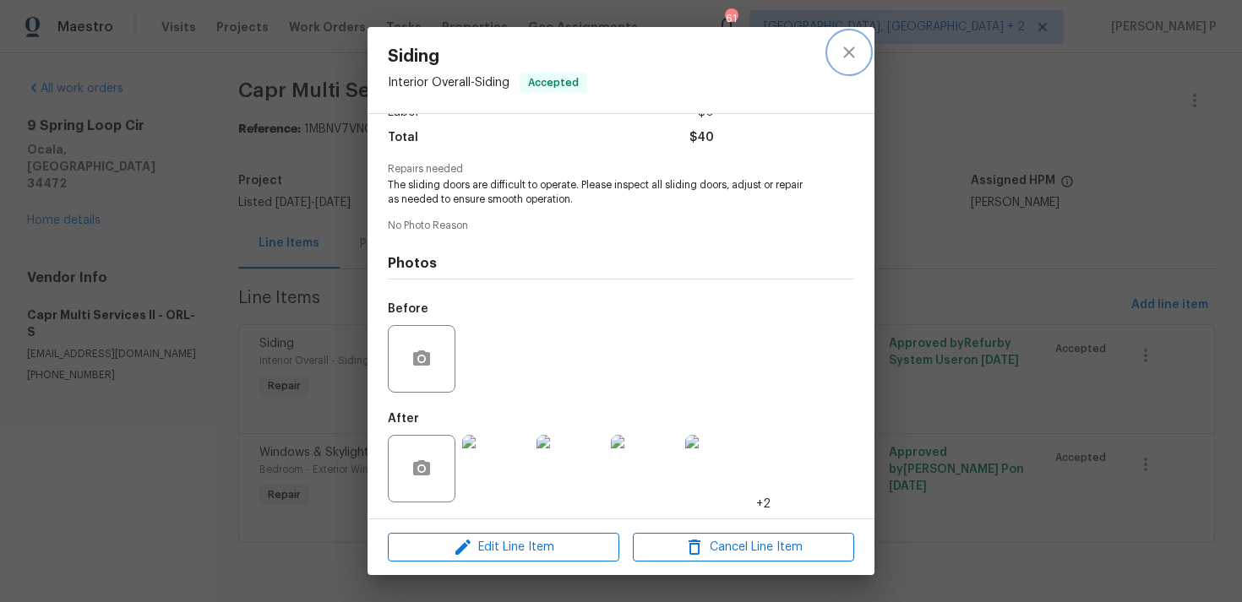
click at [851, 52] on icon "close" at bounding box center [849, 52] width 20 height 20
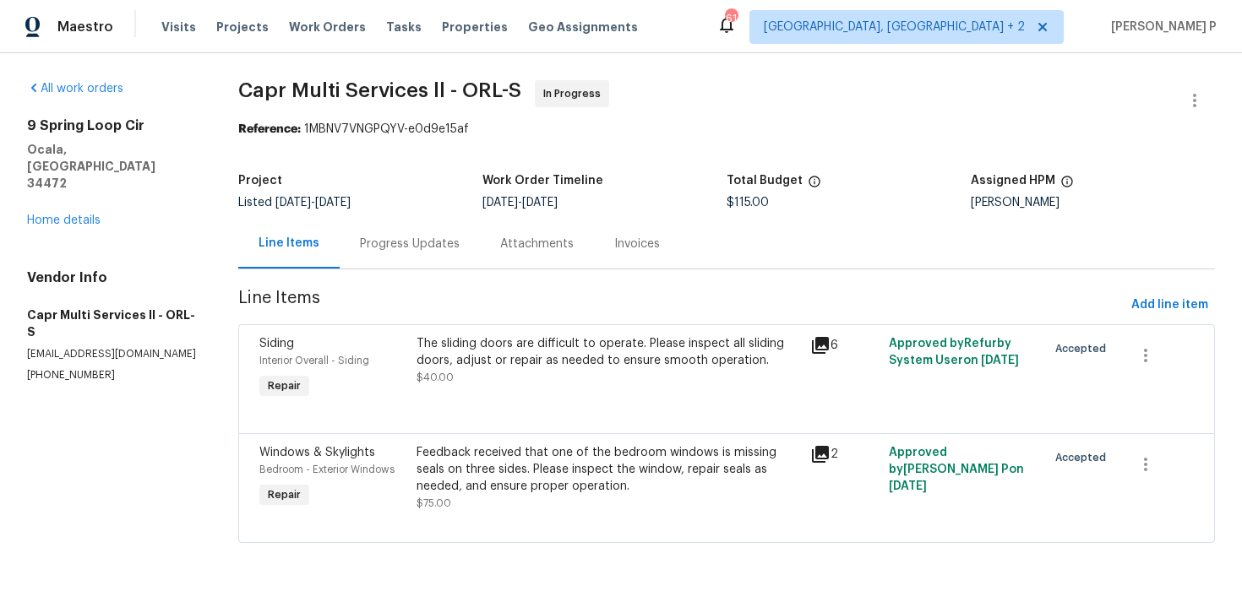
click at [501, 470] on div "Feedback received that one of the bedroom windows is missing seals on three sid…" at bounding box center [607, 469] width 383 height 51
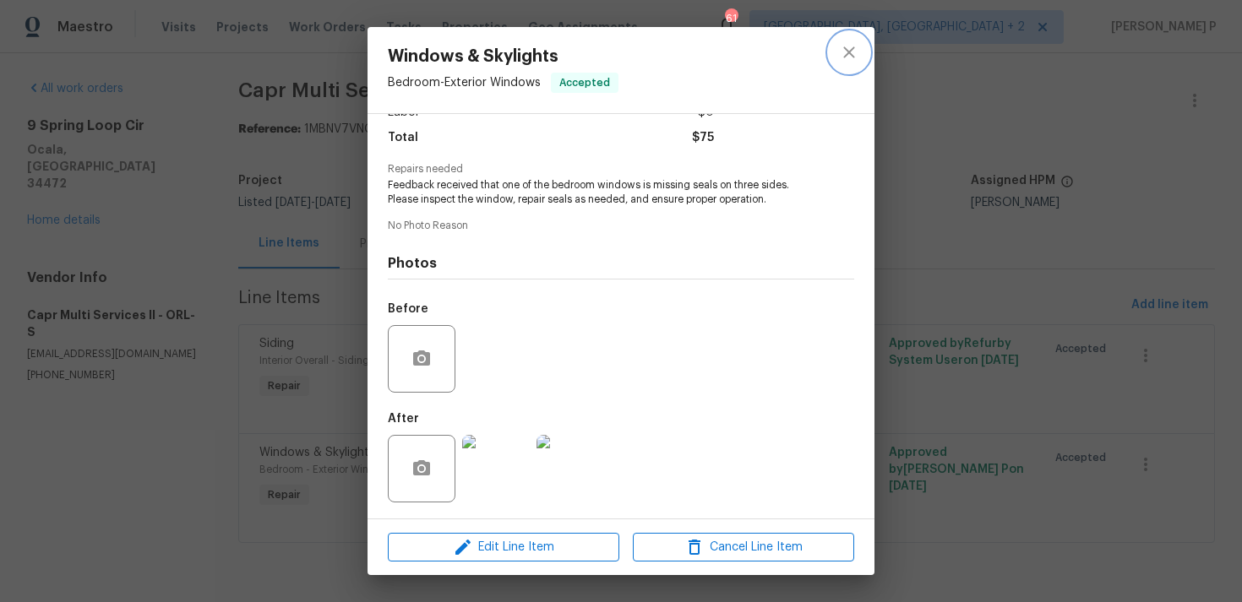
click at [847, 52] on icon "close" at bounding box center [849, 52] width 20 height 20
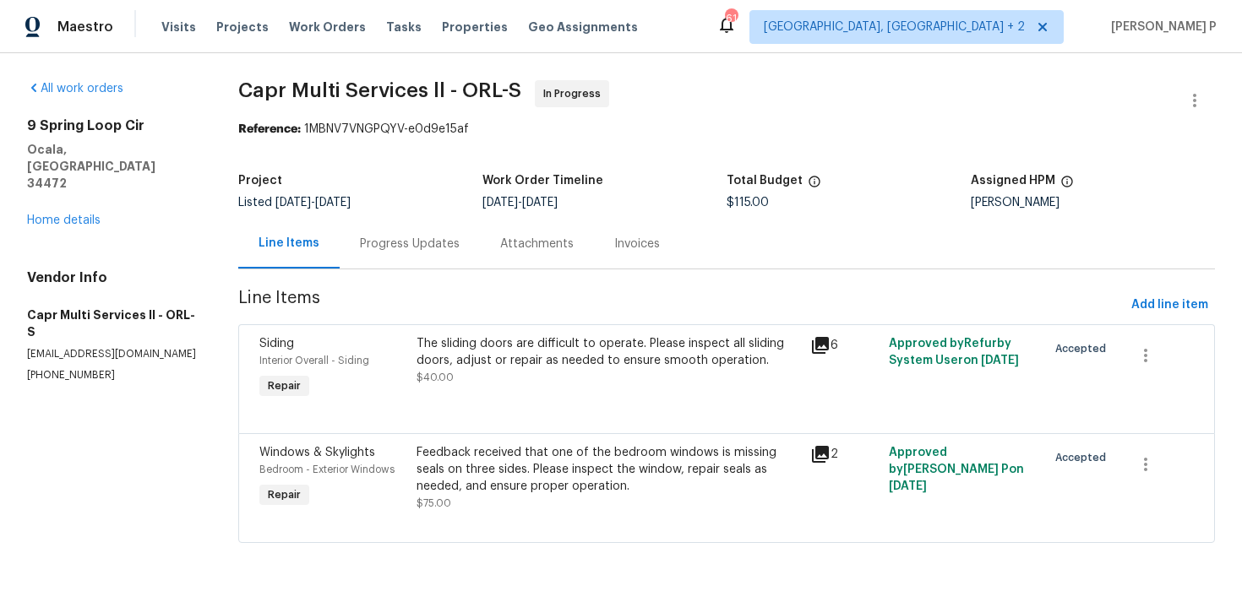
click at [426, 253] on div "Progress Updates" at bounding box center [410, 244] width 140 height 50
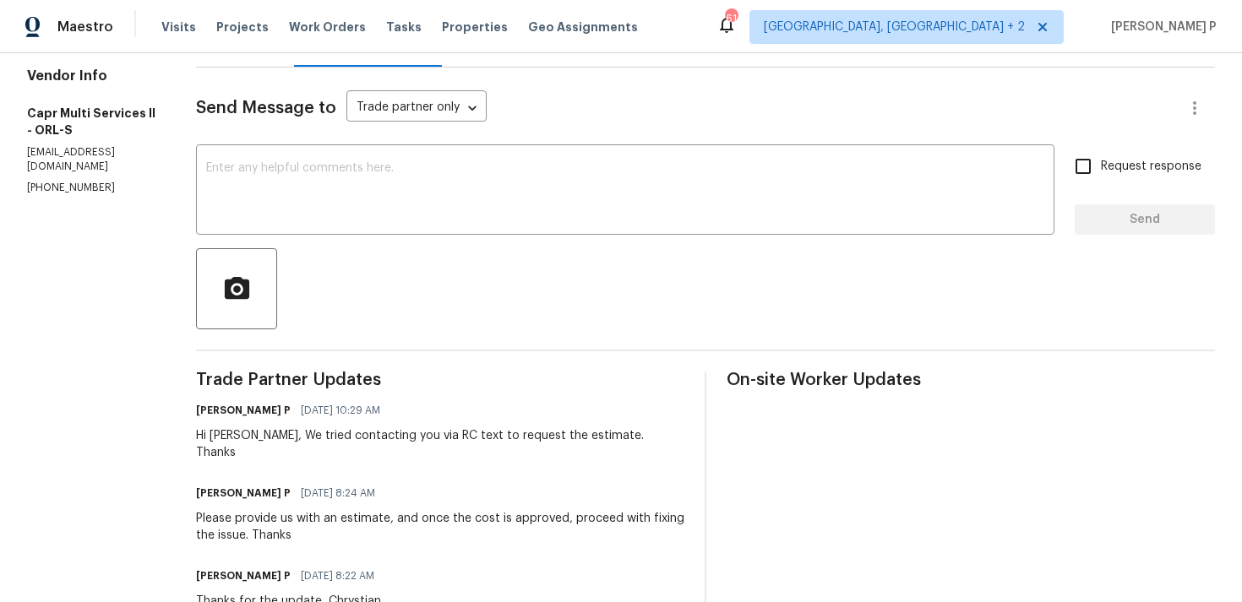
scroll to position [113, 0]
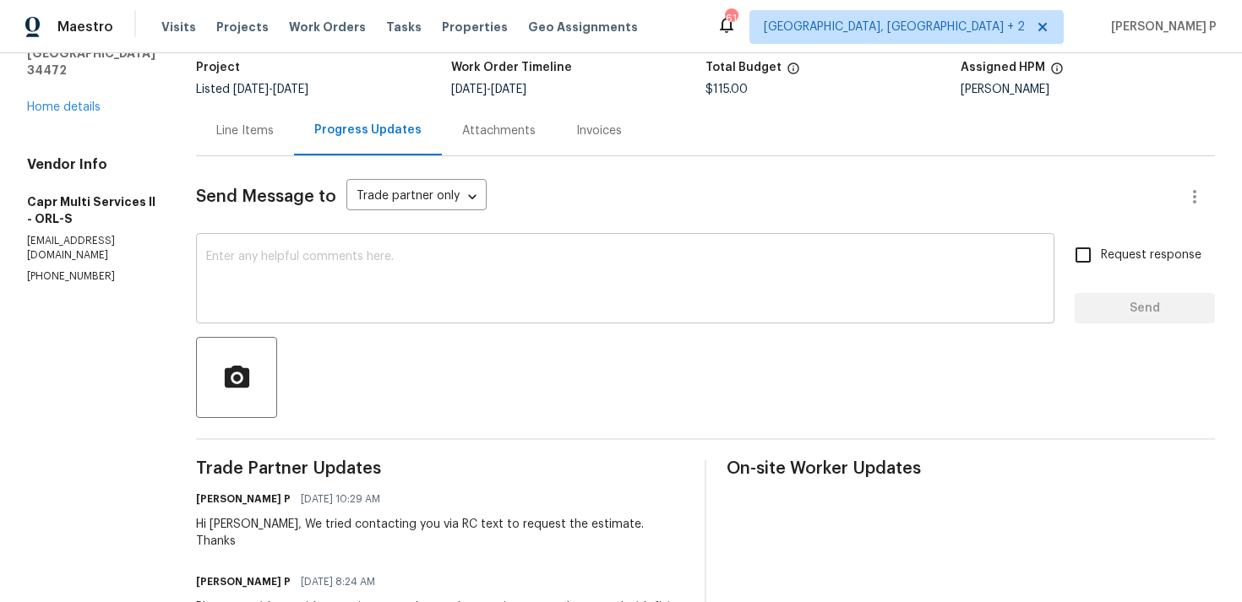
click at [449, 289] on textarea at bounding box center [625, 280] width 838 height 59
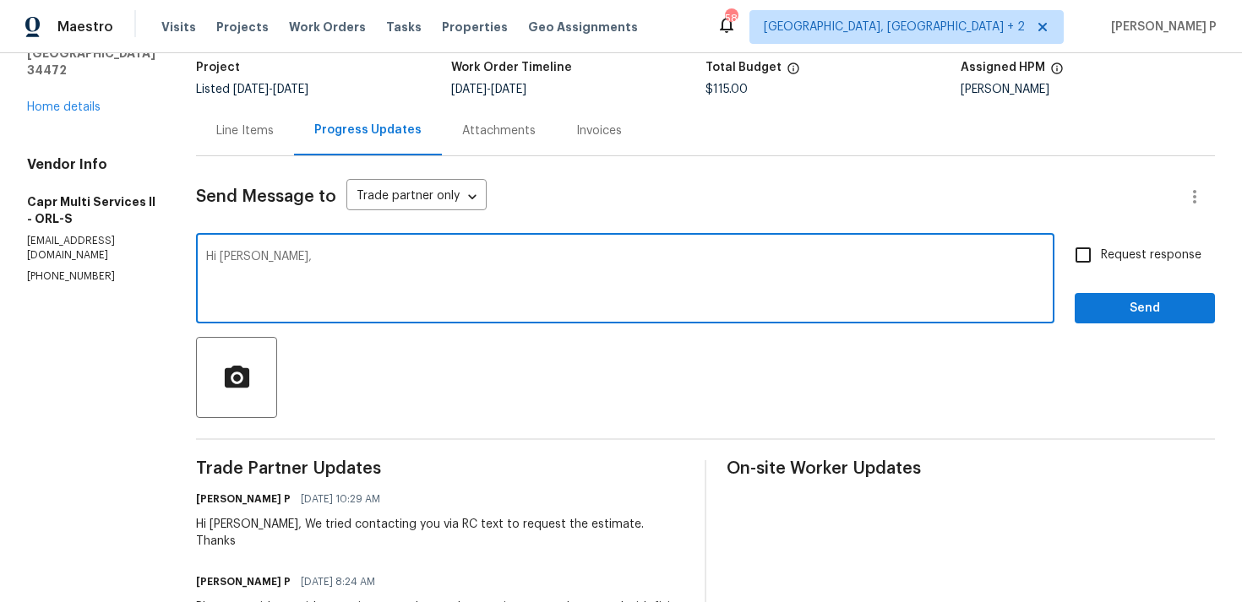
paste textarea "We tried reaching out to you via RC call"
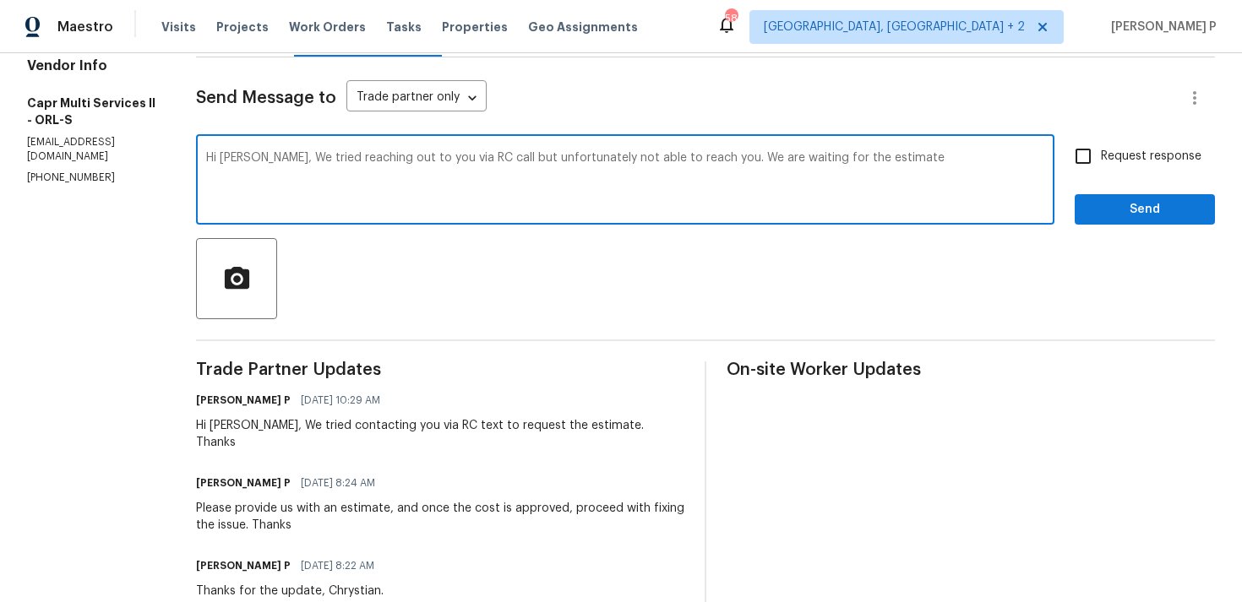
scroll to position [188, 0]
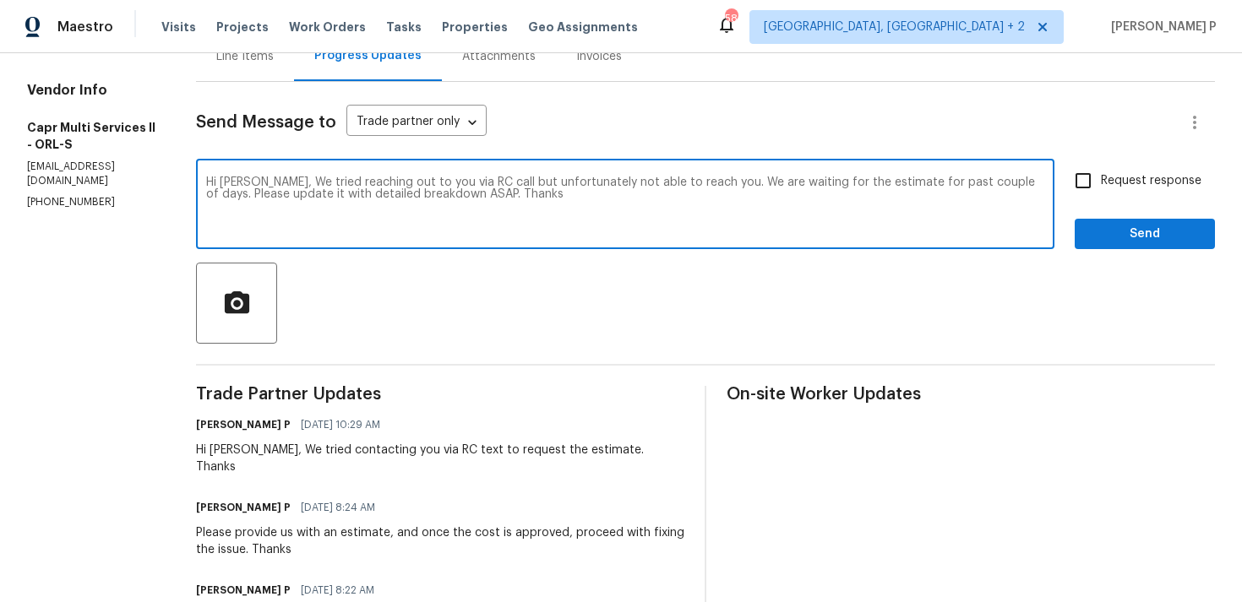
drag, startPoint x: 276, startPoint y: 182, endPoint x: 519, endPoint y: 191, distance: 243.4
click at [519, 191] on textarea "Hi Chrystian, We tried reaching out to you via RC call but unfortunately not ab…" at bounding box center [625, 206] width 838 height 59
paste textarea "attempted to reach you via RC call but were unable to get through. We have been…"
drag, startPoint x: 277, startPoint y: 182, endPoint x: 535, endPoint y: 195, distance: 258.0
click at [535, 195] on textarea "Hi Chrystian, We attempted to reach you via RC call but were unable to get thro…" at bounding box center [625, 206] width 838 height 59
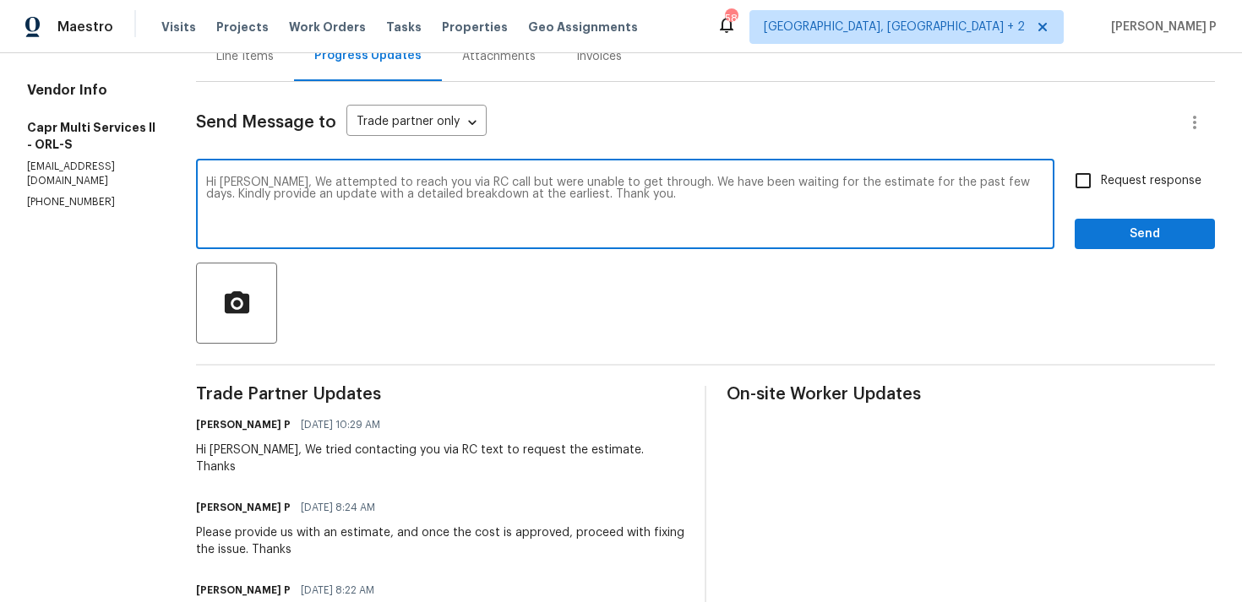
type textarea "Hi Chrystian, We attempted to reach you via RC call but were unable to get thro…"
click at [1099, 188] on input "Request response" at bounding box center [1082, 180] width 35 height 35
checkbox input "true"
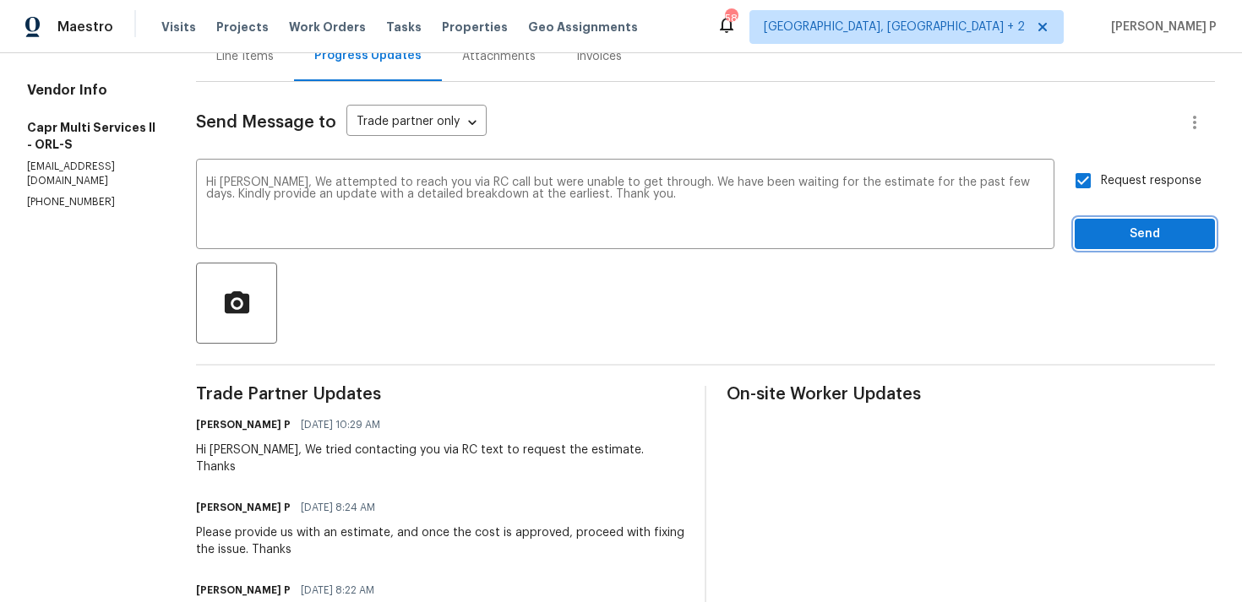
click at [1093, 232] on span "Send" at bounding box center [1144, 234] width 113 height 21
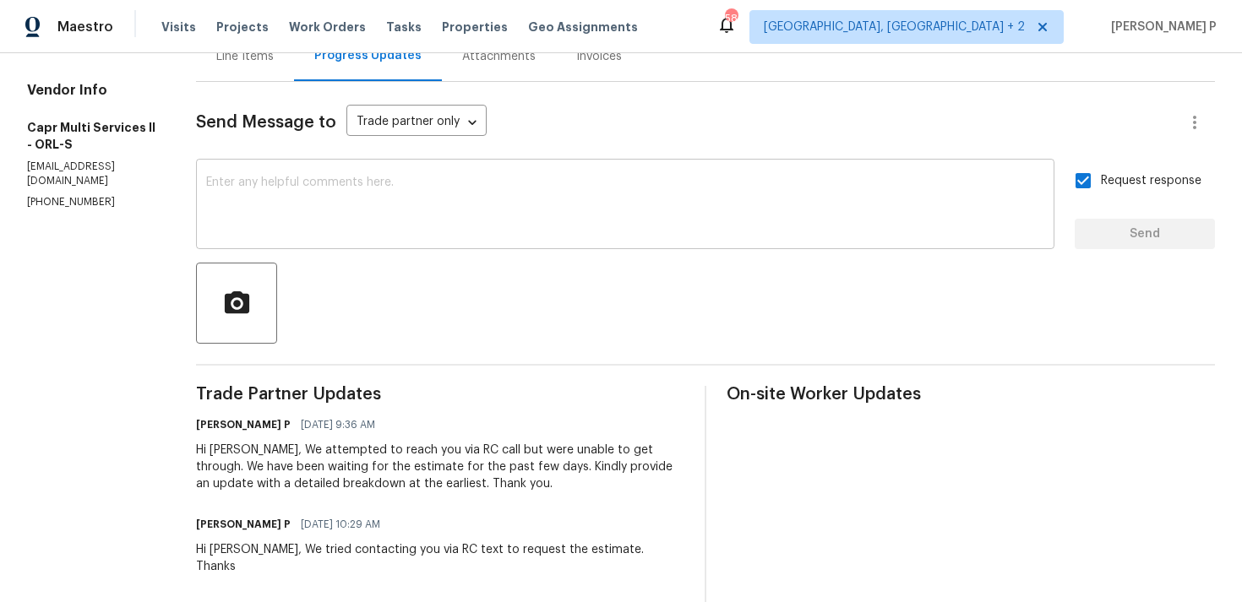
scroll to position [0, 0]
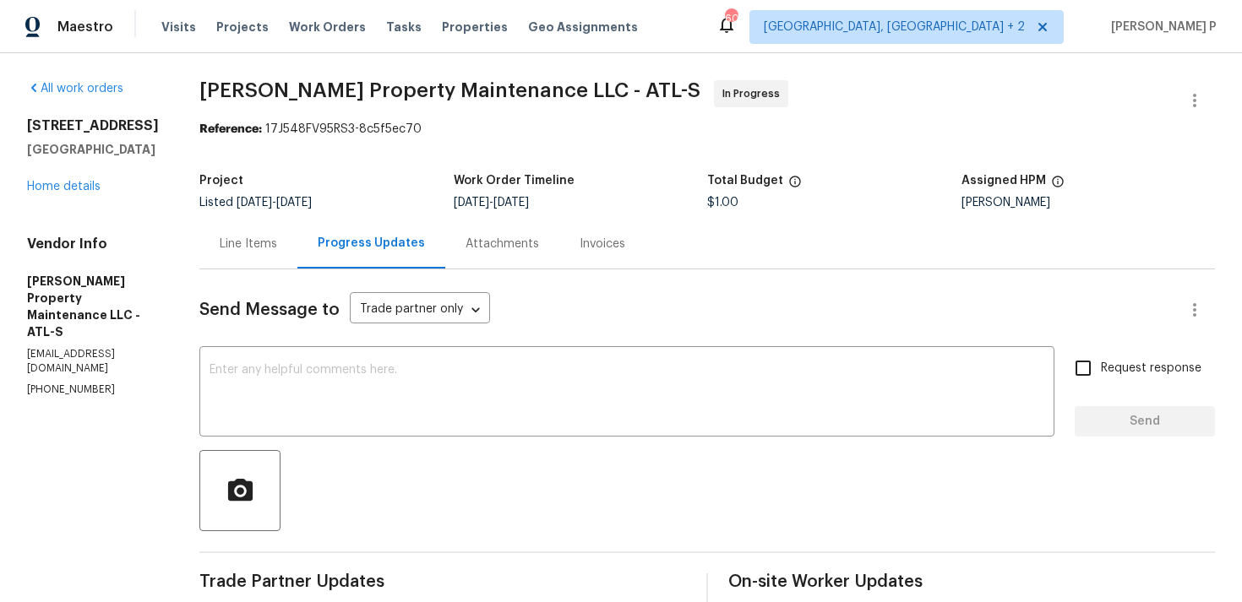
click at [224, 249] on div "Line Items" at bounding box center [248, 244] width 57 height 17
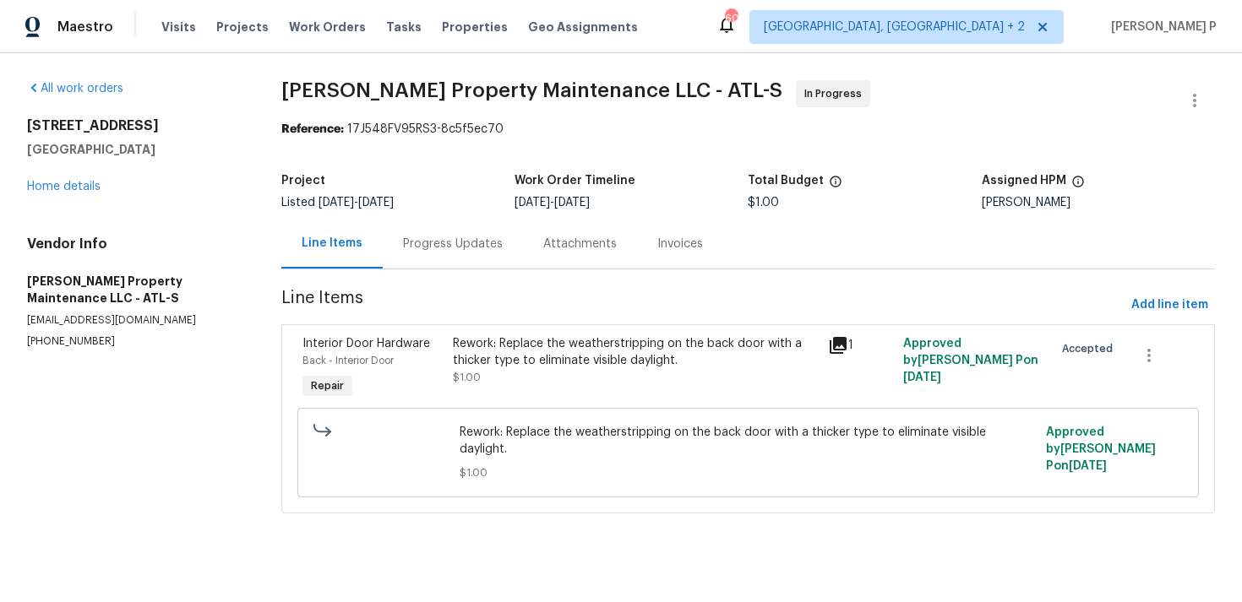
click at [459, 236] on div "Progress Updates" at bounding box center [453, 244] width 100 height 17
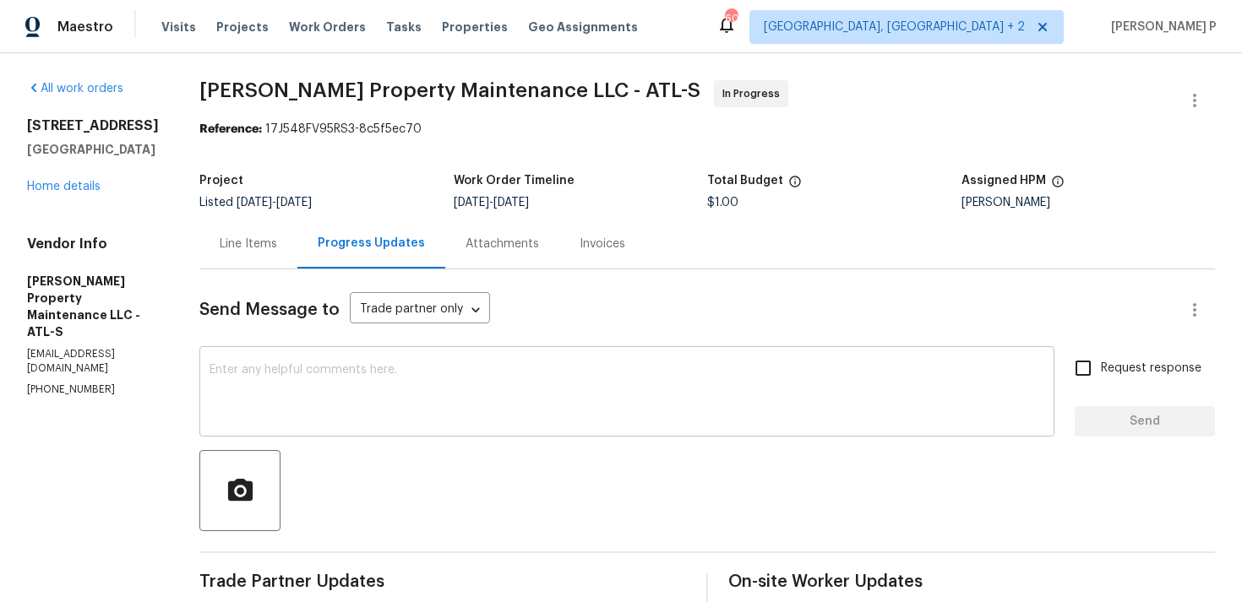
scroll to position [159, 0]
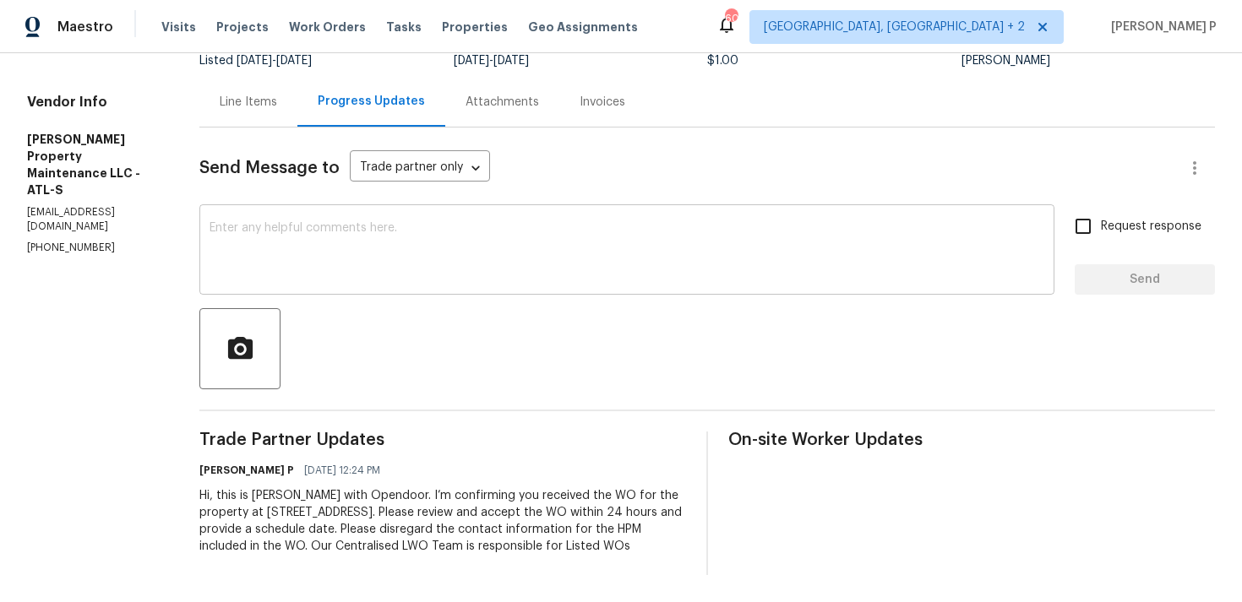
click at [264, 222] on textarea at bounding box center [626, 251] width 835 height 59
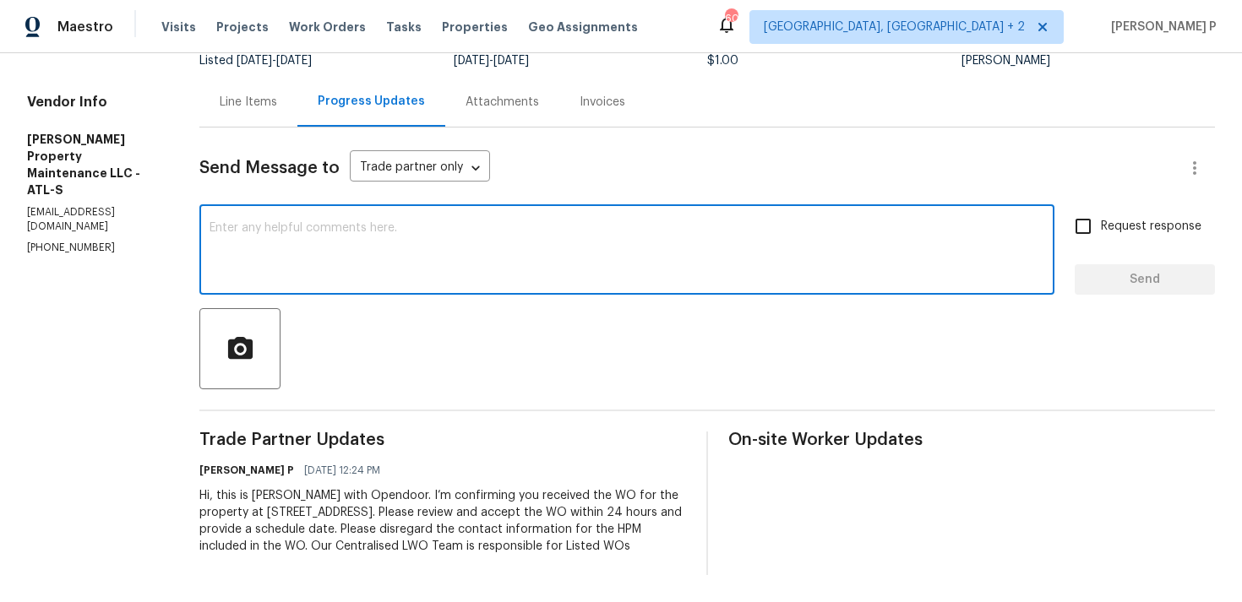
paste textarea "Thank you for accepting the work order. Could you please provide us with an upd…"
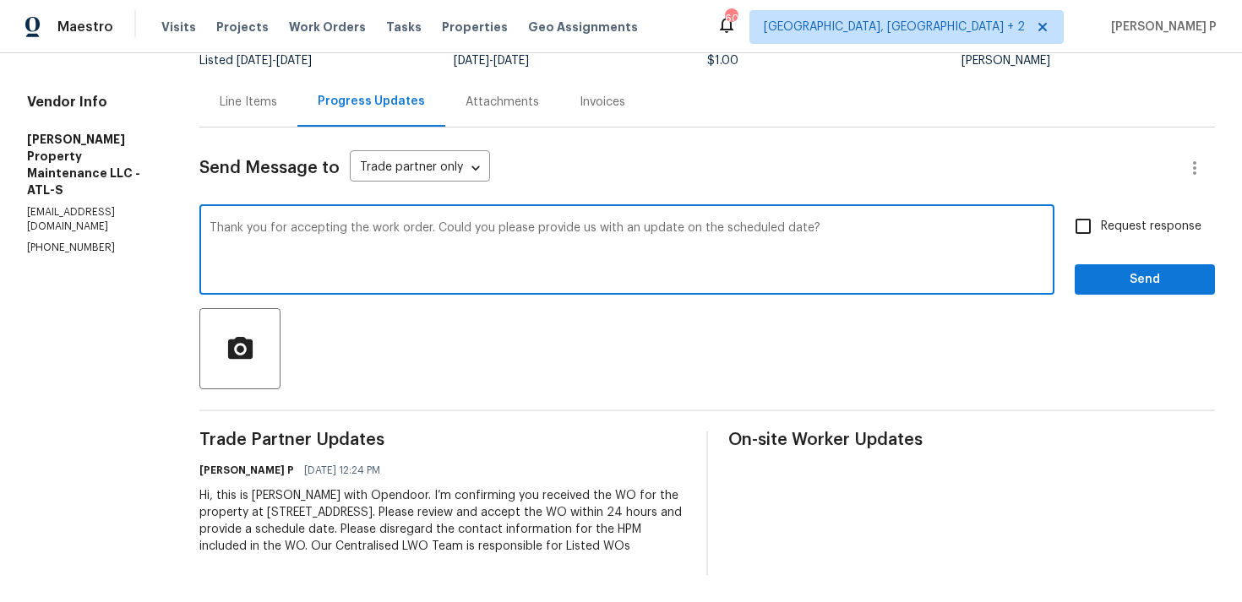
type textarea "Thank you for accepting the work order. Could you please provide us with an upd…"
click at [1096, 209] on input "Request response" at bounding box center [1082, 226] width 35 height 35
checkbox input "true"
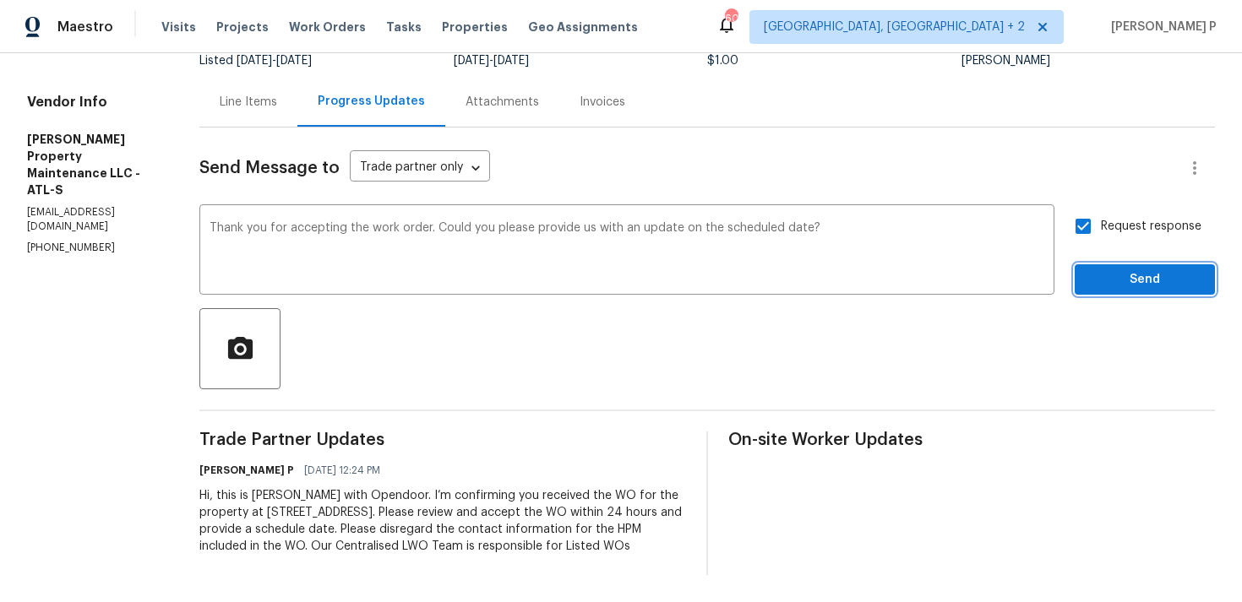
click at [1094, 269] on span "Send" at bounding box center [1144, 279] width 113 height 21
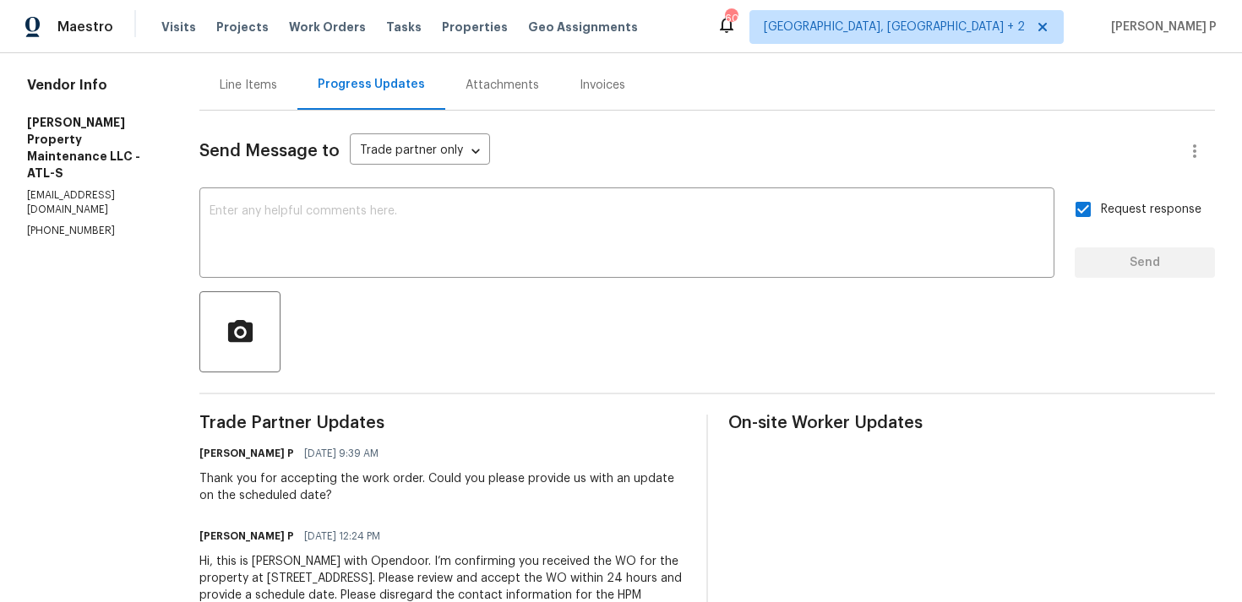
scroll to position [0, 0]
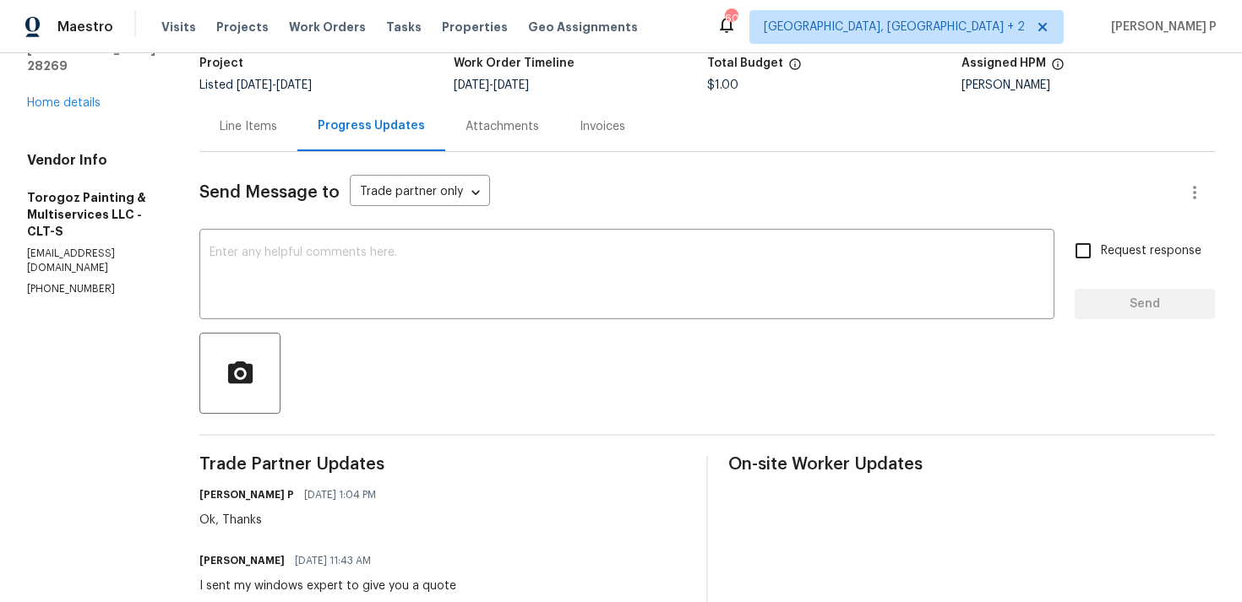
scroll to position [92, 0]
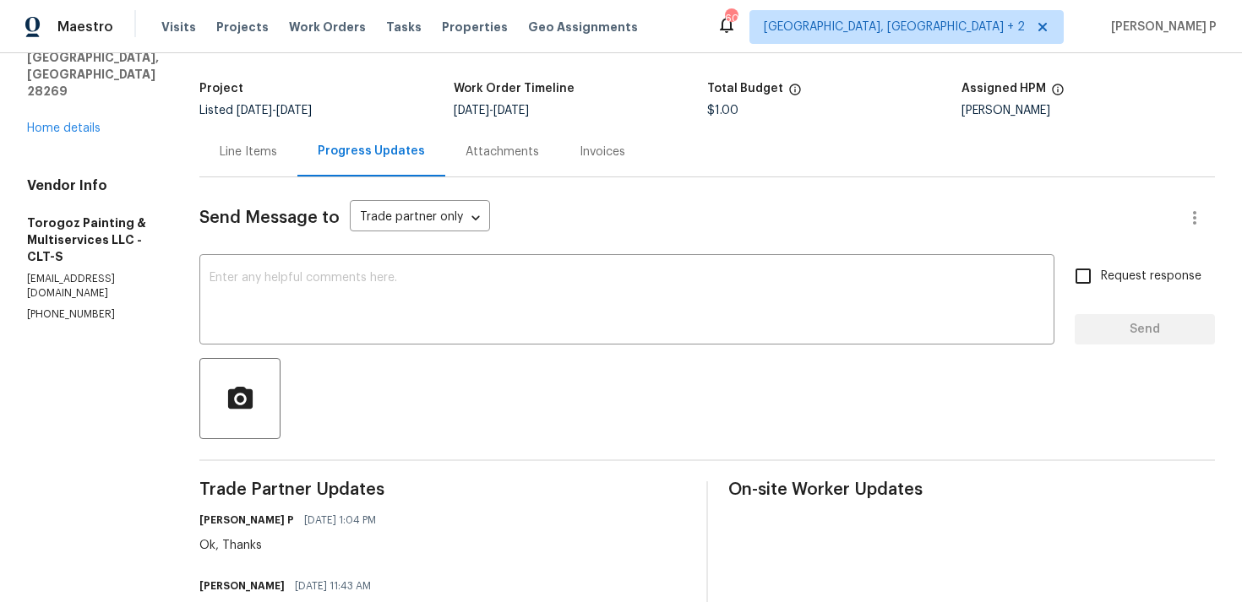
click at [277, 151] on div "Line Items" at bounding box center [248, 152] width 57 height 17
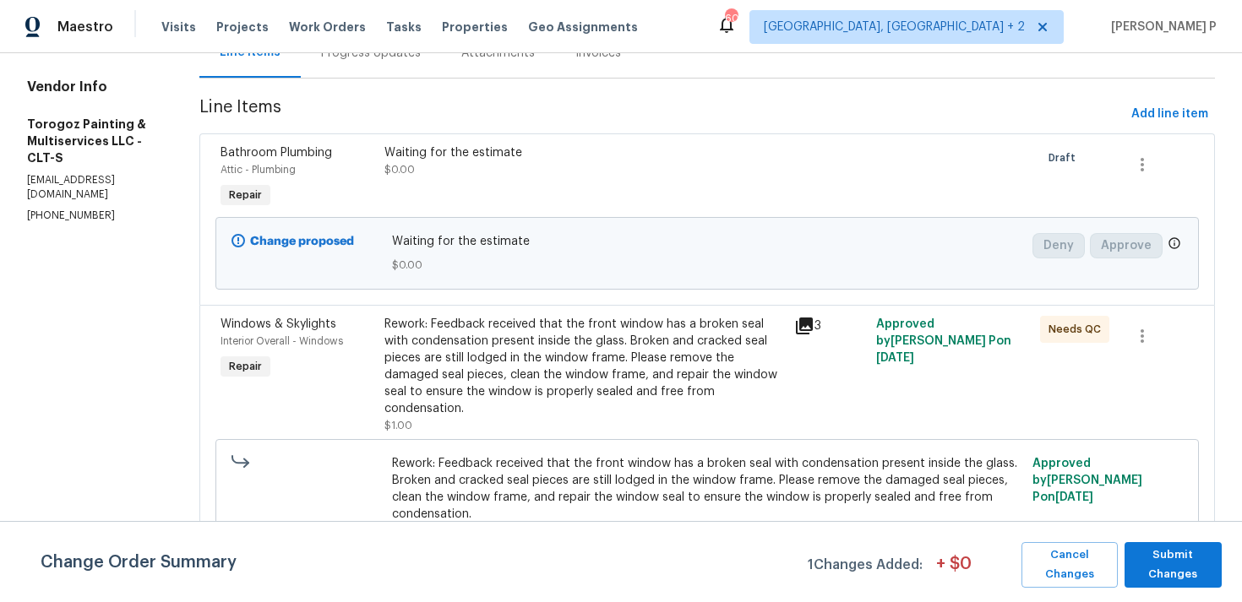
scroll to position [215, 0]
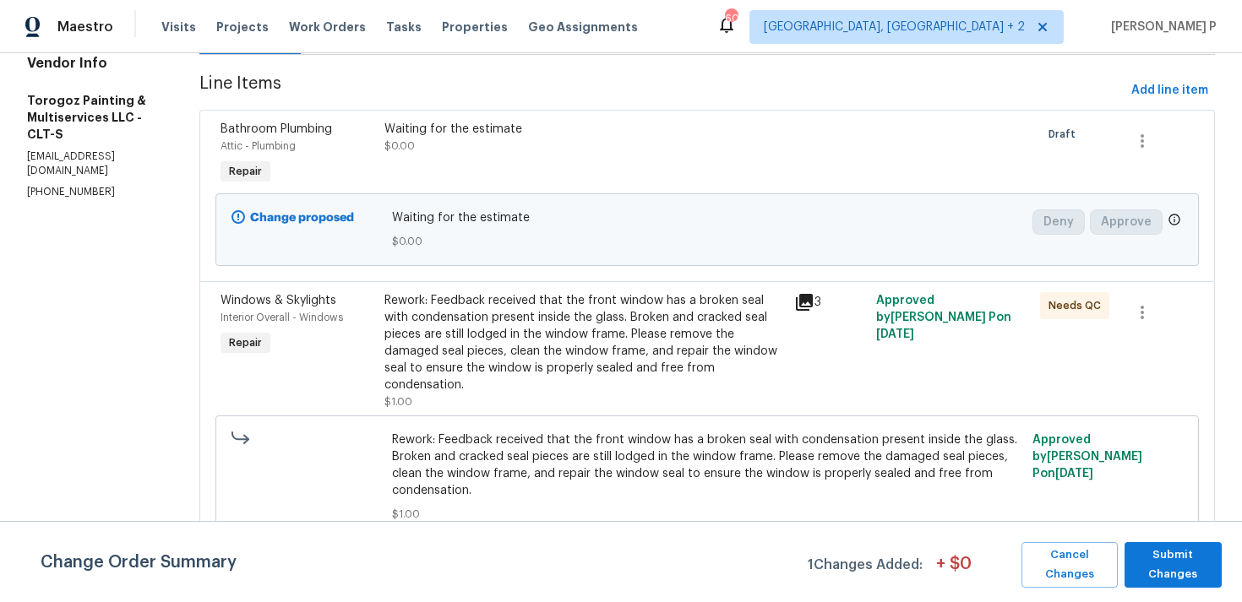
click at [519, 362] on div "Rework: Feedback received that the front window has a broken seal with condensa…" at bounding box center [584, 342] width 400 height 101
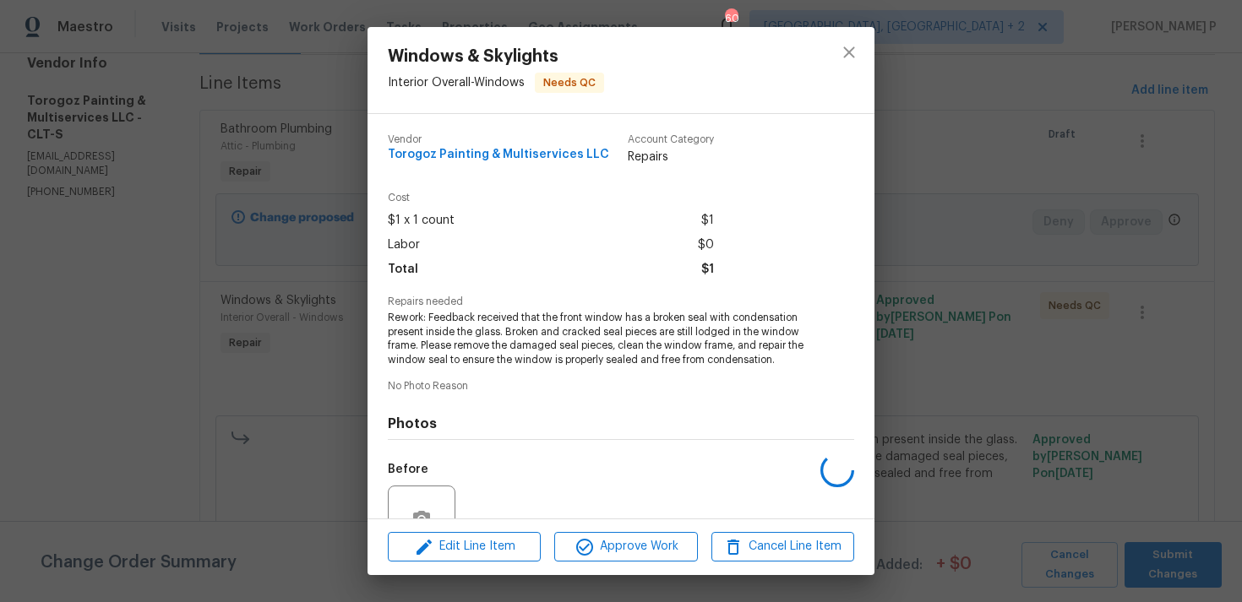
scroll to position [161, 0]
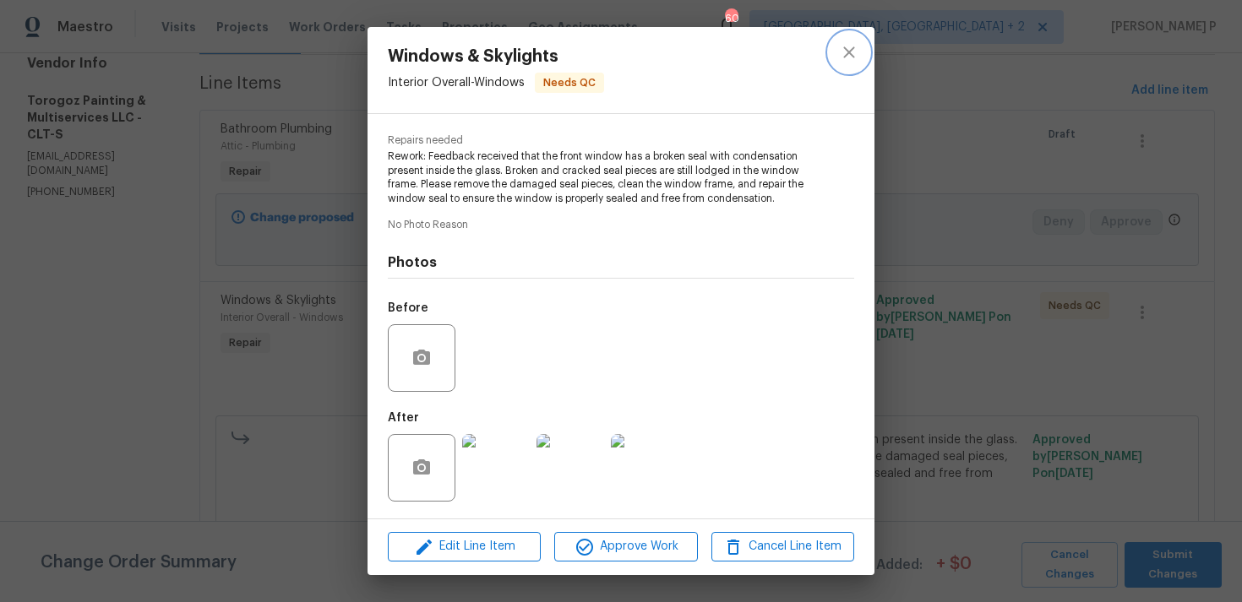
click at [856, 49] on icon "close" at bounding box center [849, 52] width 20 height 20
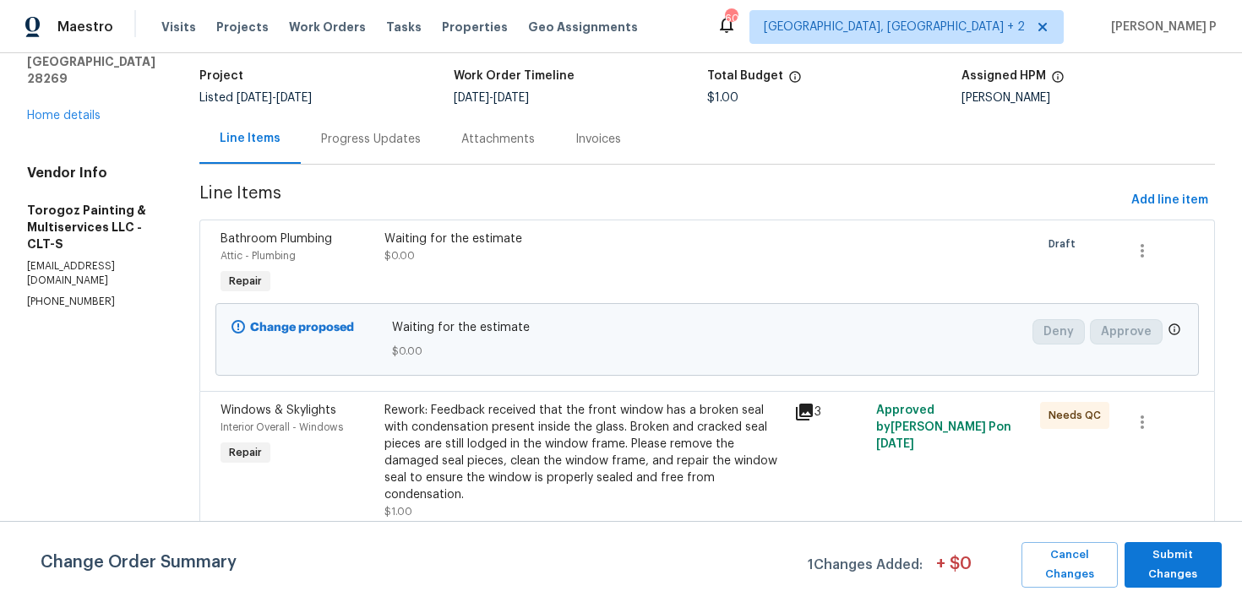
scroll to position [0, 0]
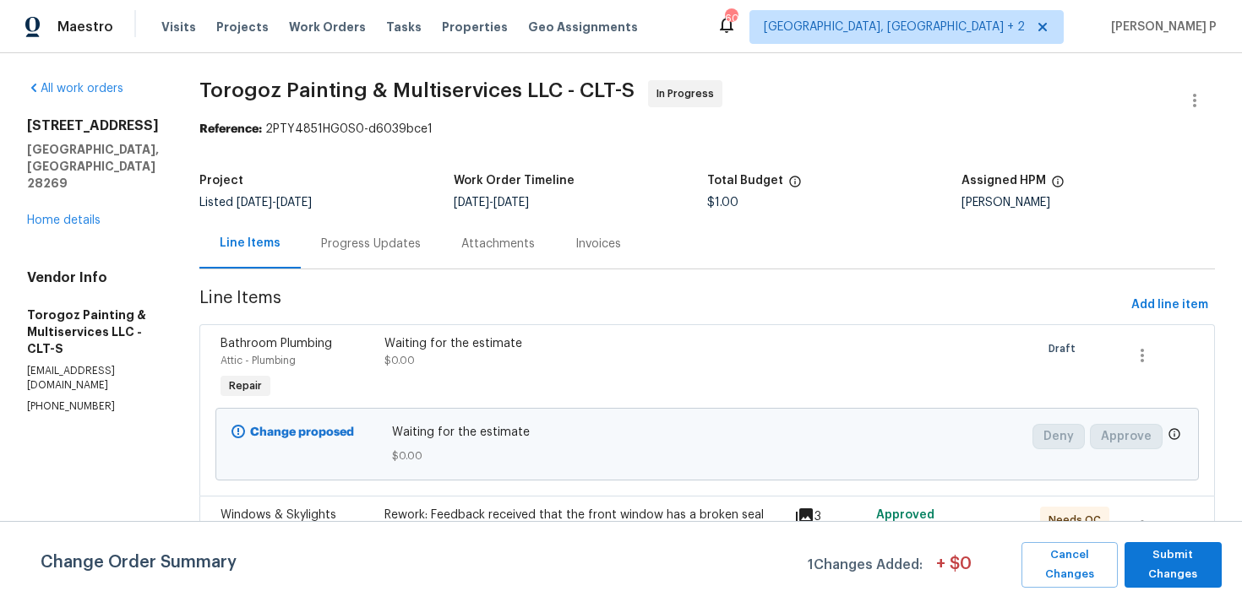
click at [421, 237] on div "Progress Updates" at bounding box center [371, 244] width 100 height 17
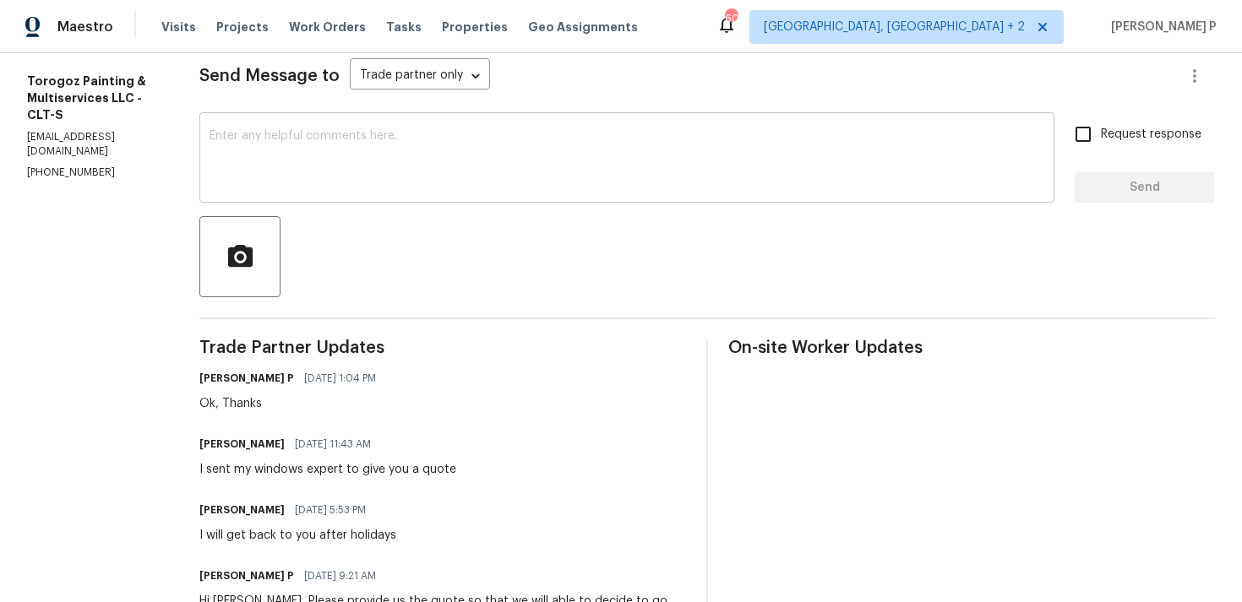
scroll to position [227, 0]
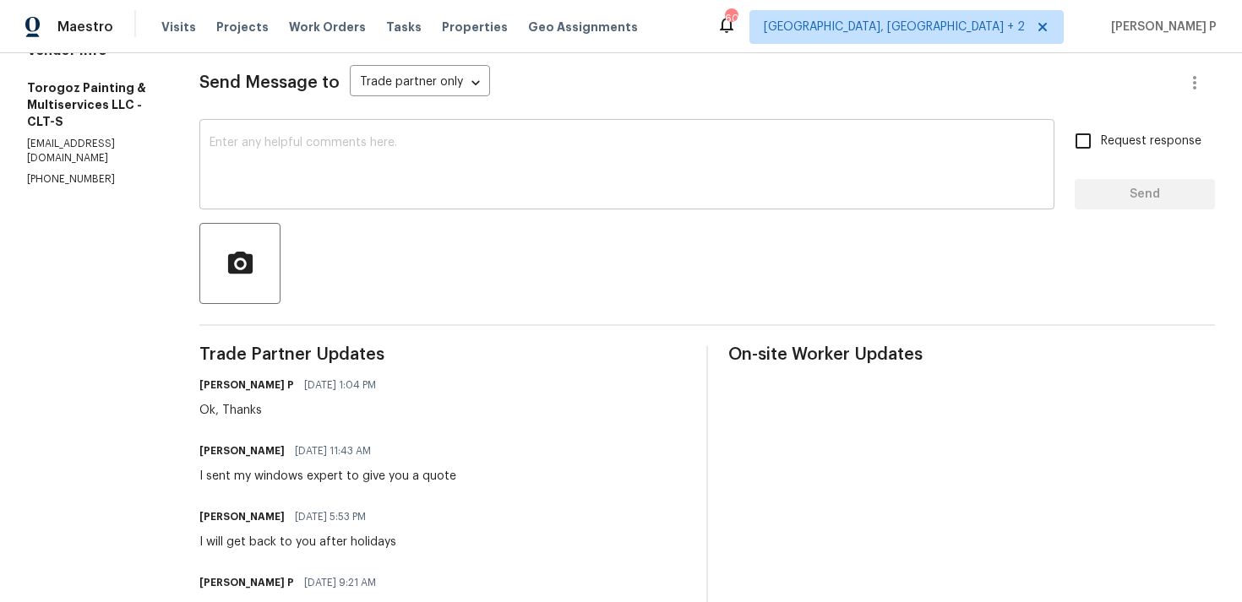
click at [475, 177] on textarea at bounding box center [626, 166] width 835 height 59
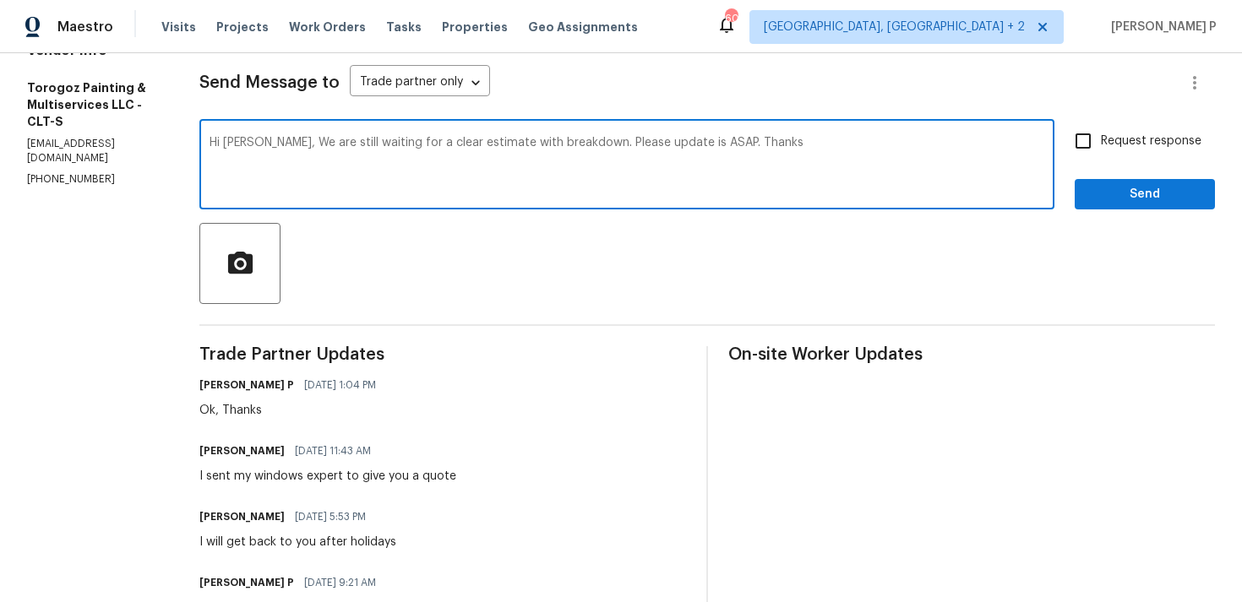
drag, startPoint x: 315, startPoint y: 141, endPoint x: 799, endPoint y: 155, distance: 484.2
click at [799, 155] on textarea "Hi Ricardo, We are still waiting for a clear estimate with breakdown. Please up…" at bounding box center [626, 166] width 835 height 59
paste textarea "awaiting a clear estimate with a detailed breakdown. Please provide the update …"
drag, startPoint x: 313, startPoint y: 140, endPoint x: 893, endPoint y: 140, distance: 579.4
click at [893, 140] on textarea "Hi Ricardo, We are still awaiting a clear estimate with a detailed breakdown. P…" at bounding box center [626, 166] width 835 height 59
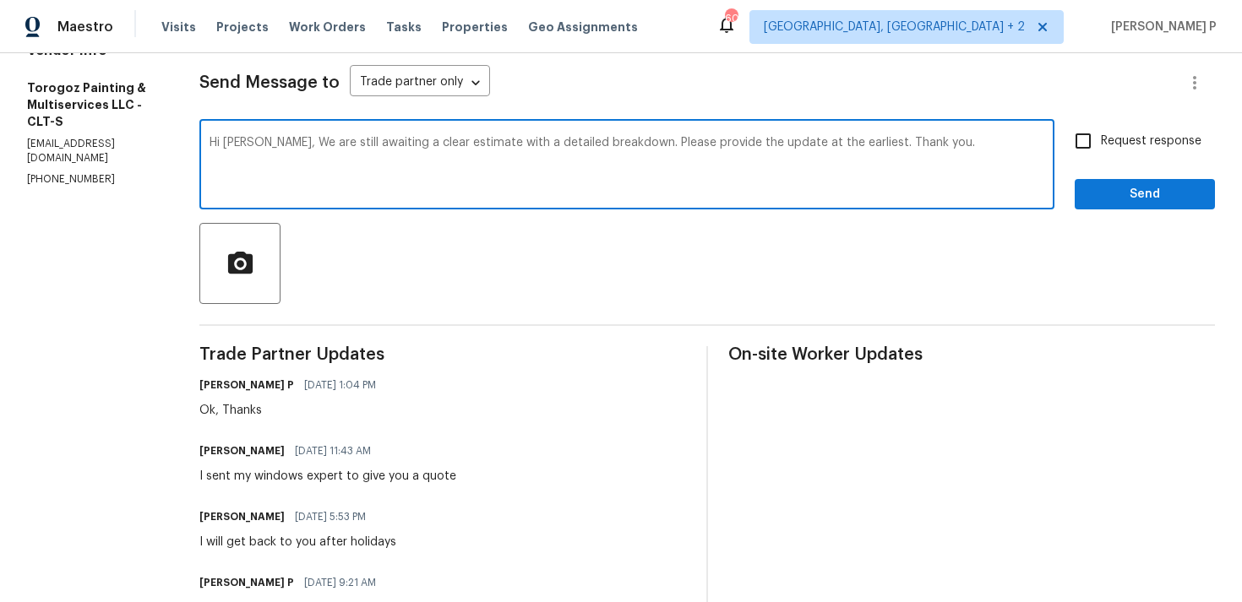
type textarea "Hi Ricardo, We are still awaiting a clear estimate with a detailed breakdown. P…"
click at [1142, 146] on span "Request response" at bounding box center [1151, 142] width 101 height 18
click at [1101, 146] on input "Request response" at bounding box center [1082, 140] width 35 height 35
checkbox input "true"
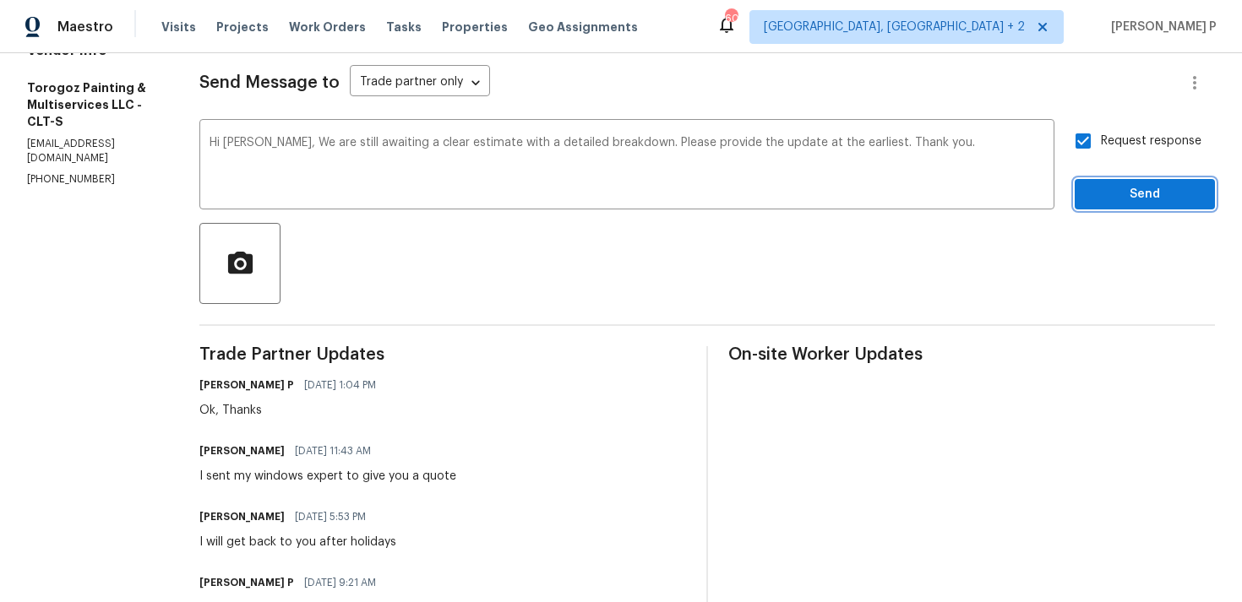
click at [1118, 199] on span "Send" at bounding box center [1144, 194] width 113 height 21
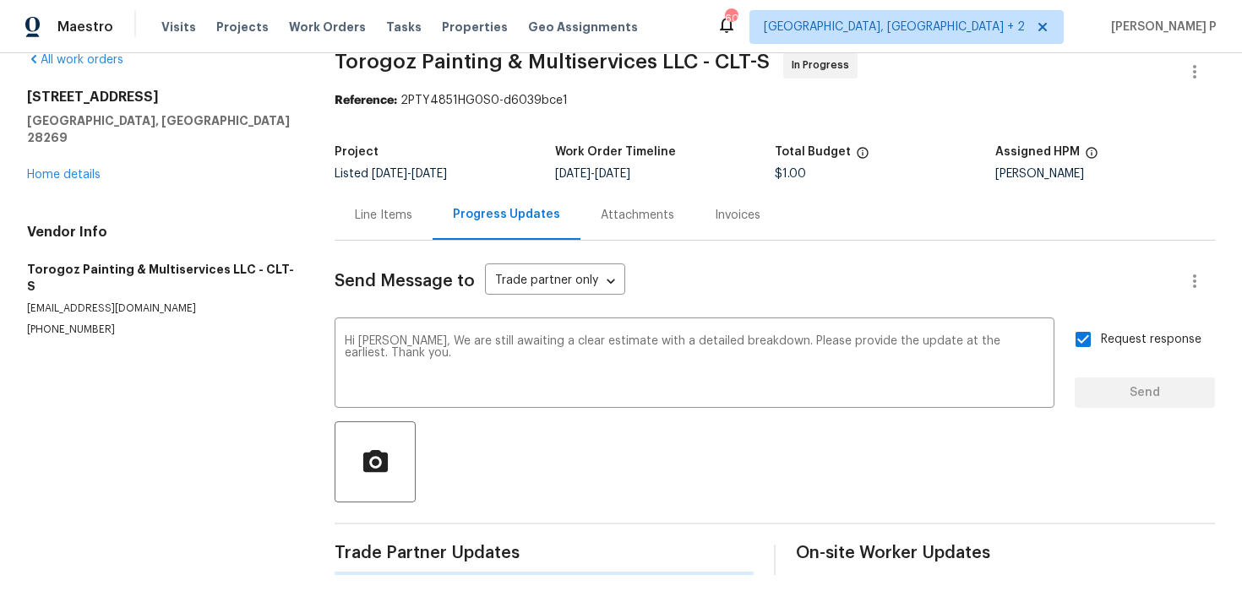
scroll to position [0, 0]
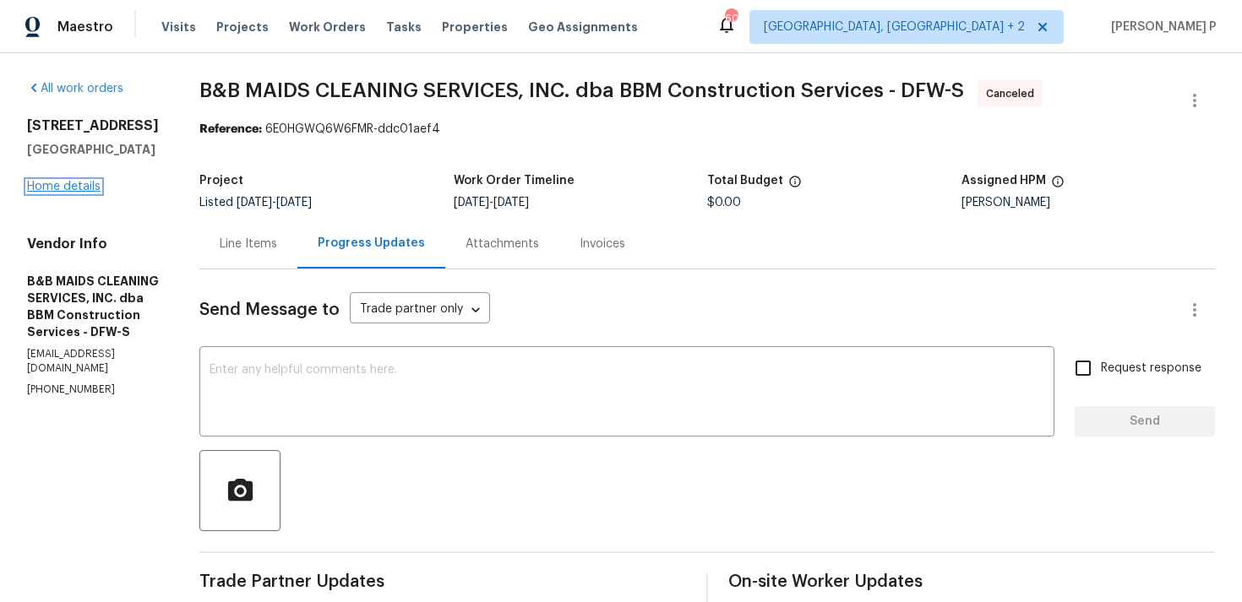
click at [70, 186] on link "Home details" at bounding box center [63, 187] width 73 height 12
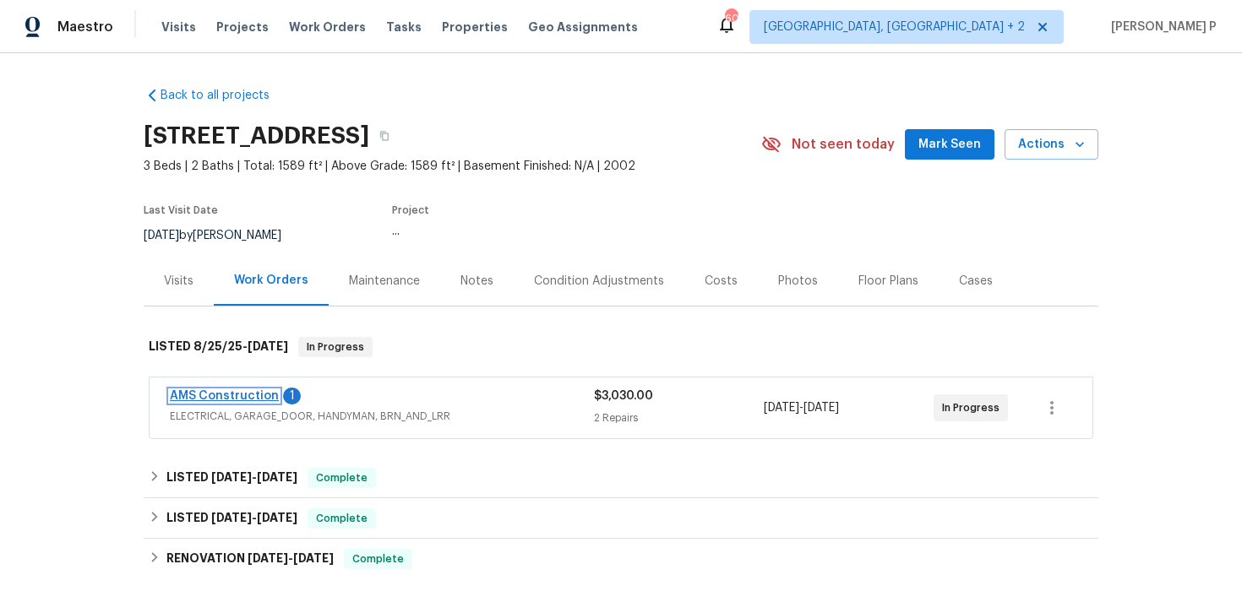
click at [243, 397] on link "AMS Construction" at bounding box center [224, 396] width 109 height 12
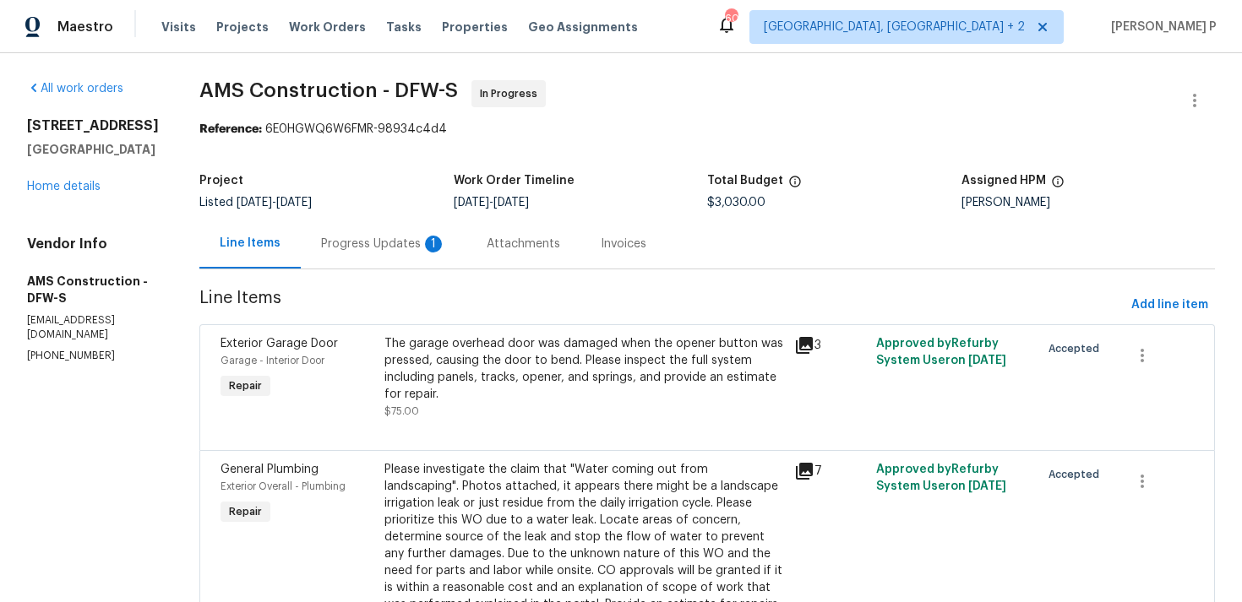
click at [487, 246] on div "Attachments" at bounding box center [523, 244] width 73 height 17
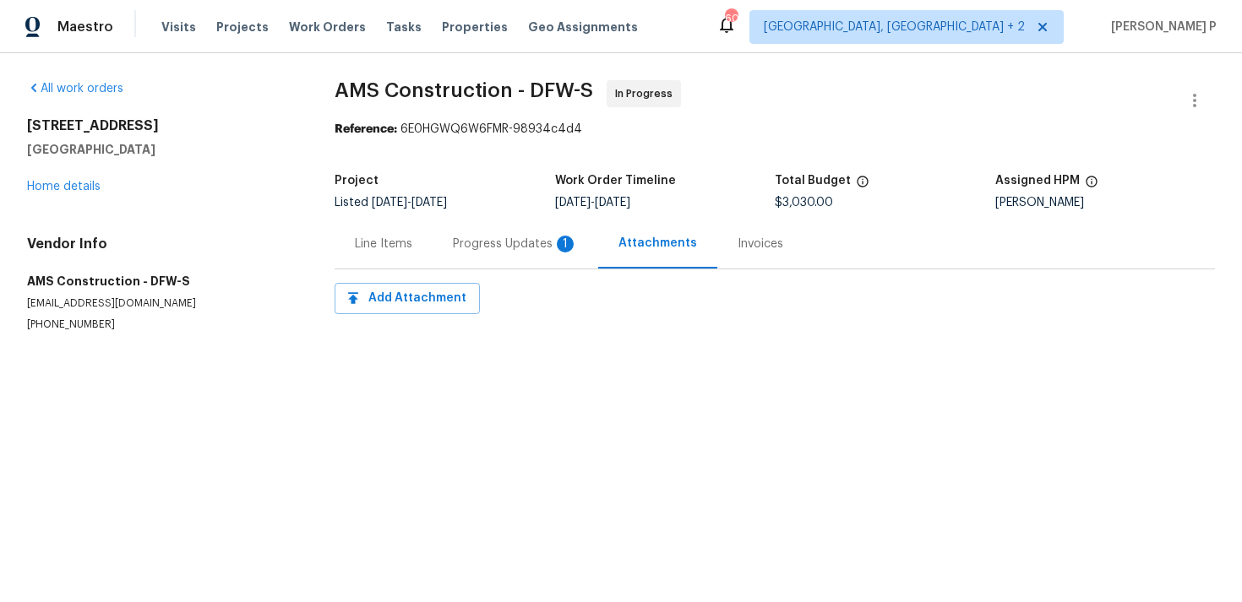
click at [468, 244] on div "Progress Updates 1" at bounding box center [515, 244] width 125 height 17
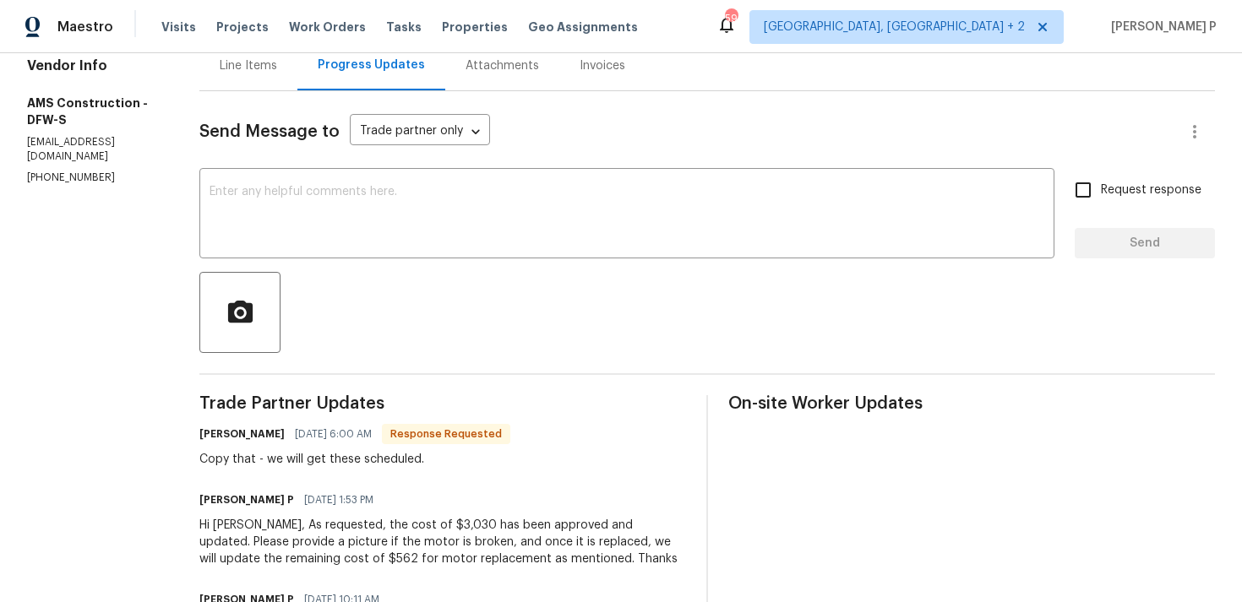
scroll to position [172, 0]
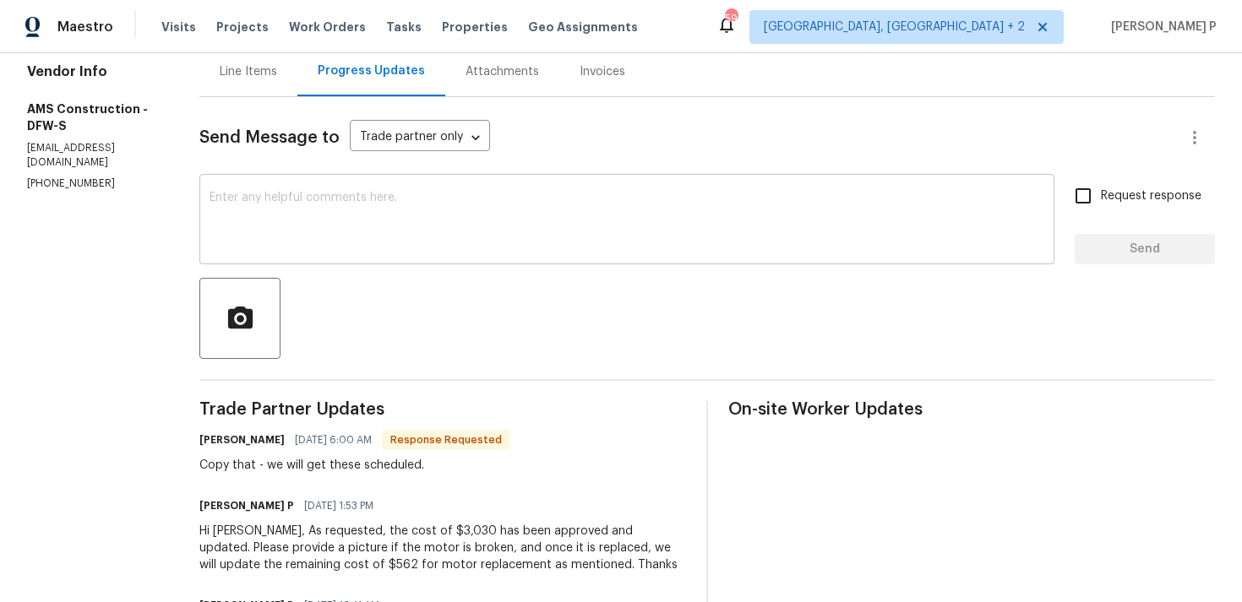
click at [414, 234] on textarea at bounding box center [626, 221] width 835 height 59
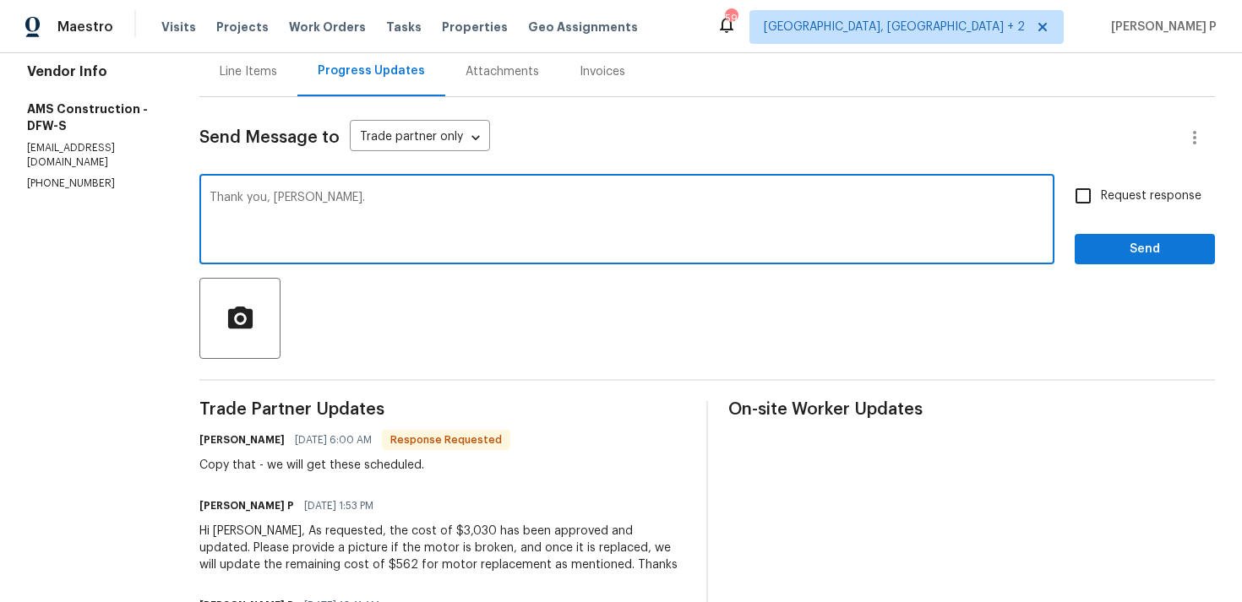
type textarea "Thank you, [PERSON_NAME]."
click at [1125, 258] on span "Send" at bounding box center [1144, 249] width 113 height 21
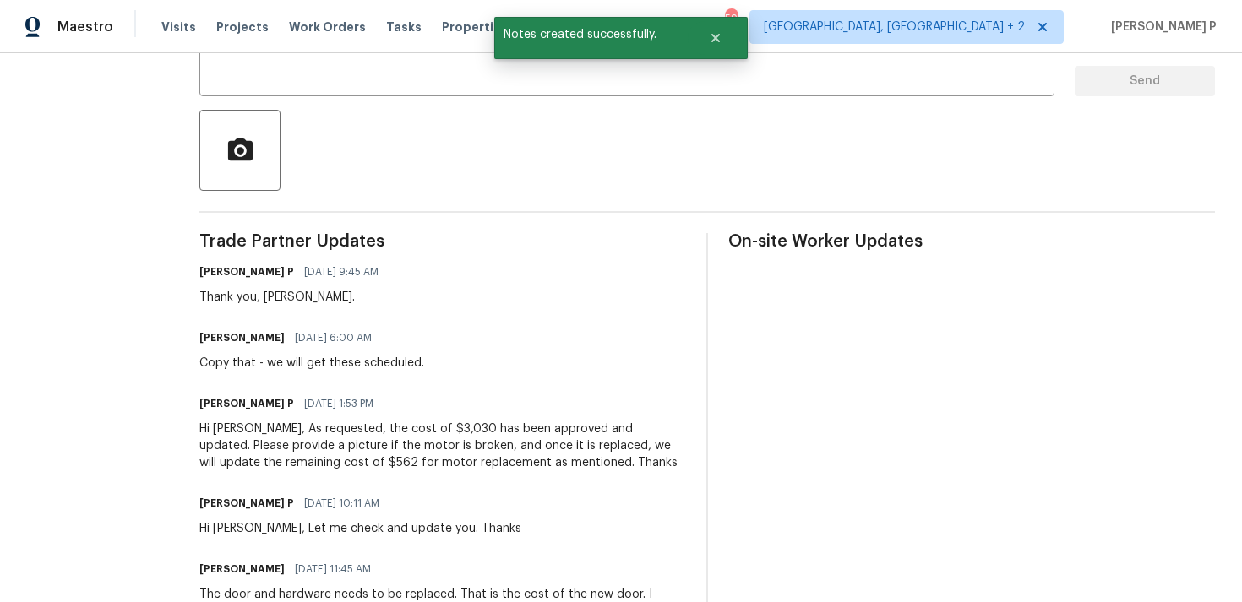
scroll to position [348, 0]
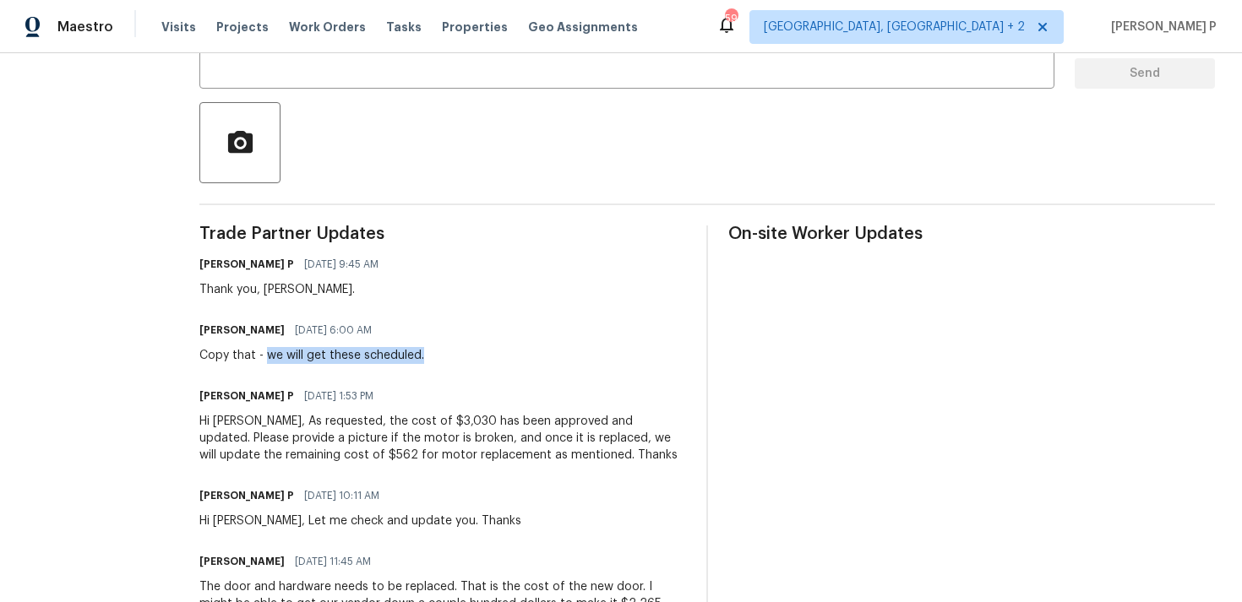
drag, startPoint x: 253, startPoint y: 356, endPoint x: 496, endPoint y: 356, distance: 243.3
click at [496, 356] on div "[PERSON_NAME] [DATE] 6:00 AM Copy that - we will get these scheduled." at bounding box center [442, 341] width 487 height 46
copy div "we will get these scheduled."
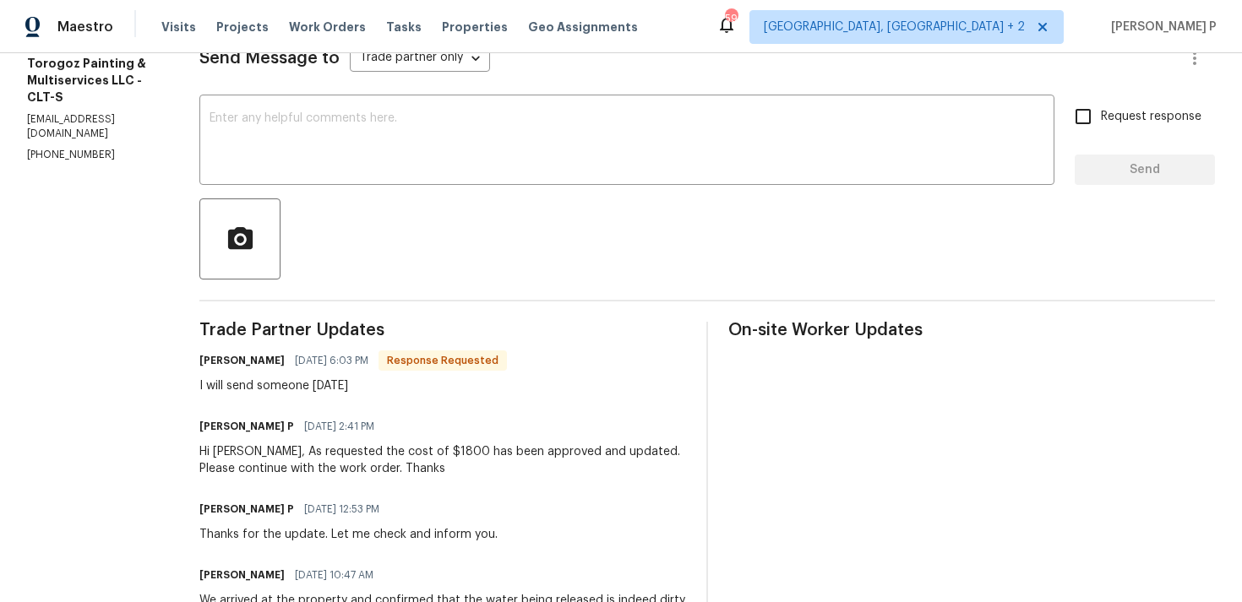
scroll to position [214, 0]
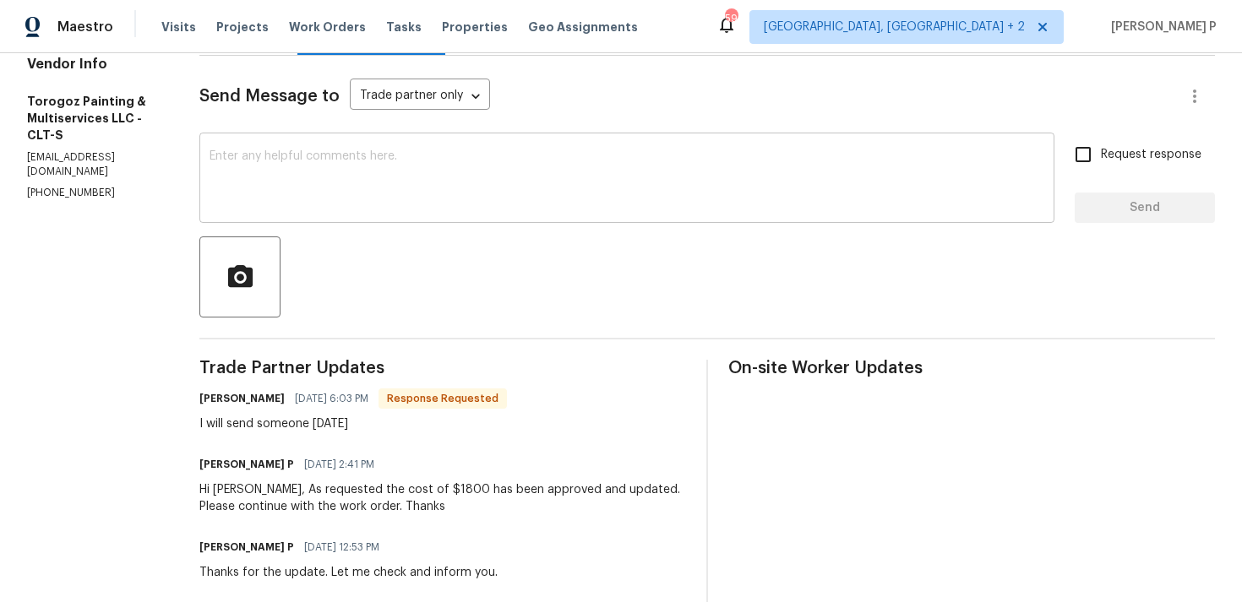
click at [403, 191] on textarea at bounding box center [626, 179] width 835 height 59
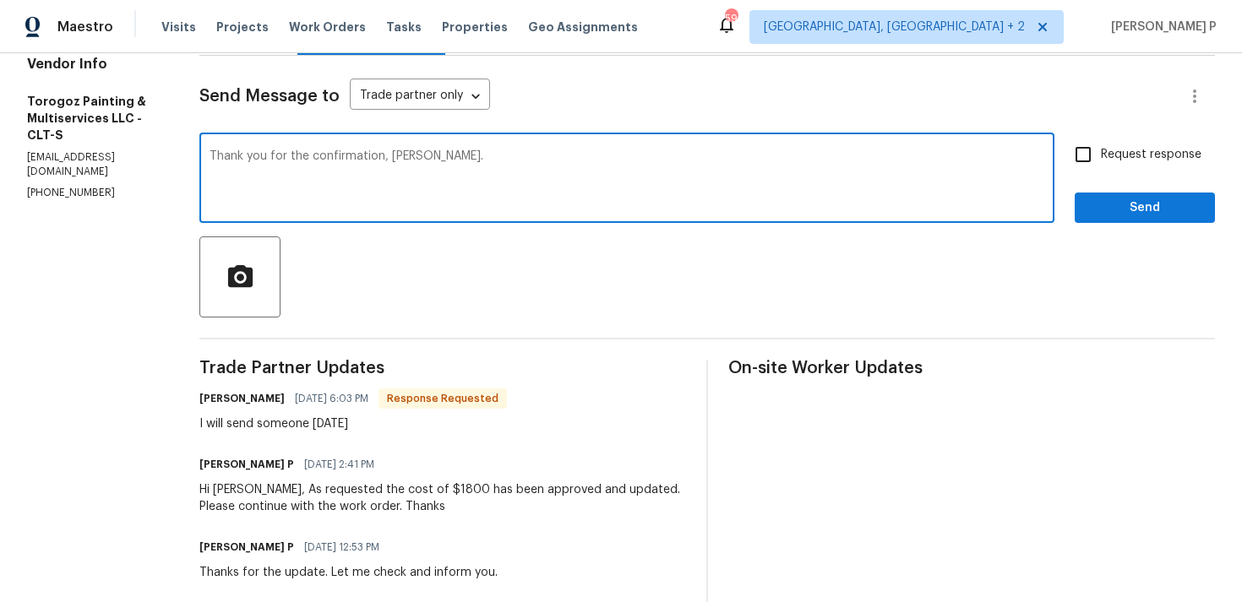
type textarea "Thank you for the confirmation, Ricardo."
click at [1091, 216] on span "Send" at bounding box center [1144, 208] width 113 height 21
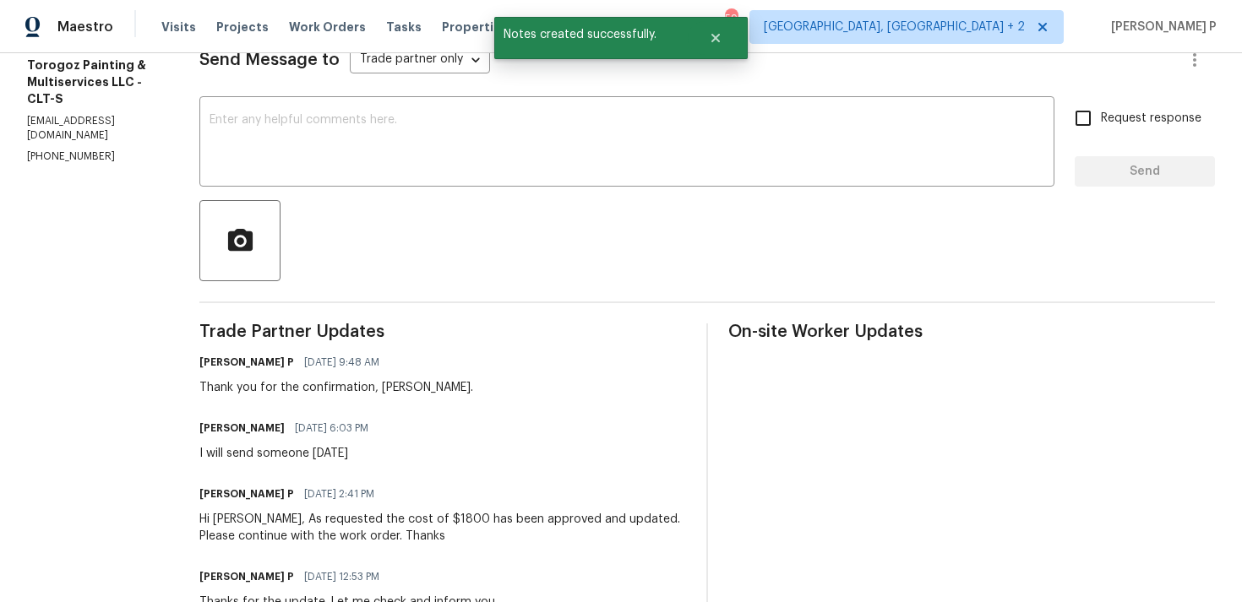
scroll to position [299, 0]
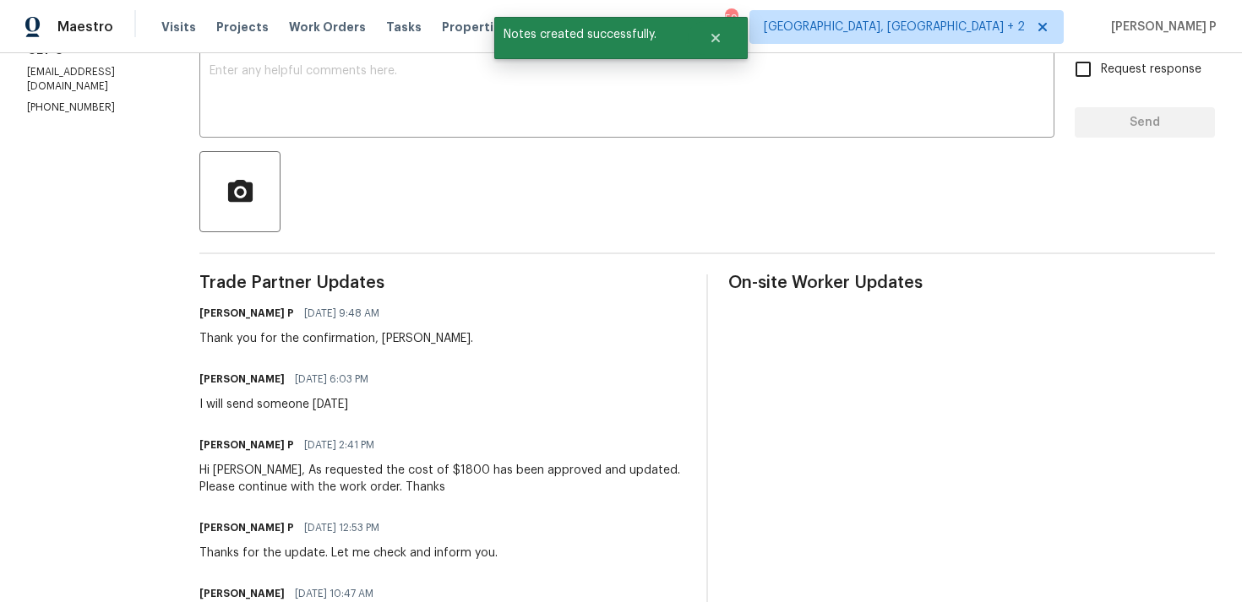
drag, startPoint x: 240, startPoint y: 405, endPoint x: 498, endPoint y: 405, distance: 258.5
click at [498, 405] on div "Ricardo Arturo 09/02/2025 6:03 PM I will send someone tomorrow" at bounding box center [442, 390] width 487 height 46
copy div "I will send someone tomorrow"
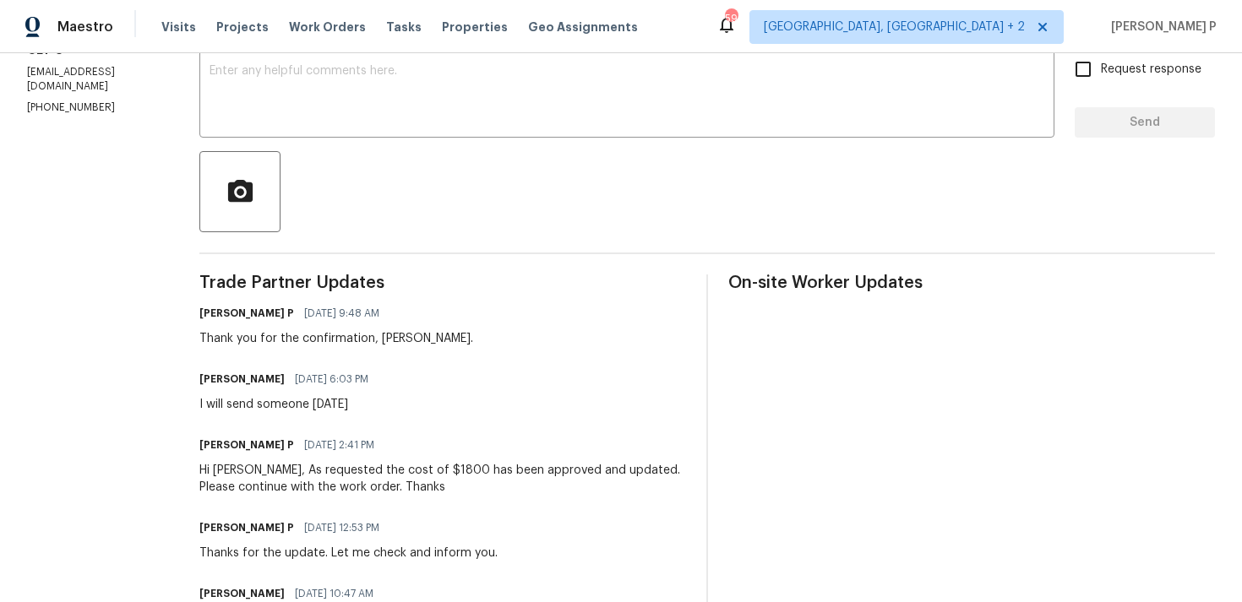
scroll to position [0, 0]
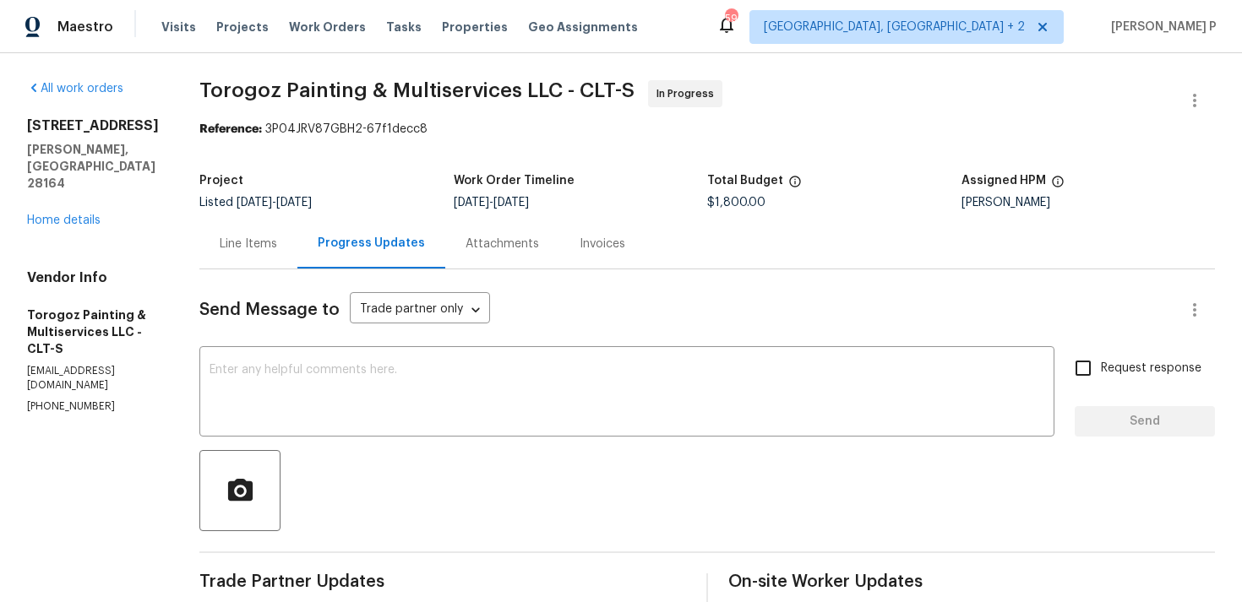
click at [86, 195] on div "All work orders 1259 Blacksnake Rd Stanley, NC 28164 Home details Vendor Info T…" at bounding box center [93, 247] width 132 height 334
click at [81, 215] on link "Home details" at bounding box center [63, 221] width 73 height 12
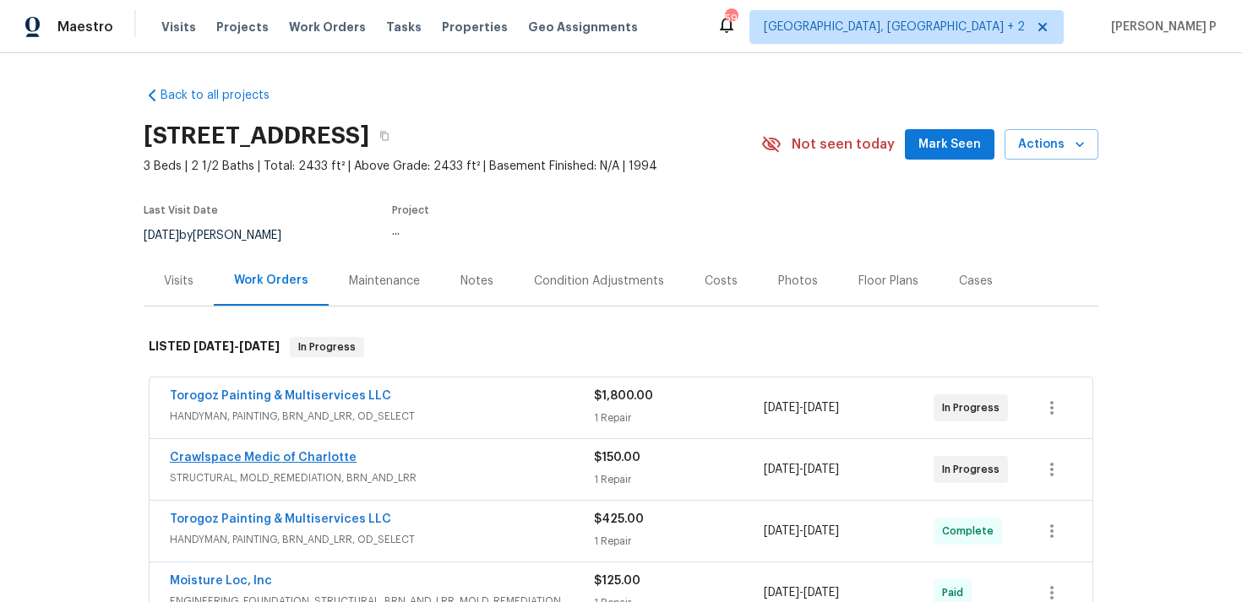
click at [311, 463] on link "Crawlspace Medic of Charlotte" at bounding box center [263, 458] width 187 height 12
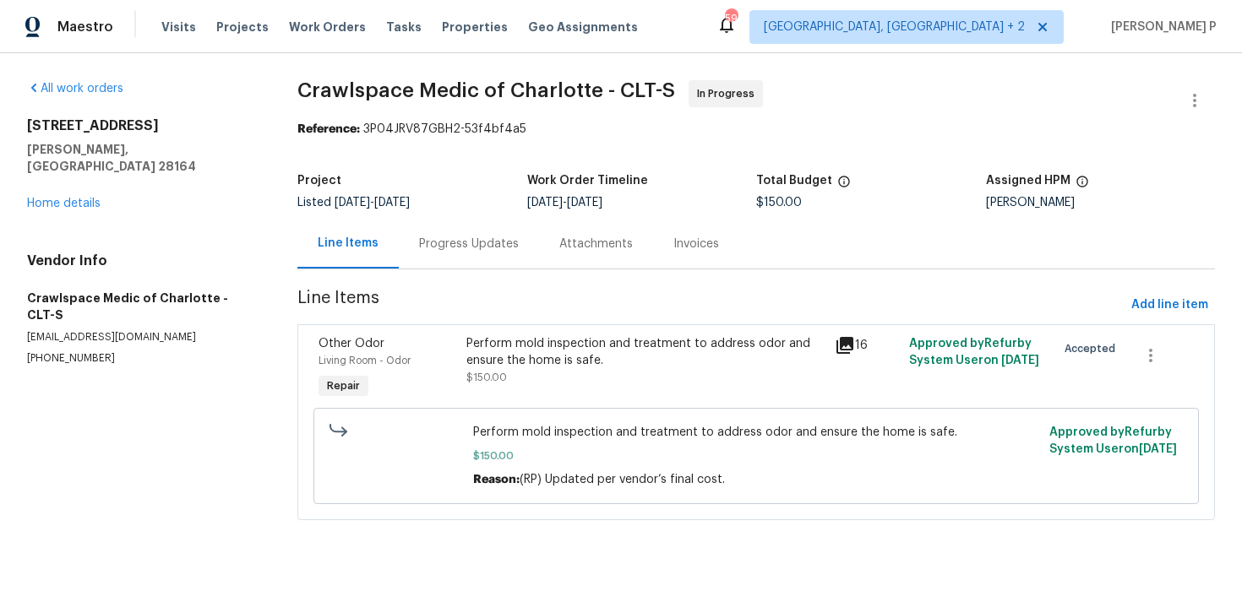
click at [478, 242] on div "Progress Updates" at bounding box center [469, 244] width 100 height 17
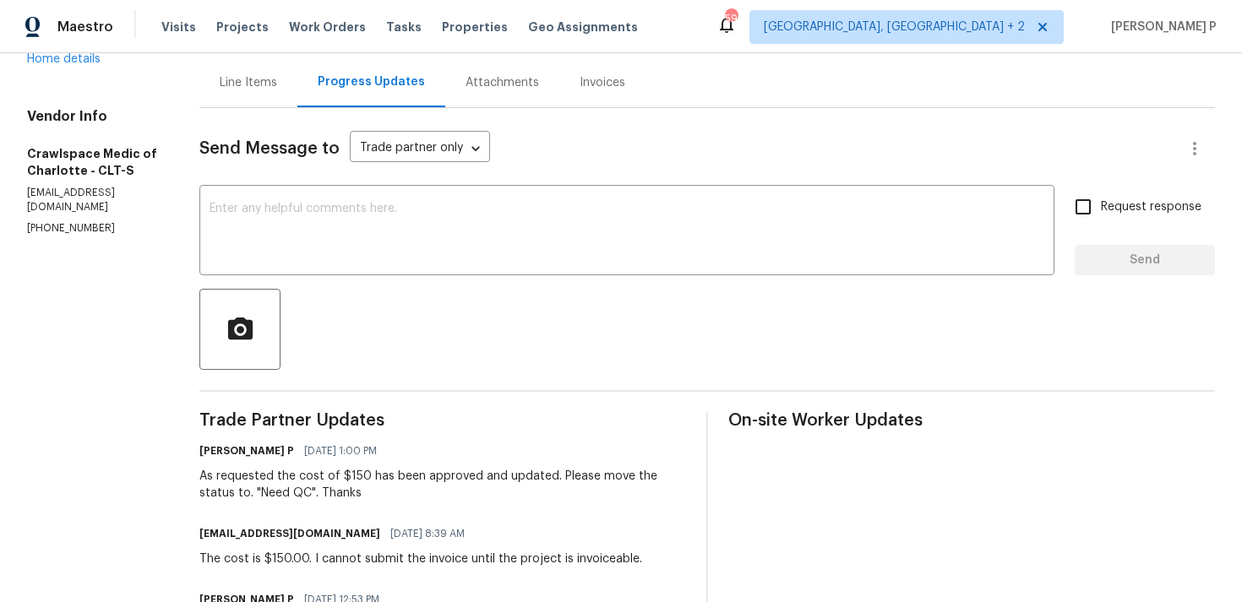
scroll to position [136, 0]
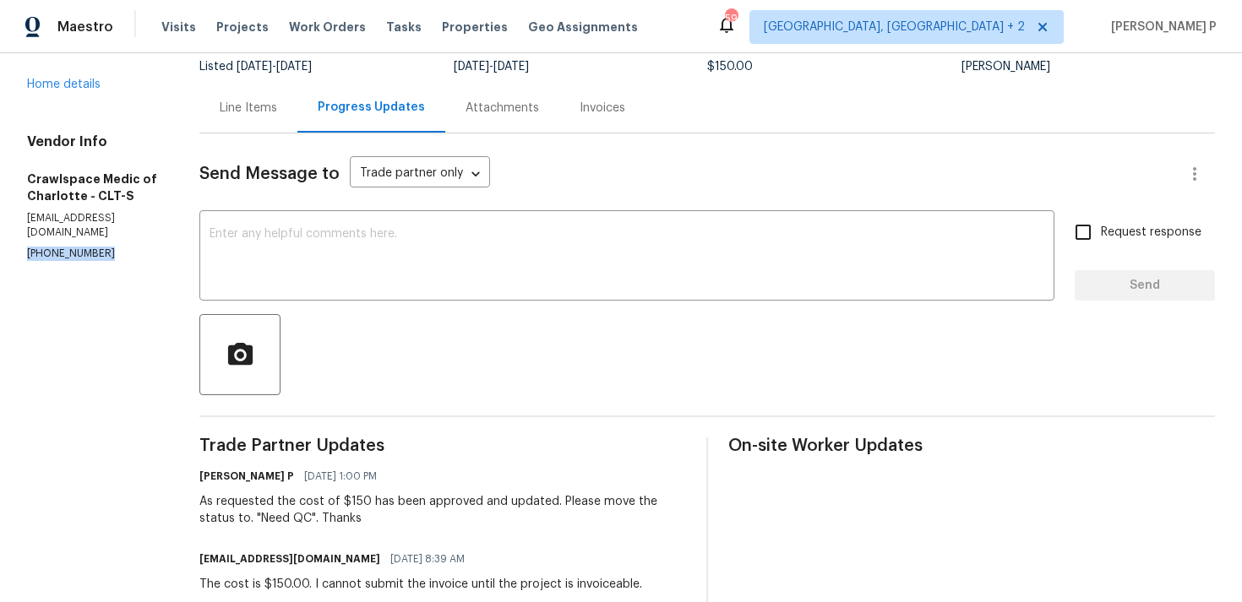
drag, startPoint x: 104, startPoint y: 205, endPoint x: 22, endPoint y: 205, distance: 81.9
click at [348, 280] on textarea at bounding box center [626, 257] width 835 height 59
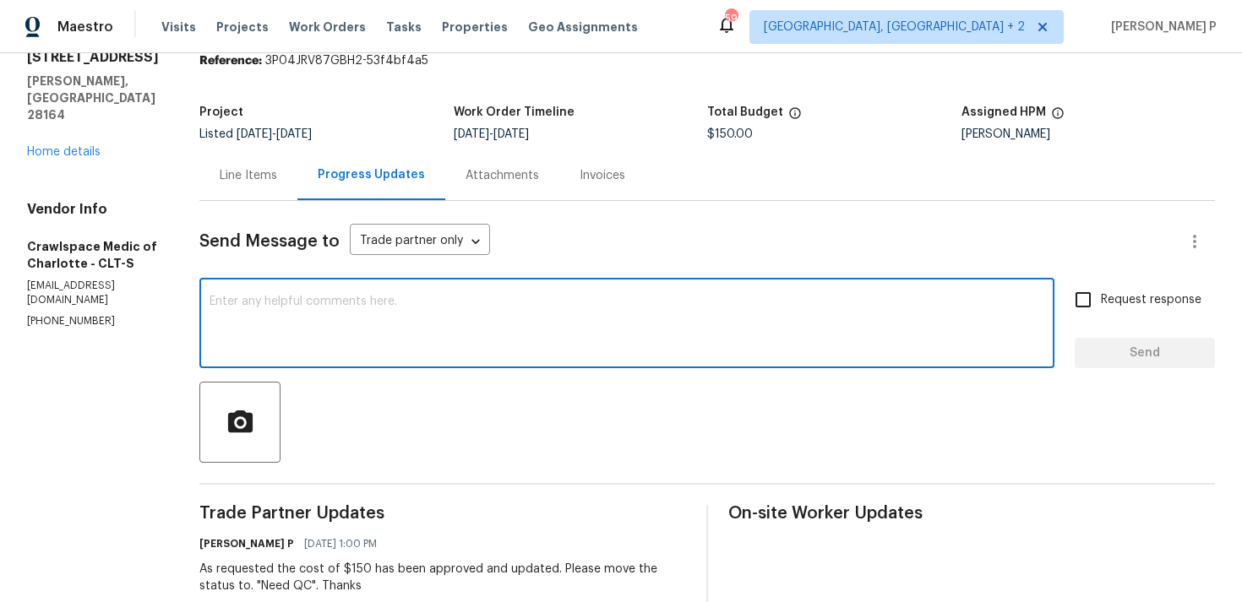
scroll to position [0, 0]
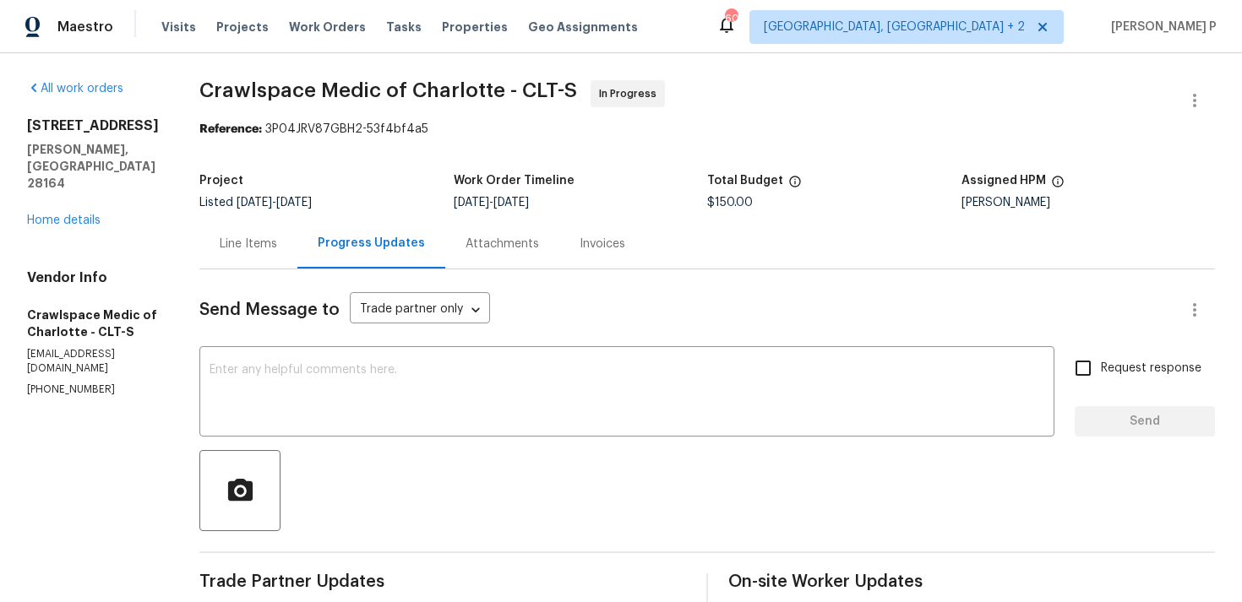
click at [277, 249] on div "Line Items" at bounding box center [248, 244] width 57 height 17
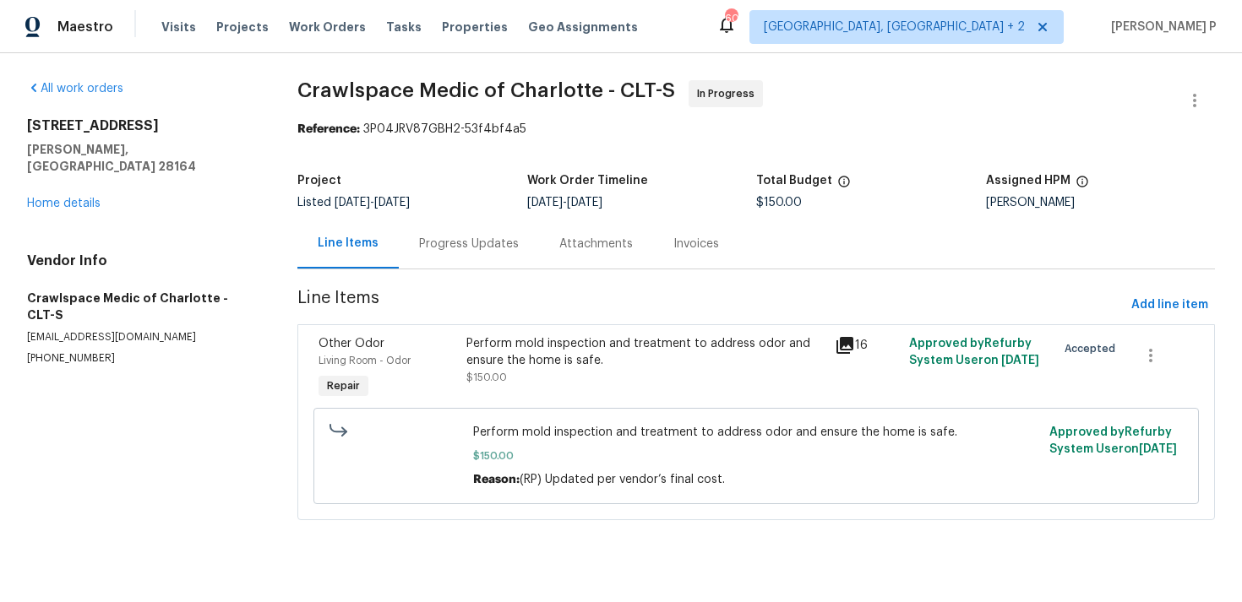
click at [519, 359] on div "Perform mold inspection and treatment to address odor and ensure the home is sa…" at bounding box center [645, 352] width 359 height 34
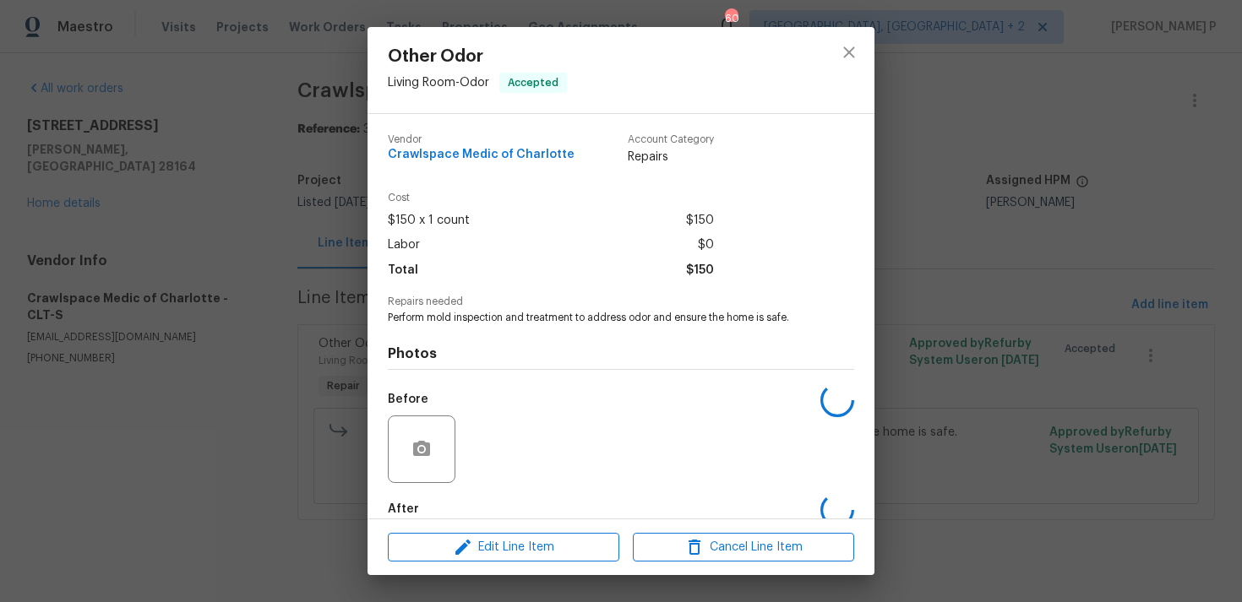
scroll to position [91, 0]
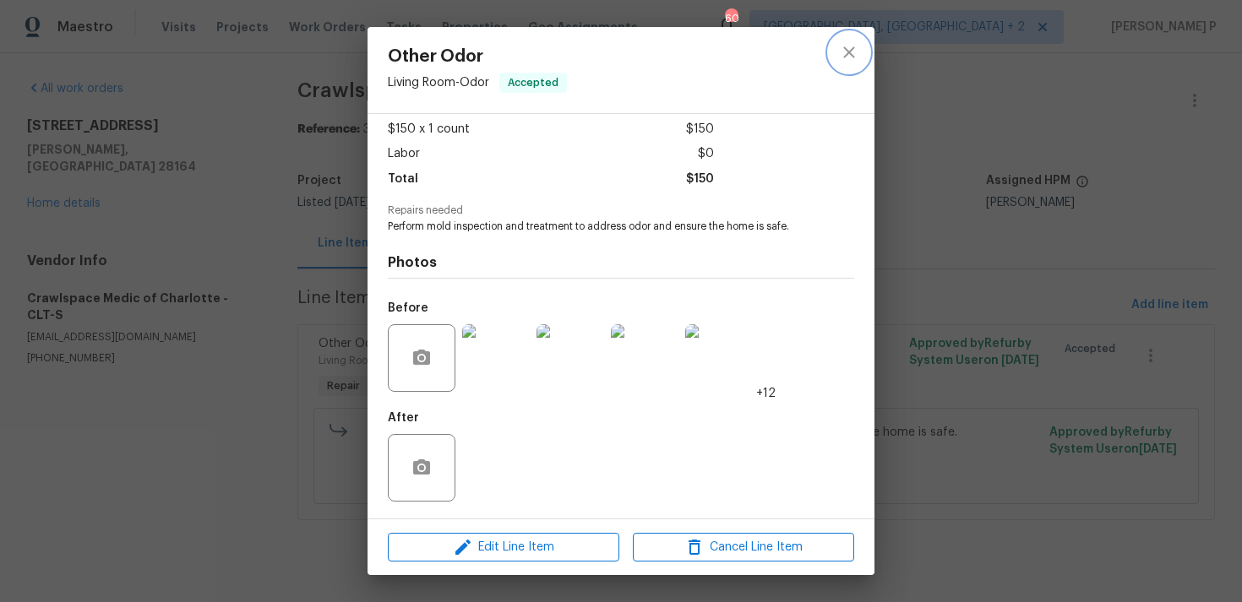
click at [848, 50] on icon "close" at bounding box center [849, 52] width 20 height 20
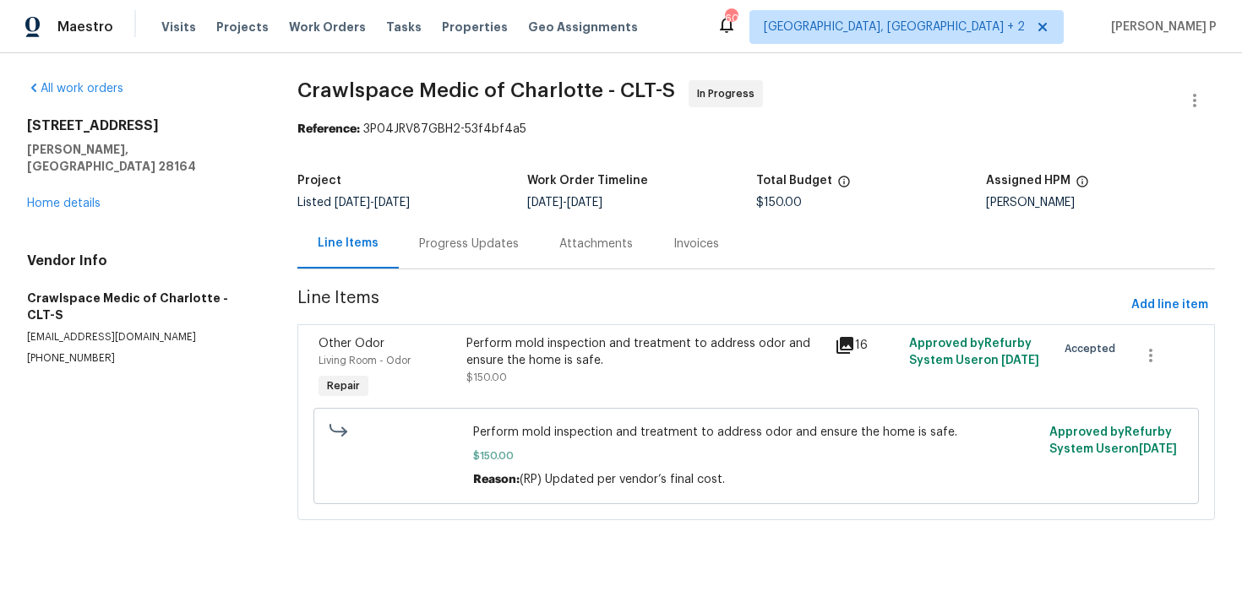
click at [454, 256] on div "Progress Updates" at bounding box center [469, 244] width 140 height 50
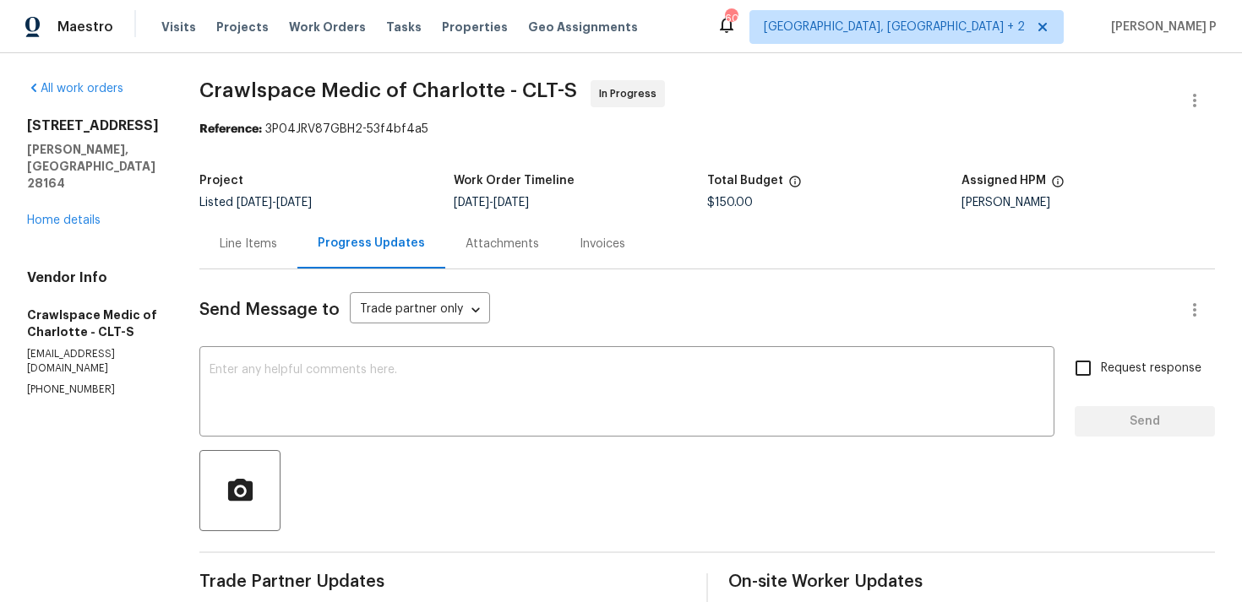
click at [499, 509] on div at bounding box center [706, 490] width 1015 height 81
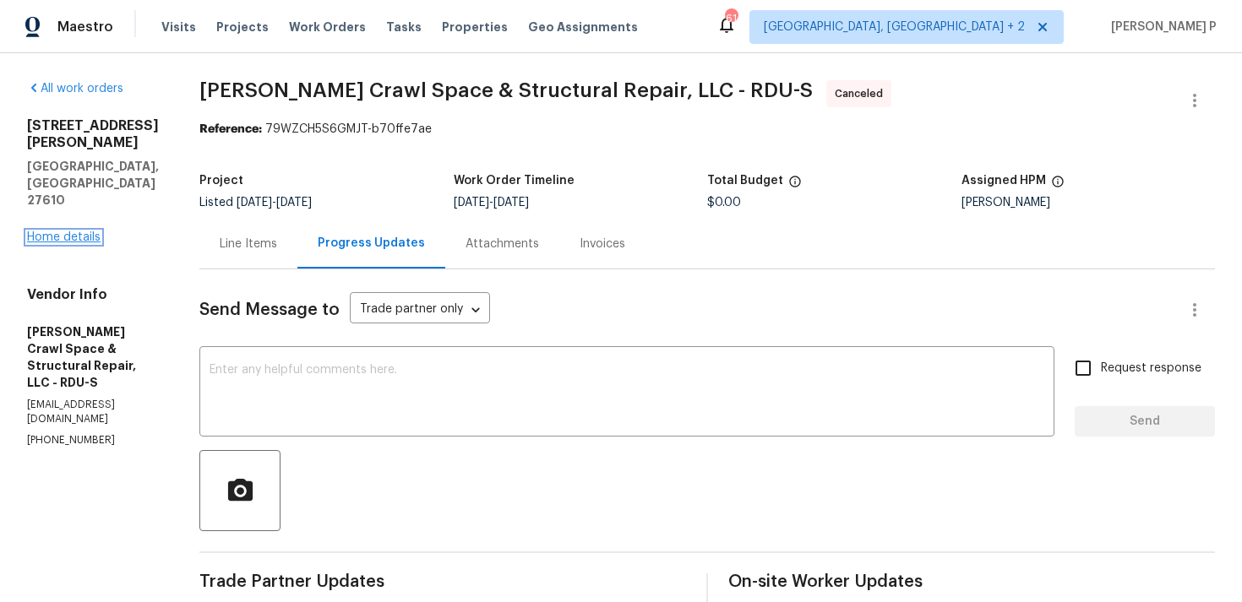
click at [86, 231] on link "Home details" at bounding box center [63, 237] width 73 height 12
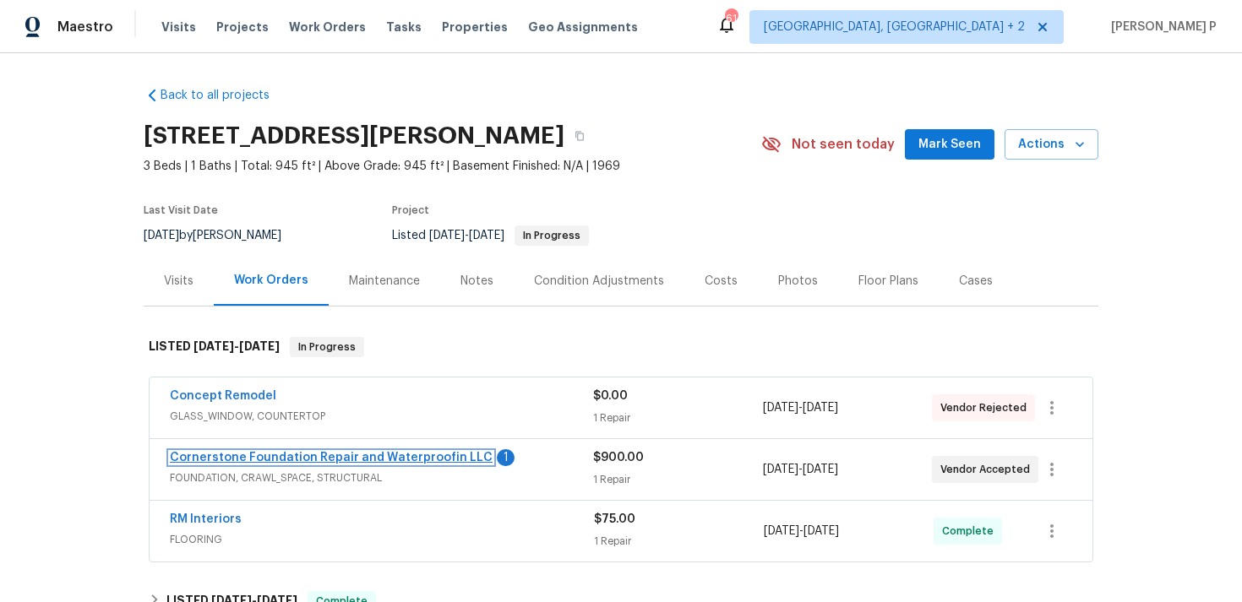
click at [298, 460] on link "Cornerstone Foundation Repair and Waterproofin LLC" at bounding box center [331, 458] width 323 height 12
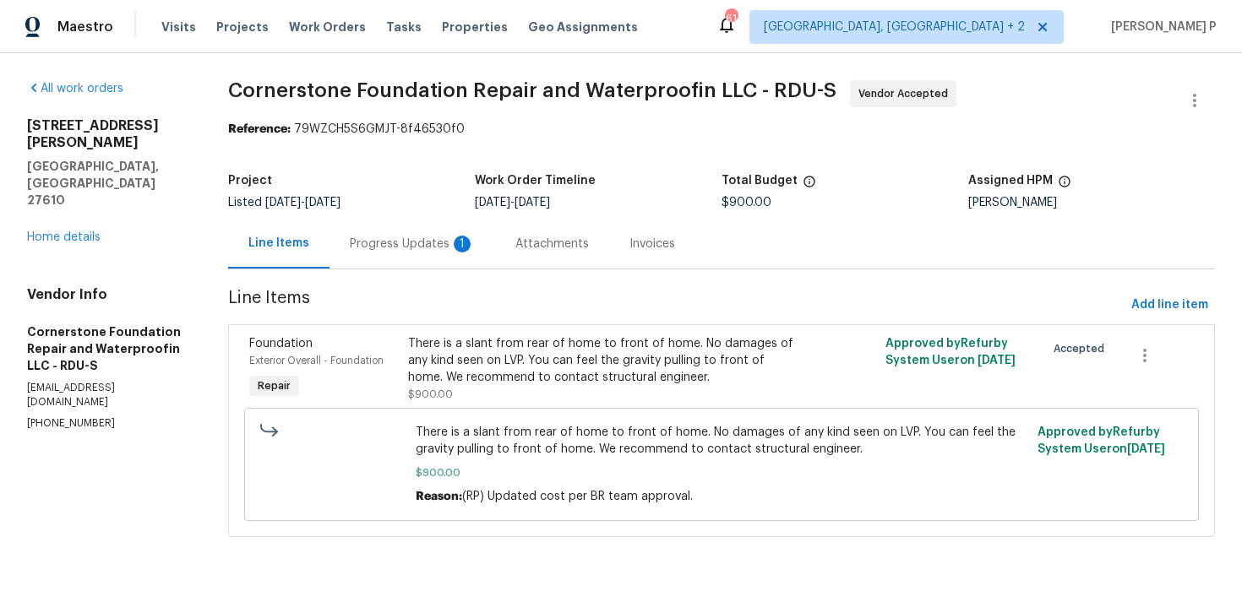
click at [410, 248] on div "Progress Updates 1" at bounding box center [412, 244] width 125 height 17
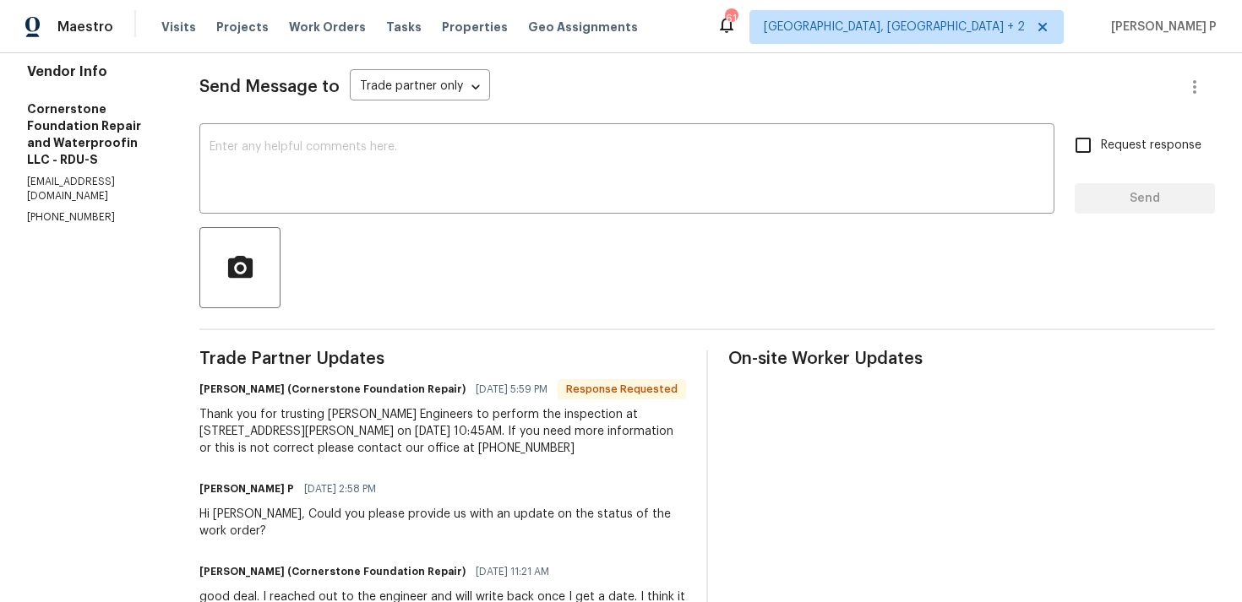
scroll to position [215, 0]
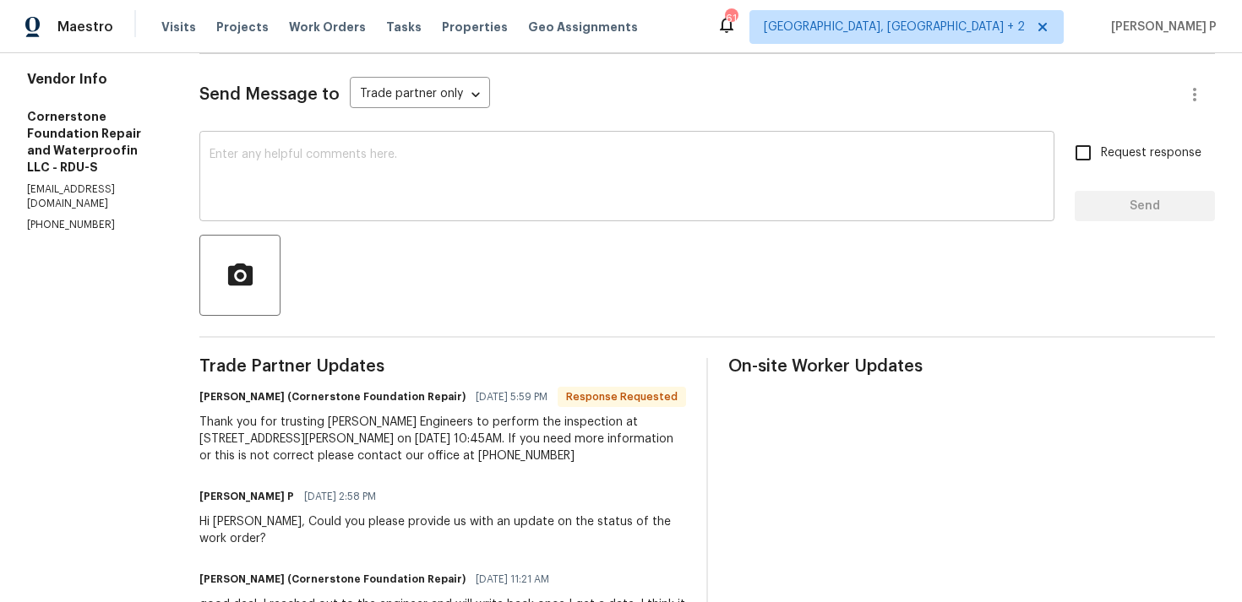
click at [389, 197] on textarea at bounding box center [626, 178] width 835 height 59
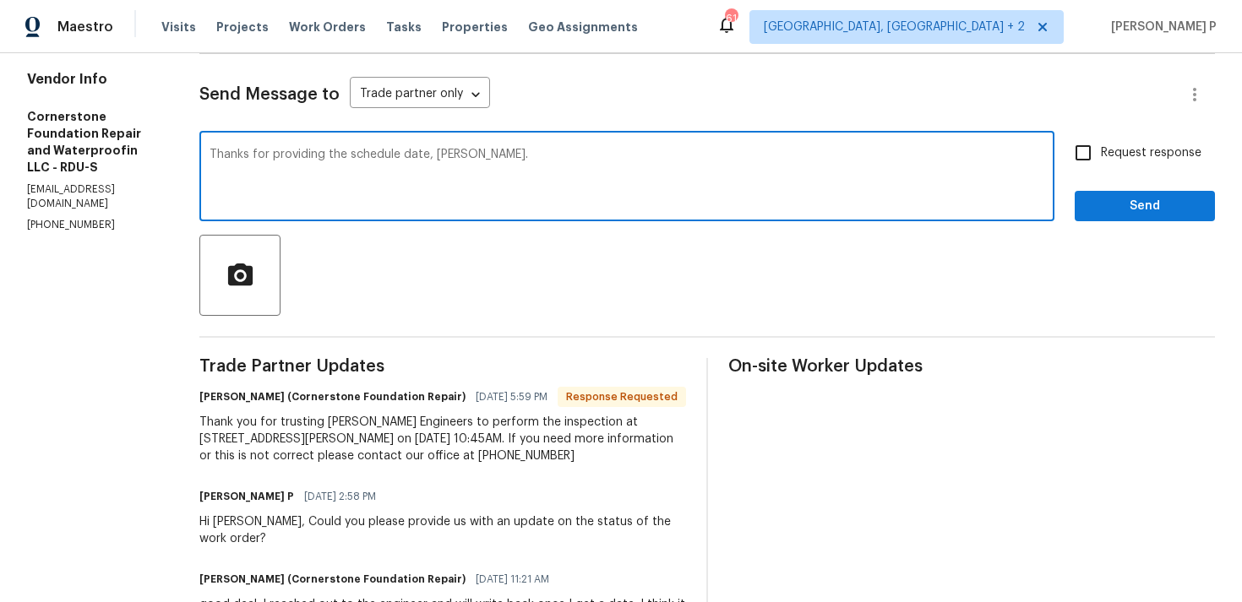
type textarea "Thanks for providing the schedule date, Jonathan."
click at [1118, 201] on span "Send" at bounding box center [1144, 206] width 113 height 21
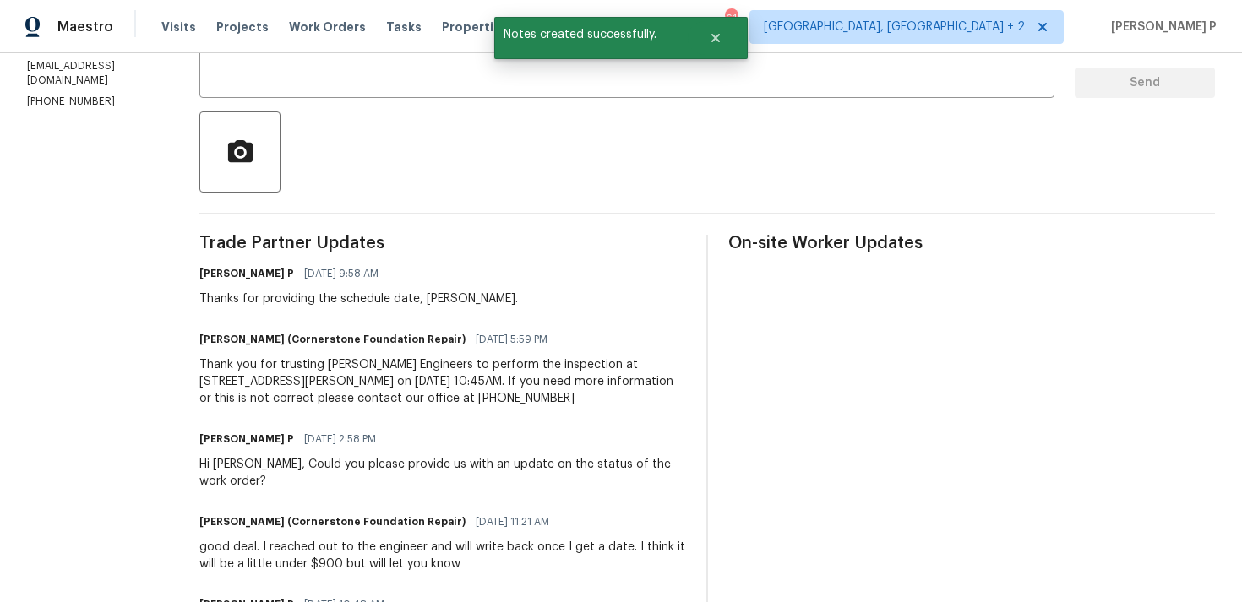
scroll to position [384, 0]
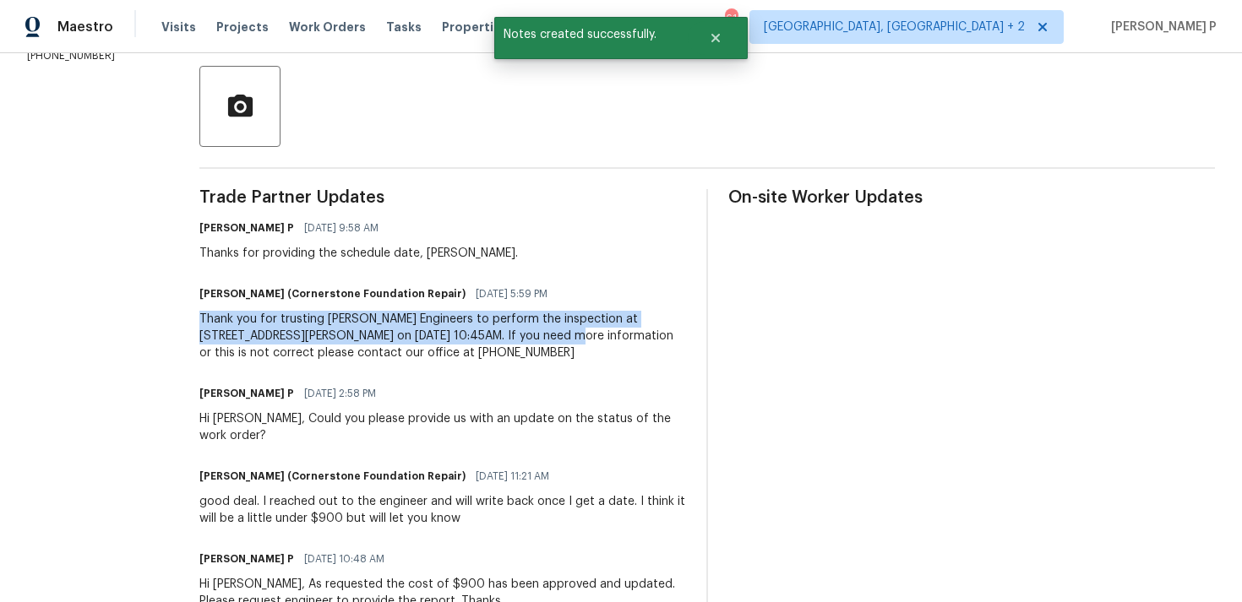
drag, startPoint x: 195, startPoint y: 316, endPoint x: 503, endPoint y: 335, distance: 308.1
copy div "Thank you for trusting Giles Flythe Engineers to perform the inspection at 2412…"
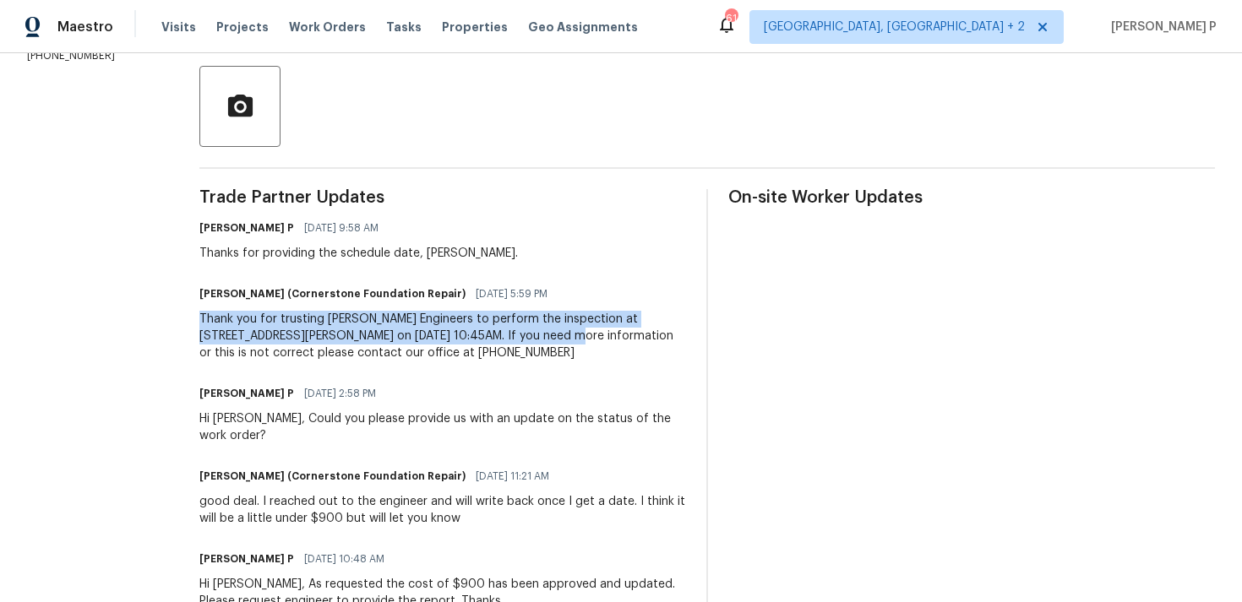
click at [369, 334] on div "Thank you for trusting Giles Flythe Engineers to perform the inspection at 2412…" at bounding box center [442, 336] width 487 height 51
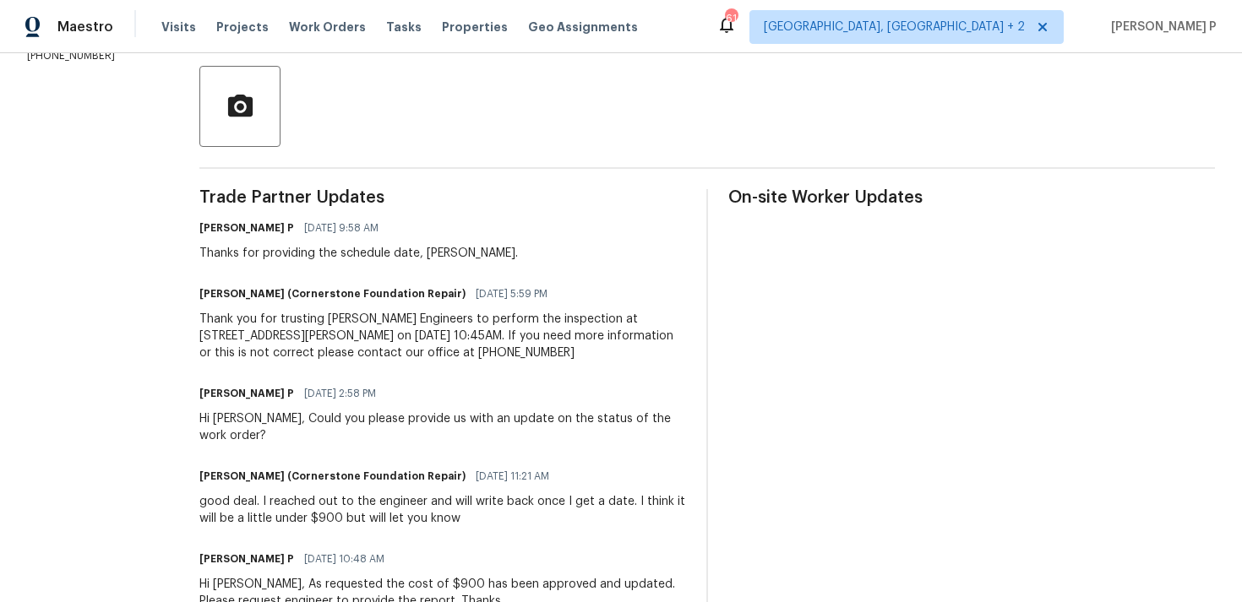
drag, startPoint x: 197, startPoint y: 316, endPoint x: 556, endPoint y: 346, distance: 360.3
click at [556, 346] on div "Thank you for trusting Giles Flythe Engineers to perform the inspection at 2412…" at bounding box center [442, 336] width 487 height 51
copy div "Thank you for trusting Giles Flythe Engineers to perform the inspection at 2412…"
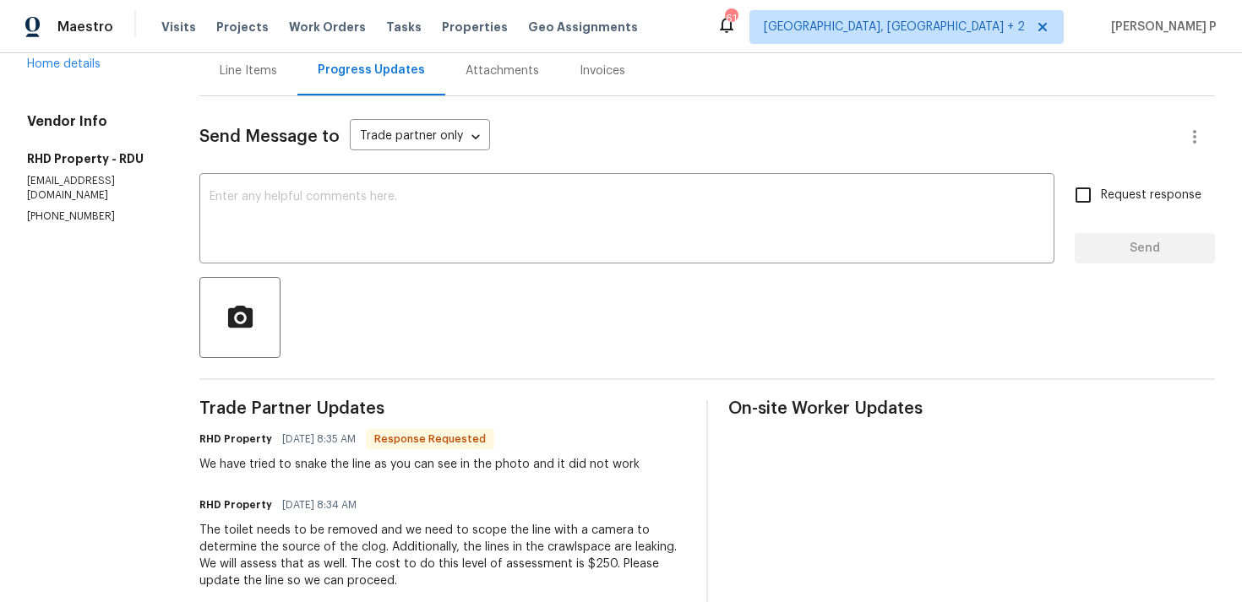
scroll to position [55, 0]
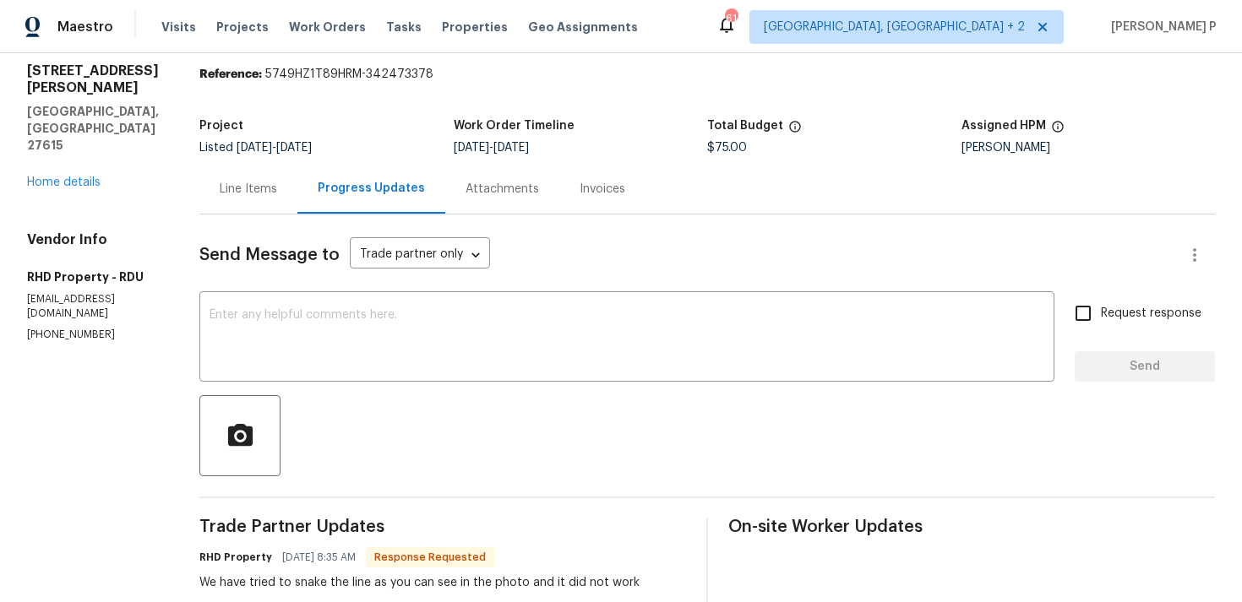
click at [273, 200] on div "Line Items" at bounding box center [248, 189] width 98 height 50
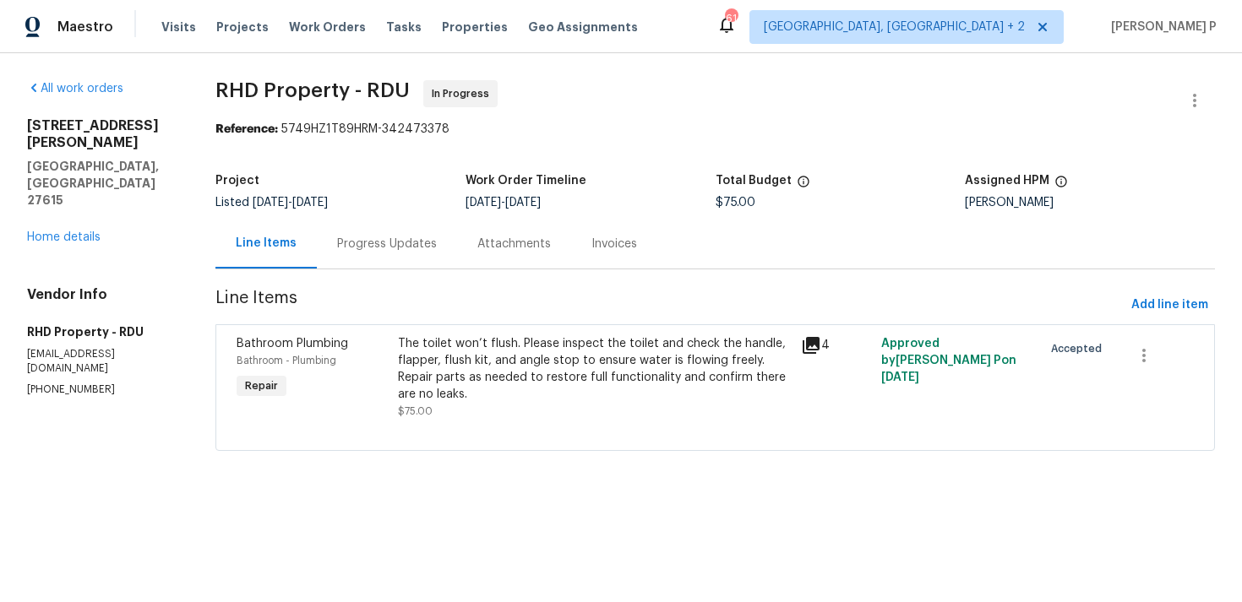
click at [546, 345] on div "The toilet won’t flush. Please inspect the toilet and check the handle, flapper…" at bounding box center [594, 369] width 393 height 68
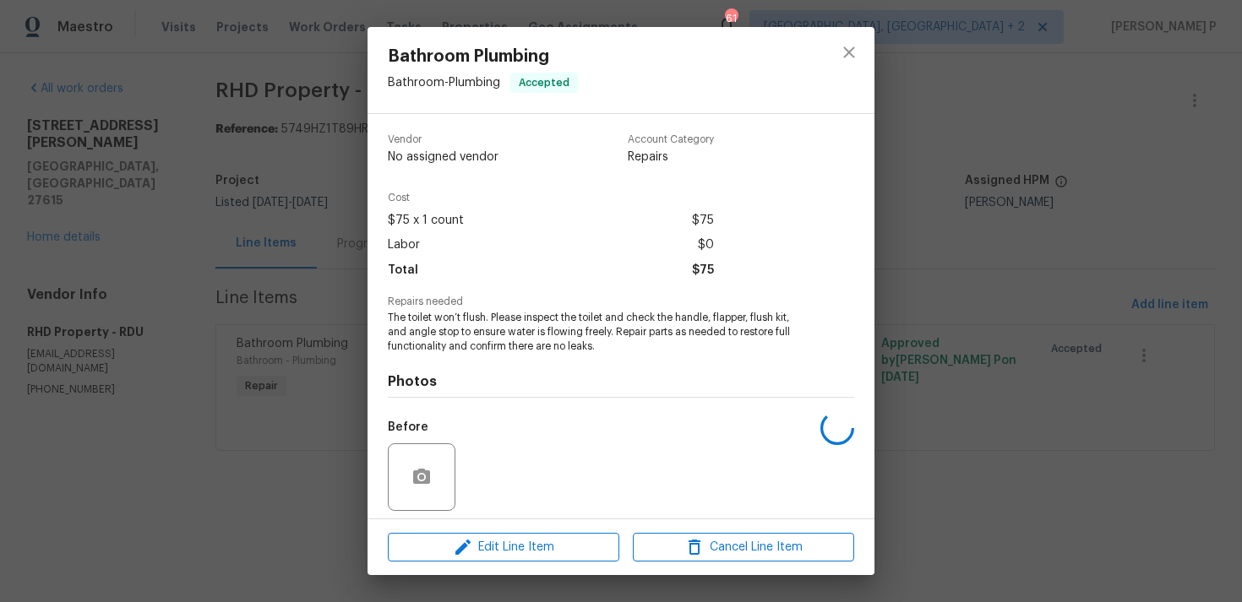
scroll to position [119, 0]
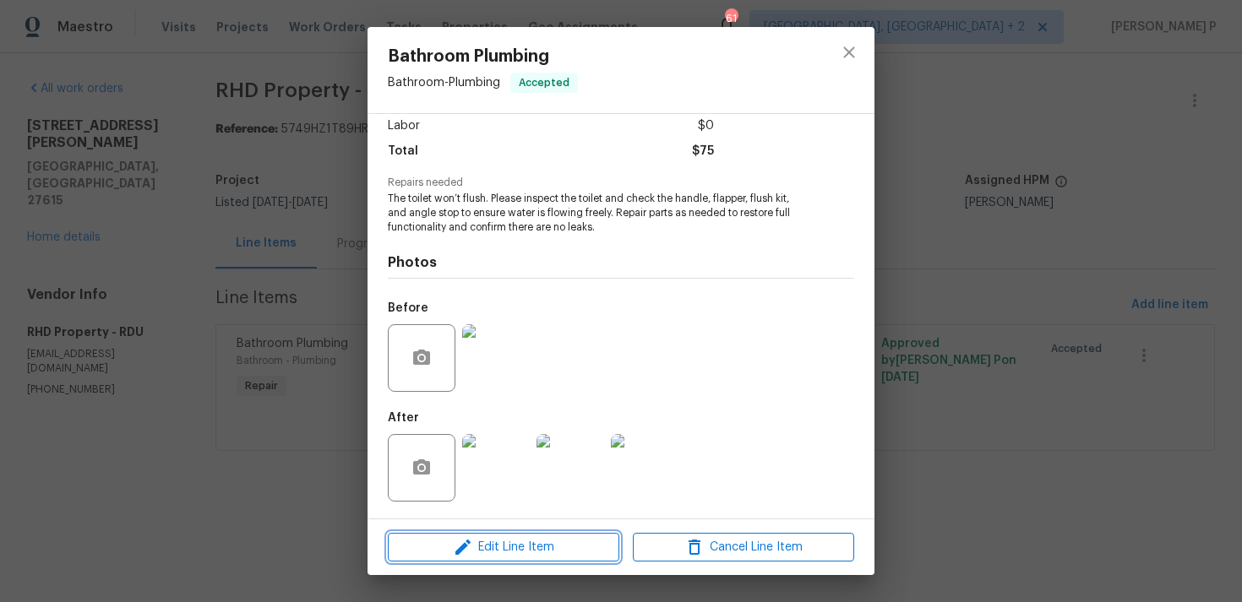
click at [540, 545] on span "Edit Line Item" at bounding box center [503, 547] width 221 height 21
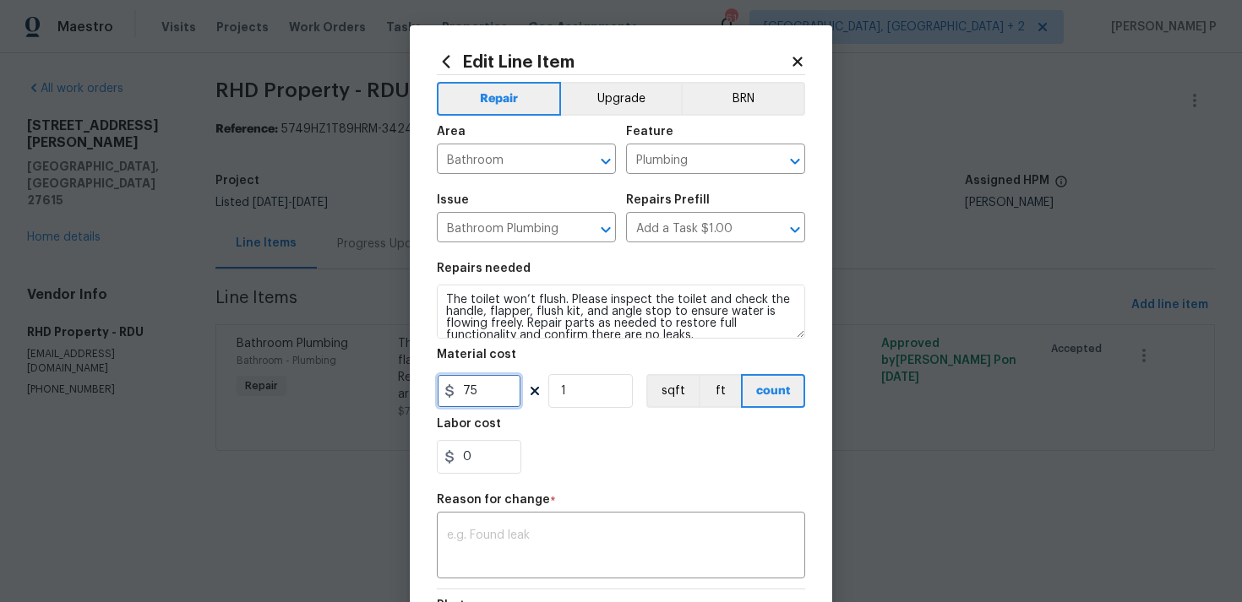
click at [470, 394] on input "75" at bounding box center [479, 391] width 84 height 34
type input "250"
click at [514, 540] on textarea at bounding box center [621, 547] width 348 height 35
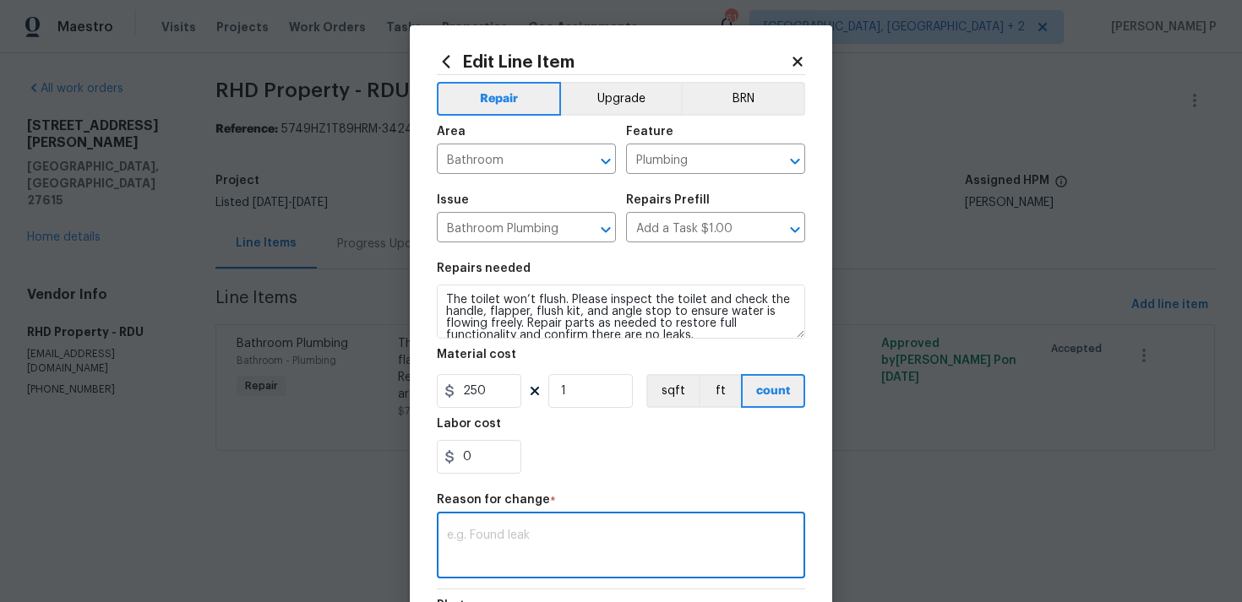
paste textarea "(RP) Updated per vendor’s final cost"
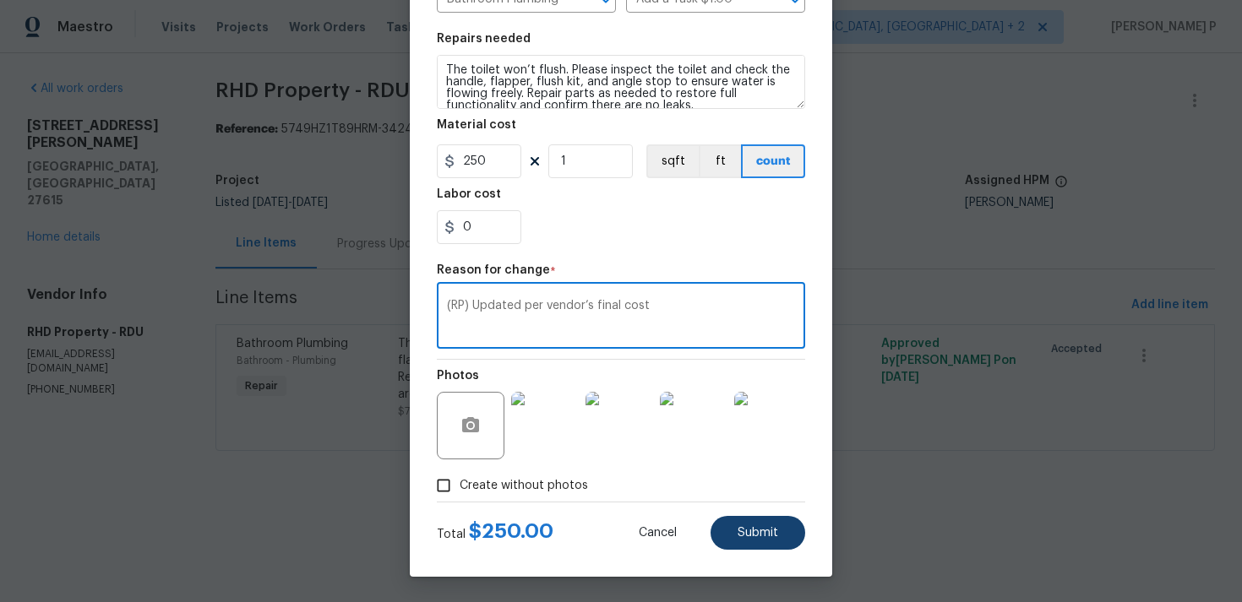
type textarea "(RP) Updated per vendor’s final cost"
click at [742, 524] on button "Submit" at bounding box center [757, 533] width 95 height 34
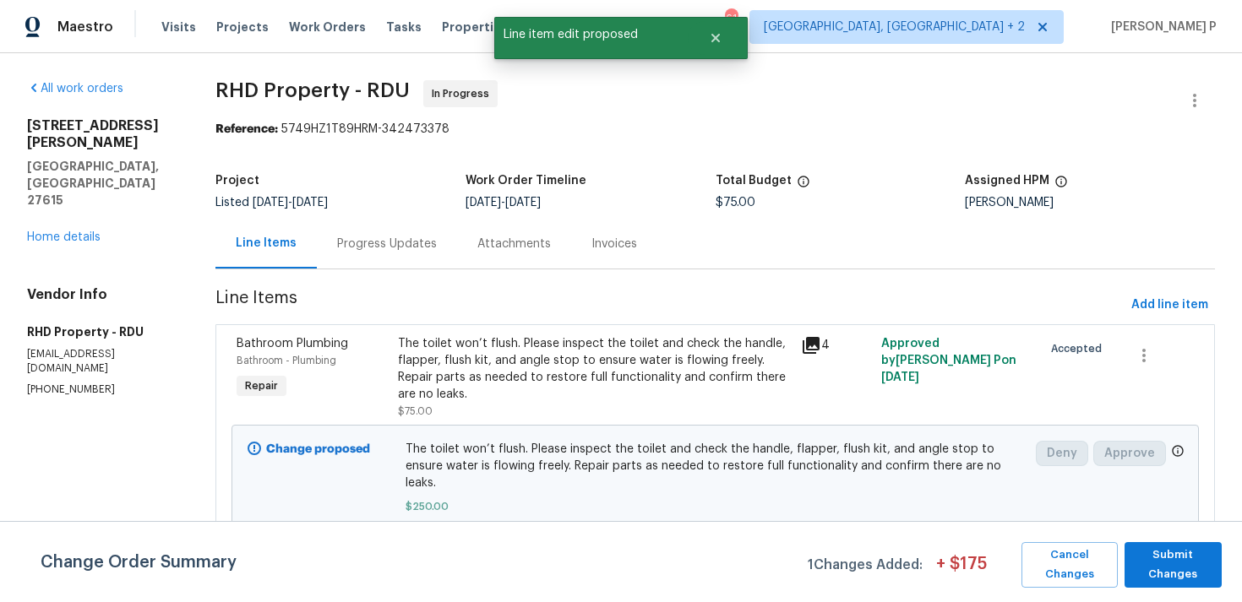
scroll to position [0, 0]
click at [1176, 570] on span "Submit Changes" at bounding box center [1173, 565] width 80 height 39
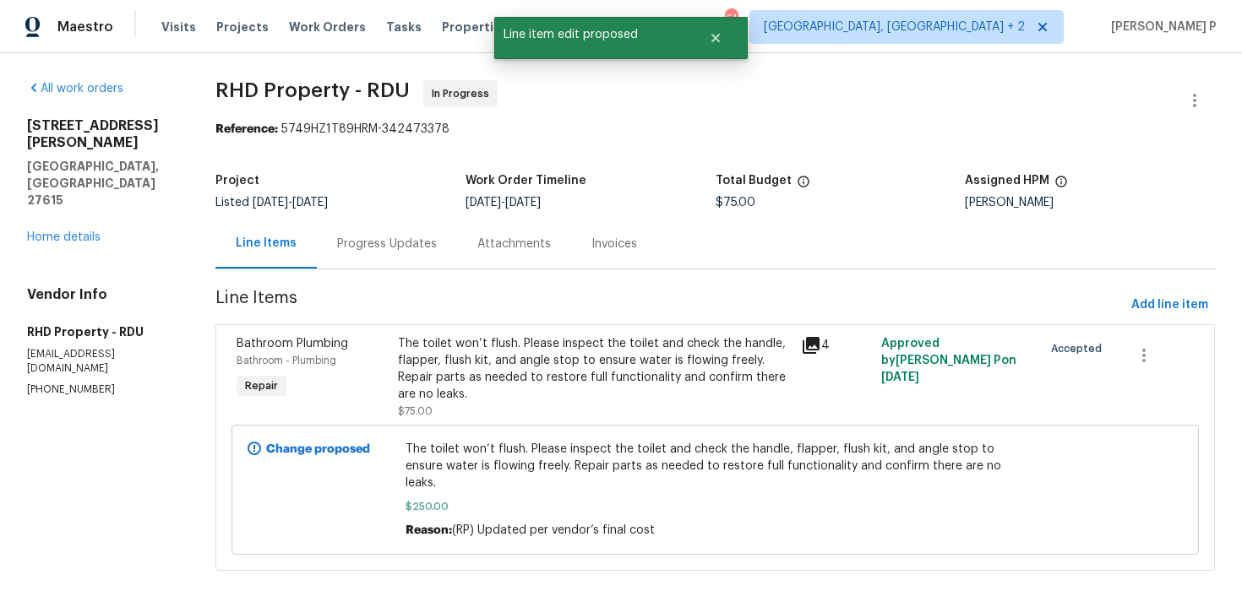
click at [487, 345] on div "The toilet won’t flush. Please inspect the toilet and check the handle, flapper…" at bounding box center [594, 369] width 393 height 68
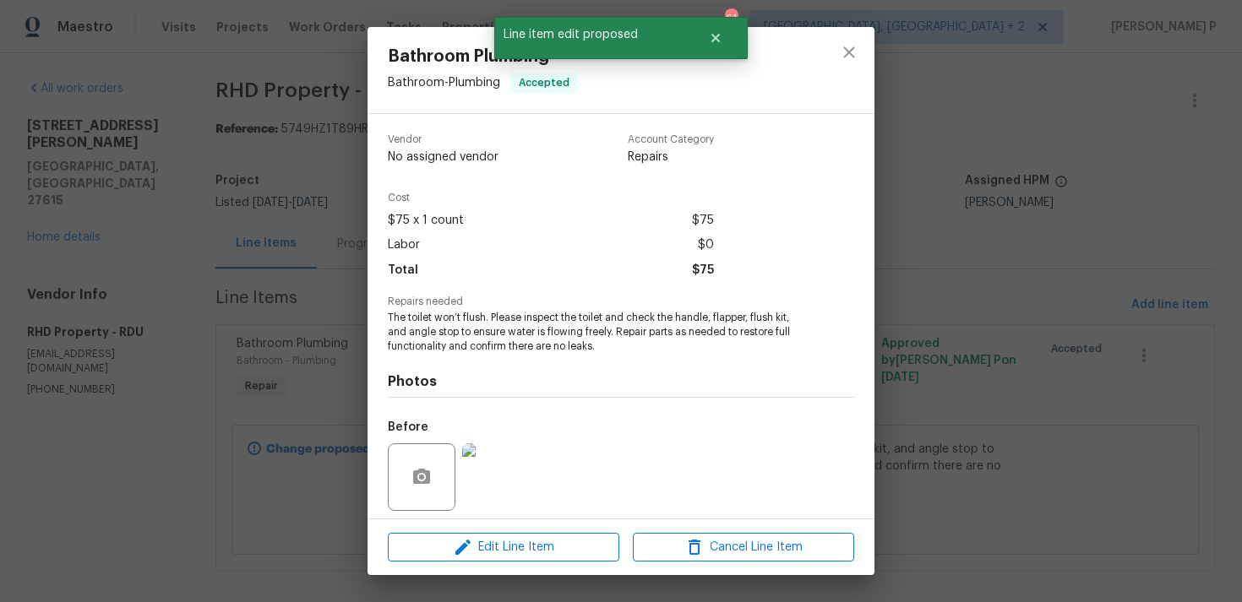
scroll to position [119, 0]
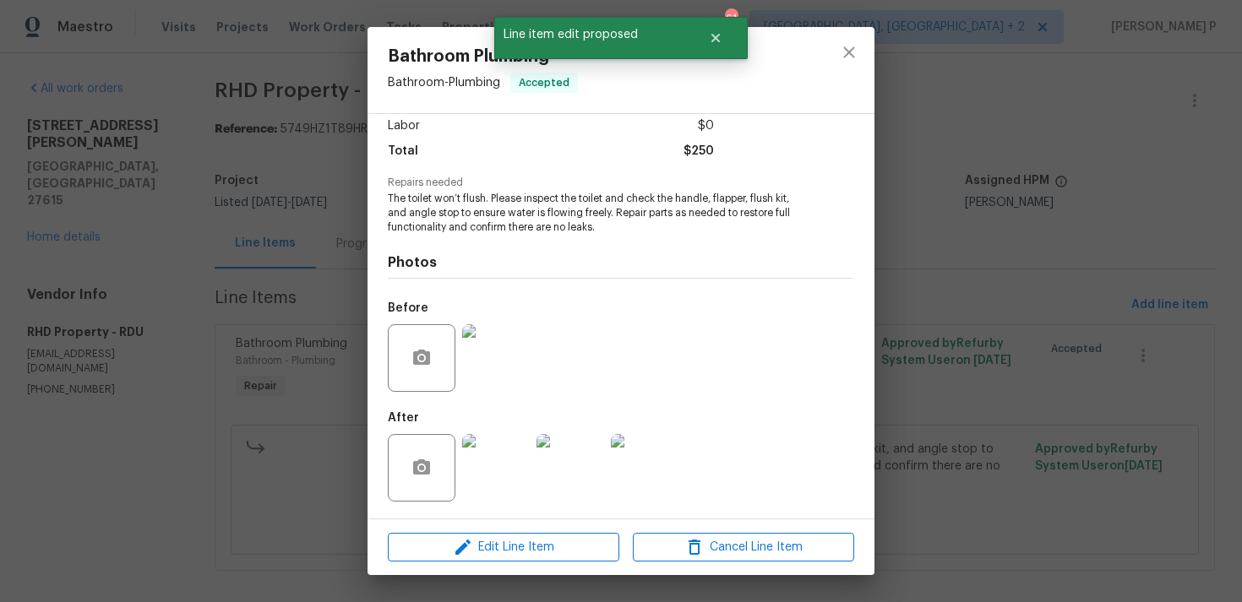
click at [481, 356] on img at bounding box center [496, 358] width 68 height 68
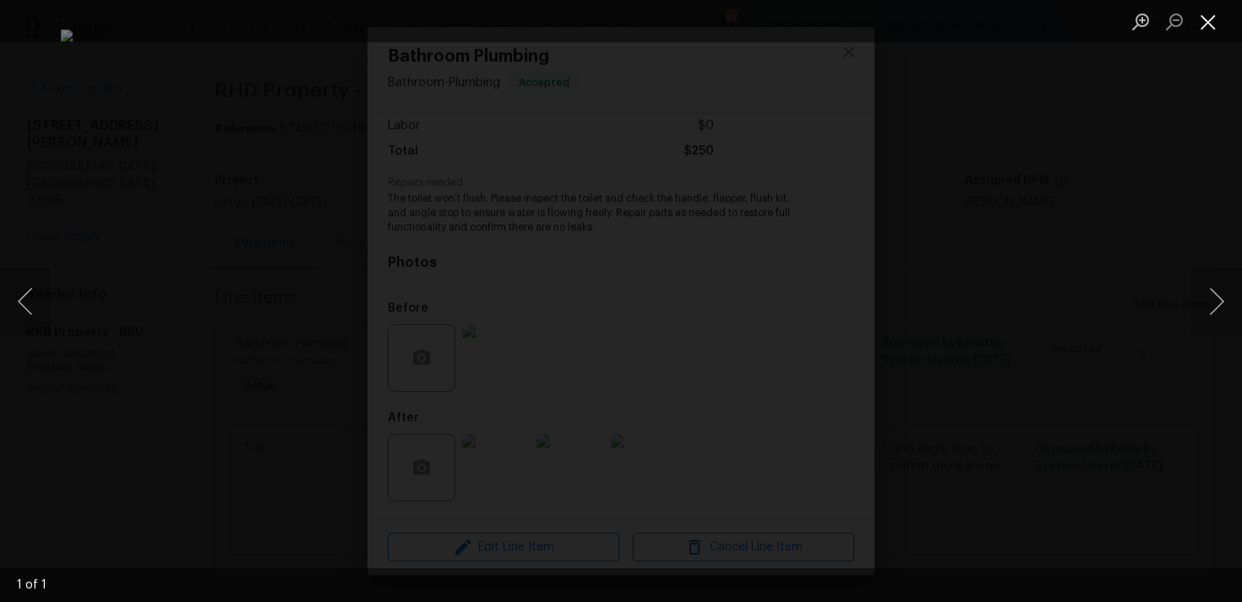
click at [1215, 19] on button "Close lightbox" at bounding box center [1208, 22] width 34 height 30
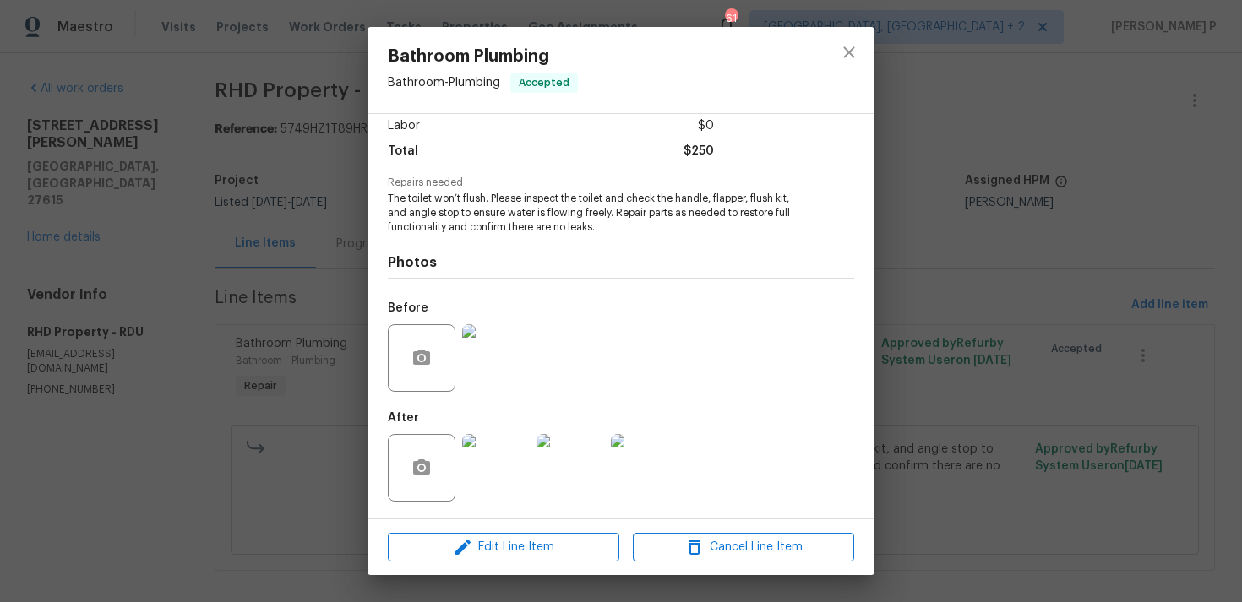
click at [508, 476] on img at bounding box center [496, 468] width 68 height 68
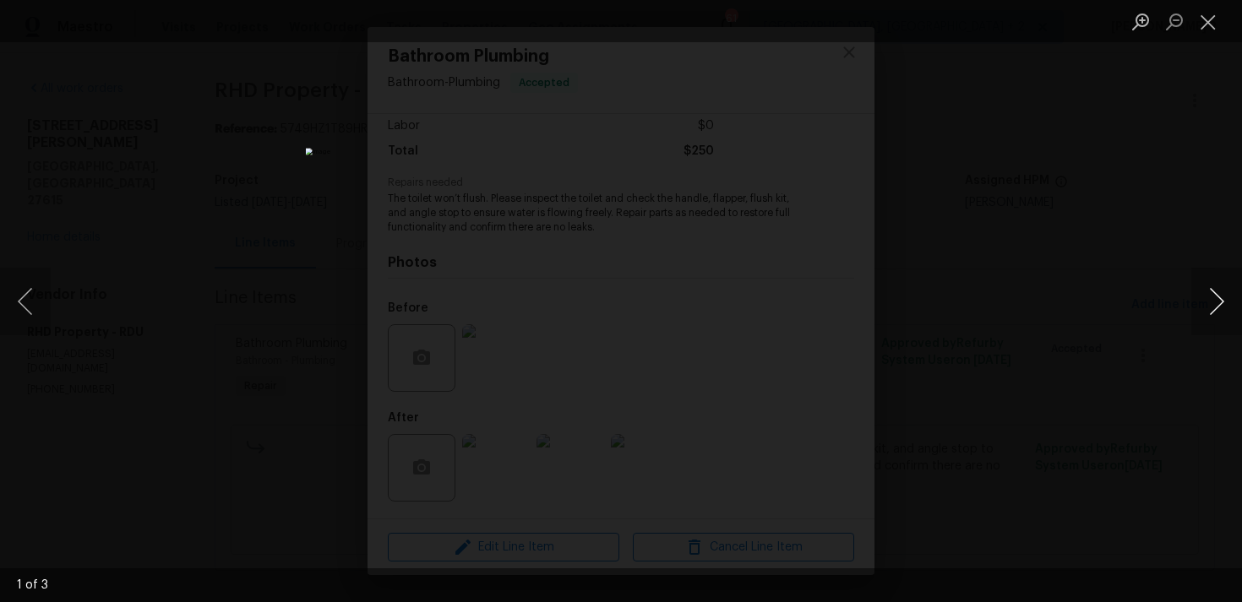
click at [1219, 300] on button "Next image" at bounding box center [1216, 302] width 51 height 68
click at [1223, 300] on button "Next image" at bounding box center [1216, 302] width 51 height 68
click at [1204, 22] on button "Close lightbox" at bounding box center [1208, 22] width 34 height 30
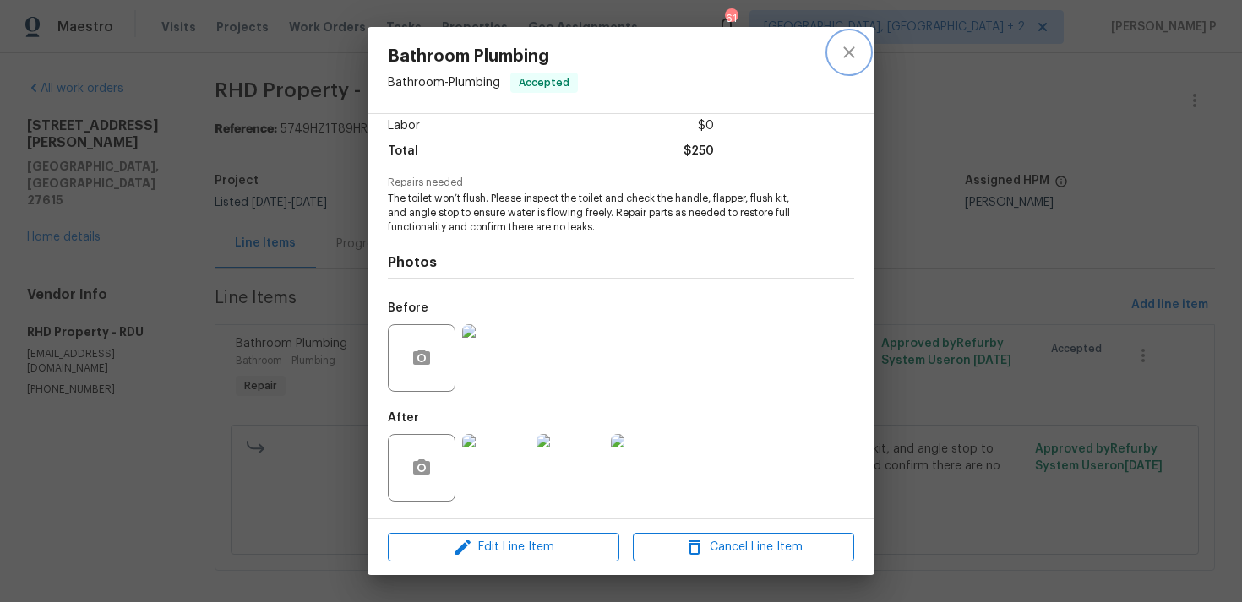
click at [846, 57] on icon "close" at bounding box center [849, 52] width 20 height 20
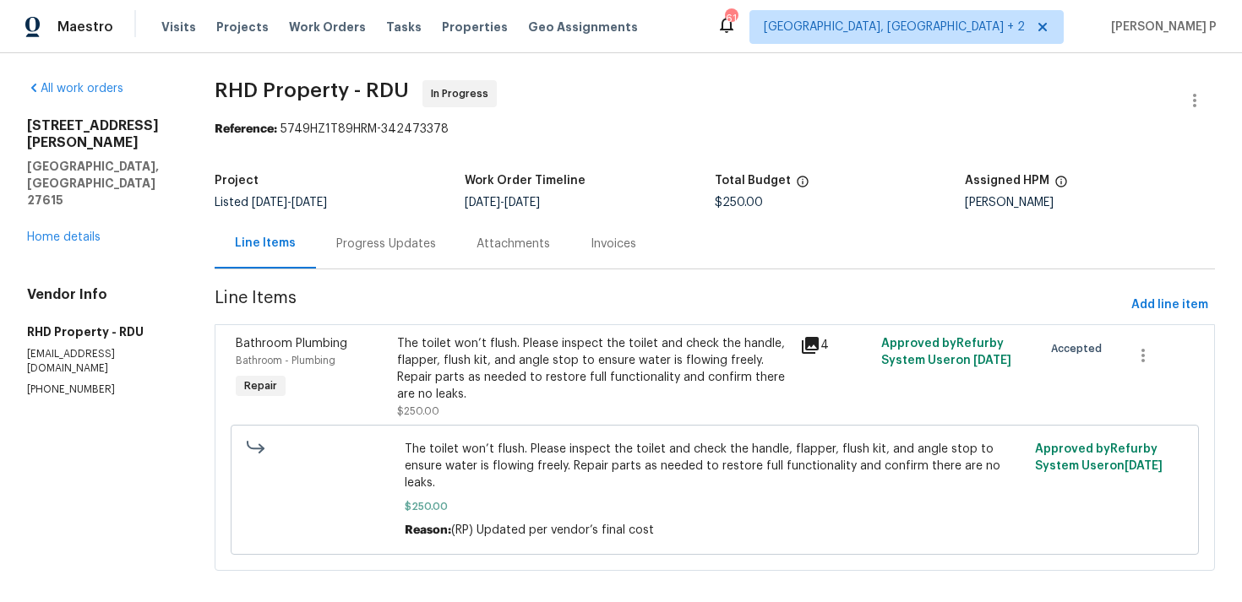
click at [405, 253] on div "Progress Updates" at bounding box center [386, 244] width 140 height 50
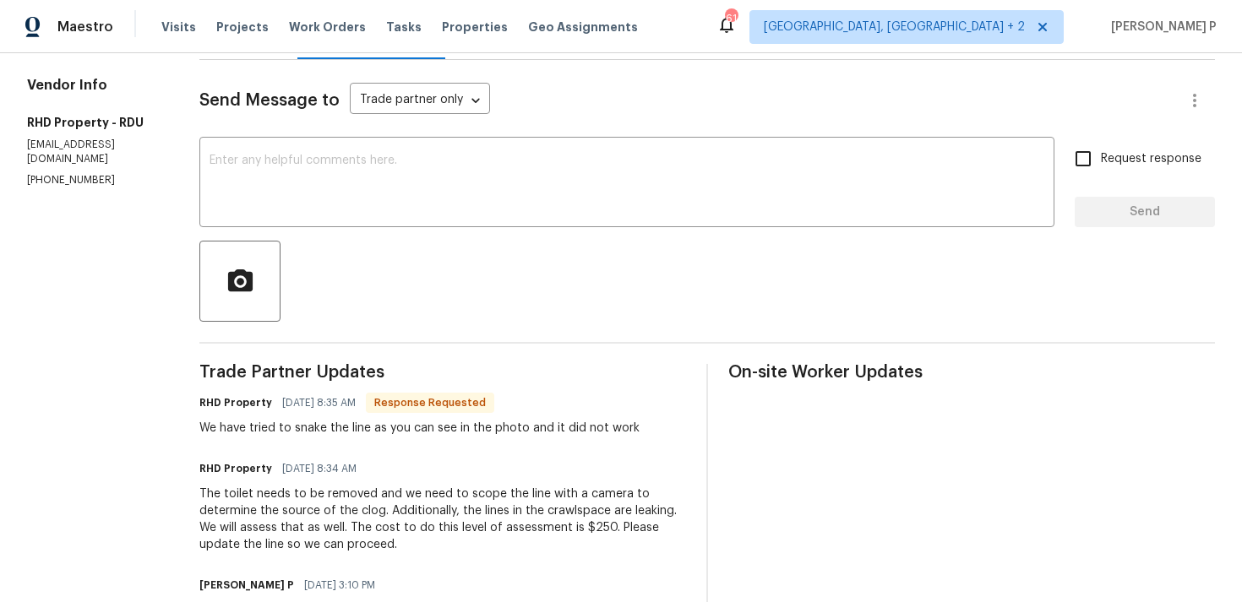
scroll to position [201, 0]
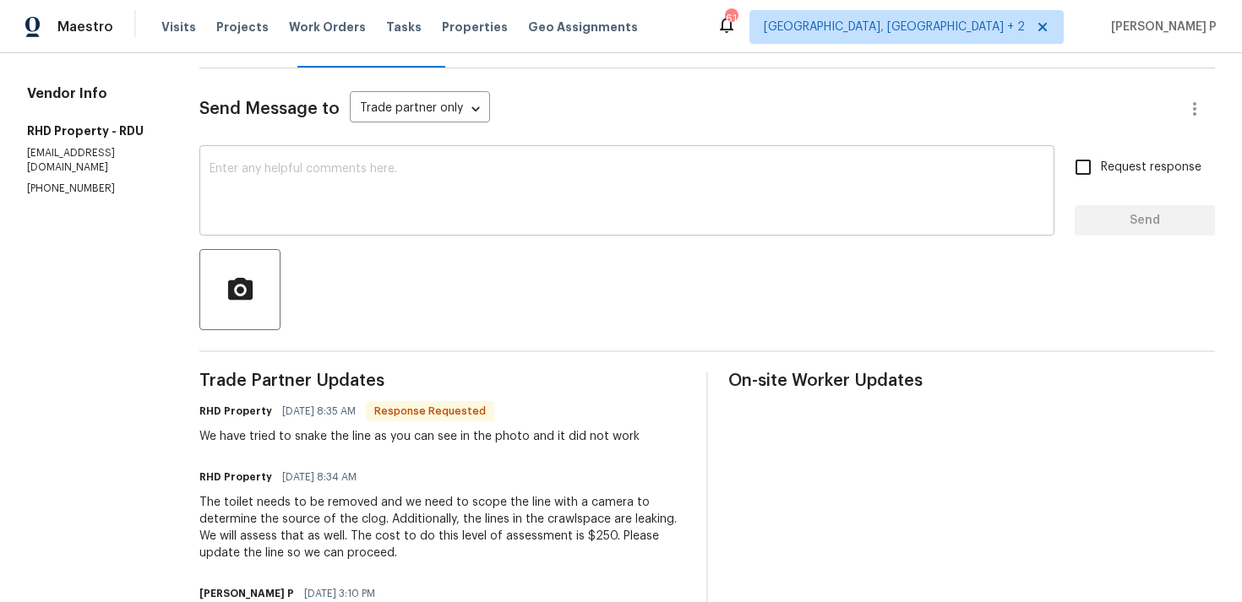
click at [462, 202] on textarea at bounding box center [626, 192] width 835 height 59
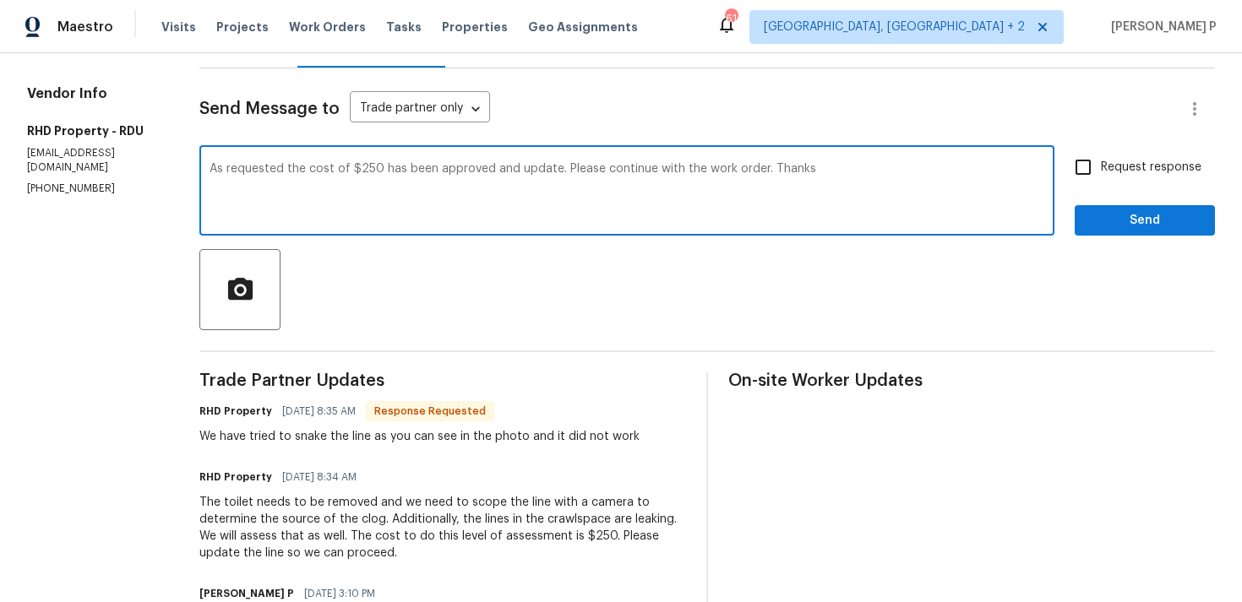
type textarea "As requested the cost of $250 has been approved and update. Please continue wit…"
click at [1079, 163] on input "Request response" at bounding box center [1082, 167] width 35 height 35
checkbox input "true"
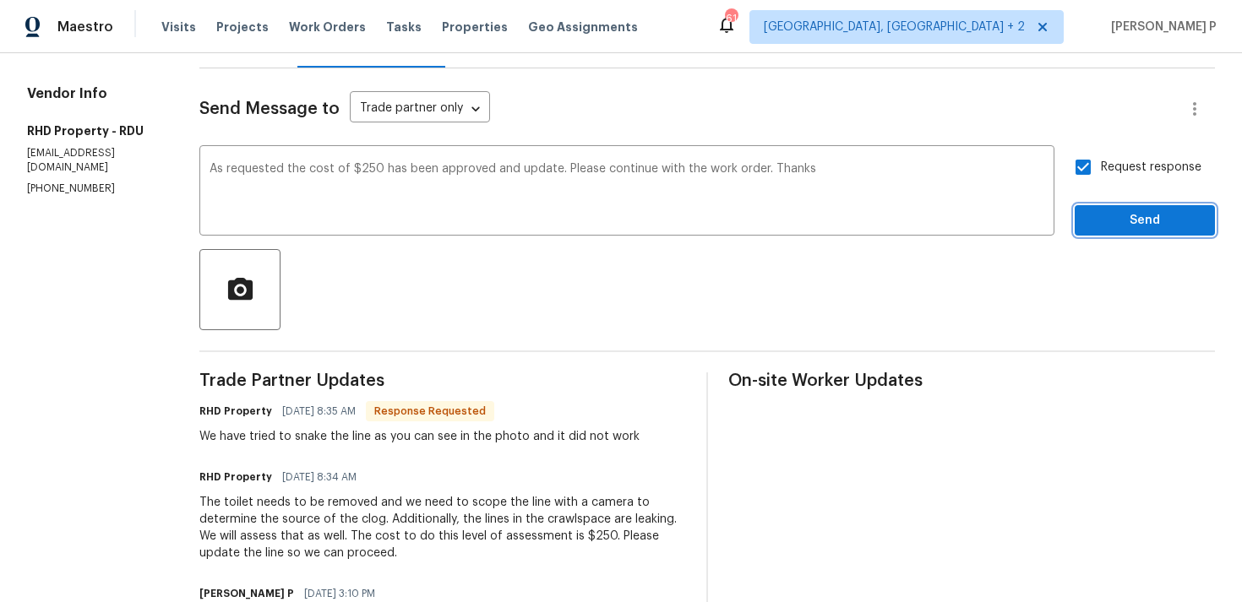
click at [1114, 218] on span "Send" at bounding box center [1144, 220] width 113 height 21
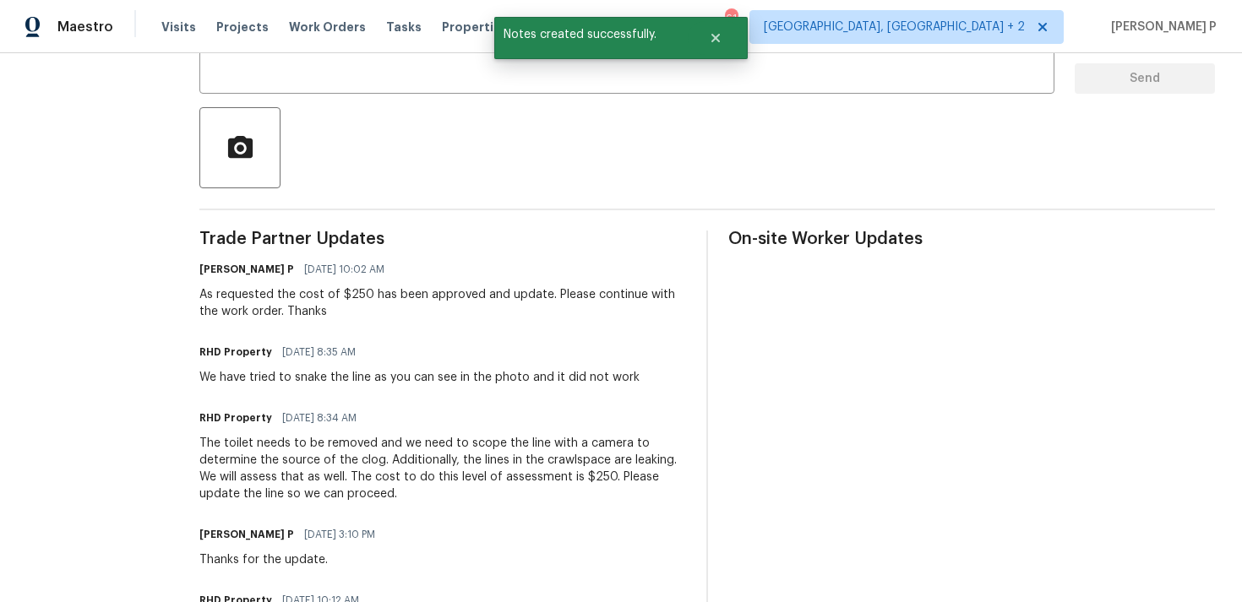
scroll to position [404, 0]
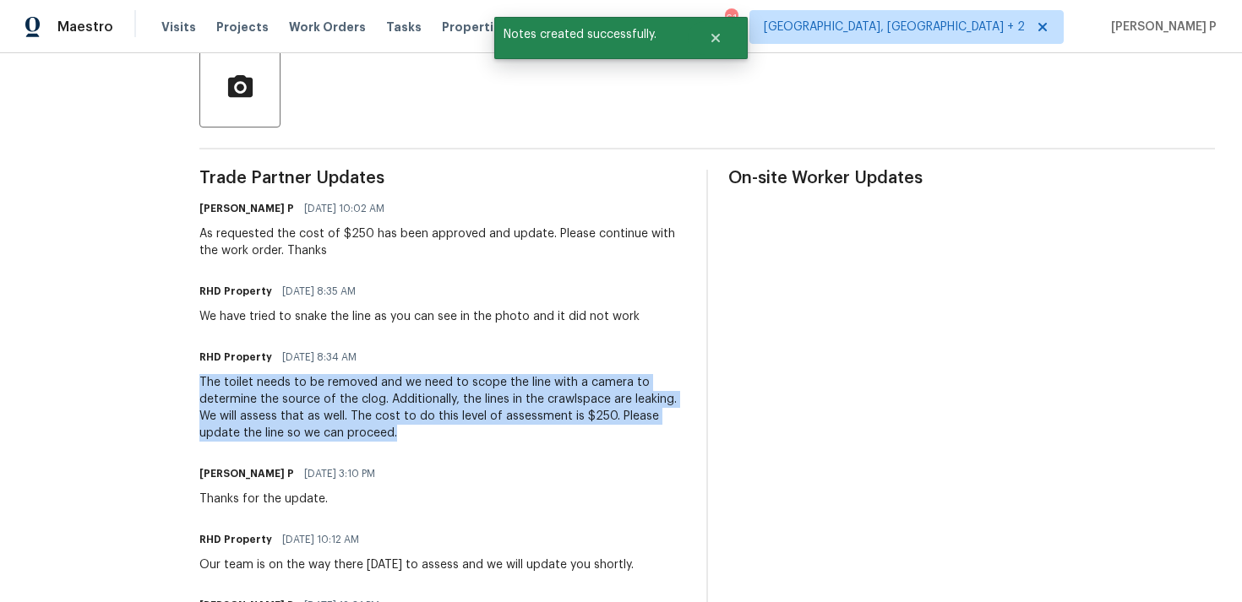
drag, startPoint x: 224, startPoint y: 380, endPoint x: 420, endPoint y: 432, distance: 202.8
click at [420, 432] on div "The toilet needs to be removed and we need to scope the line with a camera to d…" at bounding box center [442, 408] width 487 height 68
copy div "The toilet needs to be removed and we need to scope the line with a camera to d…"
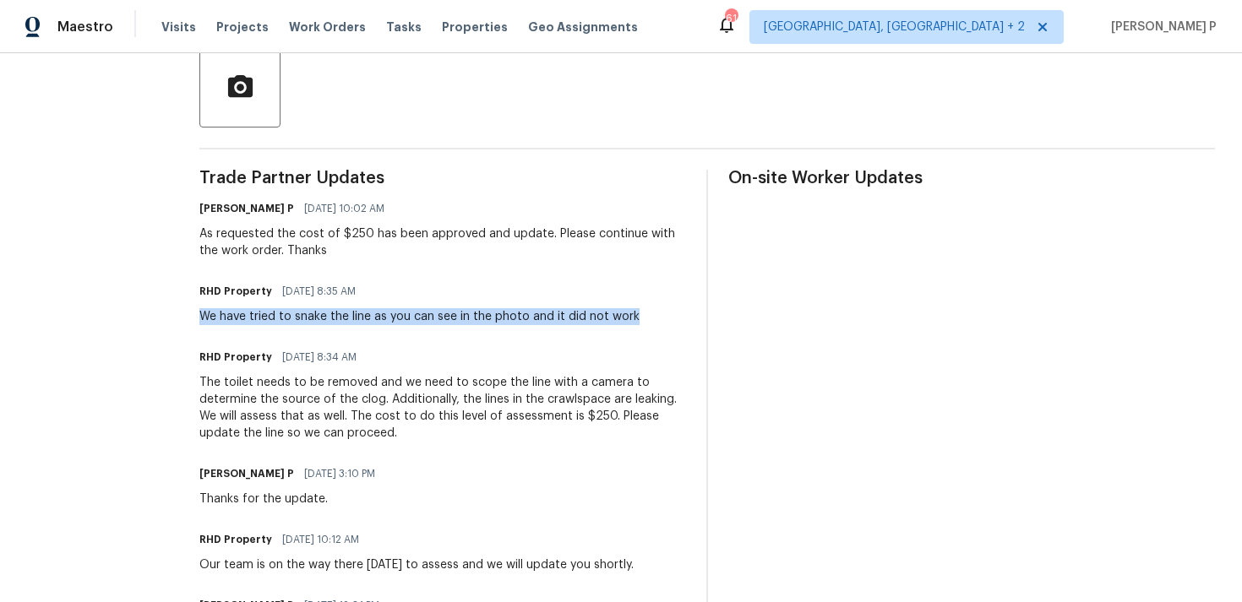
drag, startPoint x: 224, startPoint y: 316, endPoint x: 672, endPoint y: 312, distance: 447.7
click at [672, 312] on div "RHD Property 09/03/2025 8:35 AM We have tried to snake the line as you can see …" at bounding box center [442, 303] width 487 height 46
copy div "We have tried to snake the line as you can see in the photo and it did not work"
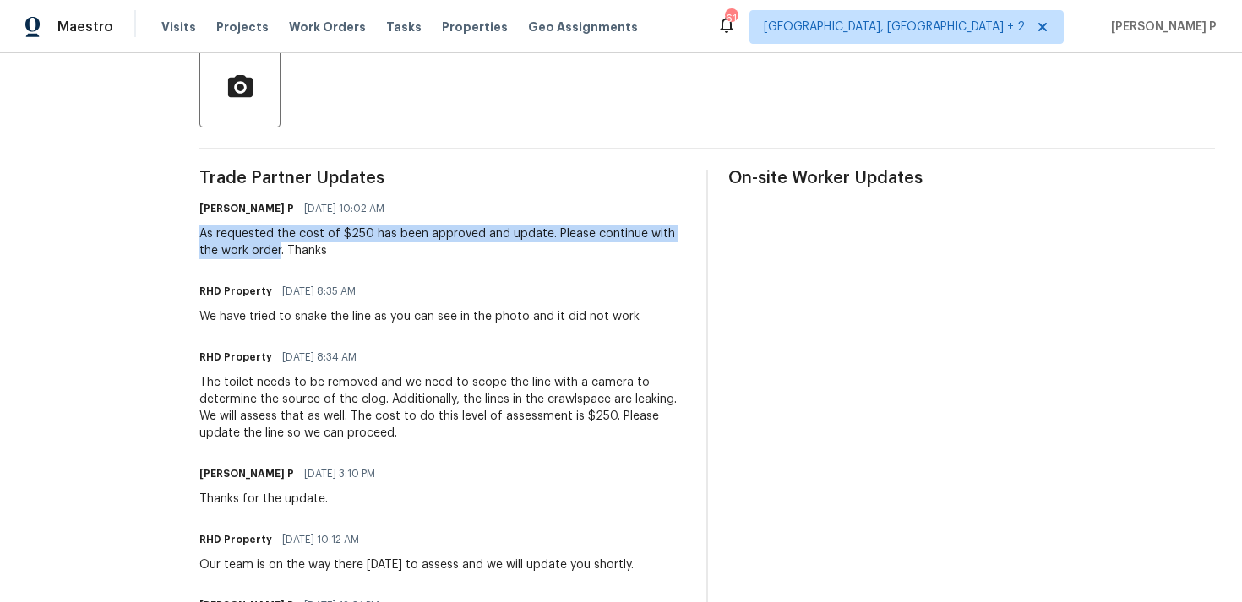
drag, startPoint x: 223, startPoint y: 238, endPoint x: 302, endPoint y: 248, distance: 80.0
click at [302, 248] on div "As requested the cost of $250 has been approved and update. Please continue wit…" at bounding box center [442, 243] width 487 height 34
copy div "As requested the cost of $250 has been approved and update. Please continue wit…"
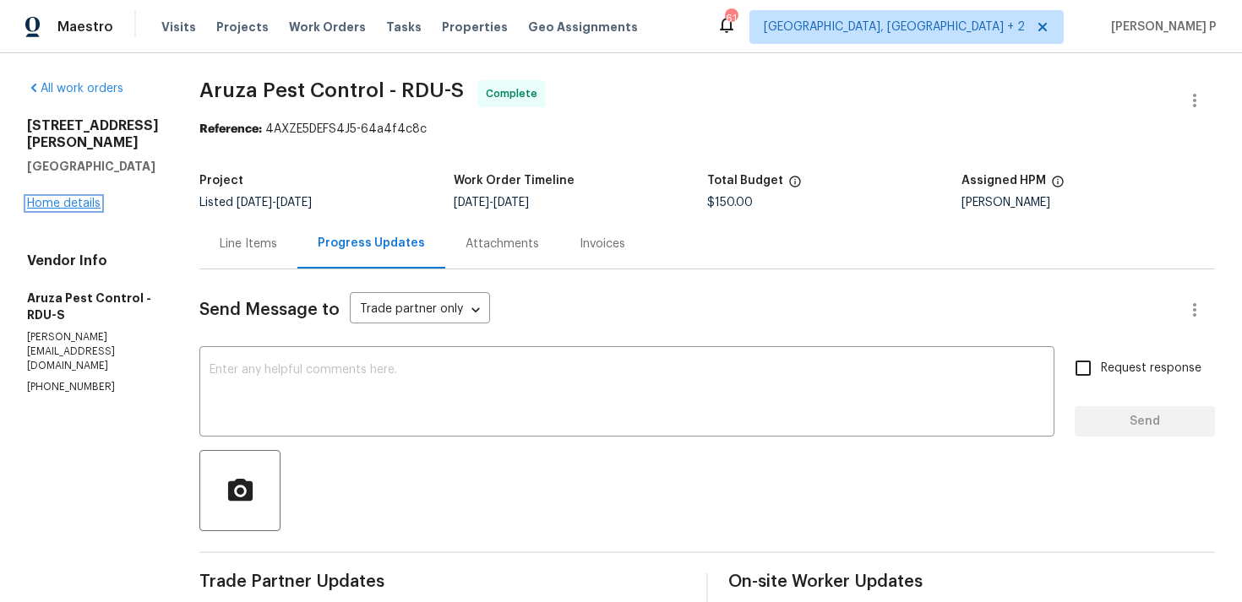
click at [82, 198] on link "Home details" at bounding box center [63, 204] width 73 height 12
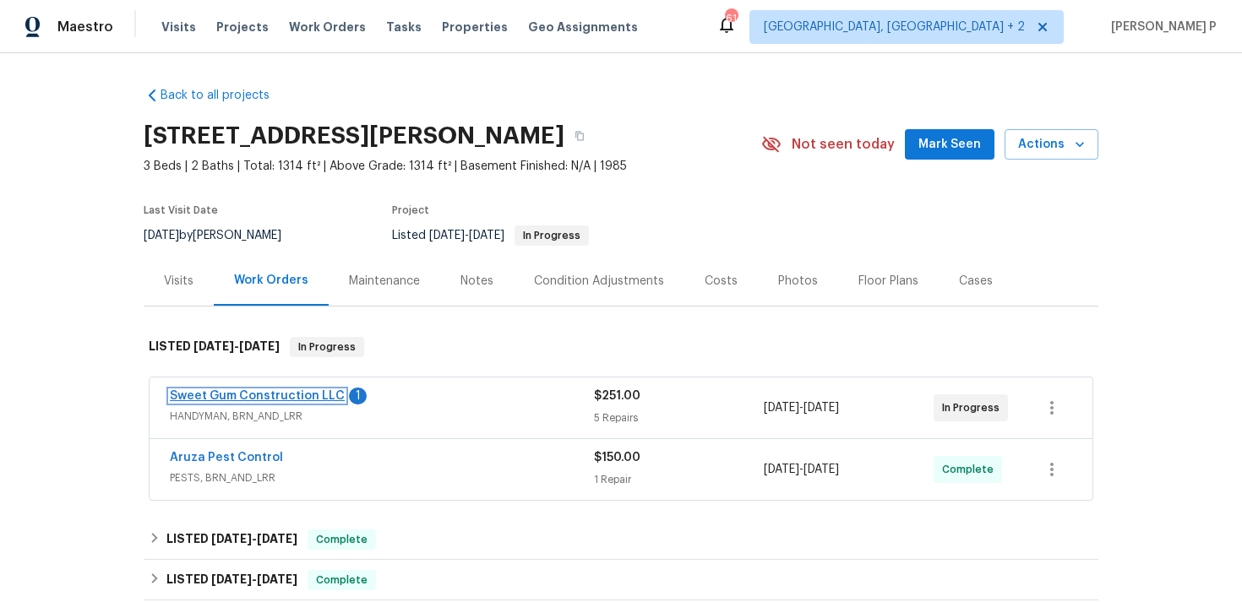
click at [312, 398] on link "Sweet Gum Construction LLC" at bounding box center [257, 396] width 175 height 12
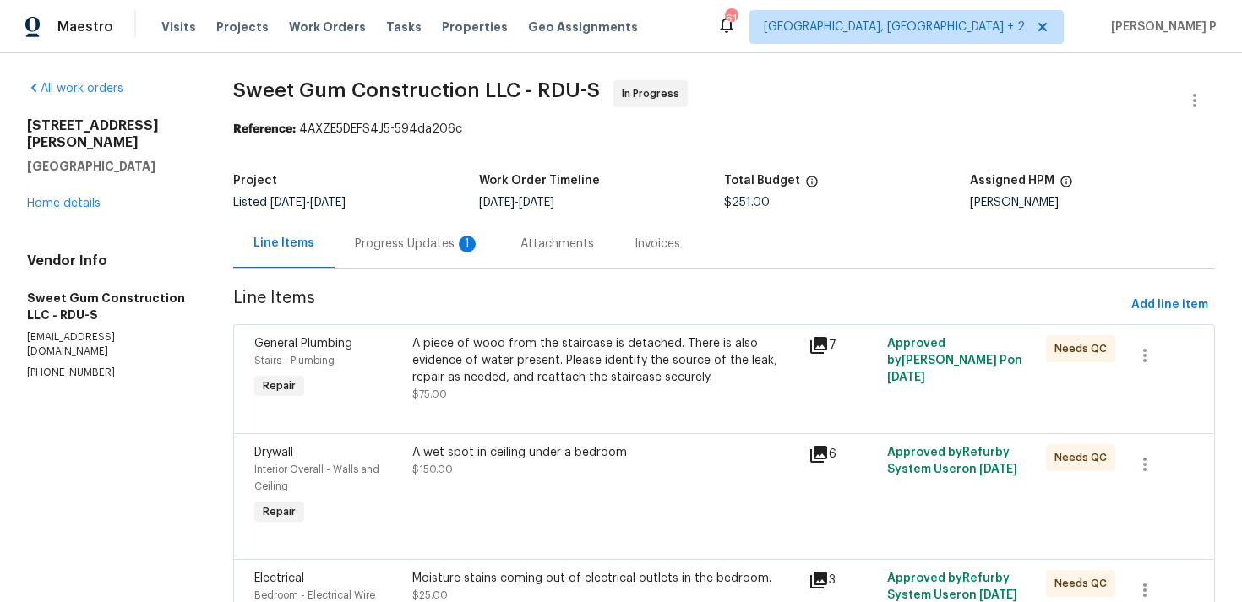
click at [431, 245] on div "Progress Updates 1" at bounding box center [417, 244] width 125 height 17
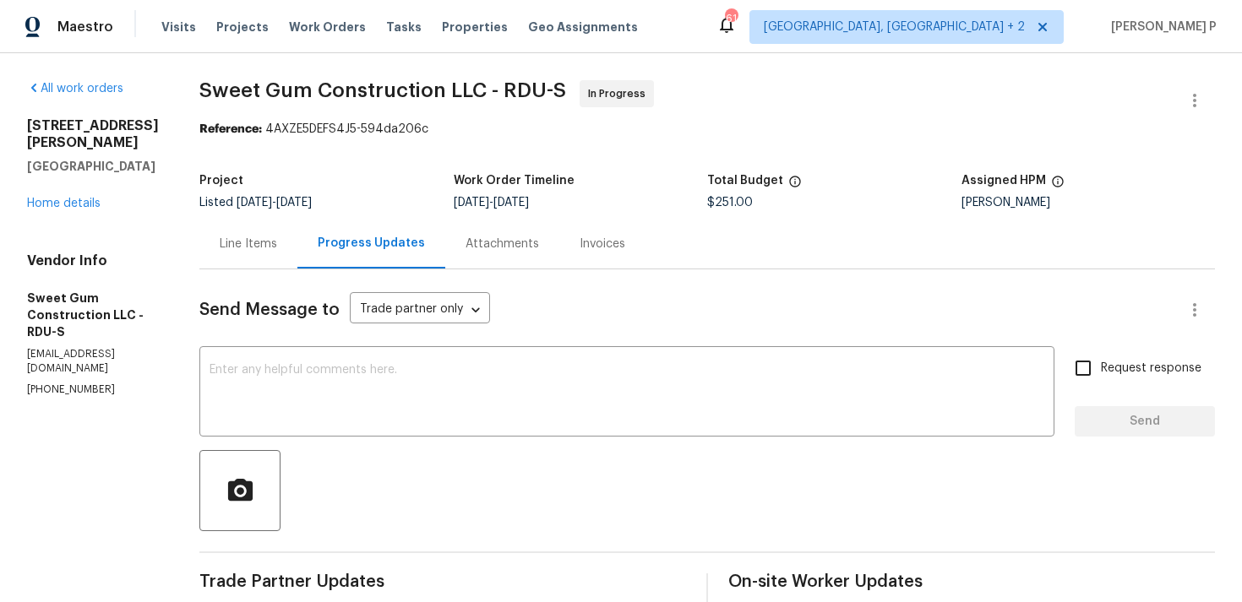
click at [264, 247] on div "Line Items" at bounding box center [248, 244] width 57 height 17
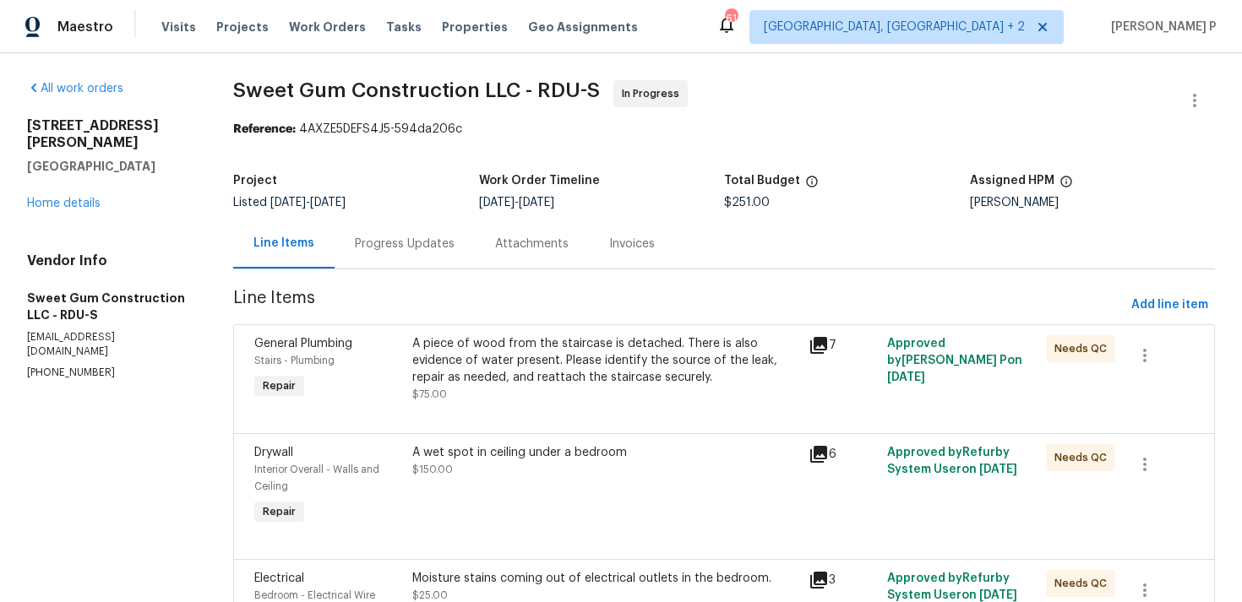
click at [400, 268] on div "Progress Updates" at bounding box center [404, 244] width 140 height 50
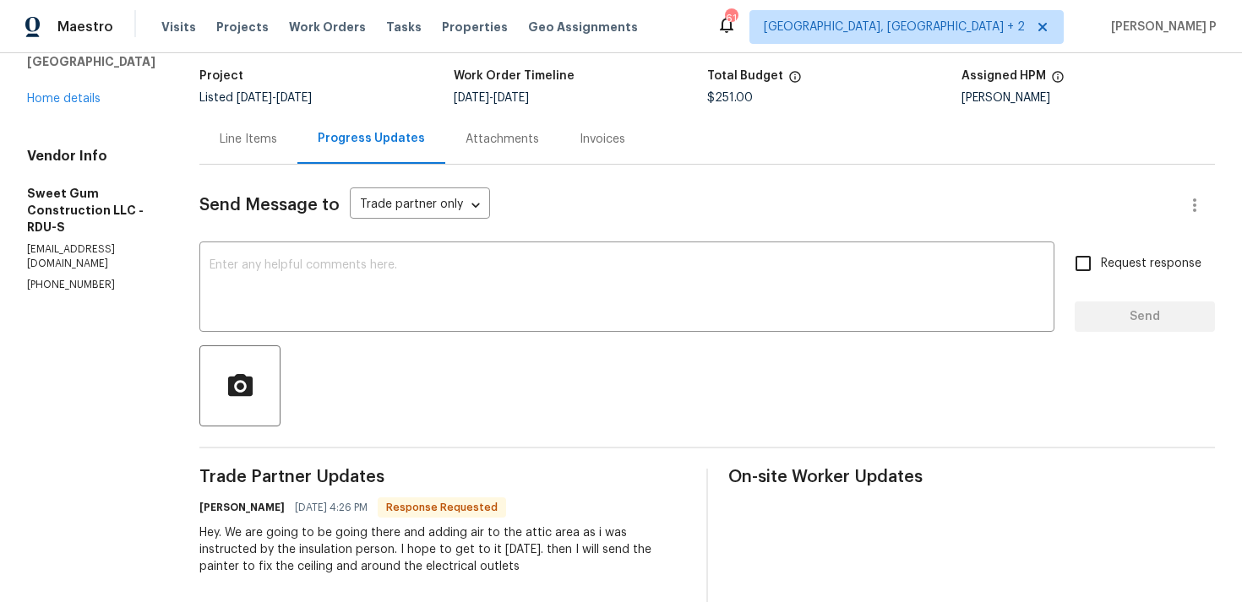
scroll to position [80, 0]
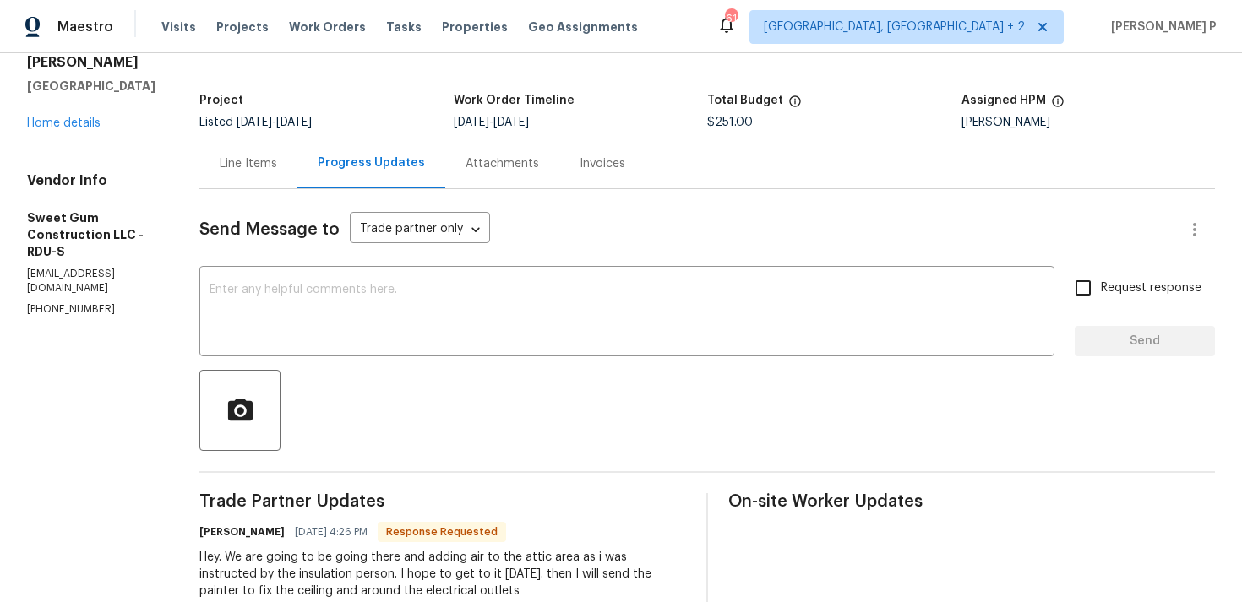
click at [277, 164] on div "Line Items" at bounding box center [248, 163] width 57 height 17
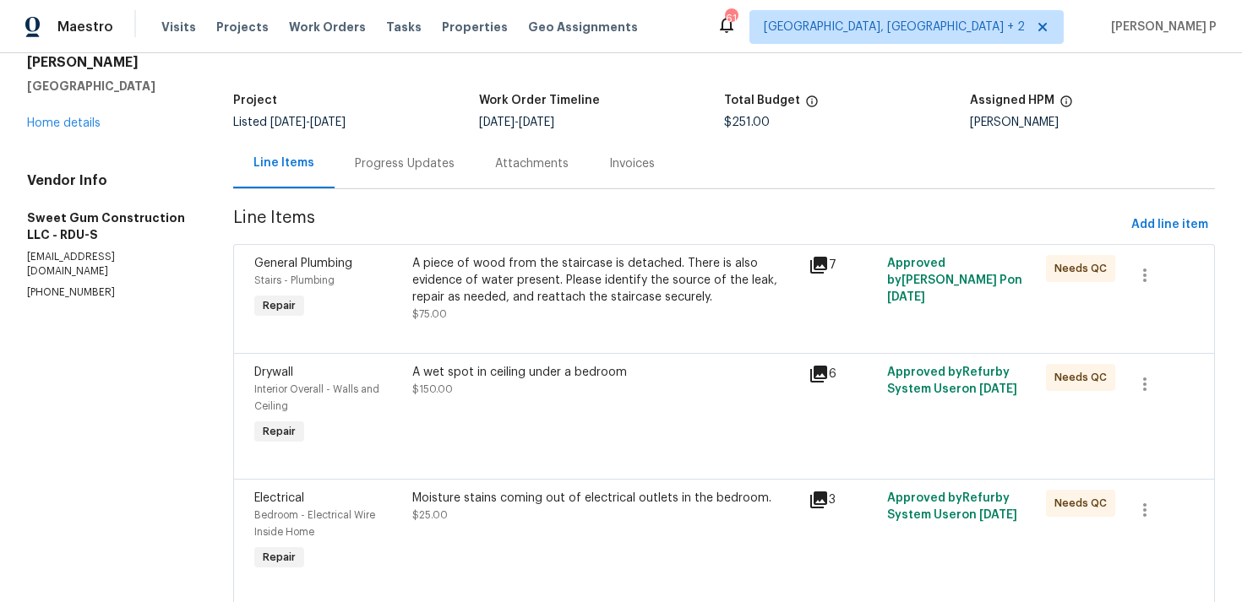
click at [552, 280] on div "A piece of wood from the staircase is detached. There is also evidence of water…" at bounding box center [604, 280] width 385 height 51
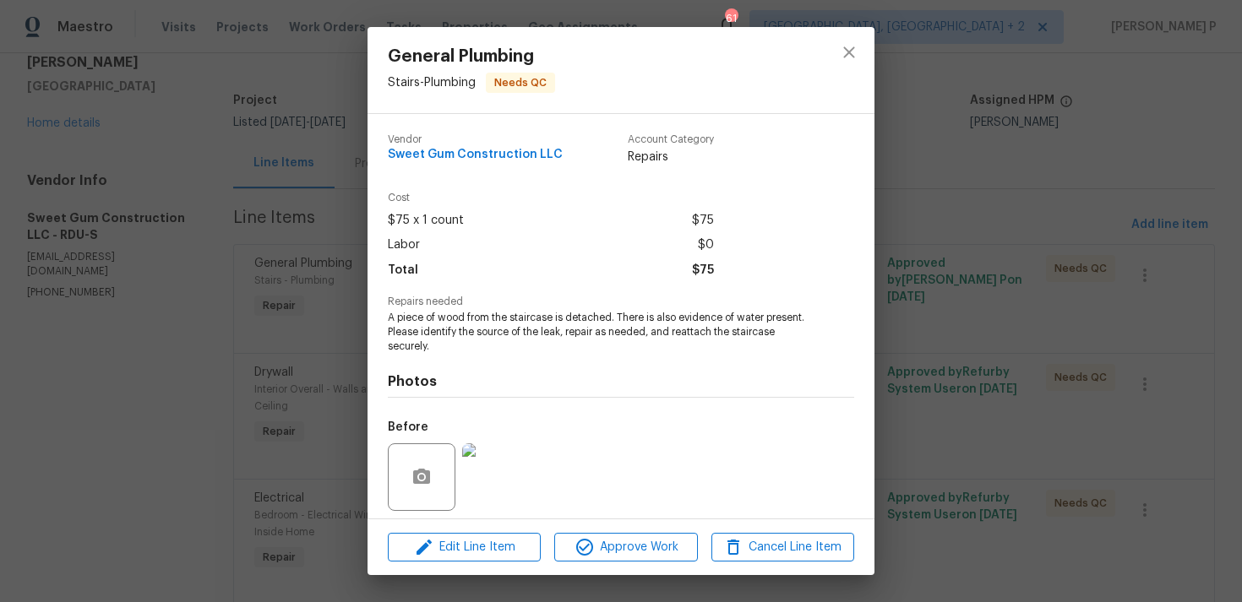
scroll to position [119, 0]
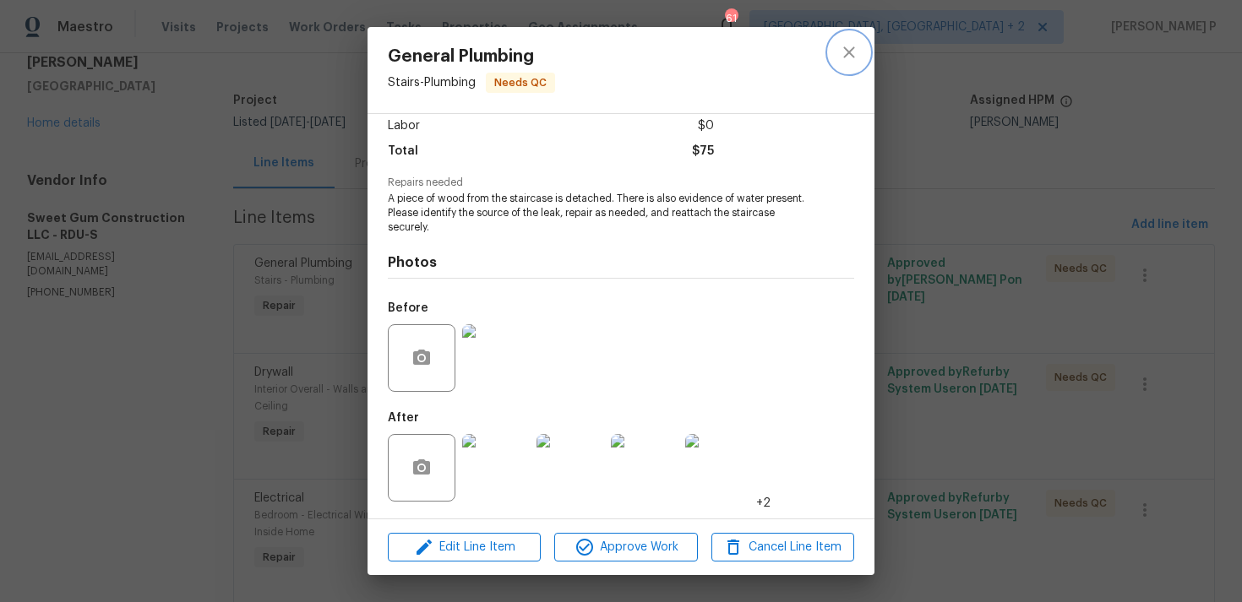
click at [851, 49] on icon "close" at bounding box center [848, 51] width 11 height 11
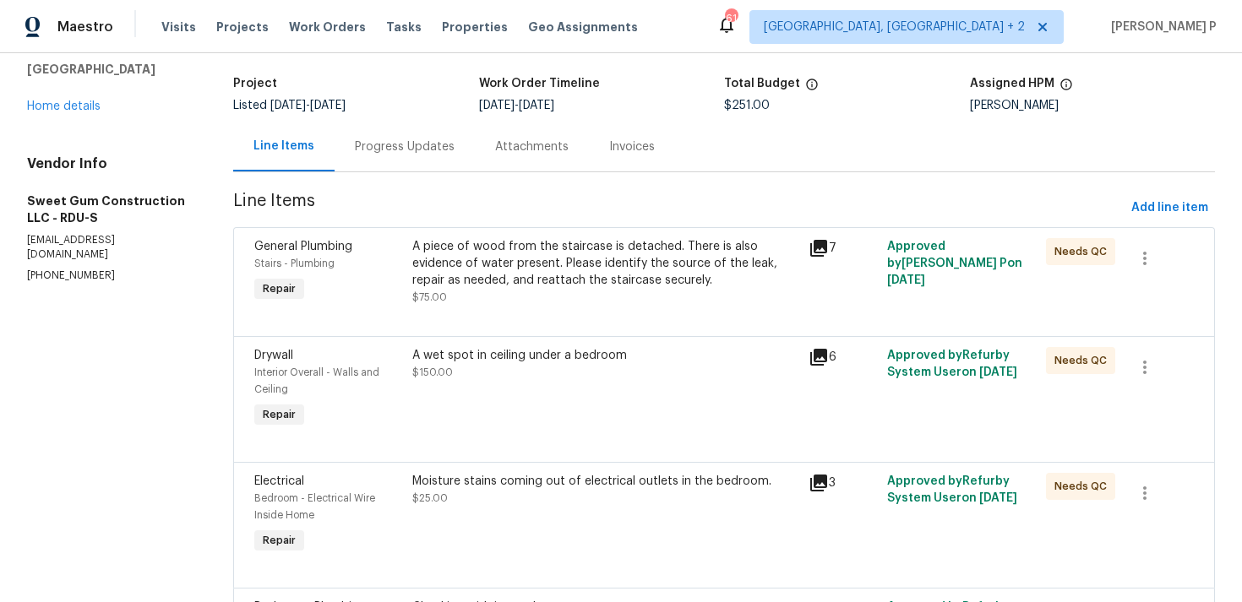
scroll to position [70, 0]
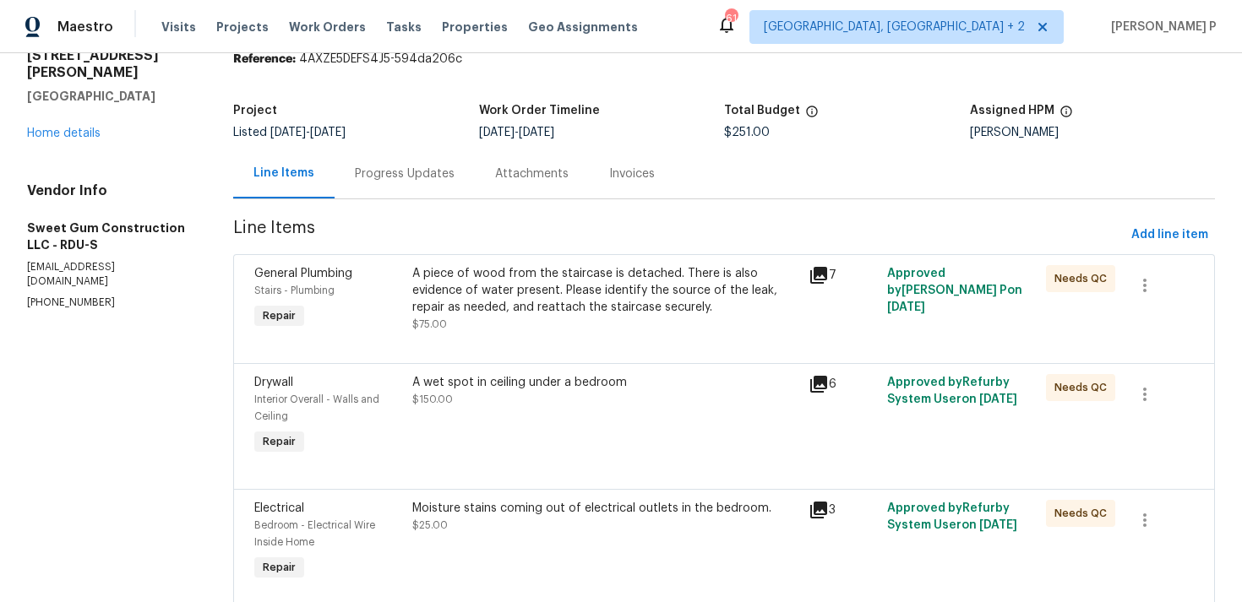
click at [509, 288] on div "A piece of wood from the staircase is detached. There is also evidence of water…" at bounding box center [604, 290] width 385 height 51
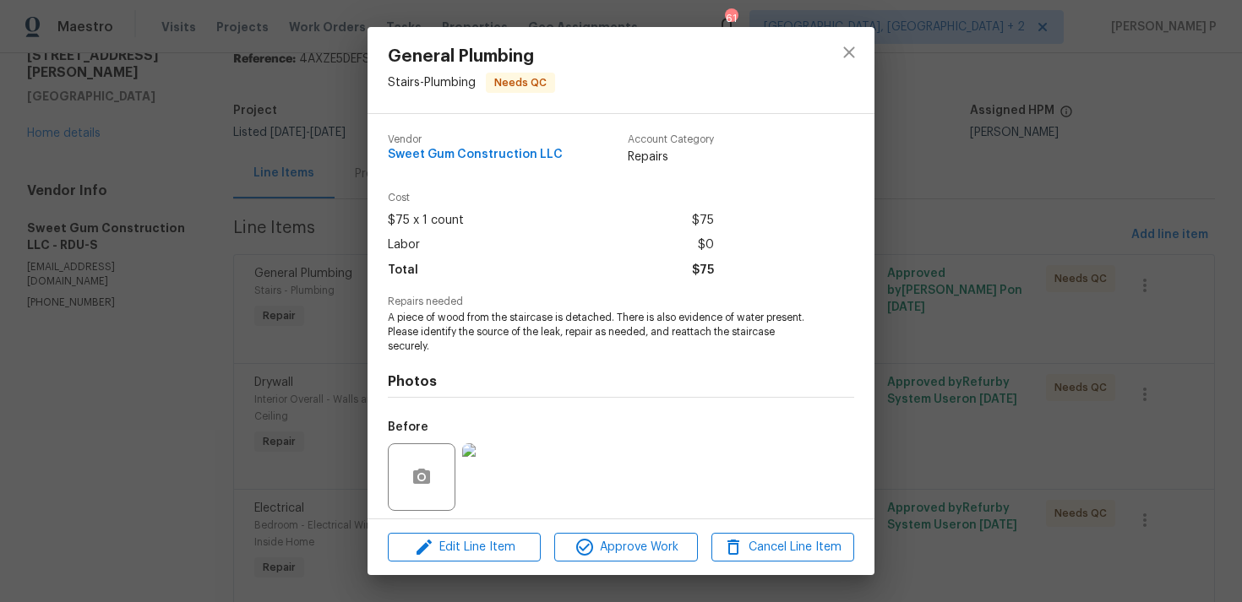
scroll to position [119, 0]
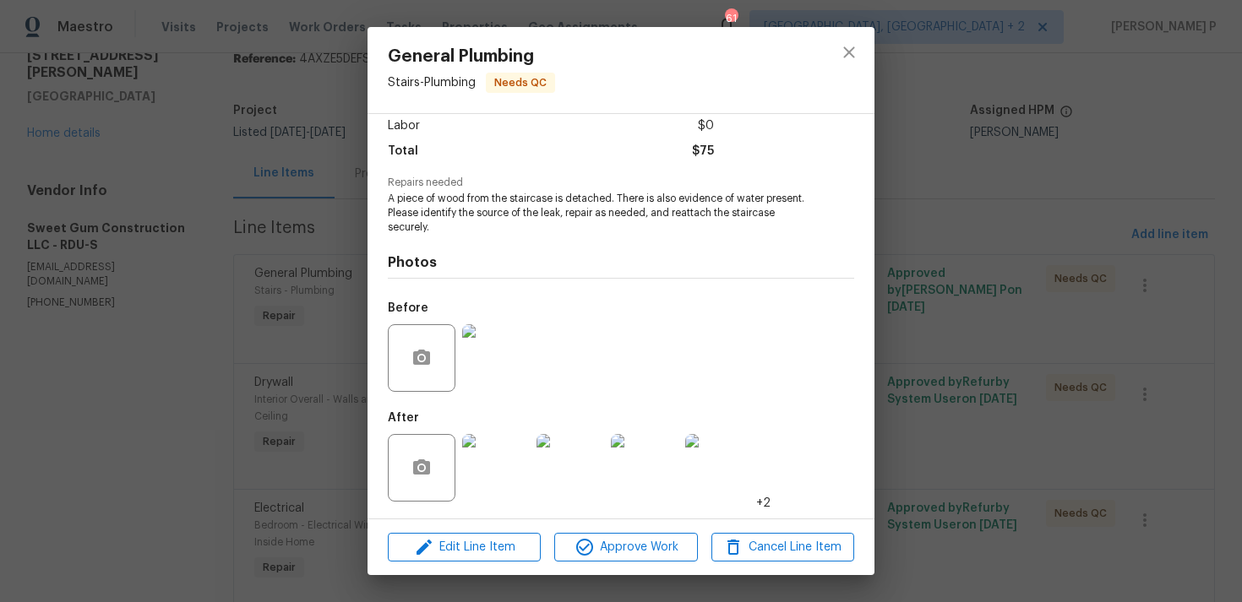
click at [511, 353] on img at bounding box center [496, 358] width 68 height 68
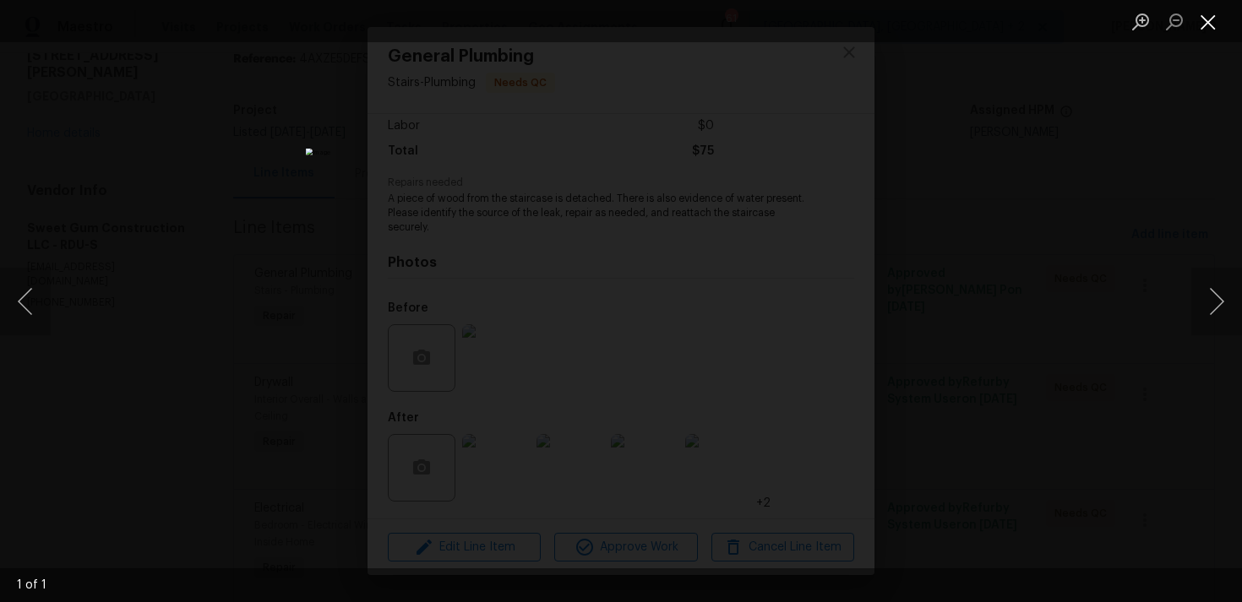
click at [1205, 19] on button "Close lightbox" at bounding box center [1208, 22] width 34 height 30
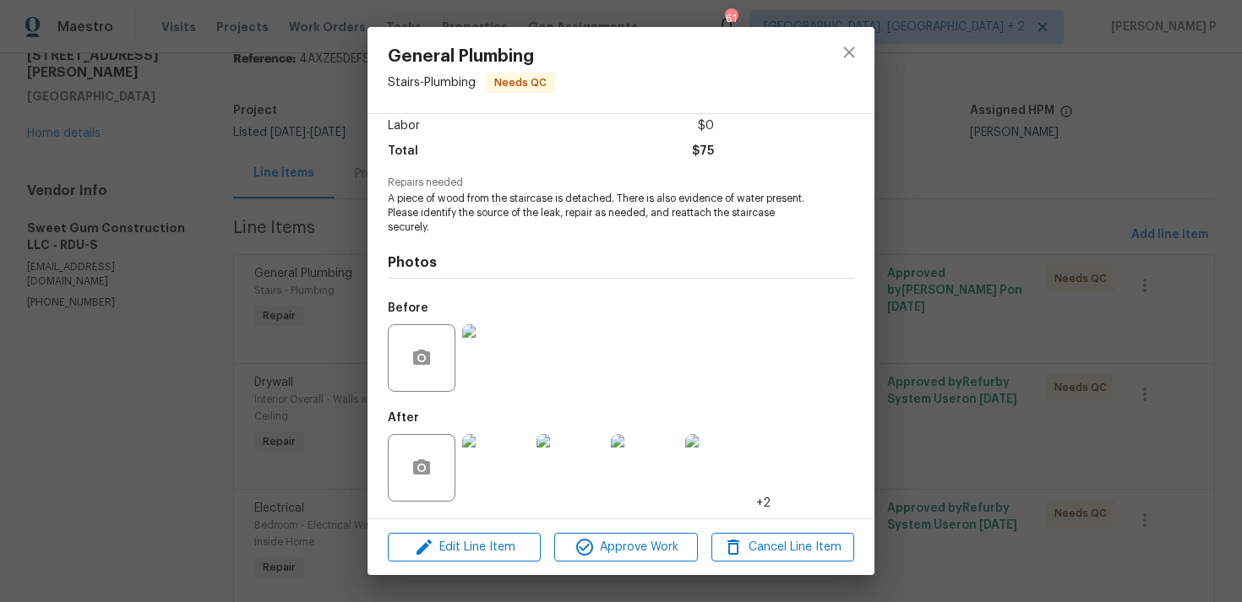
click at [508, 459] on img at bounding box center [496, 468] width 68 height 68
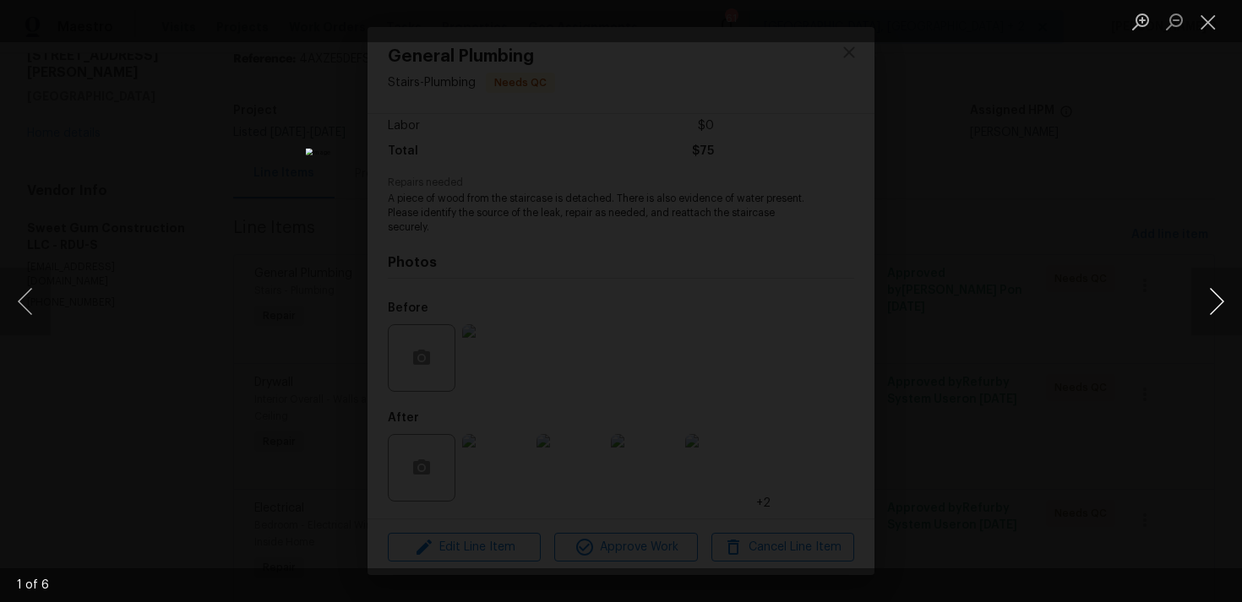
click at [1214, 305] on button "Next image" at bounding box center [1216, 302] width 51 height 68
click at [1210, 8] on button "Close lightbox" at bounding box center [1208, 22] width 34 height 30
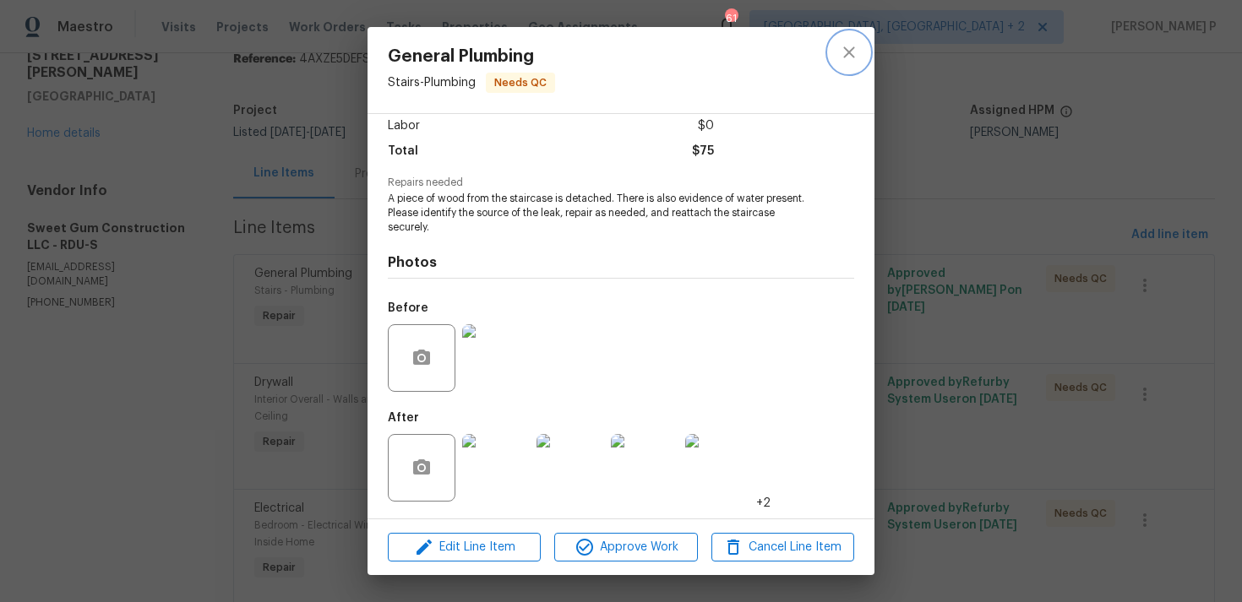
click at [847, 52] on icon "close" at bounding box center [848, 51] width 11 height 11
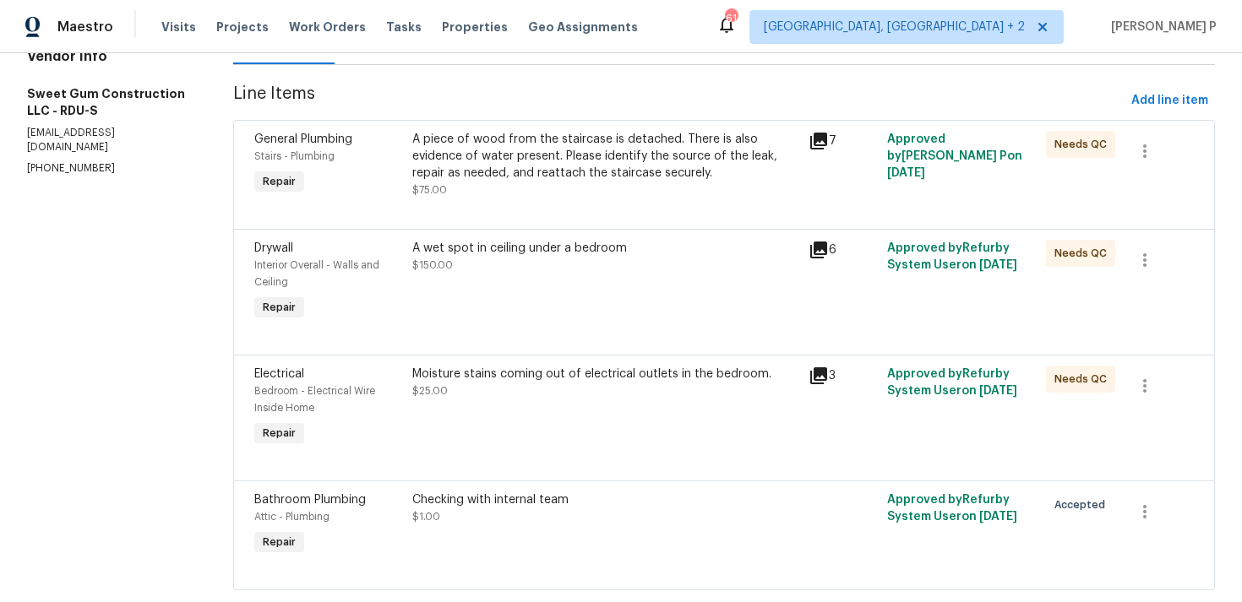
scroll to position [230, 0]
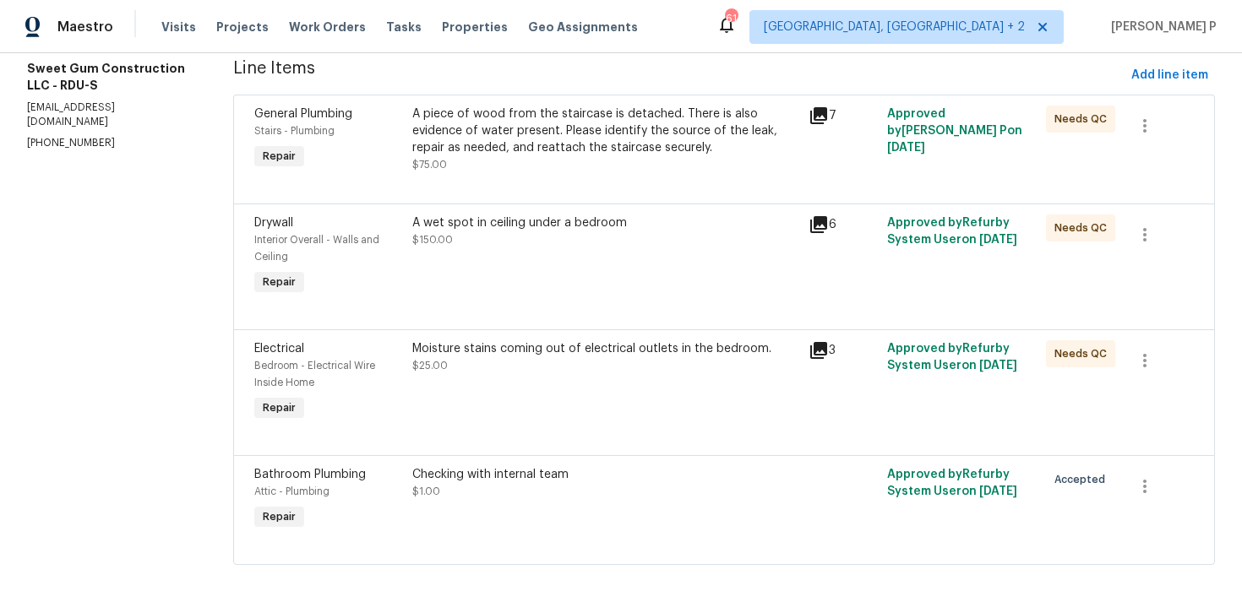
click at [525, 222] on div "A wet spot in ceiling under a bedroom" at bounding box center [604, 223] width 385 height 17
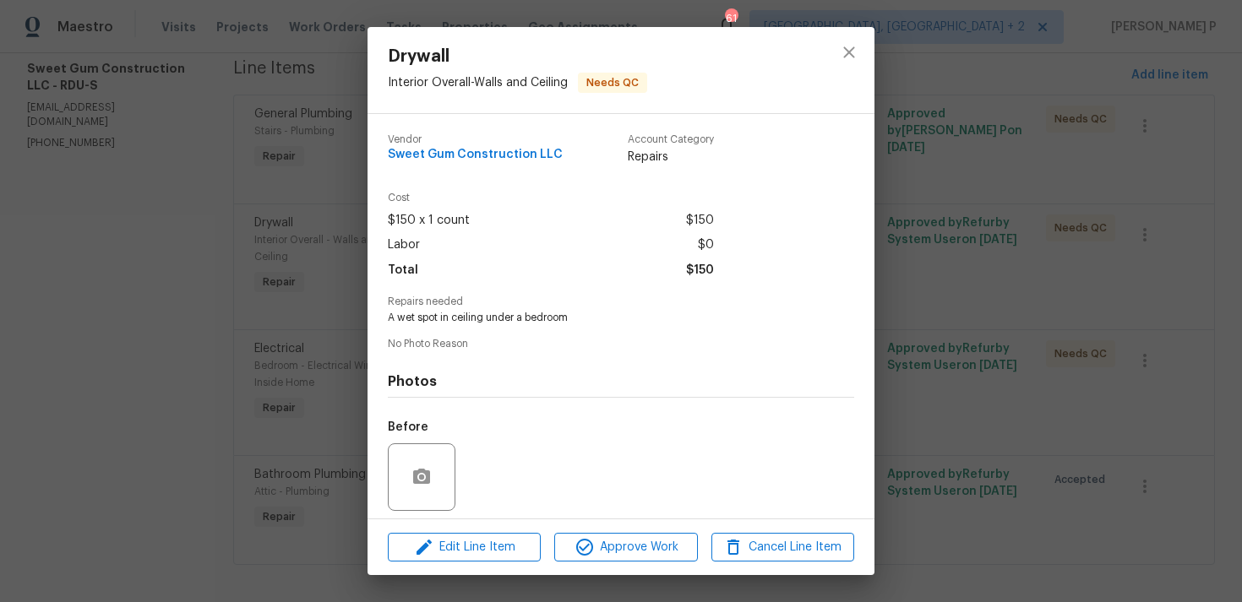
scroll to position [119, 0]
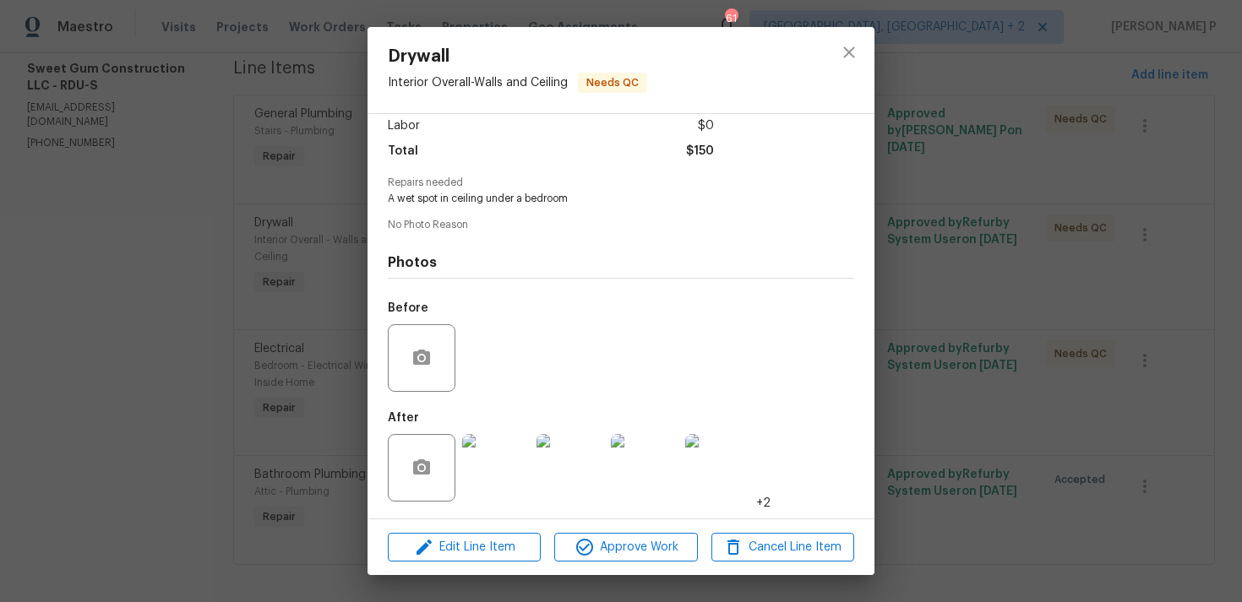
click at [498, 469] on img at bounding box center [496, 468] width 68 height 68
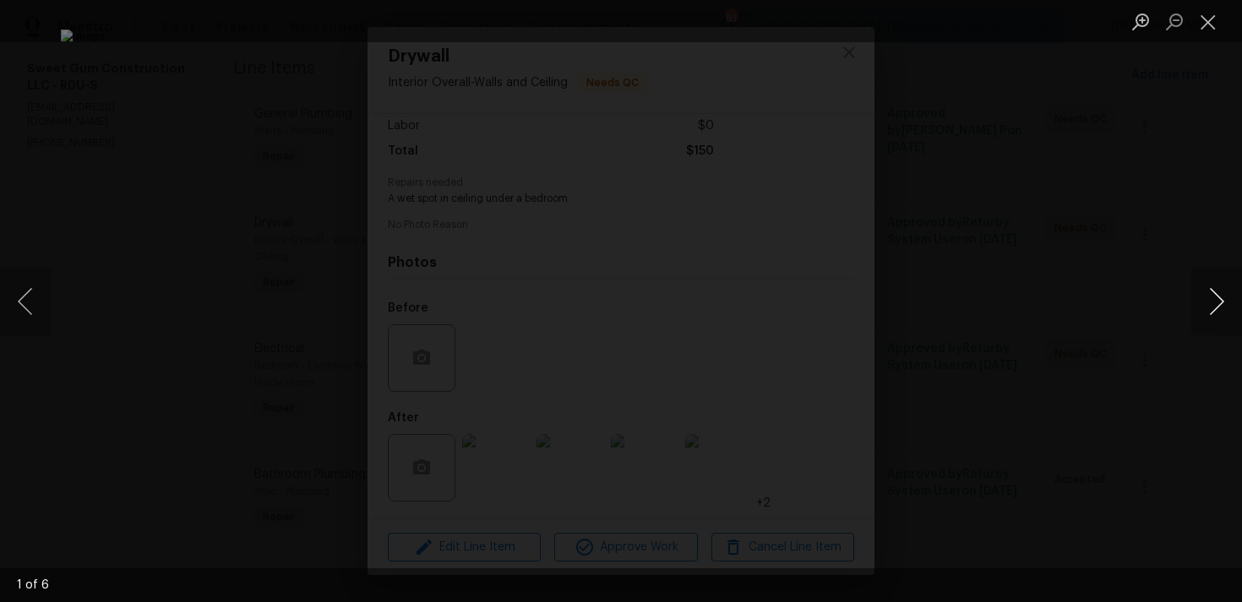
click at [1220, 298] on button "Next image" at bounding box center [1216, 302] width 51 height 68
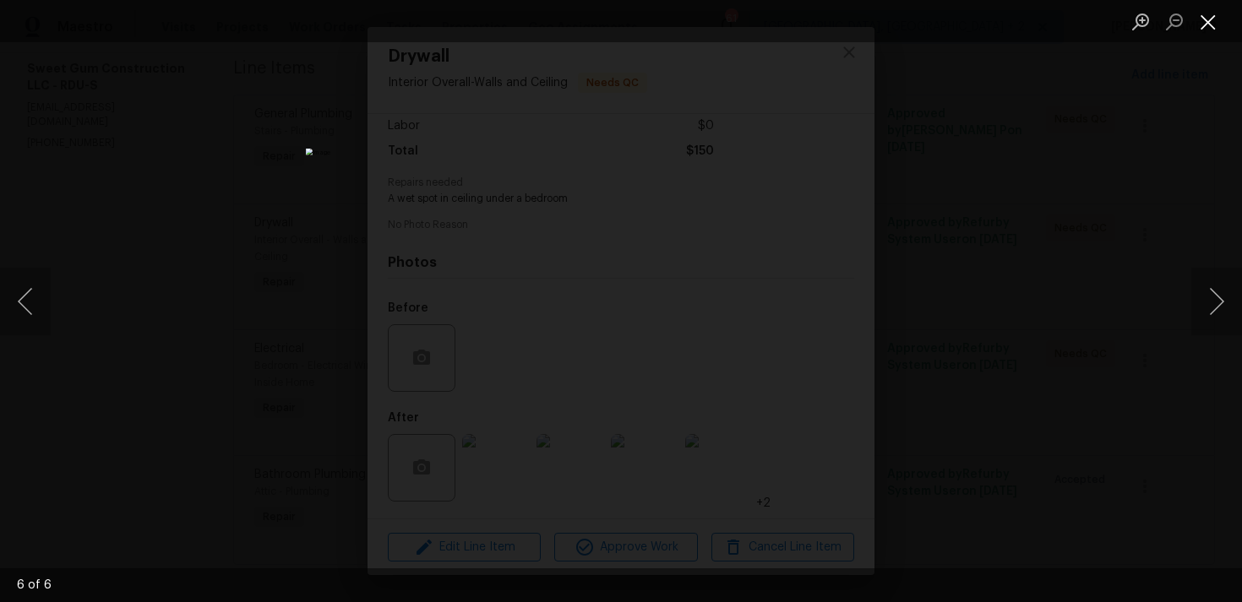
click at [1209, 24] on button "Close lightbox" at bounding box center [1208, 22] width 34 height 30
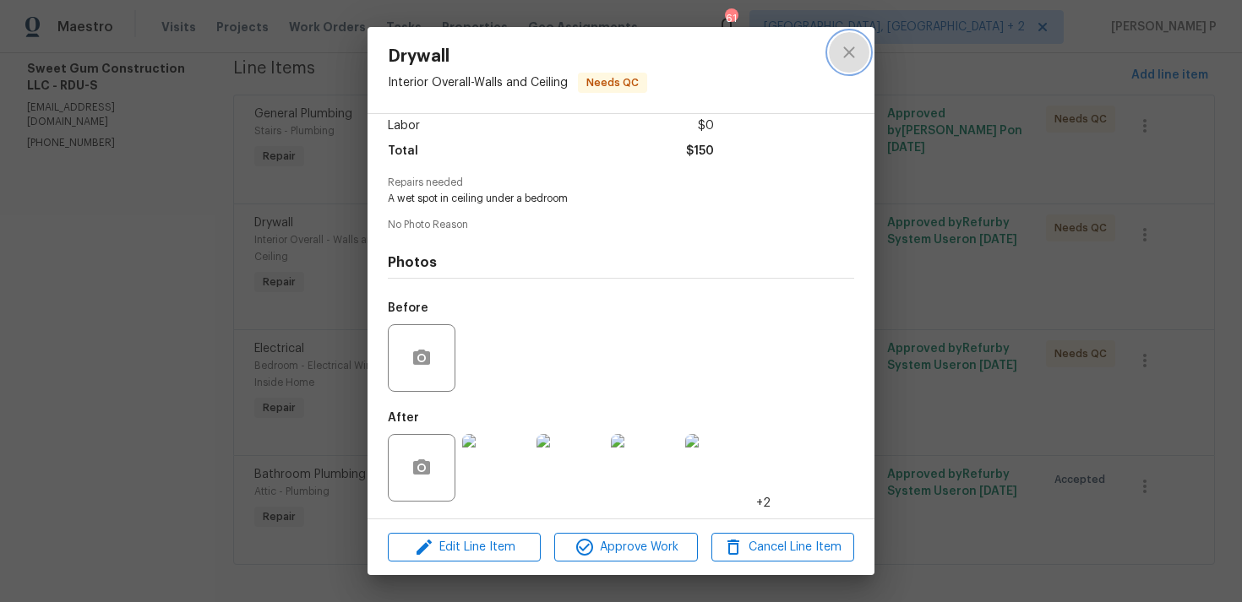
click at [850, 62] on icon "close" at bounding box center [849, 52] width 20 height 20
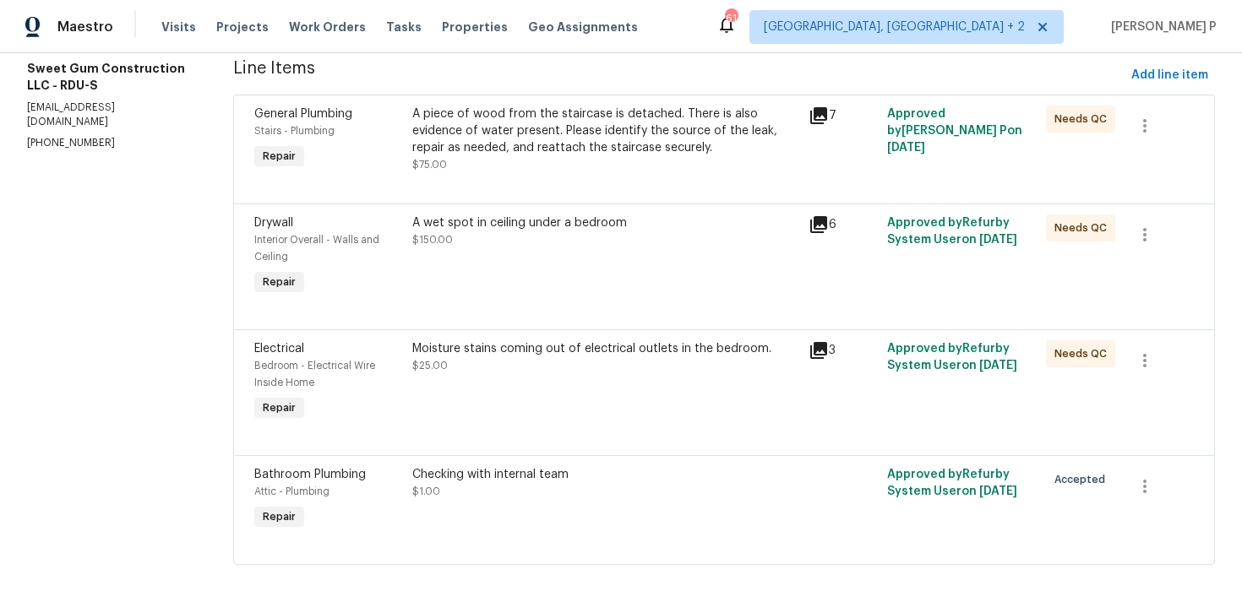
scroll to position [242, 0]
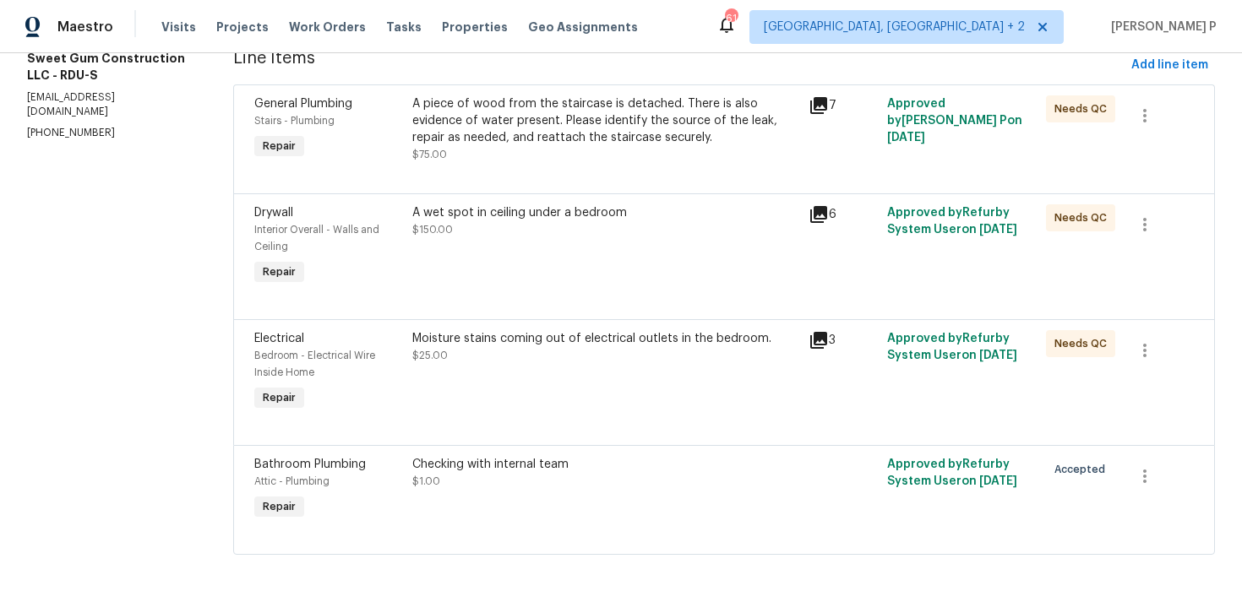
click at [513, 336] on div "Moisture stains coming out of electrical outlets in the bedroom." at bounding box center [604, 338] width 385 height 17
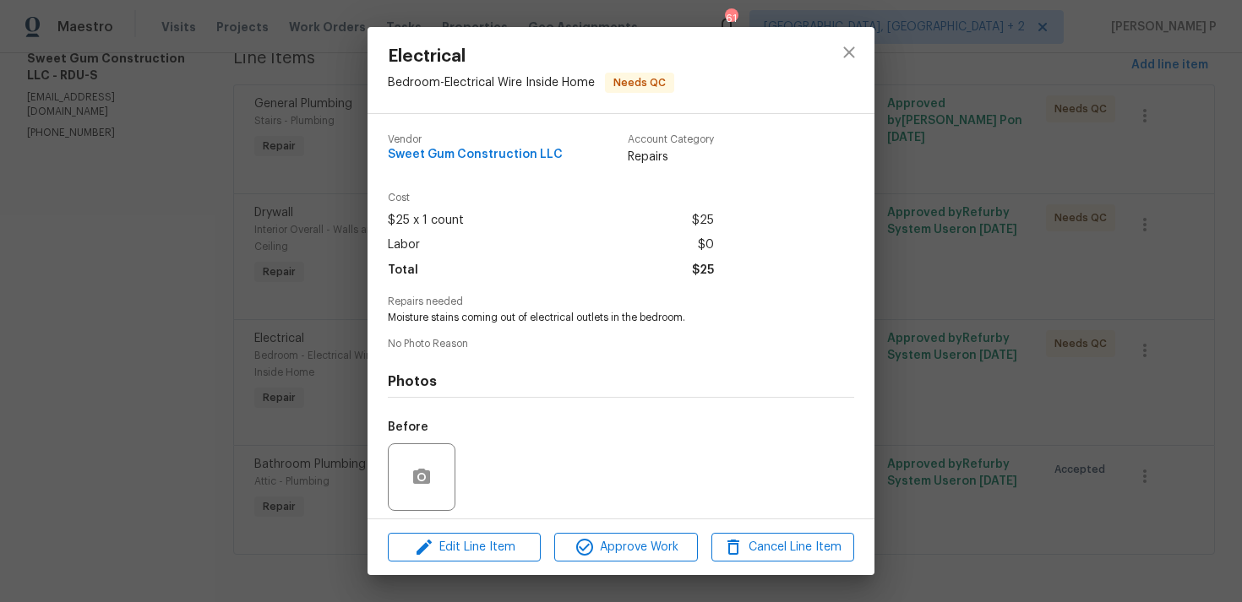
scroll to position [119, 0]
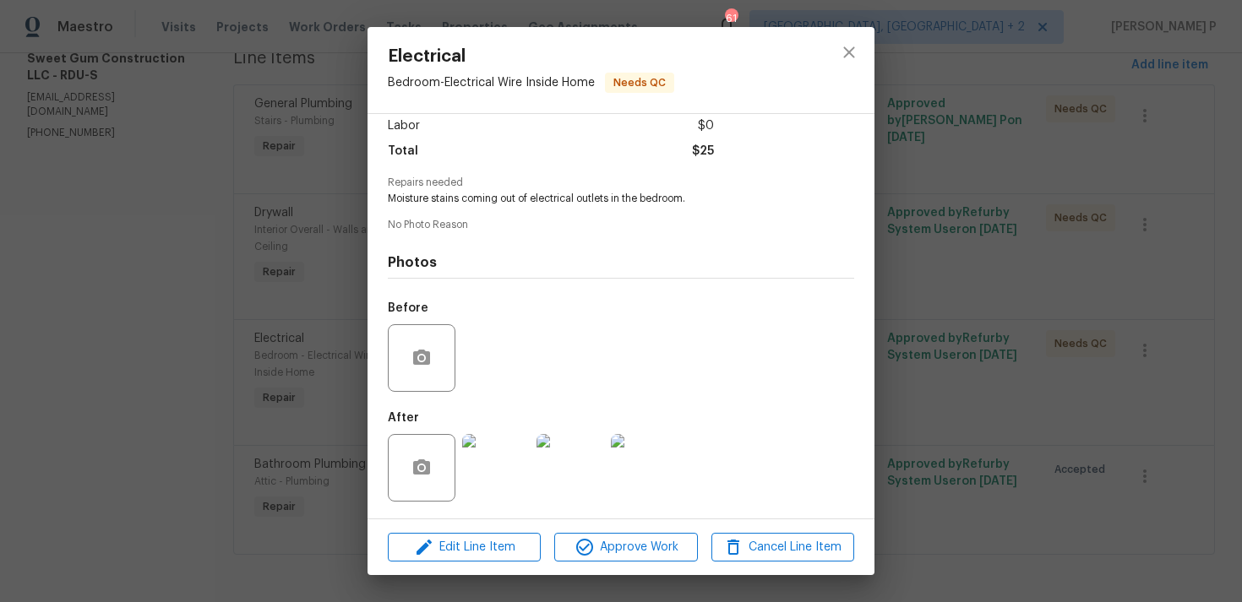
click at [507, 466] on img at bounding box center [496, 468] width 68 height 68
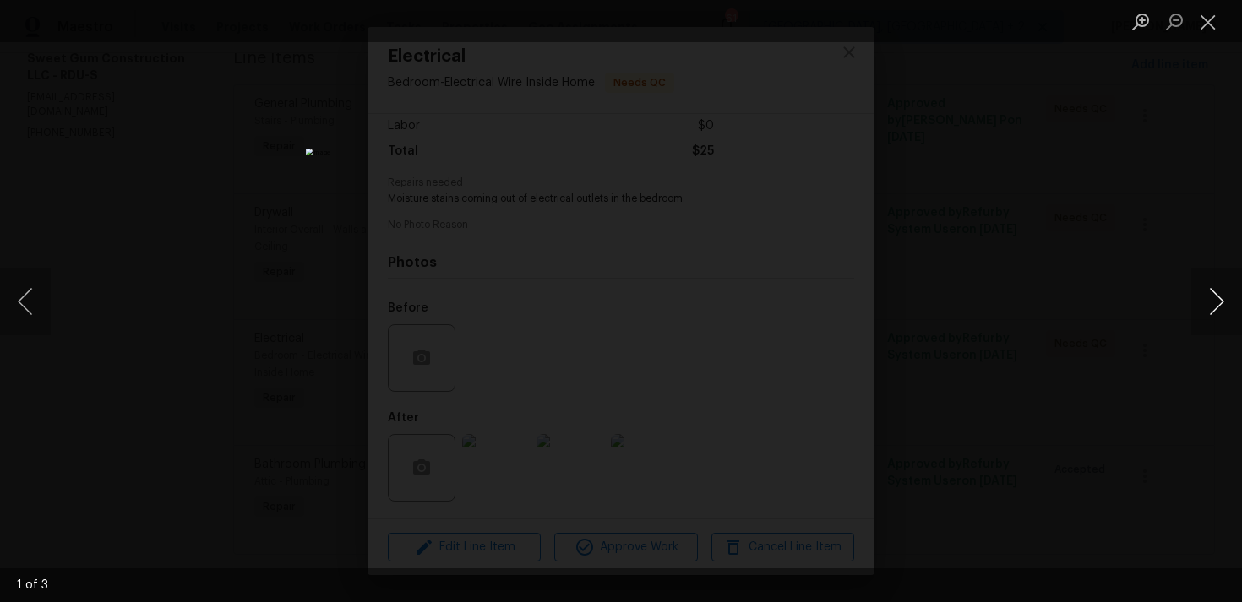
click at [1214, 298] on button "Next image" at bounding box center [1216, 302] width 51 height 68
click at [1206, 24] on button "Close lightbox" at bounding box center [1208, 22] width 34 height 30
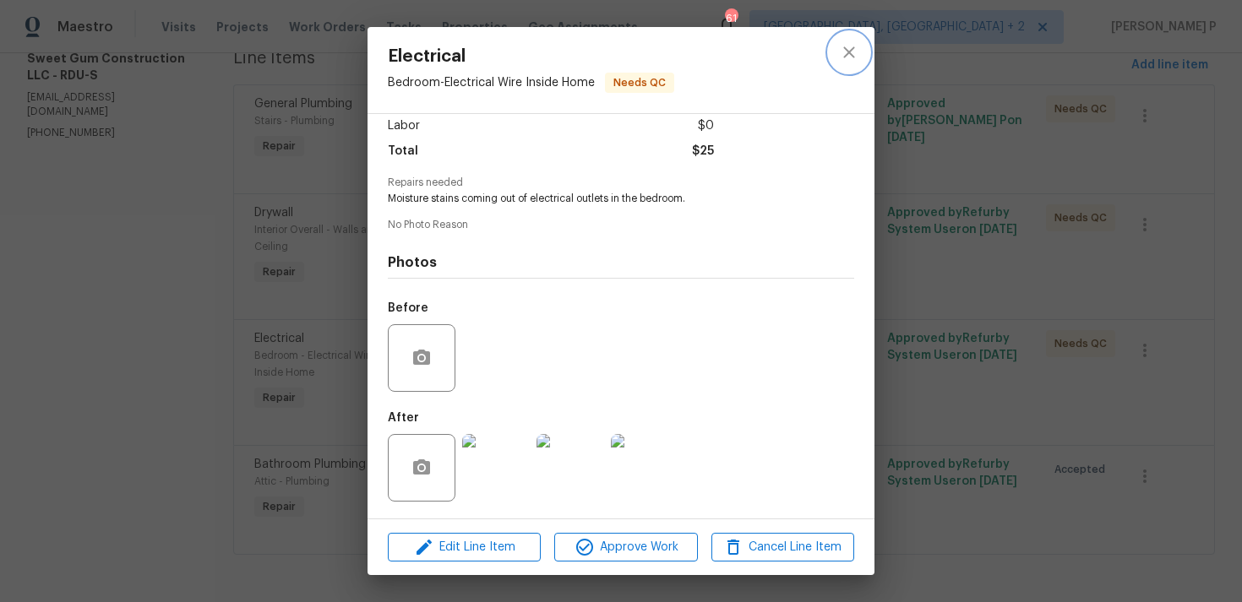
click at [850, 52] on icon "close" at bounding box center [849, 52] width 20 height 20
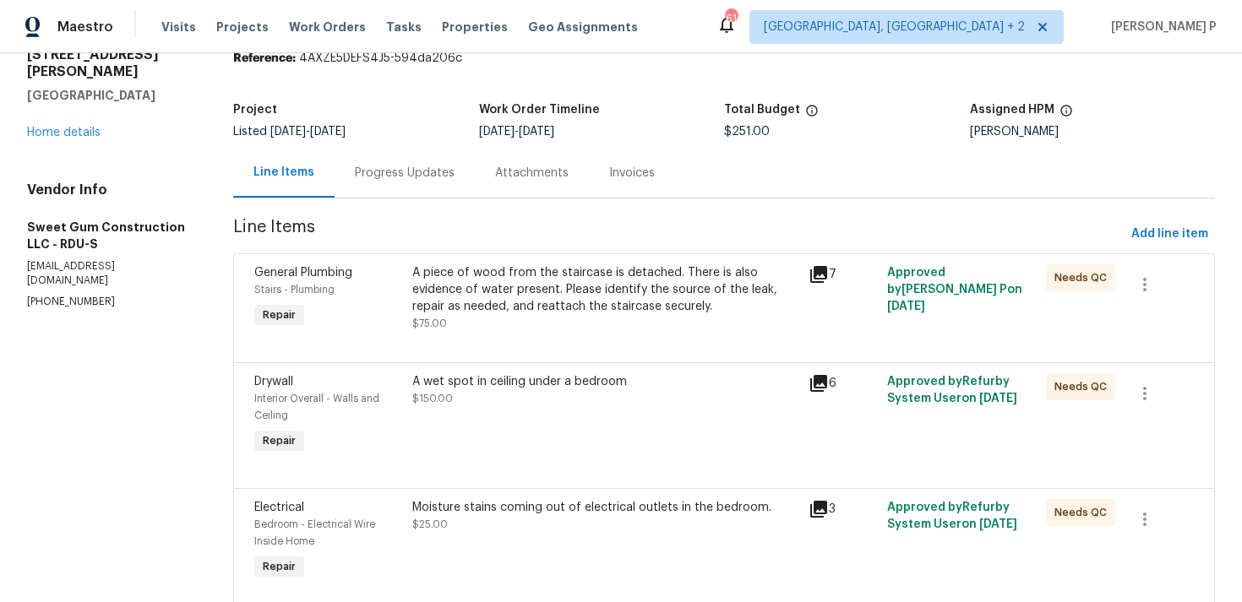
click at [421, 173] on div "Progress Updates" at bounding box center [405, 173] width 100 height 17
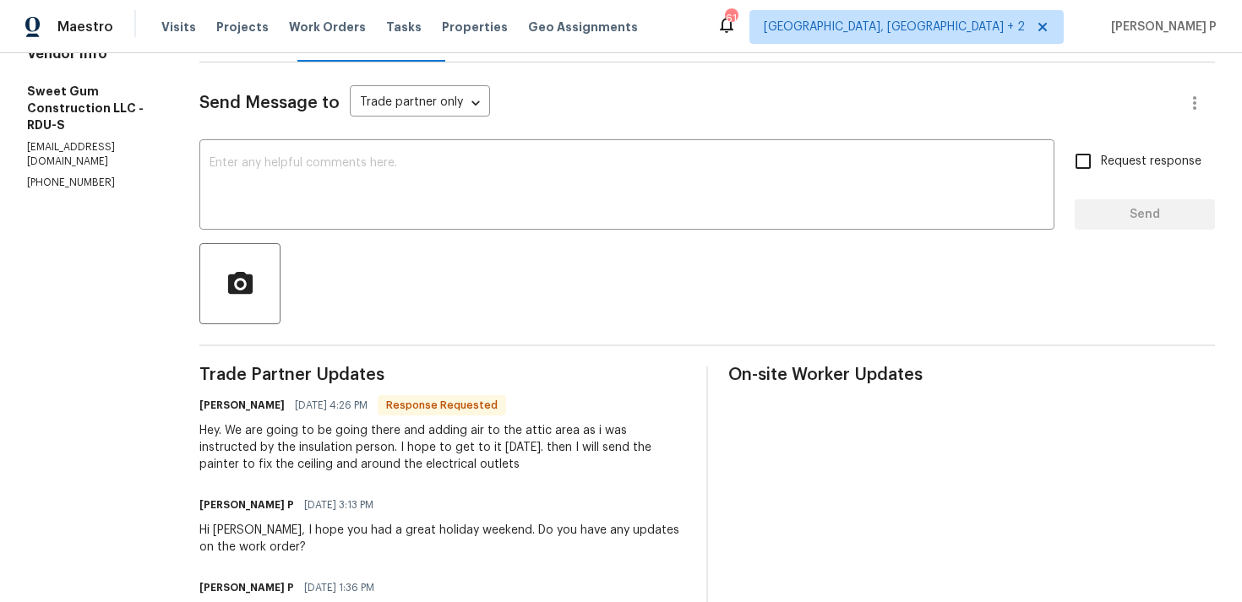
scroll to position [196, 0]
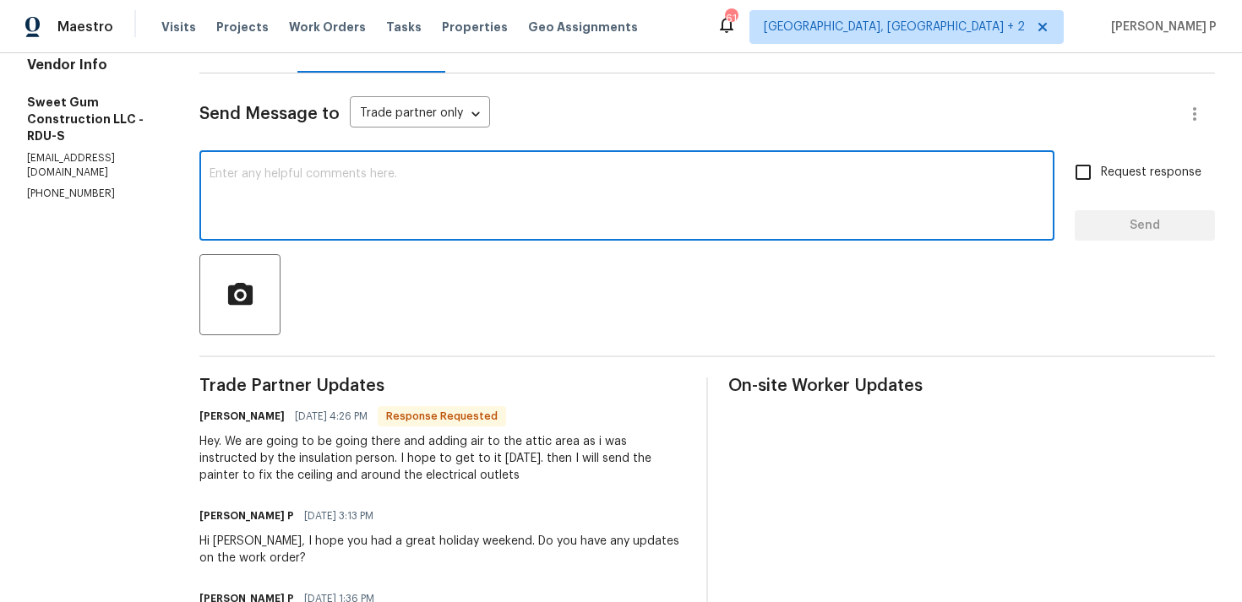
click at [436, 201] on textarea at bounding box center [626, 197] width 835 height 59
type textarea "Thanks for the update, Stacey."
click at [1108, 222] on span "Send" at bounding box center [1144, 225] width 113 height 21
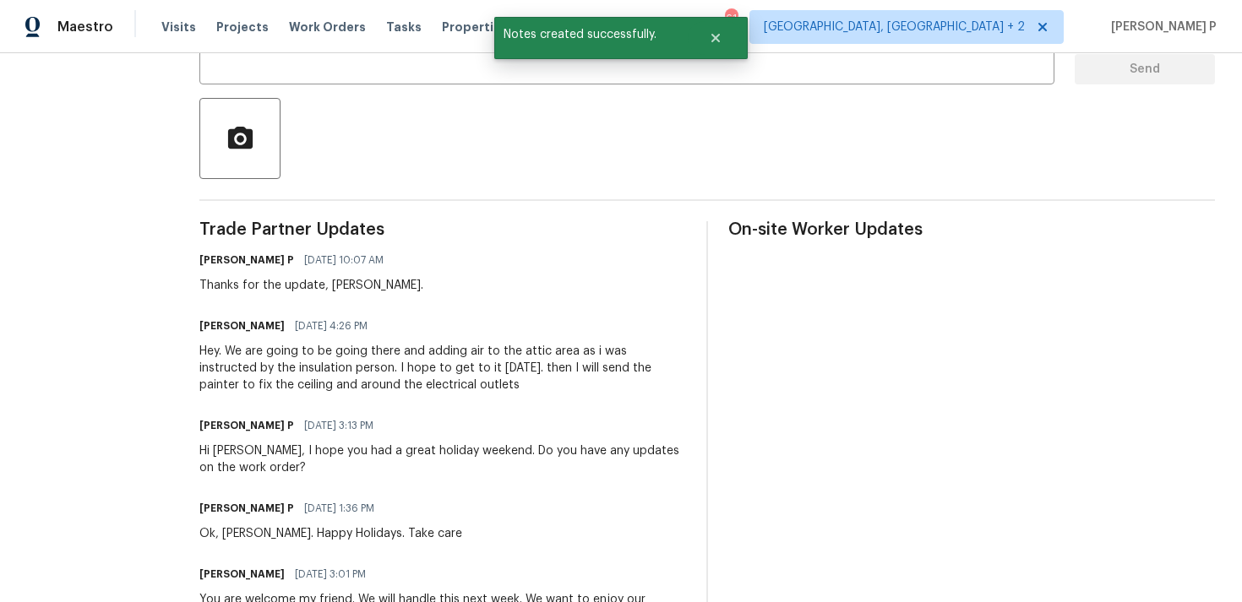
scroll to position [392, 0]
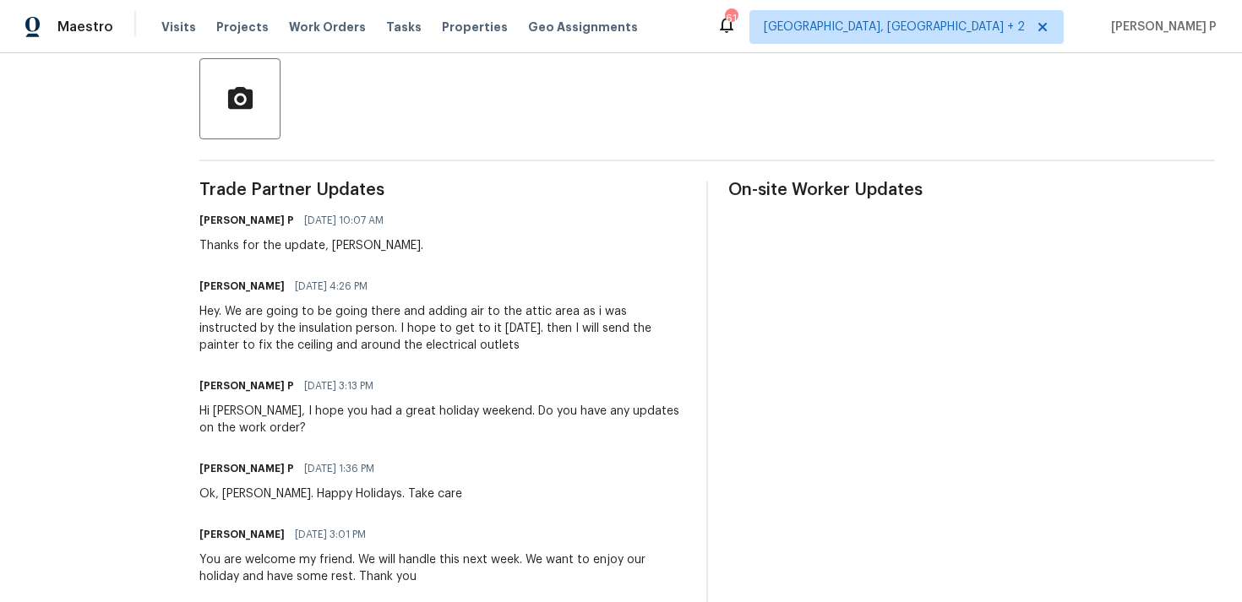
drag, startPoint x: 267, startPoint y: 310, endPoint x: 556, endPoint y: 342, distance: 290.7
click at [556, 342] on div "Hey. We are going to be going there and adding air to the attic area as i was i…" at bounding box center [442, 328] width 487 height 51
copy div "We are going to be going there and adding air to the attic area as i was instru…"
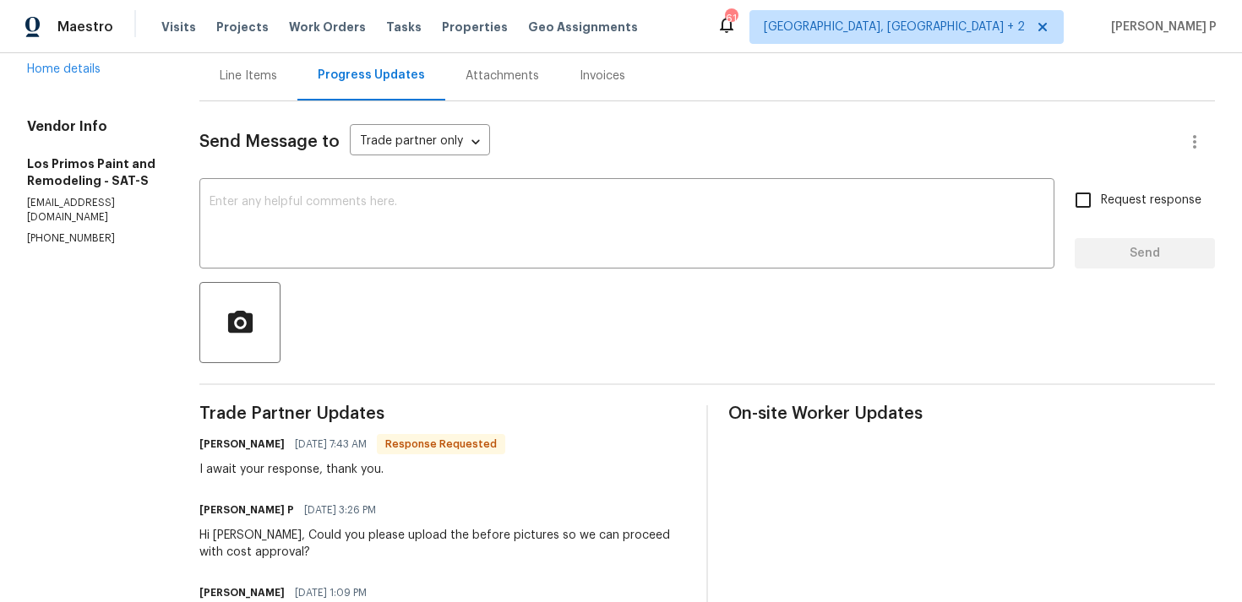
scroll to position [122, 0]
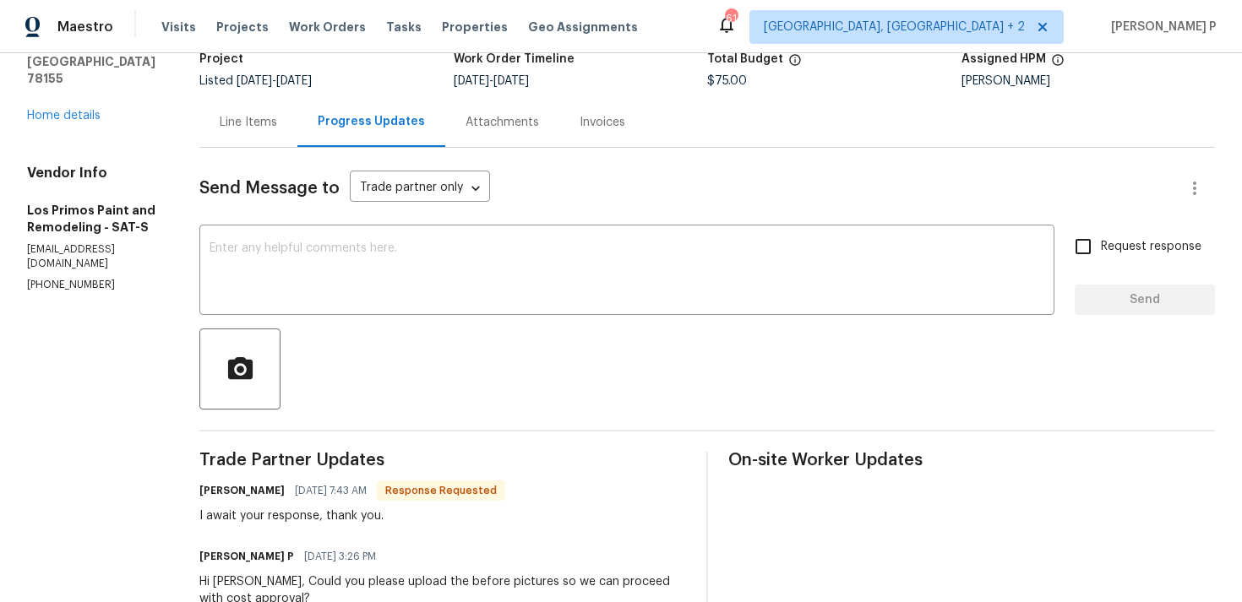
click at [238, 117] on div "Line Items" at bounding box center [248, 122] width 57 height 17
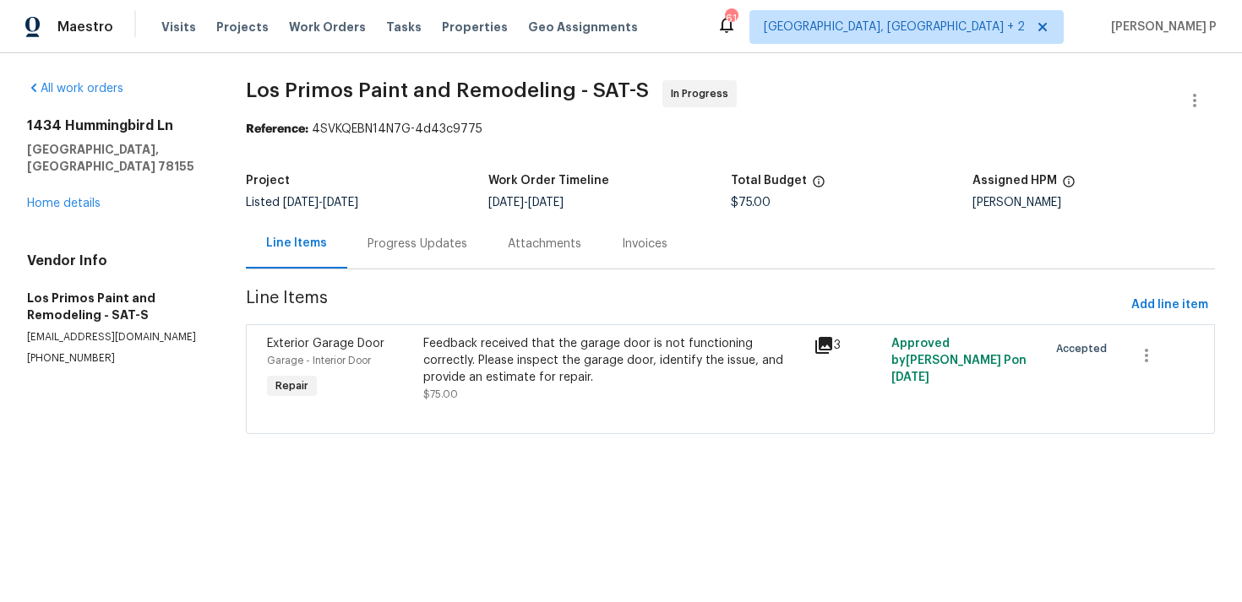
click at [550, 363] on div "Feedback received that the garage door is not functioning correctly. Please ins…" at bounding box center [613, 360] width 380 height 51
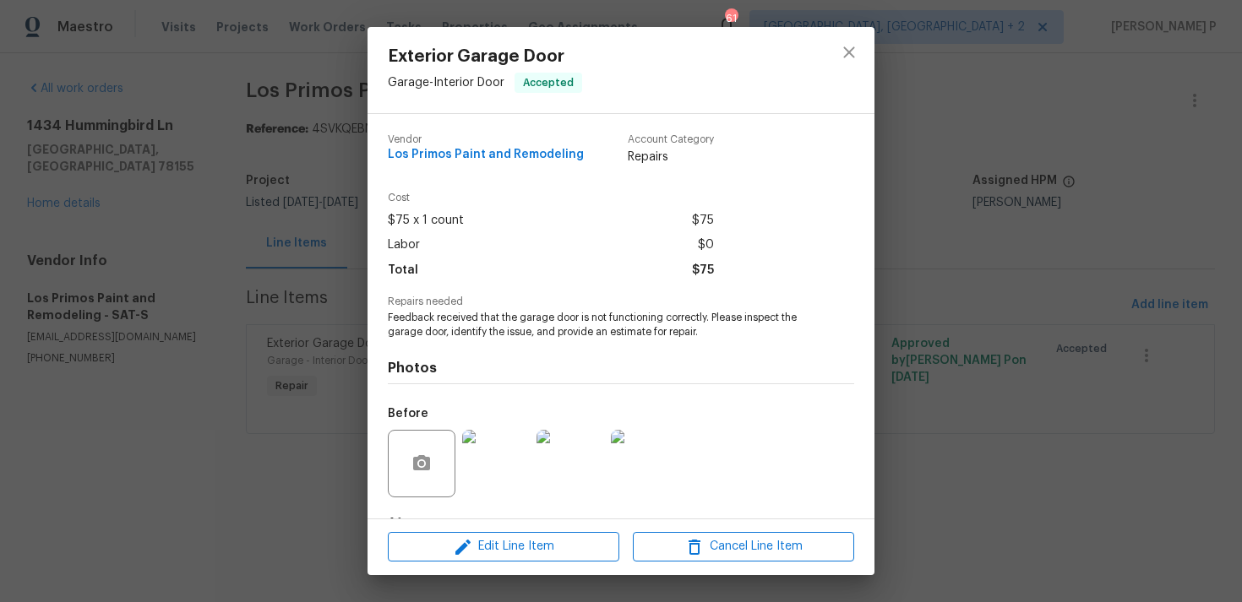
scroll to position [106, 0]
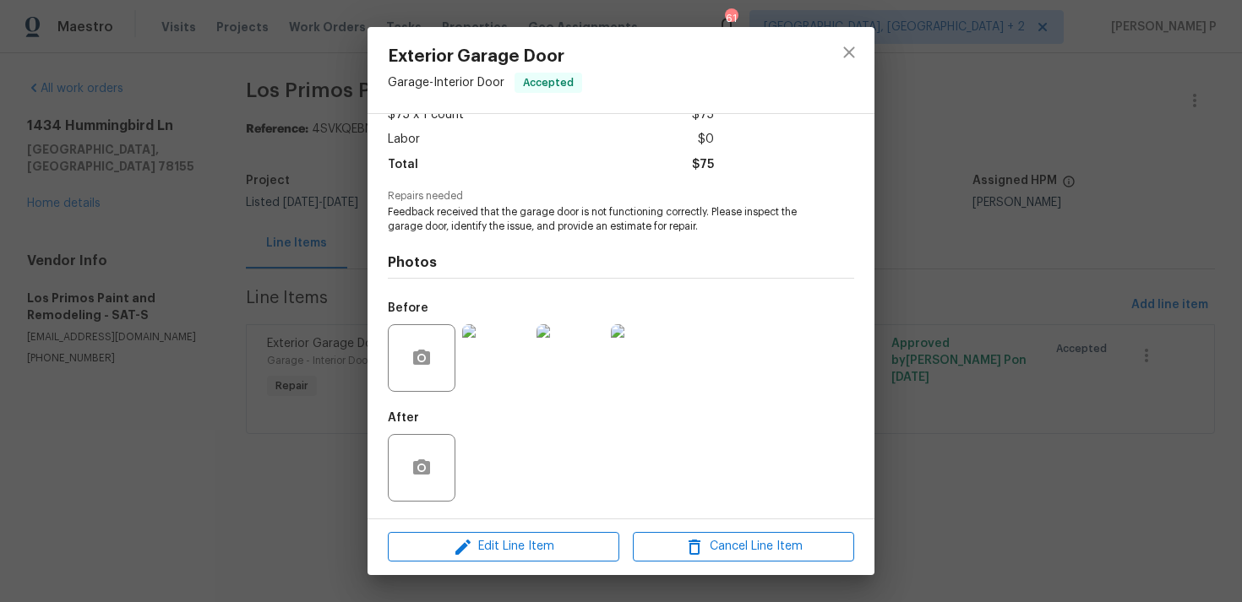
click at [491, 354] on img at bounding box center [496, 358] width 68 height 68
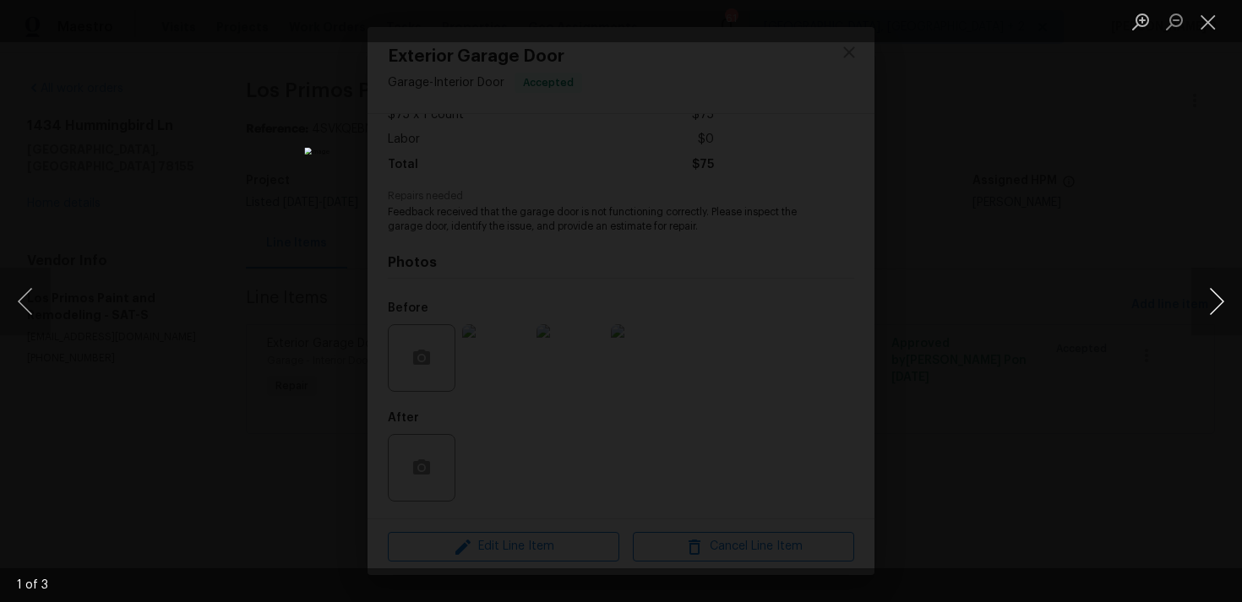
click at [1216, 301] on button "Next image" at bounding box center [1216, 302] width 51 height 68
click at [1203, 24] on button "Close lightbox" at bounding box center [1208, 22] width 34 height 30
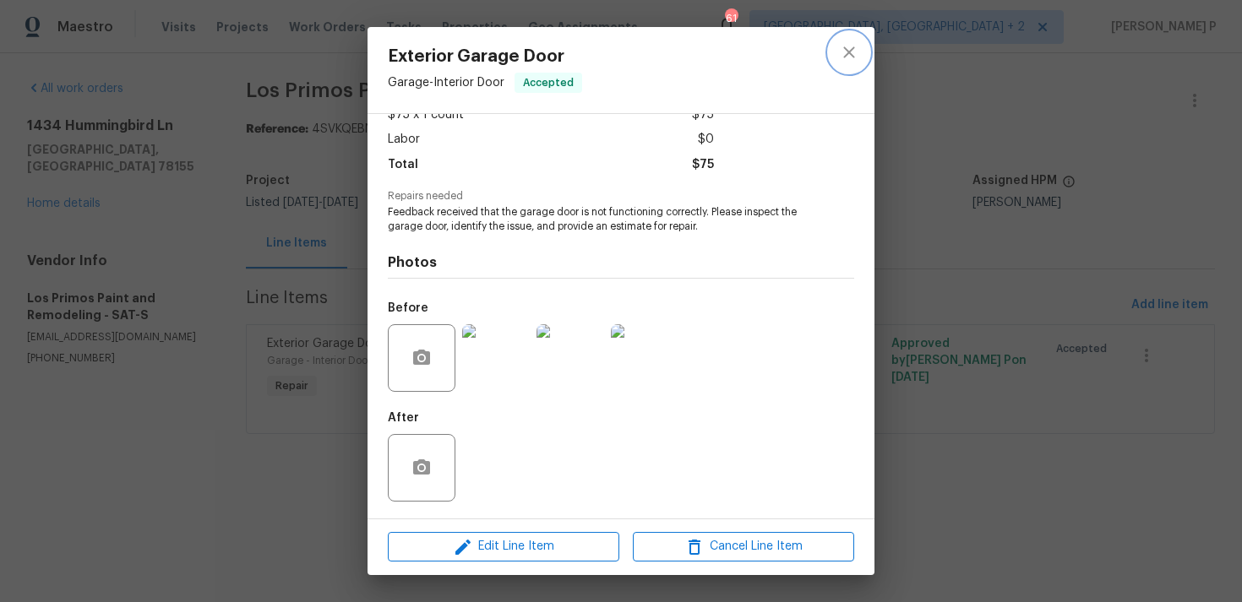
click at [852, 45] on icon "close" at bounding box center [849, 52] width 20 height 20
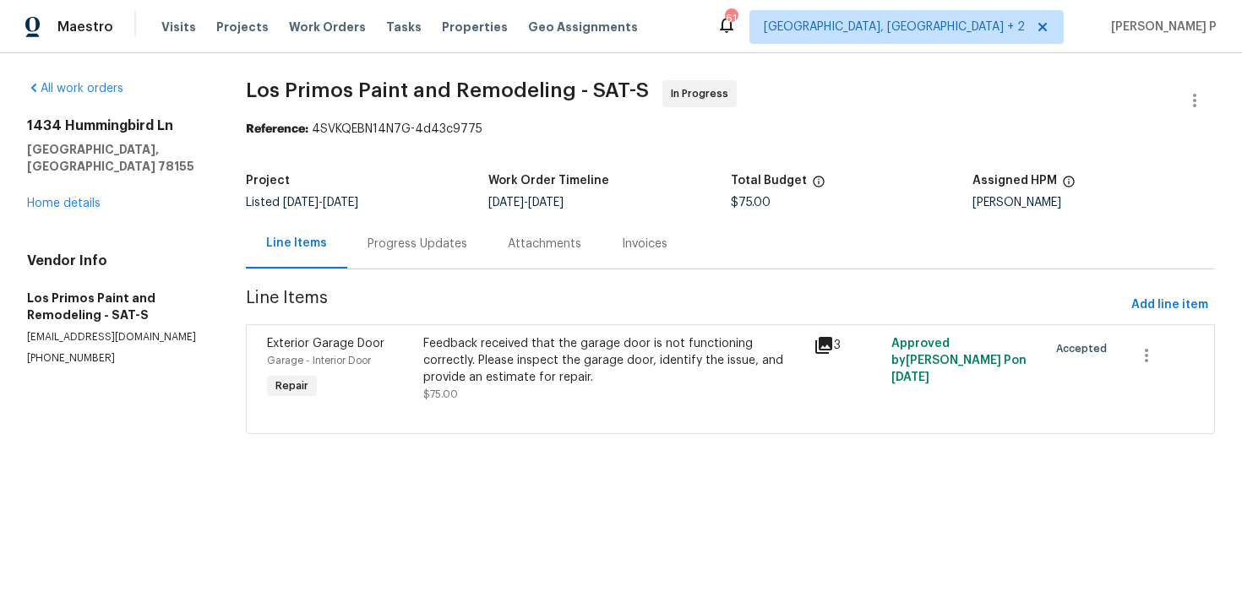
click at [435, 245] on div "Progress Updates" at bounding box center [417, 244] width 100 height 17
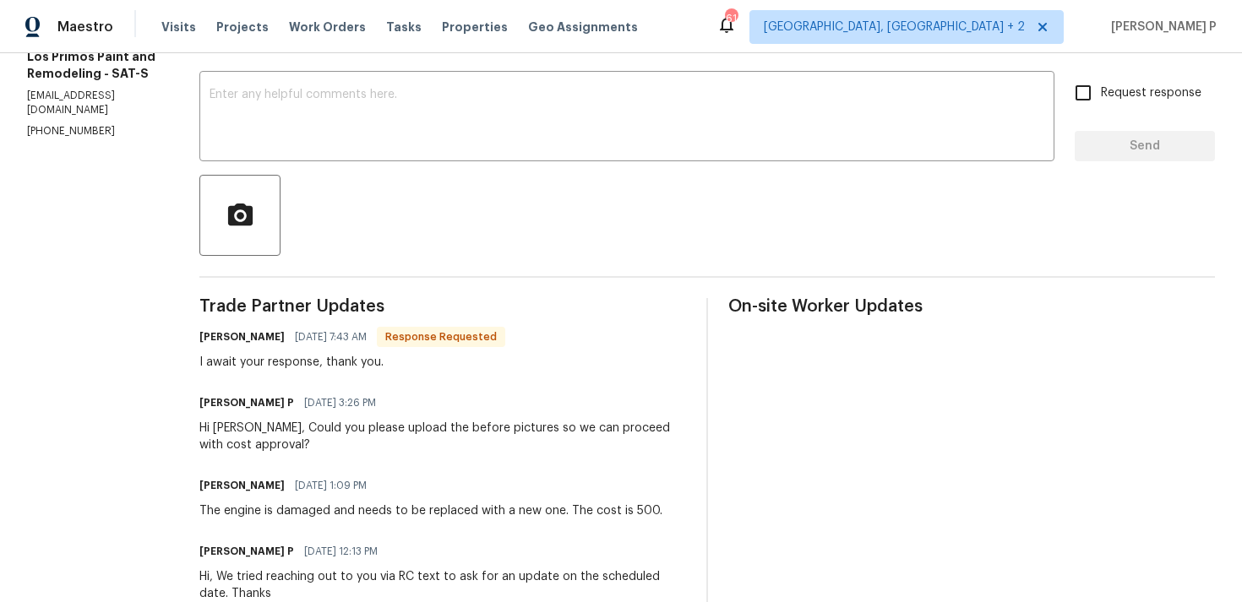
scroll to position [239, 0]
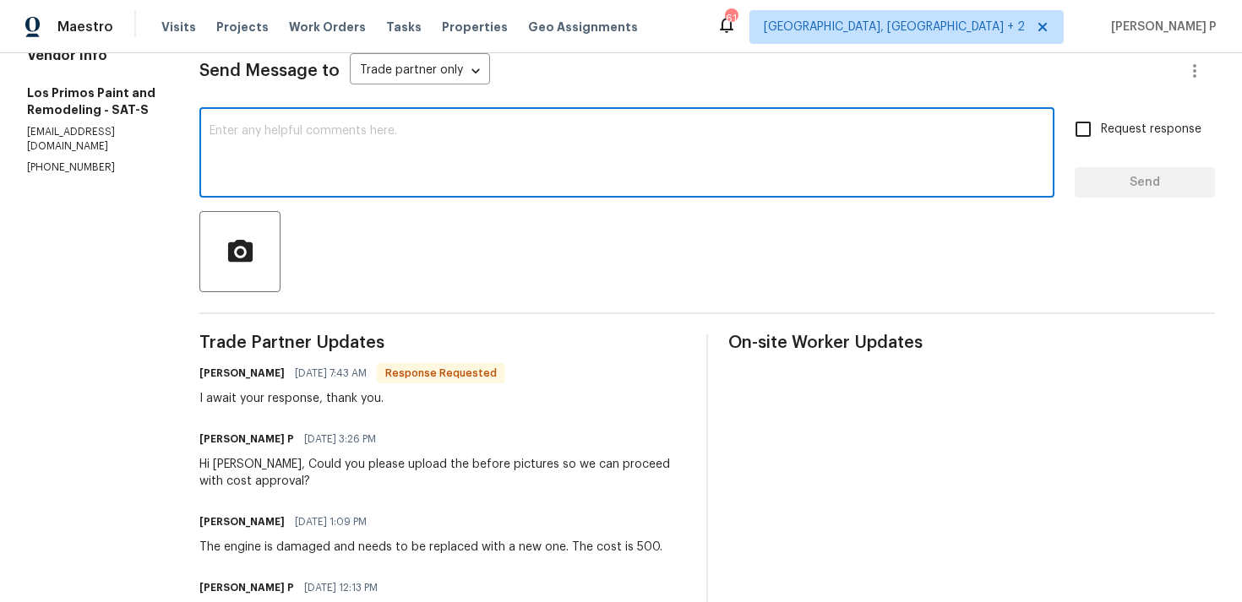
click at [376, 160] on textarea at bounding box center [626, 154] width 835 height 59
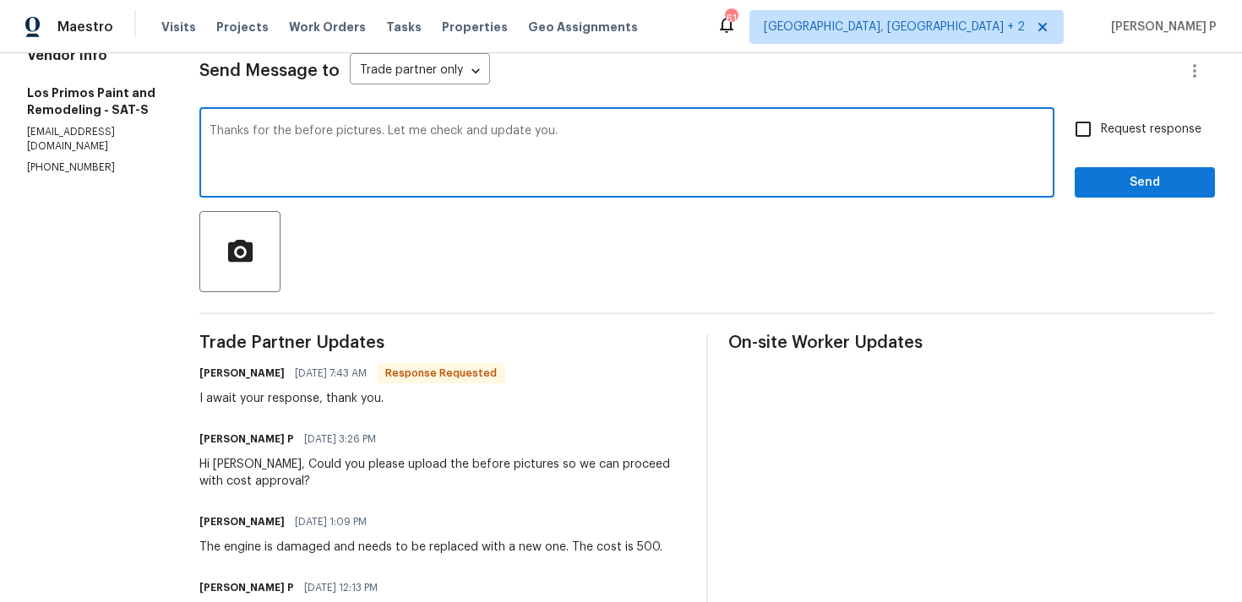
type textarea "Thanks for the before pictures. Let me check and update you."
click at [1134, 167] on button "Send" at bounding box center [1144, 182] width 140 height 31
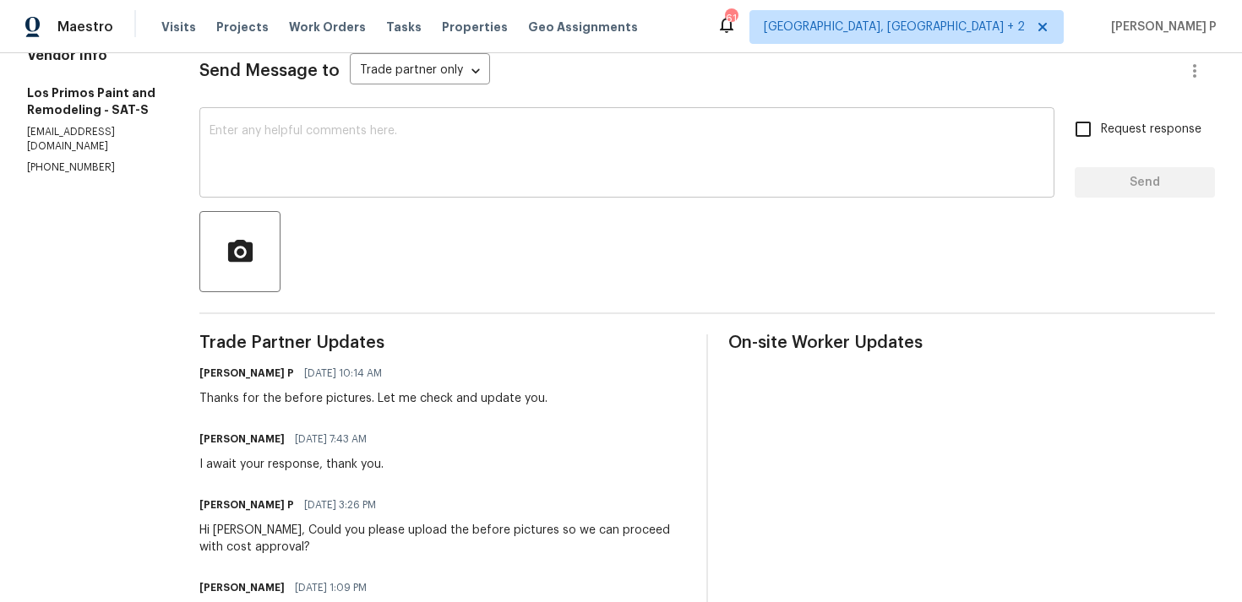
scroll to position [0, 0]
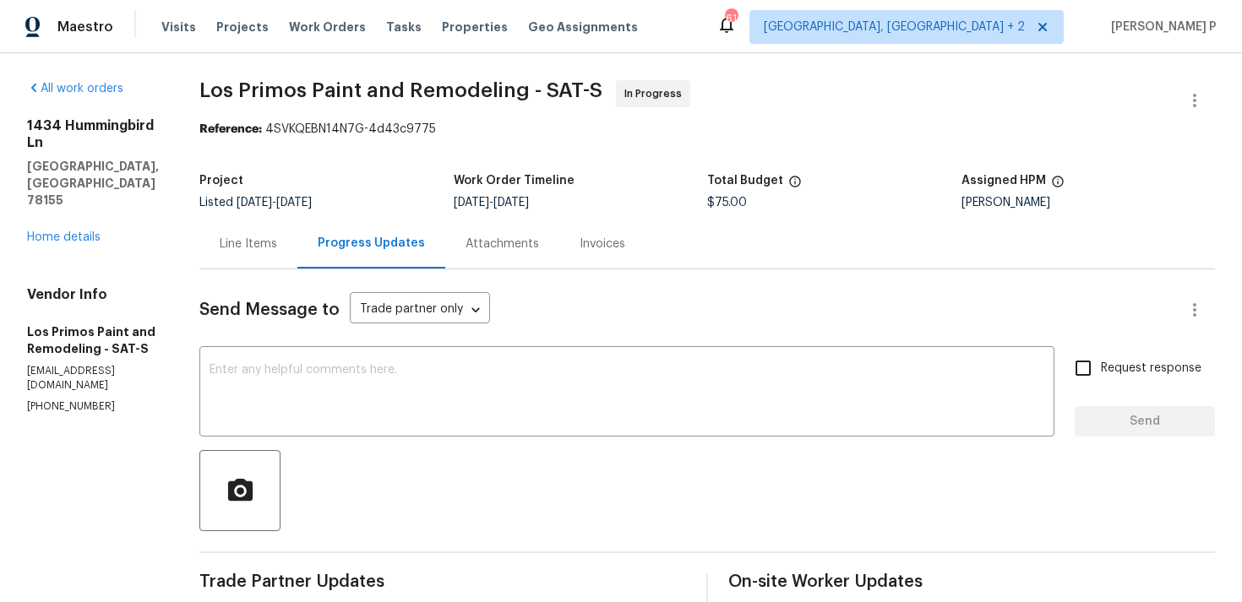
drag, startPoint x: 194, startPoint y: 78, endPoint x: 468, endPoint y: 74, distance: 273.7
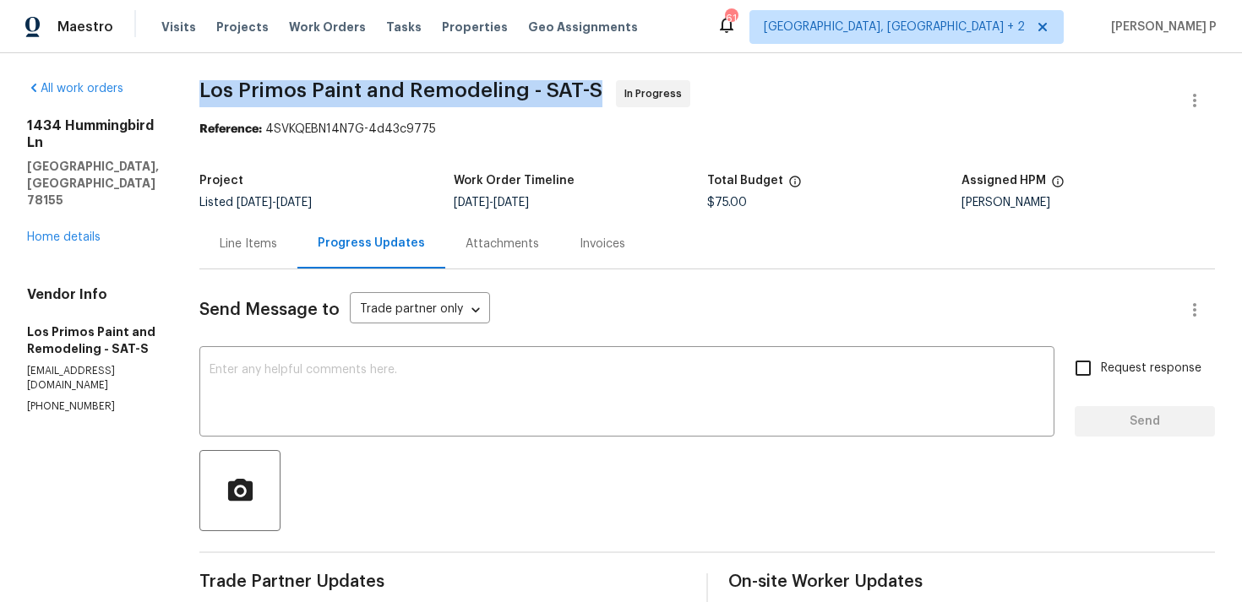
drag, startPoint x: 193, startPoint y: 90, endPoint x: 585, endPoint y: 93, distance: 392.8
copy span "Los Primos Paint and Remodeling - SAT-S"
click at [244, 242] on div "Line Items" at bounding box center [248, 244] width 57 height 17
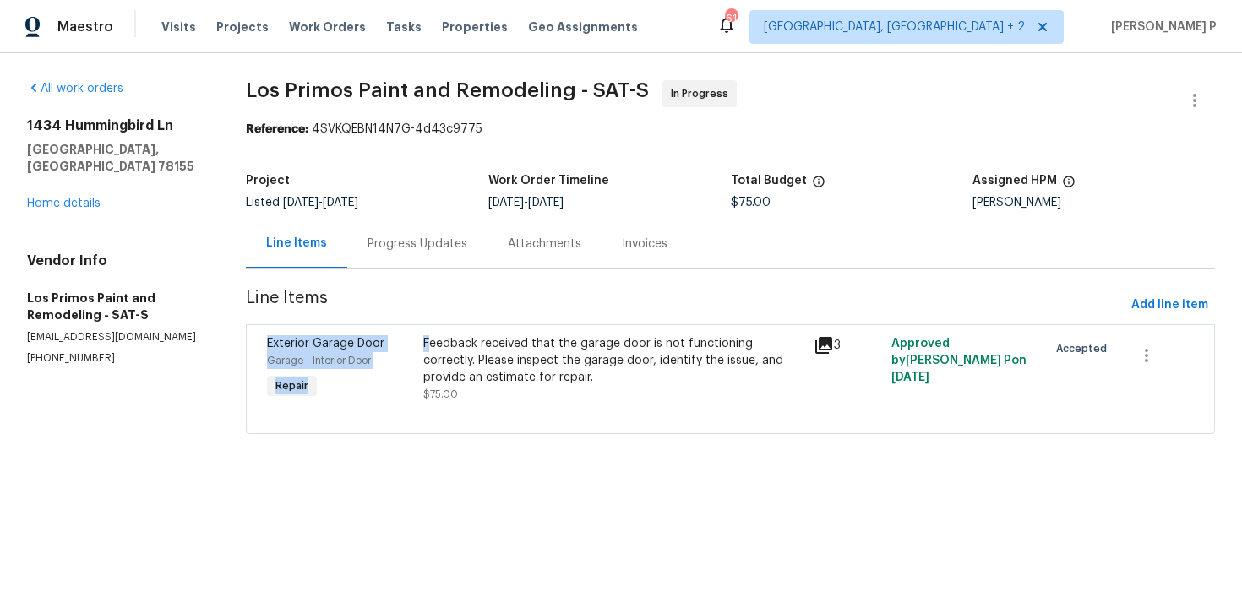
drag, startPoint x: 431, startPoint y: 343, endPoint x: 476, endPoint y: 301, distance: 61.5
click at [476, 301] on section "Los Primos Paint and Remodeling - SAT-S In Progress Reference: 4SVKQEBN14N7G-4d…" at bounding box center [730, 267] width 969 height 374
click at [476, 301] on span "Line Items" at bounding box center [685, 305] width 878 height 31
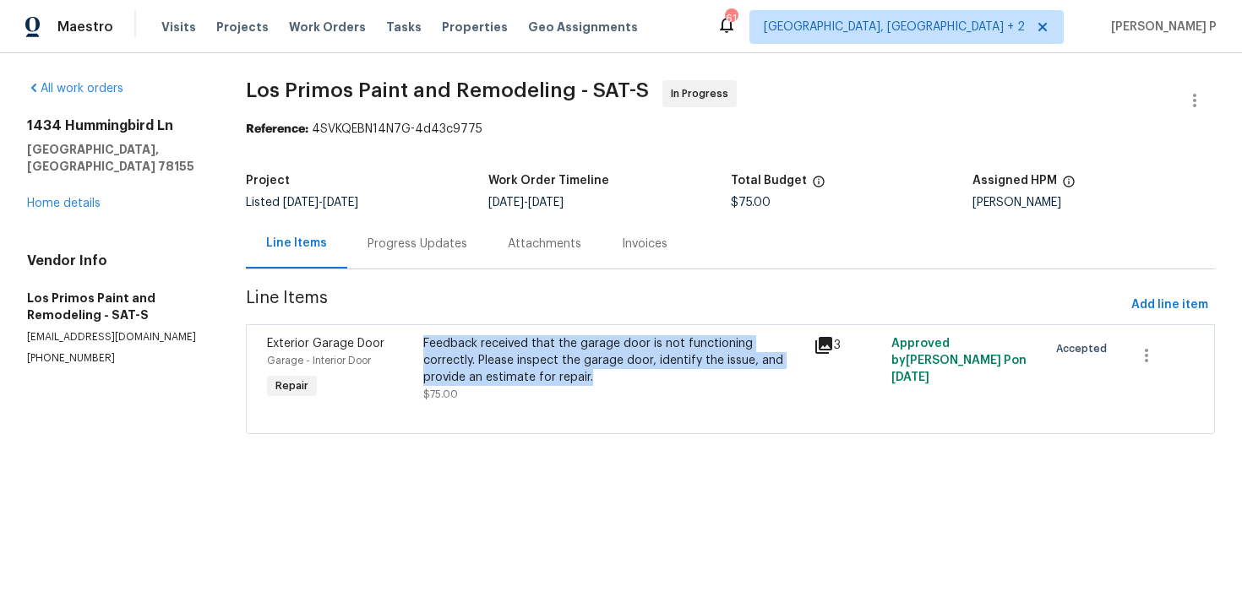
copy div "Feedback received that the garage door is not functioning correctly. Please ins…"
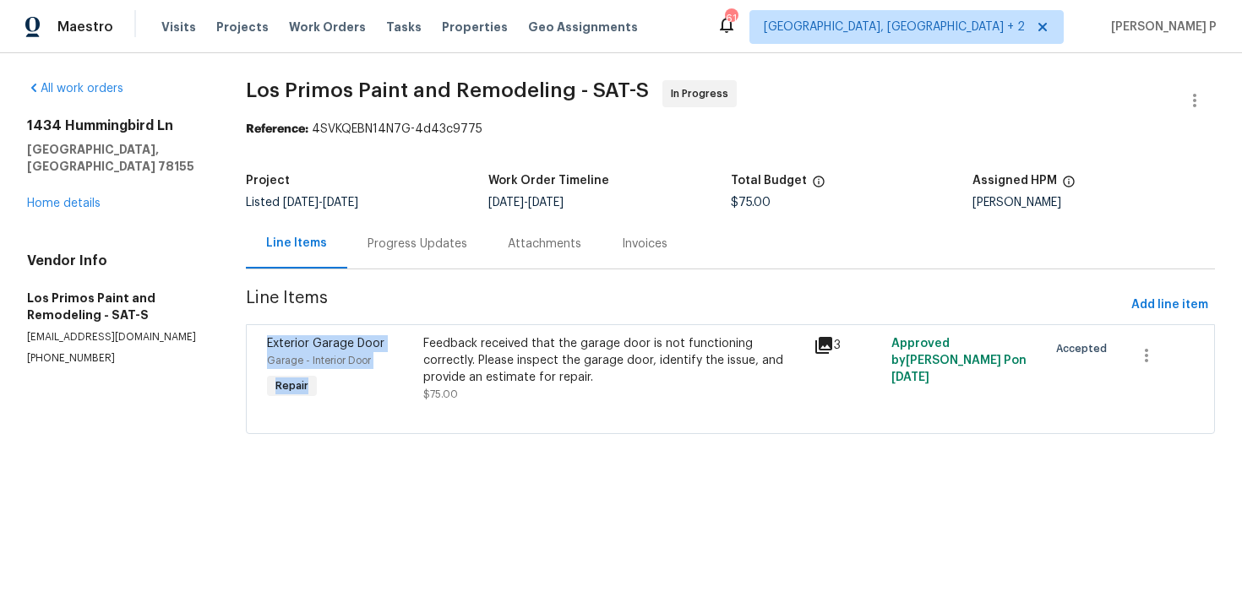
drag, startPoint x: 428, startPoint y: 342, endPoint x: 541, endPoint y: 302, distance: 120.2
click at [541, 302] on section "Los Primos Paint and Remodeling - SAT-S In Progress Reference: 4SVKQEBN14N7G-4d…" at bounding box center [730, 267] width 969 height 374
click at [541, 302] on span "Line Items" at bounding box center [685, 305] width 878 height 31
click at [371, 243] on div "Progress Updates" at bounding box center [417, 244] width 100 height 17
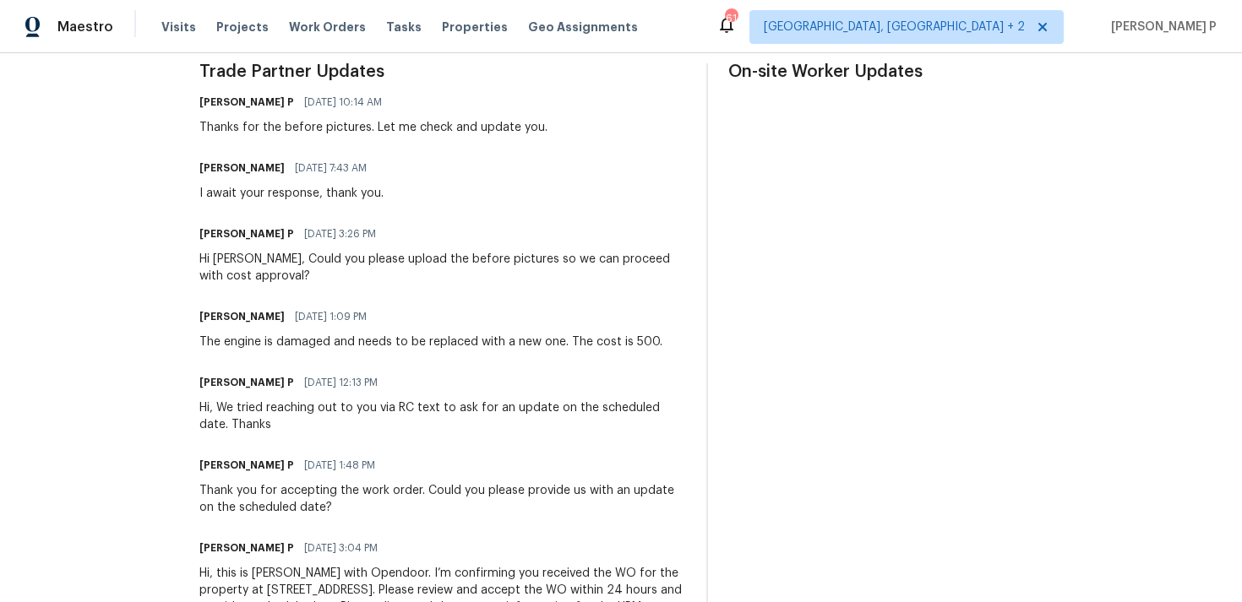
scroll to position [588, 0]
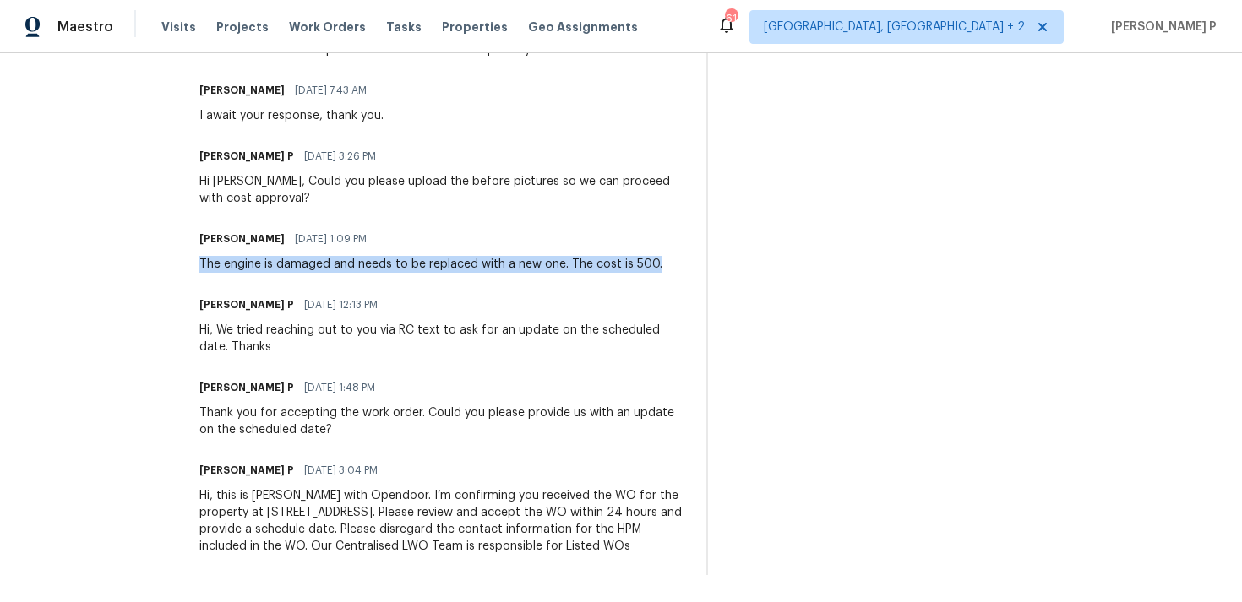
drag, startPoint x: 197, startPoint y: 265, endPoint x: 665, endPoint y: 262, distance: 468.0
click at [665, 262] on div "Efren Hernández Valdivia 08/31/2025 1:09 PM The engine is damaged and needs to …" at bounding box center [442, 250] width 487 height 46
copy div "The engine is damaged and needs to be replaced with a new one. The cost is 500."
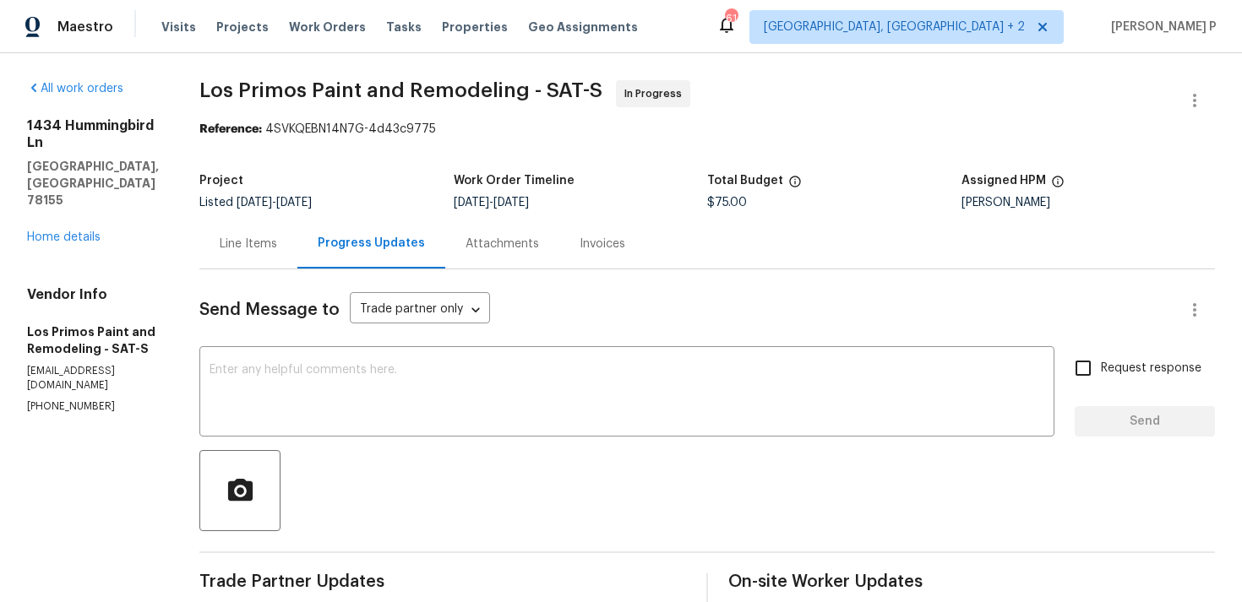
click at [324, 488] on div at bounding box center [706, 490] width 1015 height 81
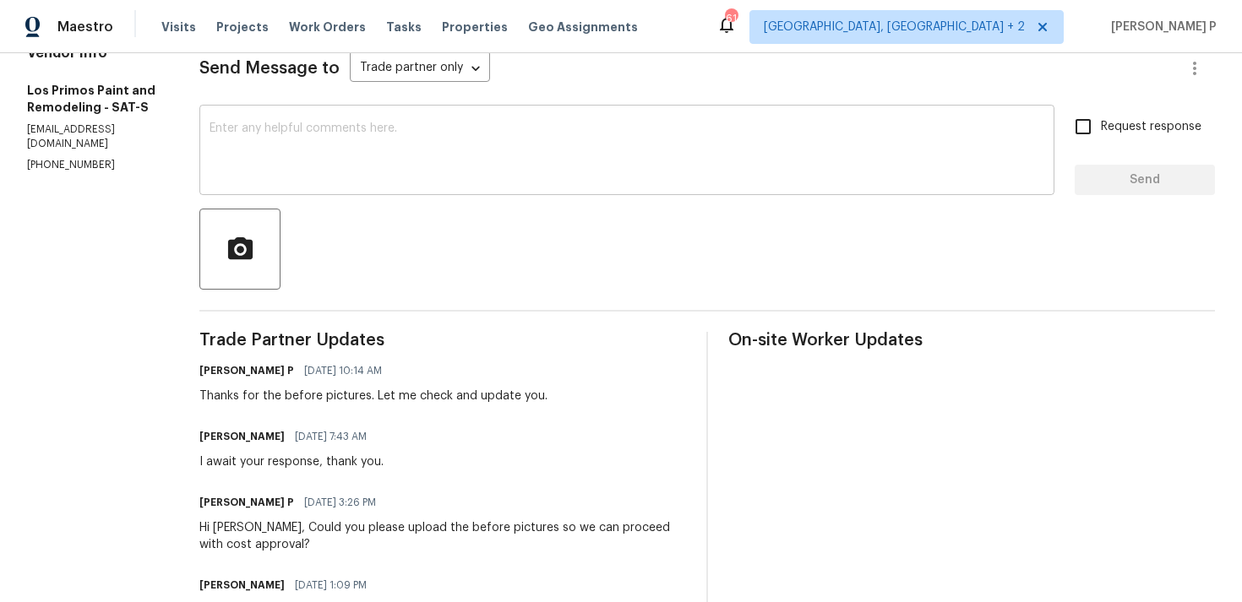
scroll to position [588, 0]
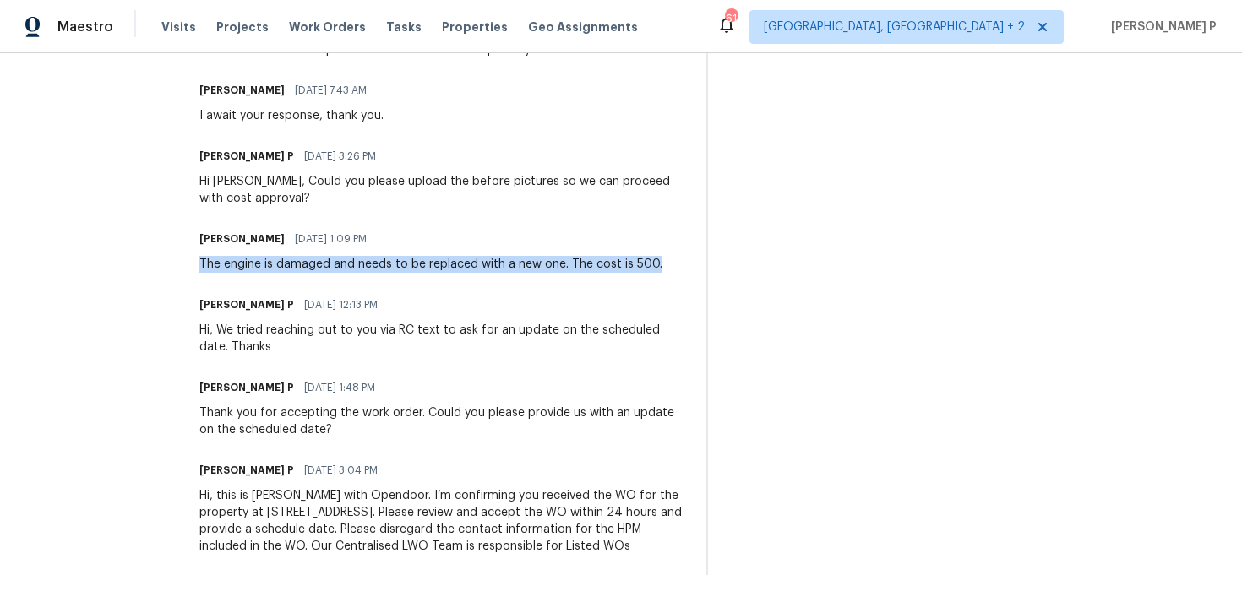
drag, startPoint x: 198, startPoint y: 266, endPoint x: 654, endPoint y: 264, distance: 455.3
click at [654, 264] on div "Efren Hernández Valdivia 08/31/2025 1:09 PM The engine is damaged and needs to …" at bounding box center [442, 250] width 487 height 46
copy div "The engine is damaged and needs to be replaced with a new one. The cost is 500."
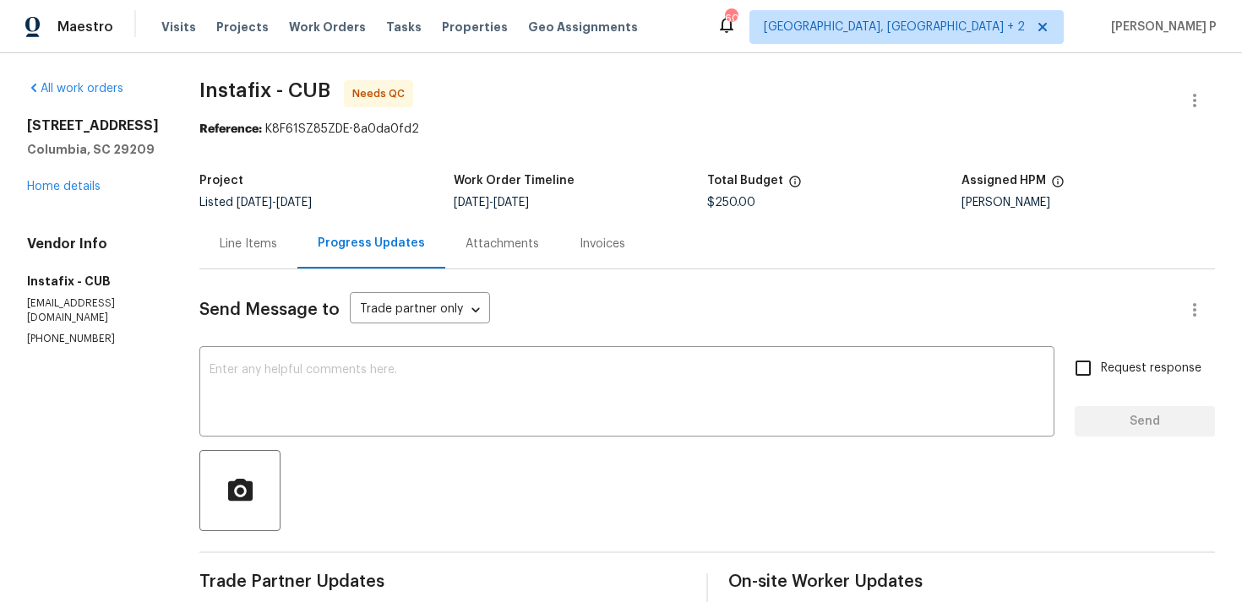
click at [255, 231] on div "Line Items" at bounding box center [248, 244] width 98 height 50
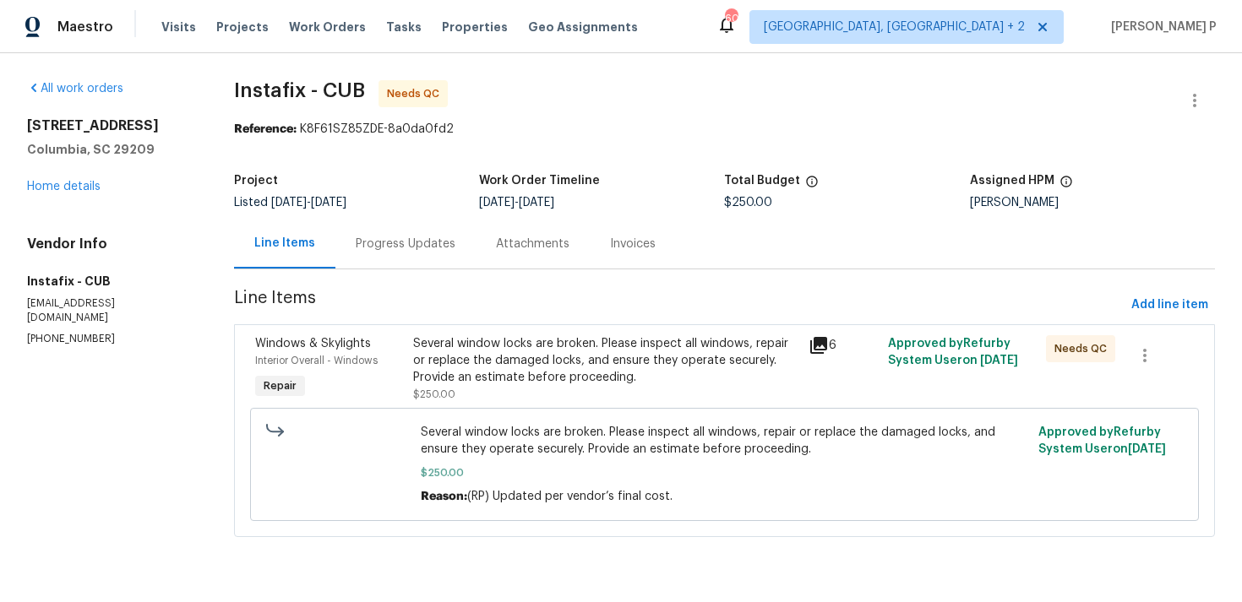
click at [530, 389] on div "Several window locks are broken. Please inspect all windows, repair or replace …" at bounding box center [605, 369] width 385 height 68
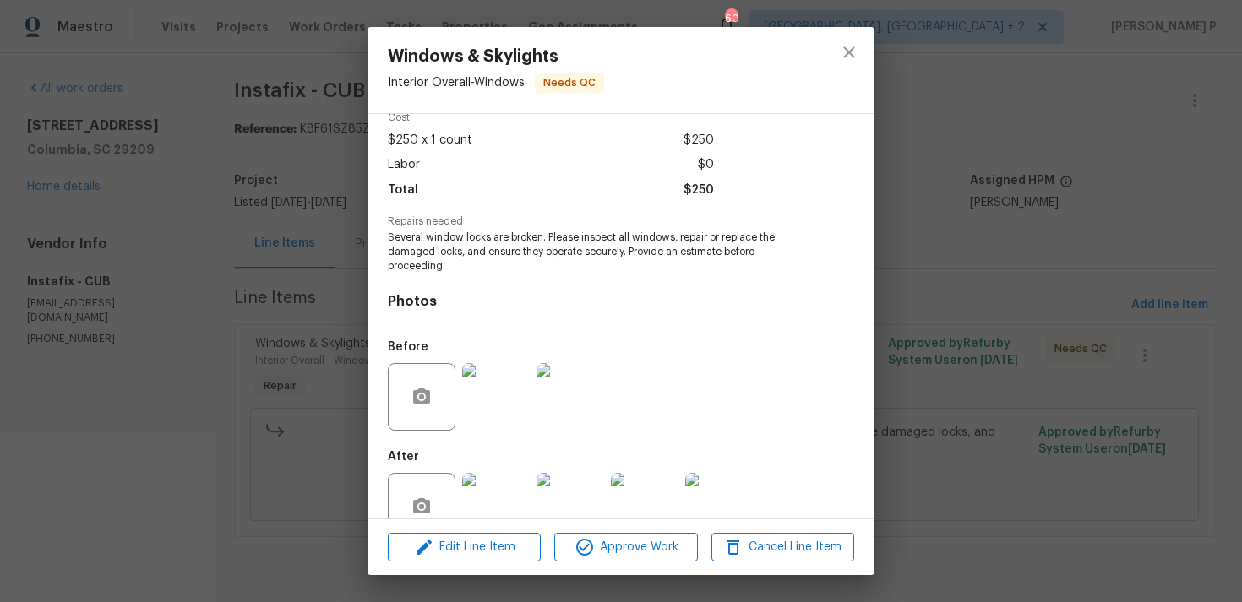
scroll to position [119, 0]
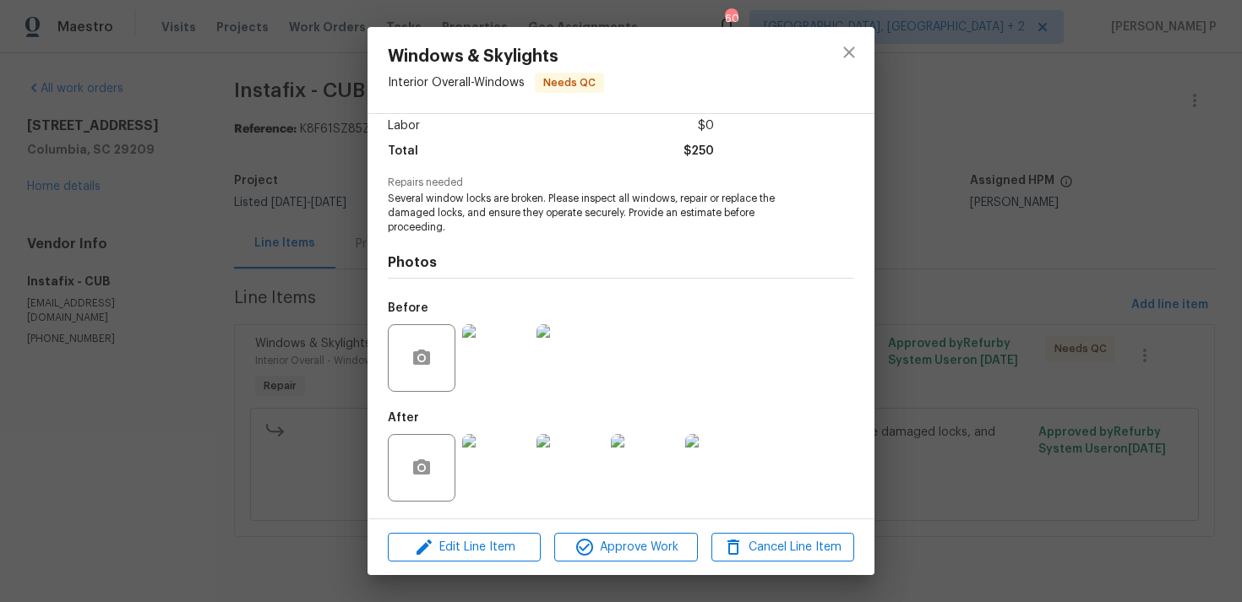
click at [499, 486] on img at bounding box center [496, 468] width 68 height 68
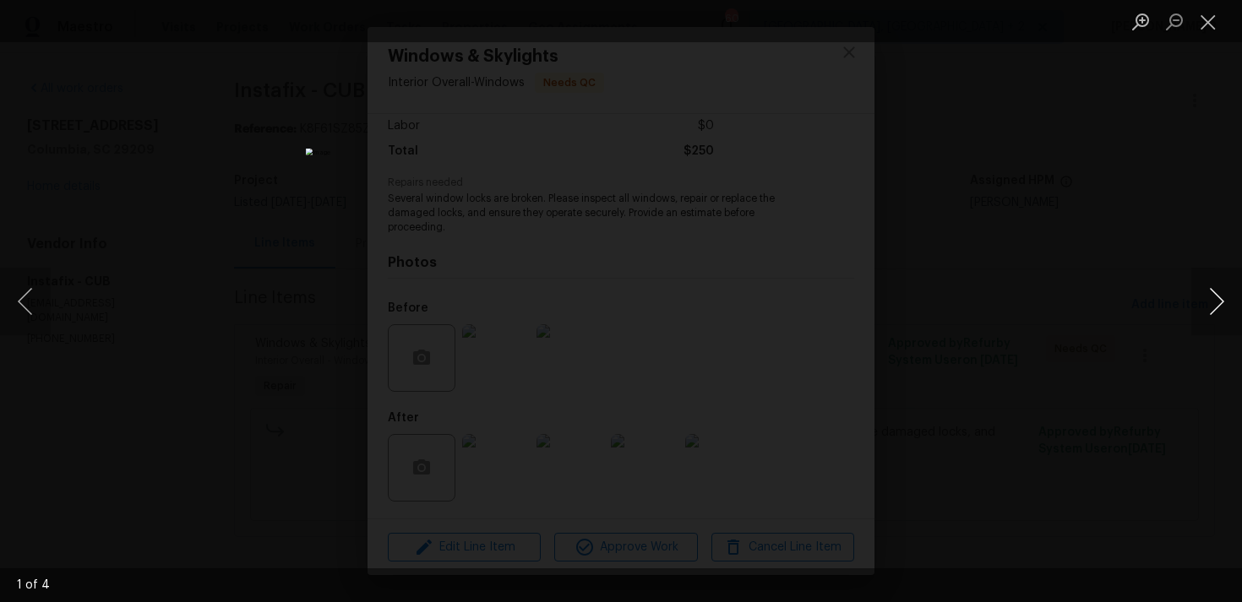
click at [1221, 302] on button "Next image" at bounding box center [1216, 302] width 51 height 68
click at [1220, 8] on button "Close lightbox" at bounding box center [1208, 22] width 34 height 30
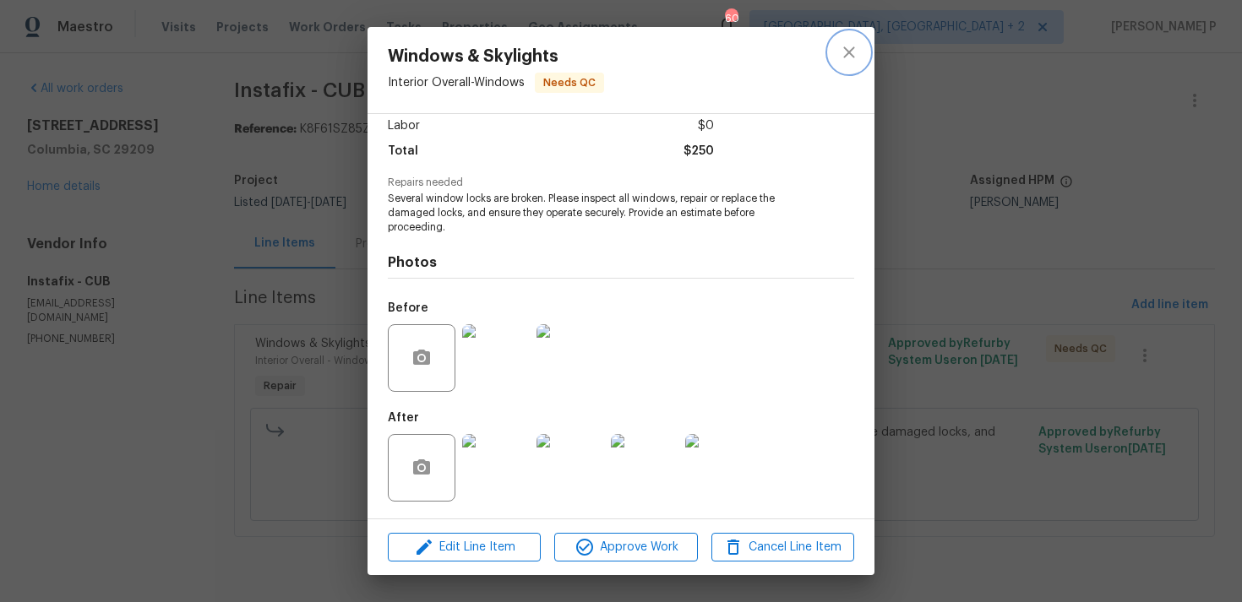
click at [848, 57] on icon "close" at bounding box center [849, 52] width 20 height 20
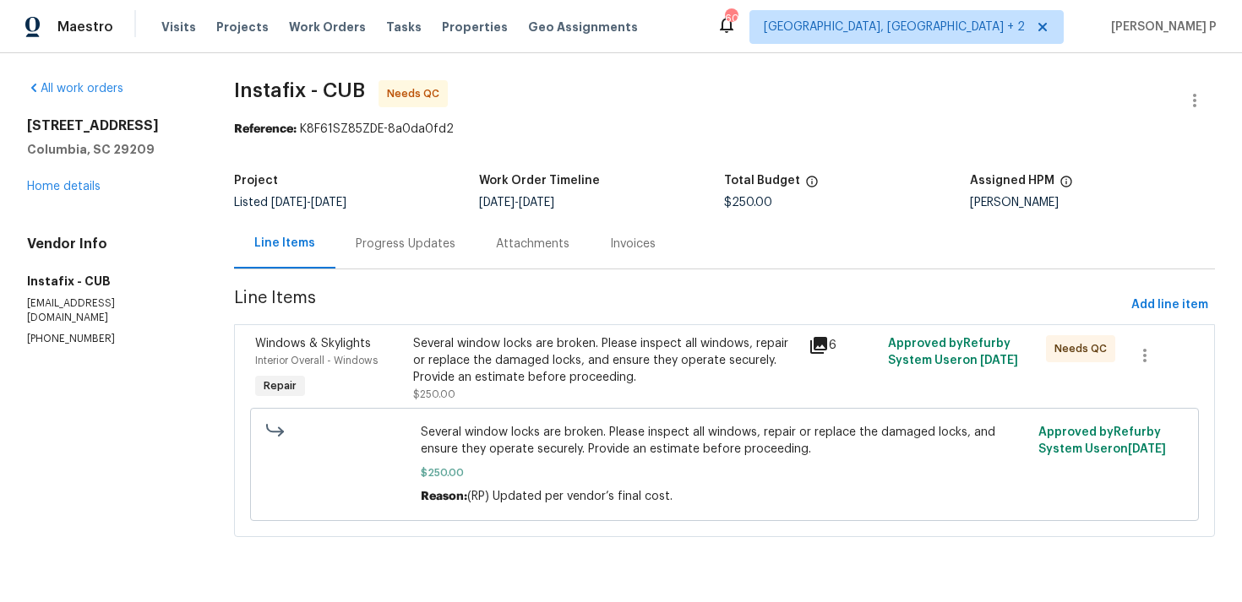
click at [421, 251] on div "Progress Updates" at bounding box center [406, 244] width 100 height 17
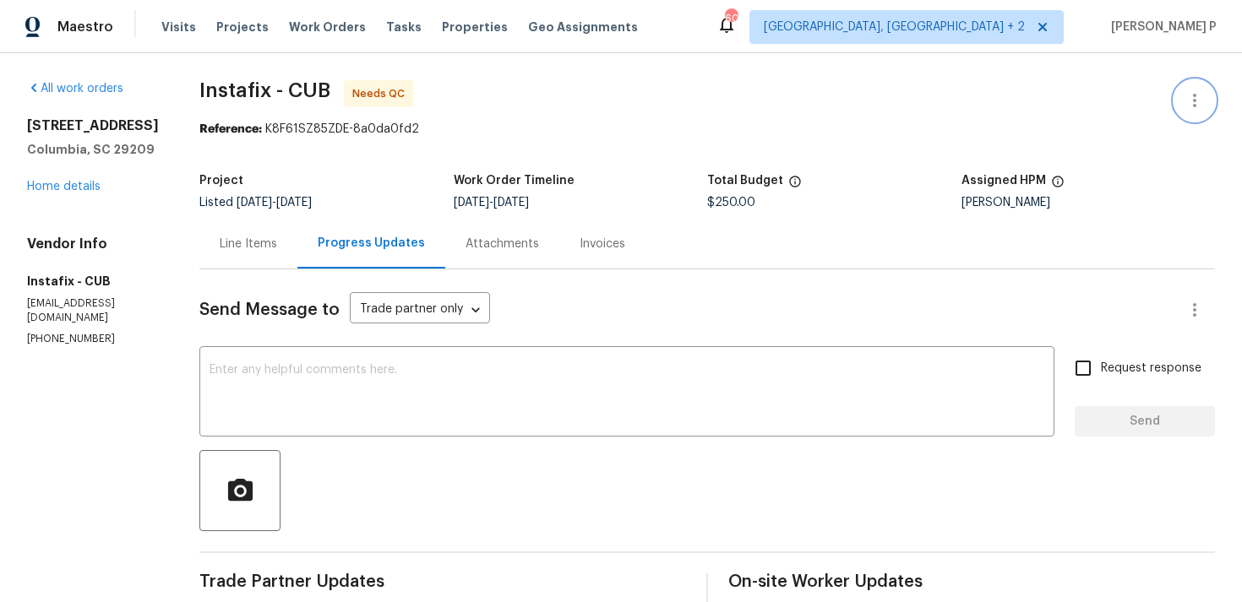
click at [1200, 105] on icon "button" at bounding box center [1194, 100] width 20 height 20
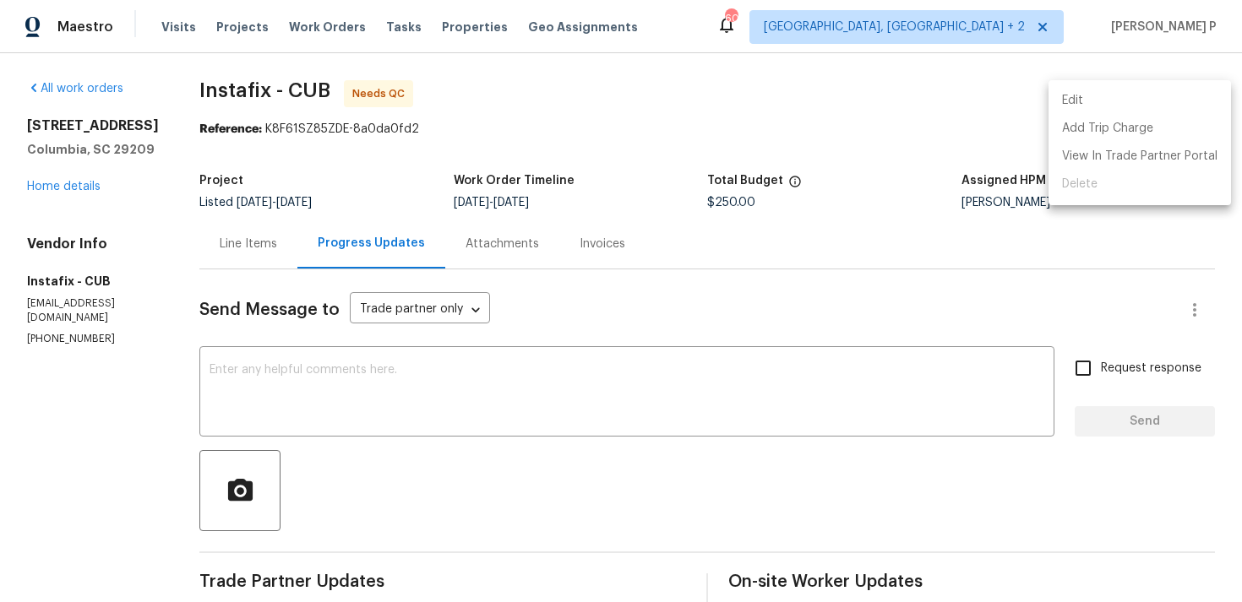
click at [1134, 105] on li "Edit" at bounding box center [1139, 101] width 182 height 28
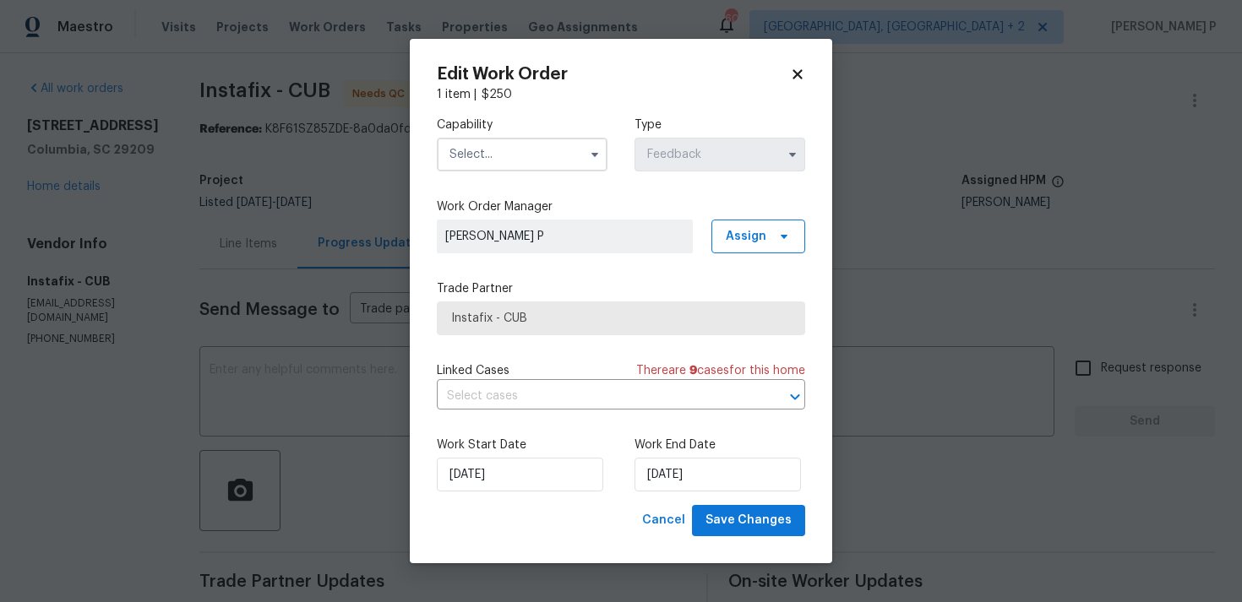
click at [524, 152] on input "text" at bounding box center [522, 155] width 171 height 34
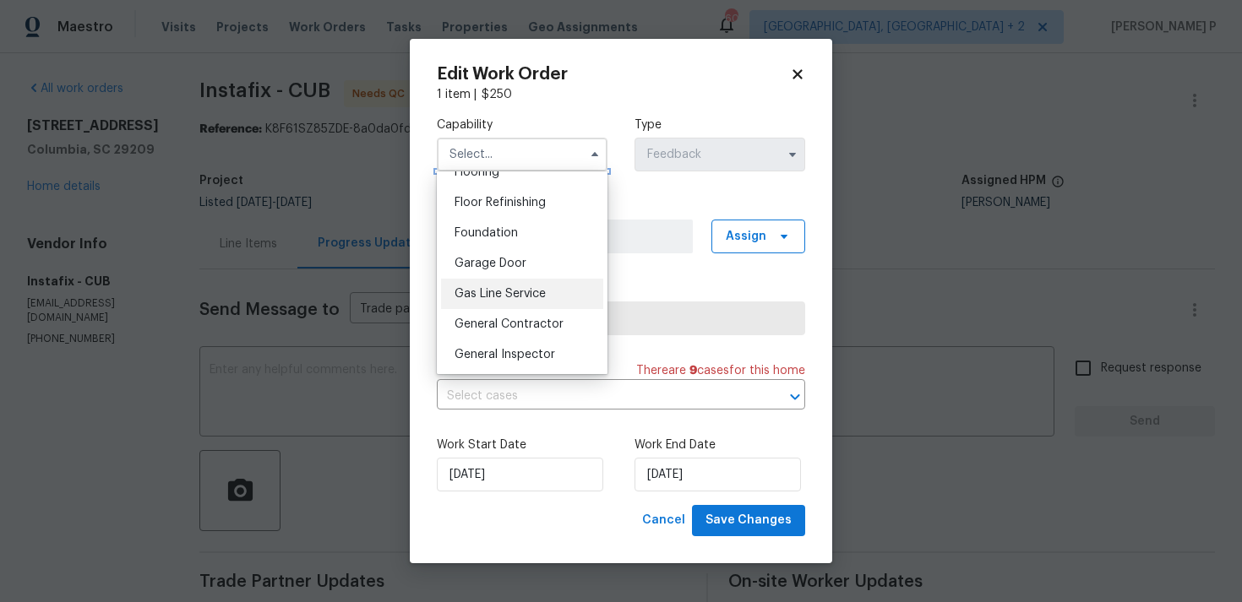
scroll to position [699, 0]
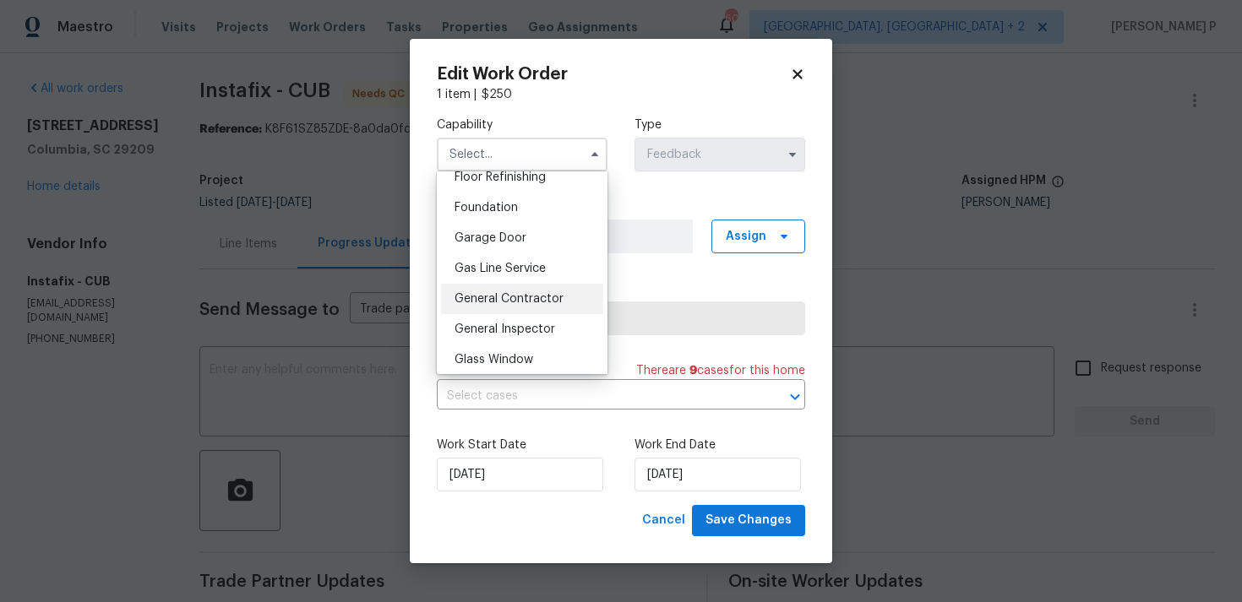
click at [513, 302] on span "General Contractor" at bounding box center [508, 299] width 109 height 12
type input "General Contractor"
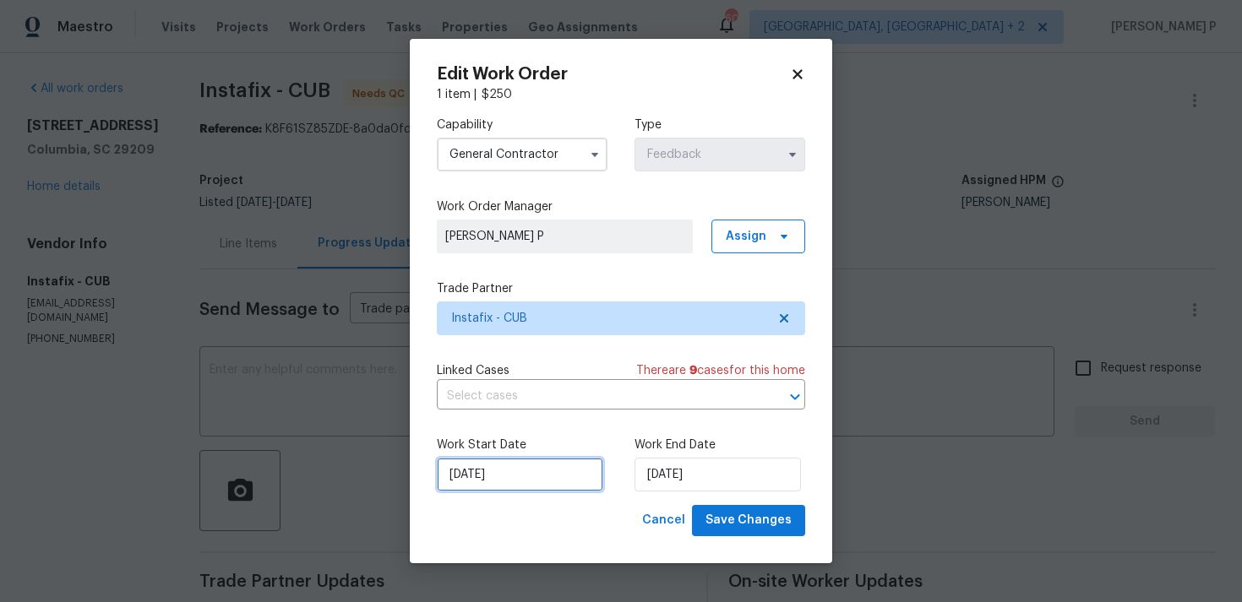
click at [548, 477] on input "26/08/2025" at bounding box center [520, 475] width 166 height 34
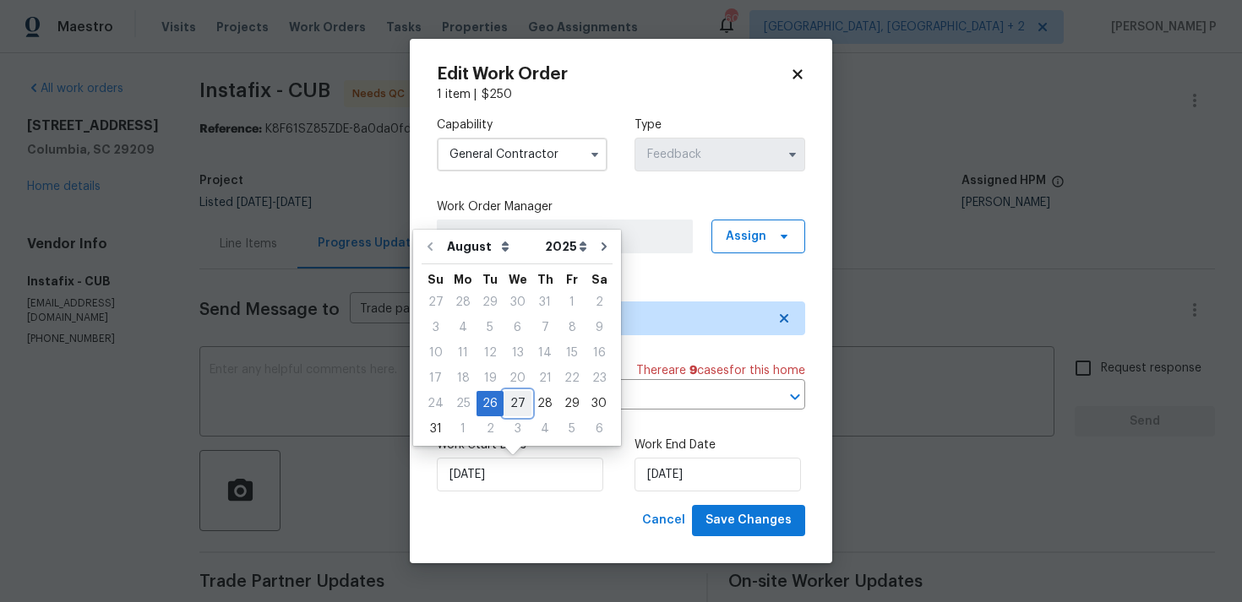
click at [503, 397] on div "27" at bounding box center [517, 404] width 28 height 24
type input "27/08/2025"
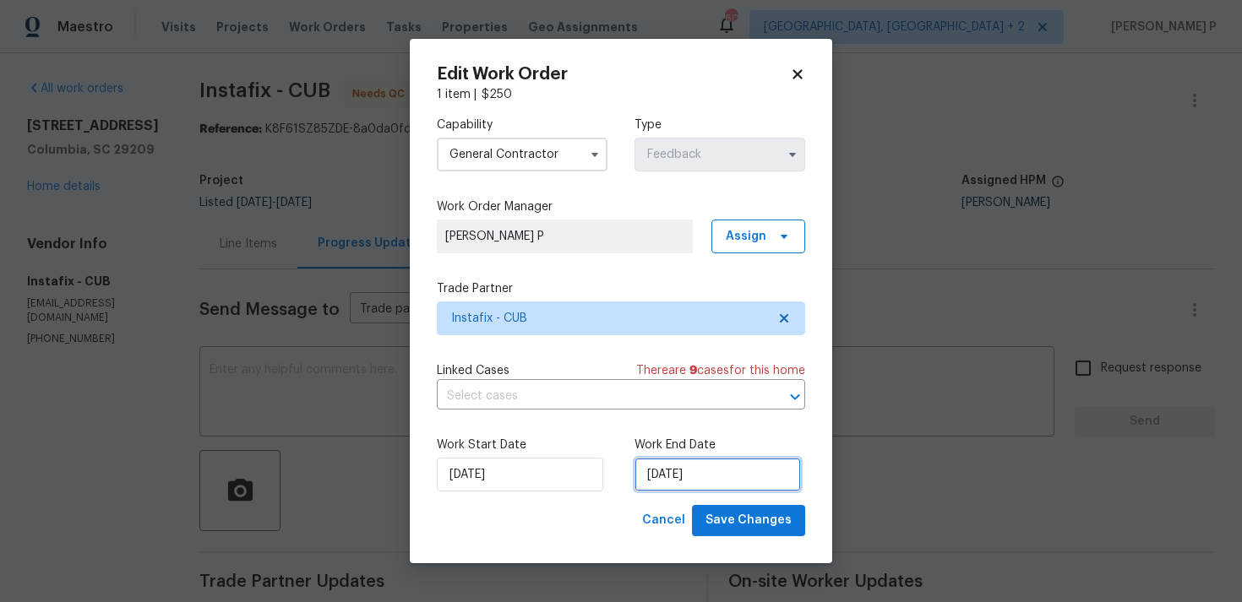
click at [689, 476] on input "28/08/2025" at bounding box center [717, 475] width 166 height 34
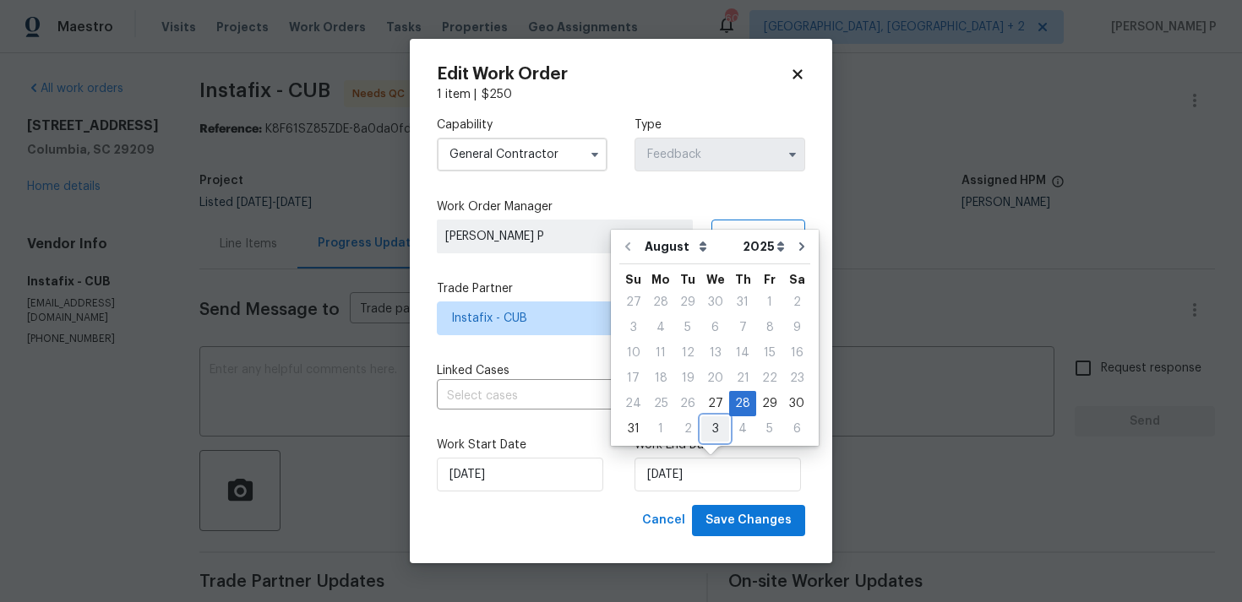
click at [709, 429] on div "3" at bounding box center [715, 429] width 28 height 24
type input "[DATE]"
select select "8"
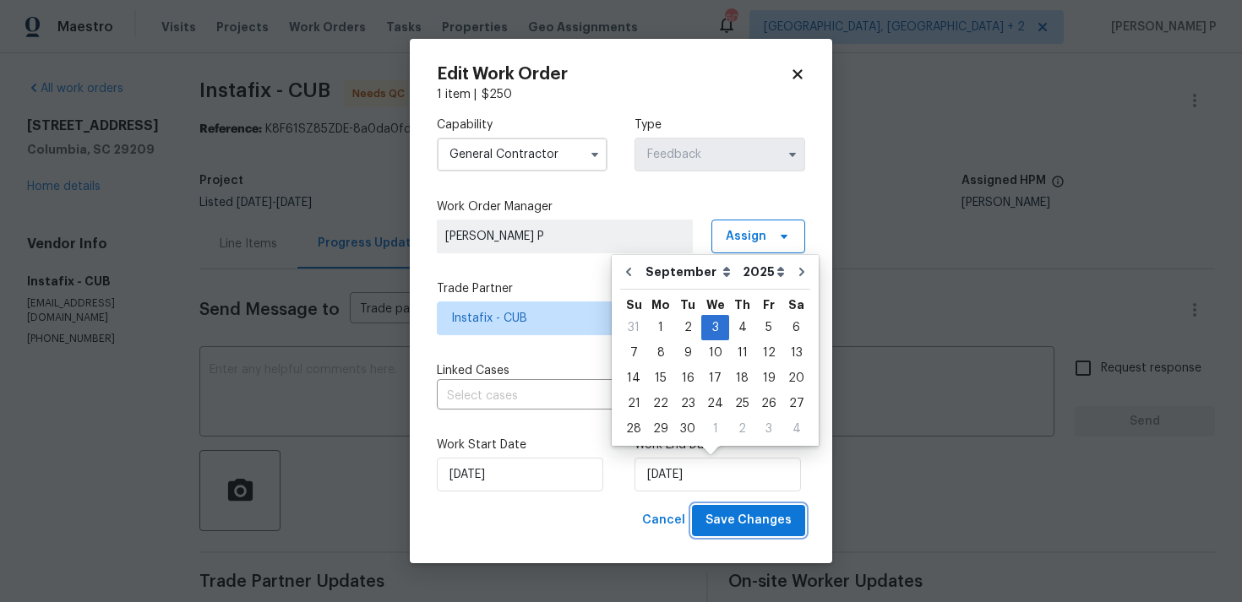
click at [738, 521] on span "Save Changes" at bounding box center [748, 520] width 86 height 21
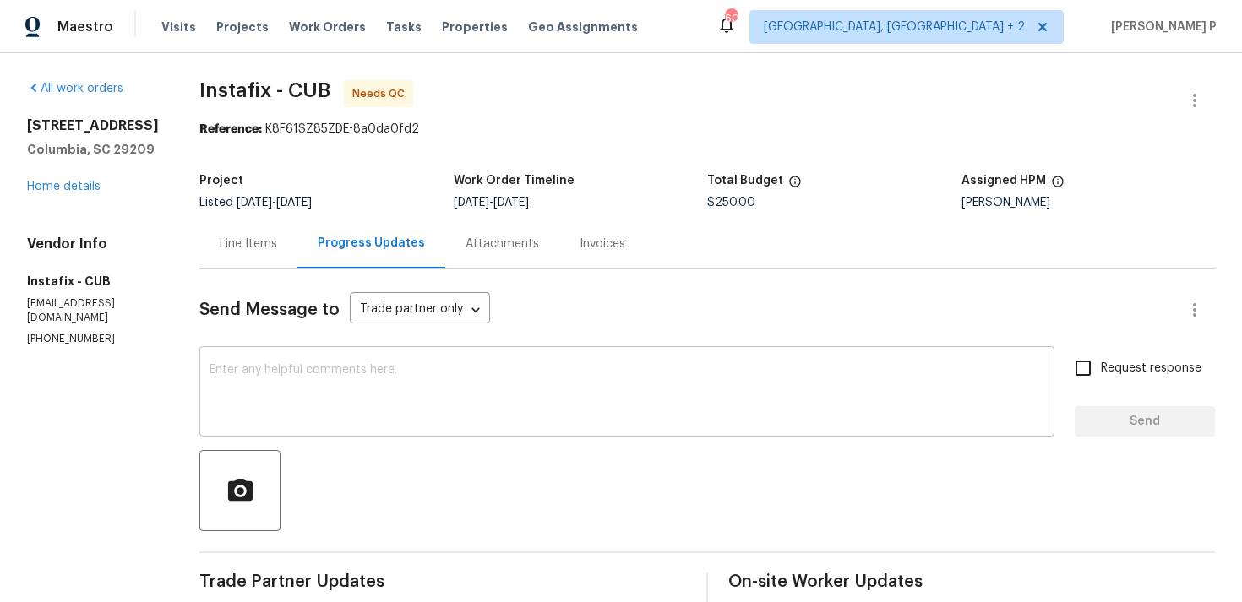
scroll to position [166, 0]
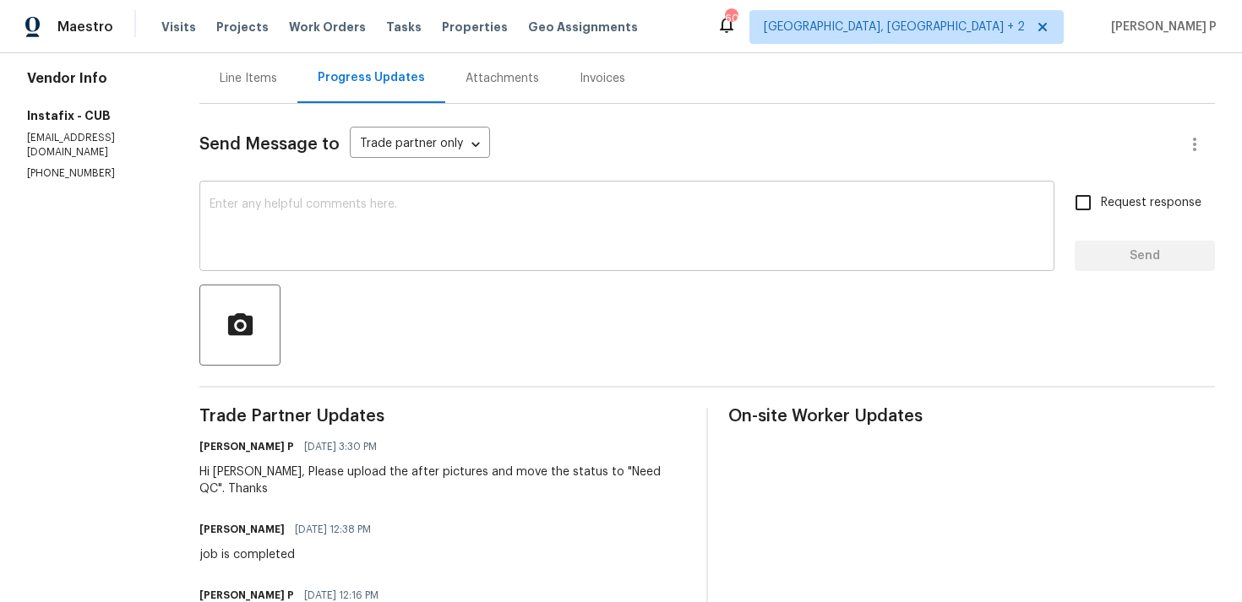
click at [407, 248] on textarea at bounding box center [626, 227] width 835 height 59
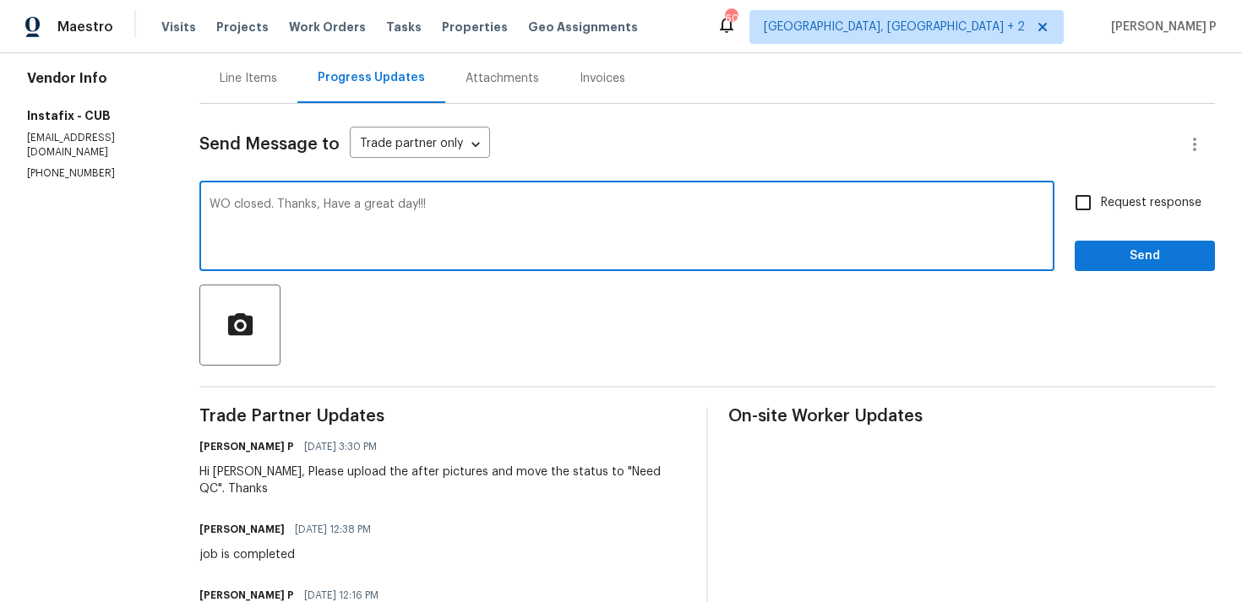
type textarea "WO closed. Thanks, Have a great day!!!"
click at [1165, 253] on span "Send" at bounding box center [1144, 256] width 113 height 21
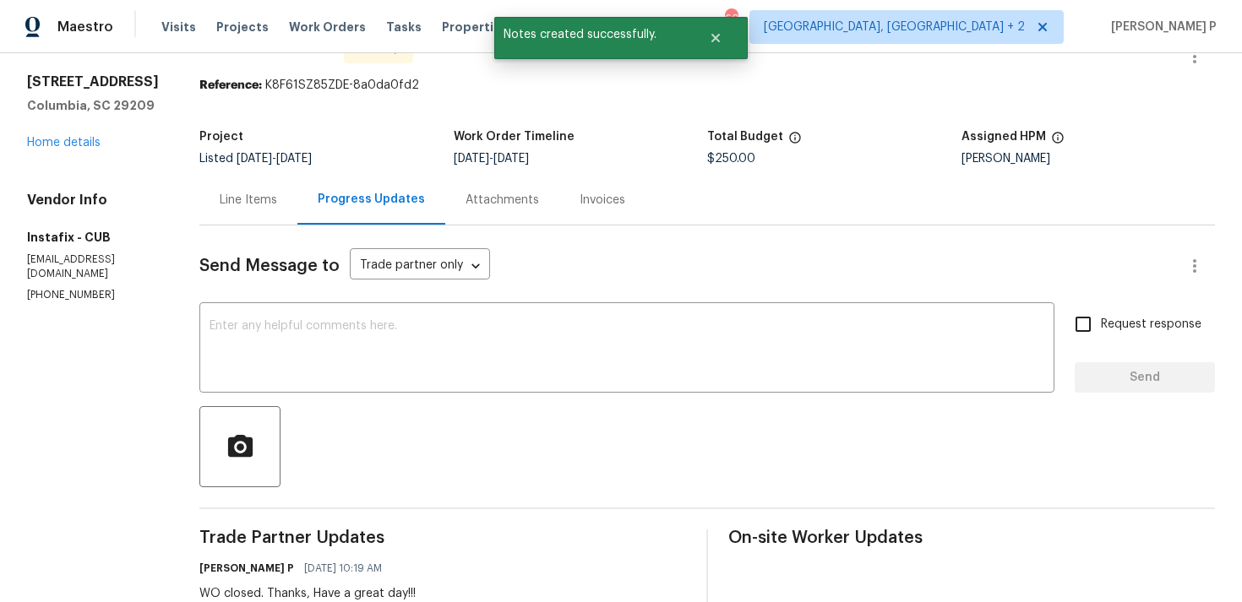
scroll to position [35, 0]
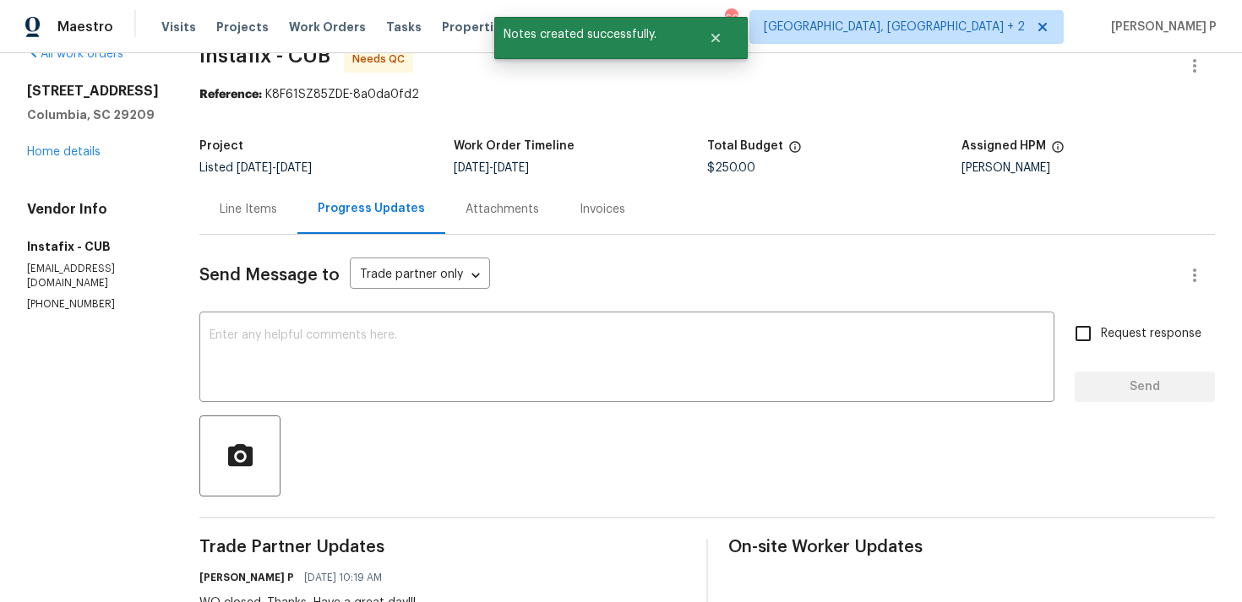
click at [267, 203] on div "Line Items" at bounding box center [248, 209] width 57 height 17
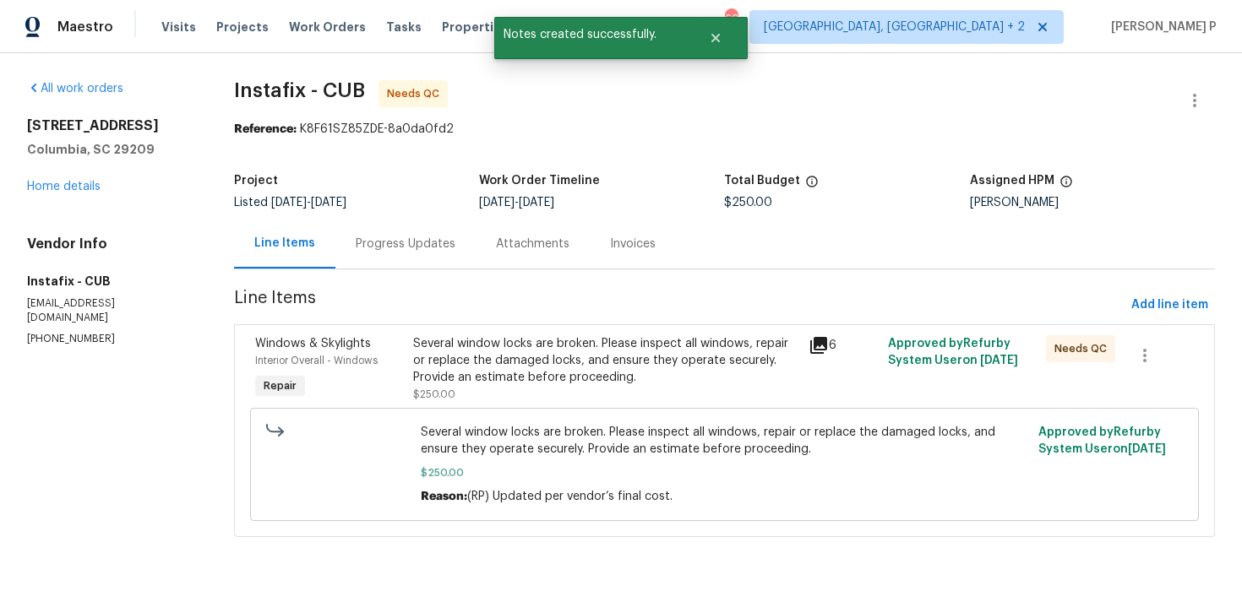
click at [659, 340] on div "Several window locks are broken. Please inspect all windows, repair or replace …" at bounding box center [605, 360] width 385 height 51
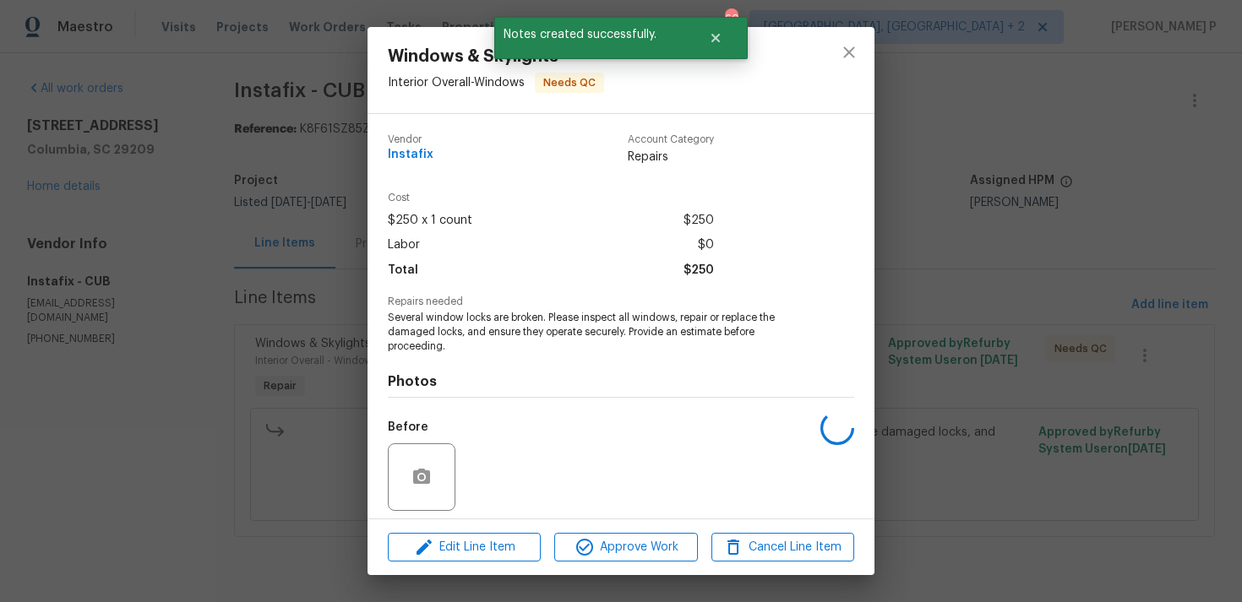
scroll to position [119, 0]
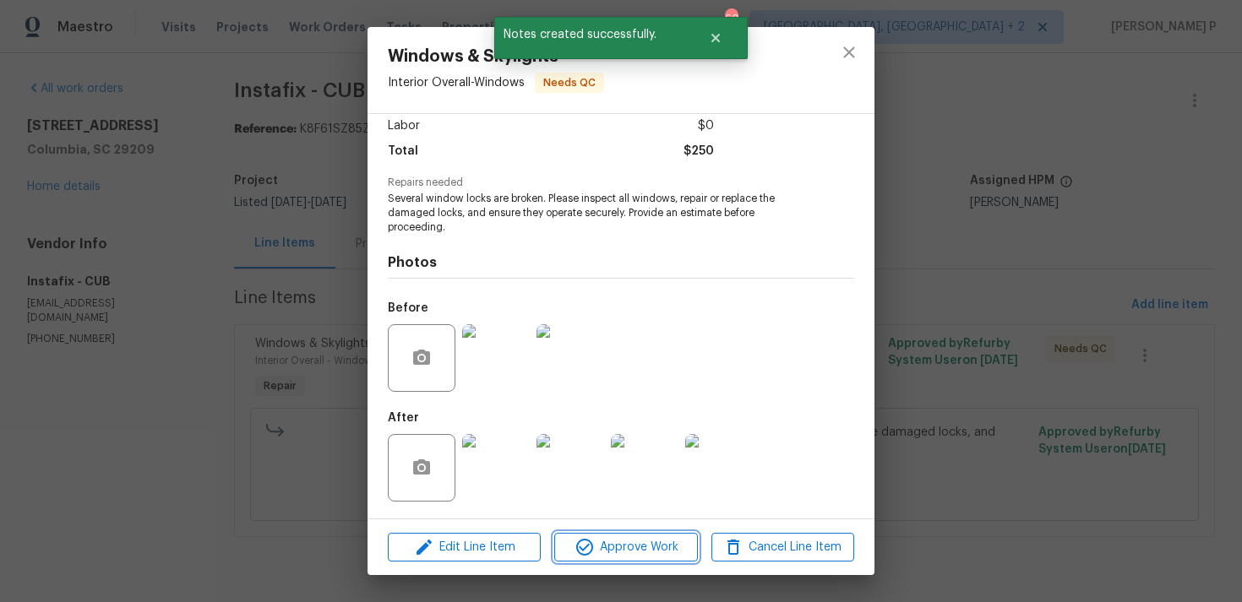
click at [636, 557] on span "Approve Work" at bounding box center [625, 547] width 133 height 21
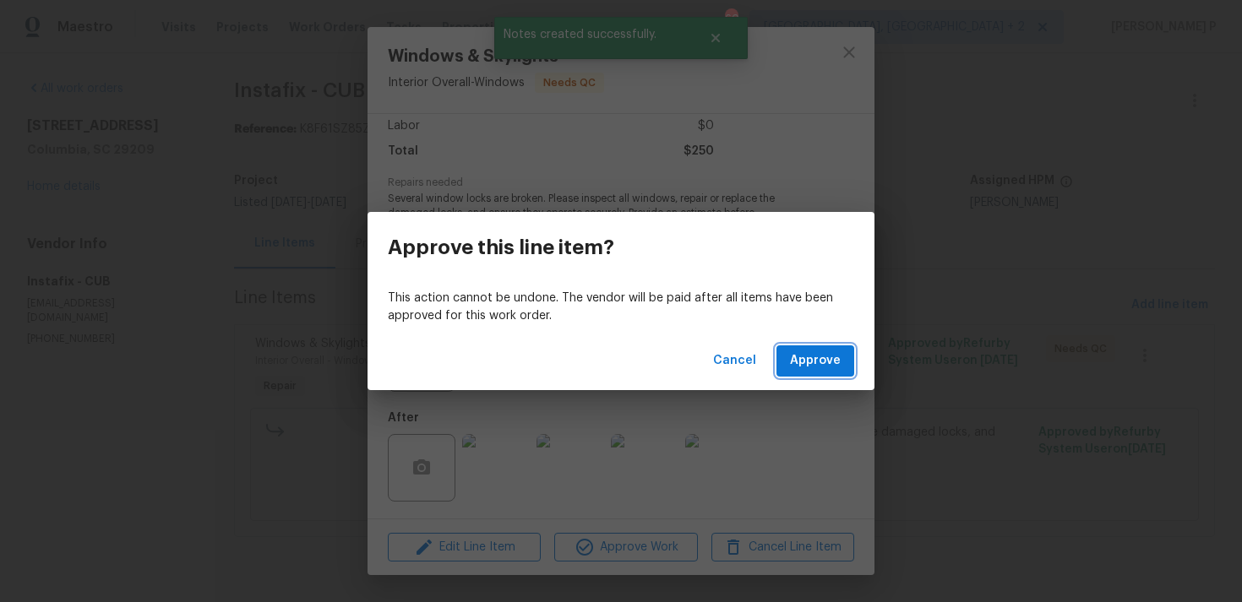
click at [791, 368] on button "Approve" at bounding box center [815, 360] width 78 height 31
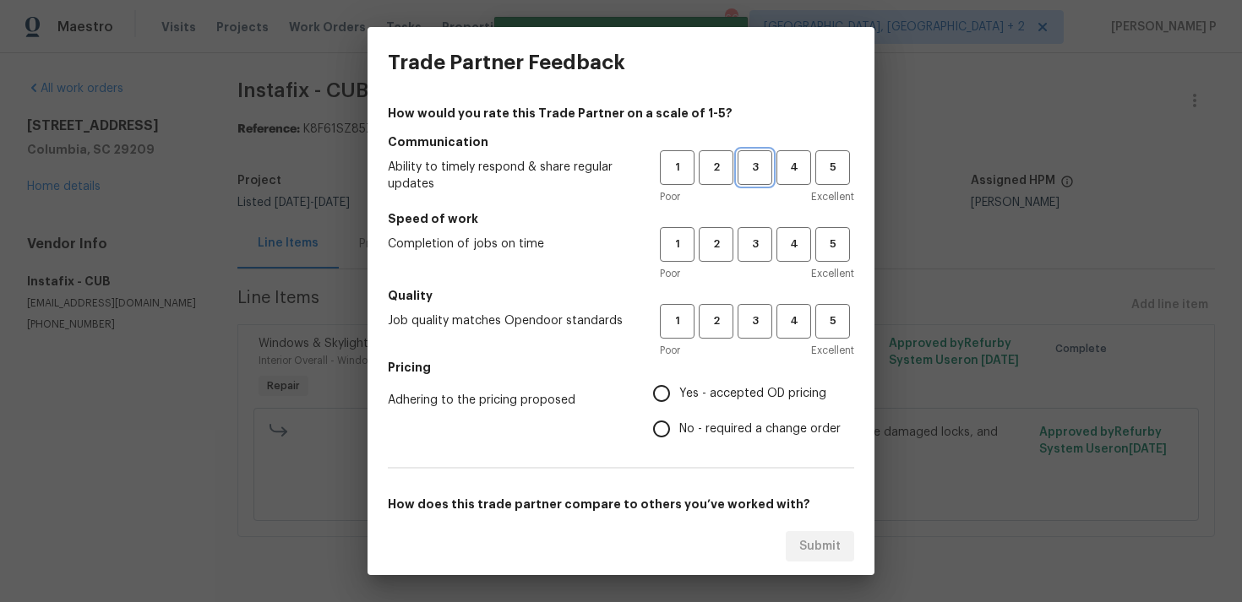
click at [742, 168] on span "3" at bounding box center [754, 167] width 31 height 19
click at [750, 228] on button "3" at bounding box center [754, 244] width 35 height 35
click at [759, 318] on span "3" at bounding box center [754, 321] width 31 height 19
click at [731, 421] on span "No - required a change order" at bounding box center [759, 430] width 161 height 18
click at [679, 420] on input "No - required a change order" at bounding box center [661, 428] width 35 height 35
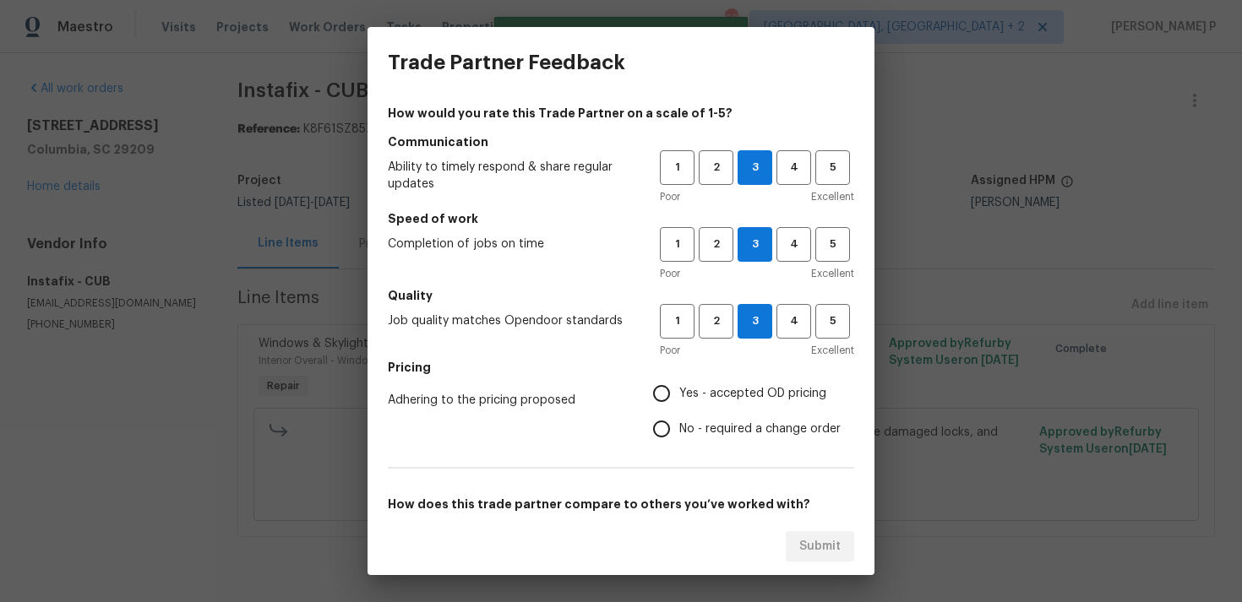
radio input "true"
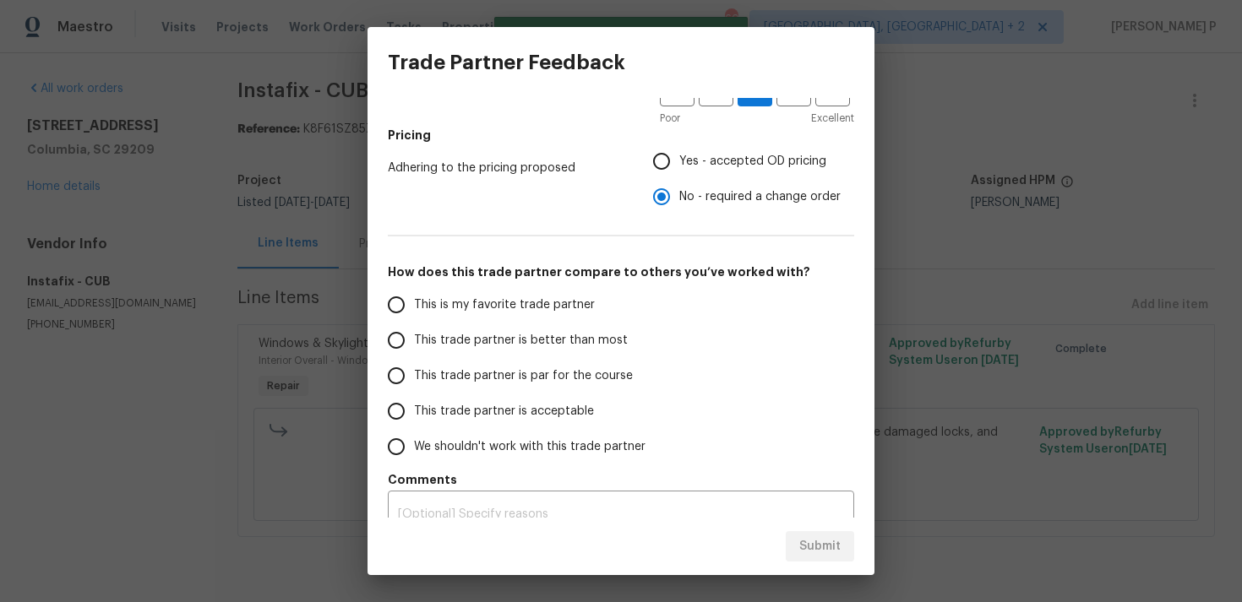
scroll to position [255, 0]
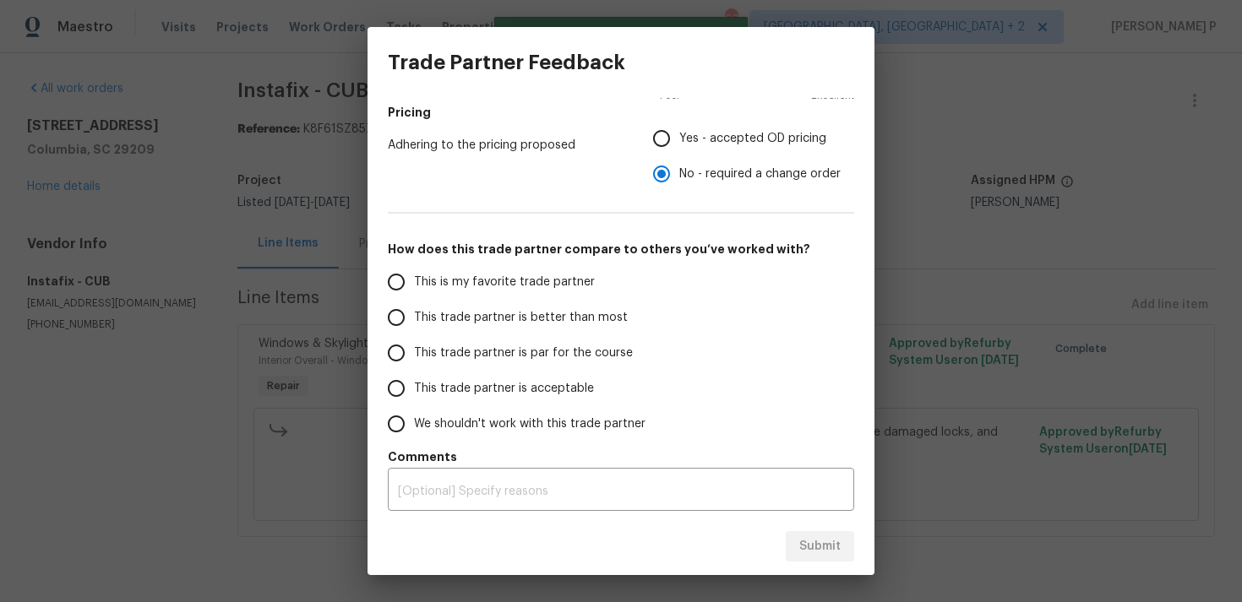
click at [499, 356] on span "This trade partner is par for the course" at bounding box center [523, 354] width 219 height 18
click at [414, 356] on input "This trade partner is par for the course" at bounding box center [395, 352] width 35 height 35
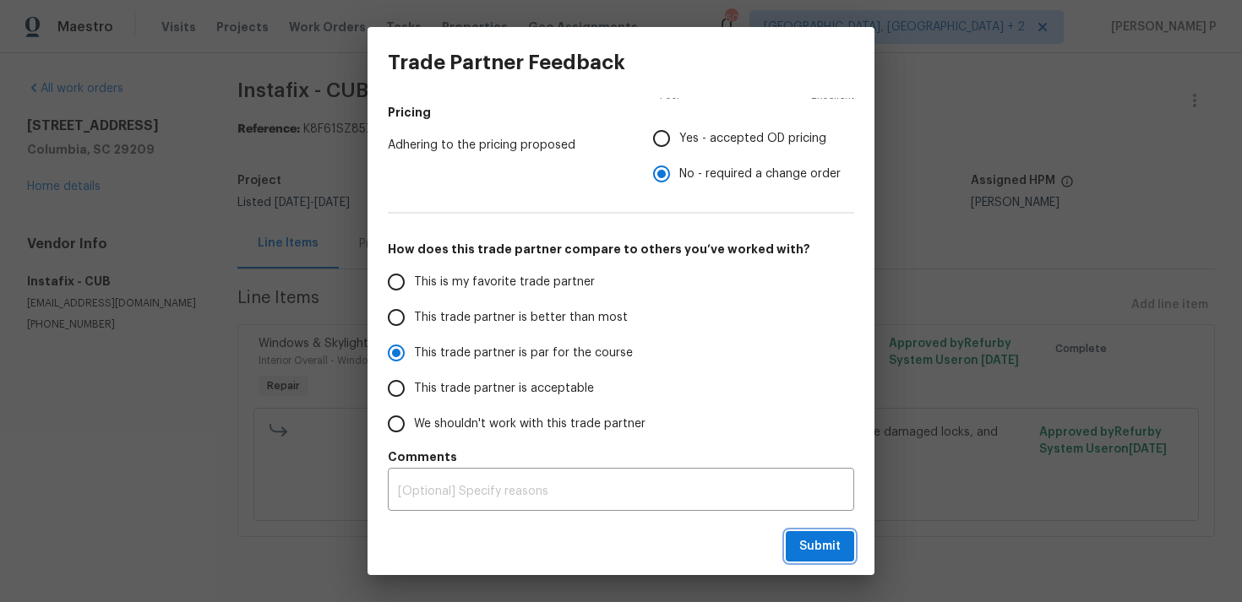
click at [834, 545] on span "Submit" at bounding box center [819, 546] width 41 height 21
radio input "true"
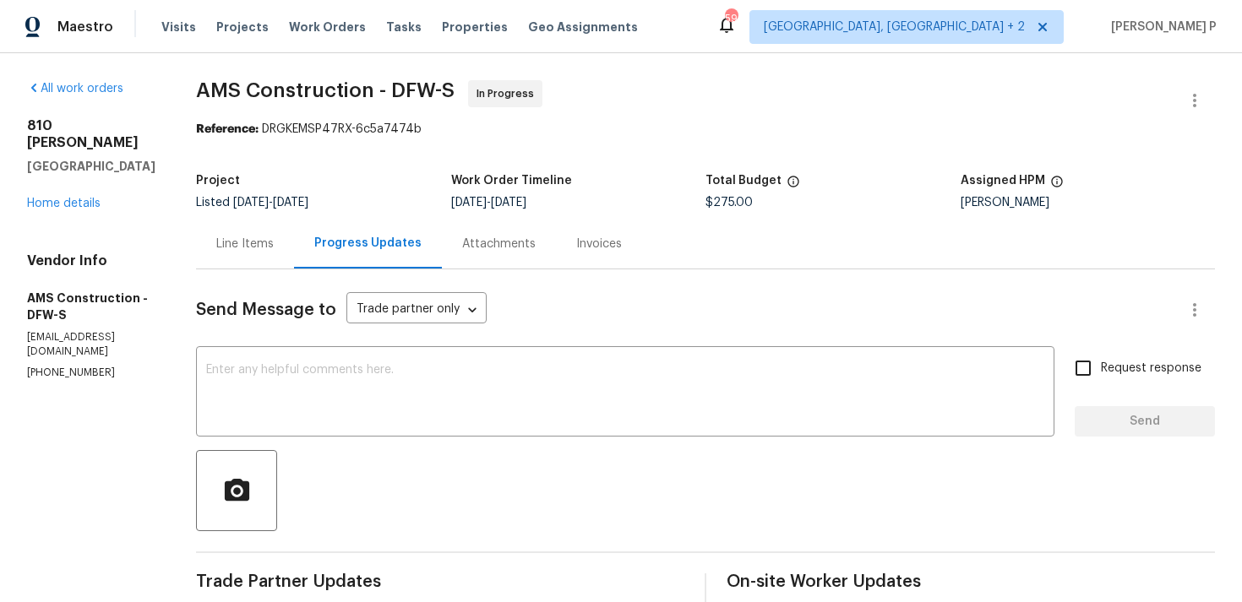
click at [254, 242] on div "Line Items" at bounding box center [244, 244] width 57 height 17
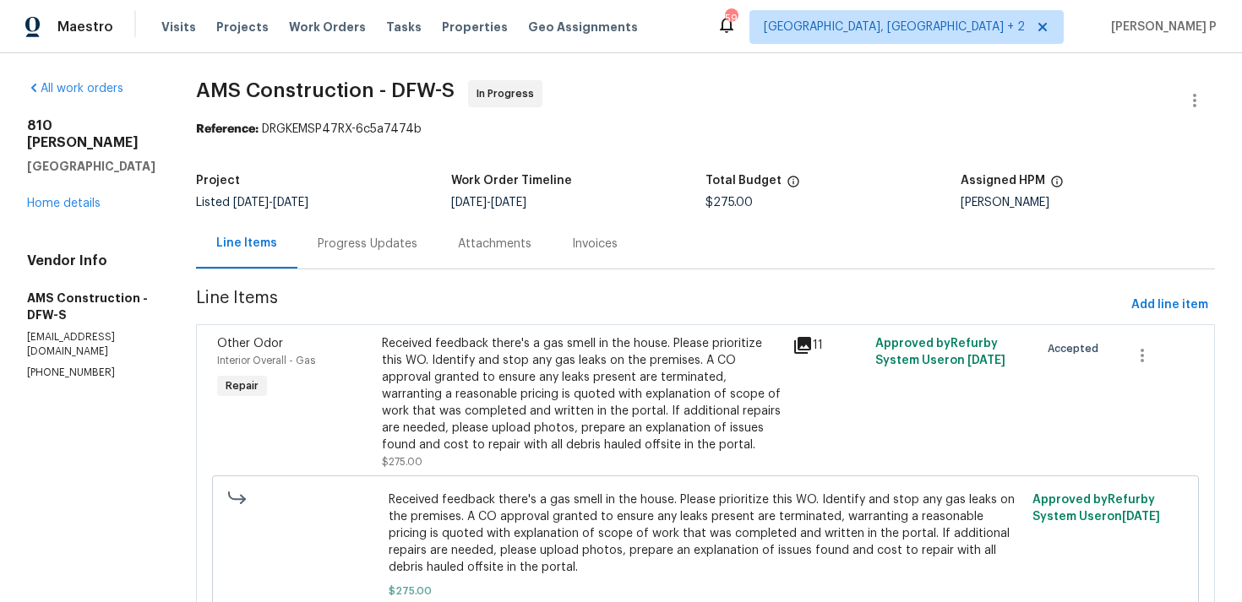
click at [347, 242] on div "Progress Updates" at bounding box center [368, 244] width 100 height 17
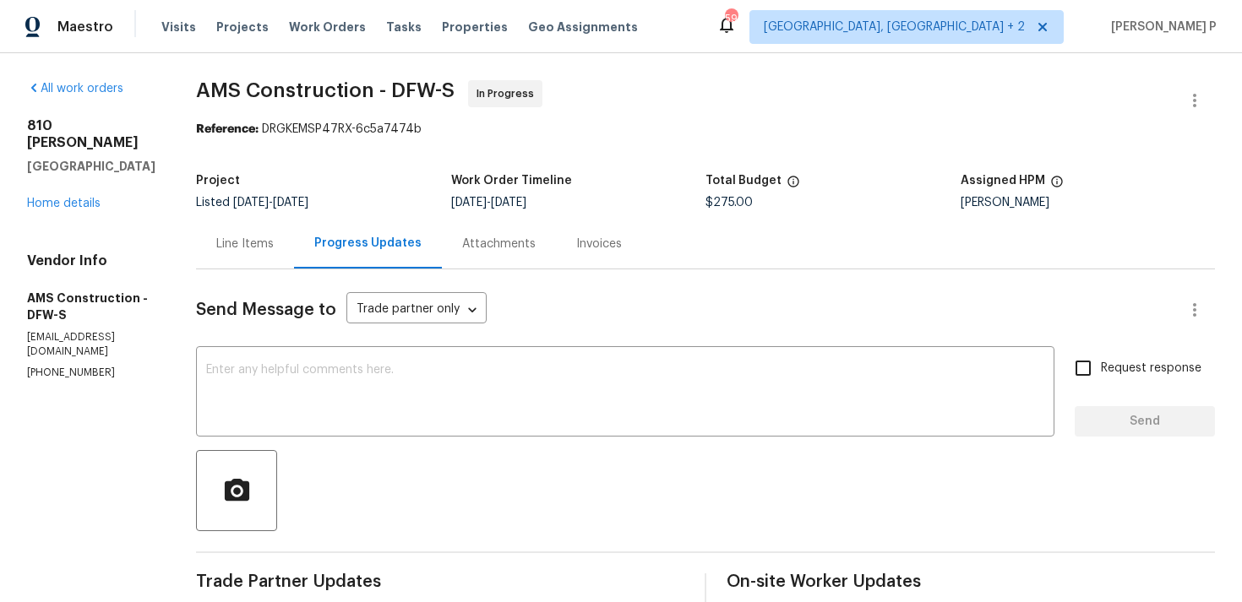
click at [392, 467] on div at bounding box center [705, 490] width 1019 height 81
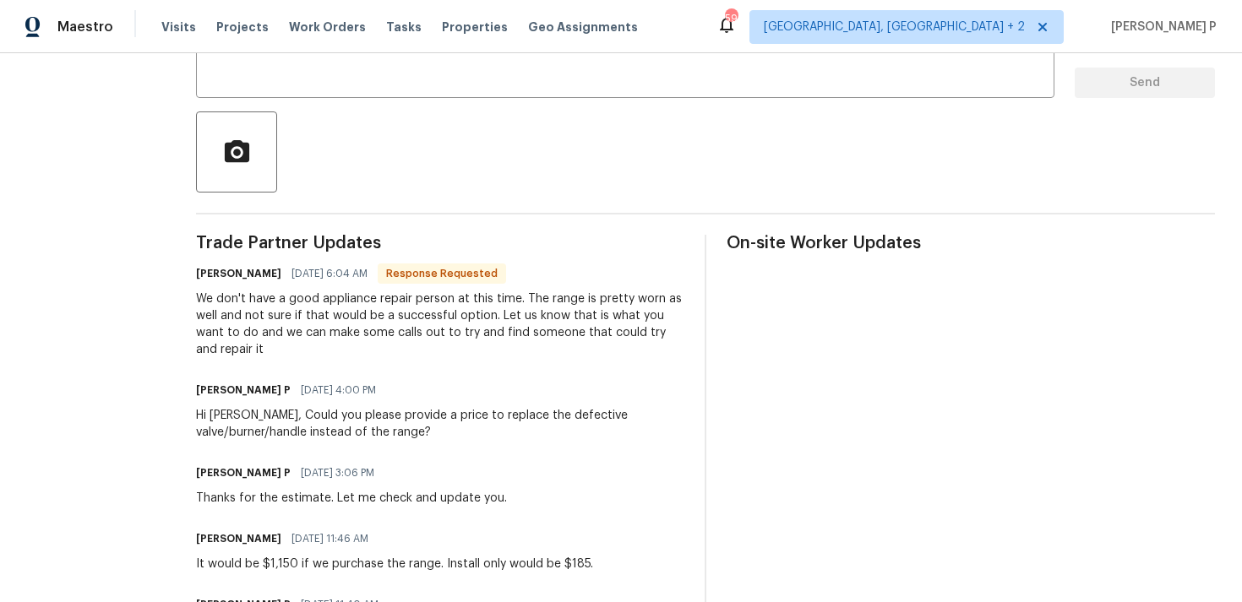
scroll to position [358, 0]
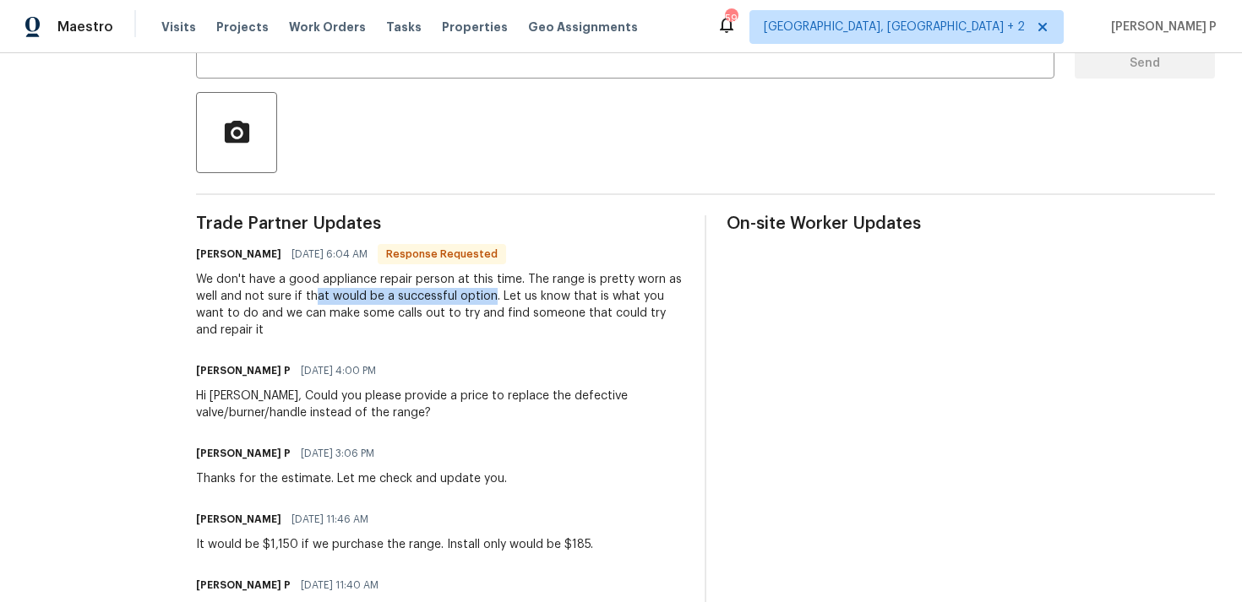
drag, startPoint x: 320, startPoint y: 298, endPoint x: 489, endPoint y: 296, distance: 168.9
click at [489, 296] on div "We don't have a good appliance repair person at this time. The range is pretty …" at bounding box center [440, 305] width 488 height 68
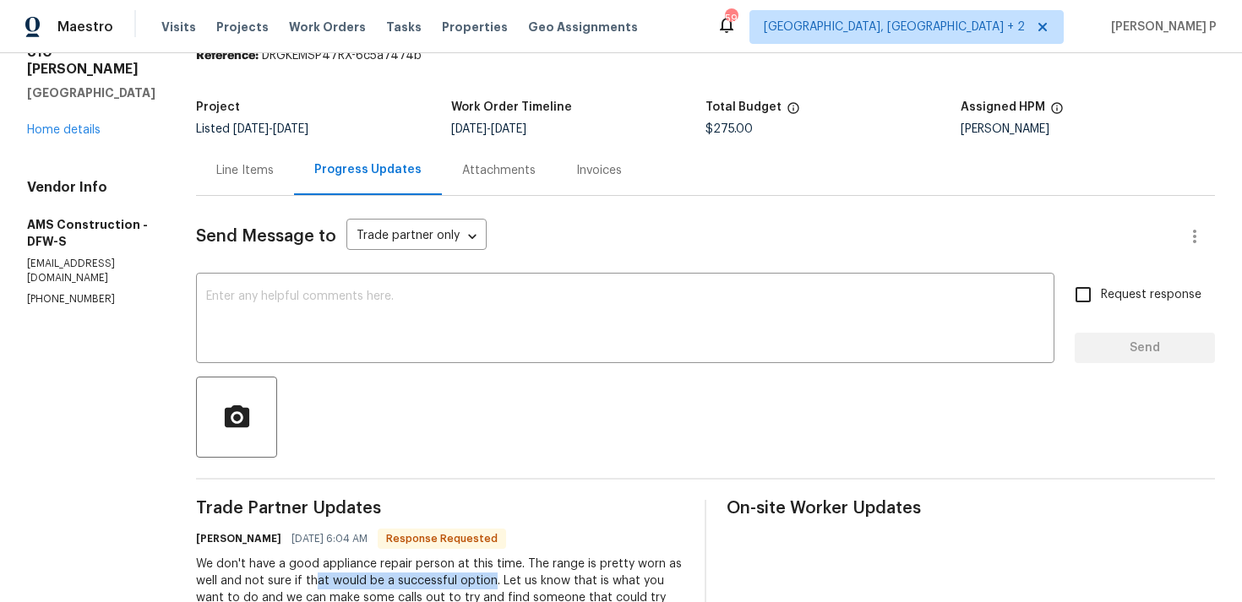
scroll to position [186, 0]
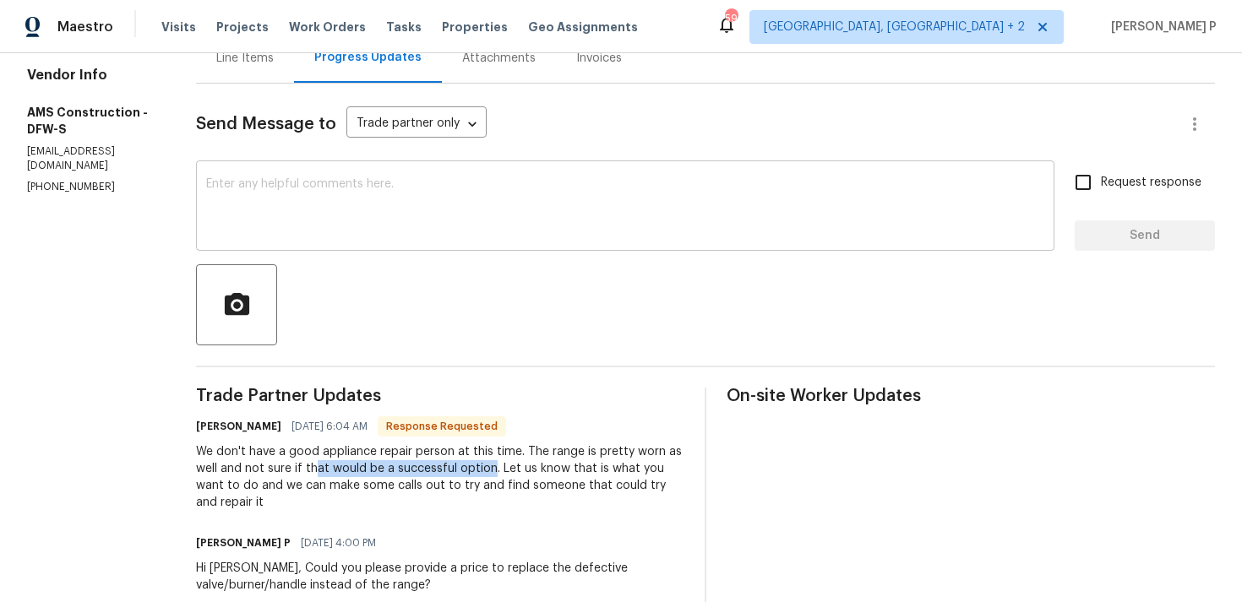
click at [296, 218] on textarea at bounding box center [625, 207] width 838 height 59
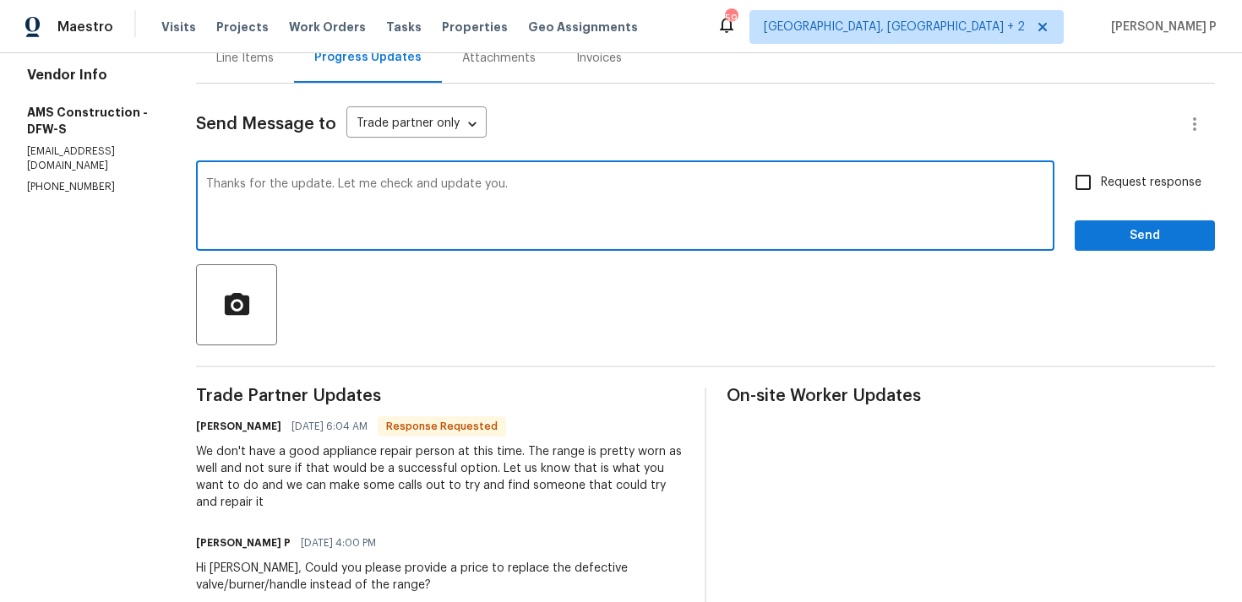
type textarea "Thanks for the update. Let me check and update you."
click at [1112, 233] on span "Send" at bounding box center [1144, 236] width 113 height 21
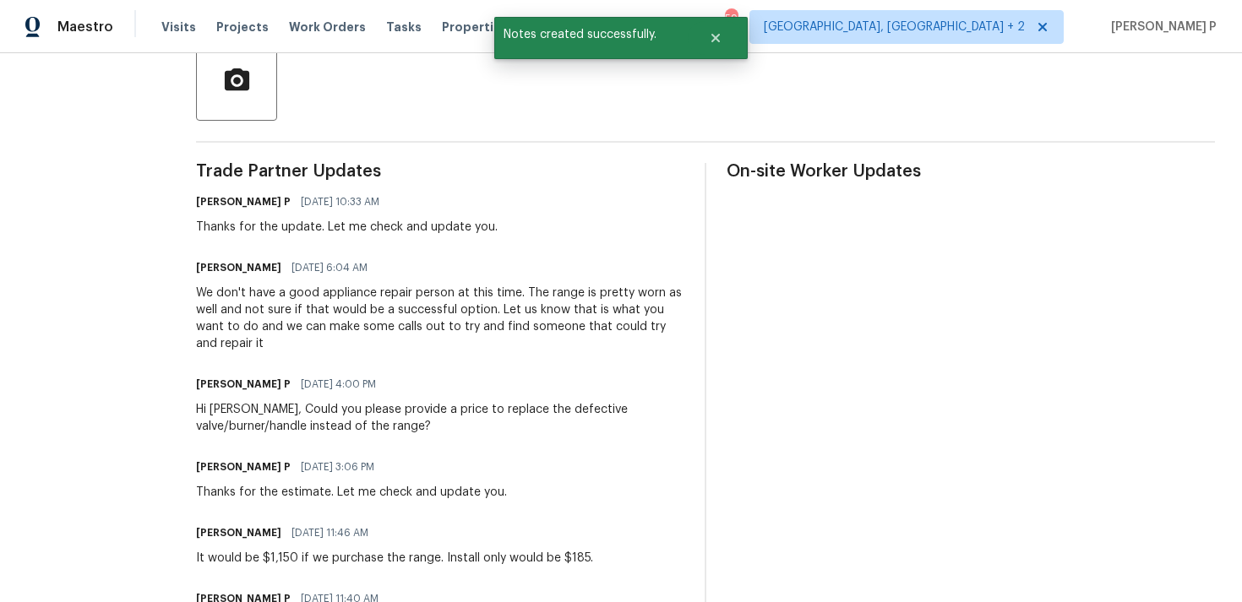
scroll to position [431, 0]
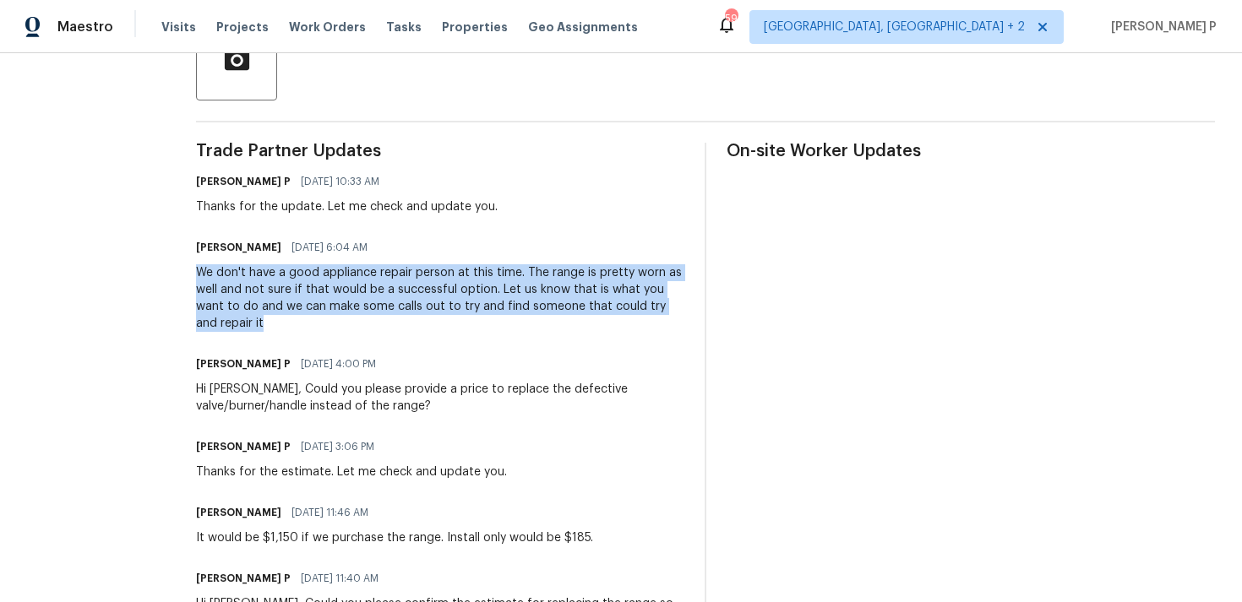
drag, startPoint x: 199, startPoint y: 271, endPoint x: 426, endPoint y: 318, distance: 231.3
click at [426, 319] on div "We don't have a good appliance repair person at this time. The range is pretty …" at bounding box center [440, 298] width 488 height 68
click at [394, 292] on div "We don't have a good appliance repair person at this time. The range is pretty …" at bounding box center [440, 298] width 488 height 68
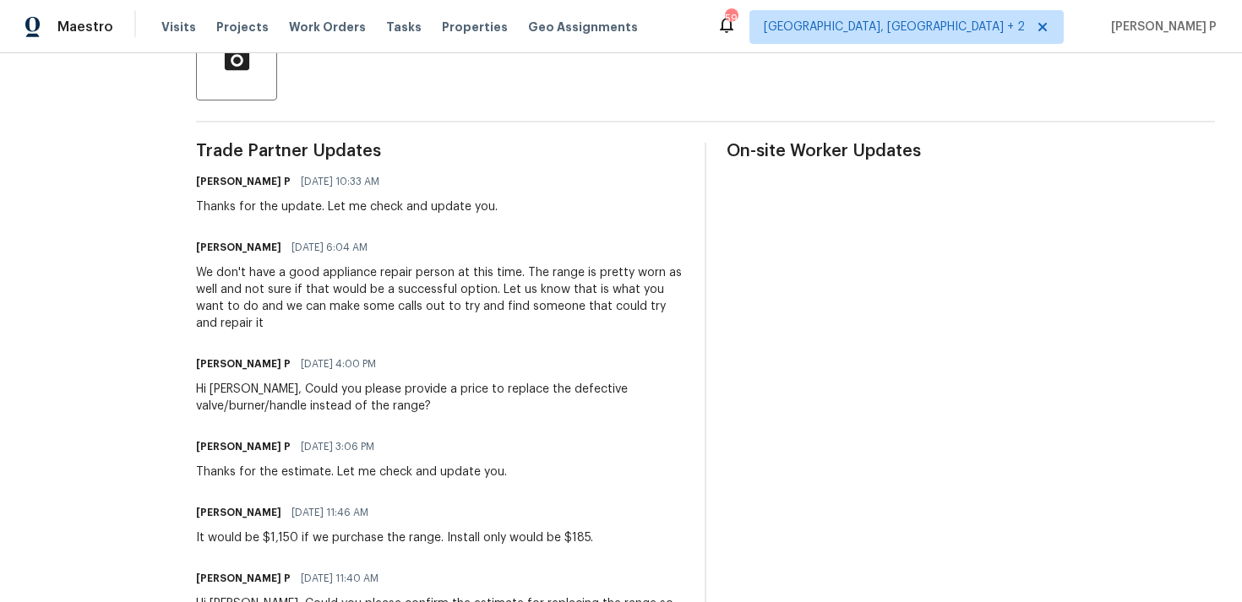
click at [202, 275] on div "We don't have a good appliance repair person at this time. The range is pretty …" at bounding box center [440, 298] width 488 height 68
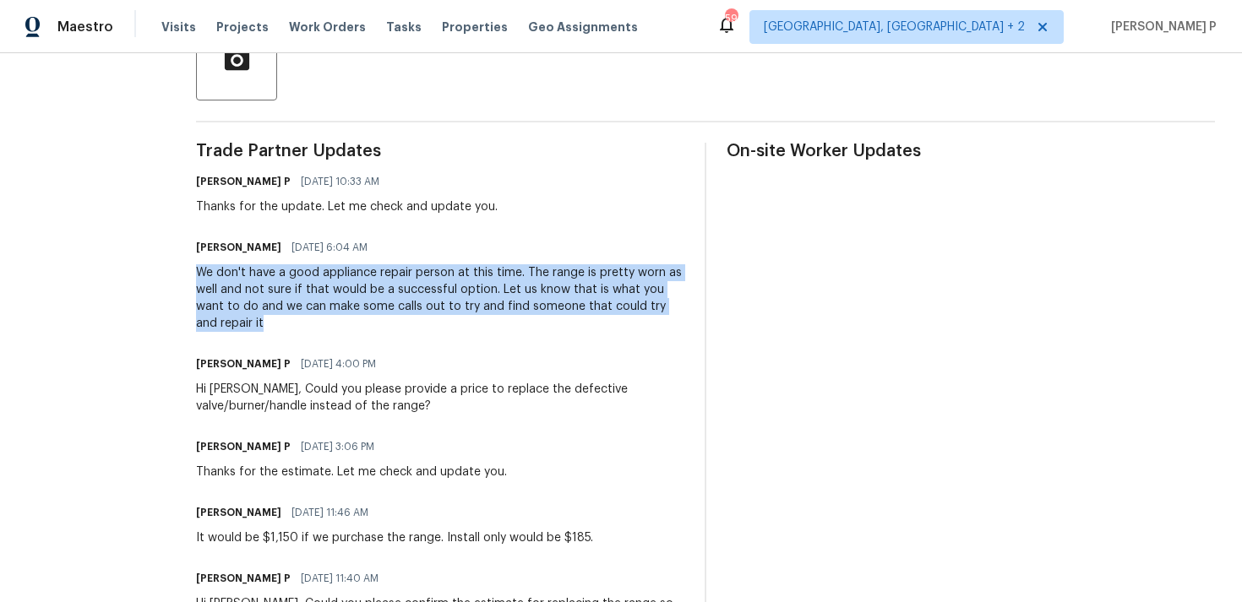
drag, startPoint x: 198, startPoint y: 273, endPoint x: 218, endPoint y: 327, distance: 57.4
click at [218, 327] on div "We don't have a good appliance repair person at this time. The range is pretty …" at bounding box center [440, 298] width 488 height 68
copy div "We don't have a good appliance repair person at this time. The range is pretty …"
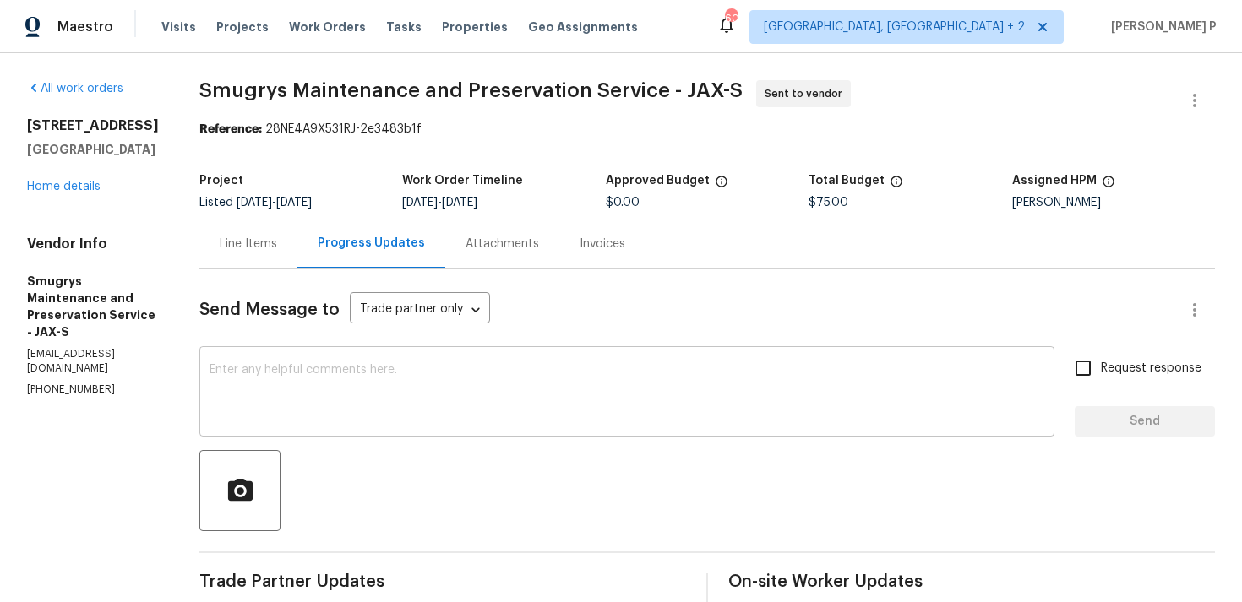
click at [284, 388] on textarea at bounding box center [626, 393] width 835 height 59
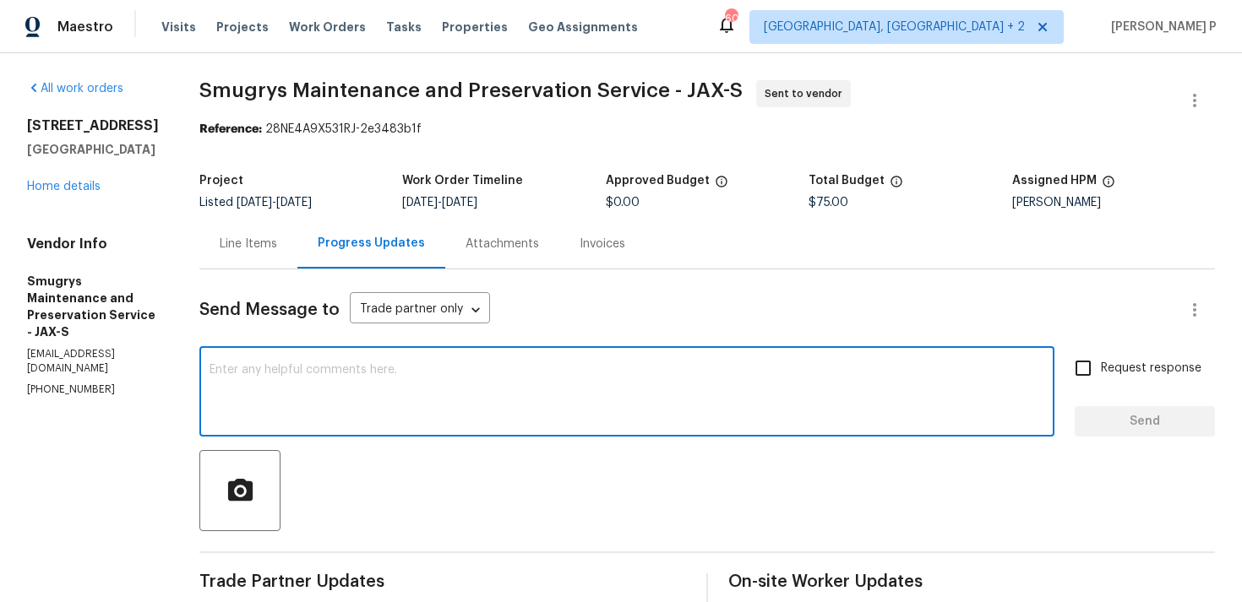
paste textarea "We regret to inform you that the work order has been reassigned as it was not a…"
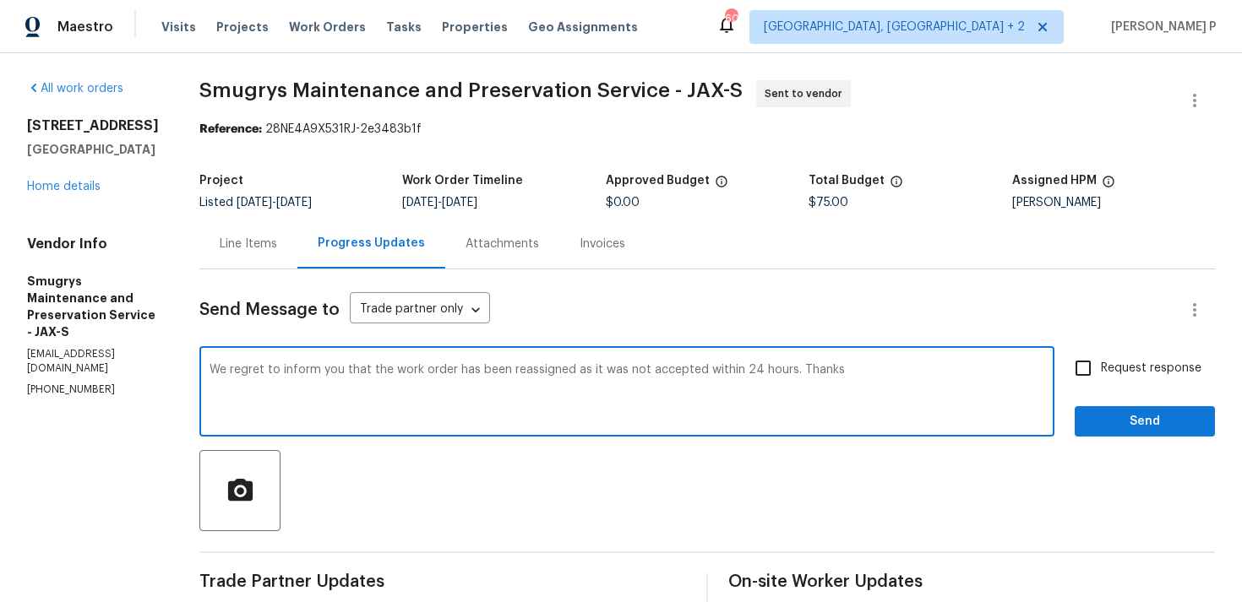
type textarea "We regret to inform you that the work order has been reassigned as it was not a…"
click at [1104, 414] on span "Send" at bounding box center [1144, 421] width 113 height 21
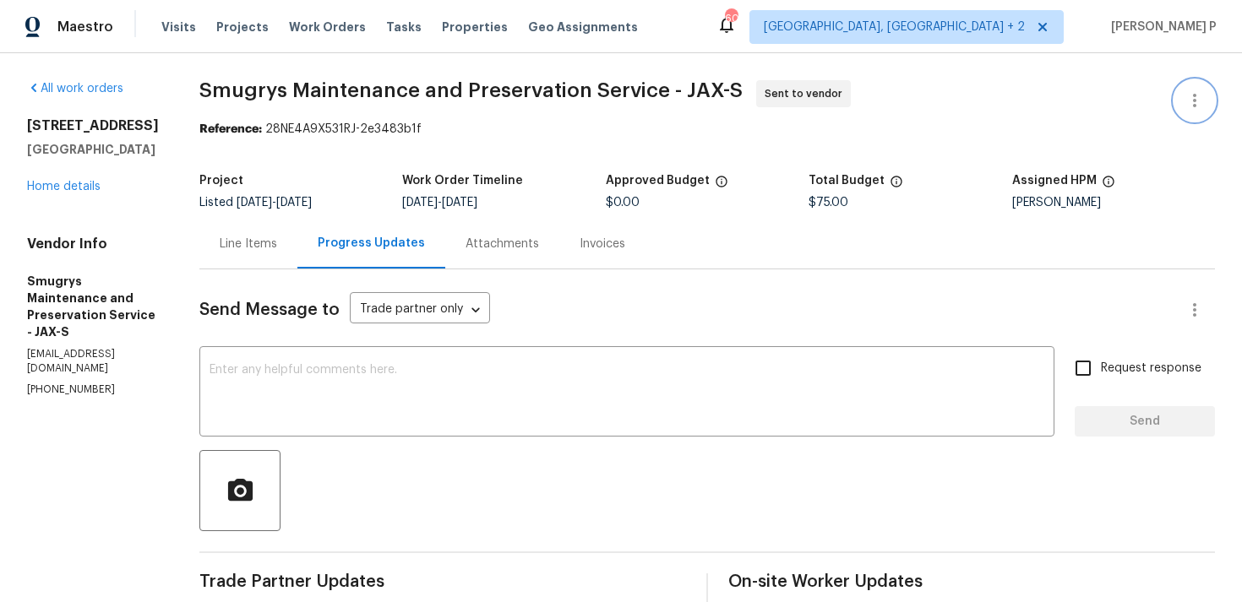
click at [1198, 102] on icon "button" at bounding box center [1194, 100] width 20 height 20
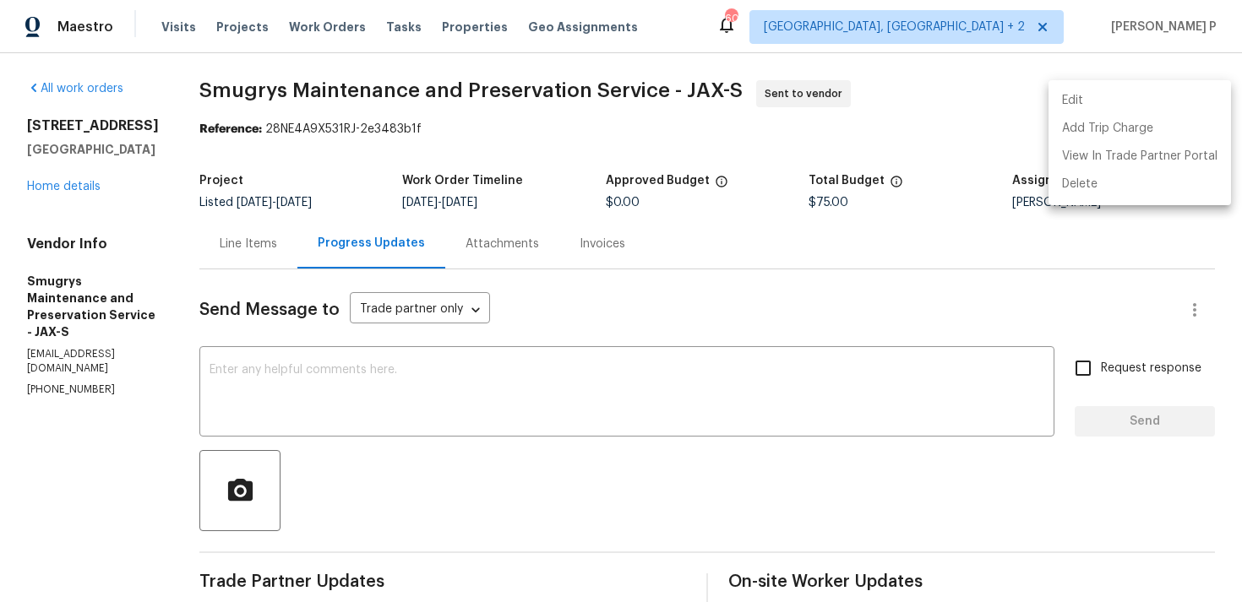
click at [1096, 90] on li "Edit" at bounding box center [1139, 101] width 182 height 28
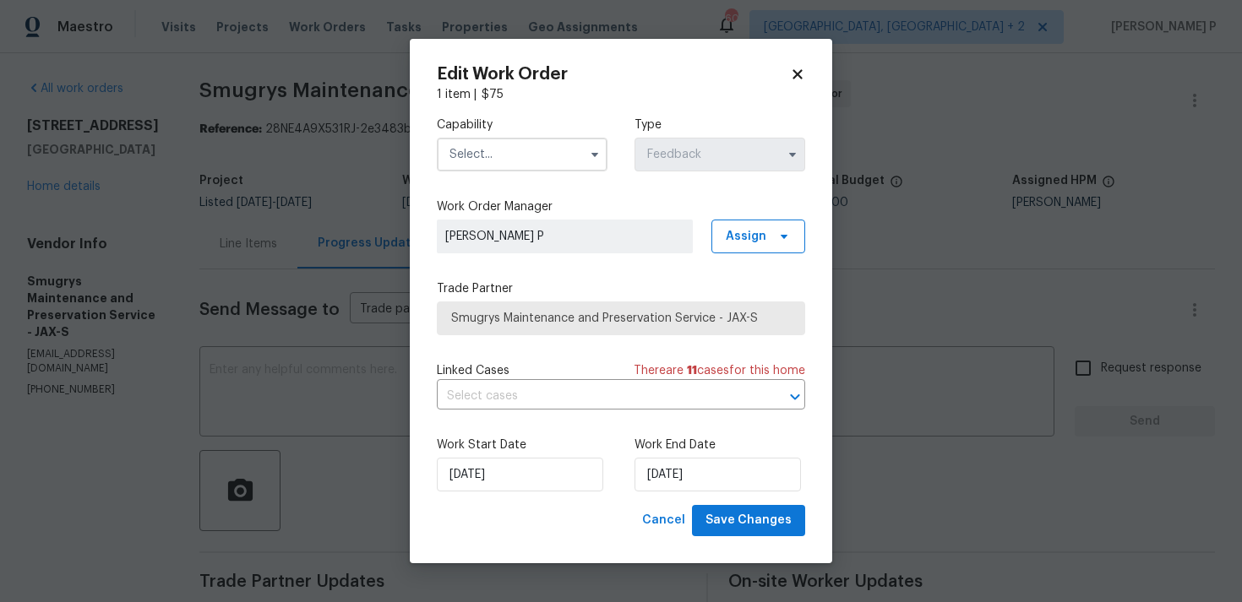
click at [567, 136] on div "Capability" at bounding box center [522, 144] width 171 height 55
click at [546, 158] on input "text" at bounding box center [522, 155] width 171 height 34
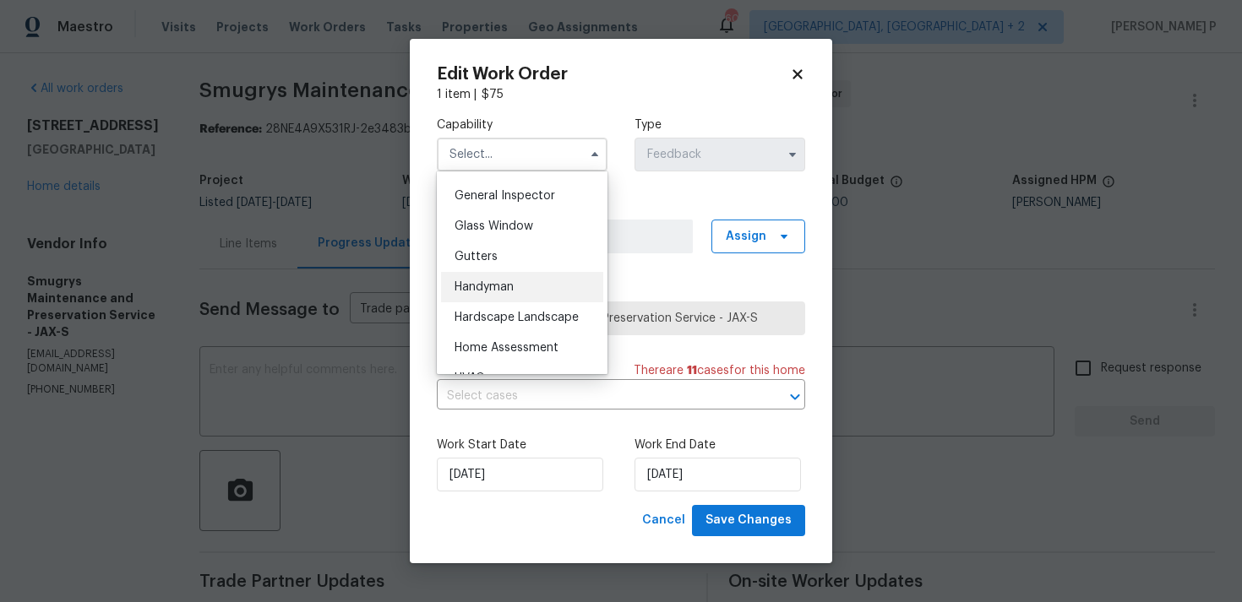
scroll to position [835, 0]
click at [517, 289] on div "Handyman" at bounding box center [522, 285] width 162 height 30
type input "Handyman"
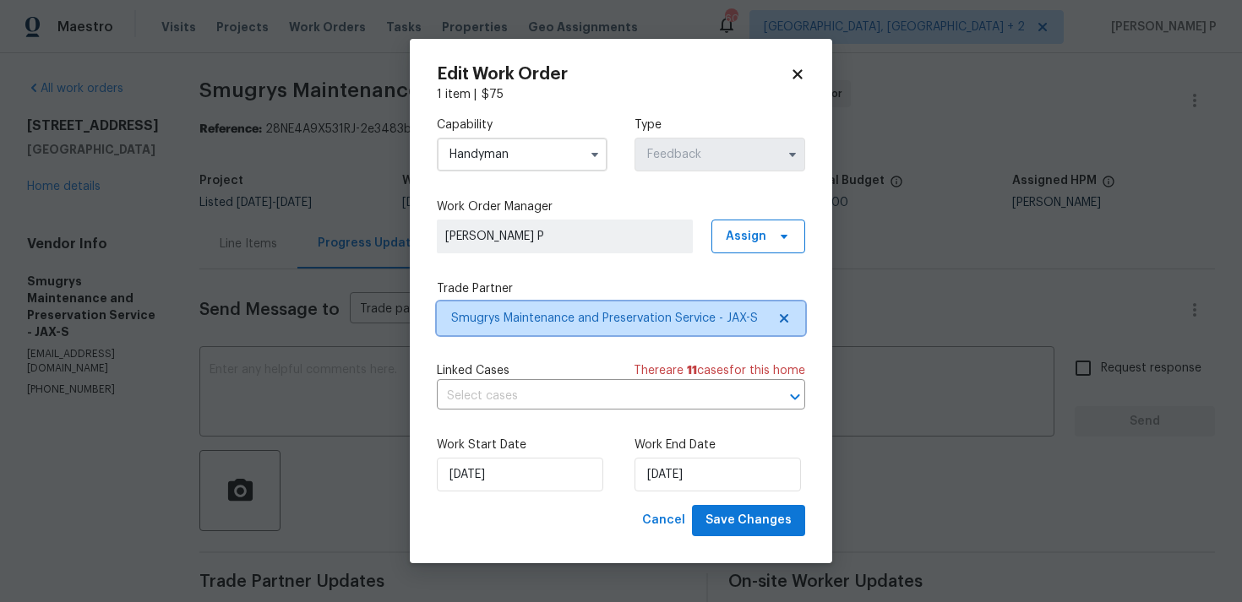
click at [540, 318] on span "Smugrys Maintenance and Preservation Service - JAX-S" at bounding box center [608, 318] width 315 height 17
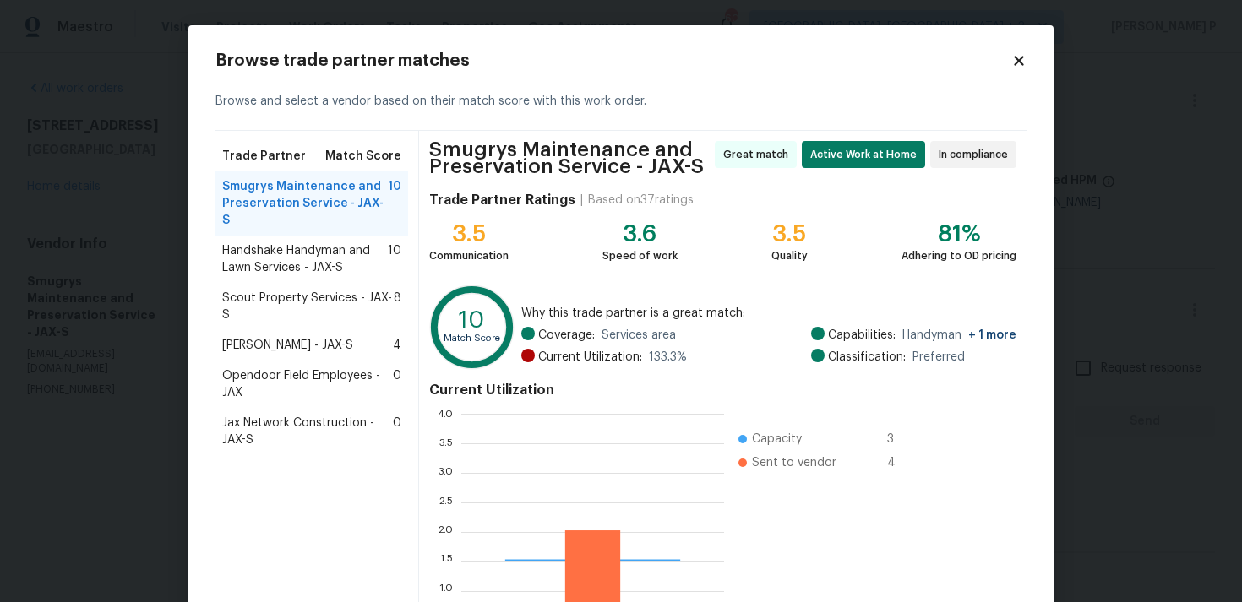
scroll to position [237, 263]
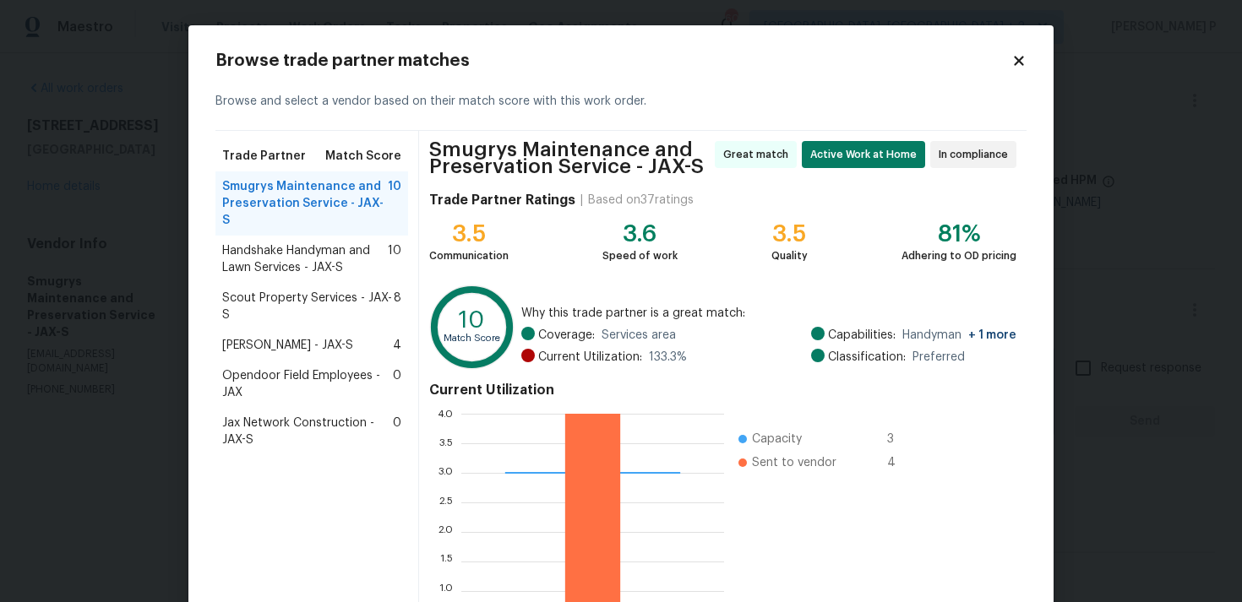
click at [245, 216] on div "Smugrys Maintenance and Preservation Service - JAX-S 10" at bounding box center [311, 203] width 193 height 64
click at [258, 242] on span "Handshake Handyman and Lawn Services - JAX-S" at bounding box center [305, 259] width 166 height 34
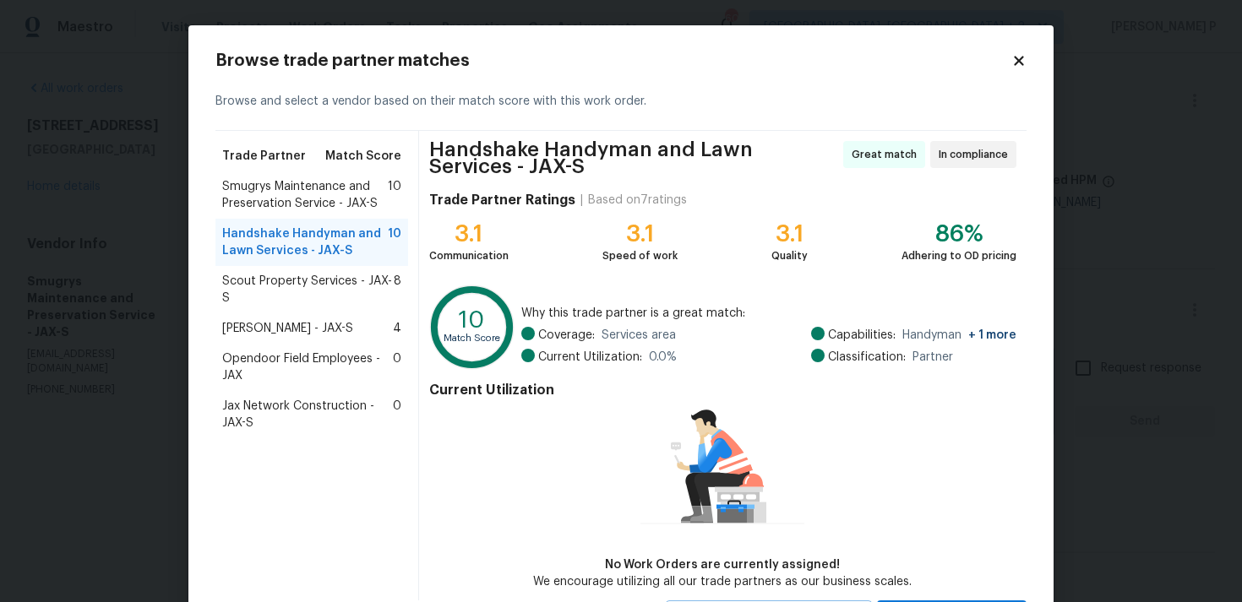
click at [261, 288] on span "Scout Property Services - JAX-S" at bounding box center [307, 290] width 171 height 34
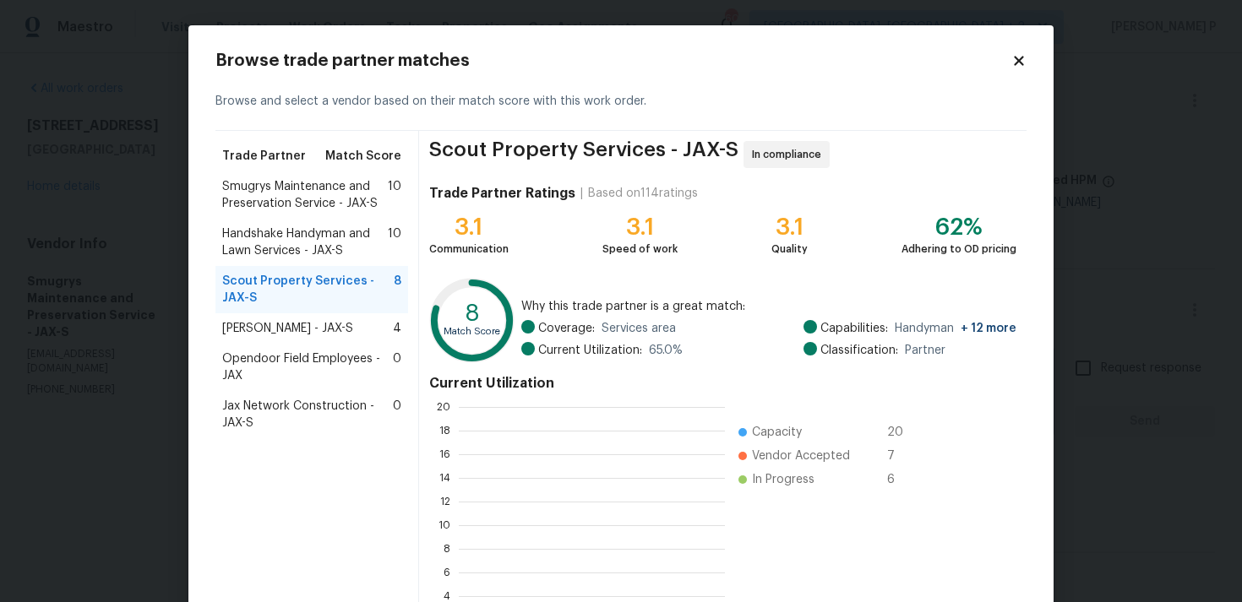
scroll to position [2, 2]
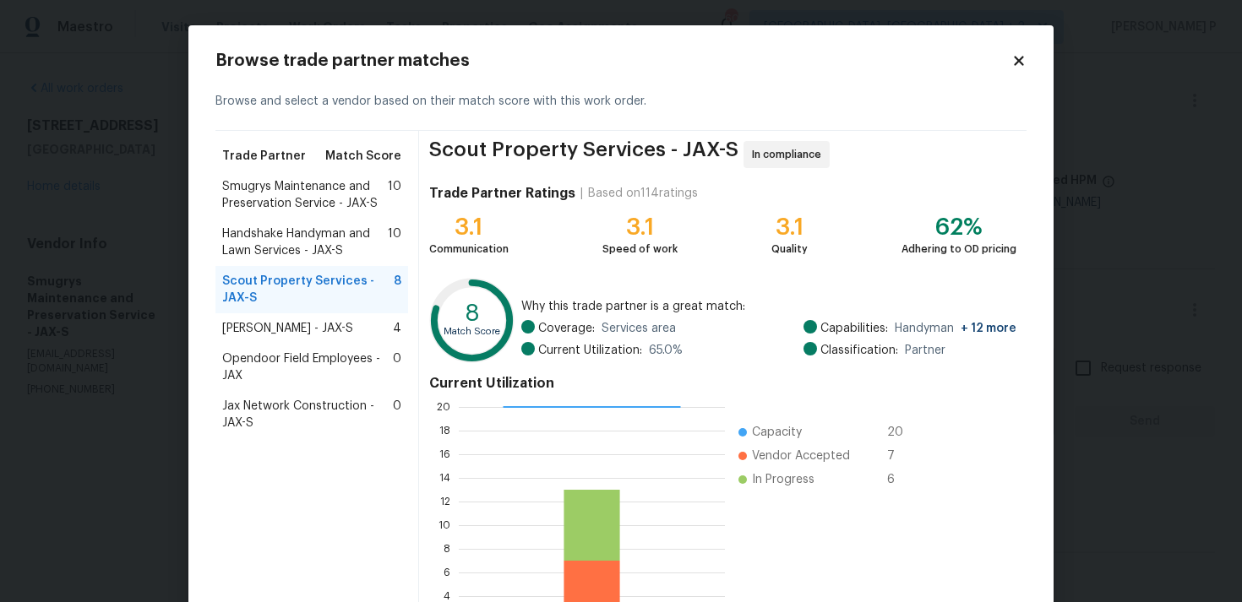
click at [269, 327] on span "Eric Hernandez - JAX-S" at bounding box center [287, 328] width 131 height 17
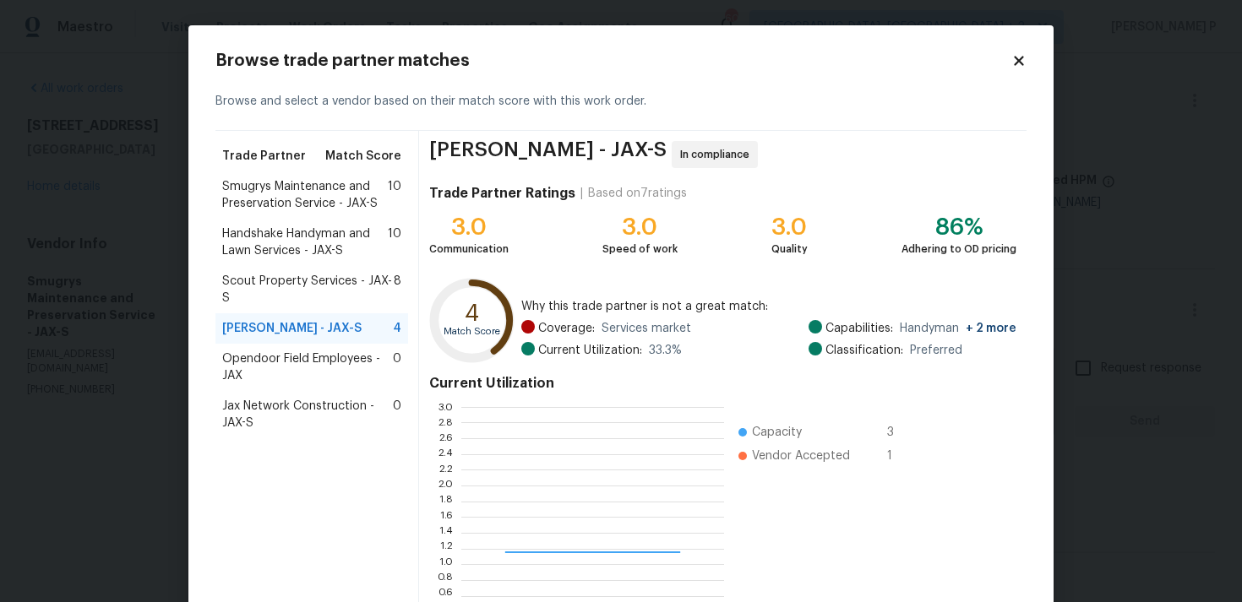
scroll to position [237, 263]
click at [305, 235] on span "Handshake Handyman and Lawn Services - JAX-S" at bounding box center [305, 243] width 166 height 34
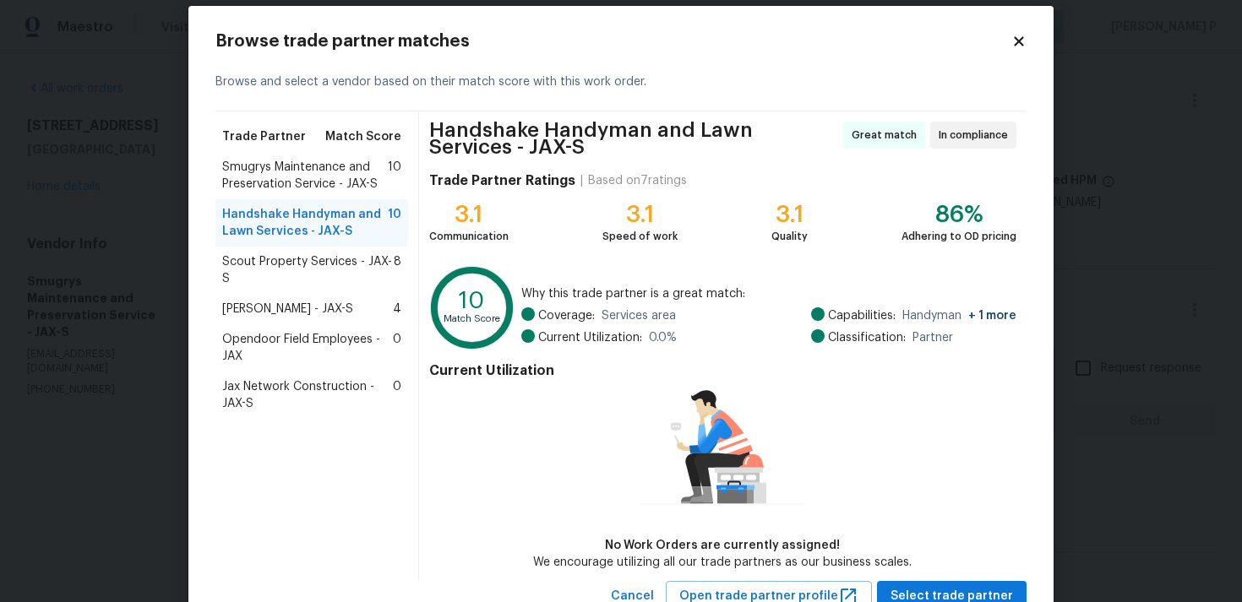
scroll to position [80, 0]
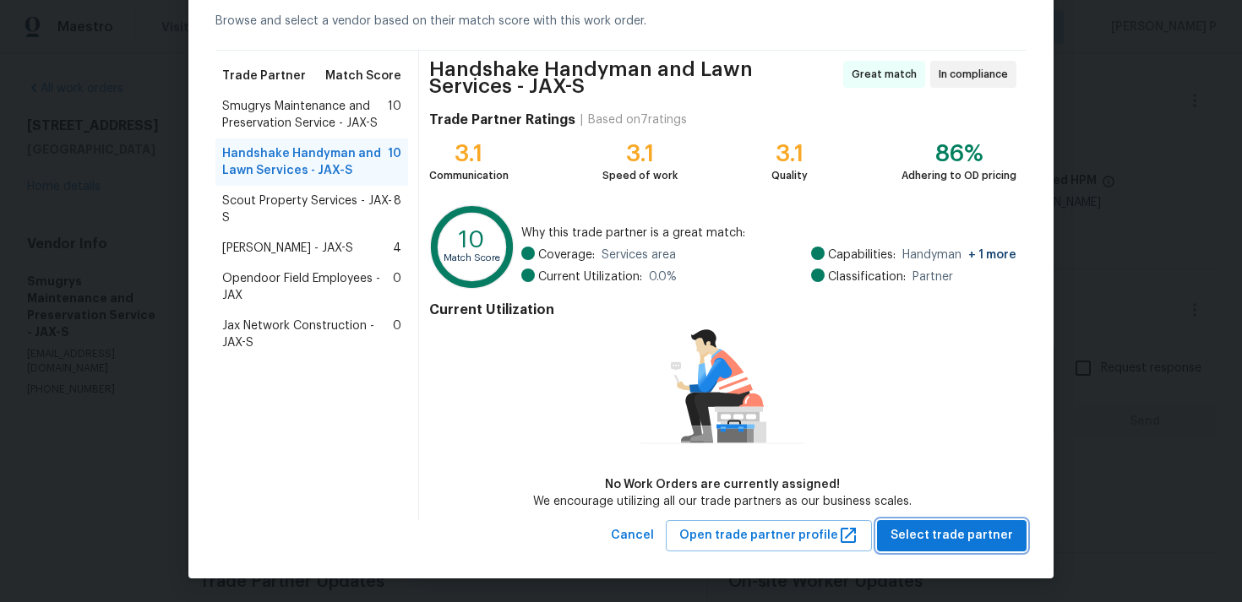
click at [964, 543] on span "Select trade partner" at bounding box center [951, 535] width 122 height 21
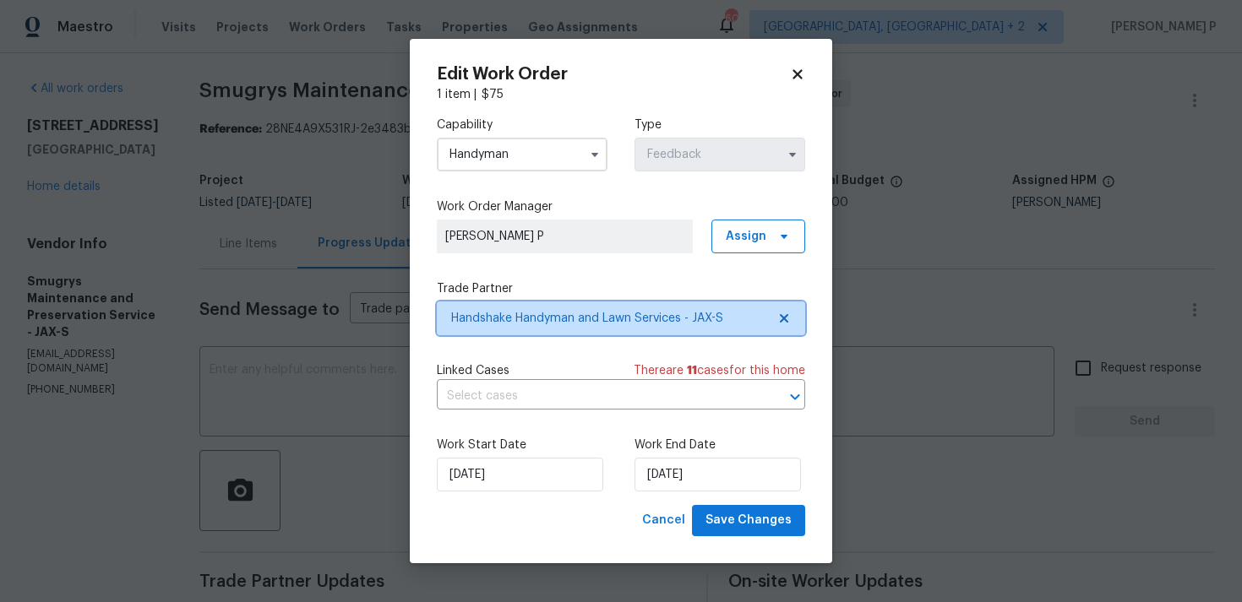
scroll to position [0, 0]
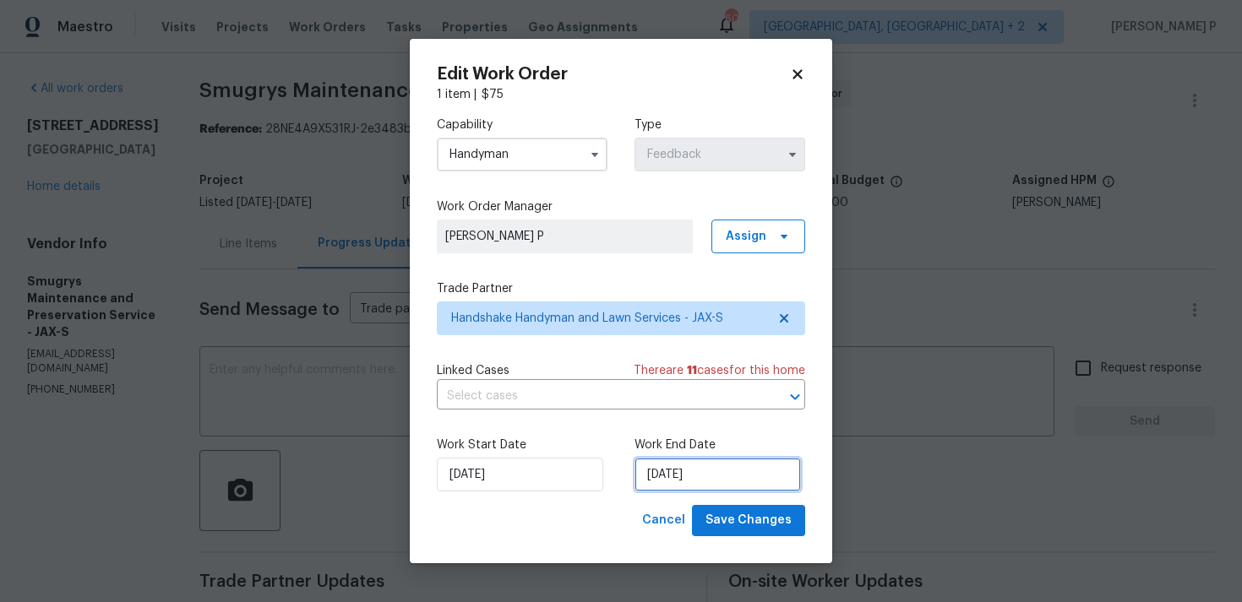
click at [666, 476] on input "04/09/2025" at bounding box center [717, 475] width 166 height 34
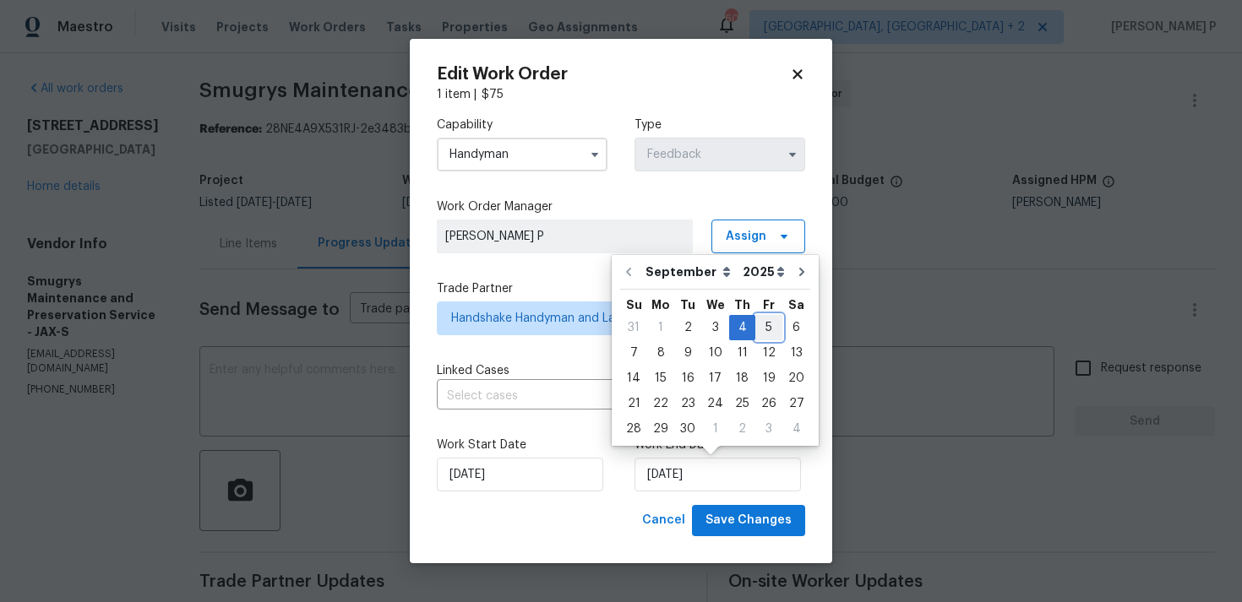
click at [764, 328] on div "5" at bounding box center [768, 328] width 27 height 24
type input "05/09/2025"
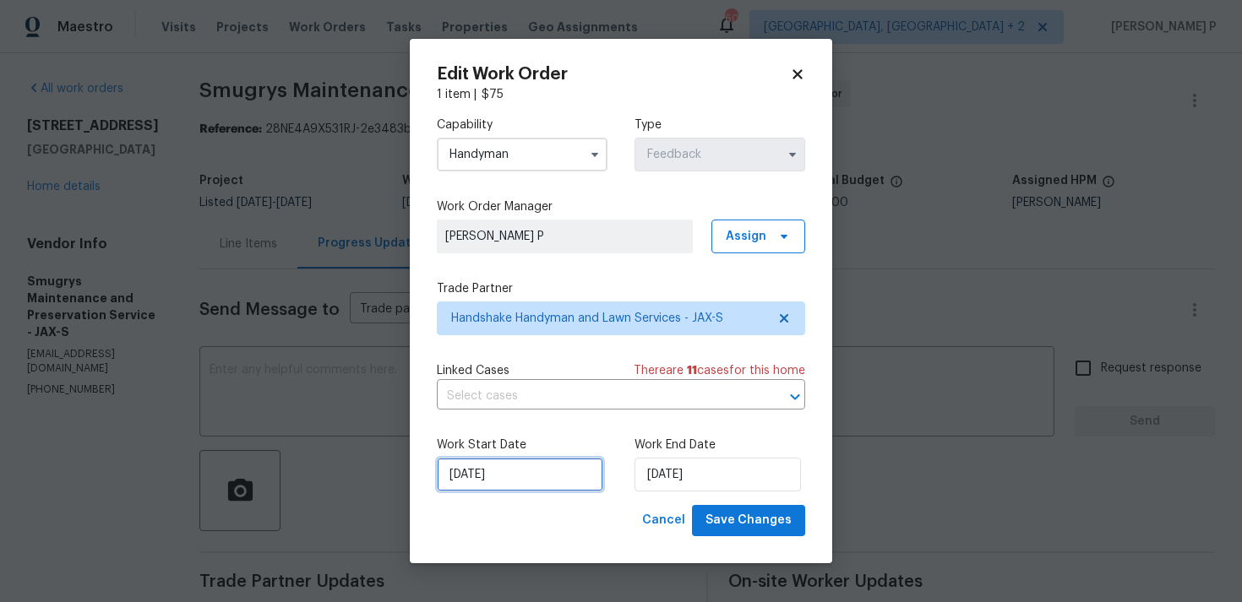
click at [554, 481] on input "02/09/2025" at bounding box center [520, 475] width 166 height 34
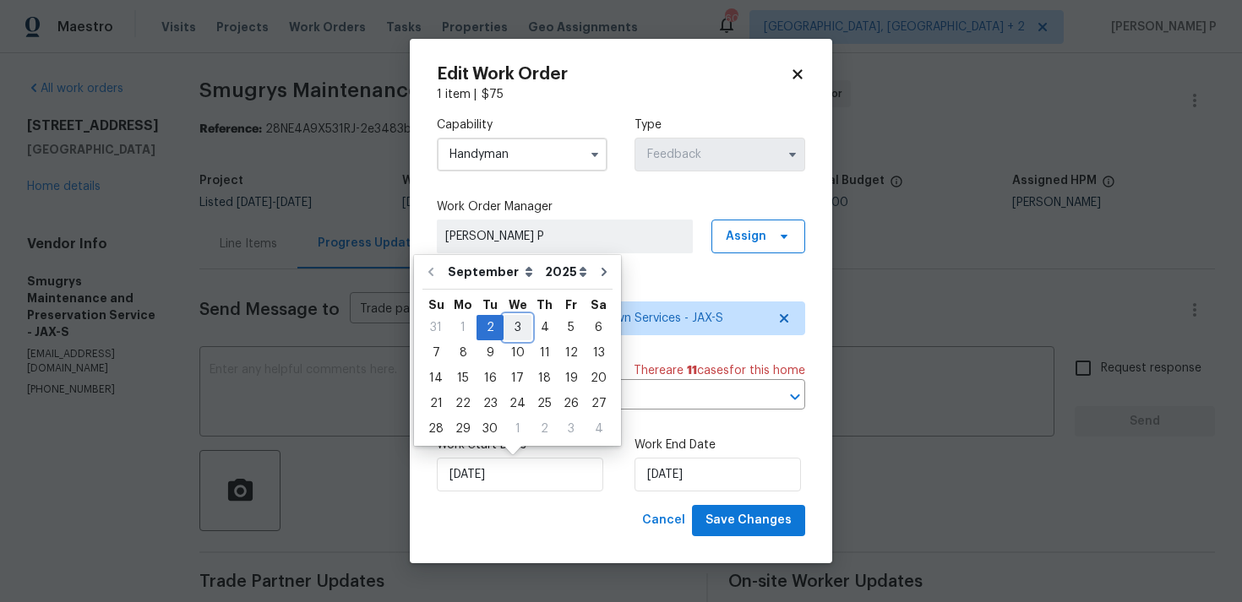
click at [510, 328] on div "3" at bounding box center [517, 328] width 28 height 24
type input "03/09/2025"
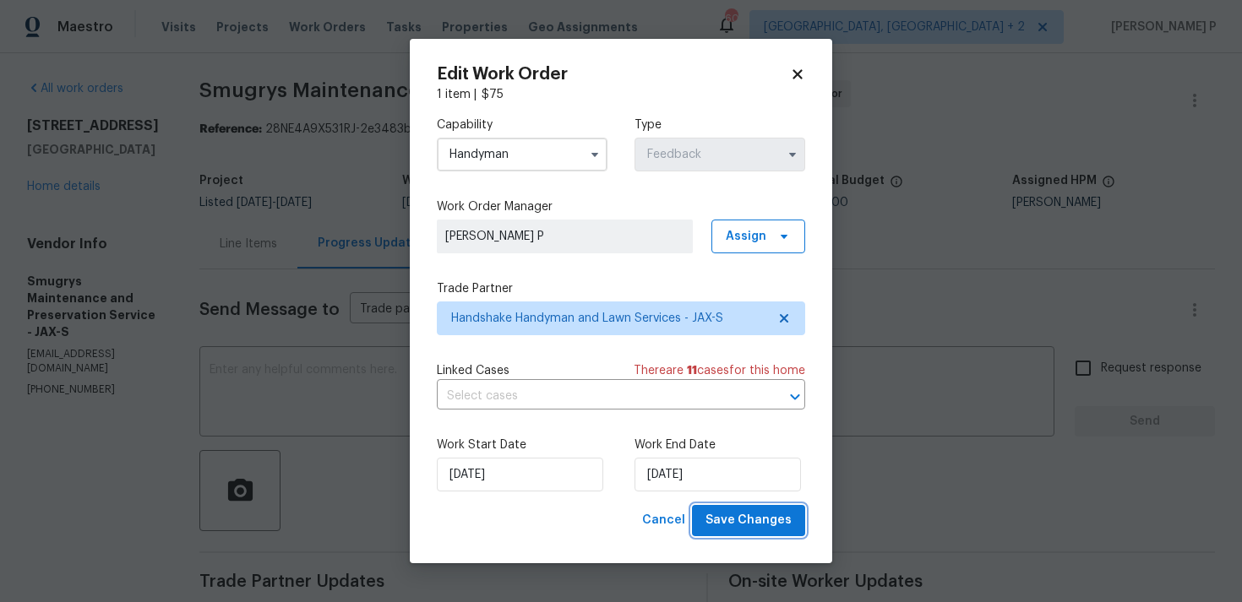
click at [753, 513] on span "Save Changes" at bounding box center [748, 520] width 86 height 21
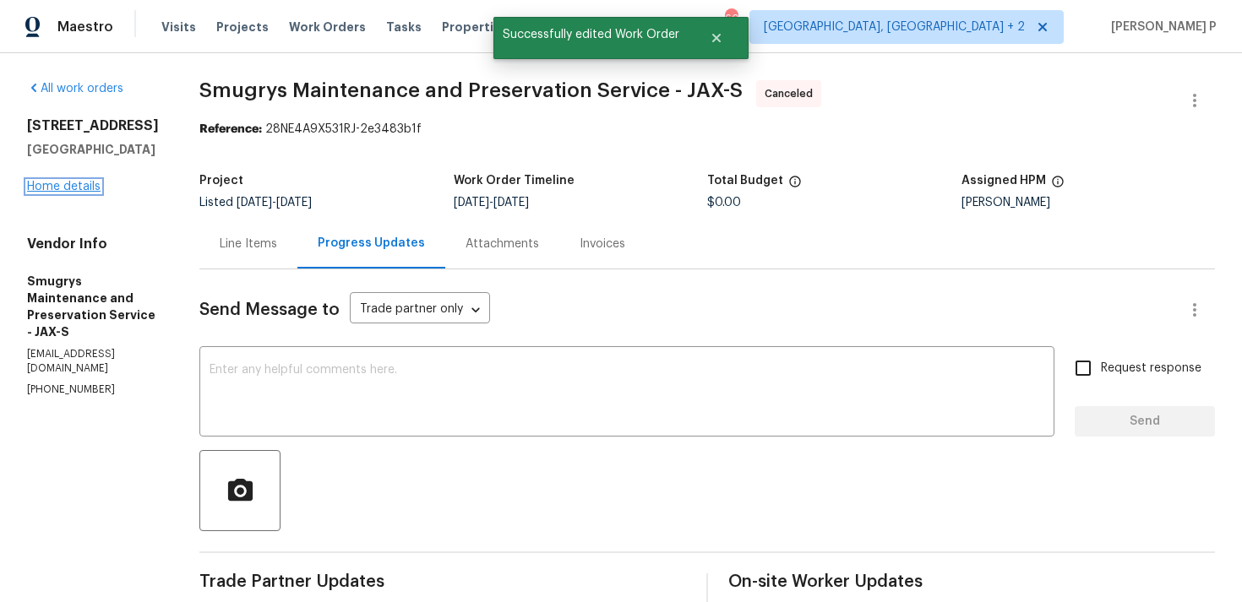
click at [51, 193] on link "Home details" at bounding box center [63, 187] width 73 height 12
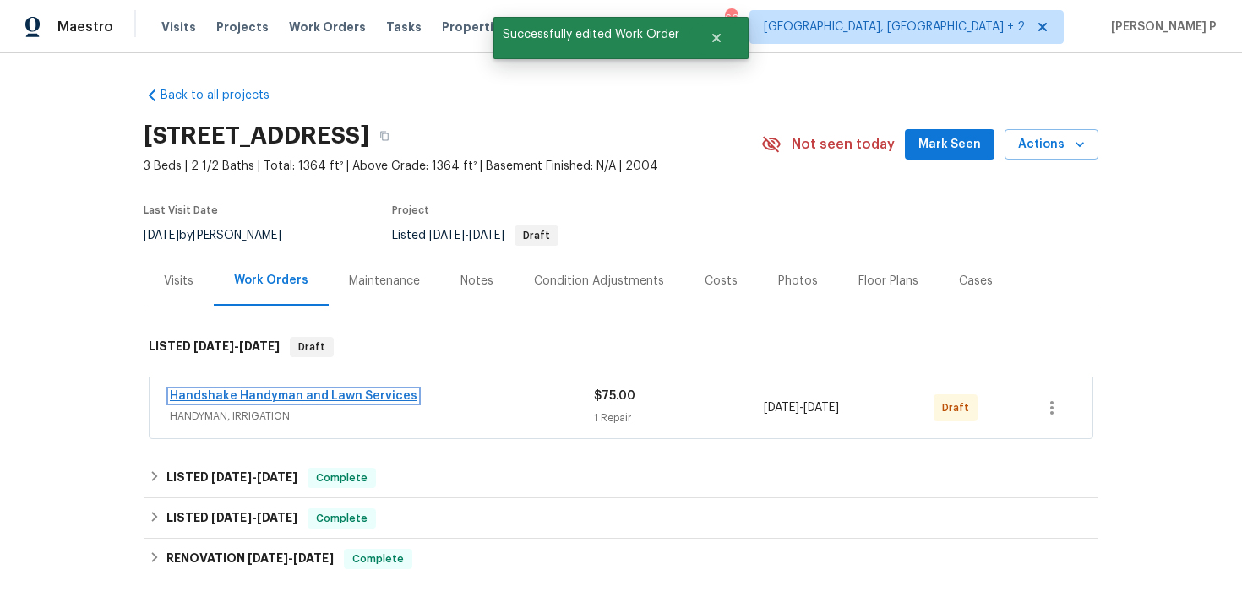
click at [236, 402] on link "Handshake Handyman and Lawn Services" at bounding box center [293, 396] width 247 height 12
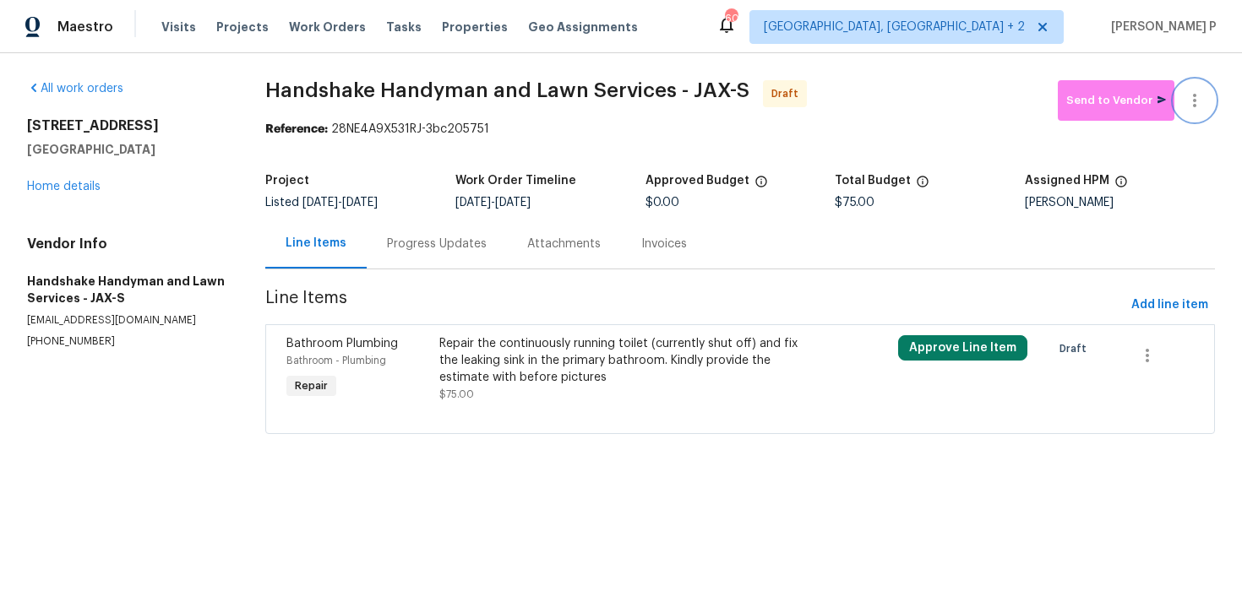
click at [1202, 93] on icon "button" at bounding box center [1194, 100] width 20 height 20
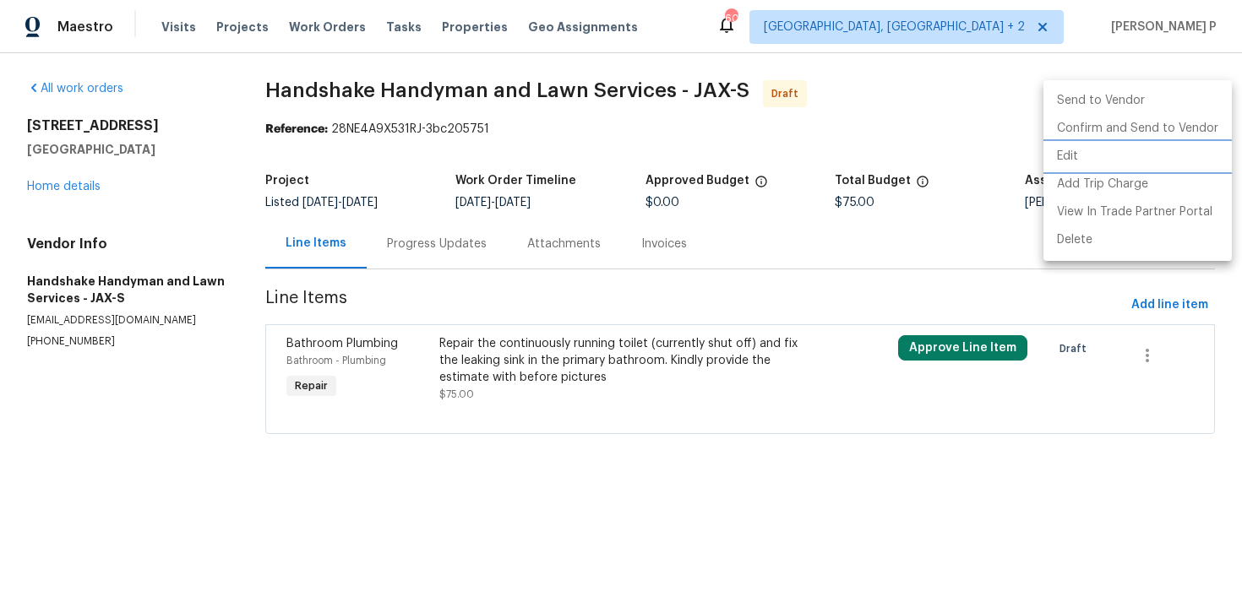
click at [1113, 152] on li "Edit" at bounding box center [1137, 157] width 188 height 28
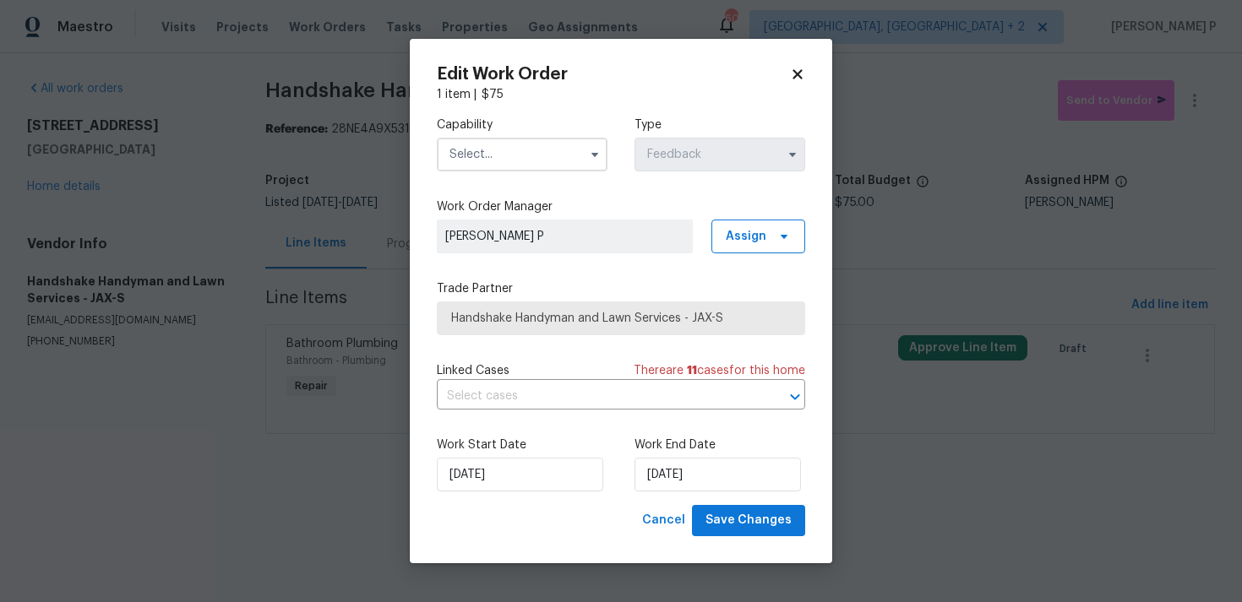
click at [536, 155] on input "text" at bounding box center [522, 155] width 171 height 34
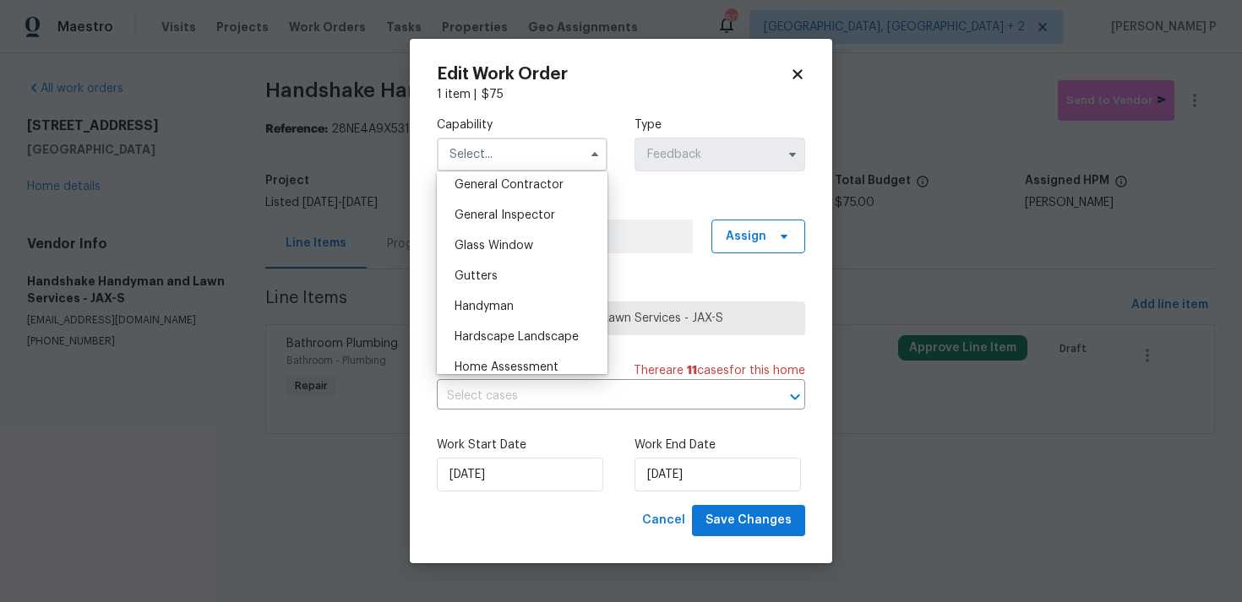
scroll to position [859, 0]
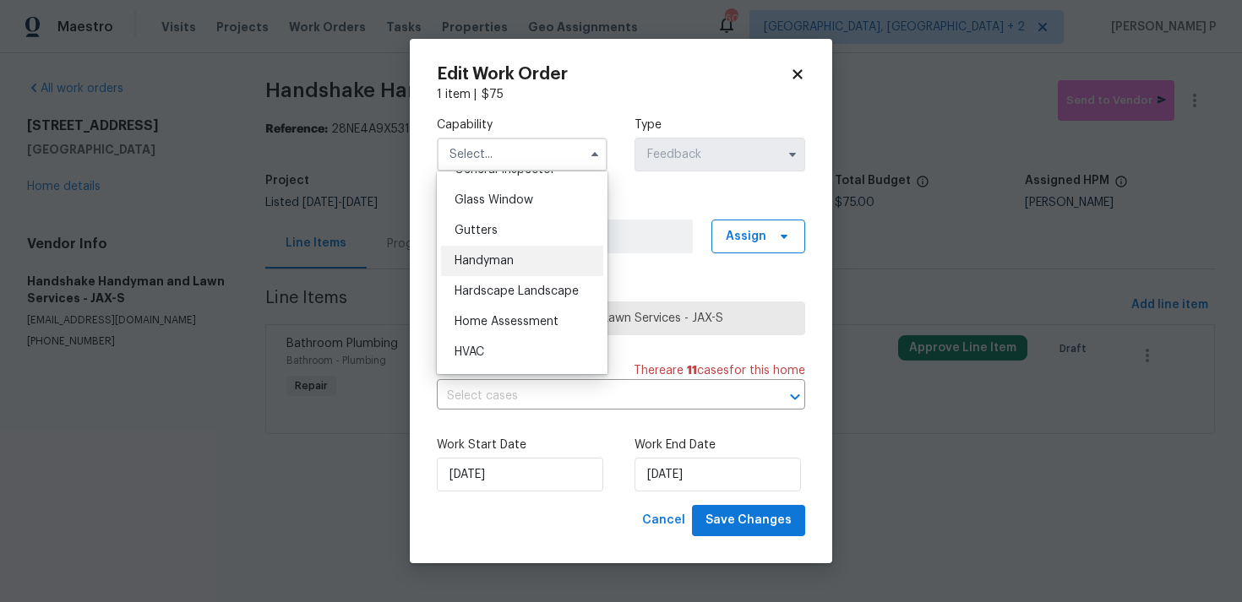
click at [491, 261] on span "Handyman" at bounding box center [483, 261] width 59 height 12
type input "Handyman"
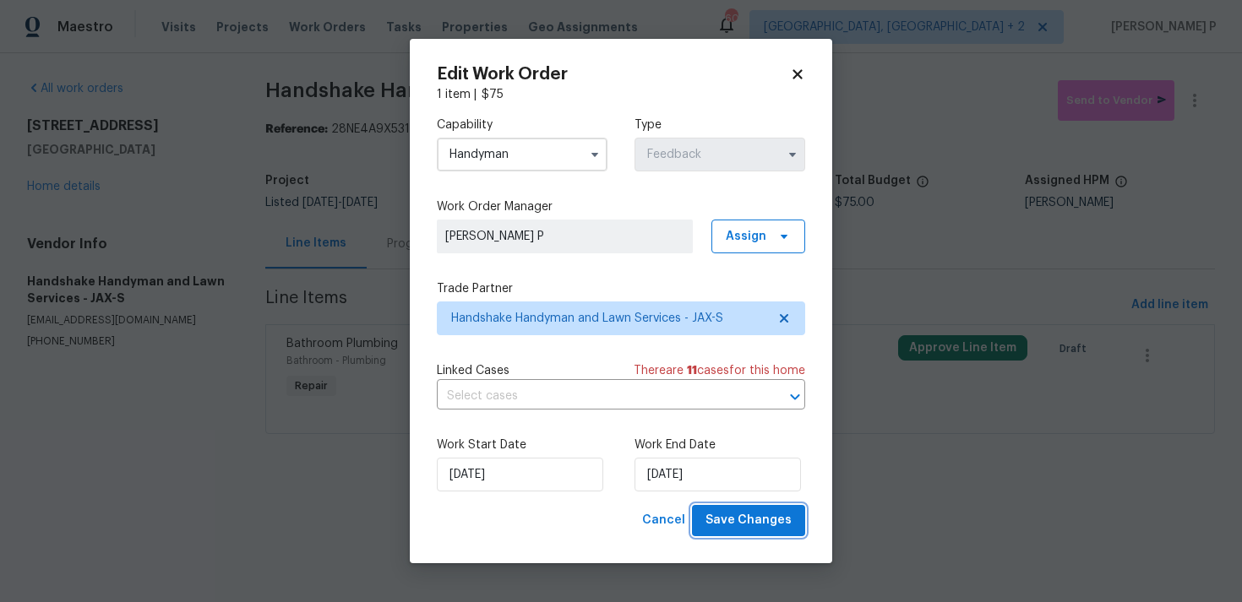
click at [745, 522] on span "Save Changes" at bounding box center [748, 520] width 86 height 21
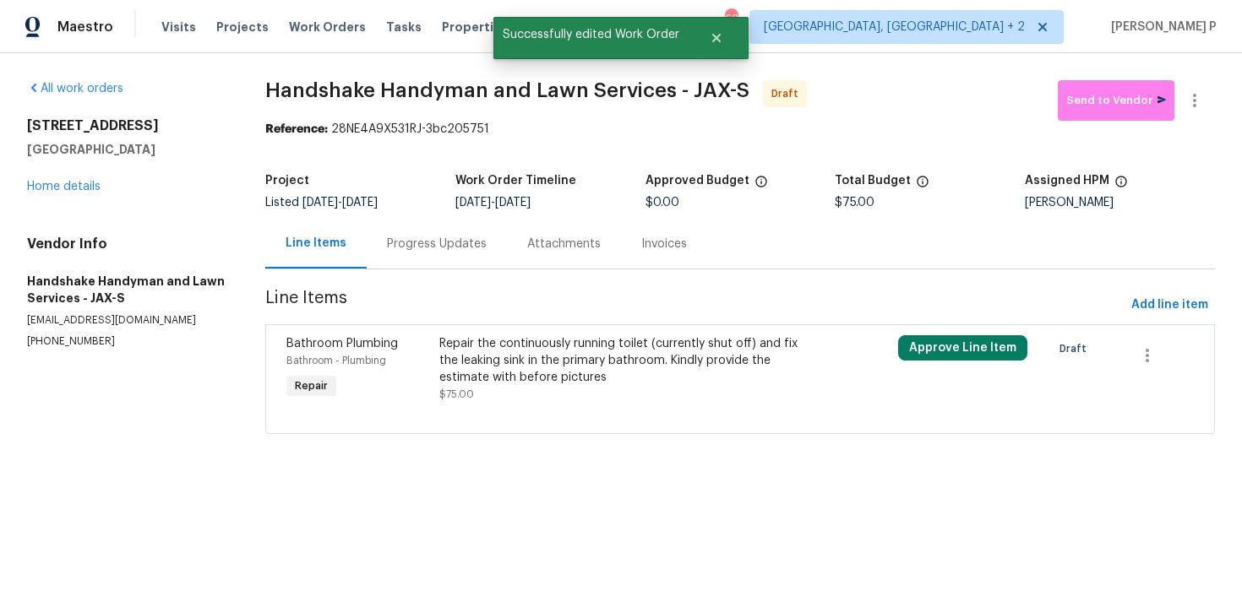
click at [390, 139] on section "Handshake Handyman and Lawn Services - JAX-S Draft Send to Vendor Reference: 28…" at bounding box center [739, 267] width 949 height 374
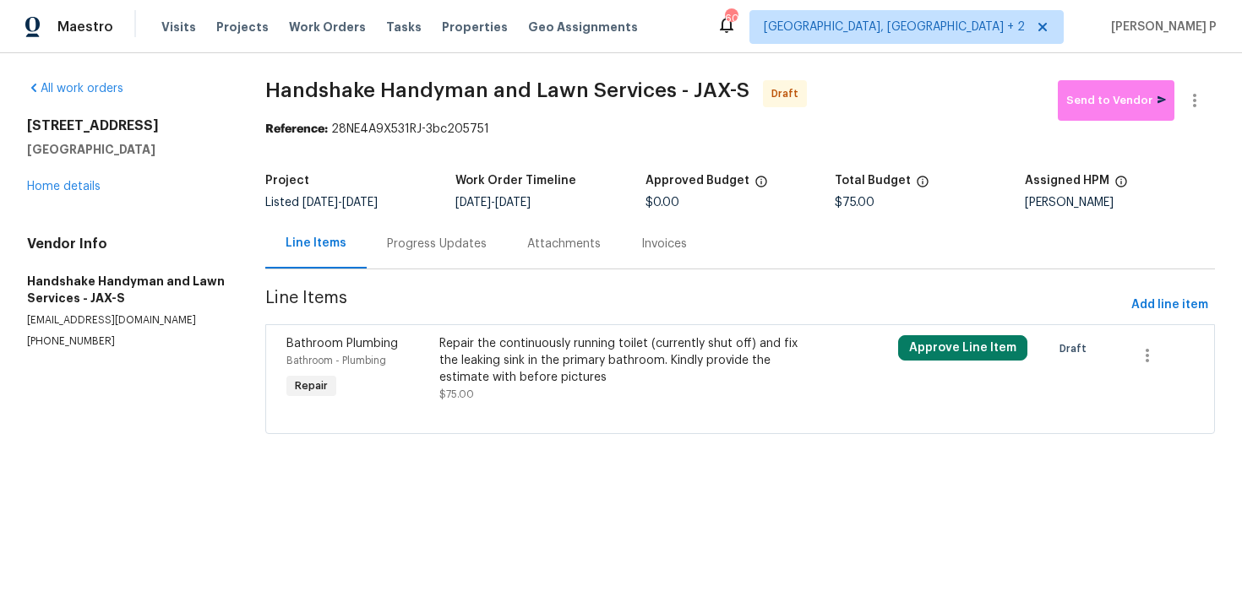
click at [459, 238] on div "Progress Updates" at bounding box center [437, 244] width 100 height 17
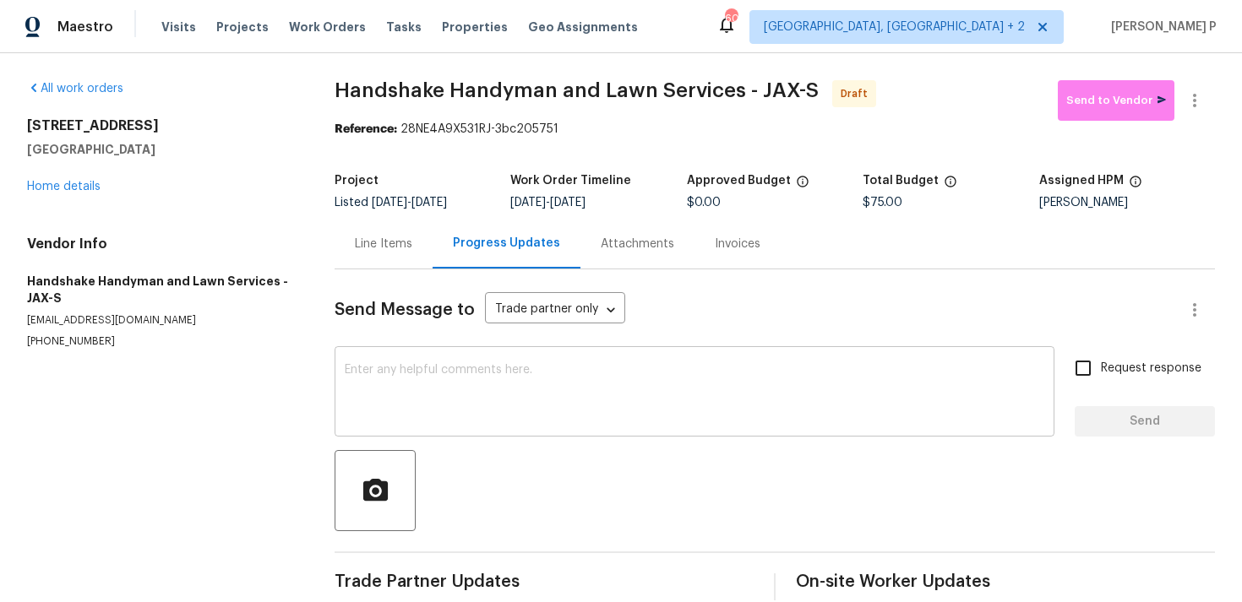
click at [462, 363] on div "x ​" at bounding box center [694, 394] width 720 height 86
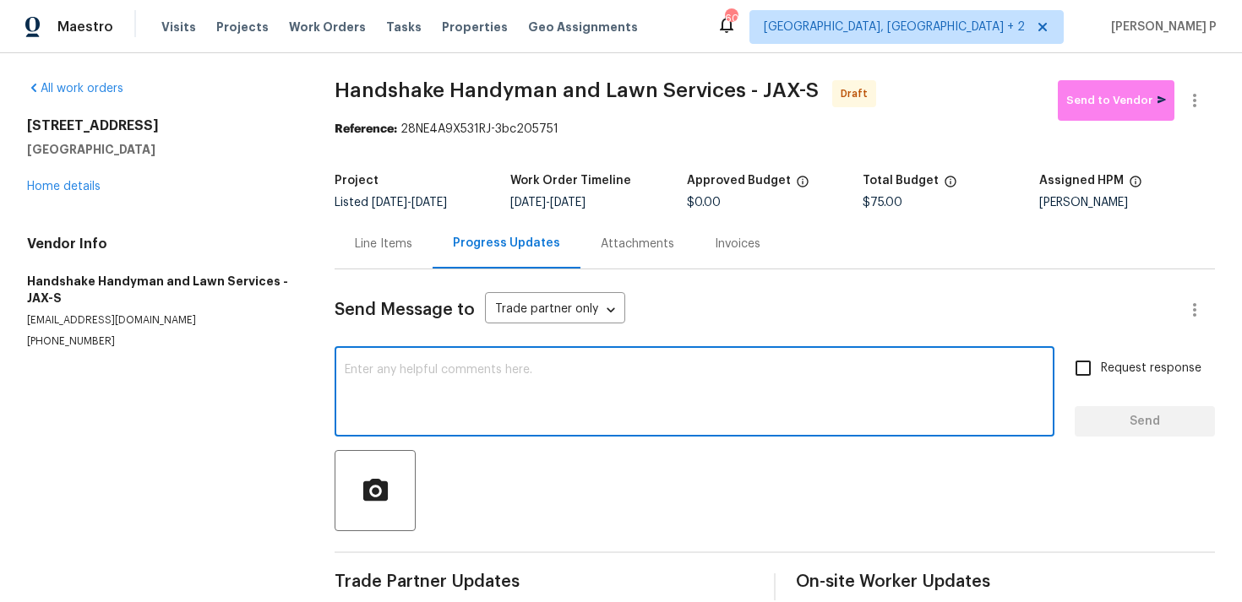
paste textarea "Hi, this is Ramyasri with Opendoor. I’m confirming you received the WO for the …"
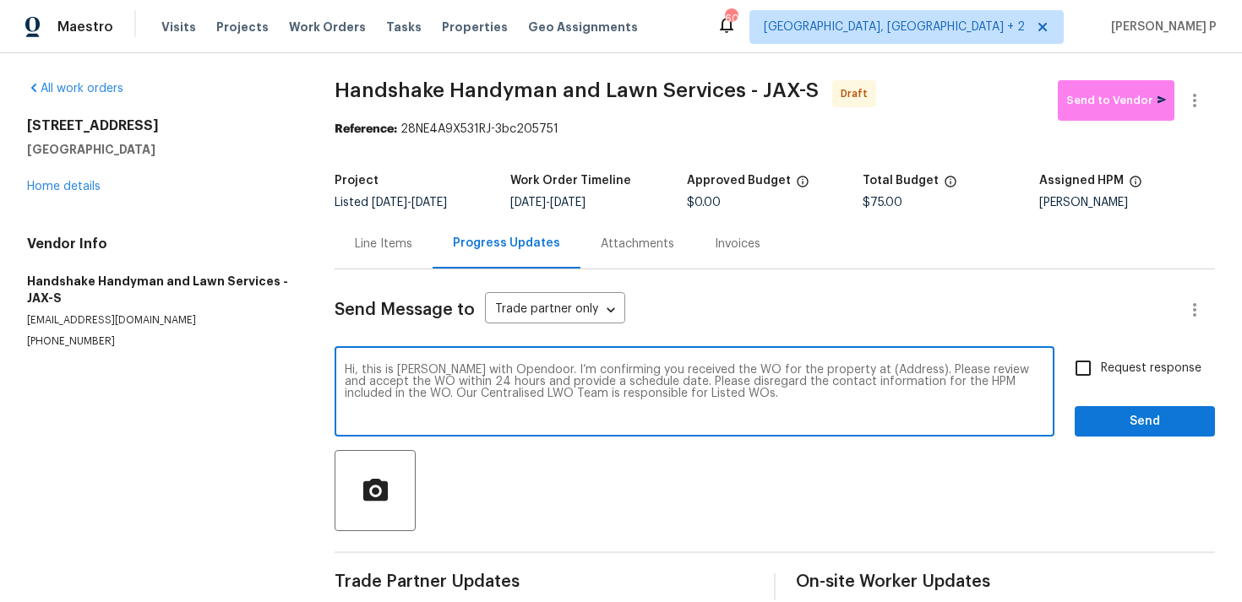
drag, startPoint x: 847, startPoint y: 367, endPoint x: 899, endPoint y: 367, distance: 51.5
click at [899, 367] on textarea "Hi, this is Ramyasri with Opendoor. I’m confirming you received the WO for the …" at bounding box center [694, 393] width 699 height 59
paste textarea "120 Legendary Dr Unit 201, Saint Augustine, FL 32092"
type textarea "Hi, this is Ramyasri with Opendoor. I’m confirming you received the WO for the …"
click at [1118, 372] on span "Request response" at bounding box center [1151, 369] width 101 height 18
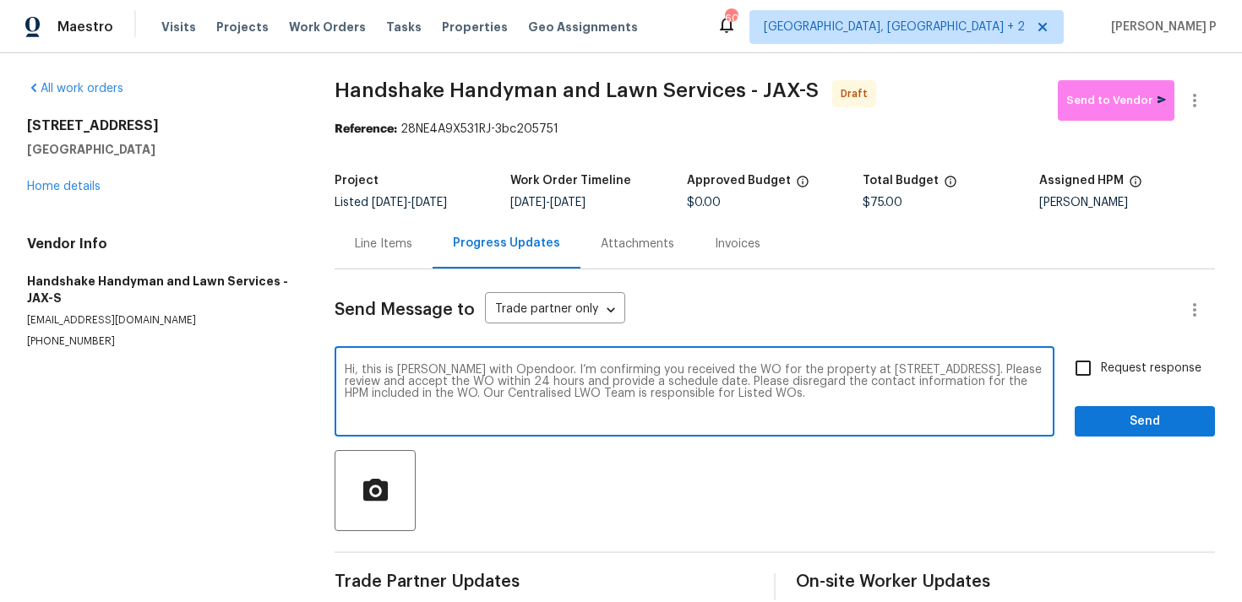
click at [1101, 372] on input "Request response" at bounding box center [1082, 368] width 35 height 35
checkbox input "true"
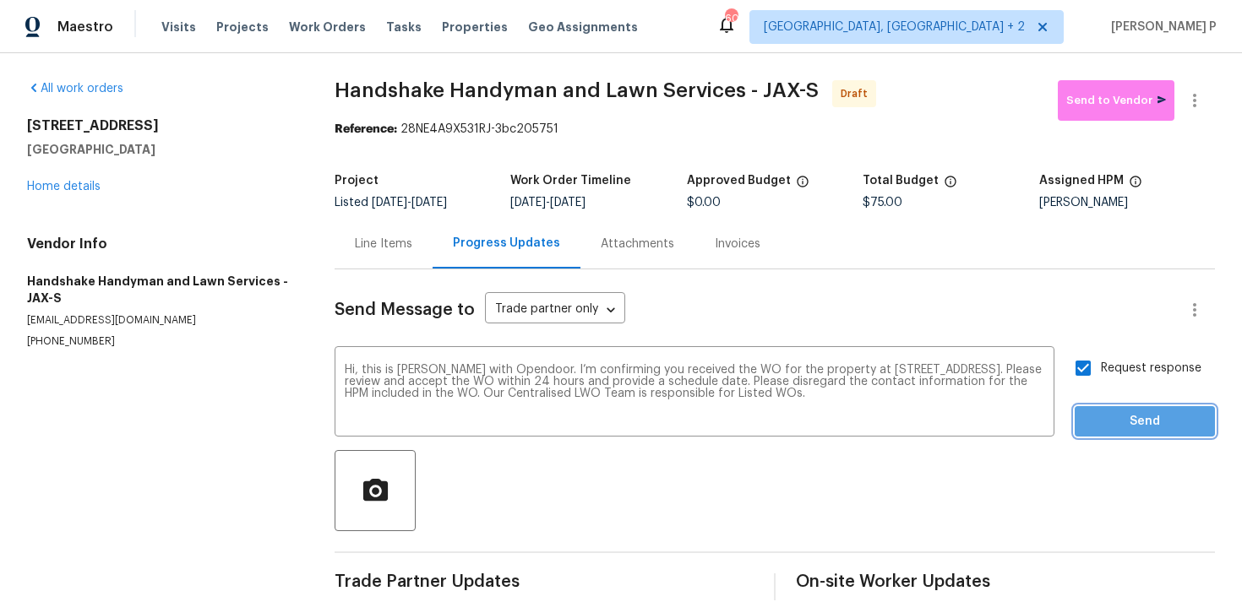
click at [1111, 413] on span "Send" at bounding box center [1144, 421] width 113 height 21
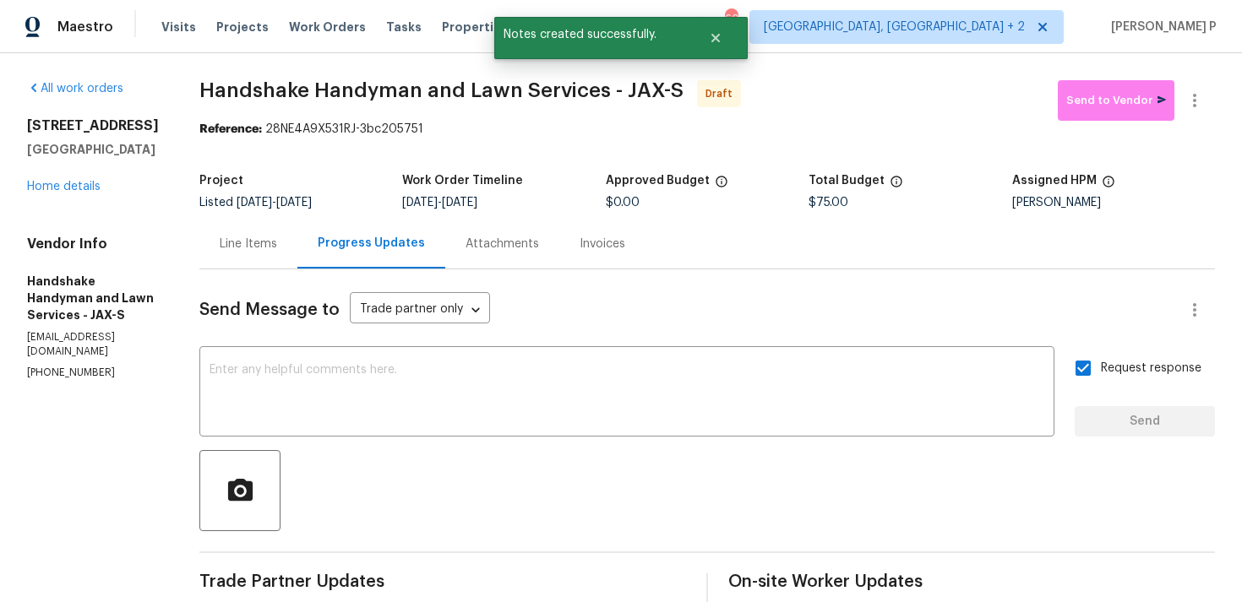
click at [728, 443] on div "Send Message to Trade partner only Trade partner only ​ x ​ Request response Se…" at bounding box center [706, 493] width 1015 height 448
click at [1194, 98] on icon "button" at bounding box center [1194, 100] width 20 height 20
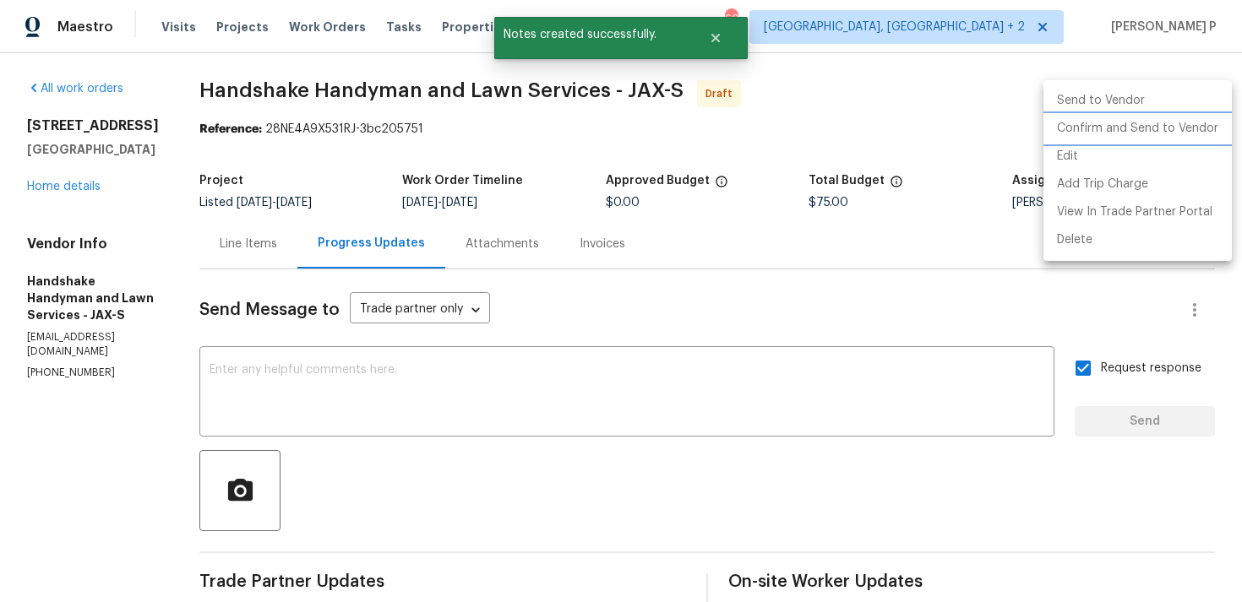
click at [1140, 128] on li "Confirm and Send to Vendor" at bounding box center [1137, 129] width 188 height 28
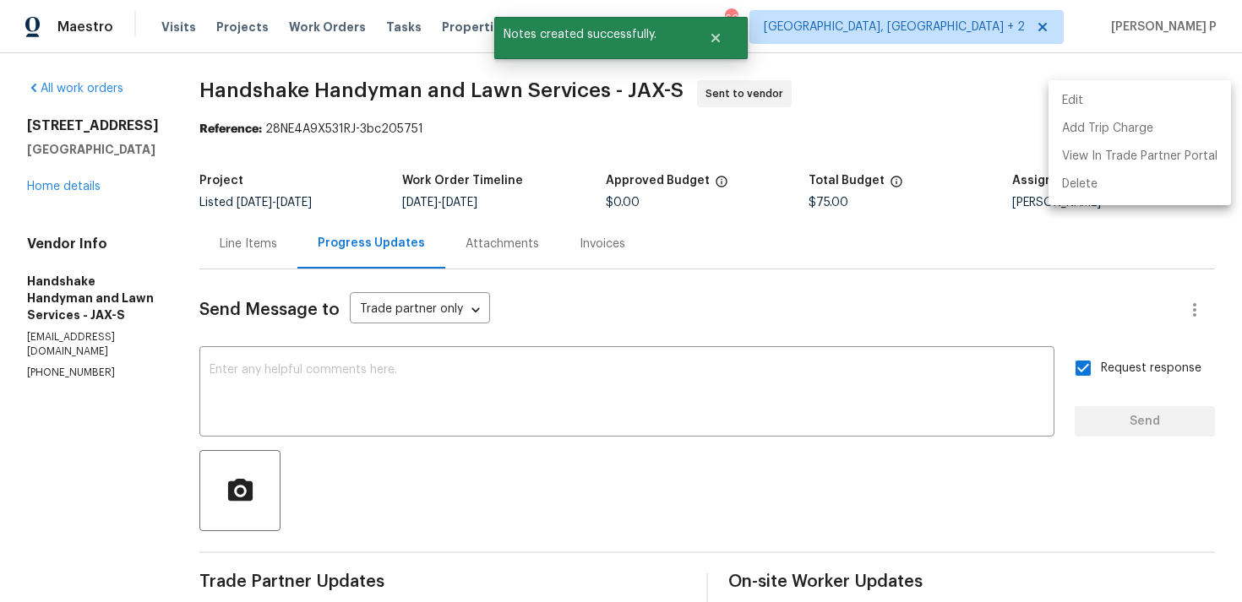
click at [334, 139] on div at bounding box center [621, 301] width 1242 height 602
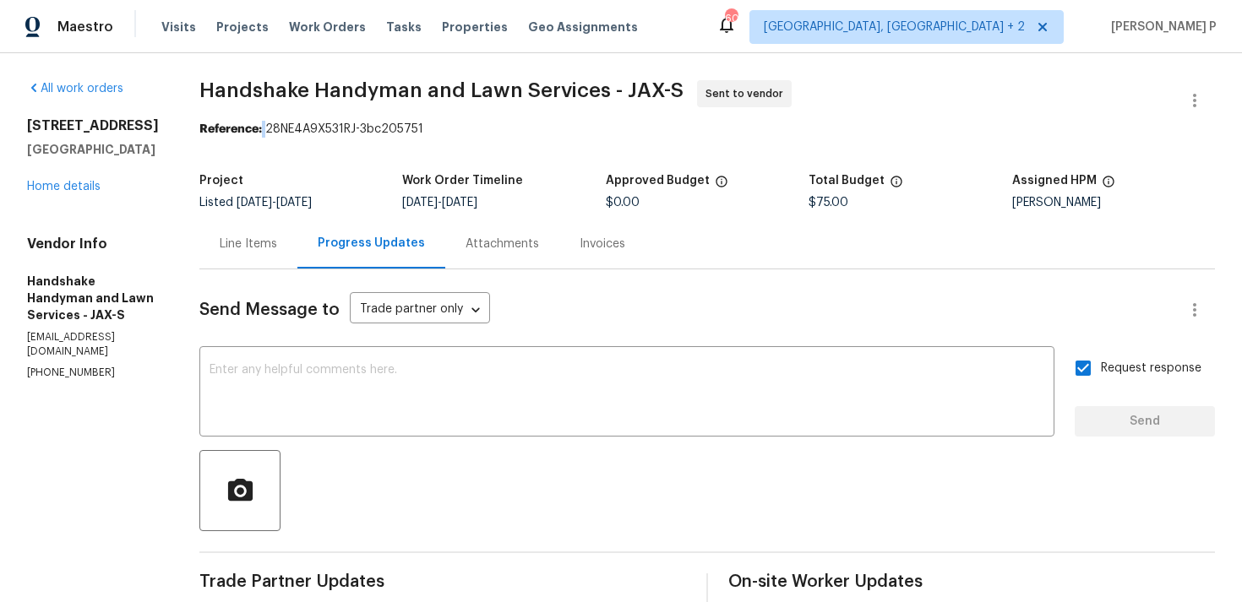
drag, startPoint x: 264, startPoint y: 128, endPoint x: 274, endPoint y: 128, distance: 10.2
click at [272, 128] on div "Reference: 28NE4A9X531RJ-3bc205751" at bounding box center [706, 129] width 1015 height 17
click at [264, 129] on div "Reference: 28NE4A9X531RJ-3bc205751" at bounding box center [706, 129] width 1015 height 17
drag, startPoint x: 265, startPoint y: 128, endPoint x: 510, endPoint y: 128, distance: 245.0
click at [509, 128] on div "Reference: 28NE4A9X531RJ-3bc205751" at bounding box center [706, 129] width 1015 height 17
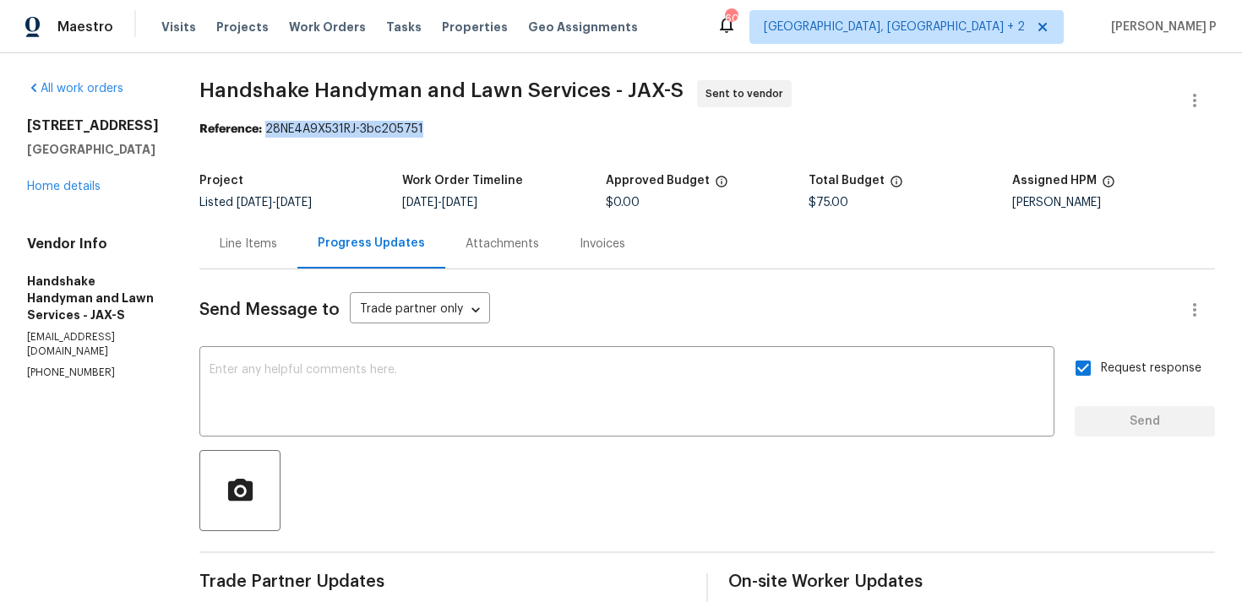
copy div "28NE4A9X531RJ-3bc205751"
click at [209, 75] on div "All work orders 120 Legendary Dr Unit 201 Saint Augustine, FL 32092 Home detail…" at bounding box center [621, 398] width 1242 height 691
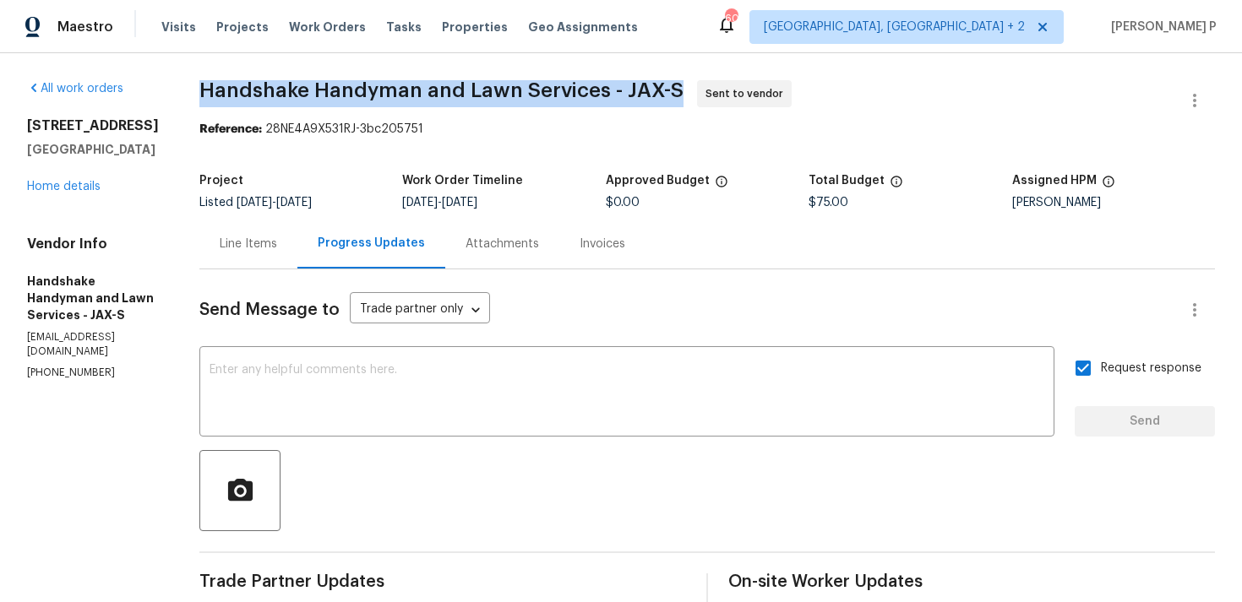
drag, startPoint x: 202, startPoint y: 86, endPoint x: 677, endPoint y: 87, distance: 474.7
click at [677, 87] on span "Handshake Handyman and Lawn Services - JAX-S Sent to vendor" at bounding box center [686, 100] width 975 height 41
copy span "Handshake Handyman and Lawn Services - JAX-S"
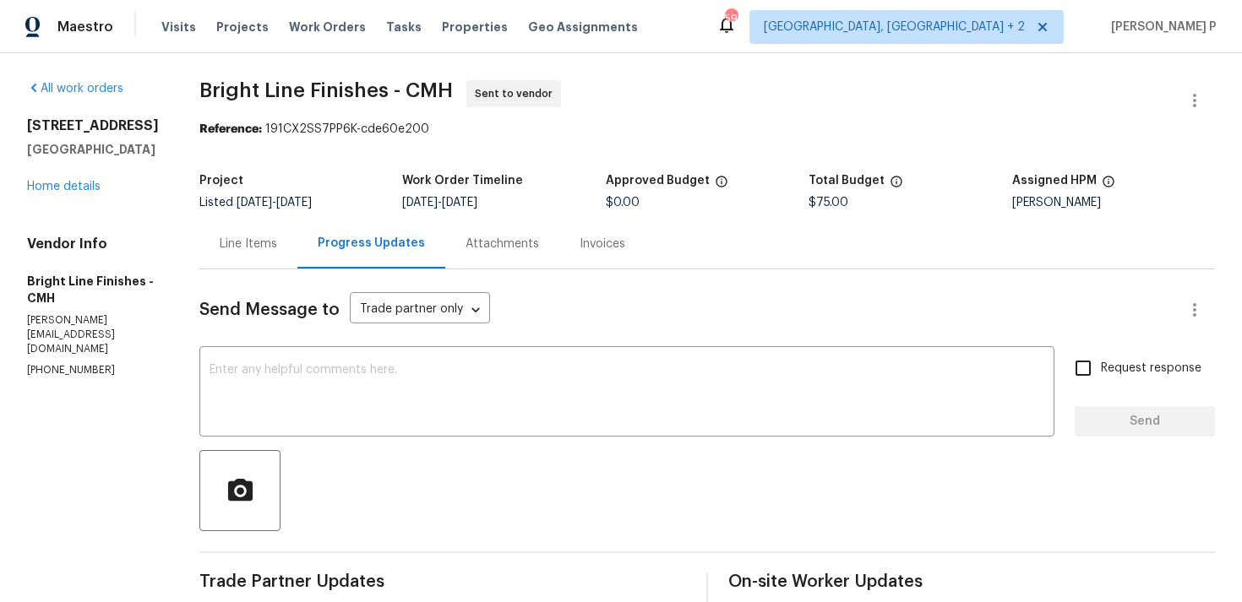
scroll to position [291, 0]
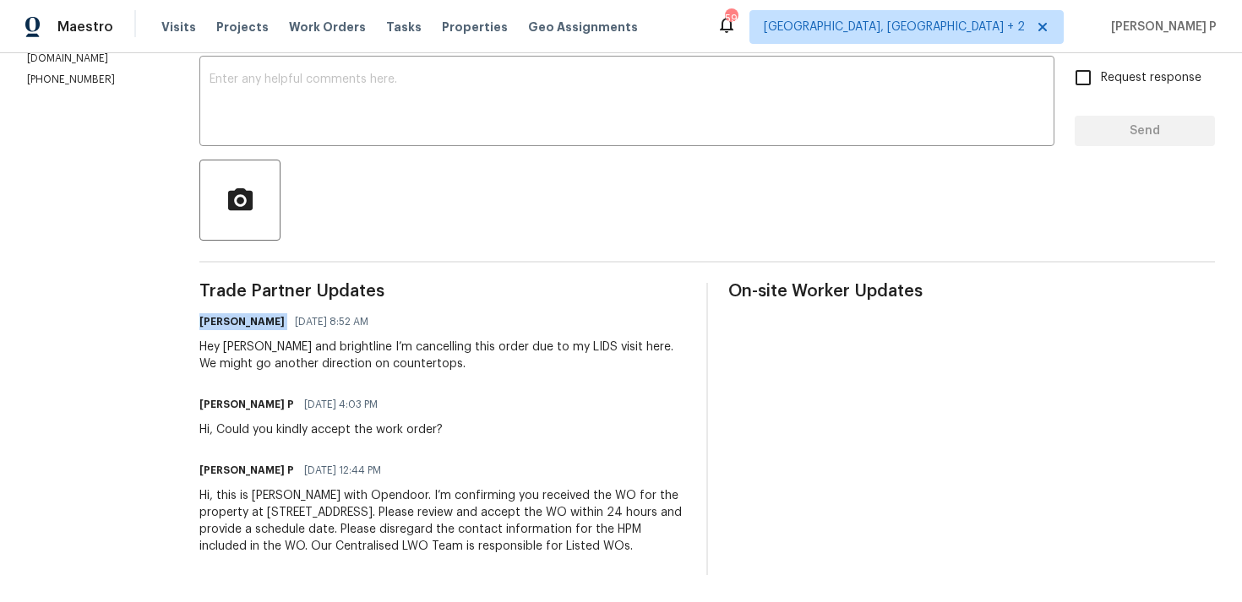
drag, startPoint x: 196, startPoint y: 320, endPoint x: 258, endPoint y: 319, distance: 62.5
click at [258, 320] on div "Kim Peshek 09/03/2025 8:52 AM" at bounding box center [442, 322] width 487 height 24
copy h6 "[PERSON_NAME]"
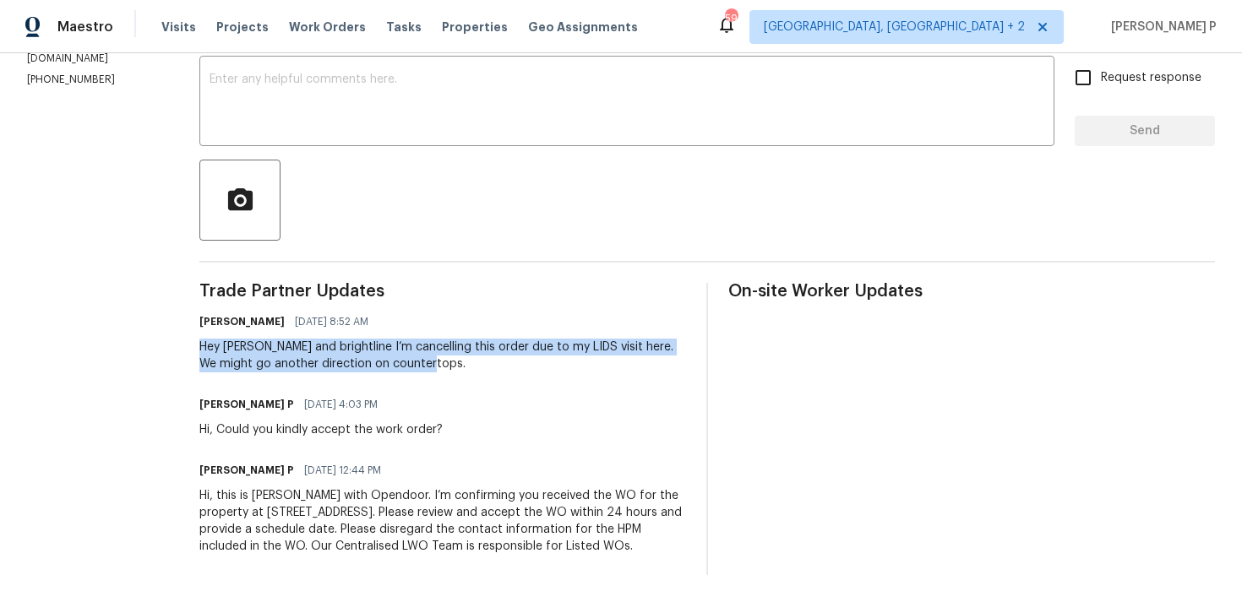
drag, startPoint x: 194, startPoint y: 349, endPoint x: 633, endPoint y: 366, distance: 438.7
click at [633, 366] on div "All work orders 1076 Valley Dr Marysville, OH 43040 Home details Vendor Info Br…" at bounding box center [621, 183] width 1242 height 840
copy div "Hey ramyasri and brightline I’m cancelling this order due to my LIDS visit here…"
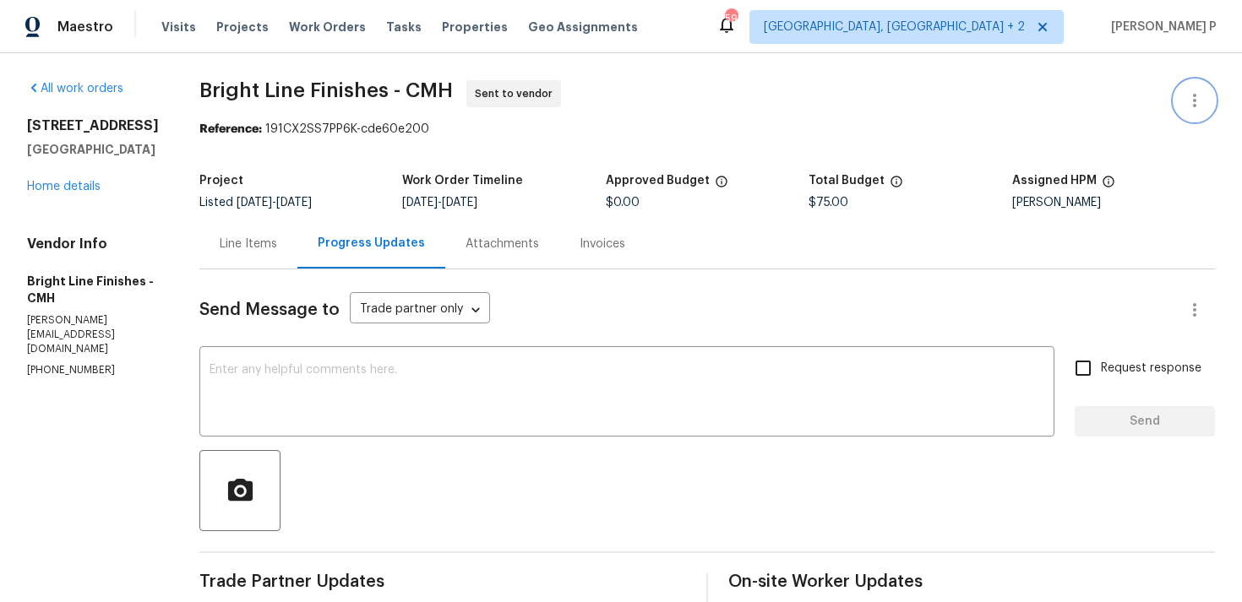
click at [1206, 101] on button "button" at bounding box center [1194, 100] width 41 height 41
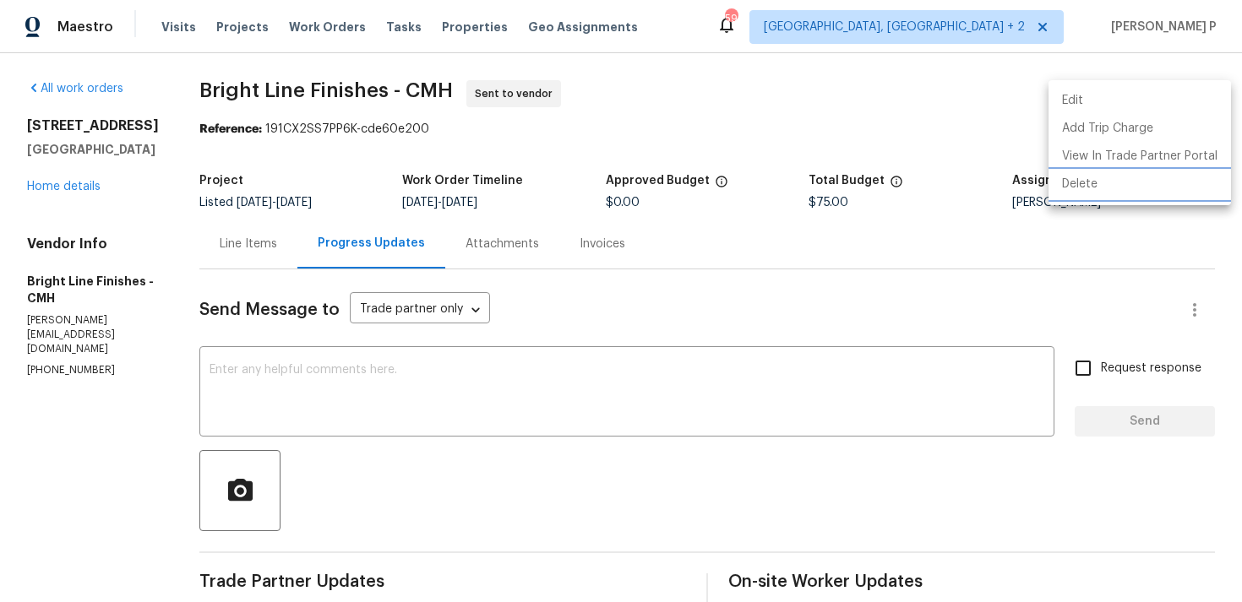
click at [1098, 188] on li "Delete" at bounding box center [1139, 185] width 182 height 28
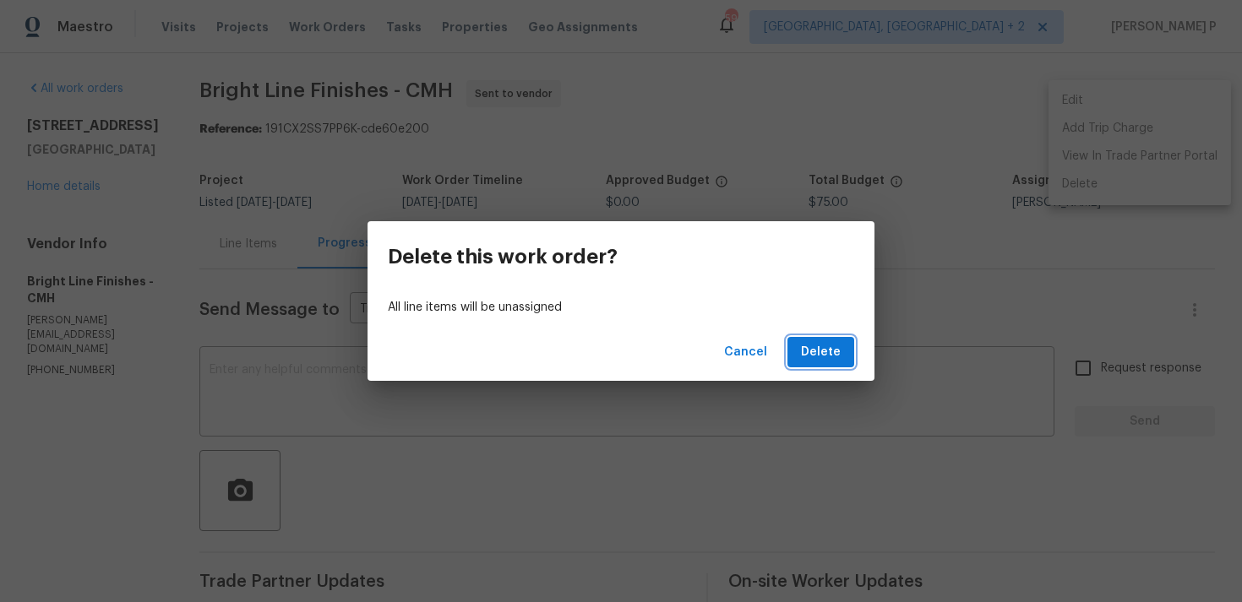
click at [843, 345] on button "Delete" at bounding box center [820, 352] width 67 height 31
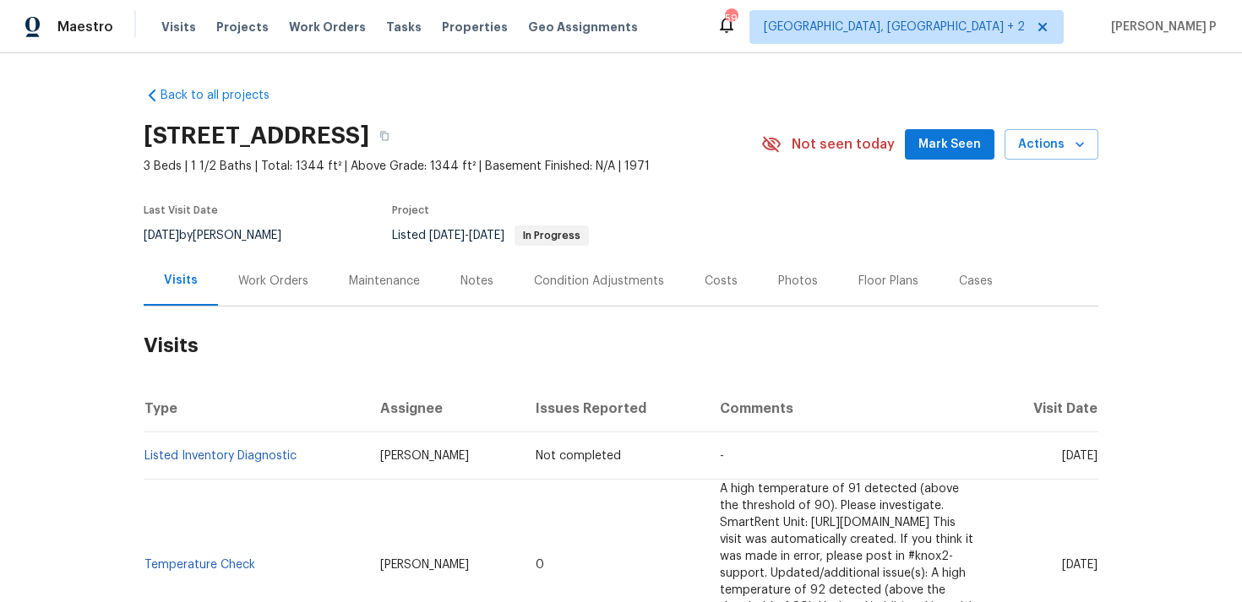
click at [252, 287] on div "Work Orders" at bounding box center [273, 281] width 70 height 17
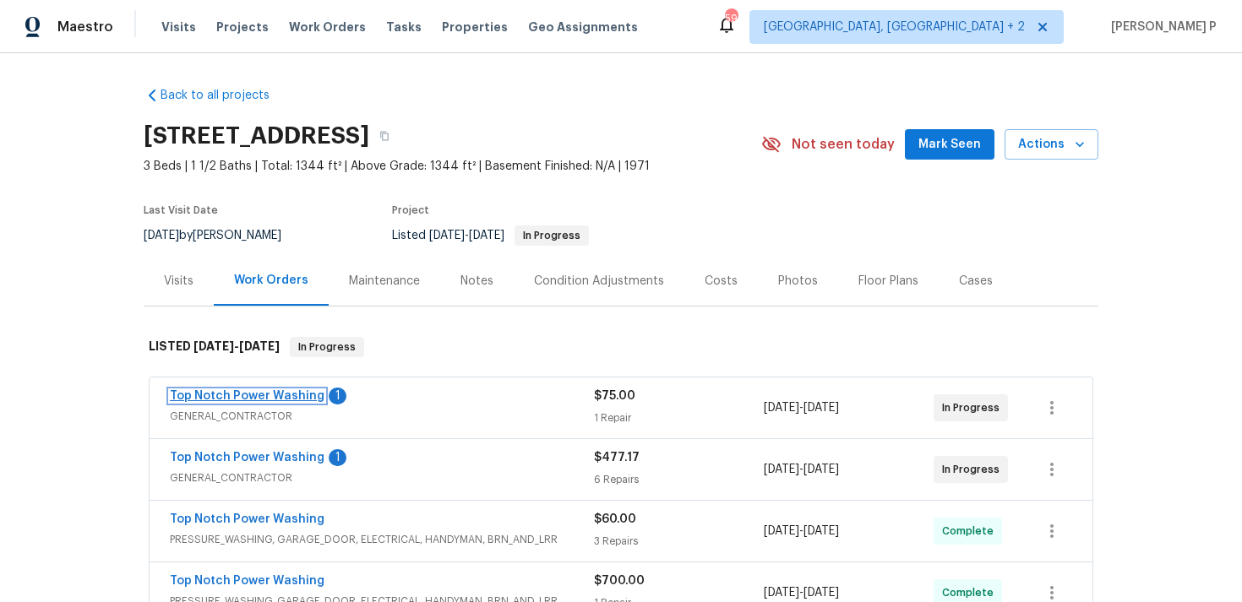
click at [270, 393] on link "Top Notch Power Washing" at bounding box center [247, 396] width 155 height 12
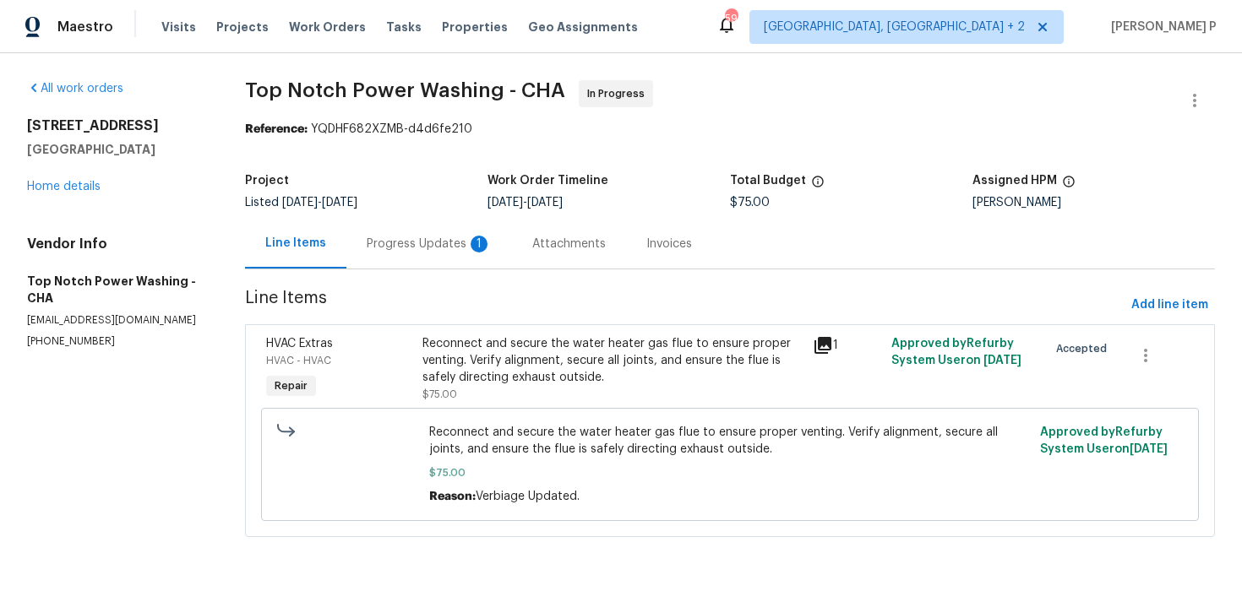
click at [409, 243] on div "Progress Updates 1" at bounding box center [429, 244] width 125 height 17
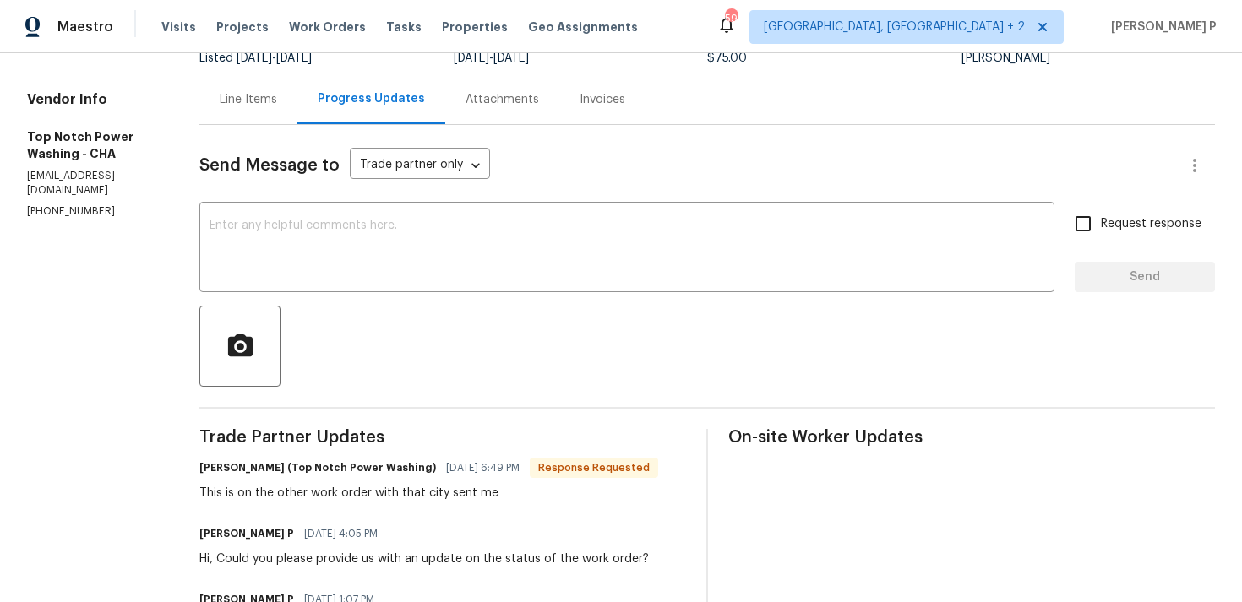
scroll to position [200, 0]
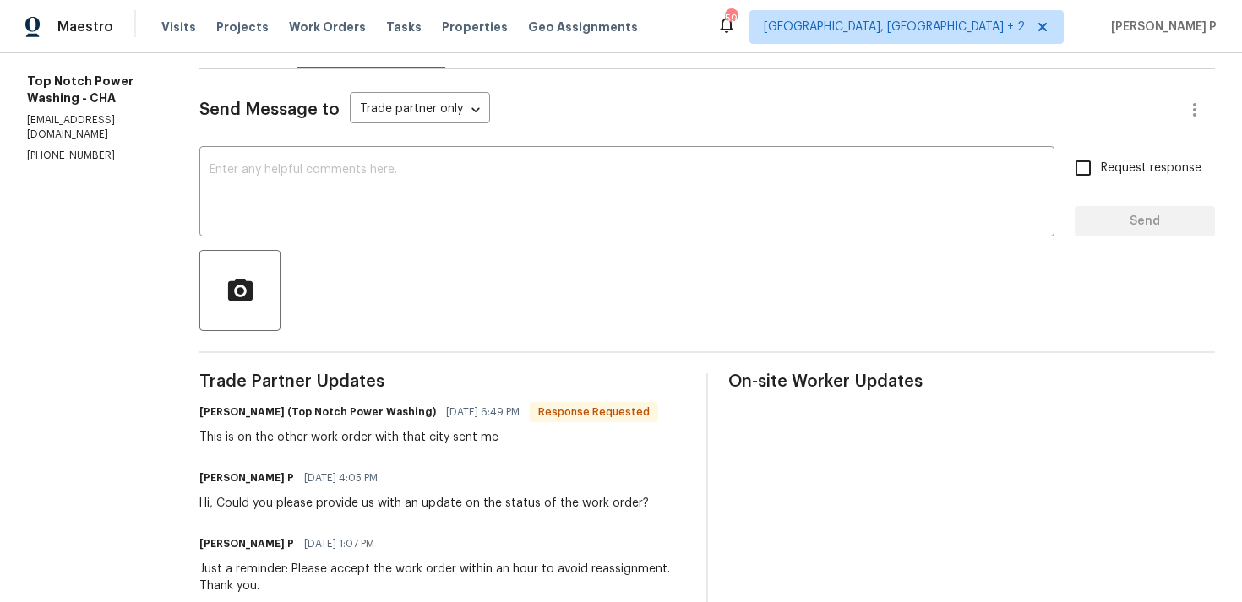
click at [416, 443] on div "This is on the other work order with that city sent me" at bounding box center [428, 437] width 459 height 17
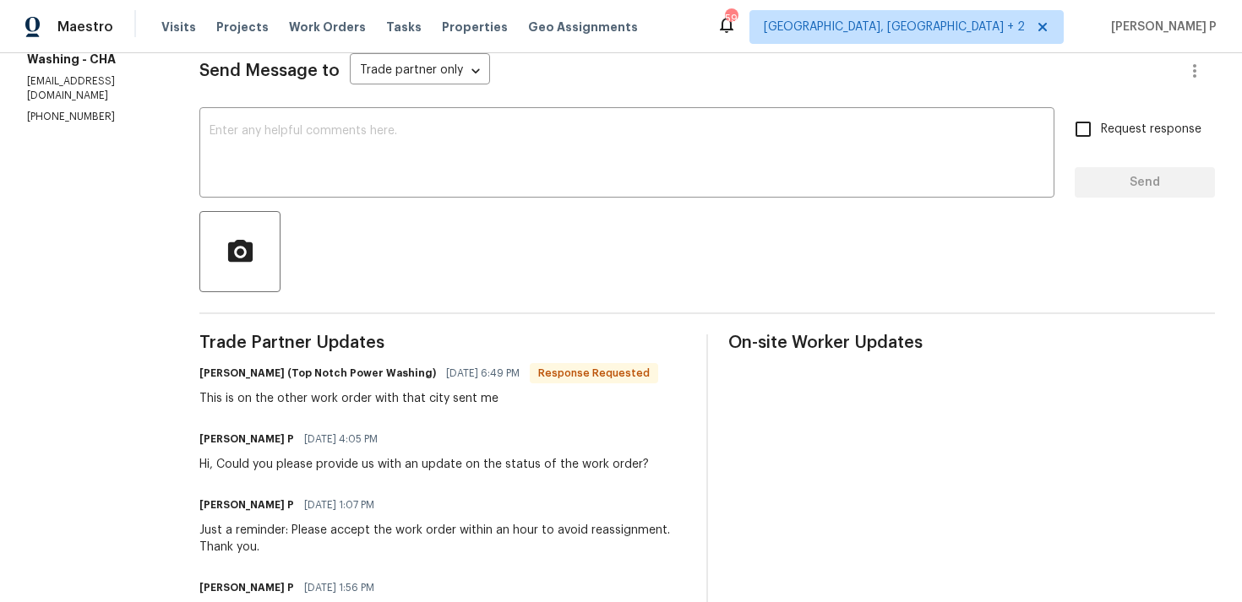
scroll to position [0, 0]
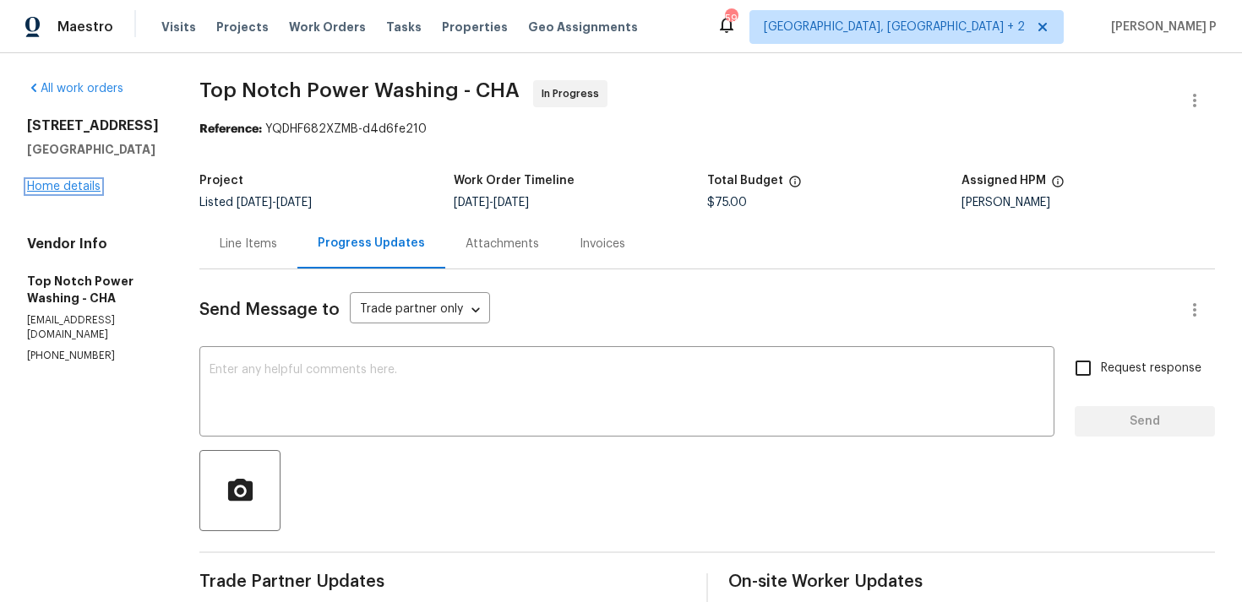
click at [60, 193] on link "Home details" at bounding box center [63, 187] width 73 height 12
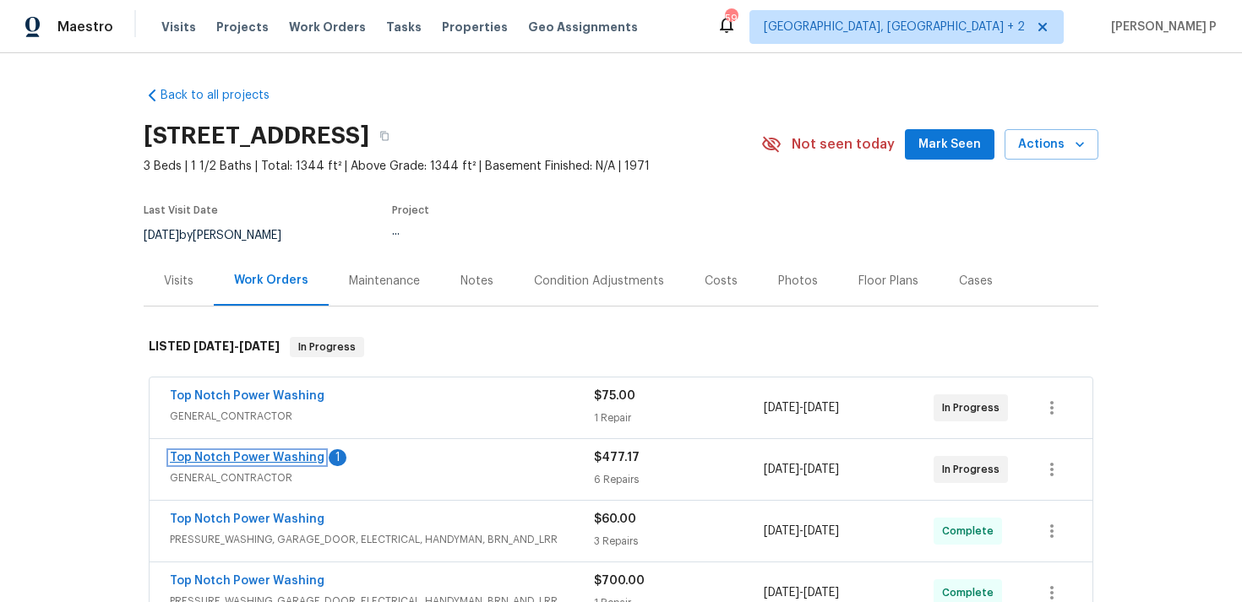
click at [251, 455] on link "Top Notch Power Washing" at bounding box center [247, 458] width 155 height 12
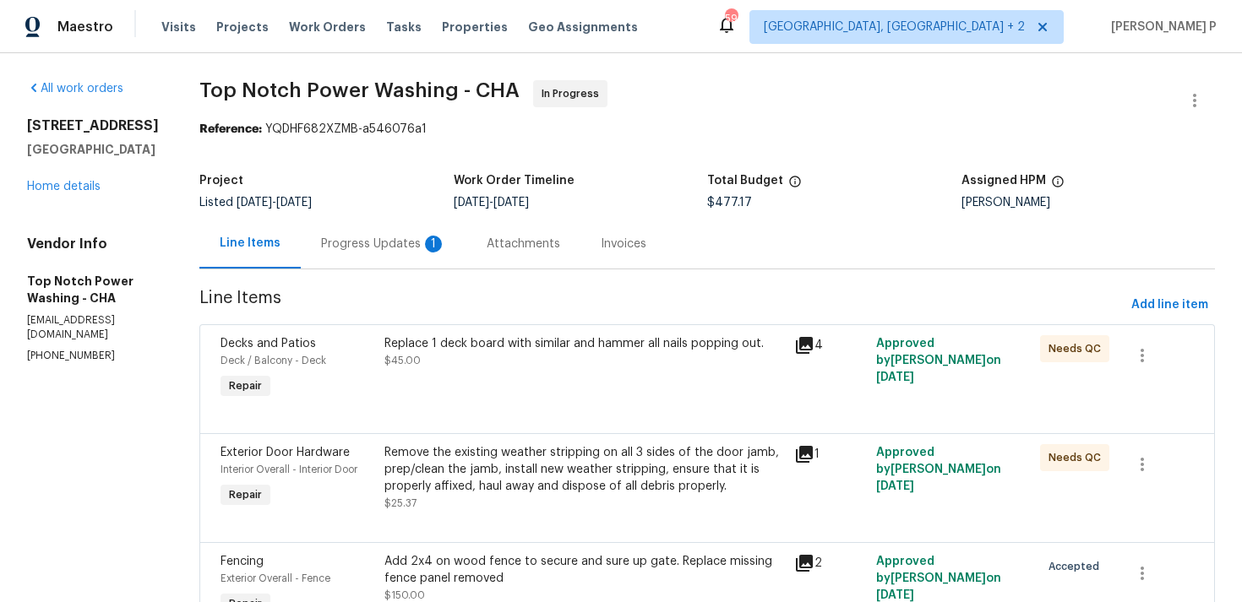
click at [381, 248] on div "Progress Updates 1" at bounding box center [383, 244] width 125 height 17
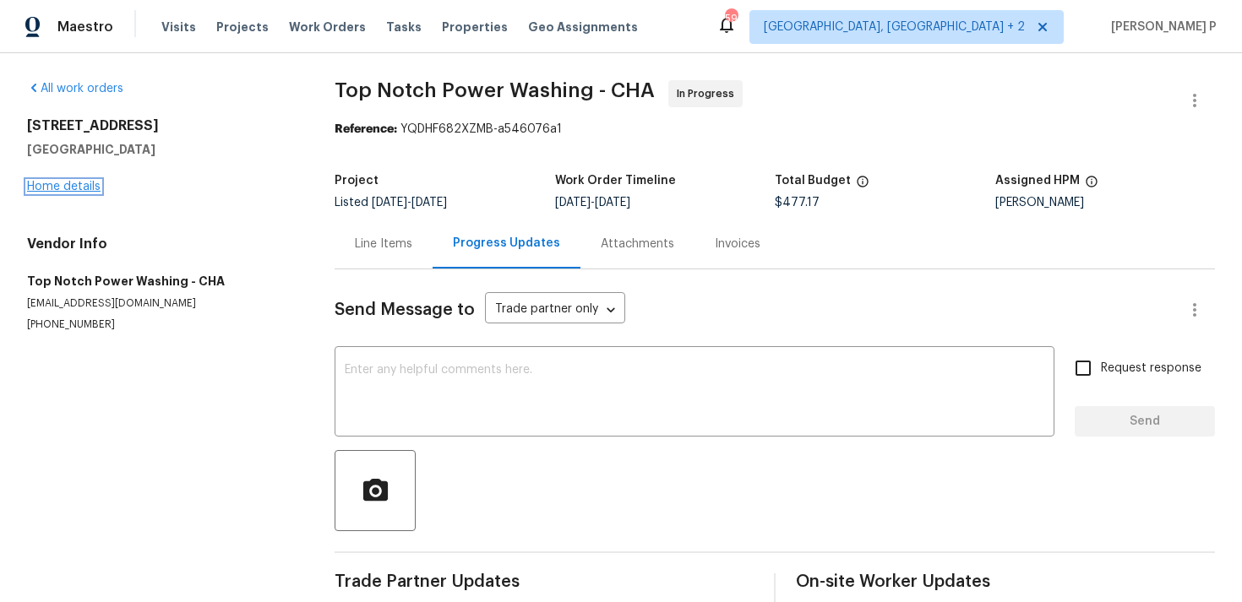
click at [56, 185] on link "Home details" at bounding box center [63, 187] width 73 height 12
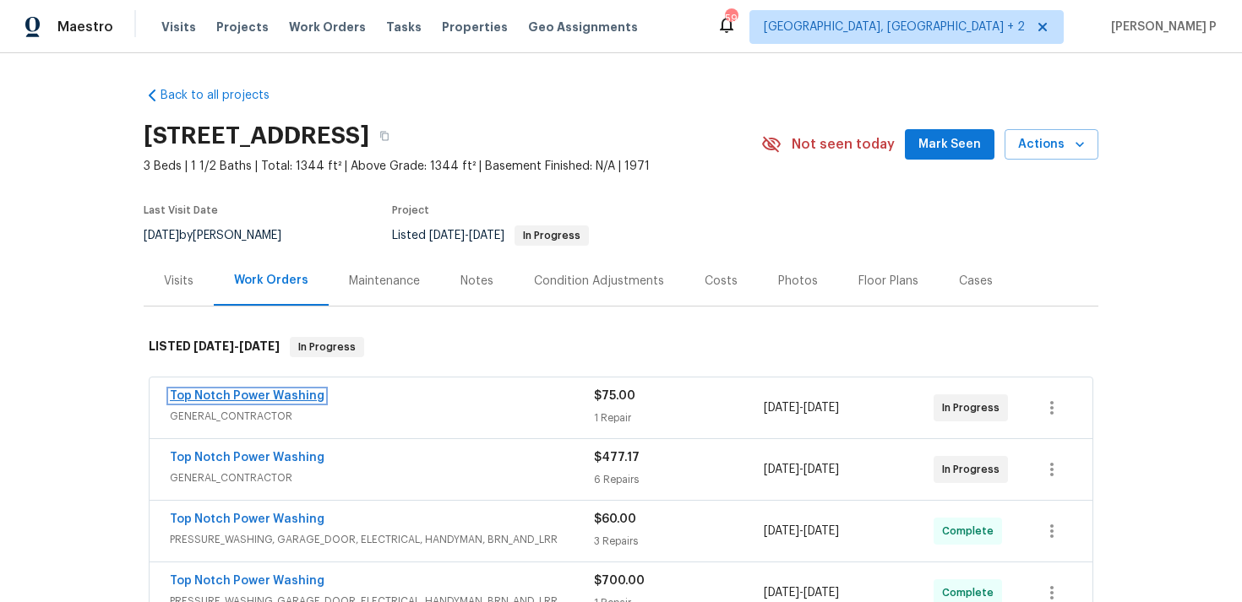
click at [254, 391] on link "Top Notch Power Washing" at bounding box center [247, 396] width 155 height 12
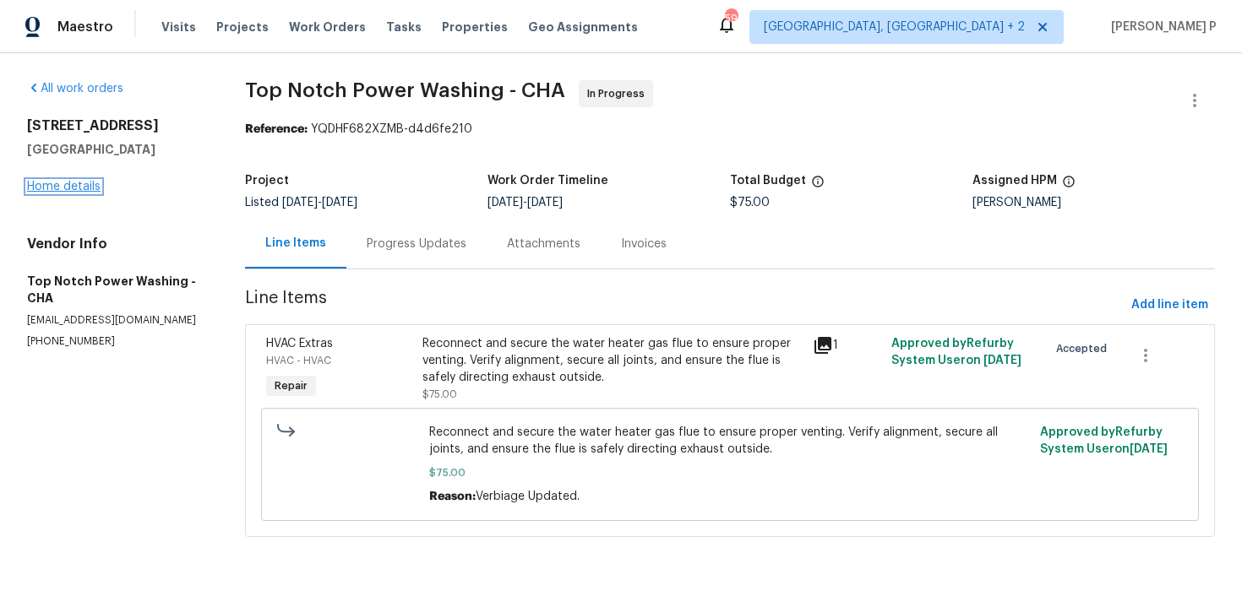
click at [85, 188] on link "Home details" at bounding box center [63, 187] width 73 height 12
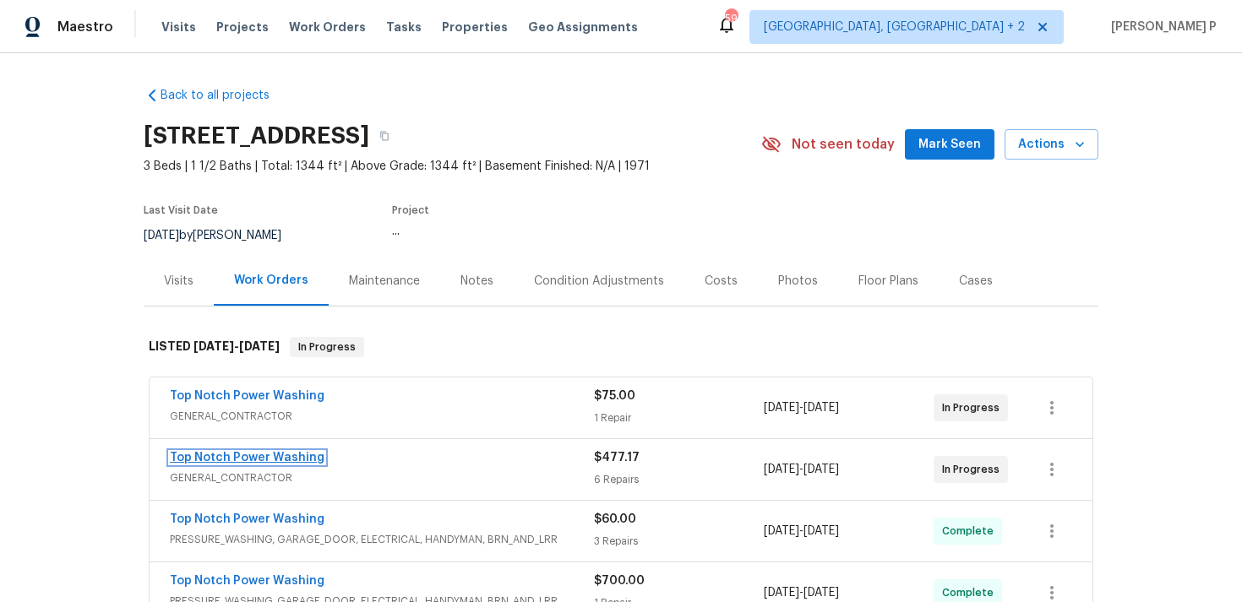
click at [247, 454] on link "Top Notch Power Washing" at bounding box center [247, 458] width 155 height 12
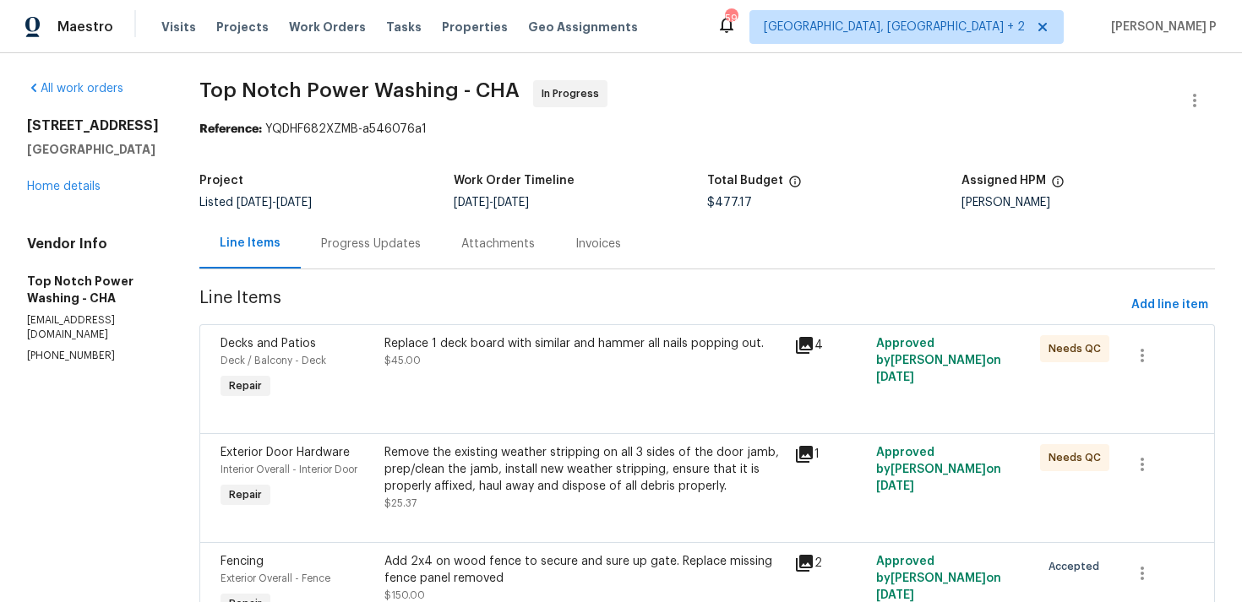
click at [77, 195] on div "523 Pinewood Cir Fort Oglethorpe, GA 30742 Home details" at bounding box center [93, 156] width 132 height 78
click at [91, 193] on link "Home details" at bounding box center [63, 187] width 73 height 12
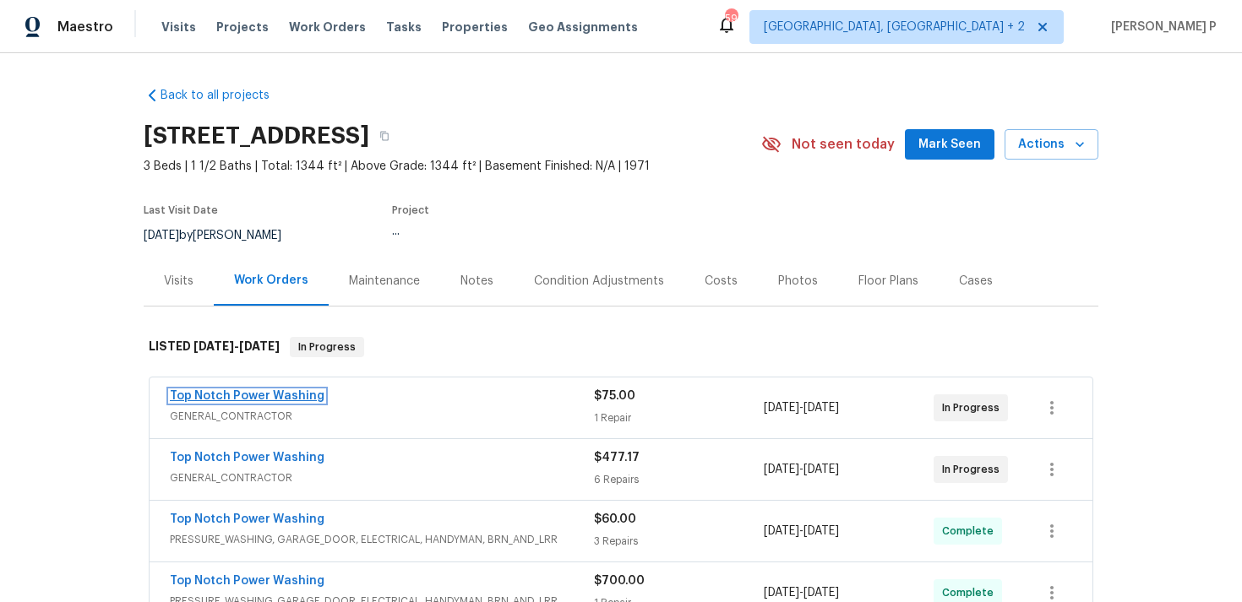
click at [246, 393] on link "Top Notch Power Washing" at bounding box center [247, 396] width 155 height 12
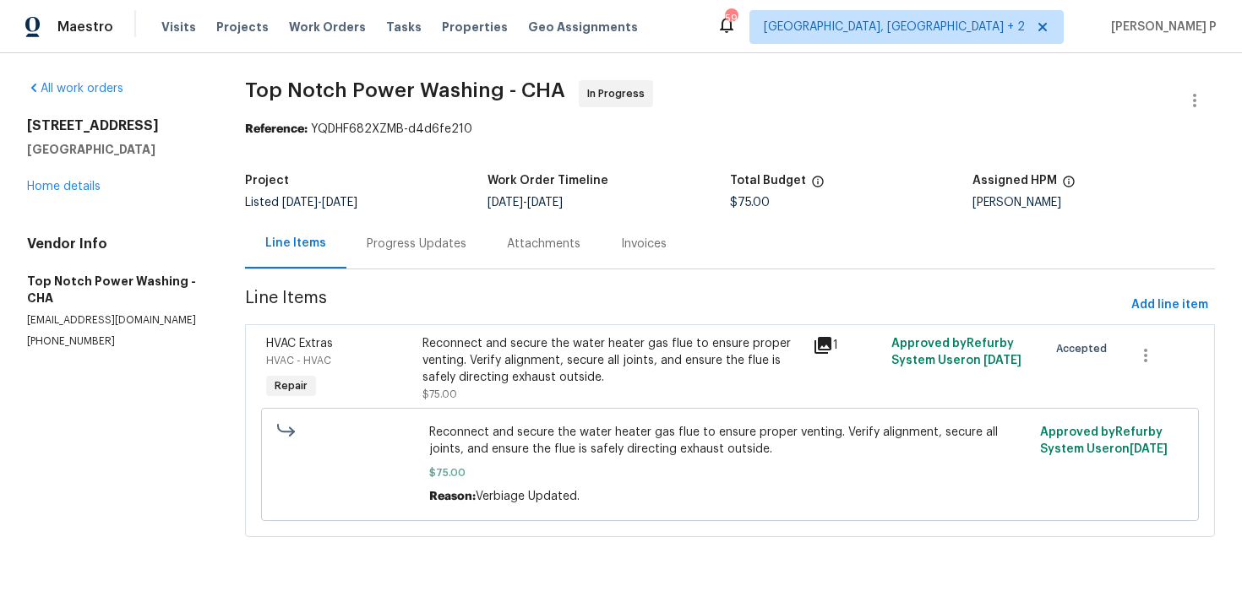
click at [433, 247] on div "Progress Updates" at bounding box center [417, 244] width 100 height 17
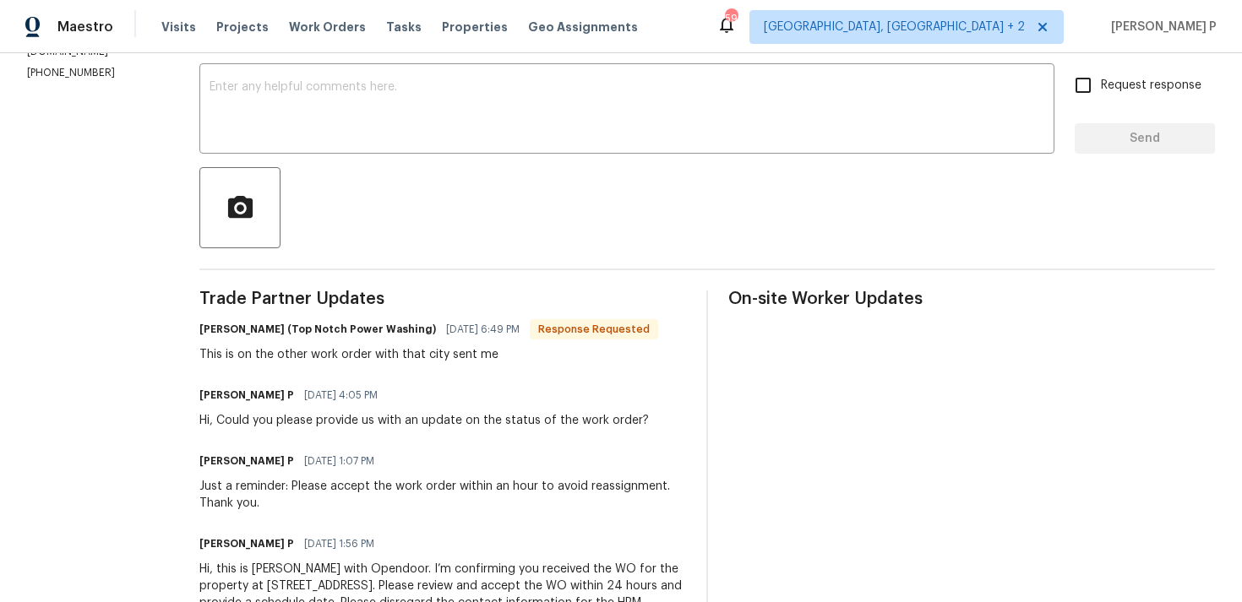
scroll to position [288, 0]
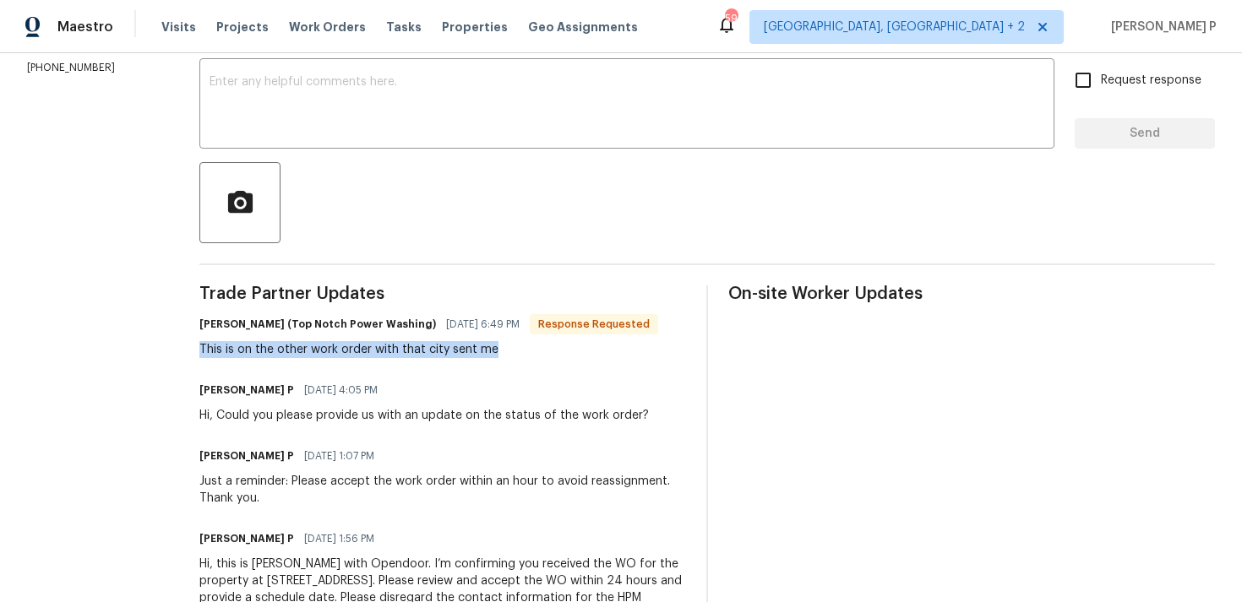
drag, startPoint x: 198, startPoint y: 348, endPoint x: 498, endPoint y: 347, distance: 300.7
click at [498, 347] on div "This is on the other work order with that city sent me" at bounding box center [428, 349] width 459 height 17
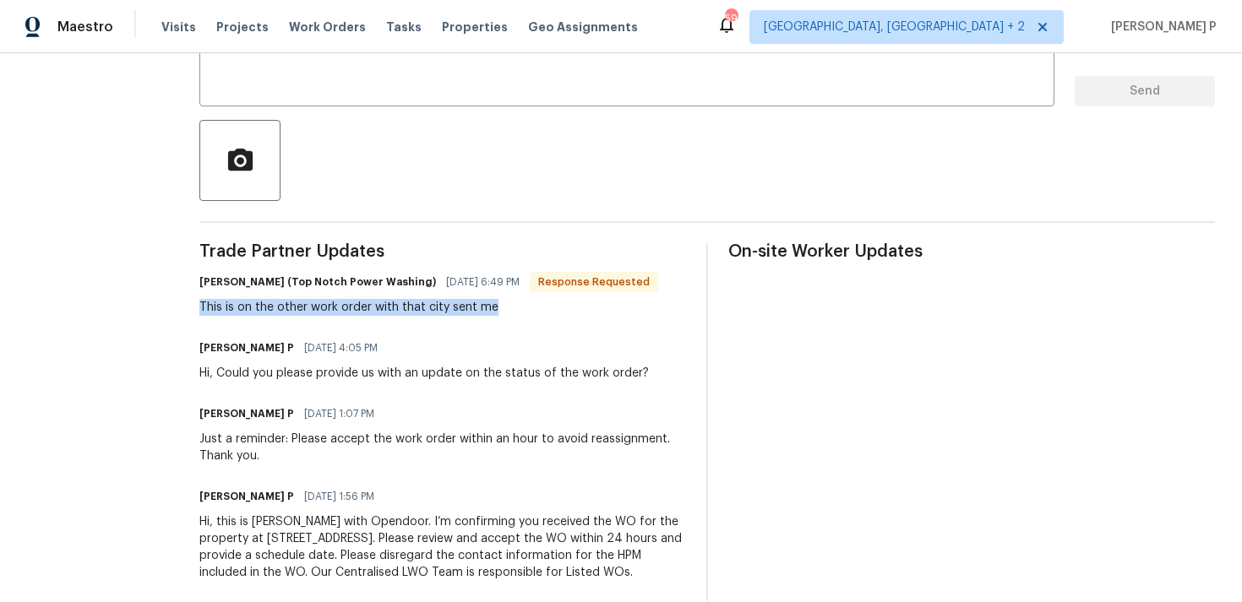
scroll to position [220, 0]
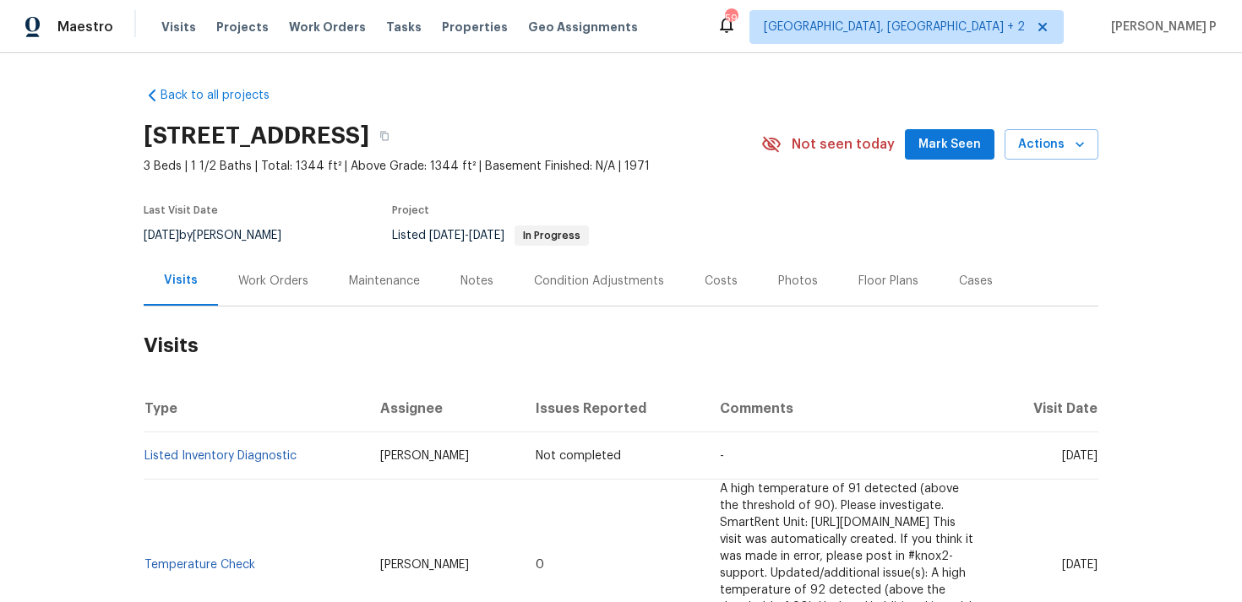
click at [275, 282] on div "Work Orders" at bounding box center [273, 281] width 70 height 17
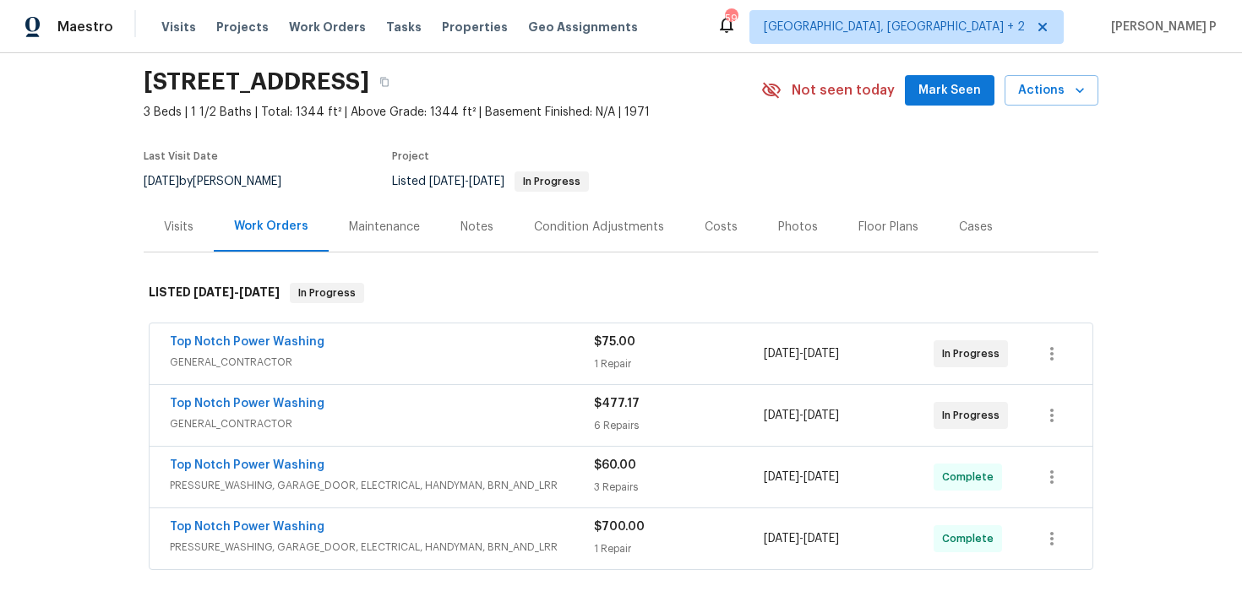
scroll to position [58, 0]
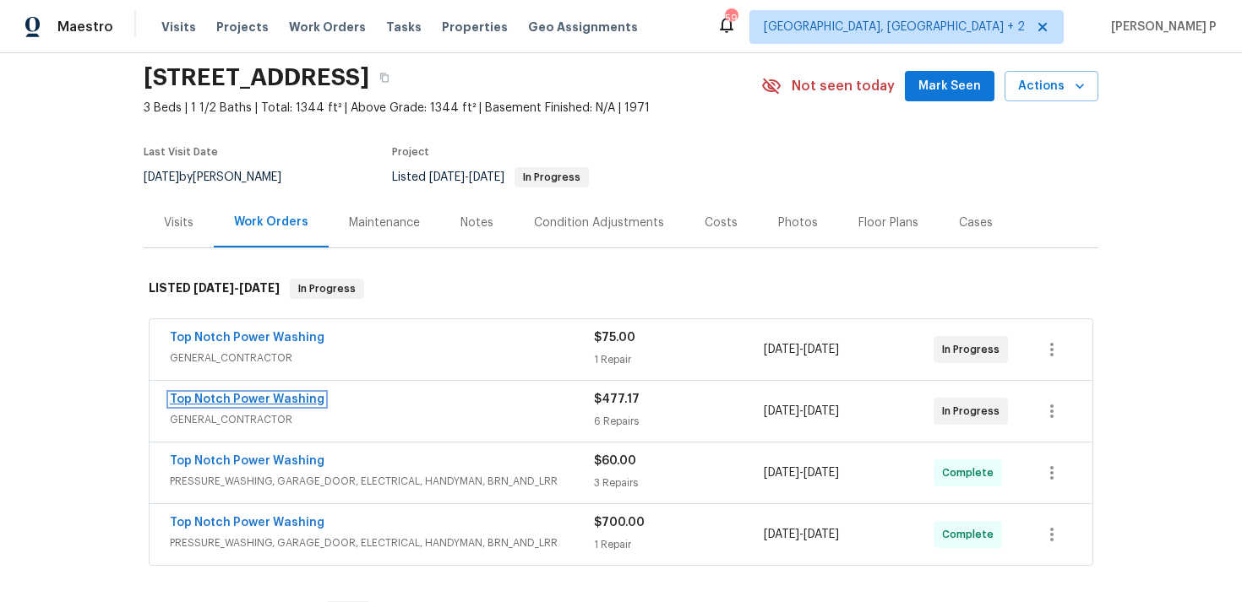
click at [262, 403] on link "Top Notch Power Washing" at bounding box center [247, 400] width 155 height 12
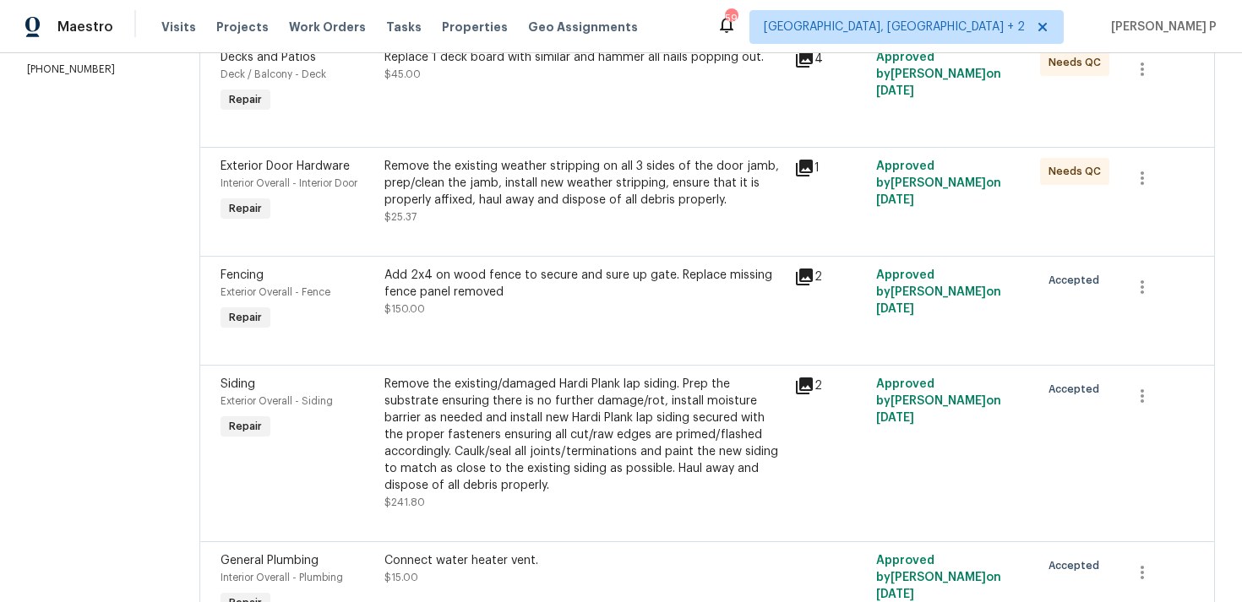
scroll to position [384, 0]
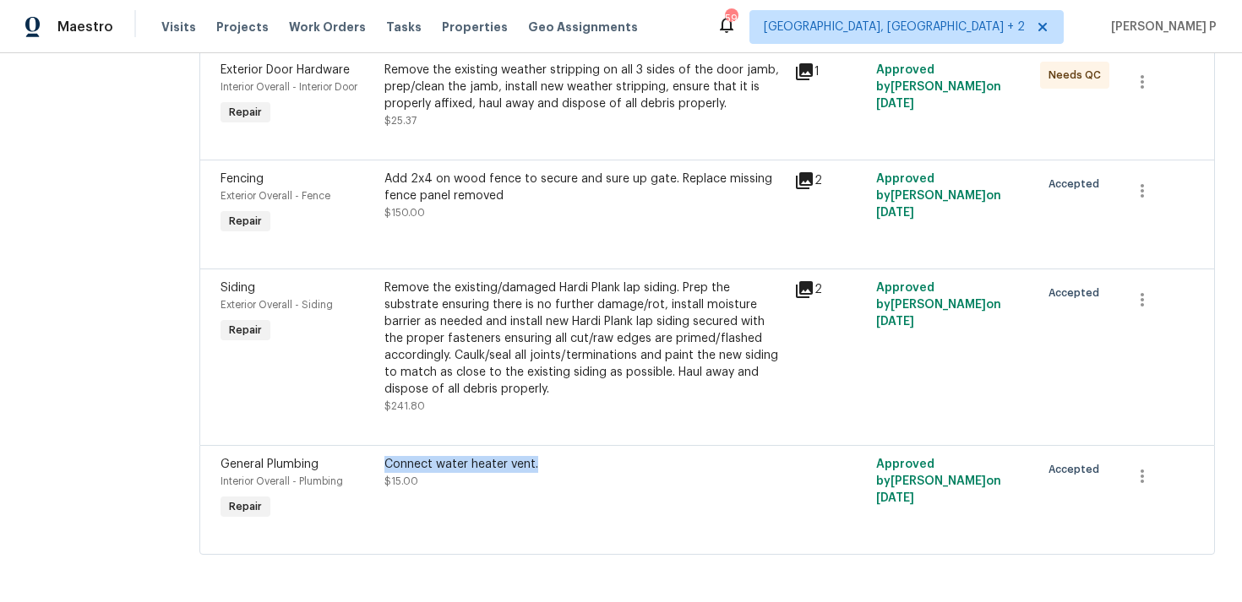
drag, startPoint x: 383, startPoint y: 465, endPoint x: 550, endPoint y: 466, distance: 167.3
click at [550, 466] on div "Connect water heater vent." at bounding box center [584, 464] width 400 height 17
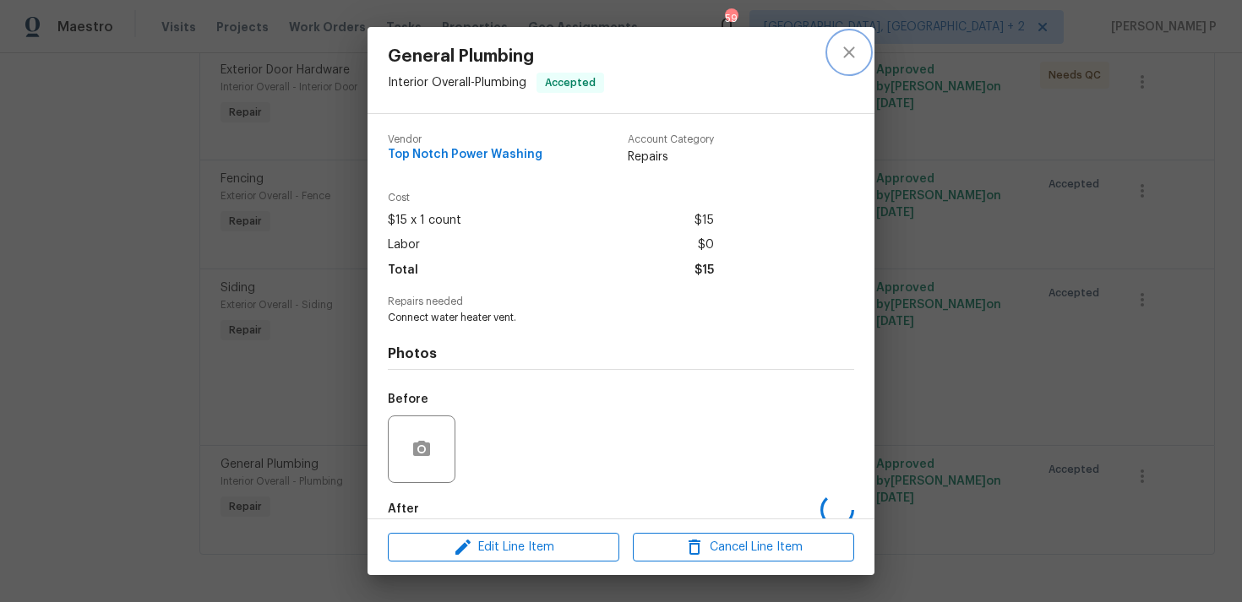
click at [856, 51] on icon "close" at bounding box center [849, 52] width 20 height 20
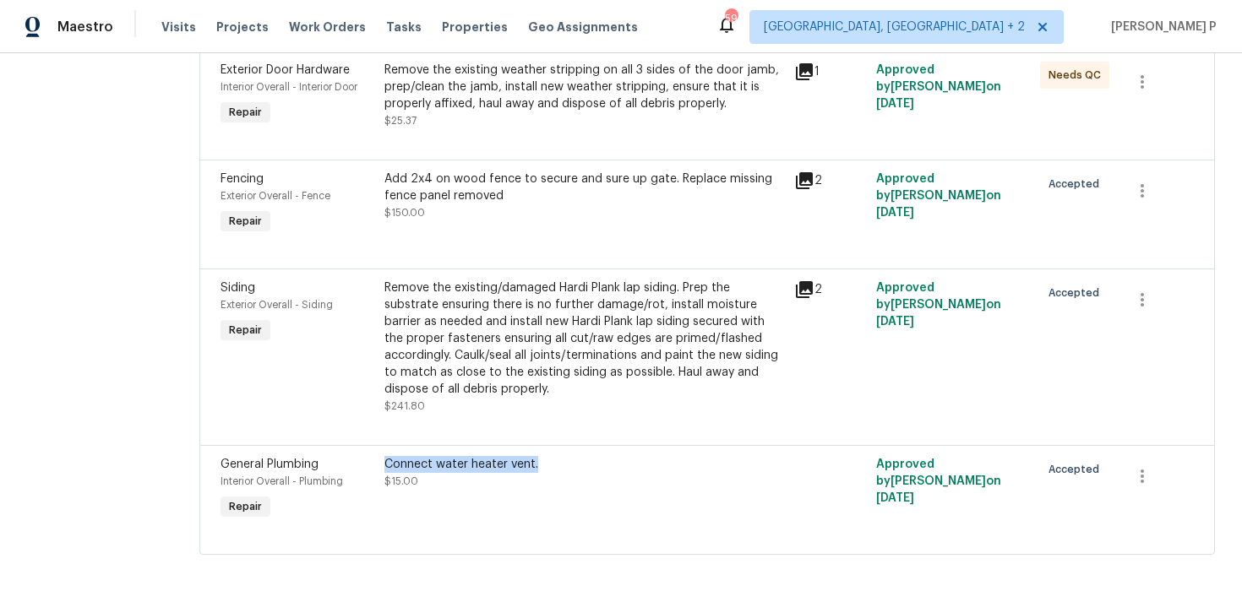
scroll to position [0, 0]
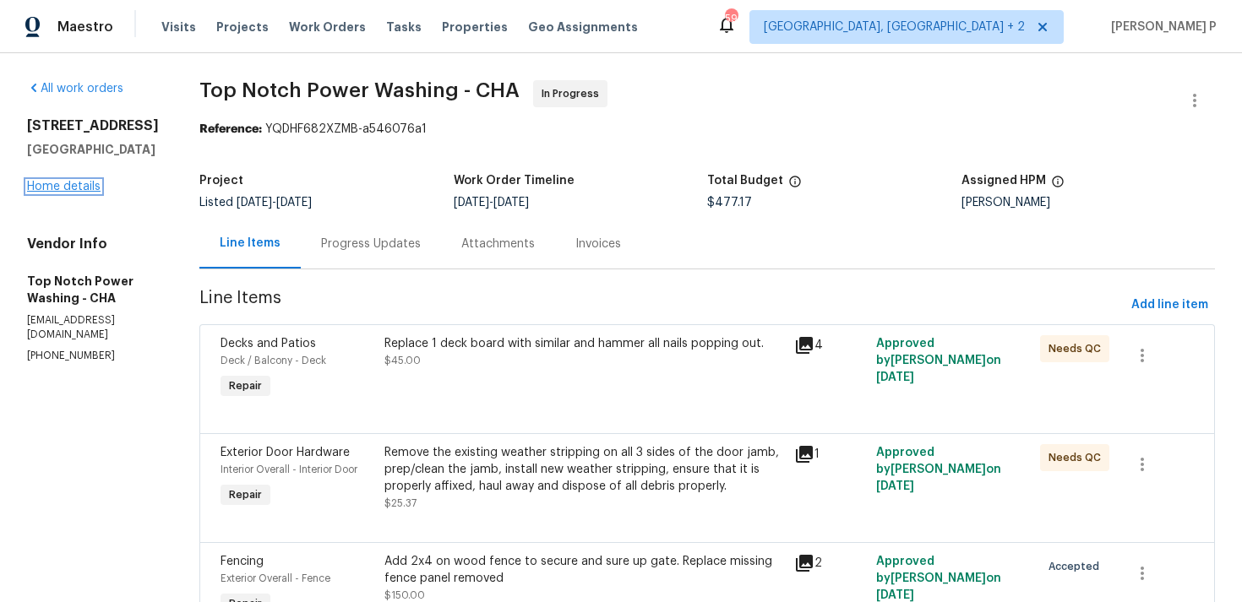
click at [63, 193] on link "Home details" at bounding box center [63, 187] width 73 height 12
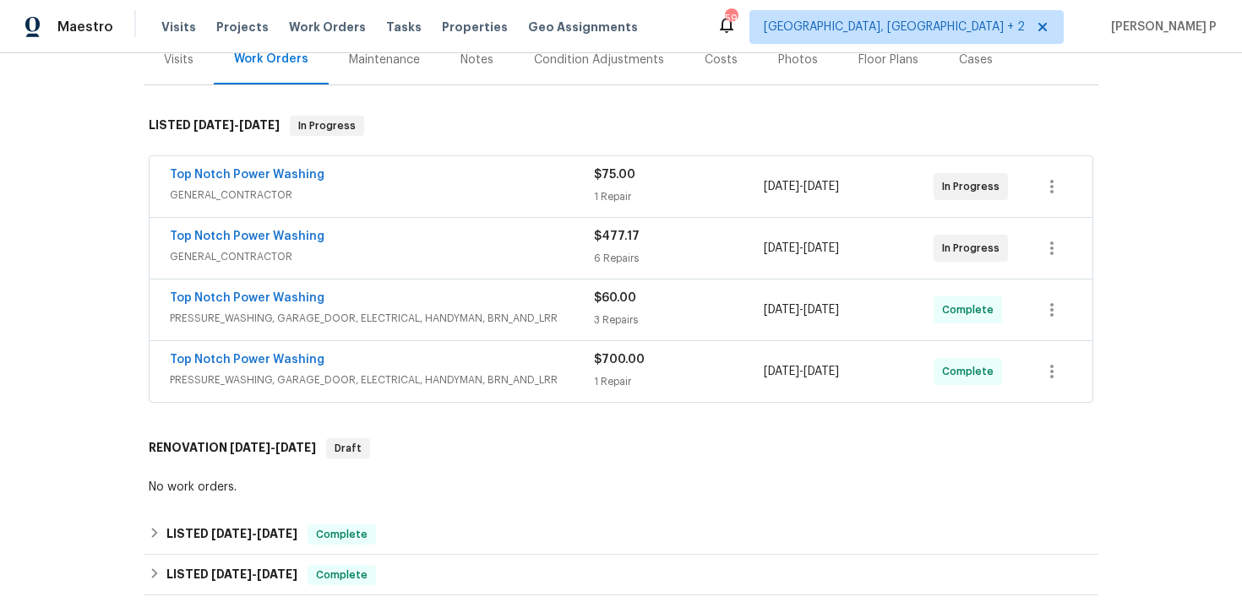
scroll to position [223, 0]
click at [243, 193] on span "GENERAL_CONTRACTOR" at bounding box center [382, 193] width 424 height 17
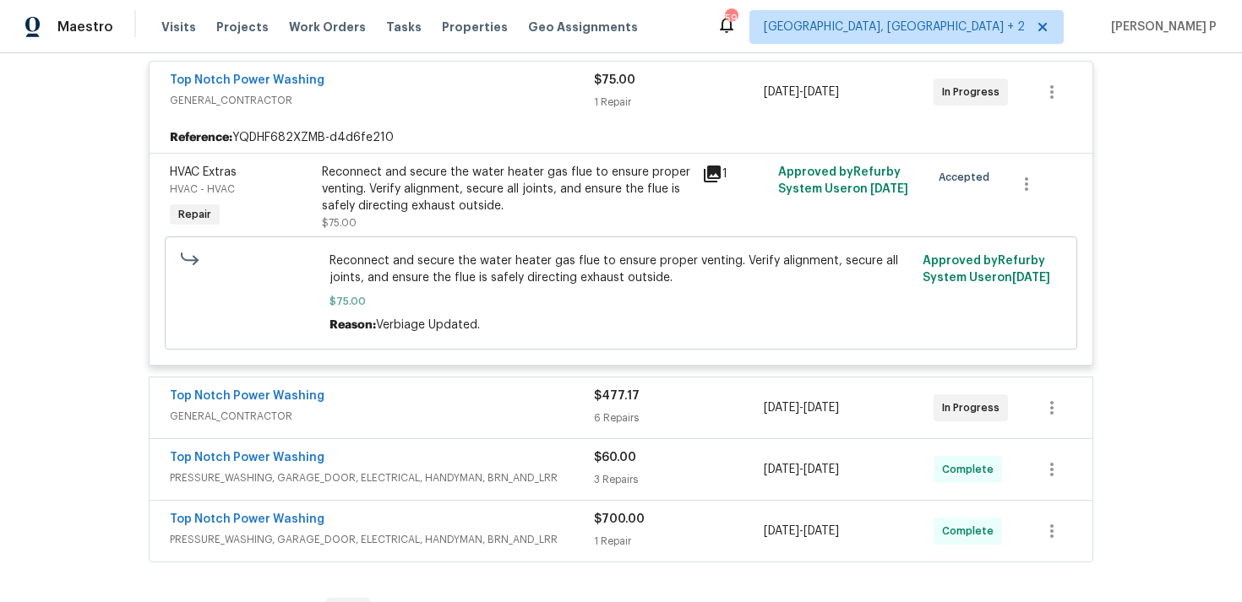
scroll to position [331, 0]
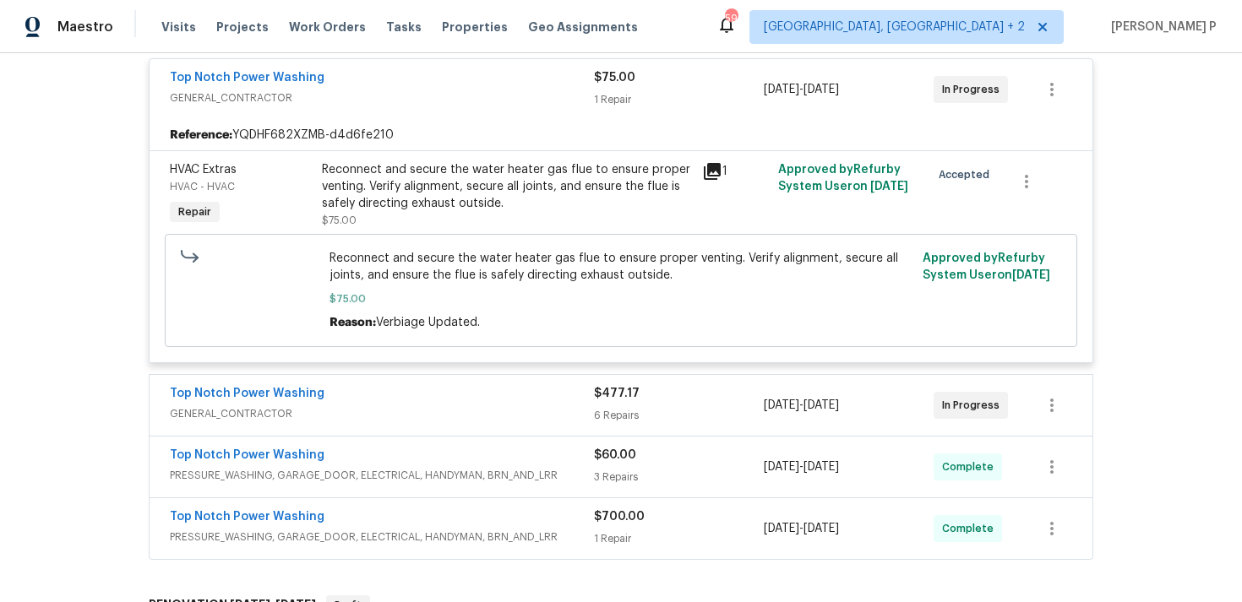
click at [213, 416] on span "GENERAL_CONTRACTOR" at bounding box center [382, 413] width 424 height 17
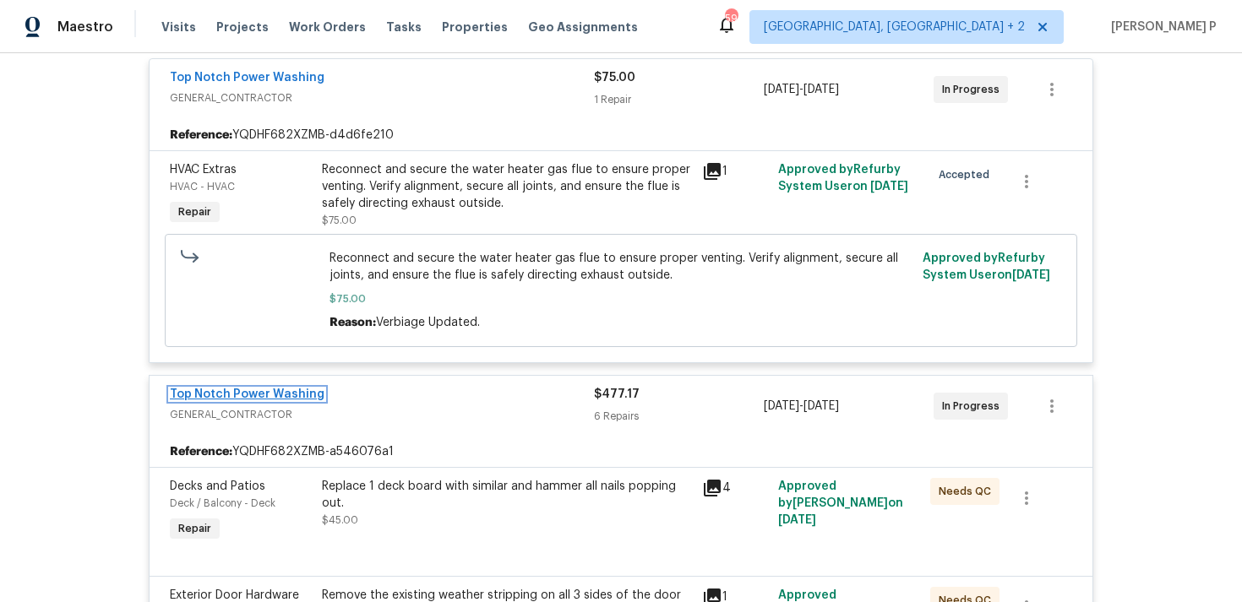
click at [256, 394] on link "Top Notch Power Washing" at bounding box center [247, 395] width 155 height 12
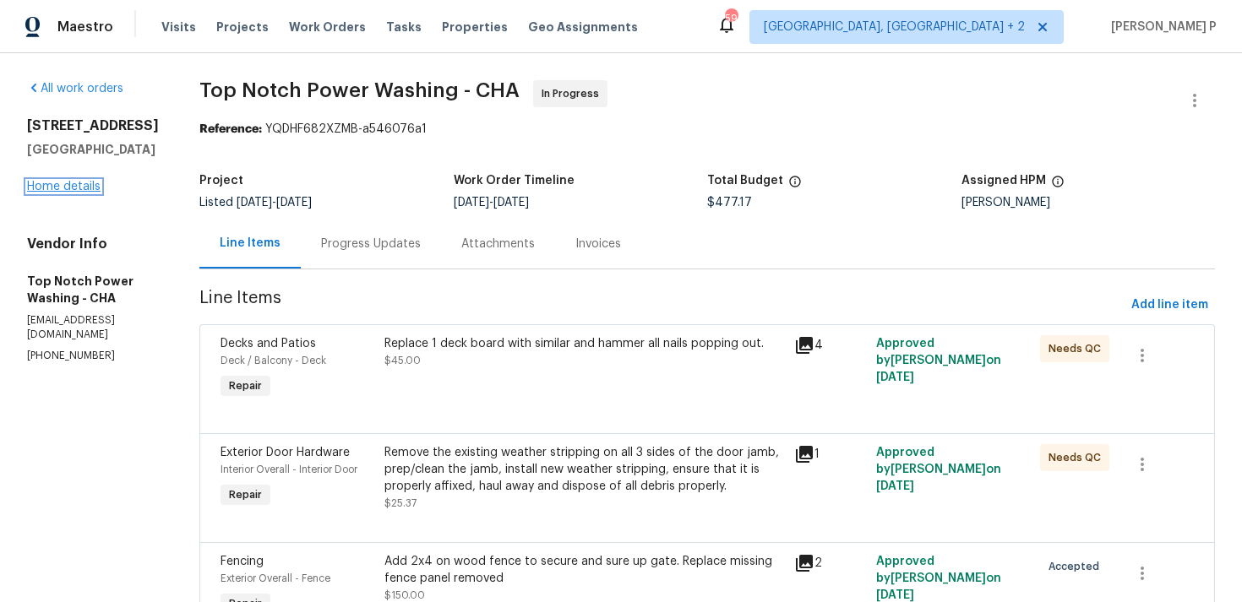
click at [63, 193] on link "Home details" at bounding box center [63, 187] width 73 height 12
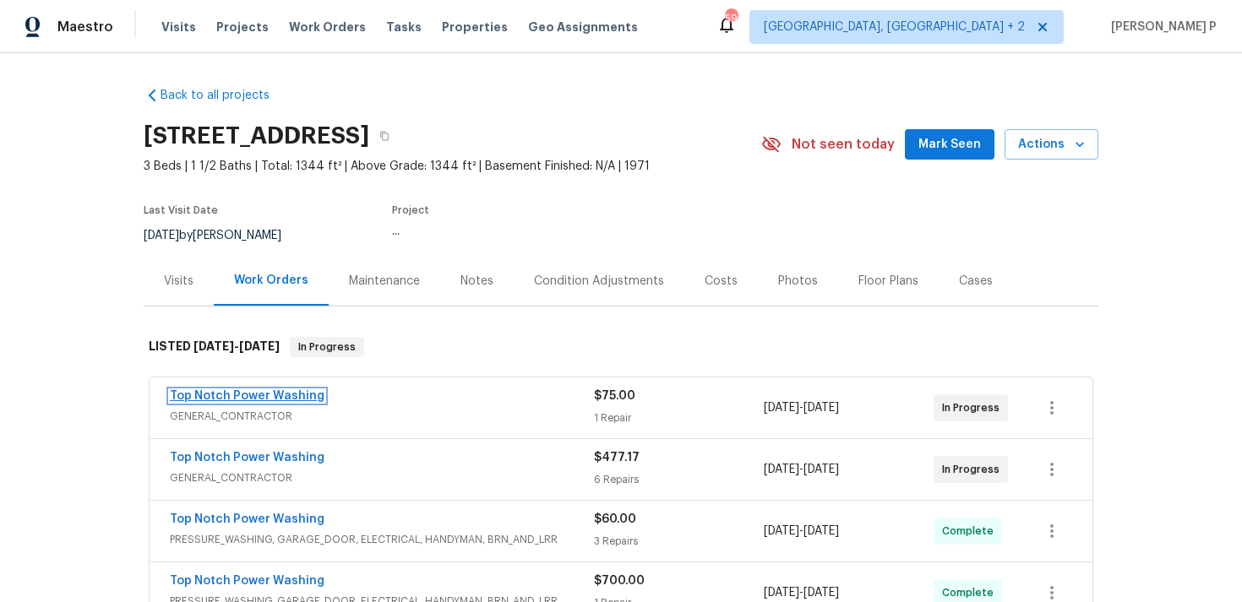
click at [242, 394] on link "Top Notch Power Washing" at bounding box center [247, 396] width 155 height 12
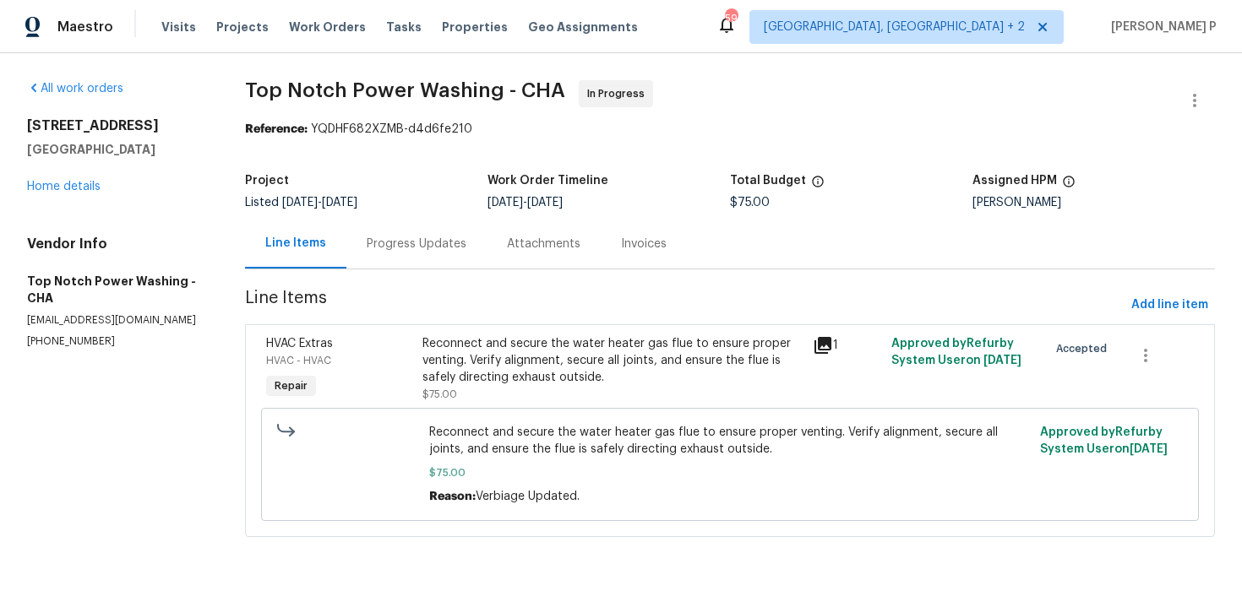
click at [426, 228] on div "Progress Updates" at bounding box center [416, 244] width 140 height 50
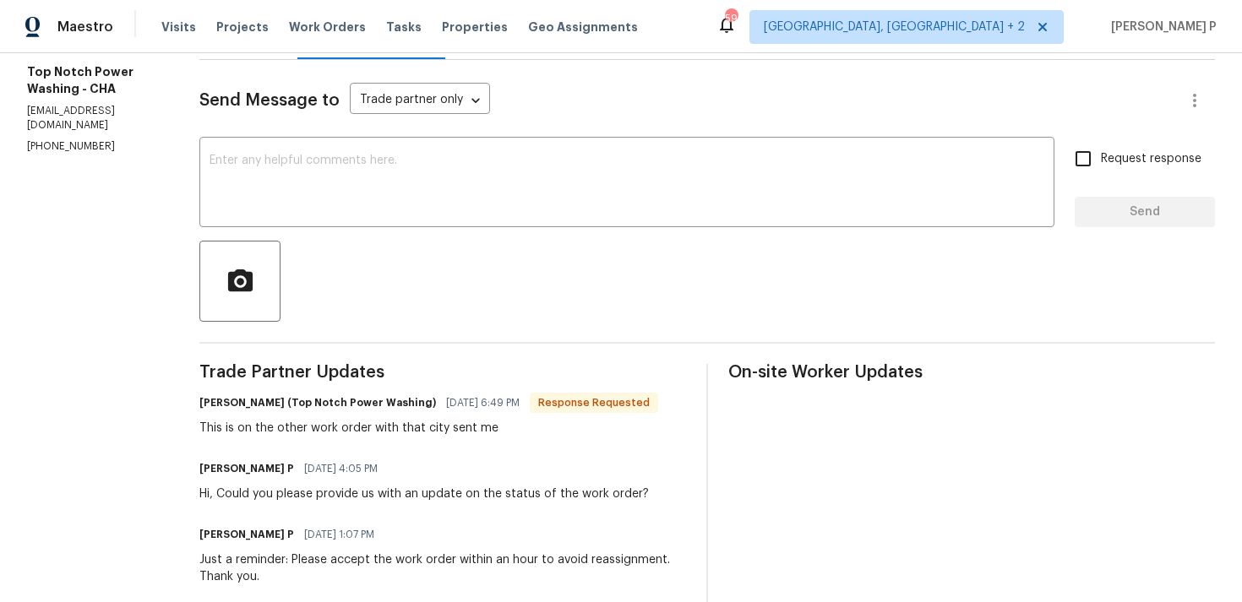
scroll to position [167, 0]
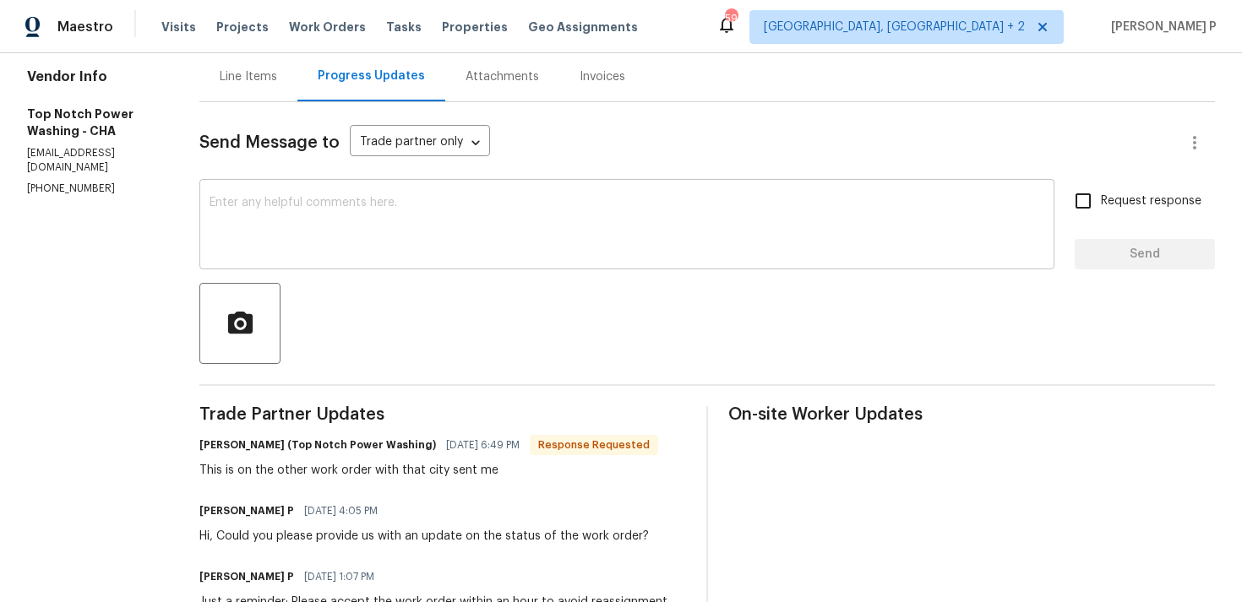
click at [354, 240] on textarea at bounding box center [626, 226] width 835 height 59
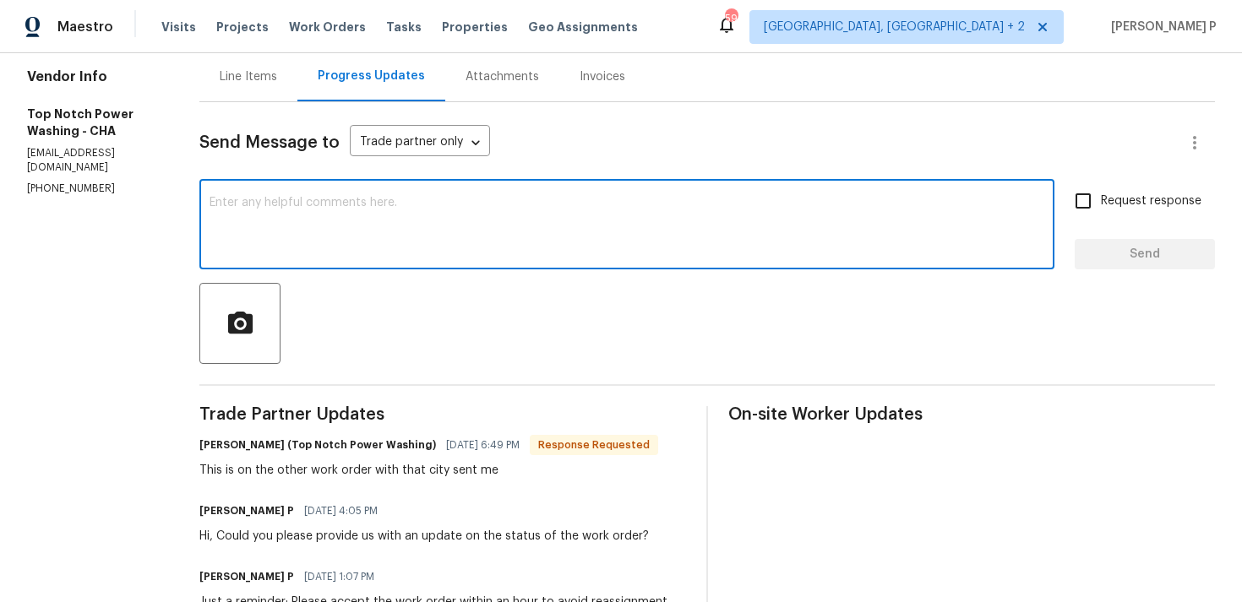
click at [286, 221] on textarea at bounding box center [626, 226] width 835 height 59
type textarea "A"
type textarea "T"
type textarea "I"
type textarea "p"
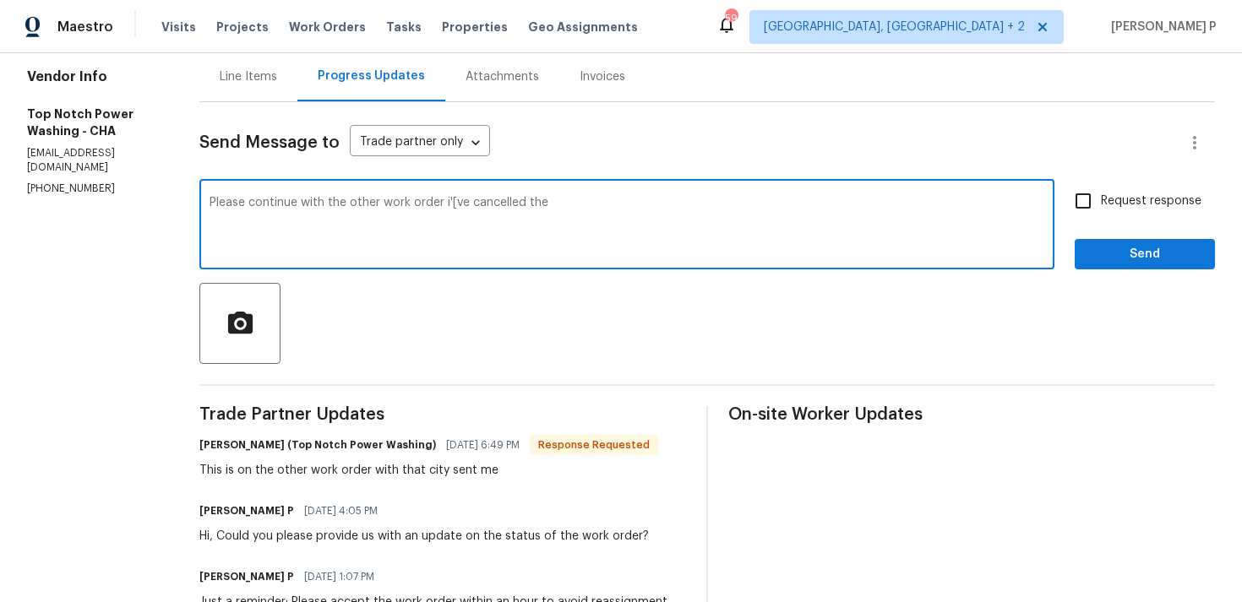
click at [451, 199] on textarea "Please continue with the other work order i'[ve cancelled the" at bounding box center [626, 226] width 835 height 59
click at [558, 207] on textarea "Please continue with the other work order i've cancelled the" at bounding box center [626, 226] width 835 height 59
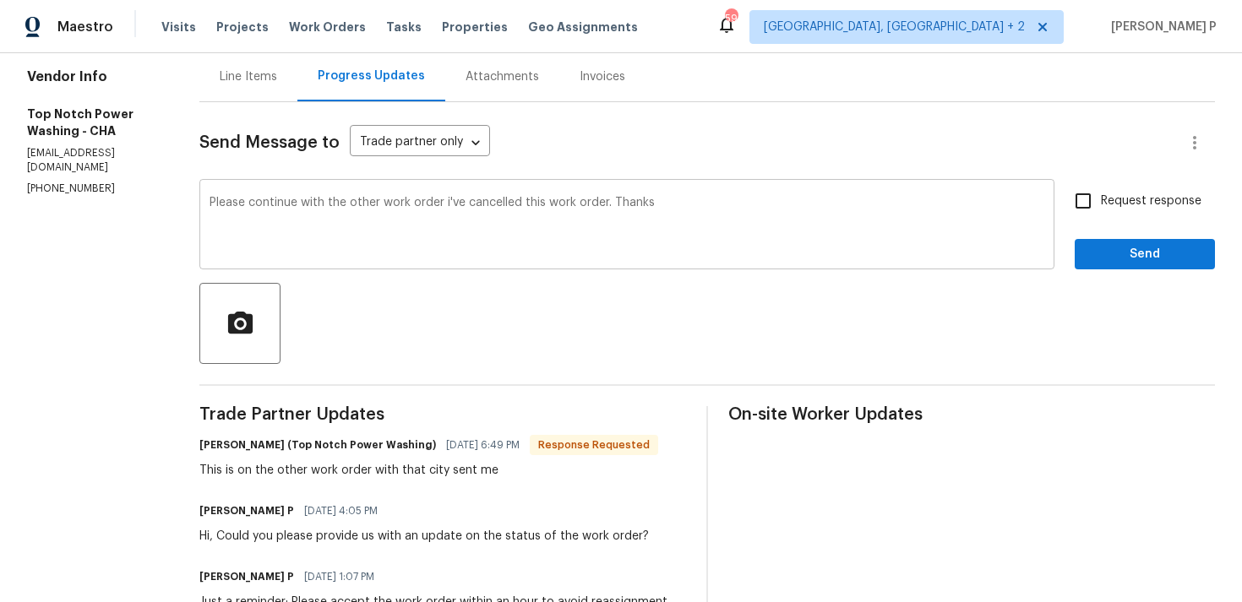
drag, startPoint x: 205, startPoint y: 203, endPoint x: 309, endPoint y: 212, distance: 104.3
click at [313, 212] on div "Please continue with the other work order i've cancelled this work order. Thank…" at bounding box center [626, 226] width 855 height 86
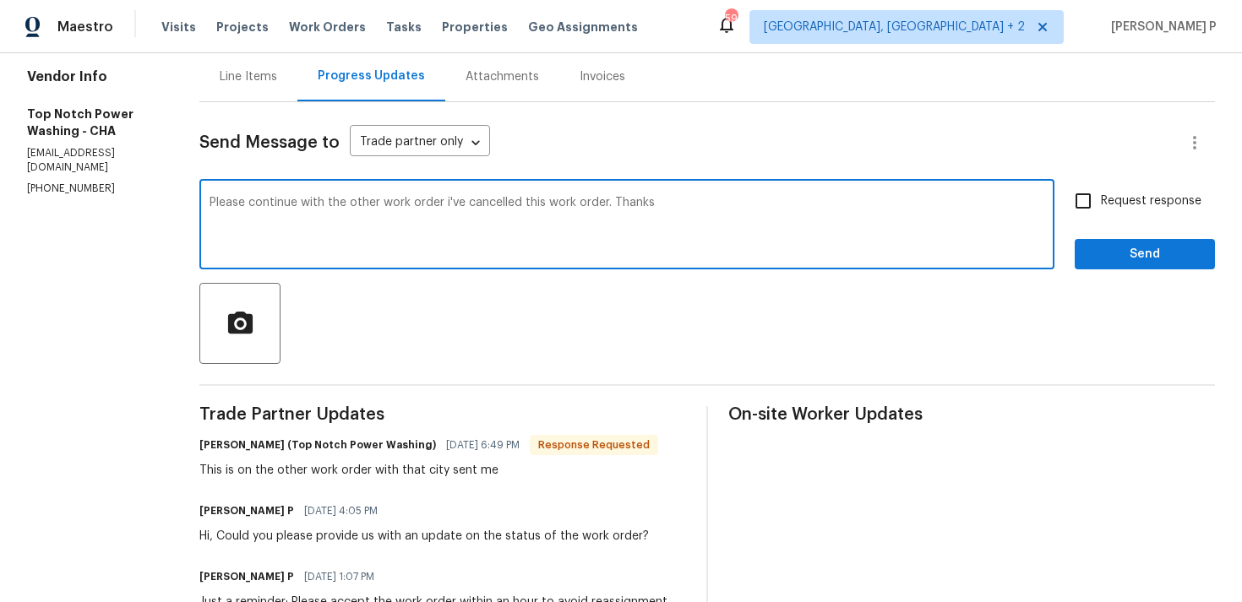
drag, startPoint x: 209, startPoint y: 199, endPoint x: 606, endPoint y: 201, distance: 397.0
click at [606, 201] on textarea "Please continue with the other work order i've cancelled this work order. Thanks" at bounding box center [626, 226] width 835 height 59
paste textarea "proceed with the other work order, as I have cancelled this one."
click at [673, 203] on textarea "Please proceed with the other work order, as I have cancelled this one. Thanks" at bounding box center [626, 226] width 835 height 59
type textarea "Please proceed with the other work order, as I have cancelled this one. Thanks …"
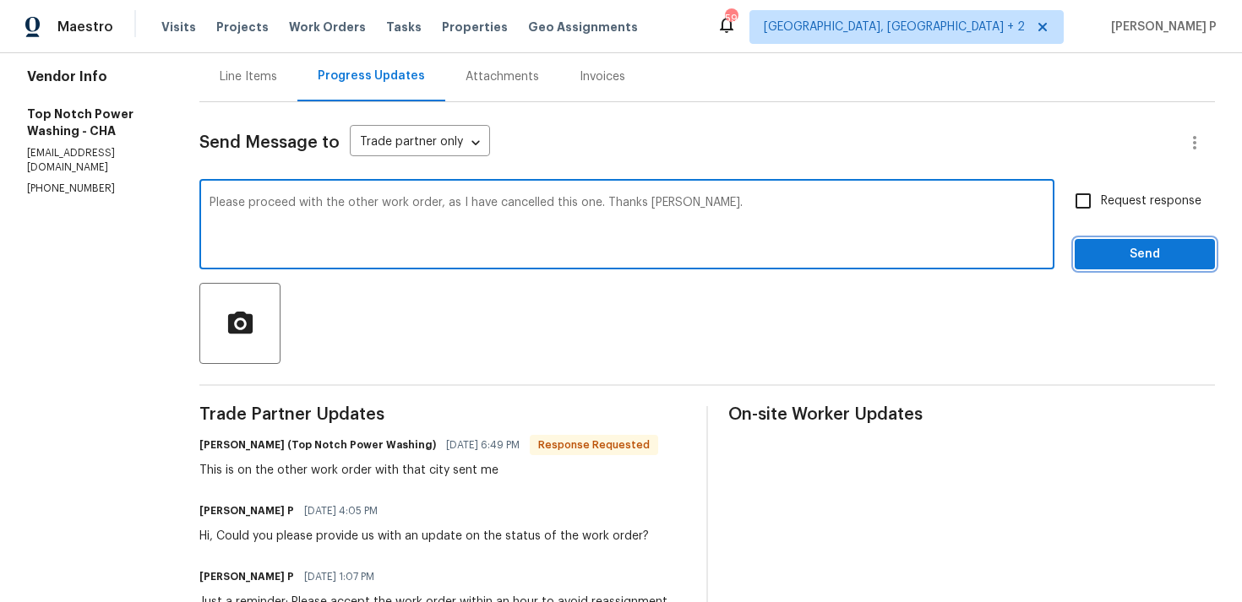
click at [1118, 248] on span "Send" at bounding box center [1144, 254] width 113 height 21
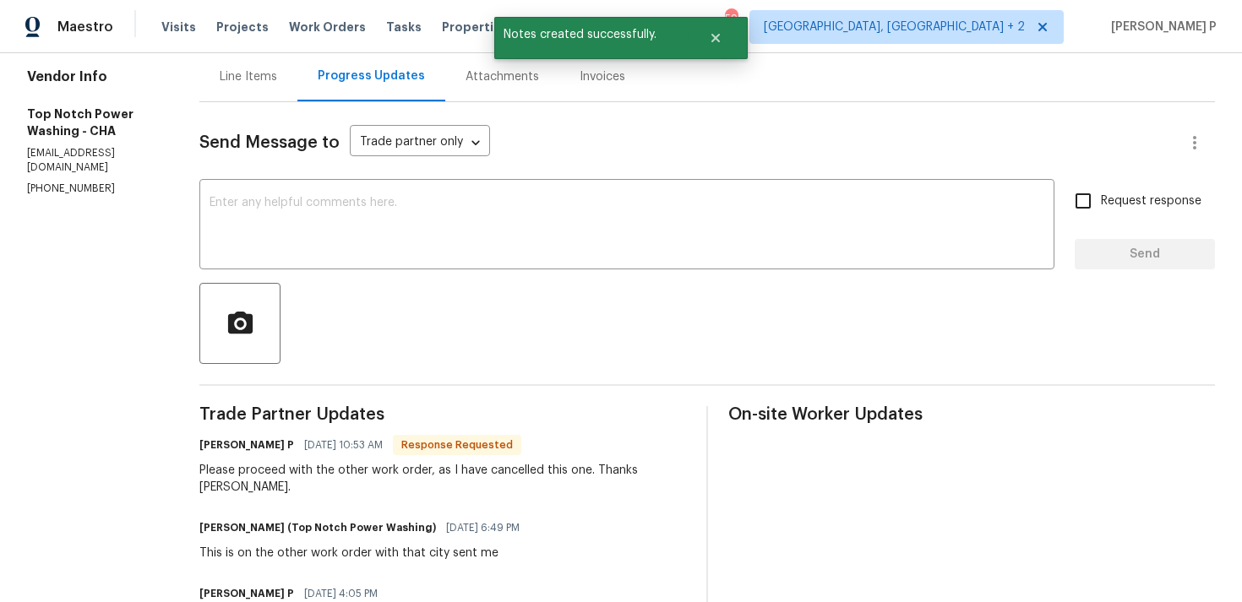
scroll to position [0, 0]
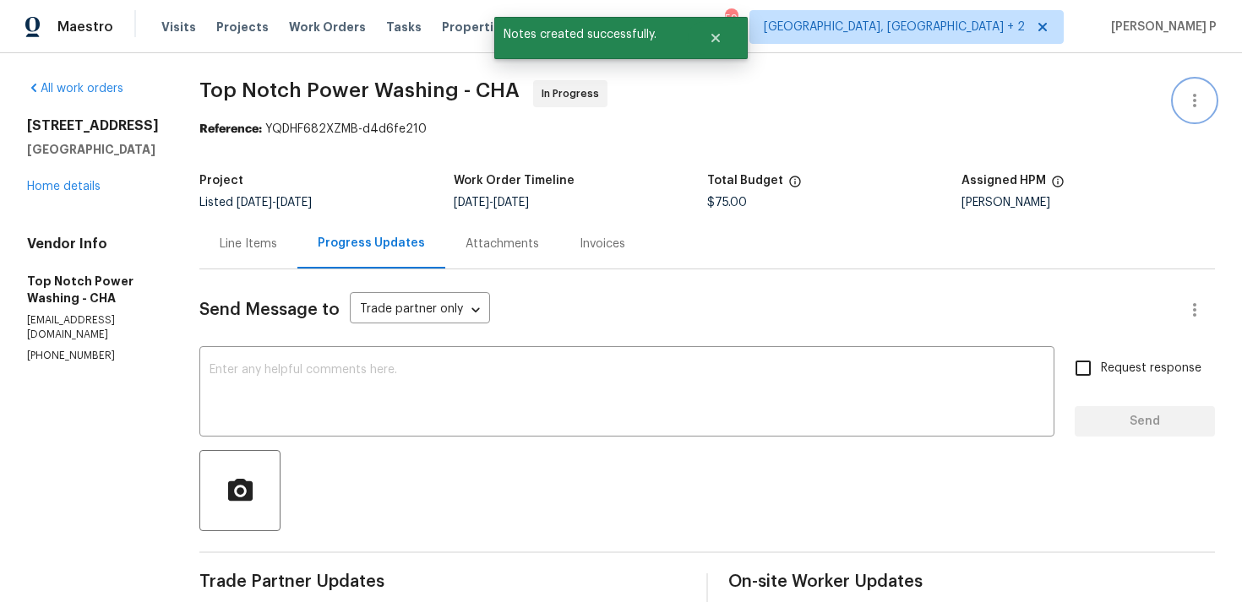
click at [1199, 103] on icon "button" at bounding box center [1194, 100] width 20 height 20
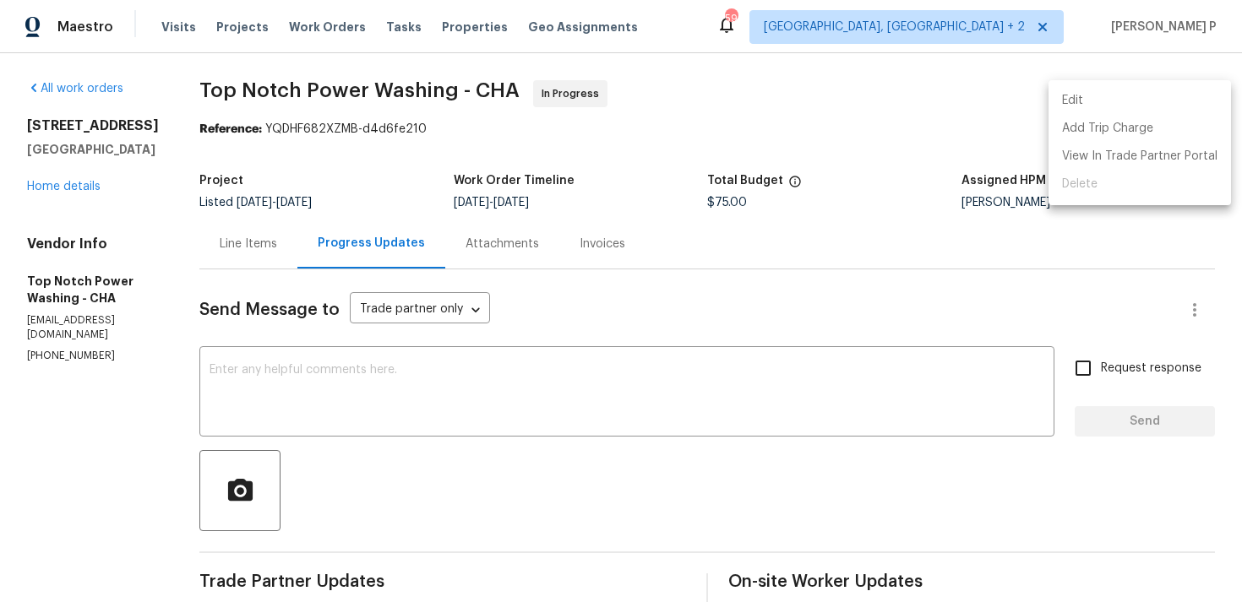
click at [387, 403] on div at bounding box center [621, 301] width 1242 height 602
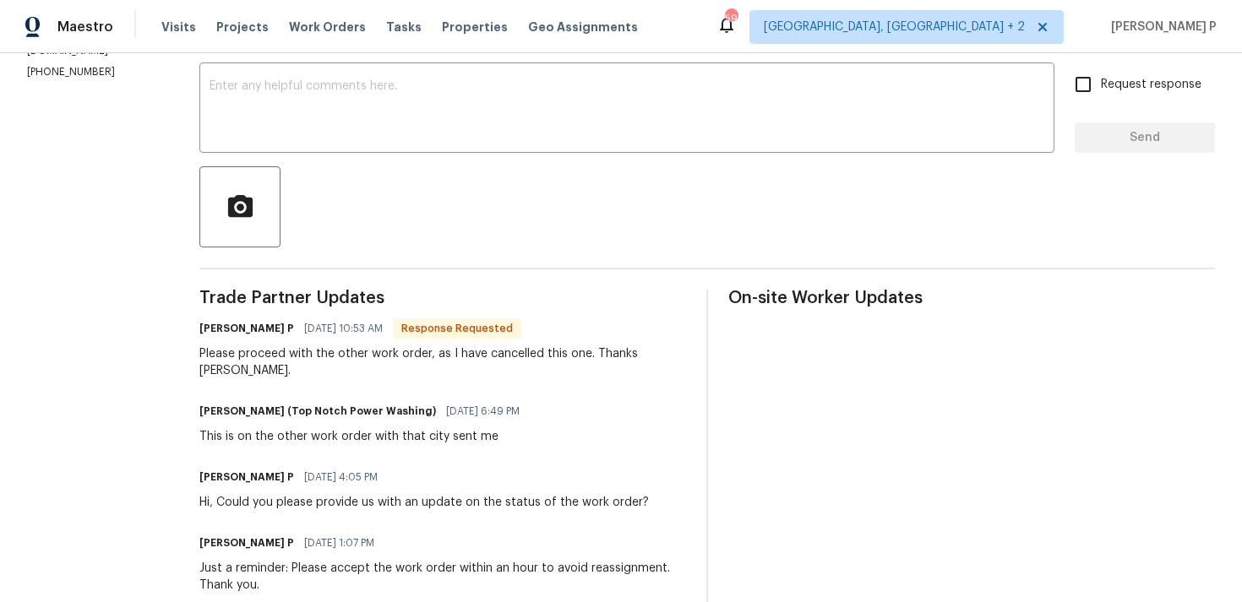
scroll to position [311, 0]
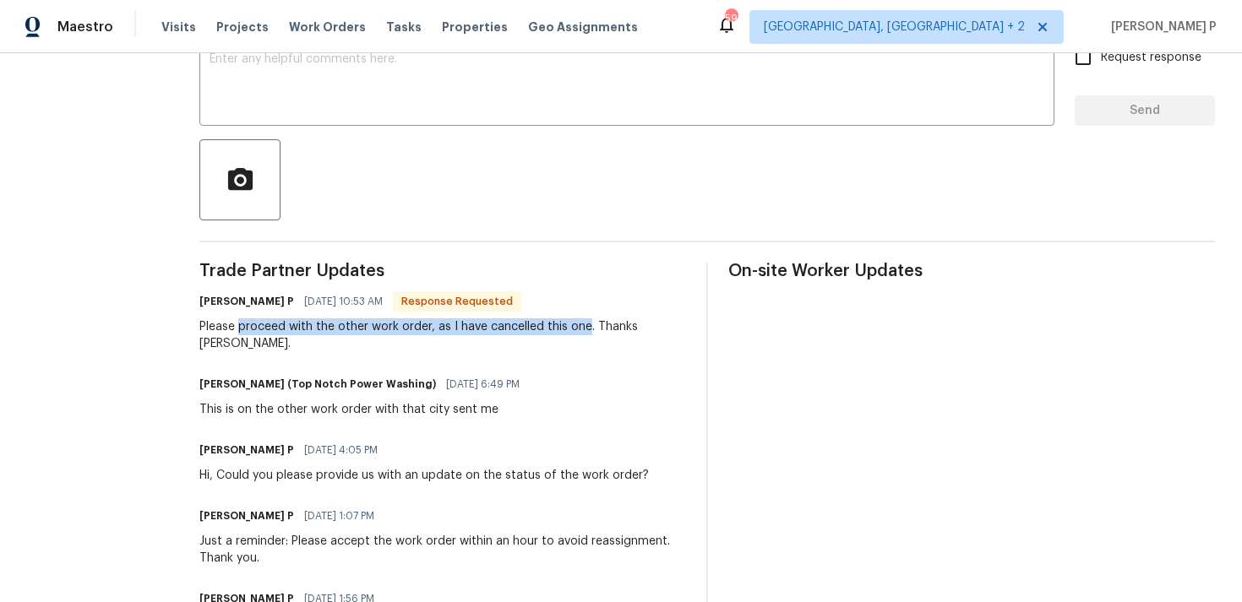
drag, startPoint x: 236, startPoint y: 325, endPoint x: 585, endPoint y: 327, distance: 348.9
click at [585, 327] on div "Please proceed with the other work order, as I have cancelled this one. Thanks …" at bounding box center [442, 335] width 487 height 34
copy div "proceed with the other work order, as I have cancelled this one"
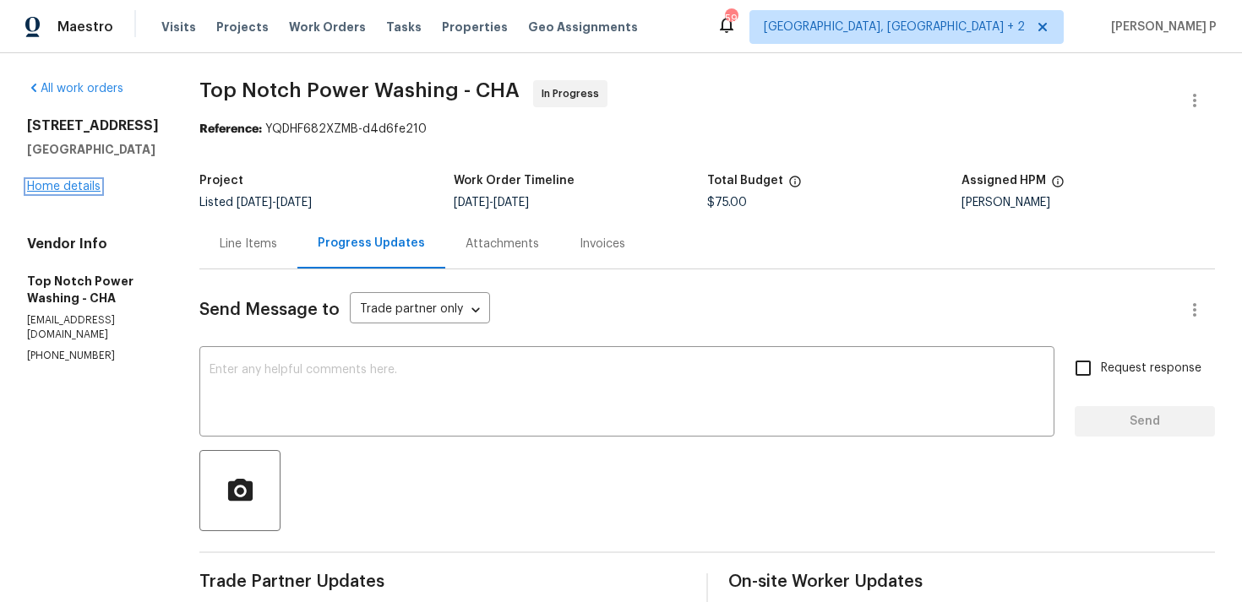
click at [77, 193] on link "Home details" at bounding box center [63, 187] width 73 height 12
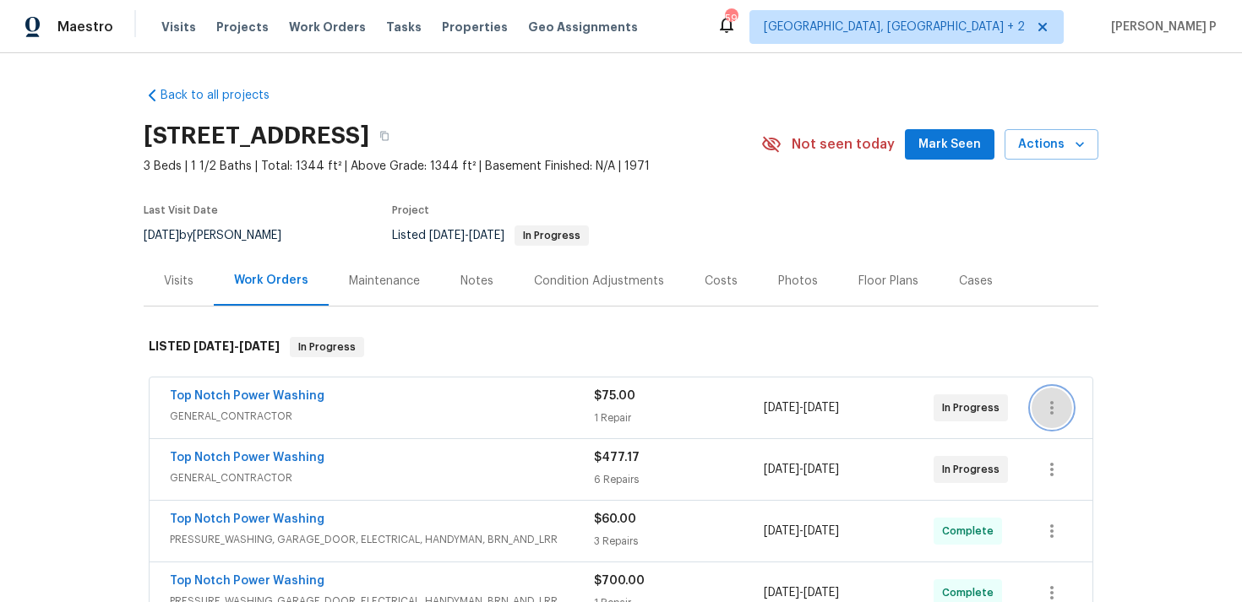
click at [1056, 408] on icon "button" at bounding box center [1051, 408] width 20 height 20
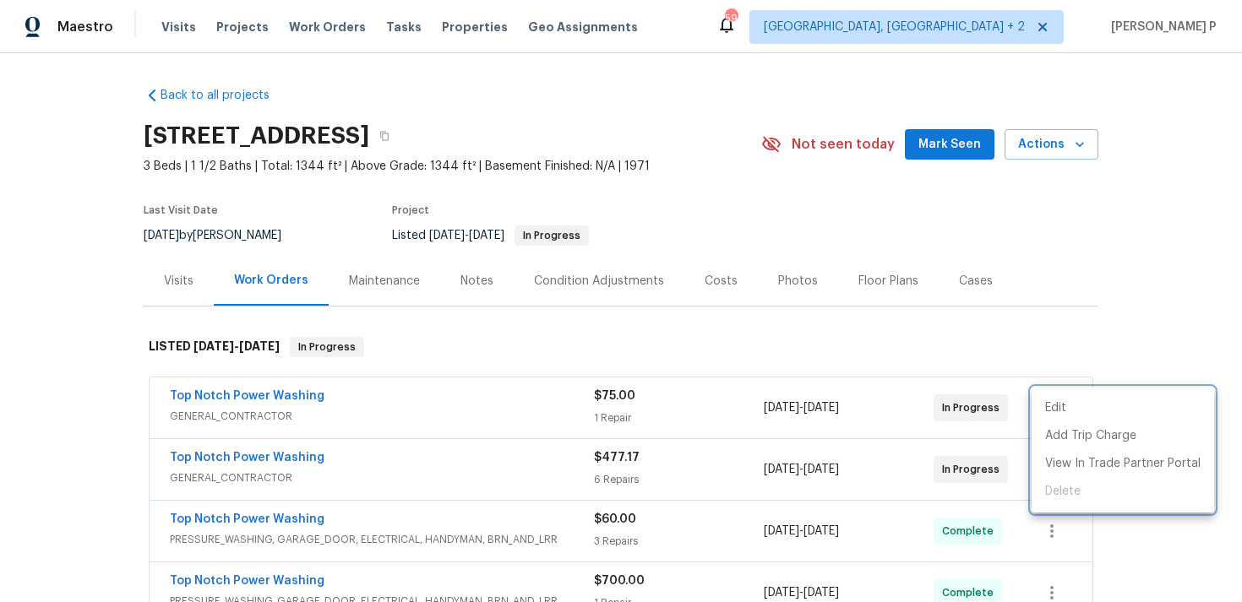
click at [217, 393] on div at bounding box center [621, 301] width 1242 height 602
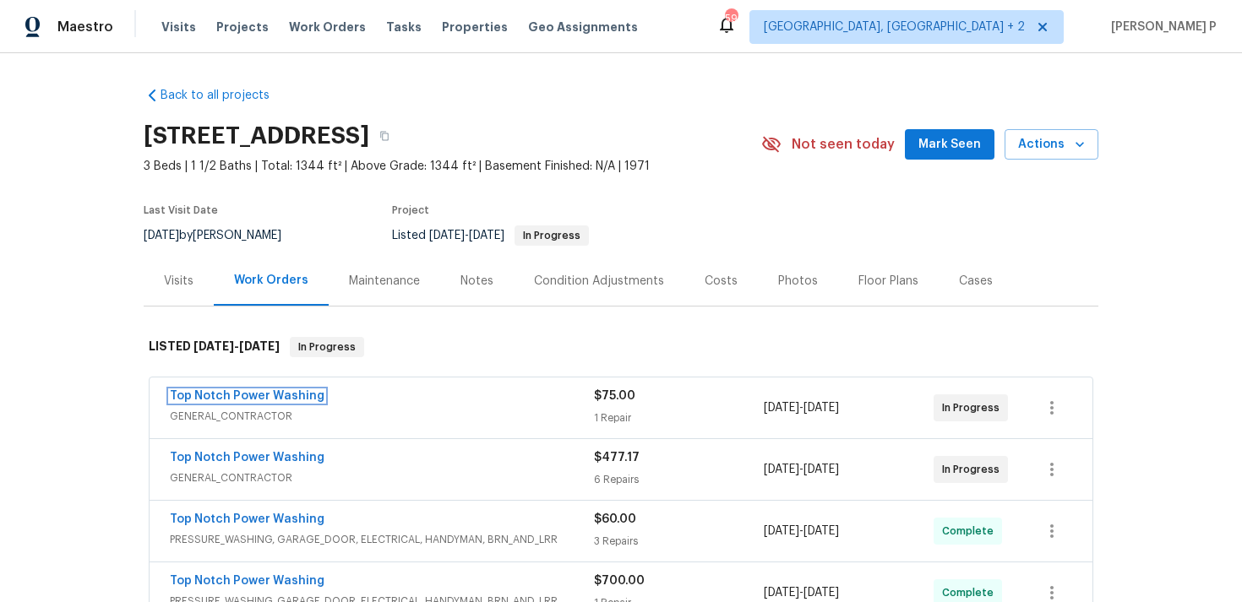
click at [217, 393] on link "Top Notch Power Washing" at bounding box center [247, 396] width 155 height 12
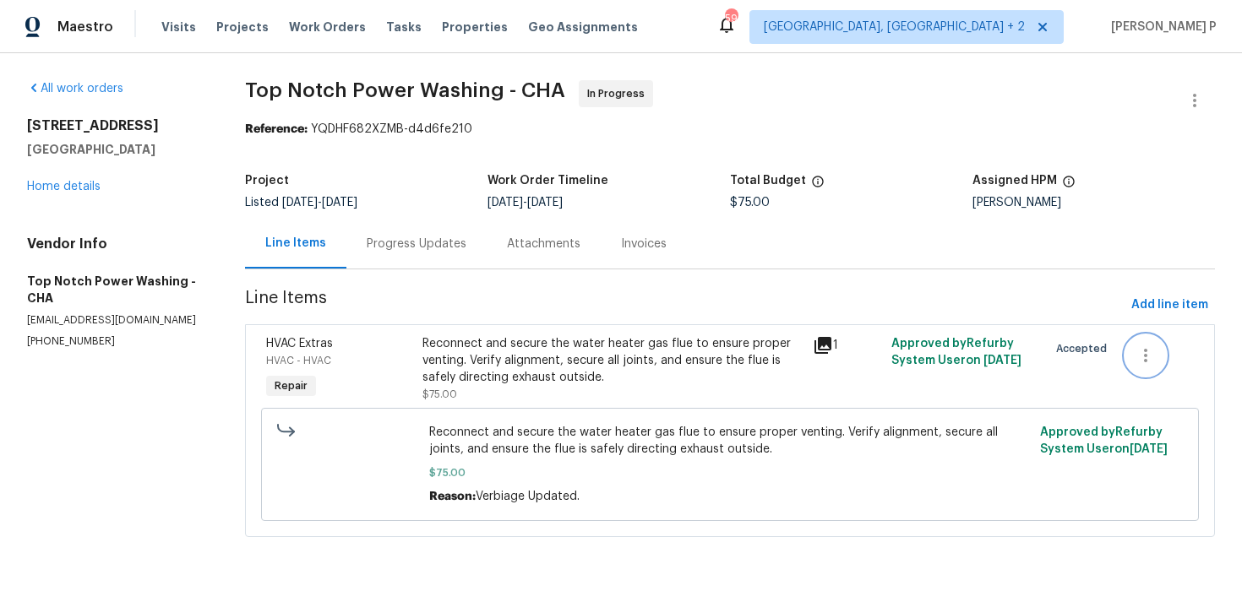
click at [1150, 357] on icon "button" at bounding box center [1145, 355] width 20 height 20
click at [1152, 355] on li "Cancel" at bounding box center [1157, 356] width 65 height 28
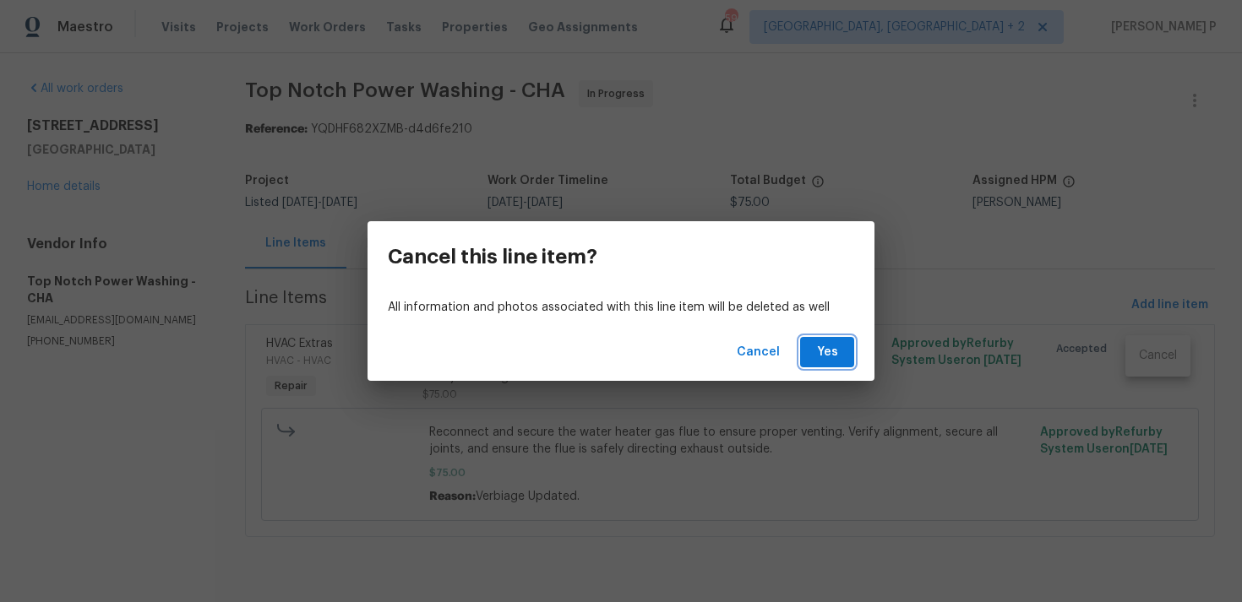
click at [820, 357] on span "Yes" at bounding box center [826, 352] width 27 height 21
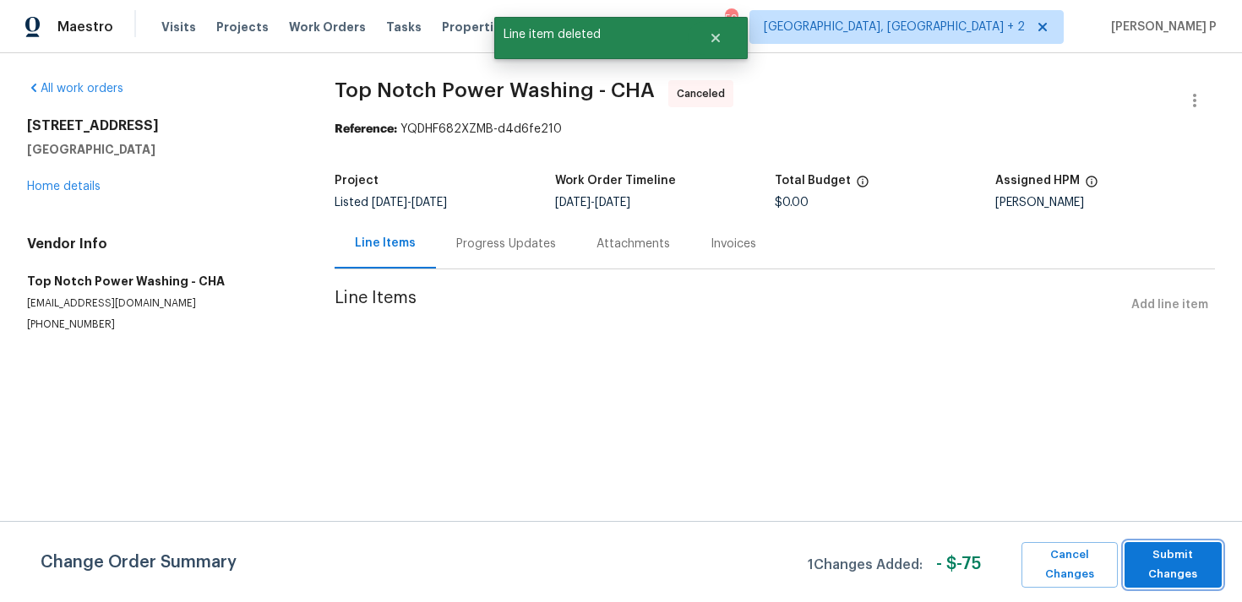
click at [1158, 557] on span "Submit Changes" at bounding box center [1173, 565] width 80 height 39
